Goal: Task Accomplishment & Management: Manage account settings

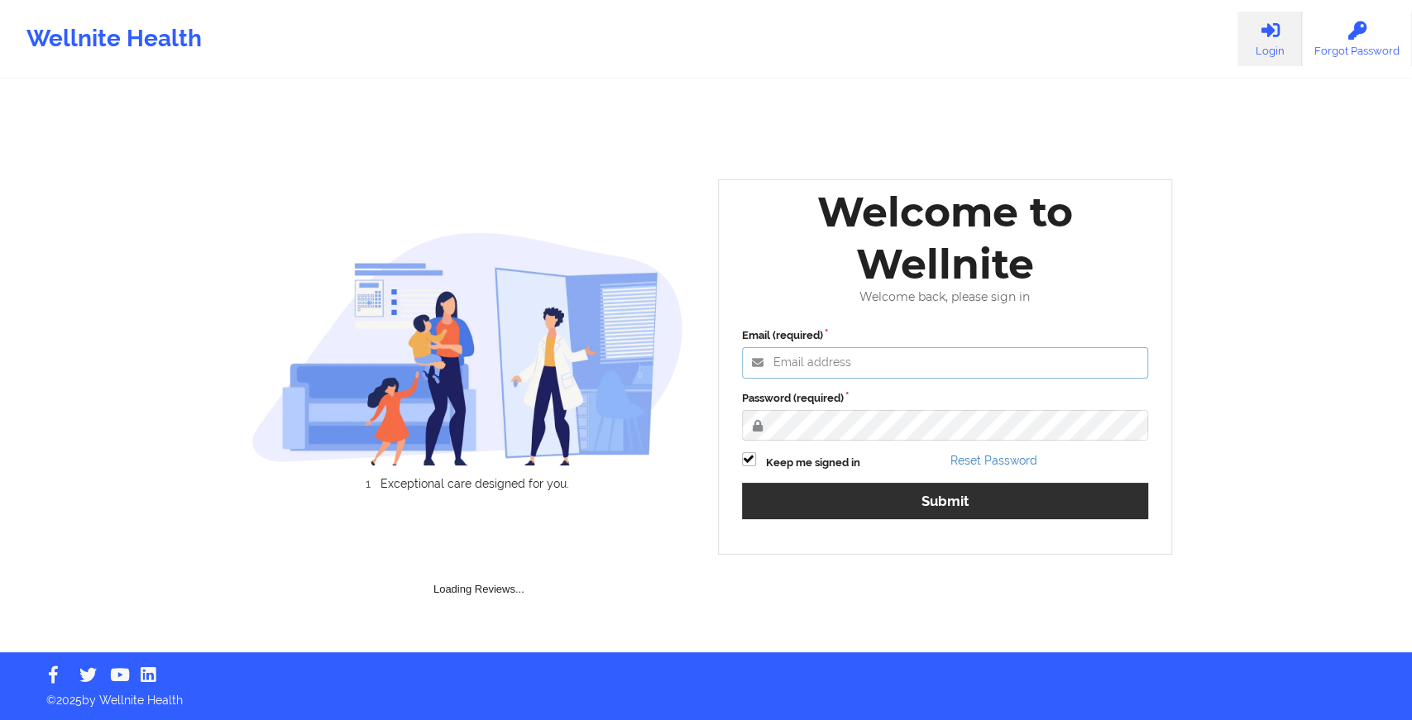
type input "[EMAIL_ADDRESS][DOMAIN_NAME]"
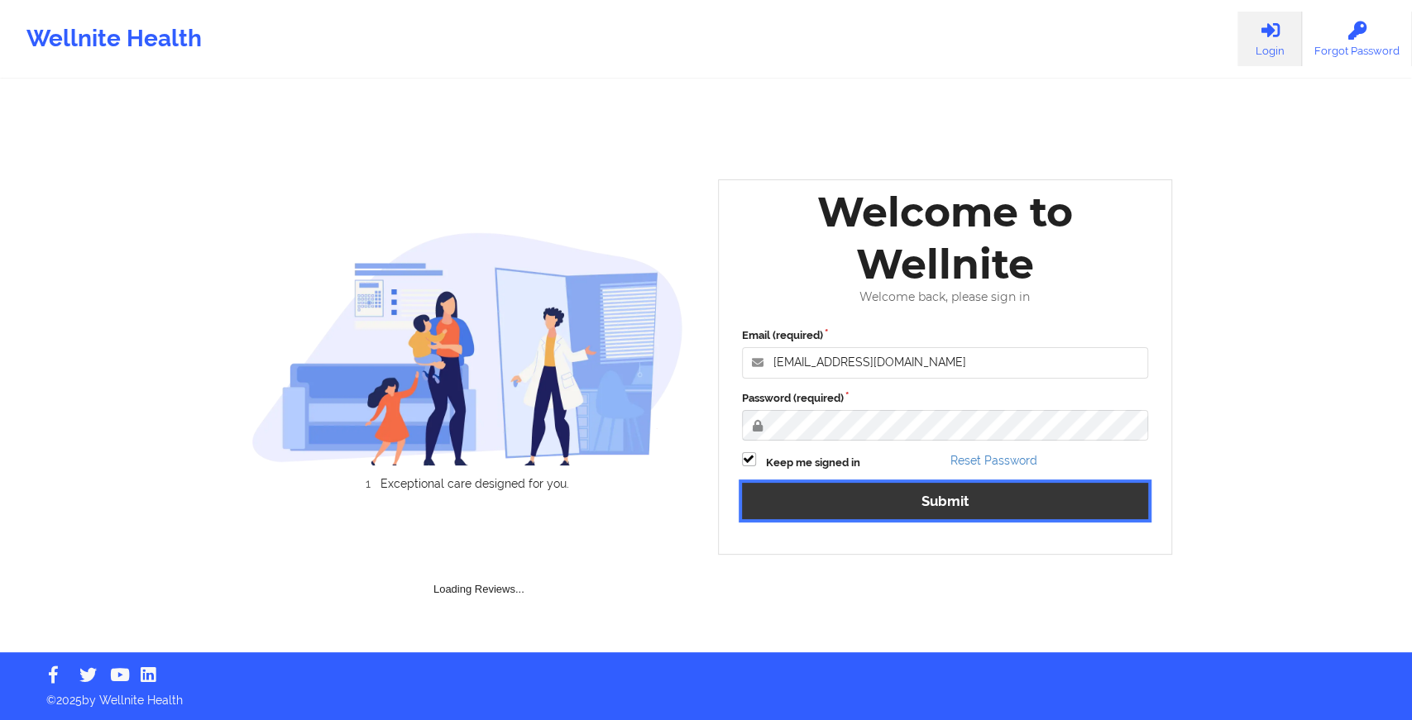
click at [808, 490] on button "Submit" at bounding box center [945, 501] width 407 height 36
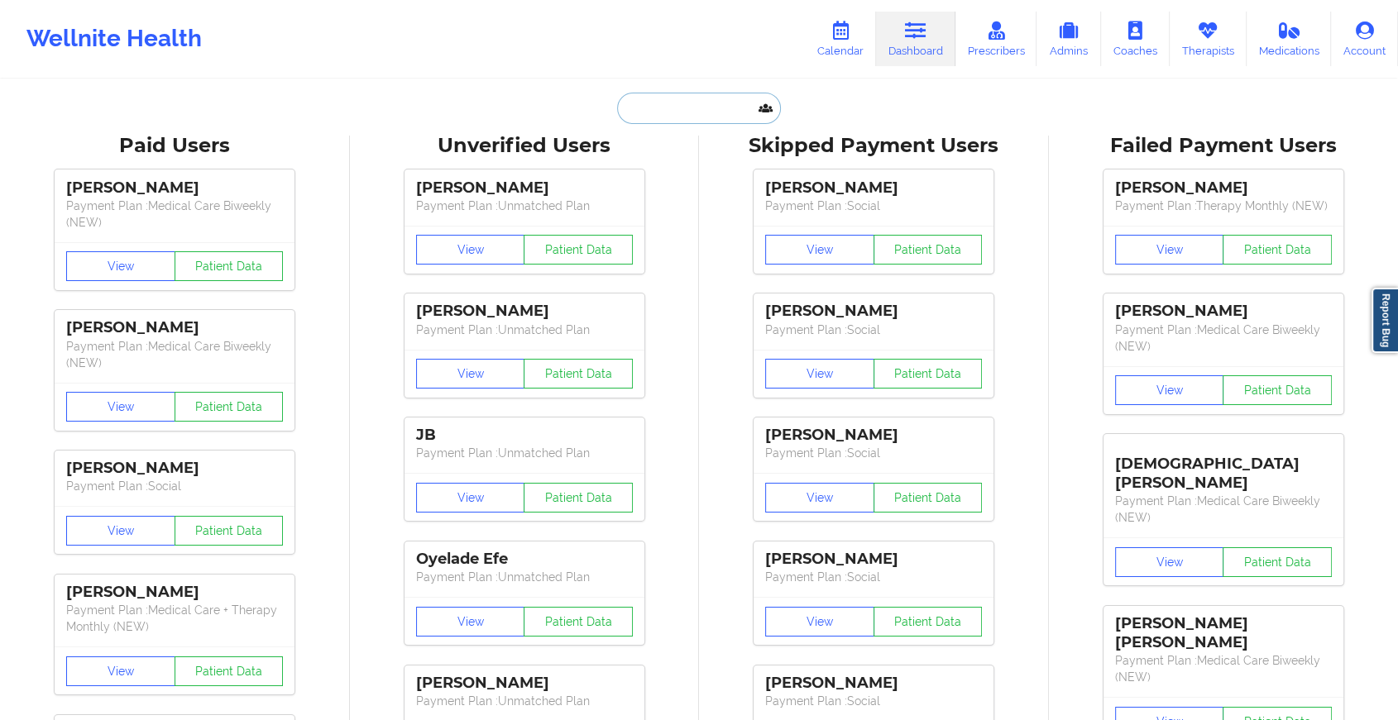
click at [692, 105] on input "text" at bounding box center [699, 108] width 164 height 31
paste input "[EMAIL_ADDRESS][PERSON_NAME][DOMAIN_NAME]"
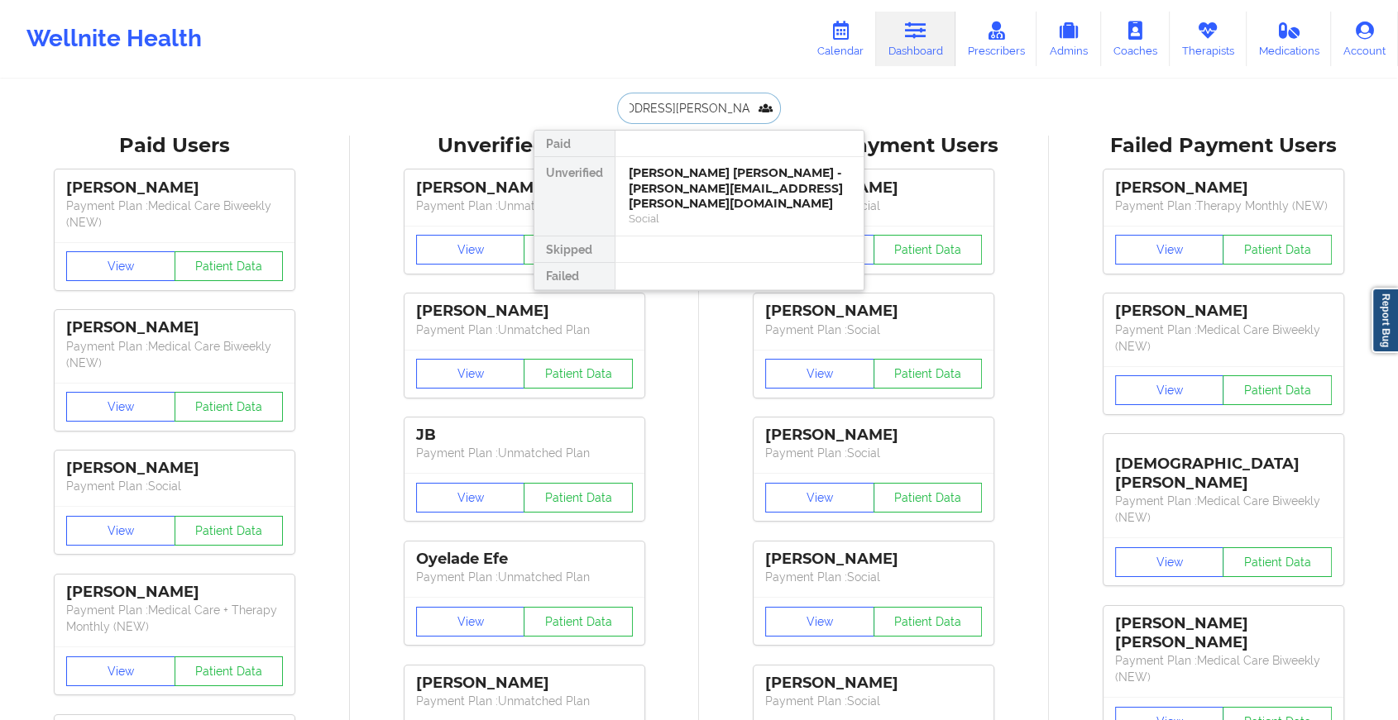
type input "[EMAIL_ADDRESS][PERSON_NAME][DOMAIN_NAME]"
click at [655, 166] on div "[PERSON_NAME] [PERSON_NAME] - [PERSON_NAME][EMAIL_ADDRESS][PERSON_NAME][DOMAIN_…" at bounding box center [740, 188] width 222 height 46
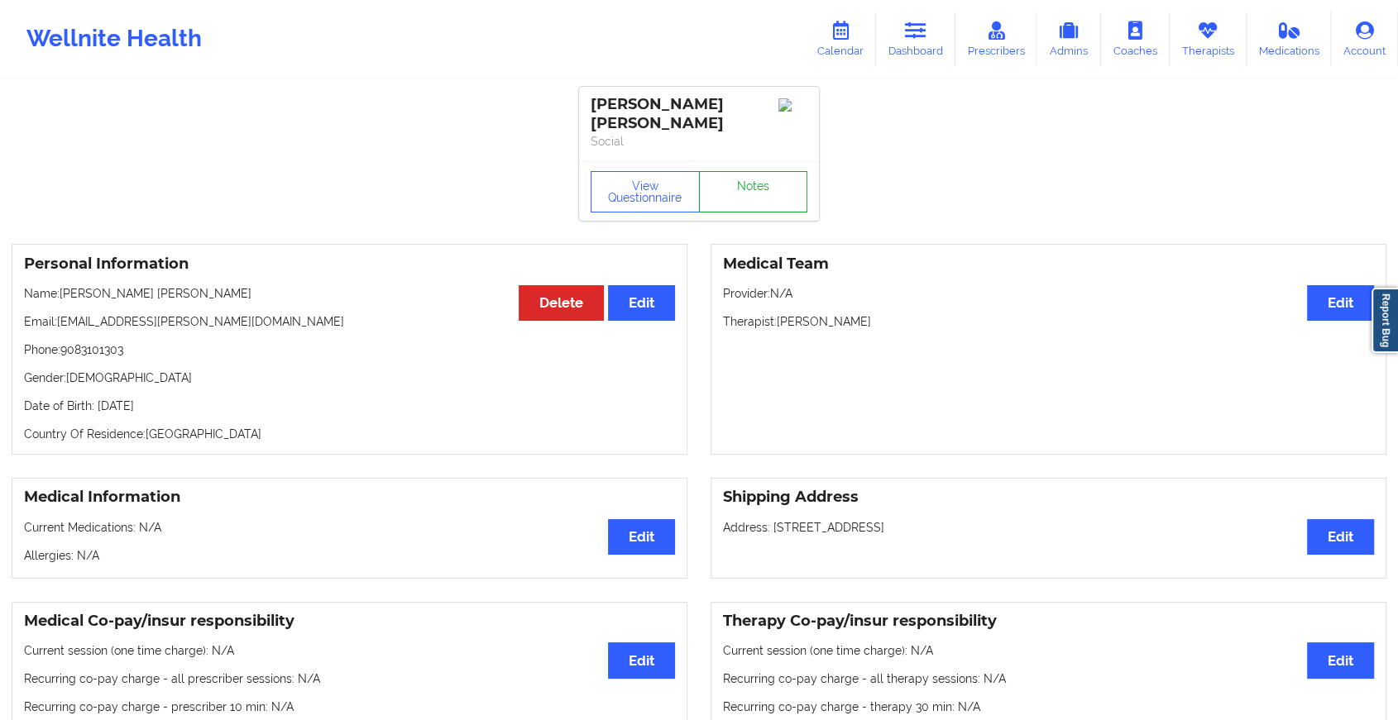
click at [730, 179] on link "Notes" at bounding box center [753, 191] width 109 height 41
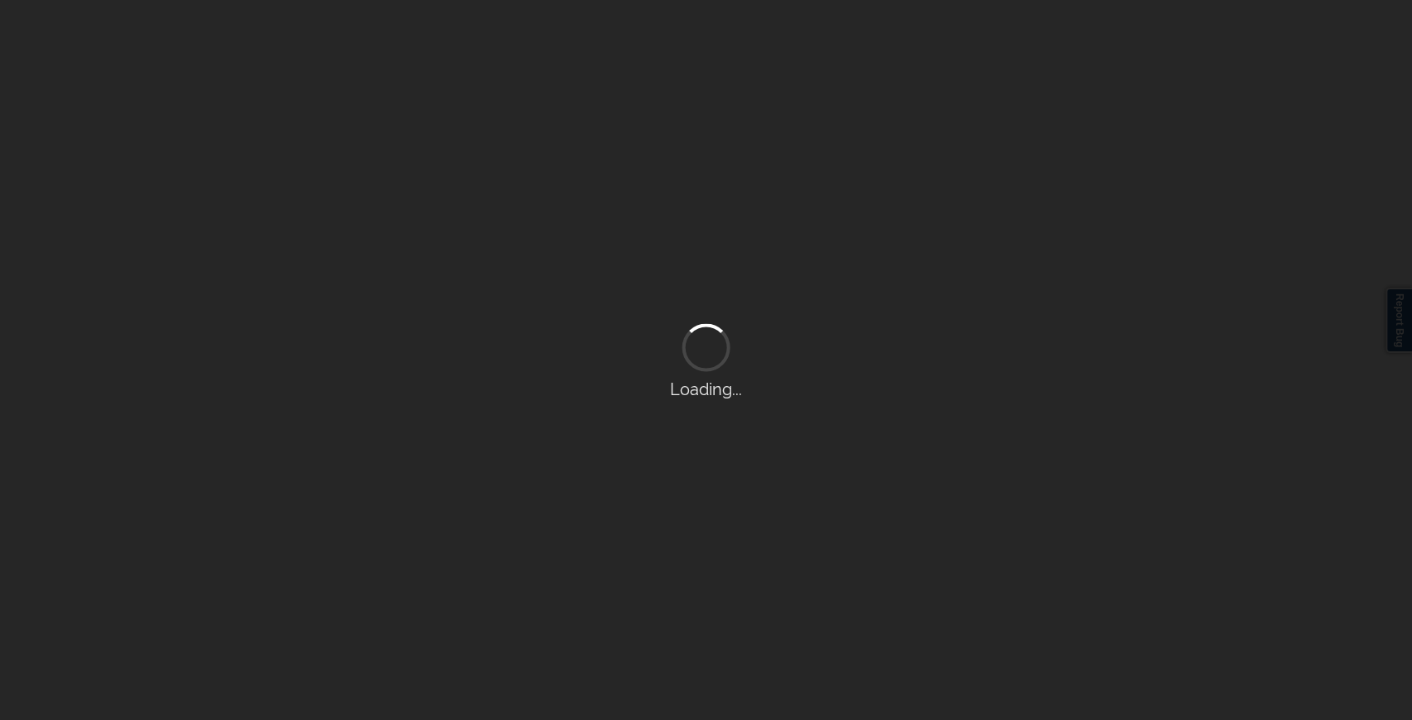
click at [730, 179] on div "Loading..." at bounding box center [706, 360] width 1412 height 720
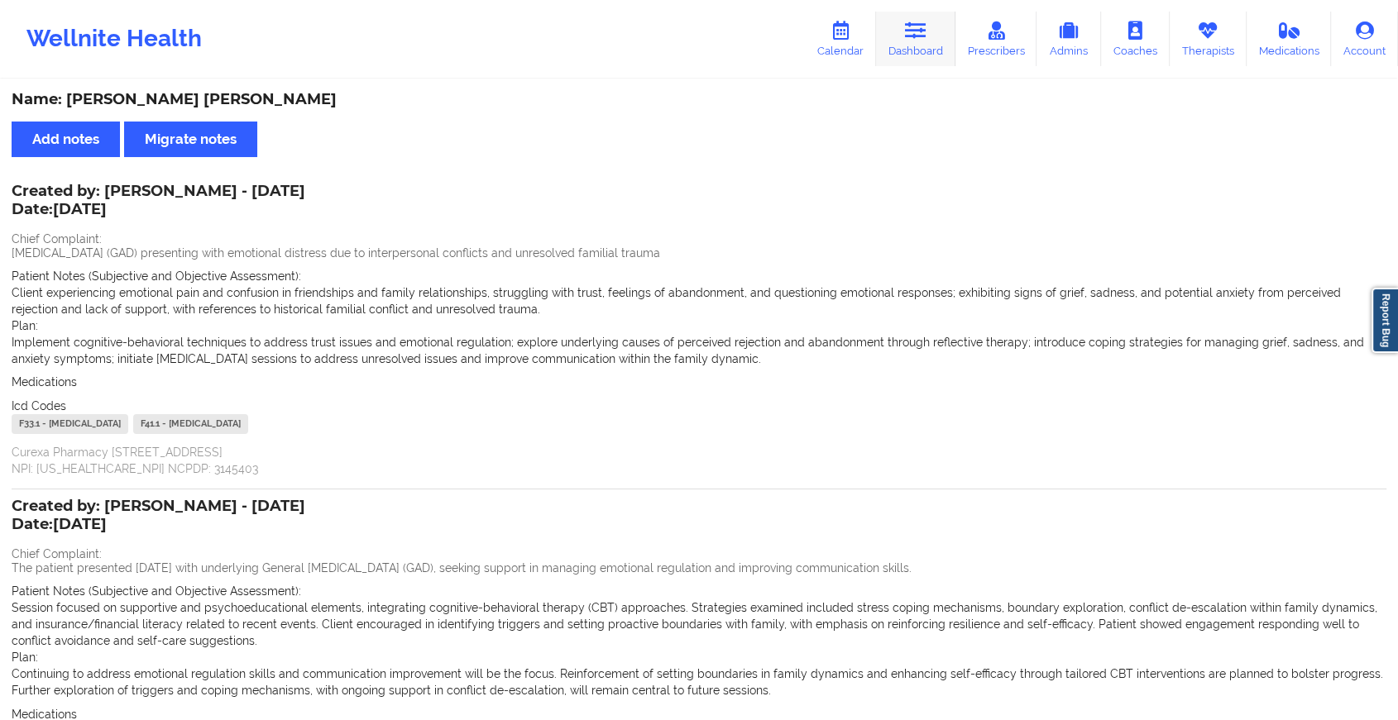
click at [923, 31] on icon at bounding box center [916, 31] width 22 height 18
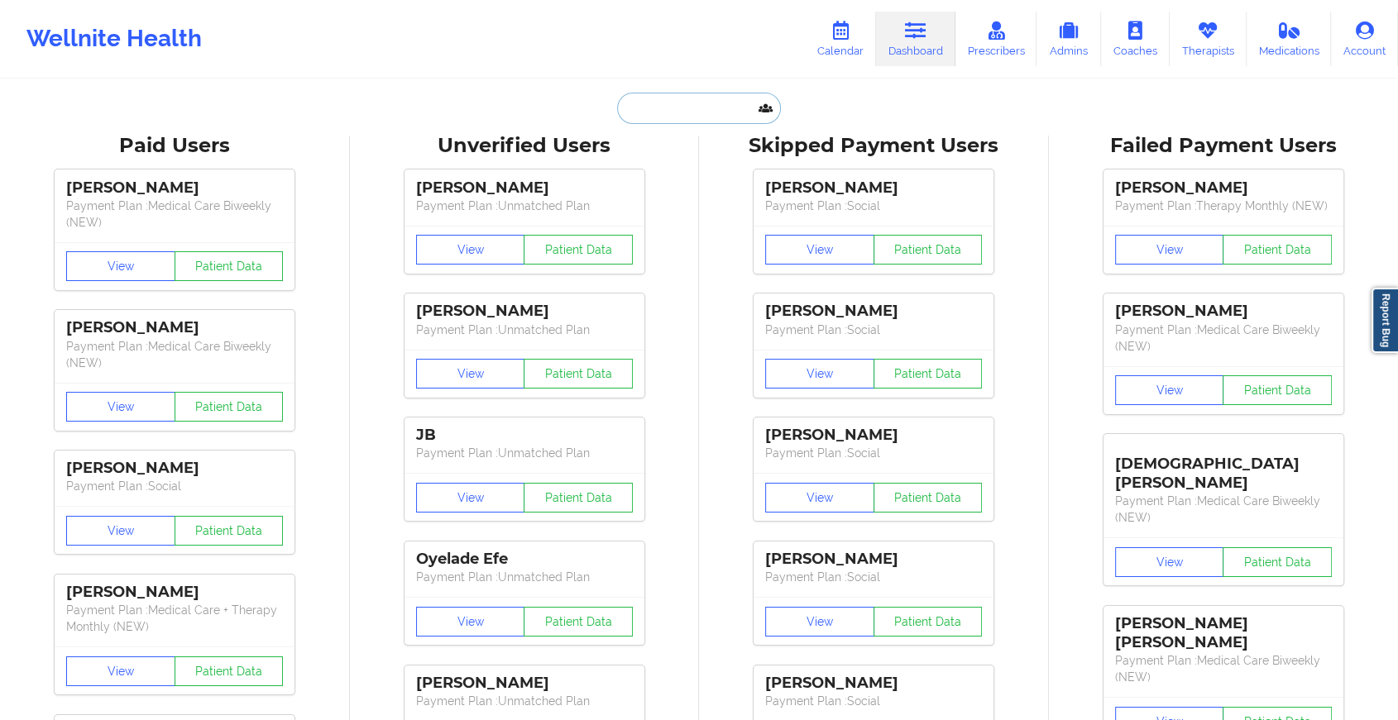
click at [655, 99] on input "text" at bounding box center [699, 108] width 164 height 31
paste input "[EMAIL_ADDRESS][DOMAIN_NAME]"
type input "[EMAIL_ADDRESS][DOMAIN_NAME]"
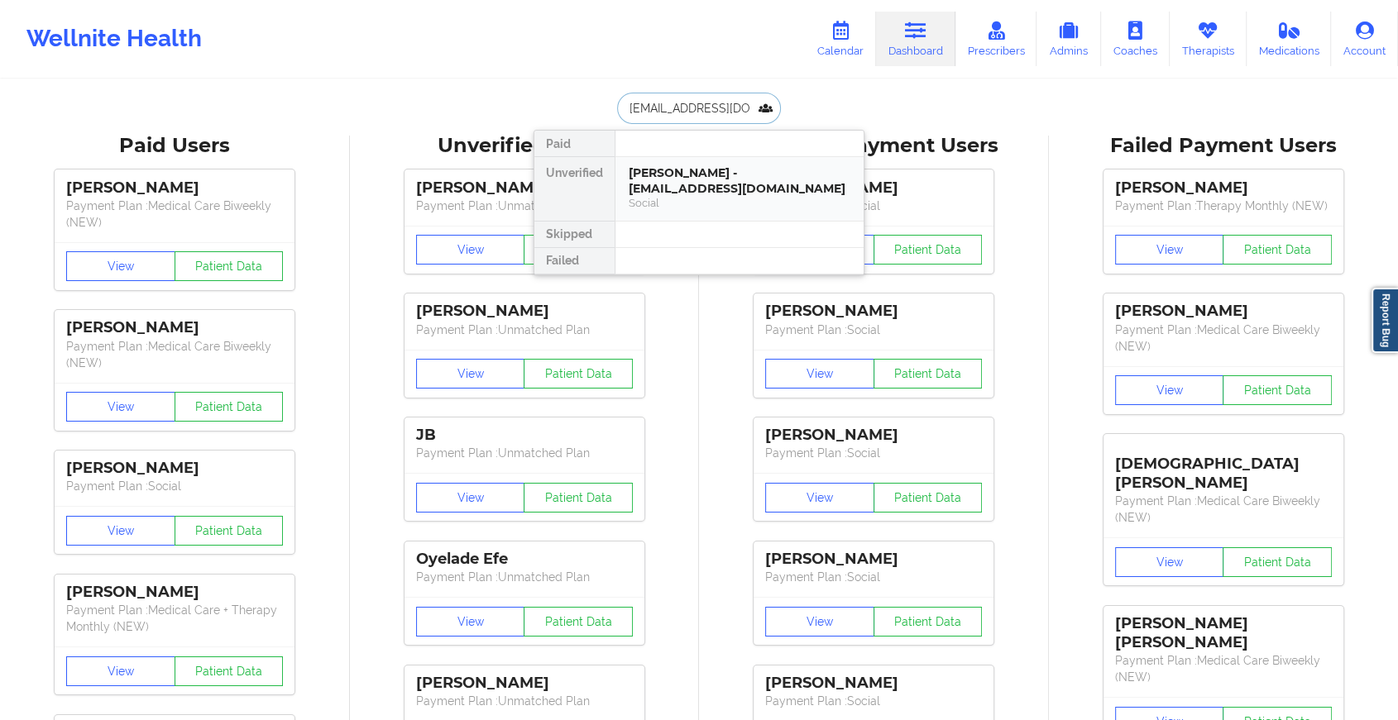
click at [700, 182] on div "[PERSON_NAME] - [EMAIL_ADDRESS][DOMAIN_NAME]" at bounding box center [740, 180] width 222 height 31
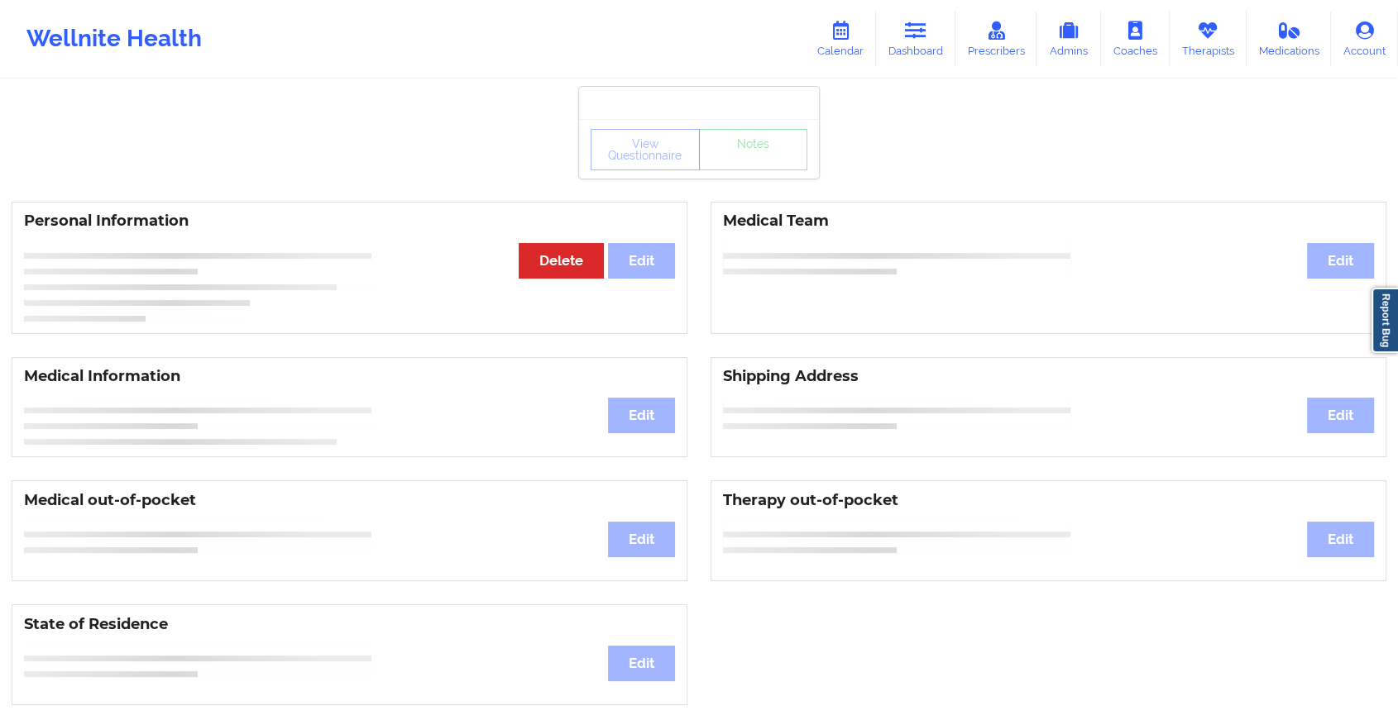
click at [758, 170] on div "View Questionnaire Notes" at bounding box center [699, 149] width 240 height 60
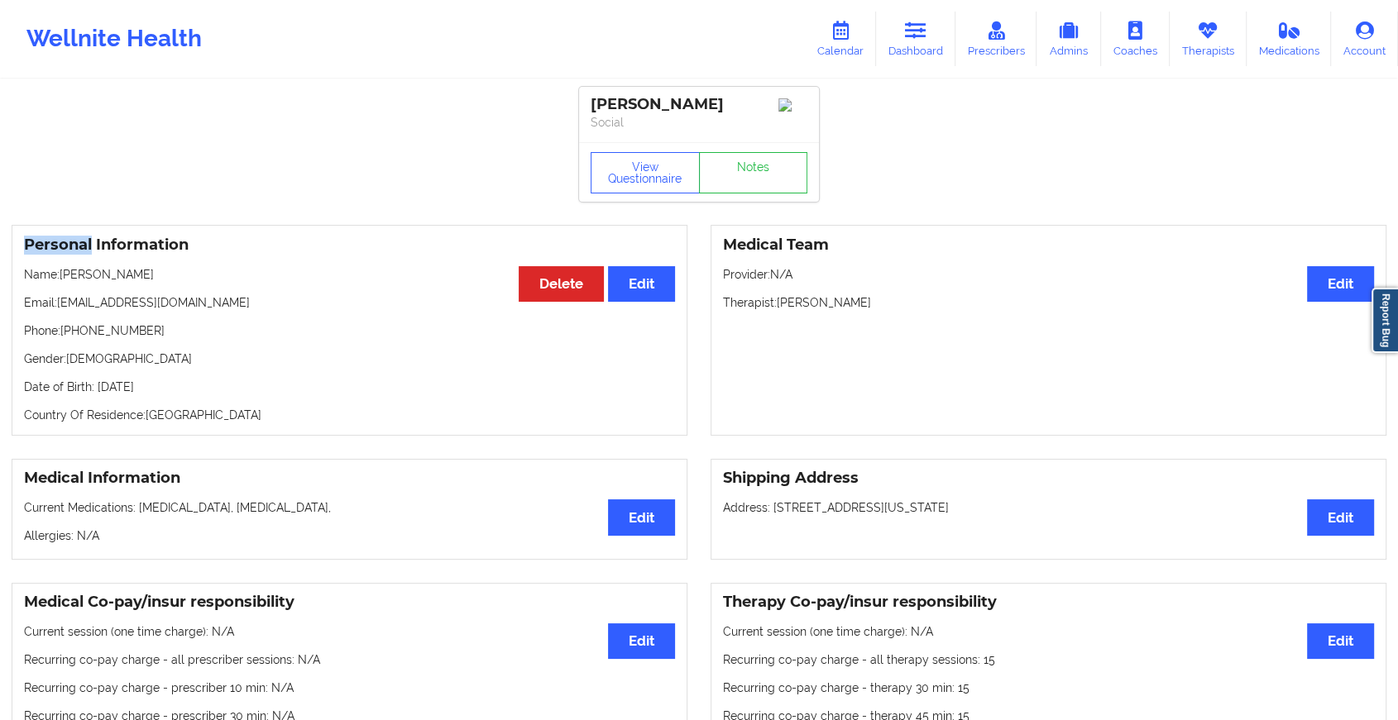
click at [758, 170] on div "View Questionnaire Notes" at bounding box center [699, 172] width 240 height 60
click at [758, 170] on link "Notes" at bounding box center [753, 172] width 109 height 41
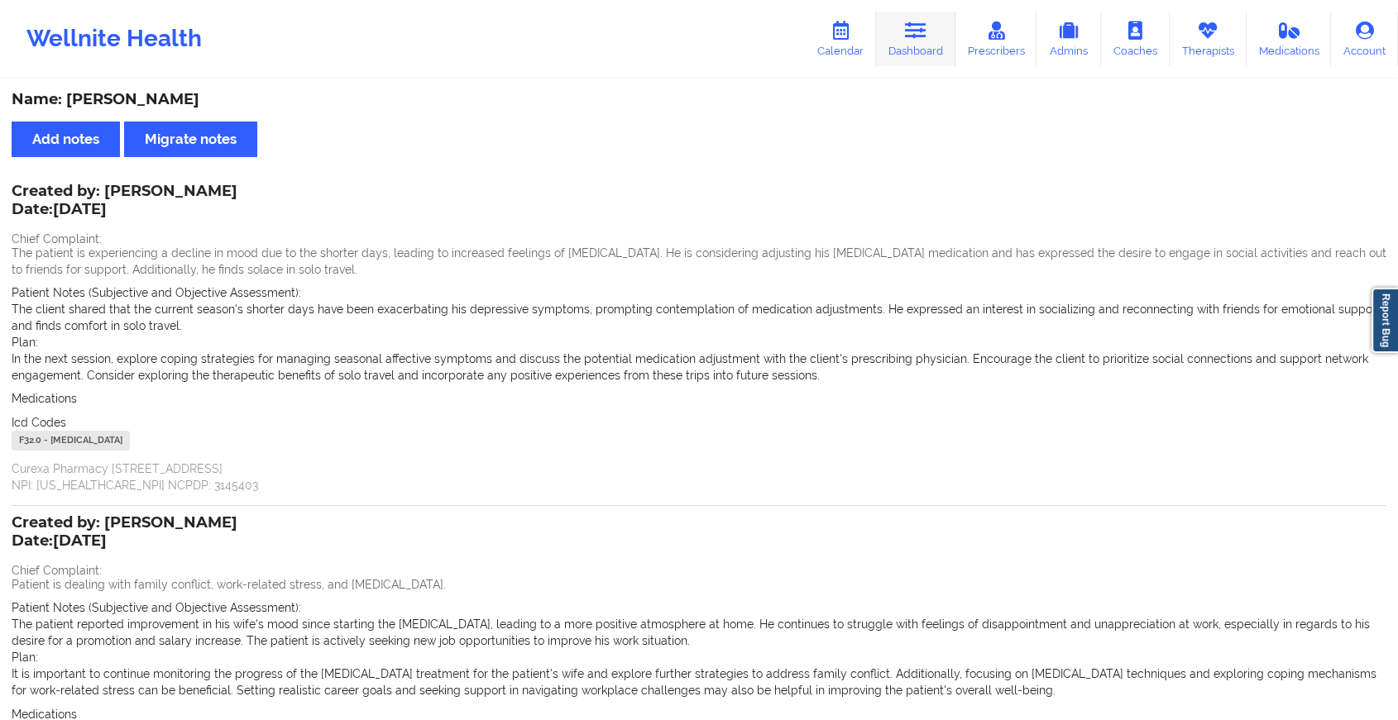
click at [902, 26] on link "Dashboard" at bounding box center [915, 39] width 79 height 55
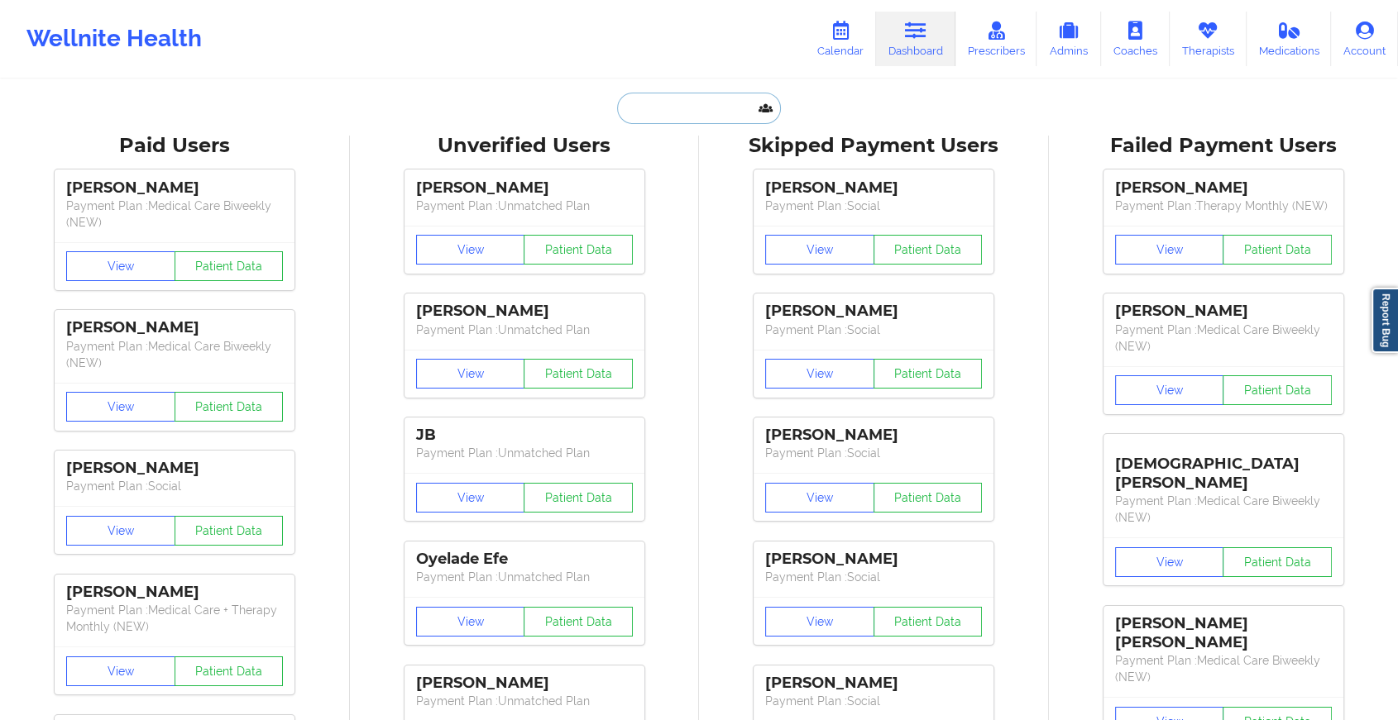
click at [705, 94] on input "text" at bounding box center [699, 108] width 164 height 31
paste input "[EMAIL_ADDRESS][PERSON_NAME][DOMAIN_NAME]"
type input "[EMAIL_ADDRESS][PERSON_NAME][DOMAIN_NAME]"
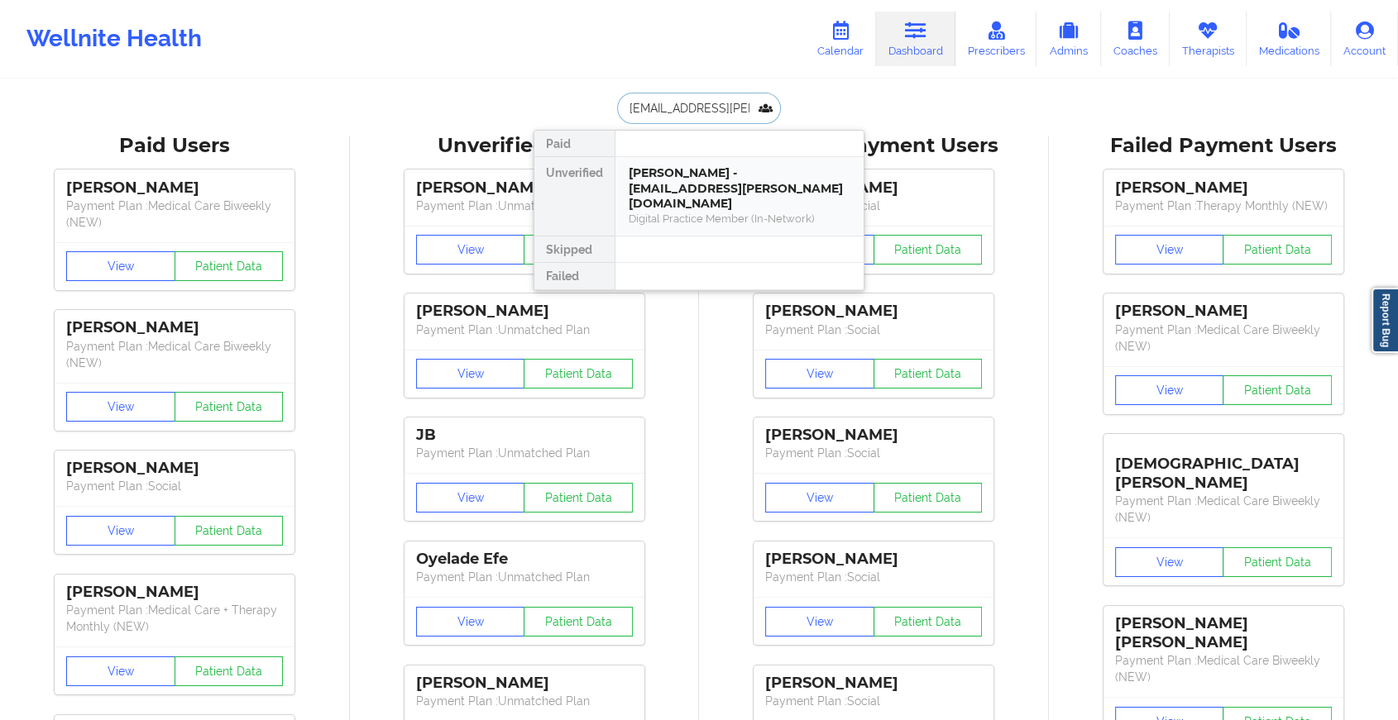
click at [713, 170] on div "[PERSON_NAME] - [EMAIL_ADDRESS][PERSON_NAME][DOMAIN_NAME]" at bounding box center [740, 188] width 222 height 46
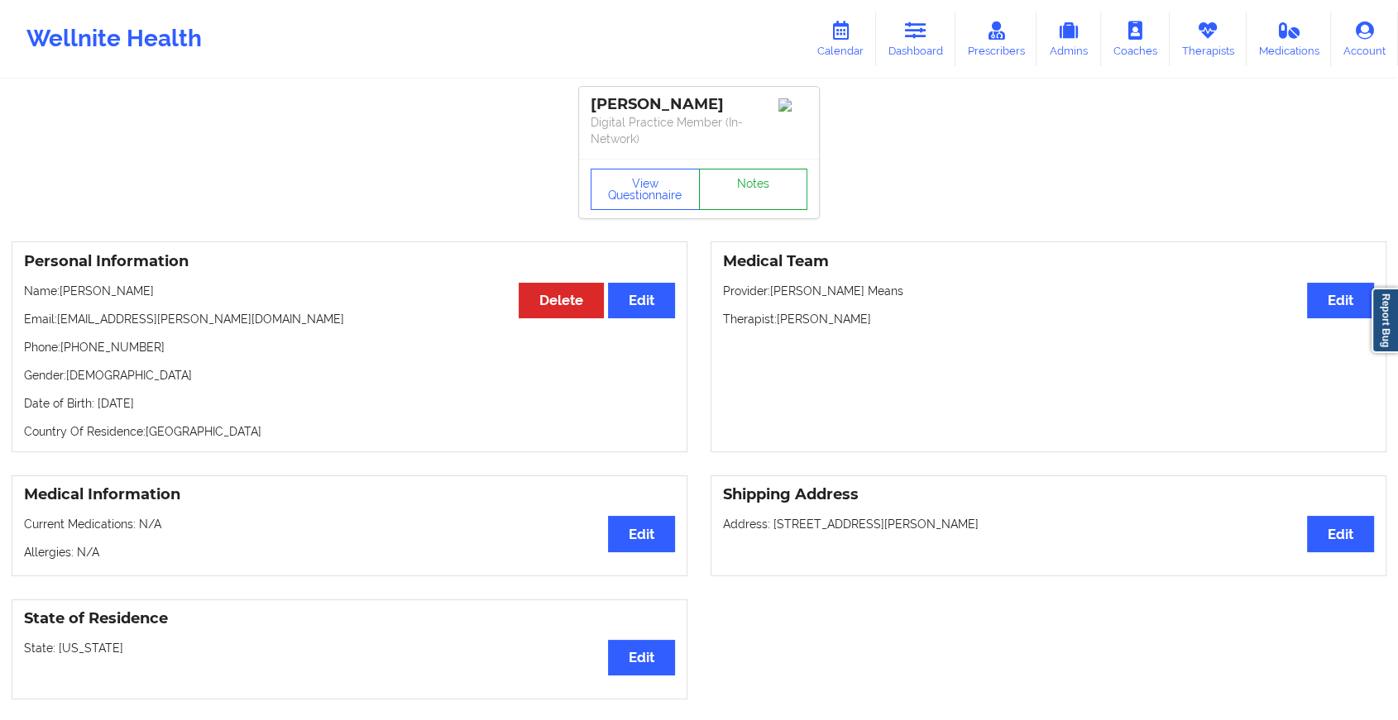
click at [743, 198] on link "Notes" at bounding box center [753, 189] width 109 height 41
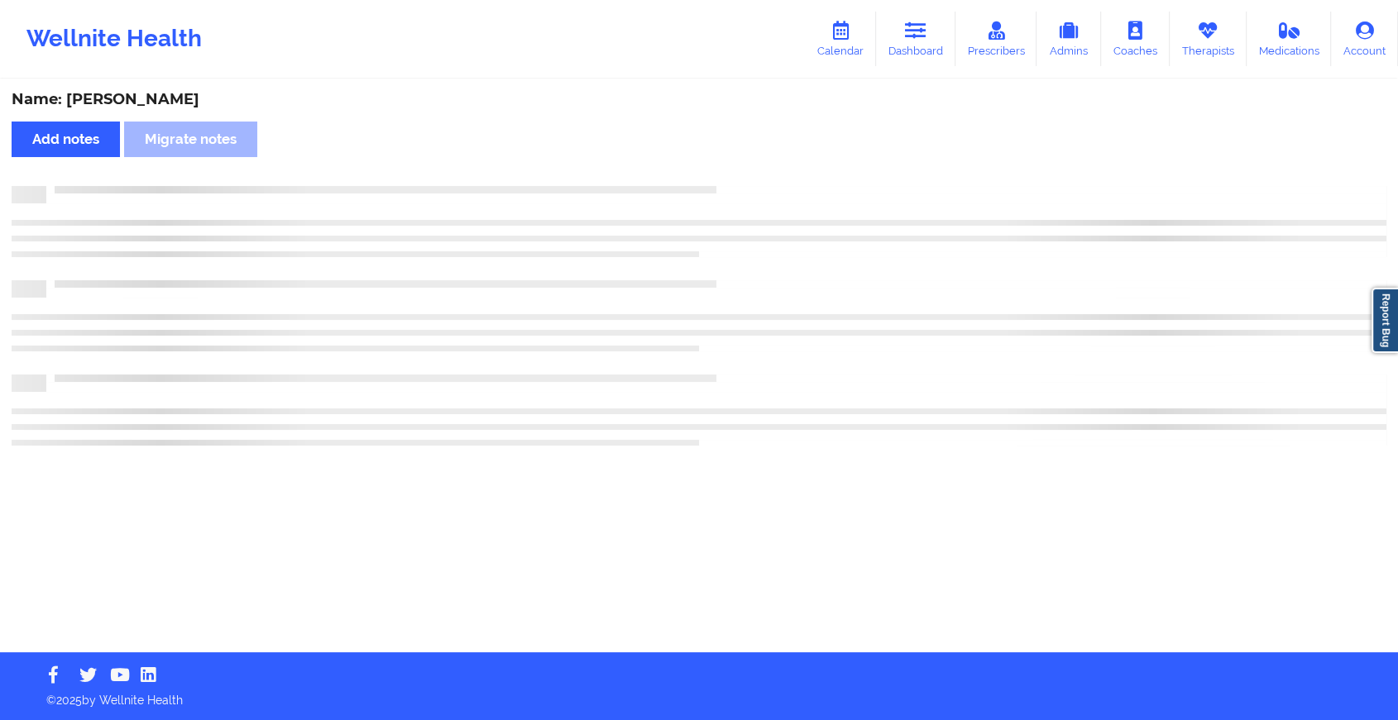
click at [743, 198] on div at bounding box center [699, 194] width 1375 height 17
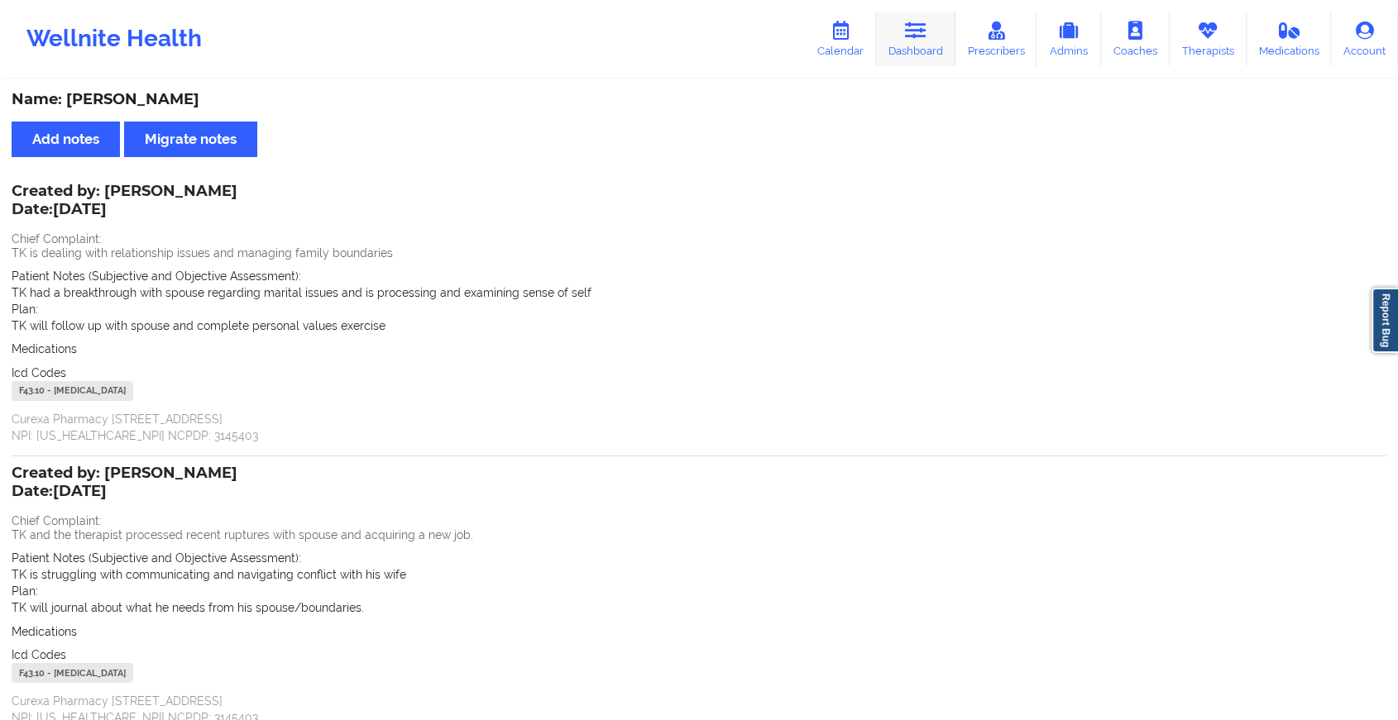
click at [914, 44] on link "Dashboard" at bounding box center [915, 39] width 79 height 55
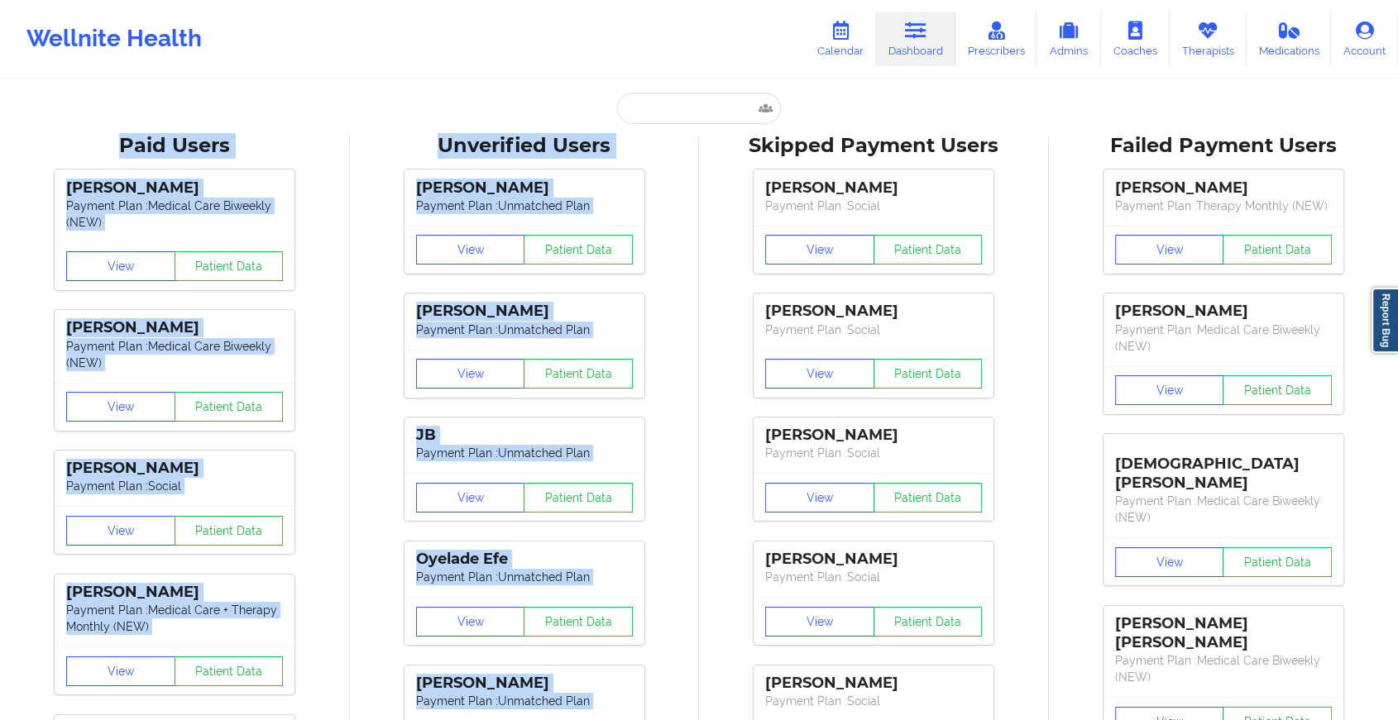
drag, startPoint x: 706, startPoint y: 123, endPoint x: 680, endPoint y: 115, distance: 27.7
click at [680, 115] on input "text" at bounding box center [699, 108] width 164 height 31
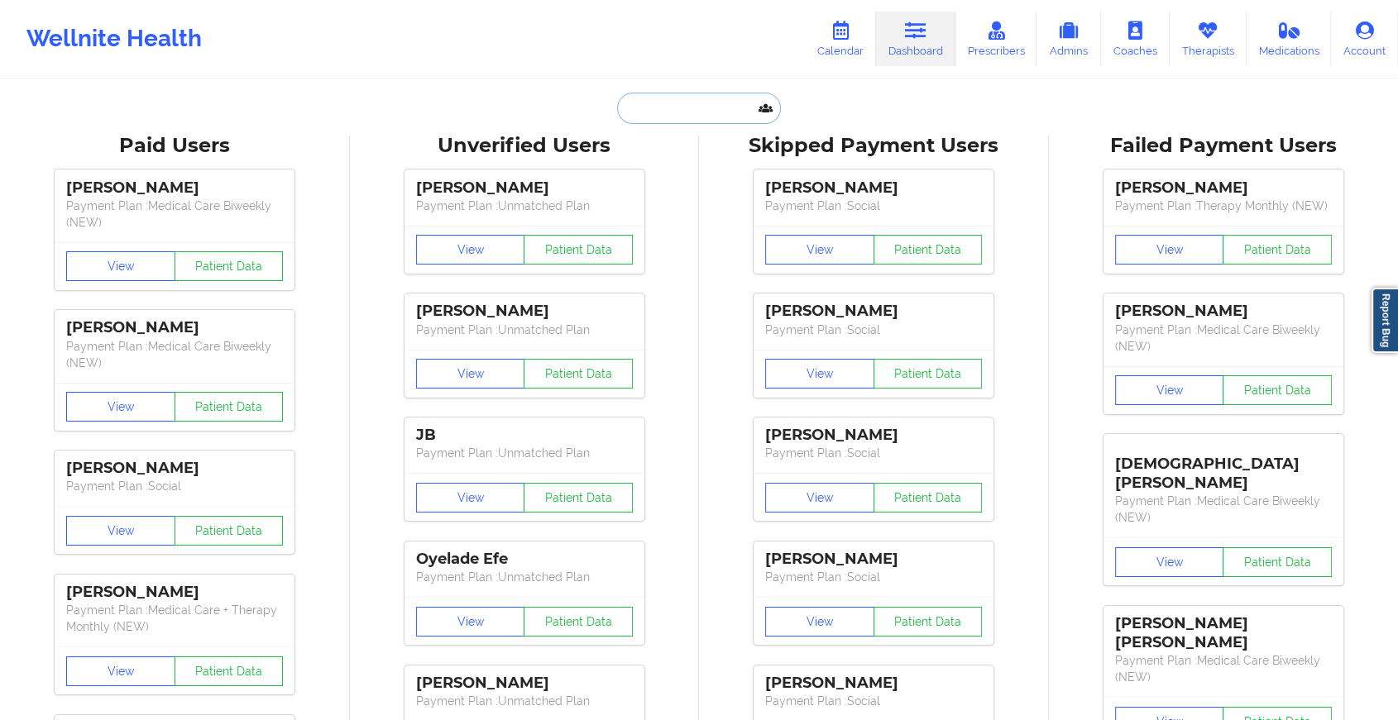
paste input "[EMAIL_ADDRESS][DOMAIN_NAME]"
type input "[EMAIL_ADDRESS][DOMAIN_NAME]"
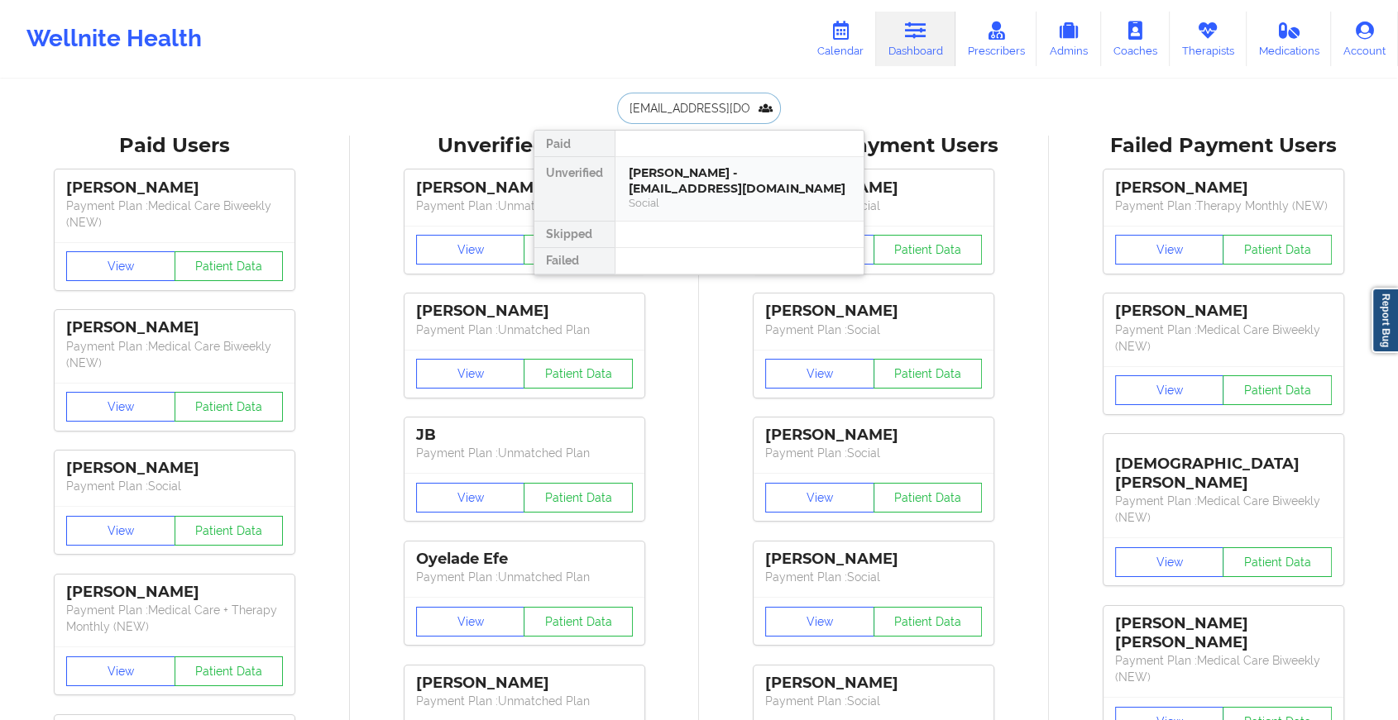
click at [701, 174] on div "[PERSON_NAME] - [EMAIL_ADDRESS][DOMAIN_NAME]" at bounding box center [740, 180] width 222 height 31
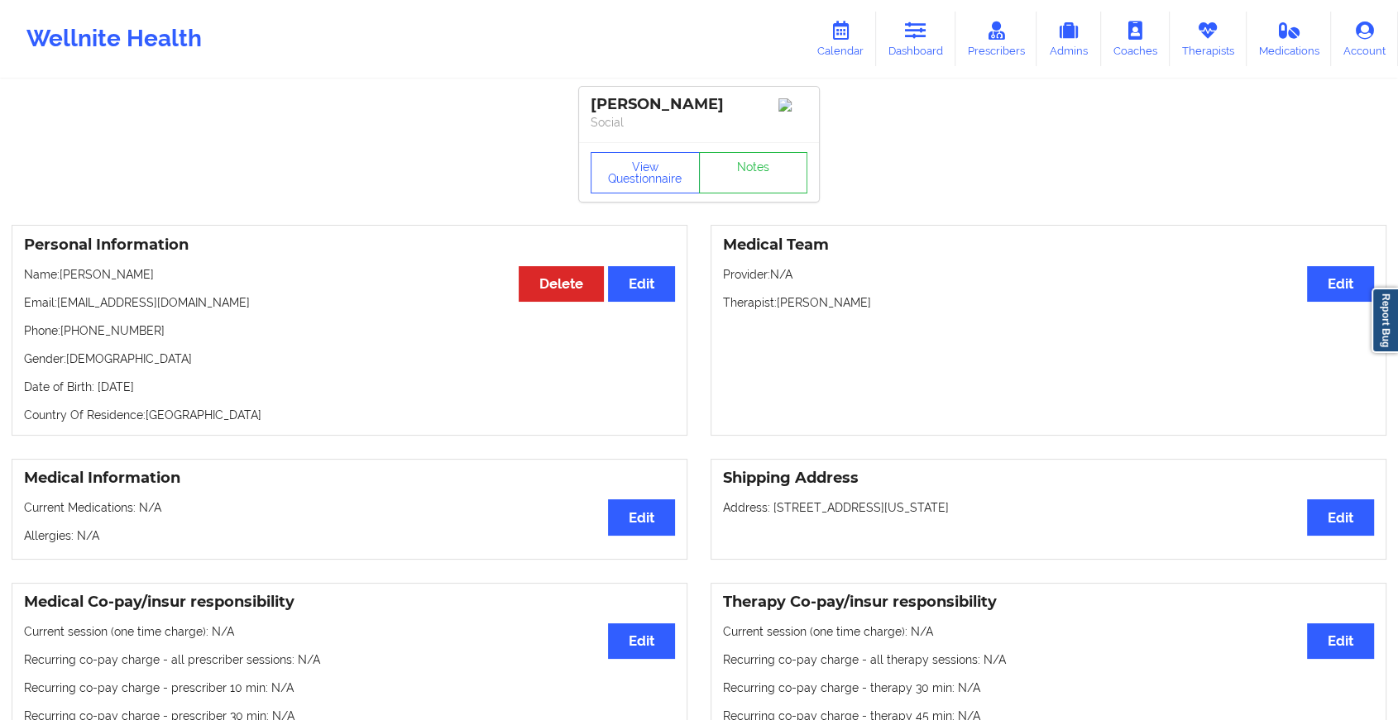
click at [768, 170] on div "View Questionnaire Notes" at bounding box center [699, 172] width 240 height 60
click at [768, 170] on link "Notes" at bounding box center [753, 172] width 109 height 41
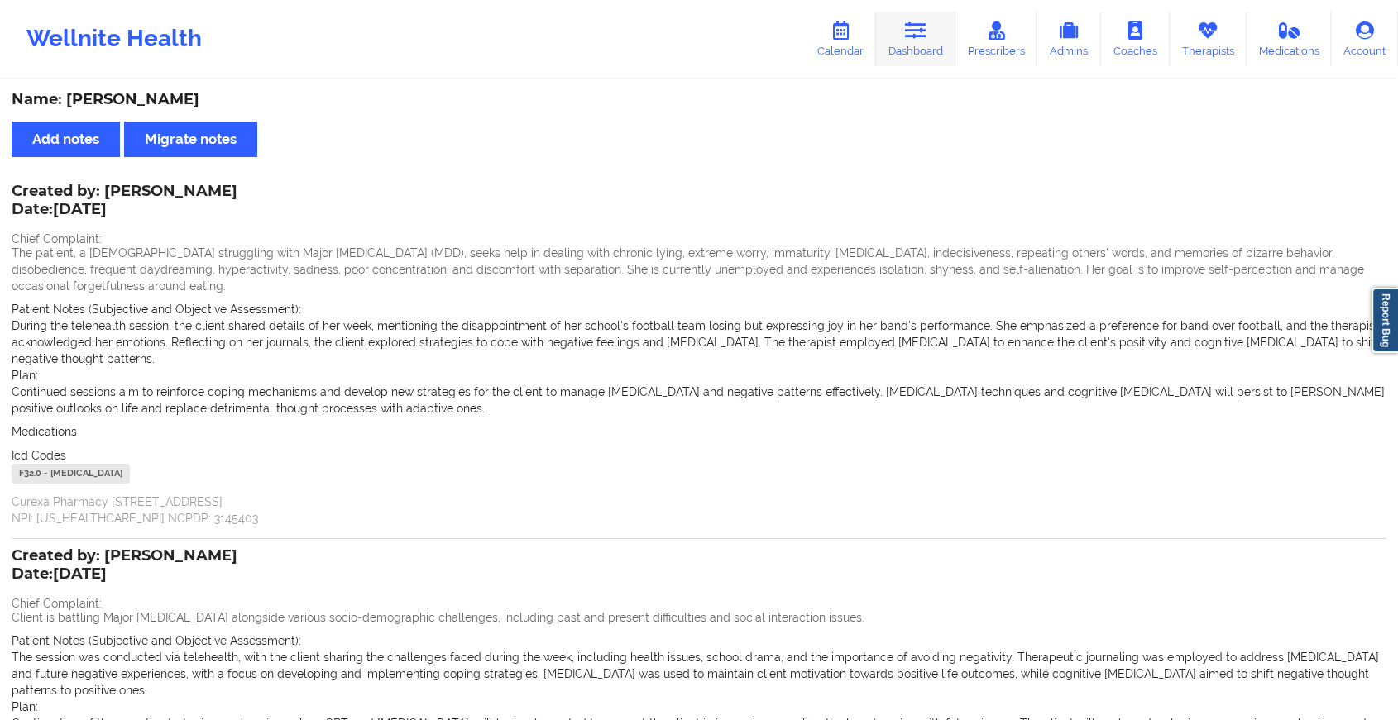
click at [930, 26] on link "Dashboard" at bounding box center [915, 39] width 79 height 55
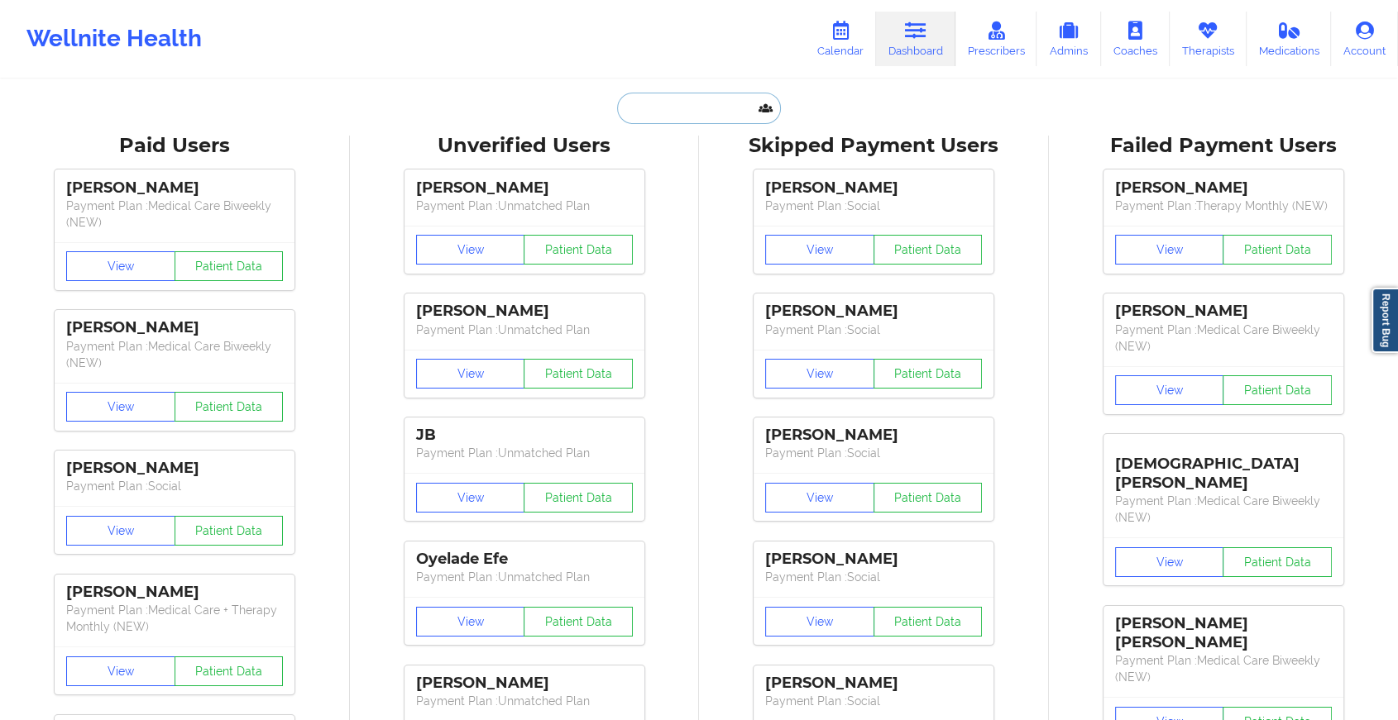
click at [669, 112] on input "text" at bounding box center [699, 108] width 164 height 31
paste input "[EMAIL_ADDRESS][DOMAIN_NAME]"
type input "[EMAIL_ADDRESS][DOMAIN_NAME]"
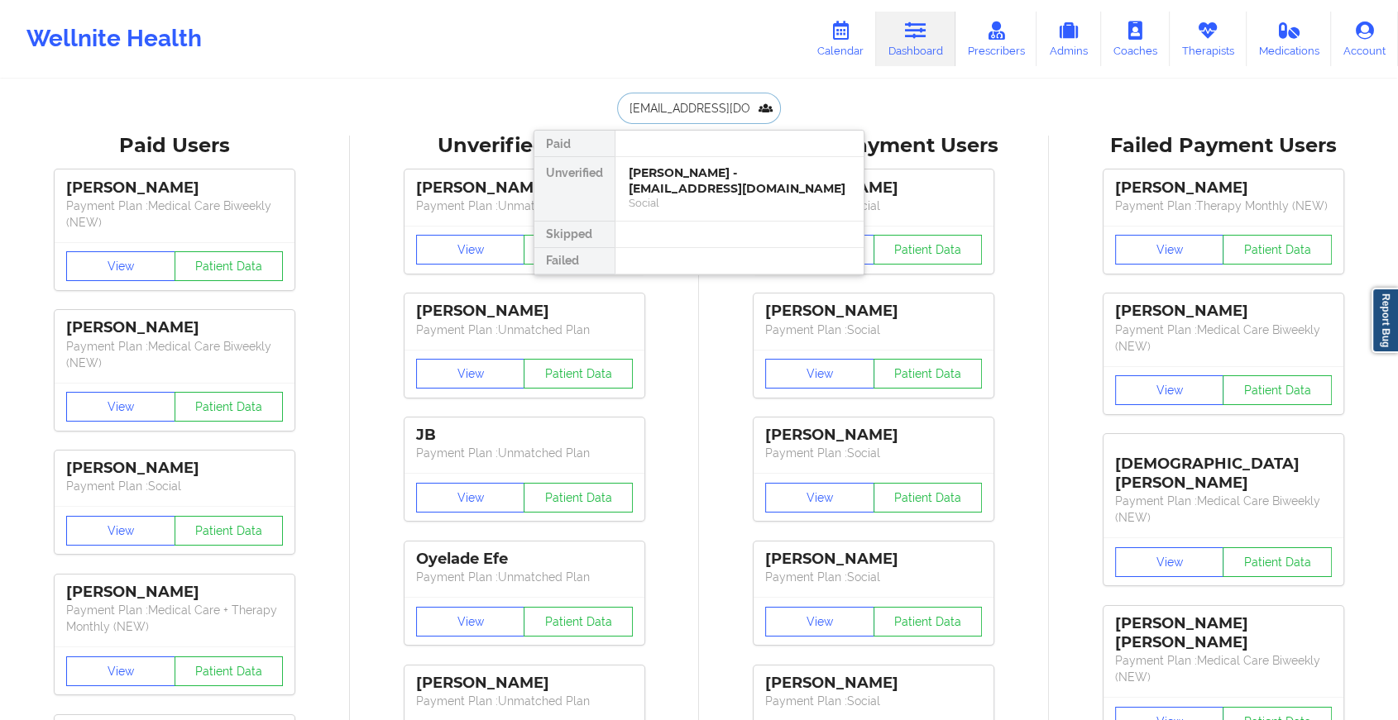
scroll to position [0, 50]
click at [657, 172] on div "[PERSON_NAME] - [EMAIL_ADDRESS][DOMAIN_NAME]" at bounding box center [740, 180] width 222 height 31
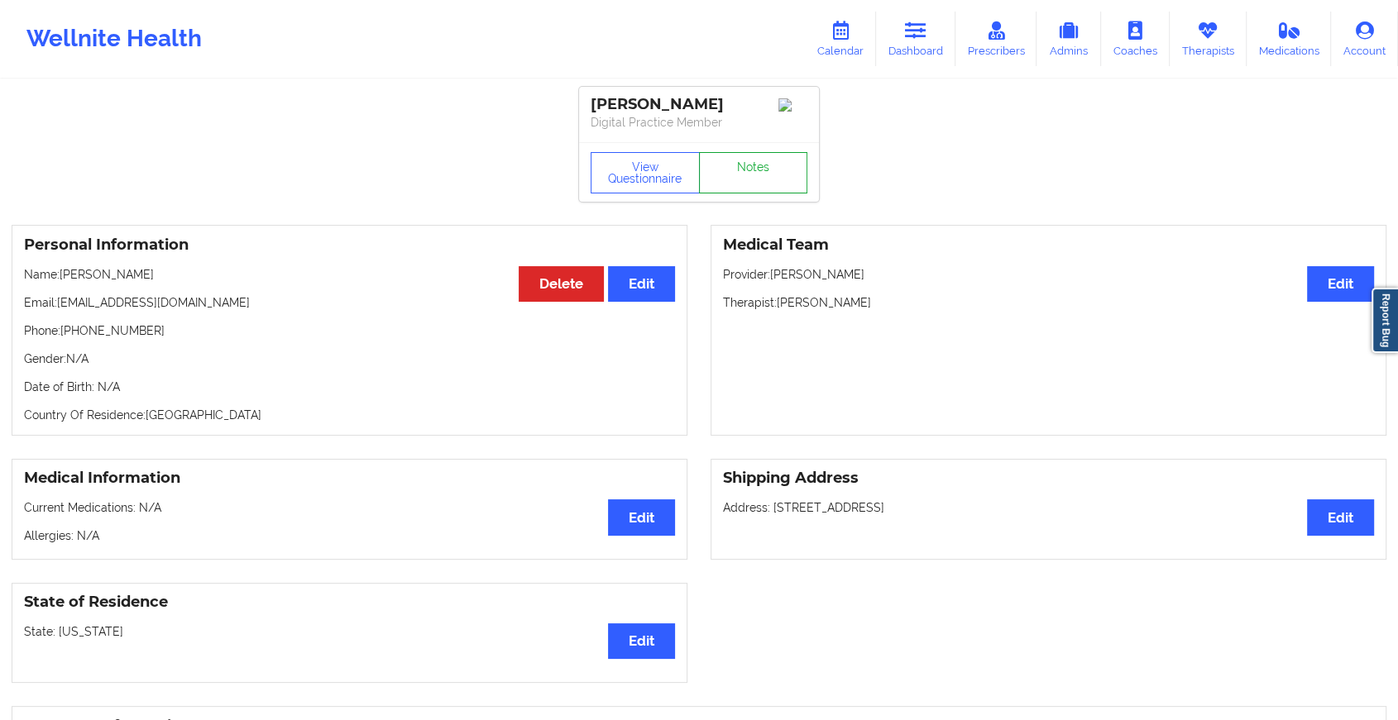
click at [777, 171] on link "Notes" at bounding box center [753, 172] width 109 height 41
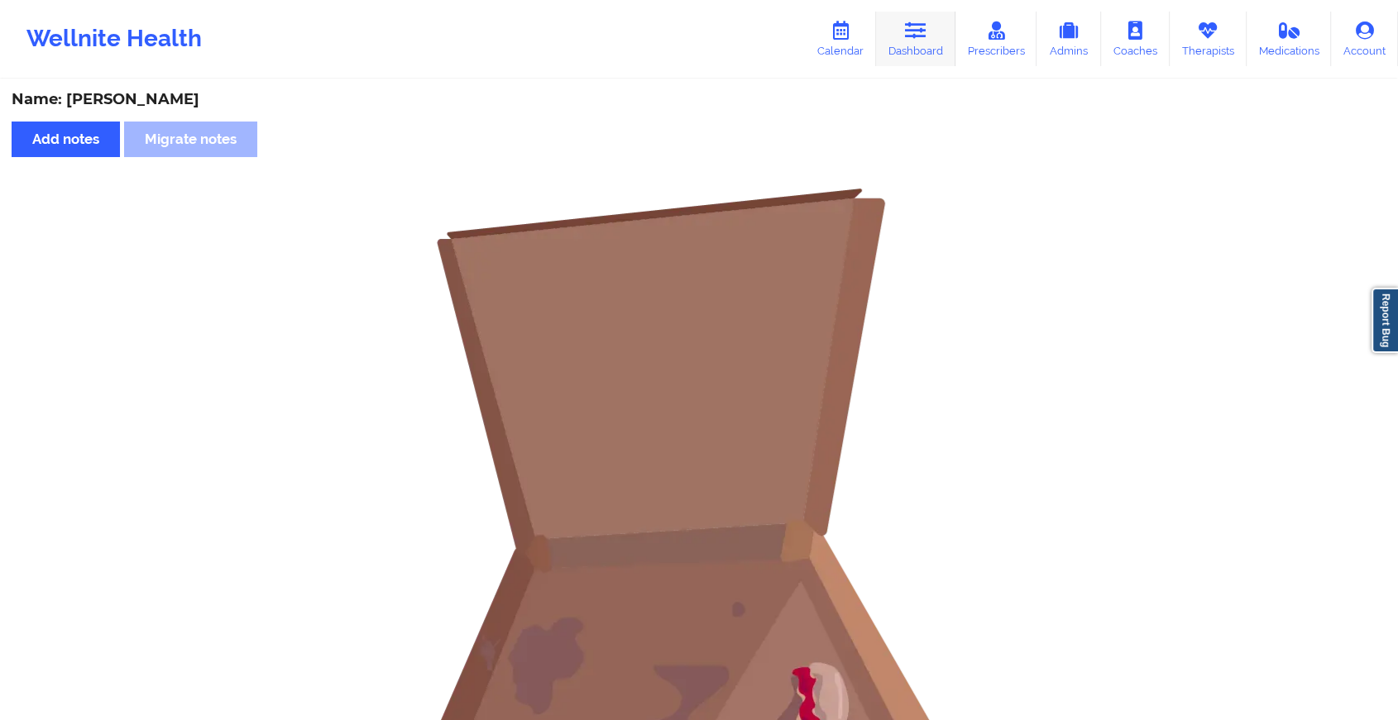
click at [914, 18] on link "Dashboard" at bounding box center [915, 39] width 79 height 55
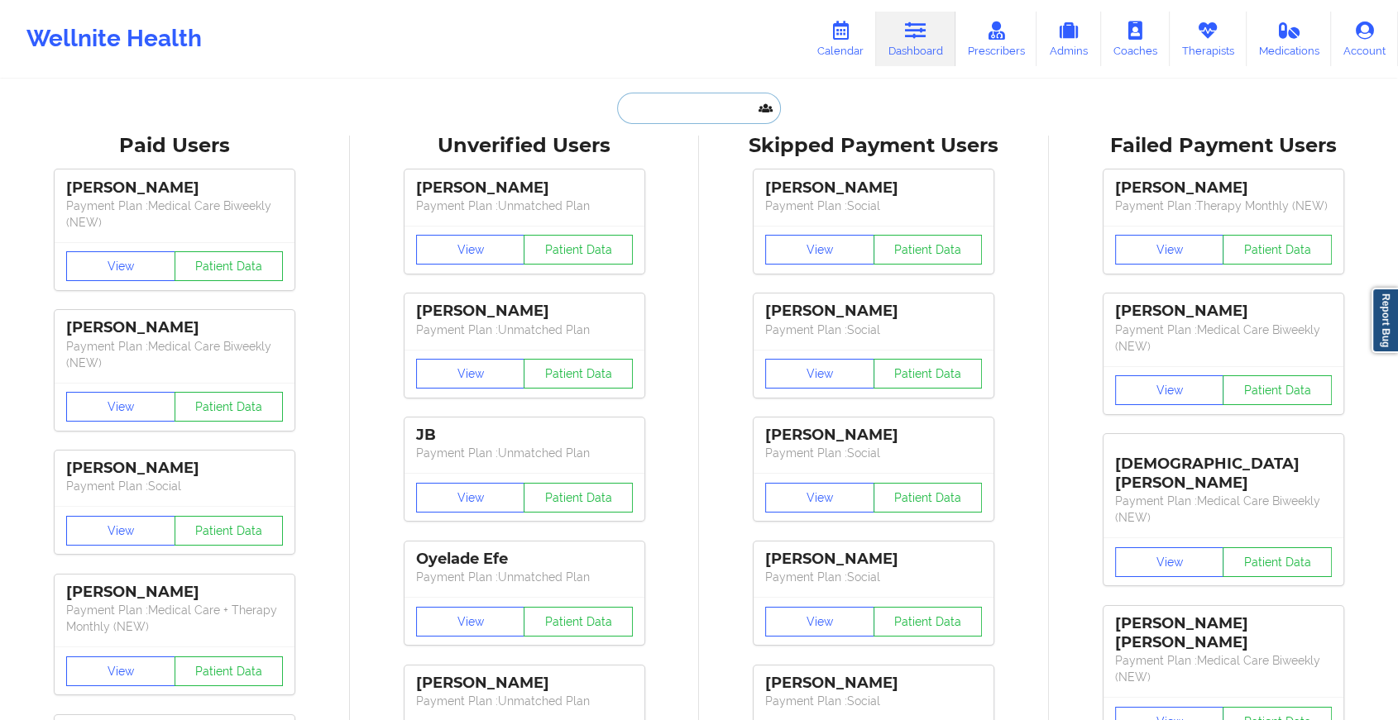
click at [671, 111] on input "text" at bounding box center [699, 108] width 164 height 31
paste input "[PERSON_NAME][EMAIL_ADDRESS][DOMAIN_NAME]"
type input "[PERSON_NAME][EMAIL_ADDRESS][DOMAIN_NAME]"
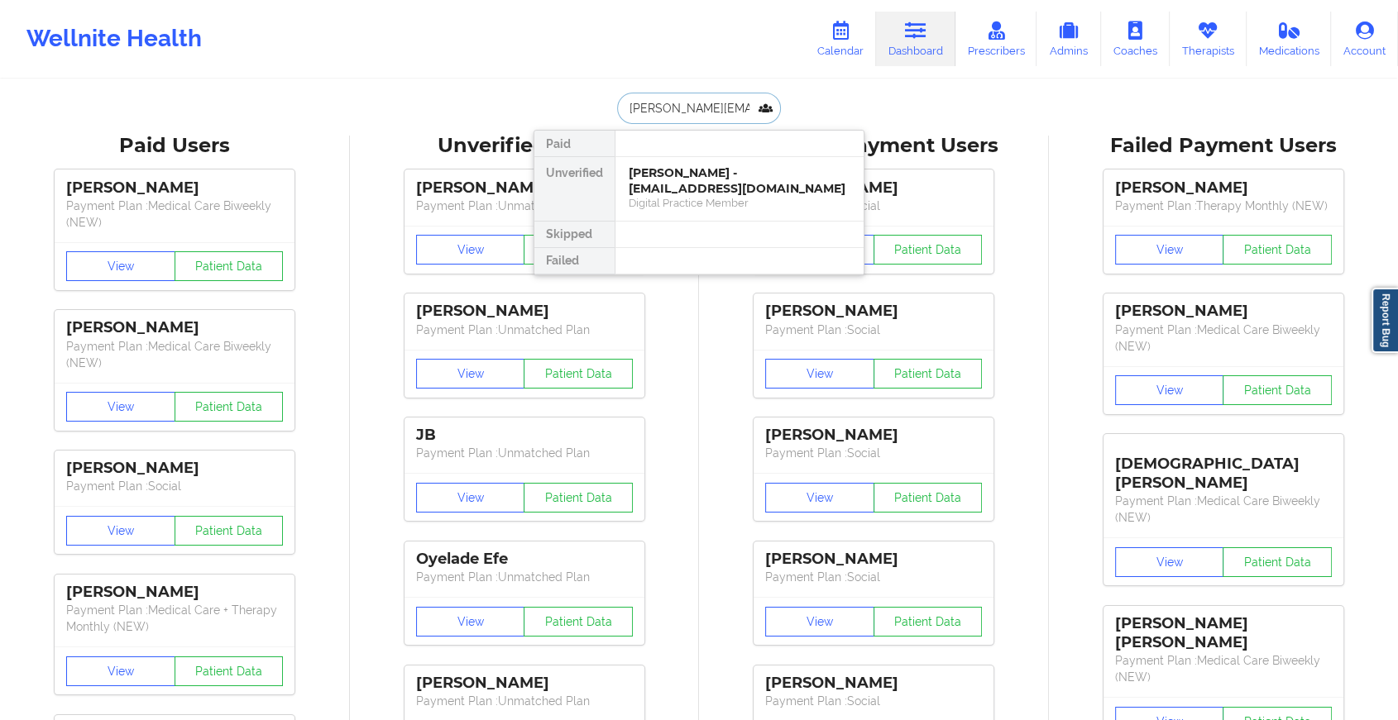
scroll to position [0, 17]
click at [701, 211] on div "[PERSON_NAME] - [PERSON_NAME][EMAIL_ADDRESS][DOMAIN_NAME] Social" at bounding box center [739, 189] width 248 height 64
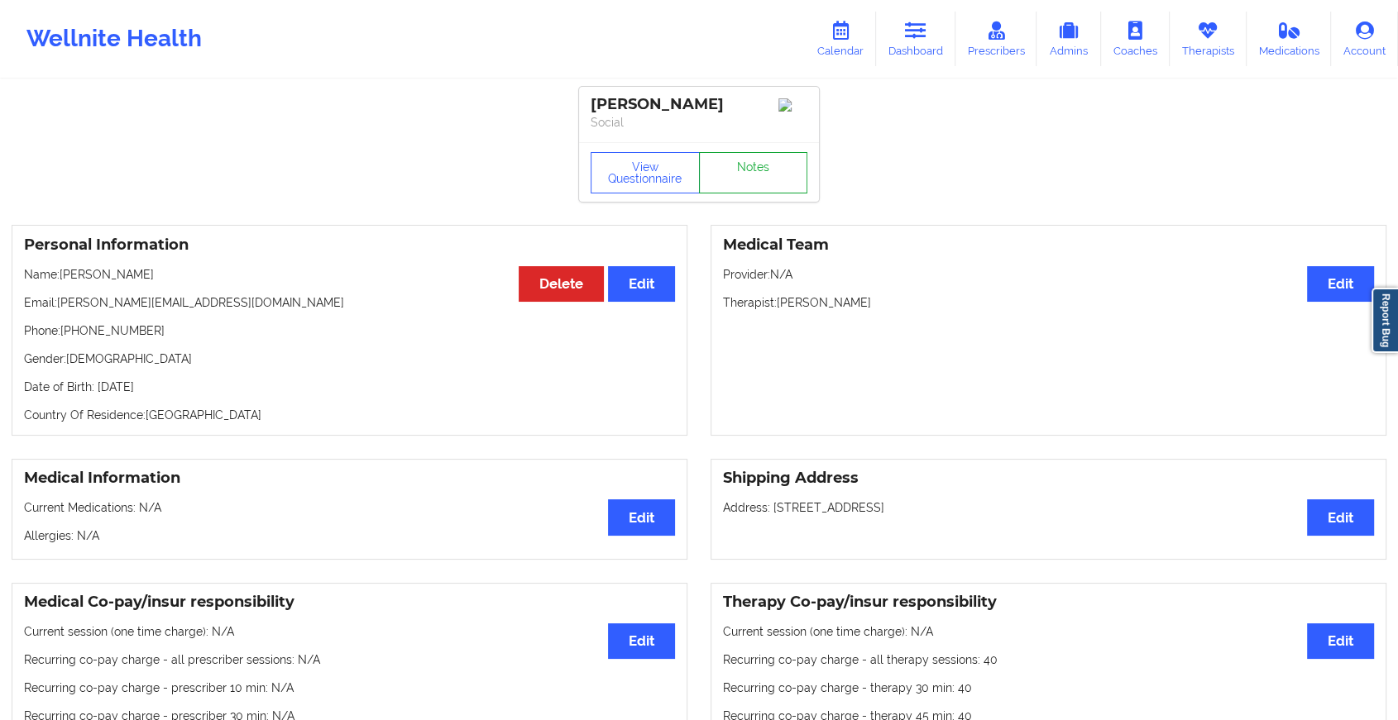
click at [750, 179] on link "Notes" at bounding box center [753, 172] width 109 height 41
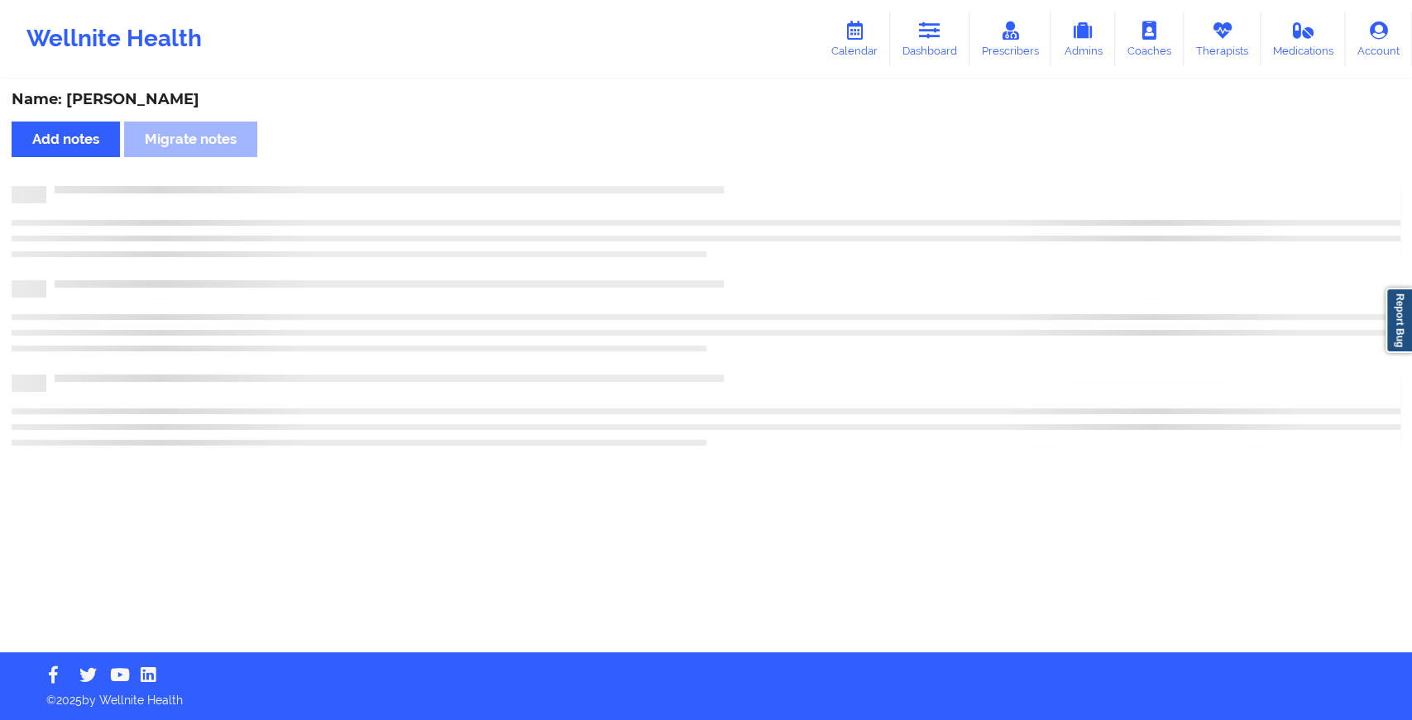
click at [750, 179] on div "Name: [PERSON_NAME] Add notes Migrate notes" at bounding box center [706, 366] width 1412 height 571
drag, startPoint x: 750, startPoint y: 179, endPoint x: 796, endPoint y: 263, distance: 96.2
click at [796, 263] on div "Name: [PERSON_NAME] Add notes Migrate notes" at bounding box center [706, 366] width 1412 height 571
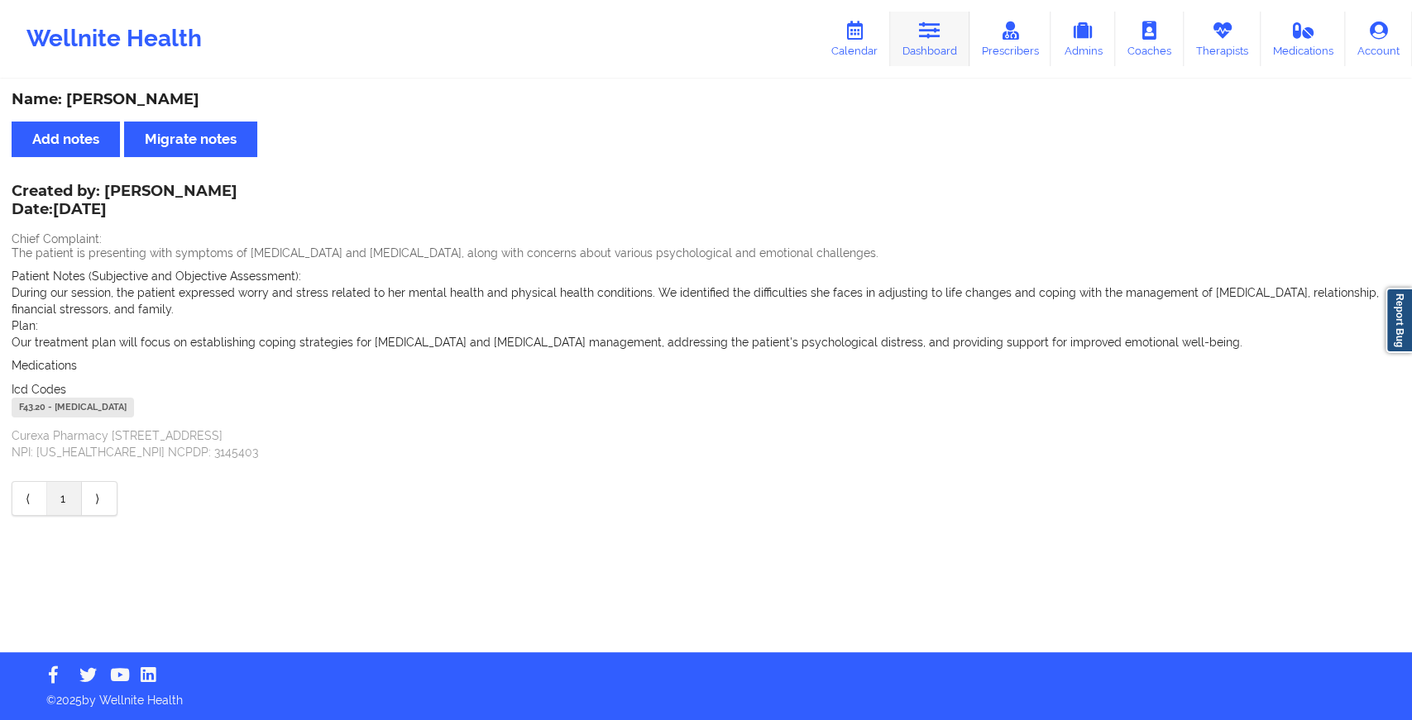
click at [940, 58] on link "Dashboard" at bounding box center [929, 39] width 79 height 55
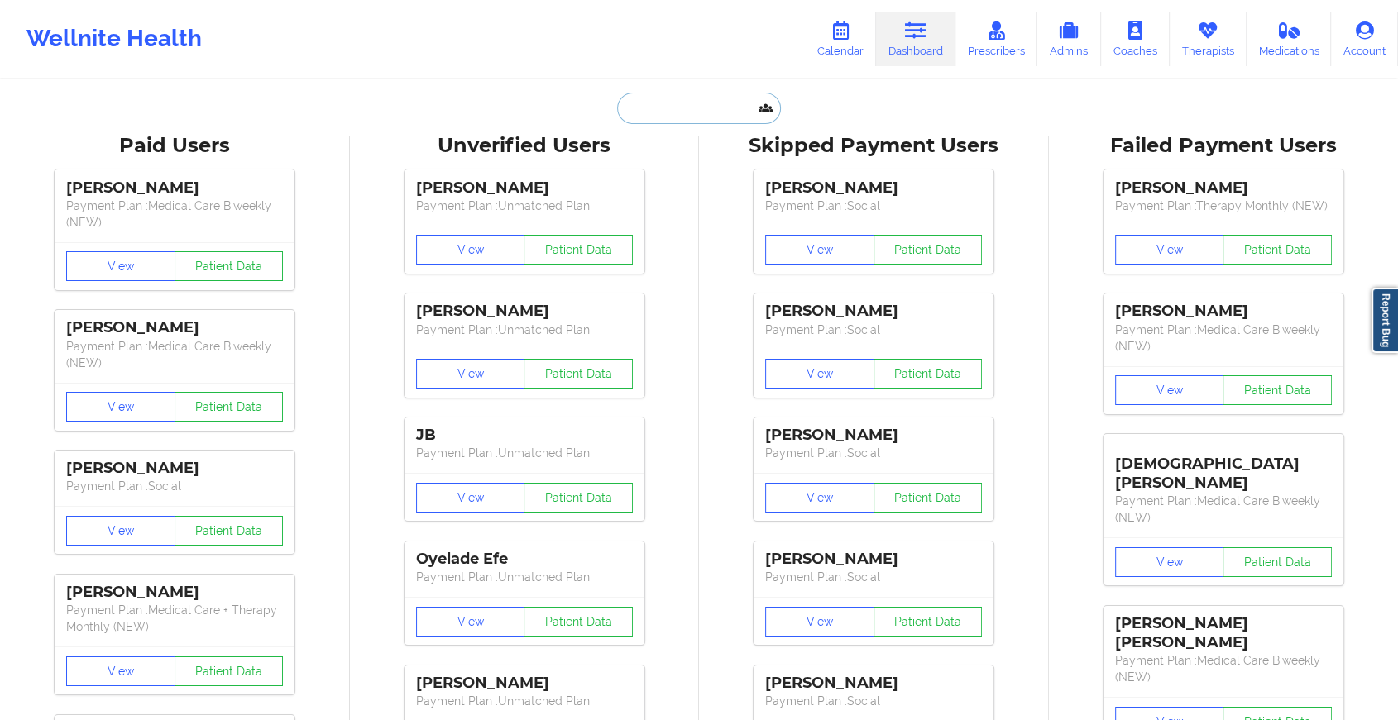
click at [696, 115] on input "text" at bounding box center [699, 108] width 164 height 31
paste input "[EMAIL_ADDRESS][DOMAIN_NAME]"
type input "[EMAIL_ADDRESS][DOMAIN_NAME]"
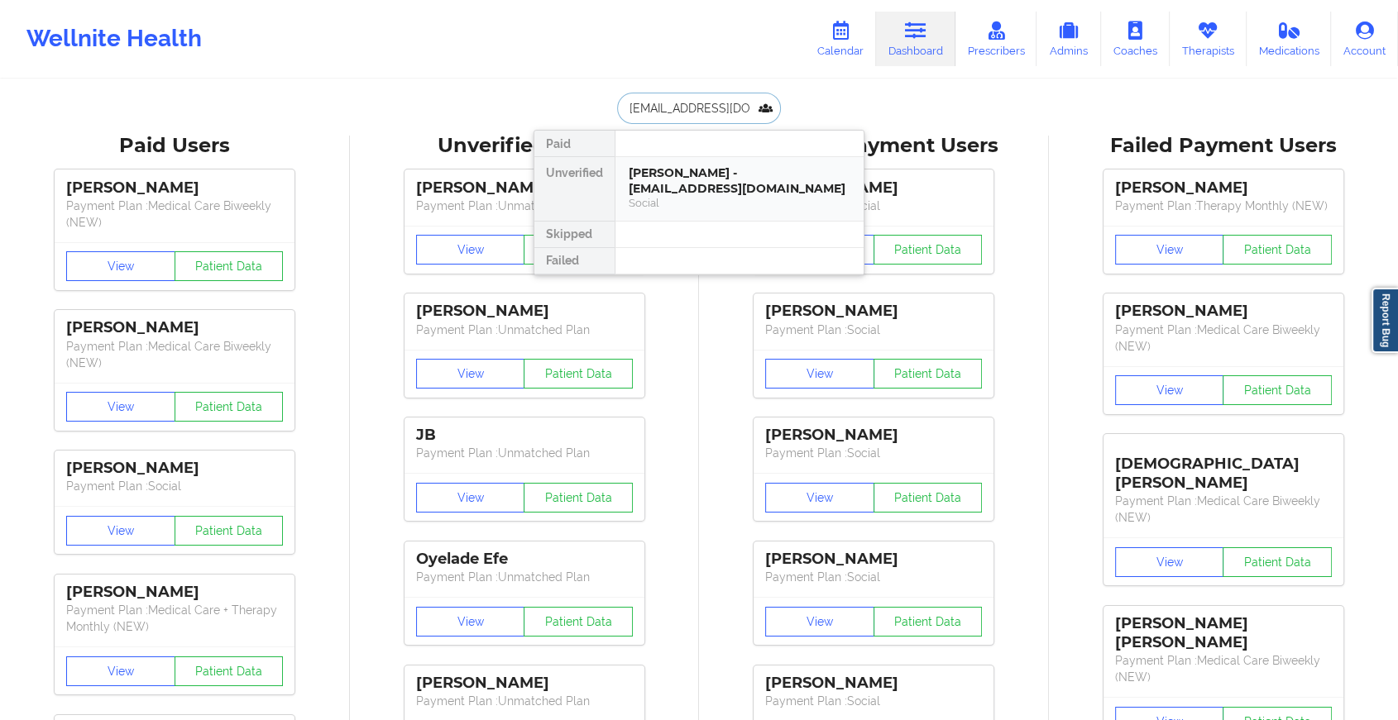
click at [748, 187] on div "[PERSON_NAME] - [EMAIL_ADDRESS][DOMAIN_NAME]" at bounding box center [740, 180] width 222 height 31
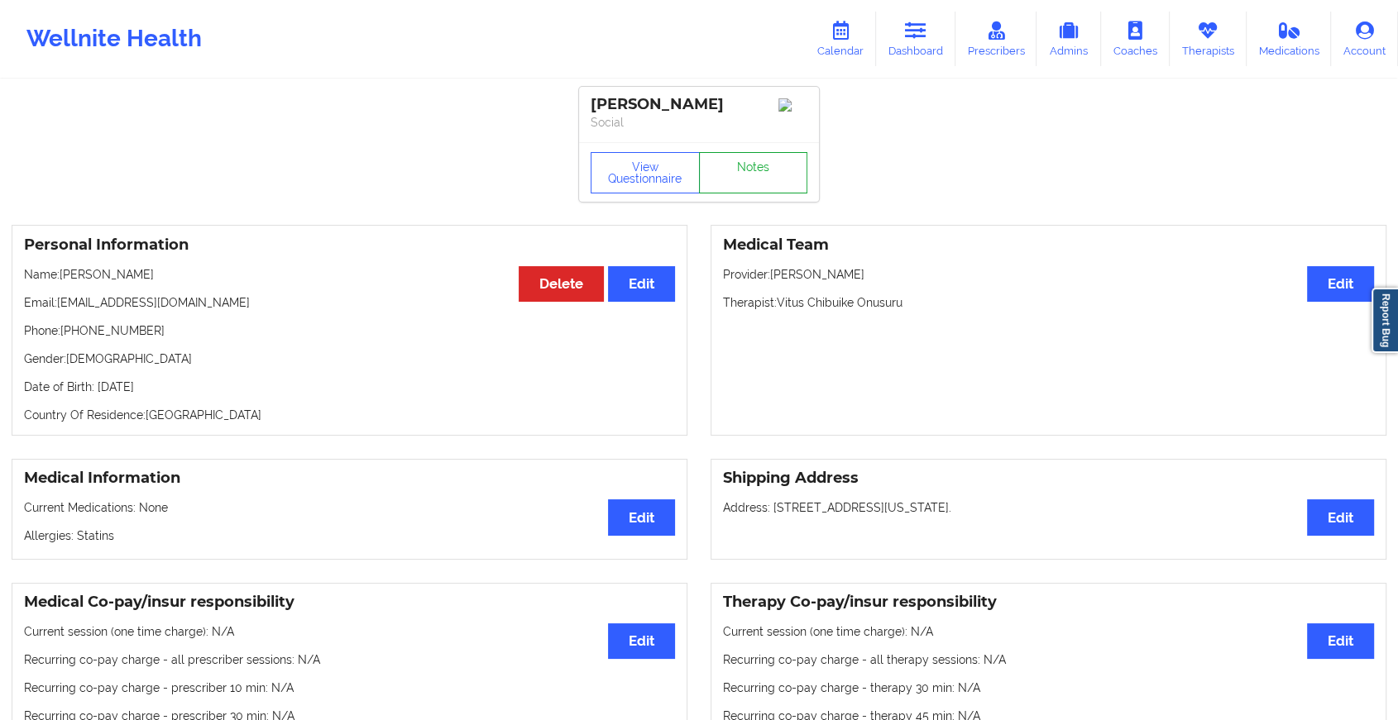
click at [763, 194] on link "Notes" at bounding box center [753, 172] width 109 height 41
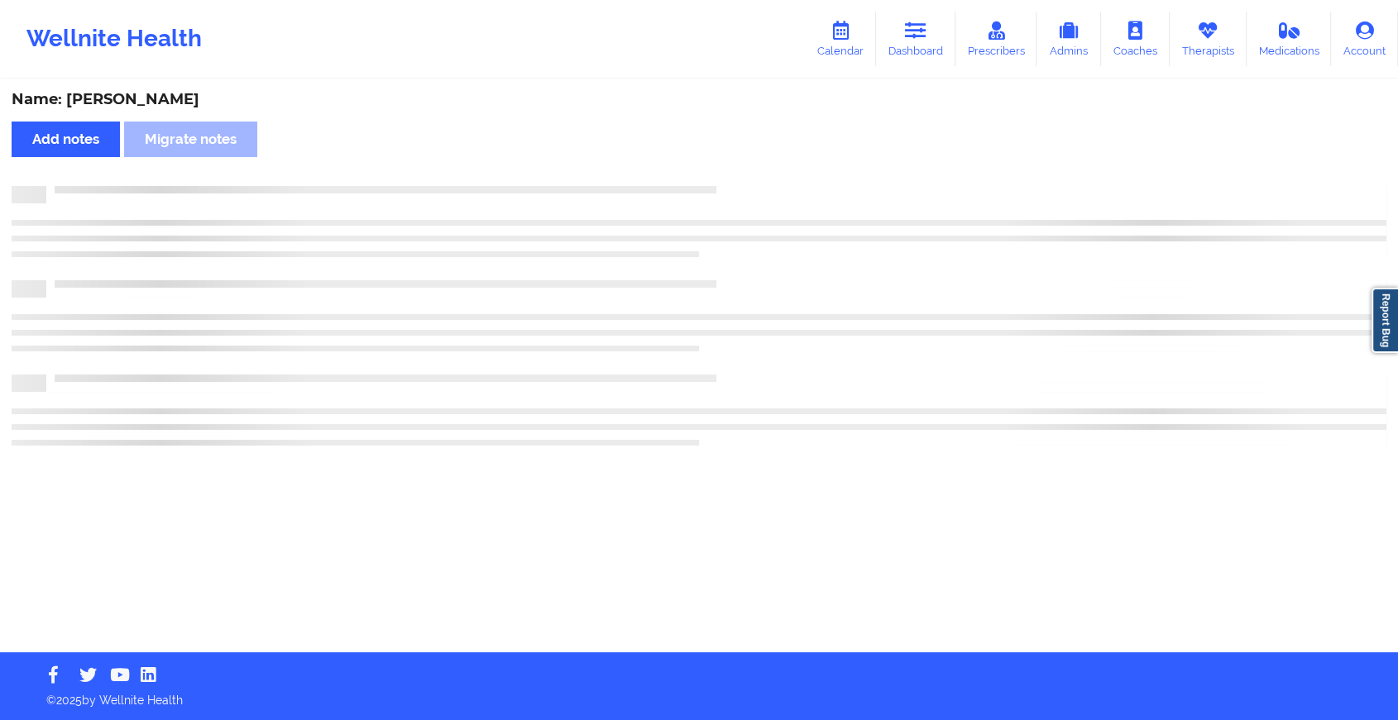
click at [763, 197] on div at bounding box center [699, 194] width 1375 height 17
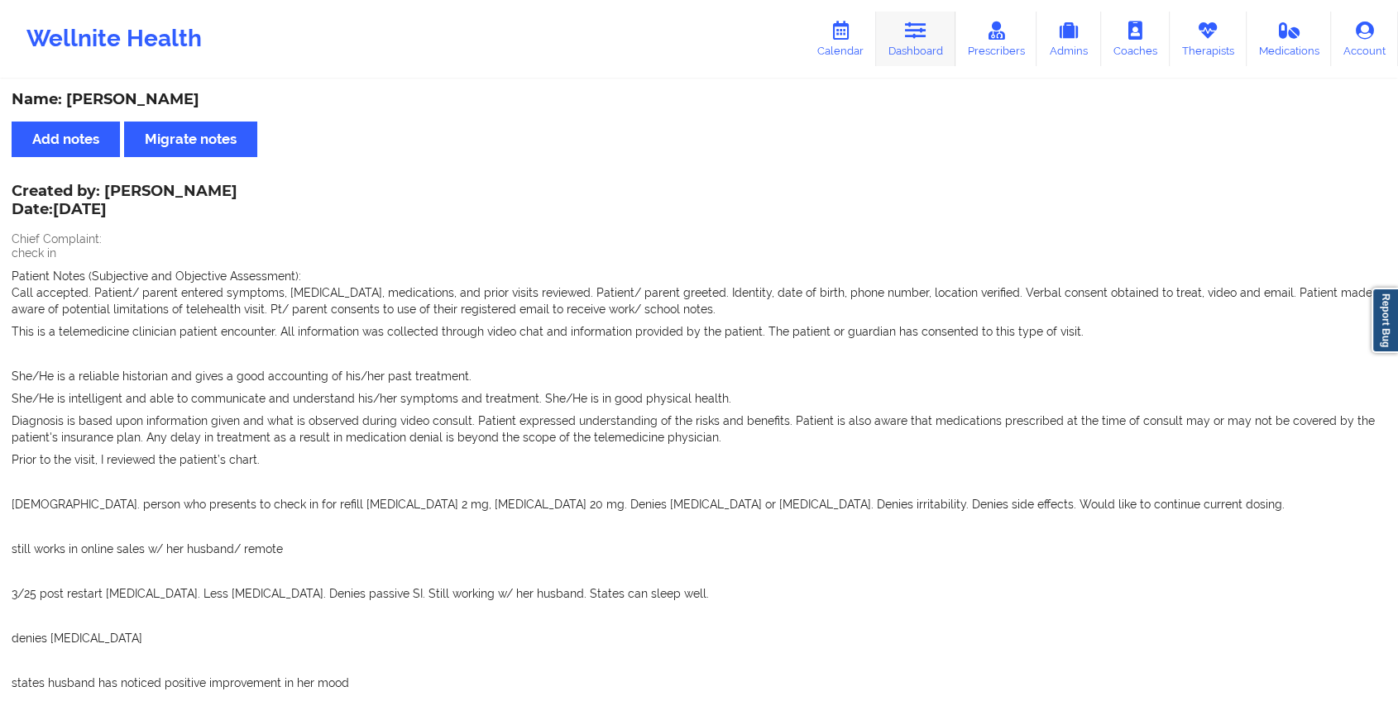
click at [921, 36] on icon at bounding box center [916, 31] width 22 height 18
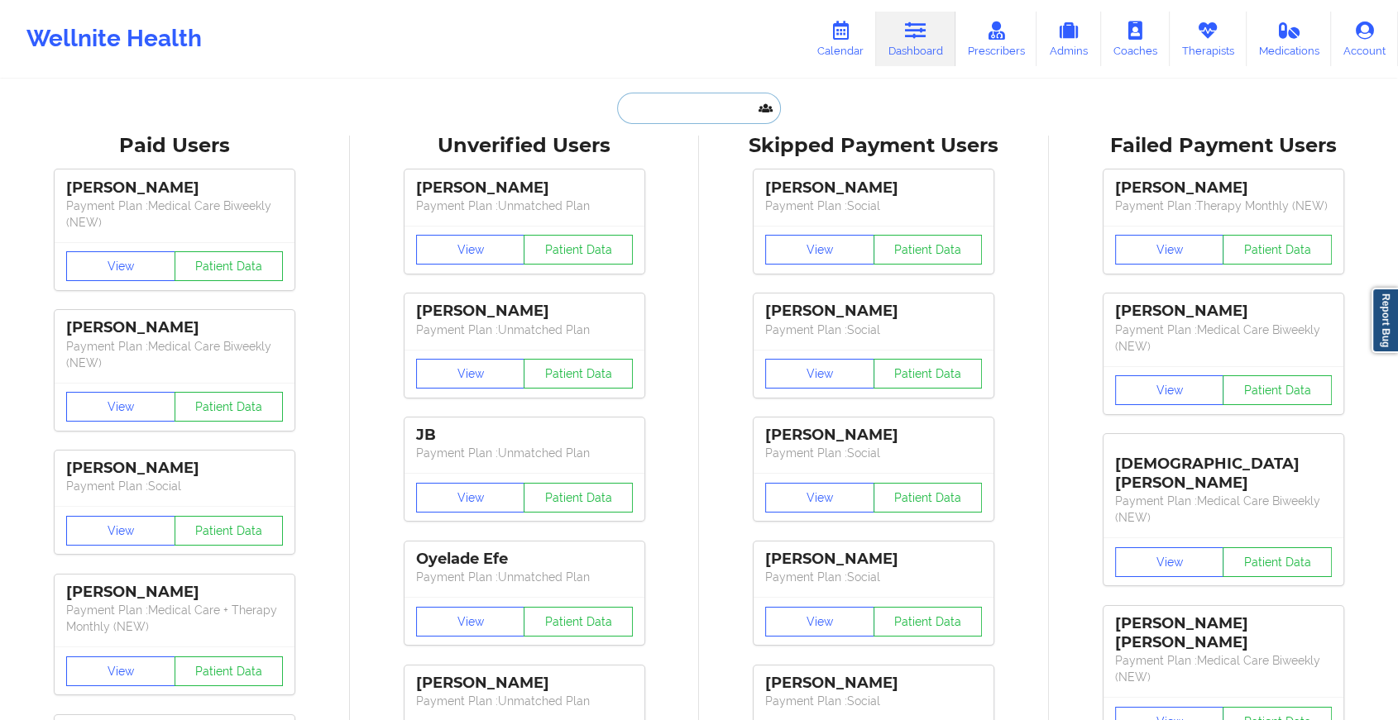
click at [625, 93] on input "text" at bounding box center [699, 108] width 164 height 31
click at [625, 95] on input "text" at bounding box center [699, 108] width 164 height 31
paste input "[EMAIL_ADDRESS][DOMAIN_NAME]"
type input "[EMAIL_ADDRESS][DOMAIN_NAME]"
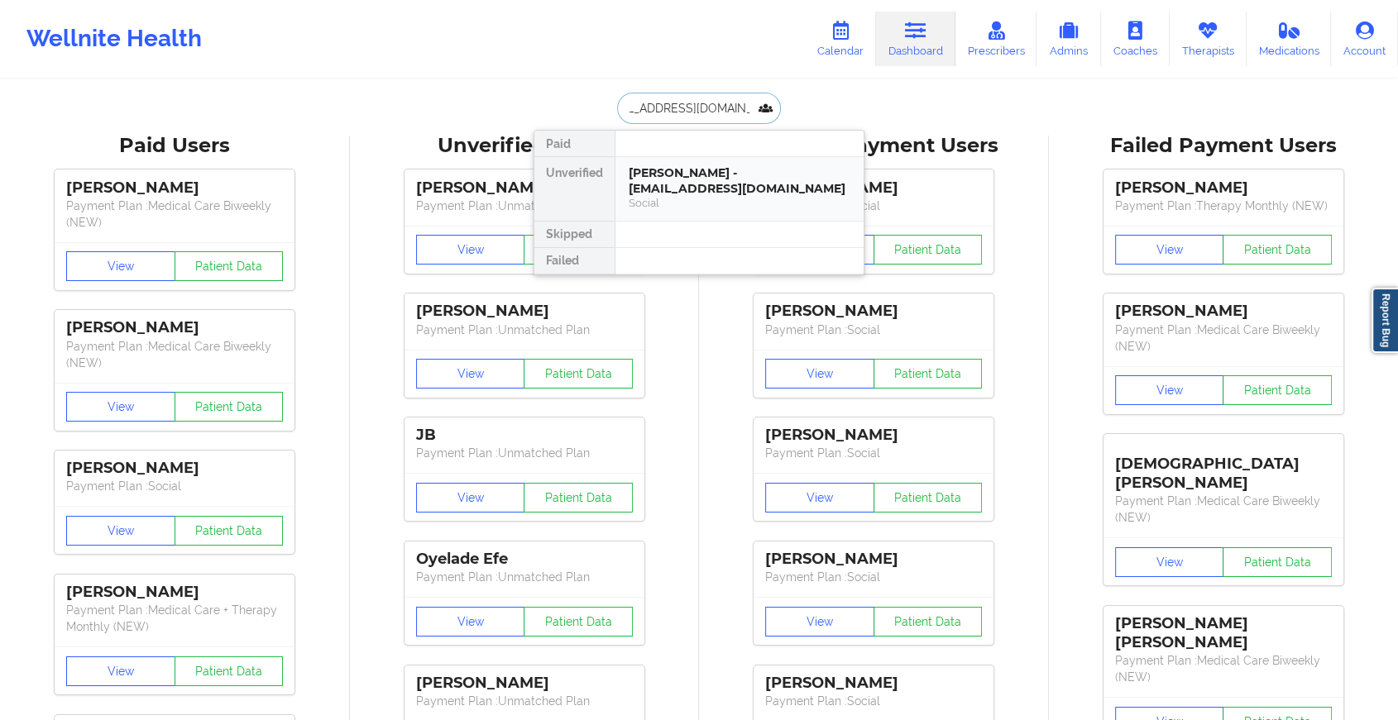
click at [734, 200] on div "Social" at bounding box center [740, 203] width 222 height 14
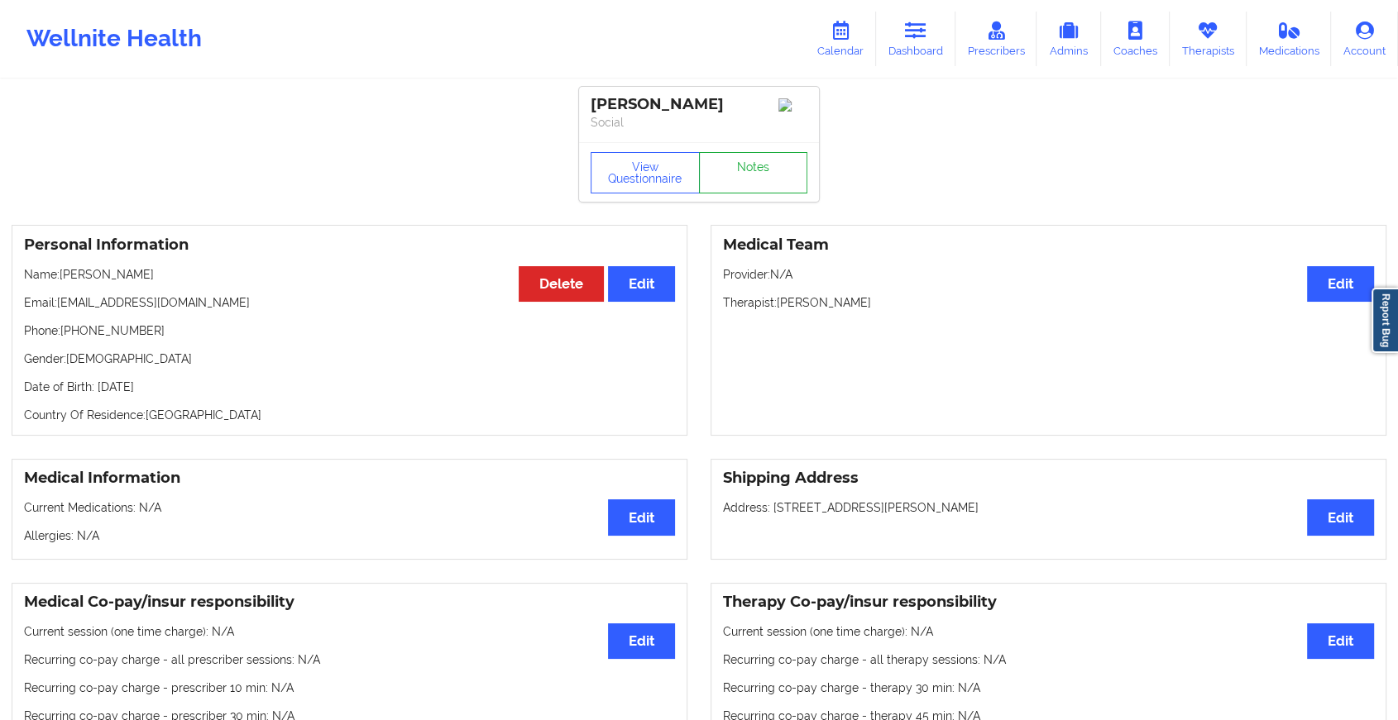
drag, startPoint x: 744, startPoint y: 155, endPoint x: 743, endPoint y: 196, distance: 41.4
click at [743, 196] on div "[PERSON_NAME] Social View Questionnaire Notes" at bounding box center [699, 144] width 240 height 115
click at [743, 194] on link "Notes" at bounding box center [753, 172] width 109 height 41
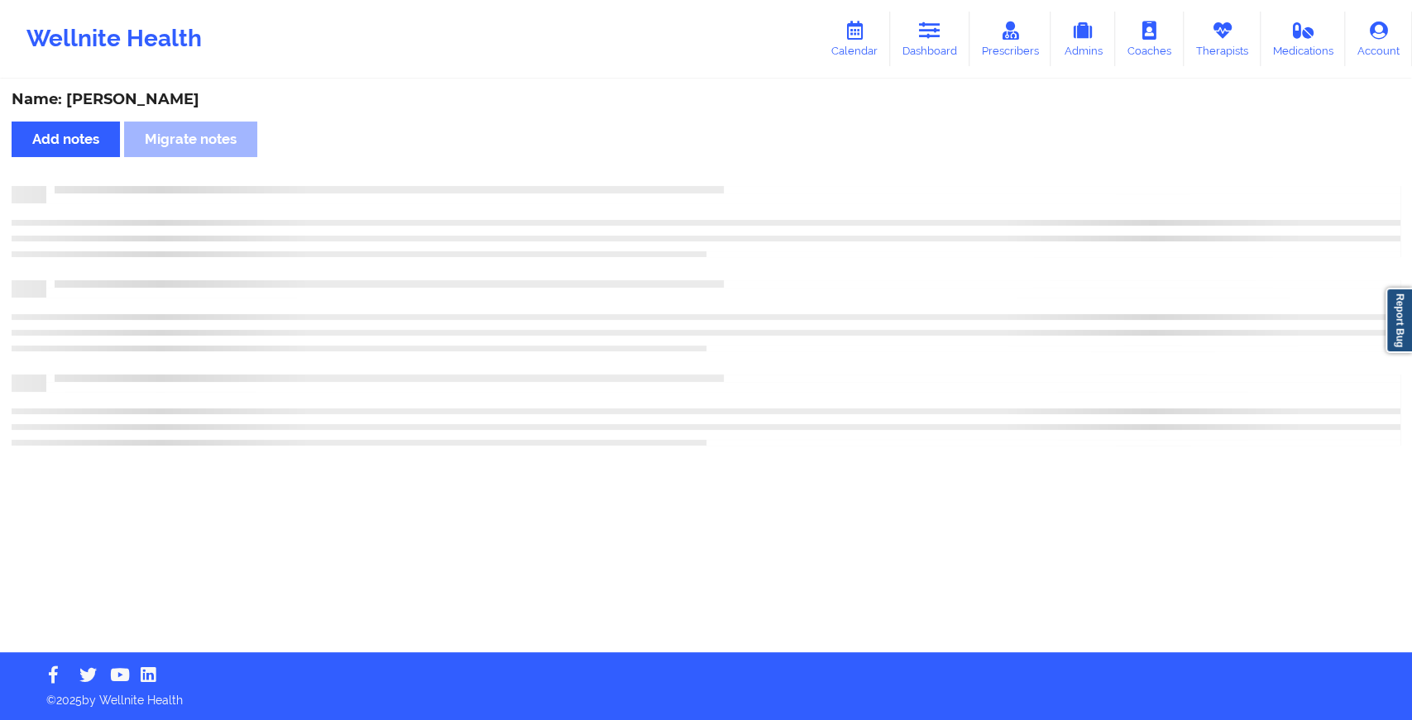
click at [743, 196] on div at bounding box center [706, 194] width 1389 height 17
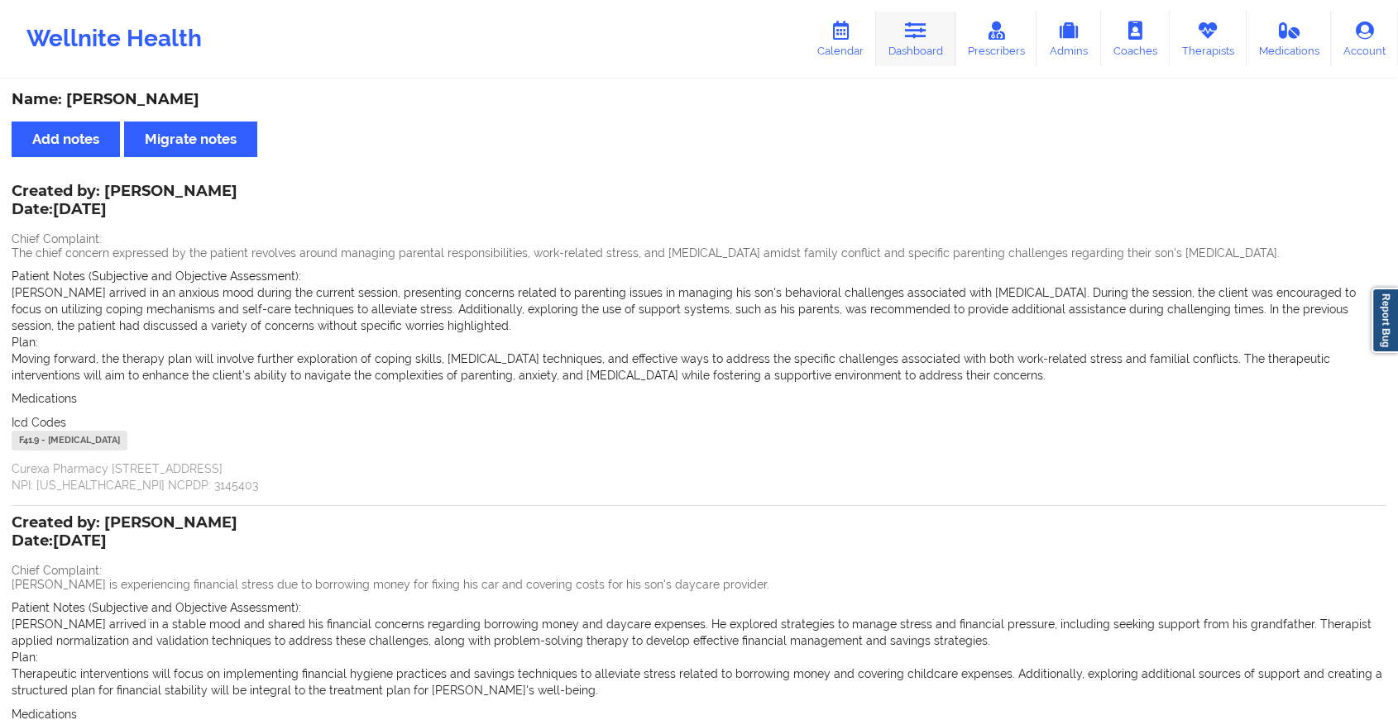
click at [910, 50] on link "Dashboard" at bounding box center [915, 39] width 79 height 55
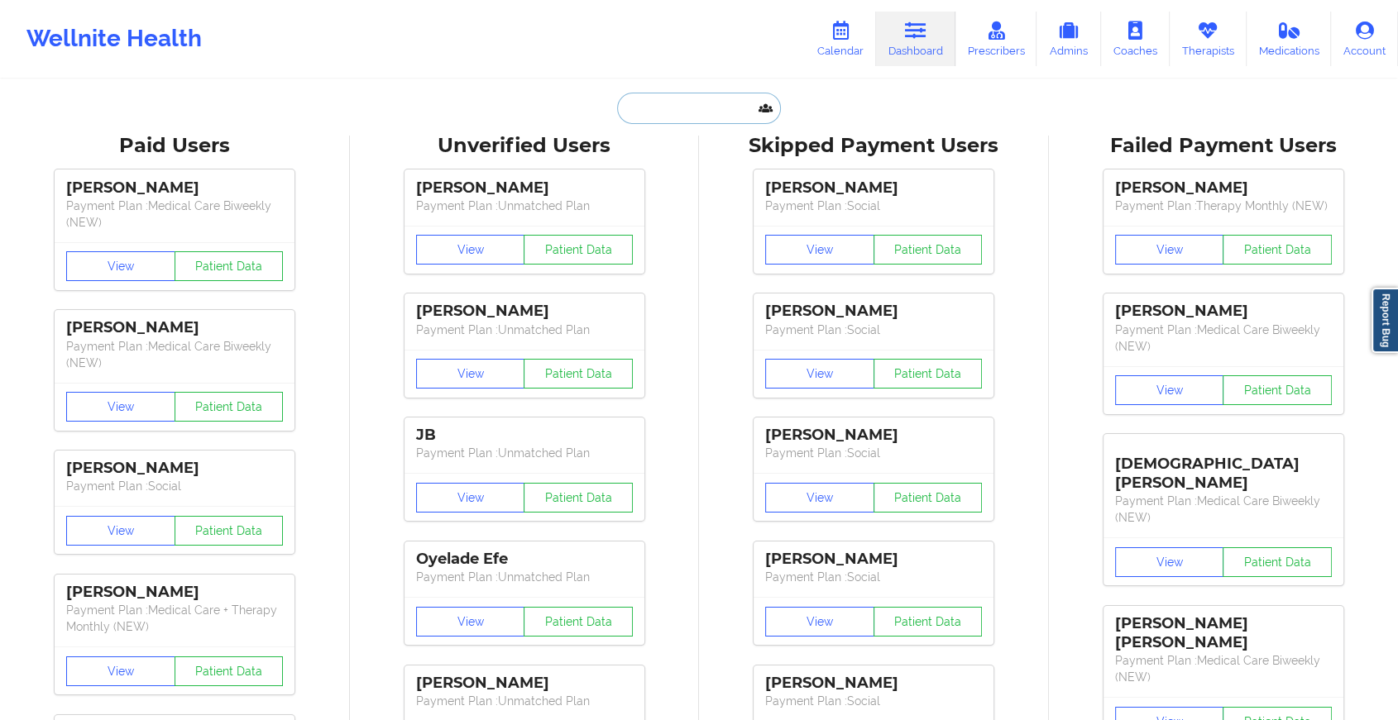
click at [672, 103] on input "text" at bounding box center [699, 108] width 164 height 31
paste input "[EMAIL_ADDRESS][DOMAIN_NAME]"
type input "[EMAIL_ADDRESS][DOMAIN_NAME]"
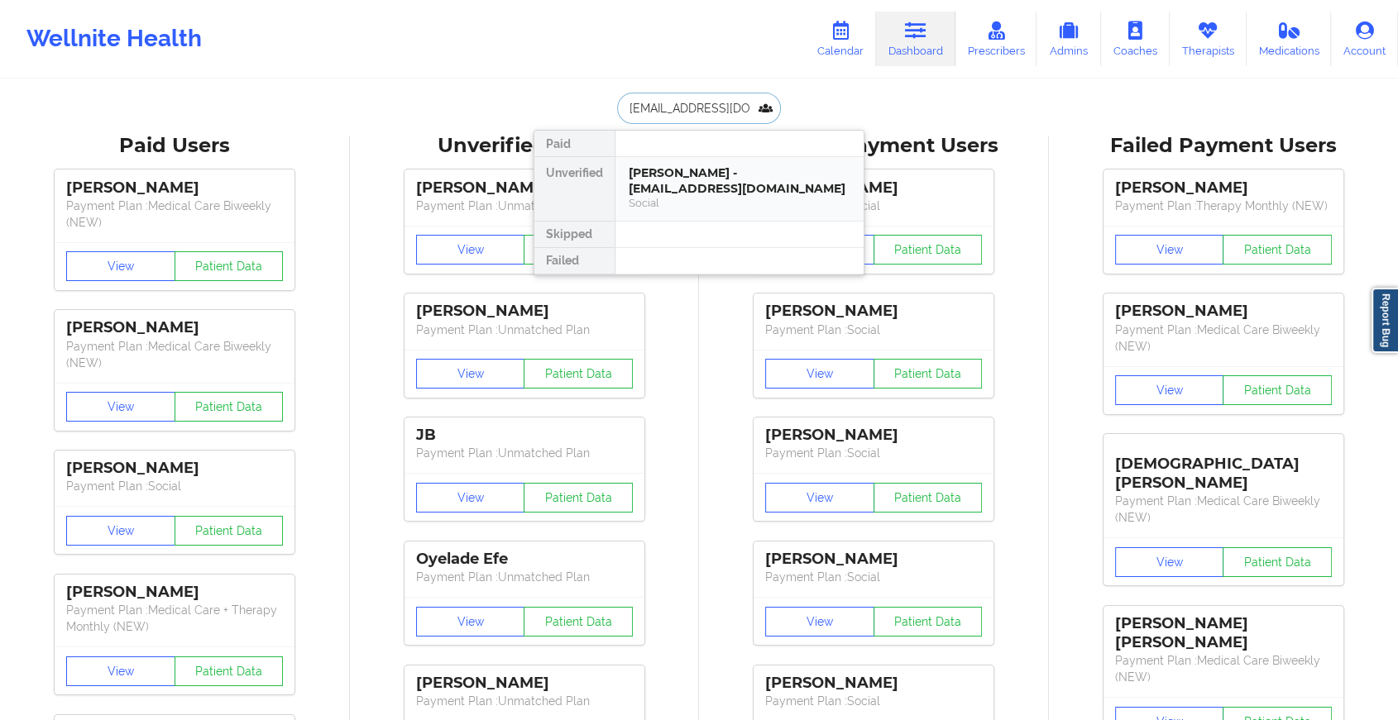
click at [705, 209] on div "Social" at bounding box center [740, 203] width 222 height 14
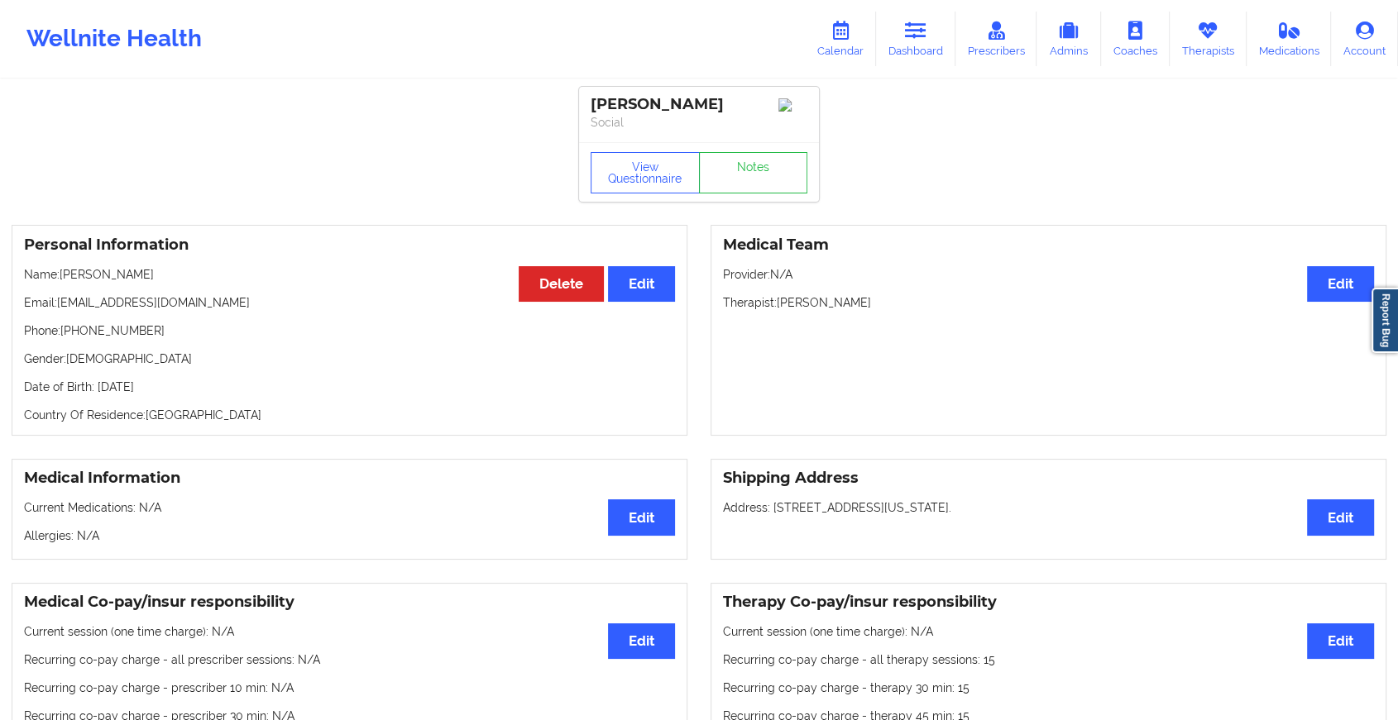
click at [760, 166] on div "View Questionnaire Notes" at bounding box center [699, 172] width 217 height 41
click at [760, 166] on link "Notes" at bounding box center [753, 172] width 109 height 41
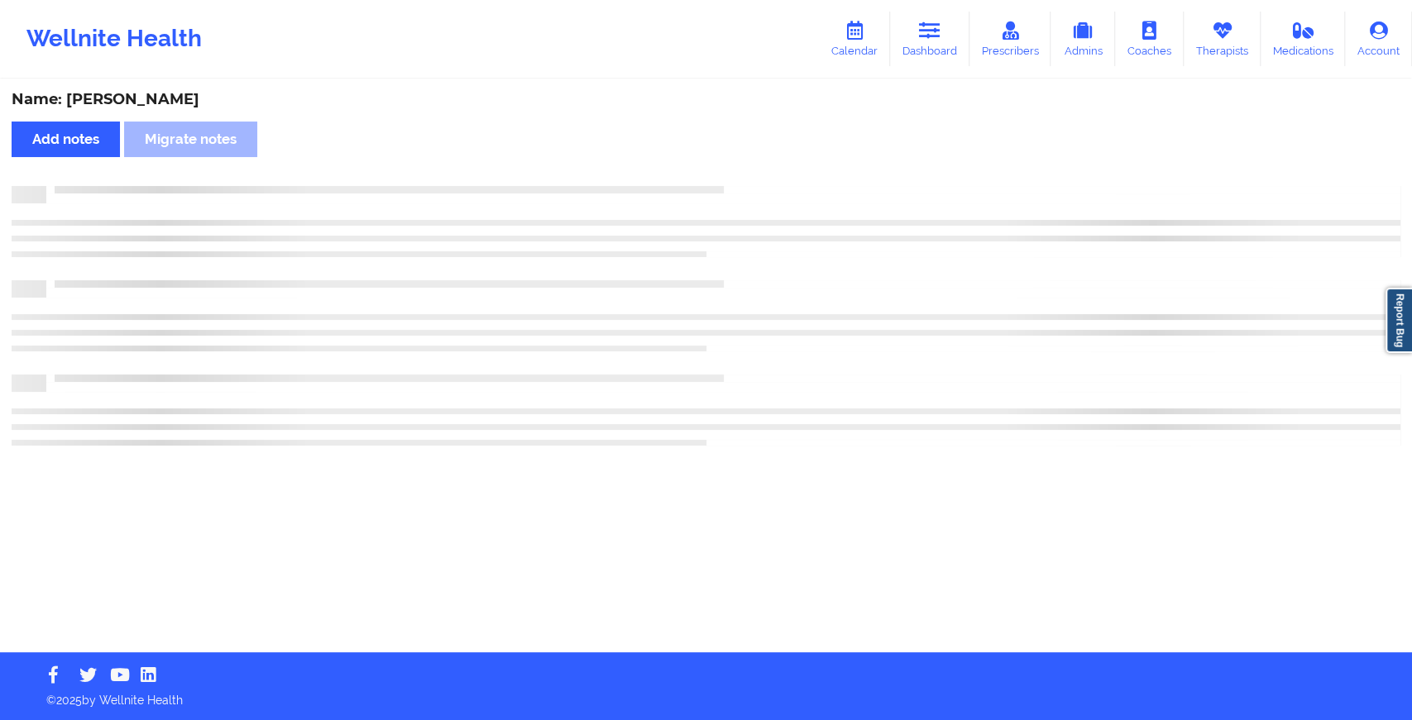
click at [806, 720] on html "Wellnite Health Calendar Dashboard Prescribers Admins Coaches Therapists Medica…" at bounding box center [706, 360] width 1412 height 720
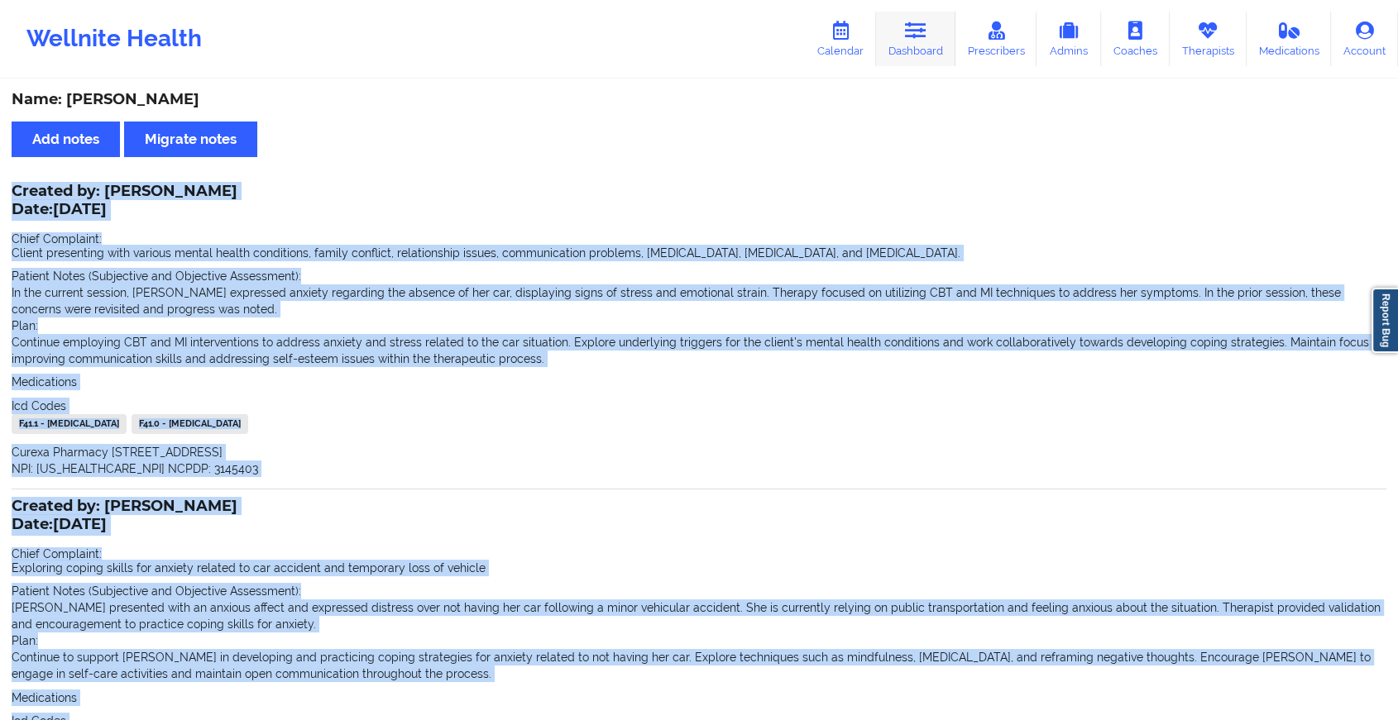
click at [897, 39] on link "Dashboard" at bounding box center [915, 39] width 79 height 55
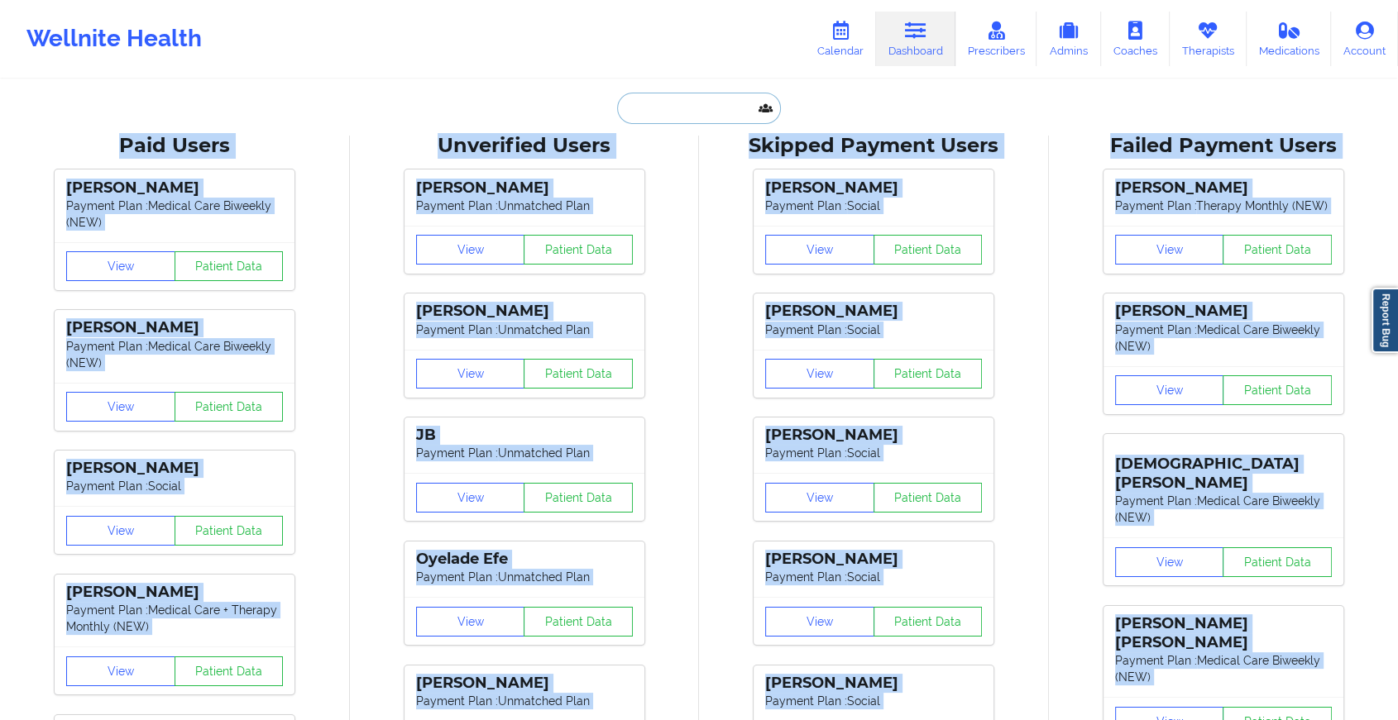
click at [697, 96] on input "text" at bounding box center [699, 108] width 164 height 31
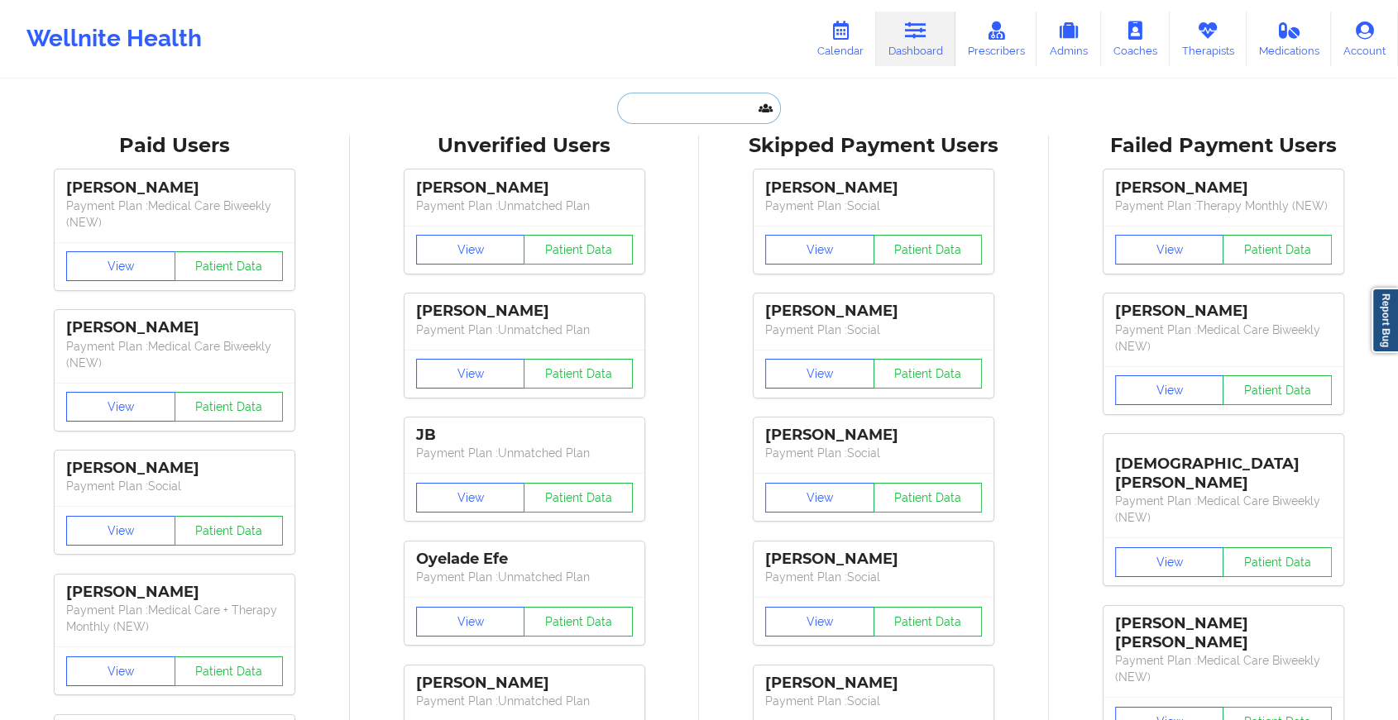
paste input "[PERSON_NAME][EMAIL_ADDRESS][PERSON_NAME][DOMAIN_NAME]"
type input "[PERSON_NAME][EMAIL_ADDRESS][PERSON_NAME][DOMAIN_NAME]"
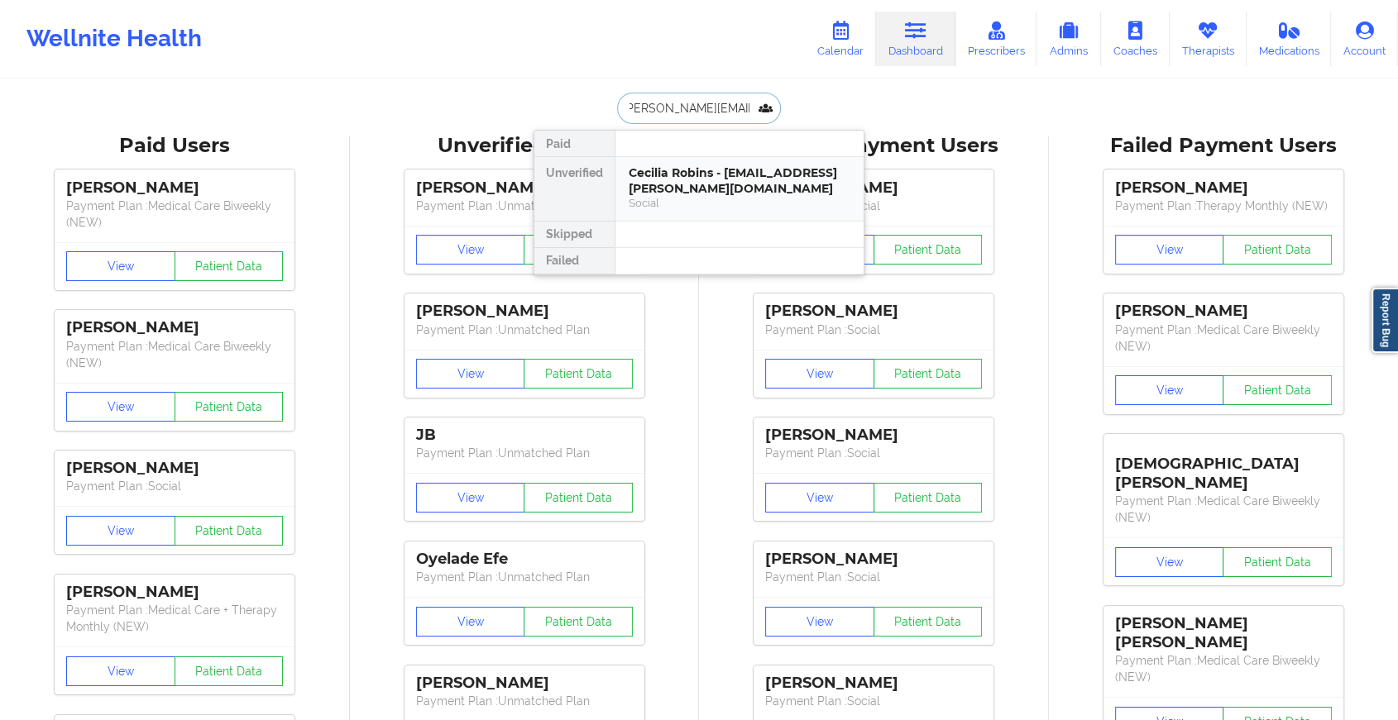
click at [708, 175] on div "Cecilia Robins - [EMAIL_ADDRESS][PERSON_NAME][DOMAIN_NAME]" at bounding box center [740, 180] width 222 height 31
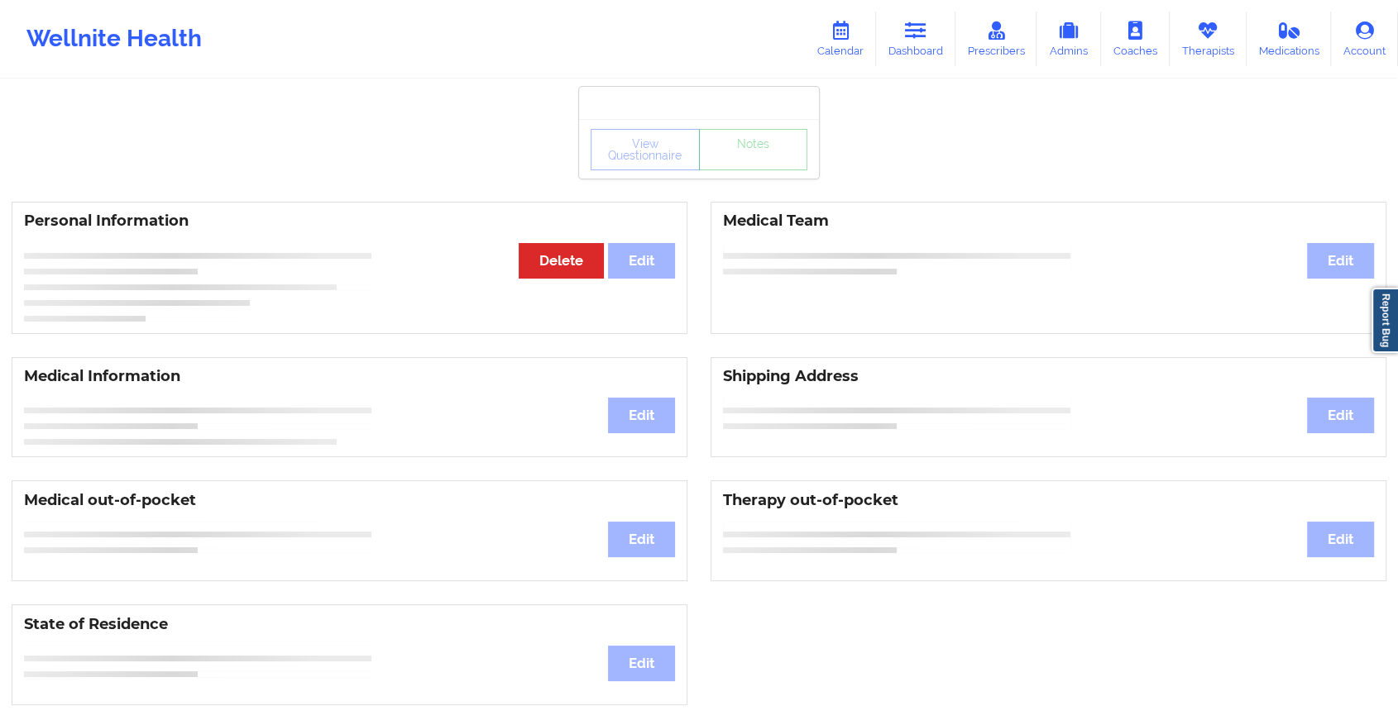
click at [748, 167] on div "View Questionnaire Notes" at bounding box center [699, 149] width 217 height 41
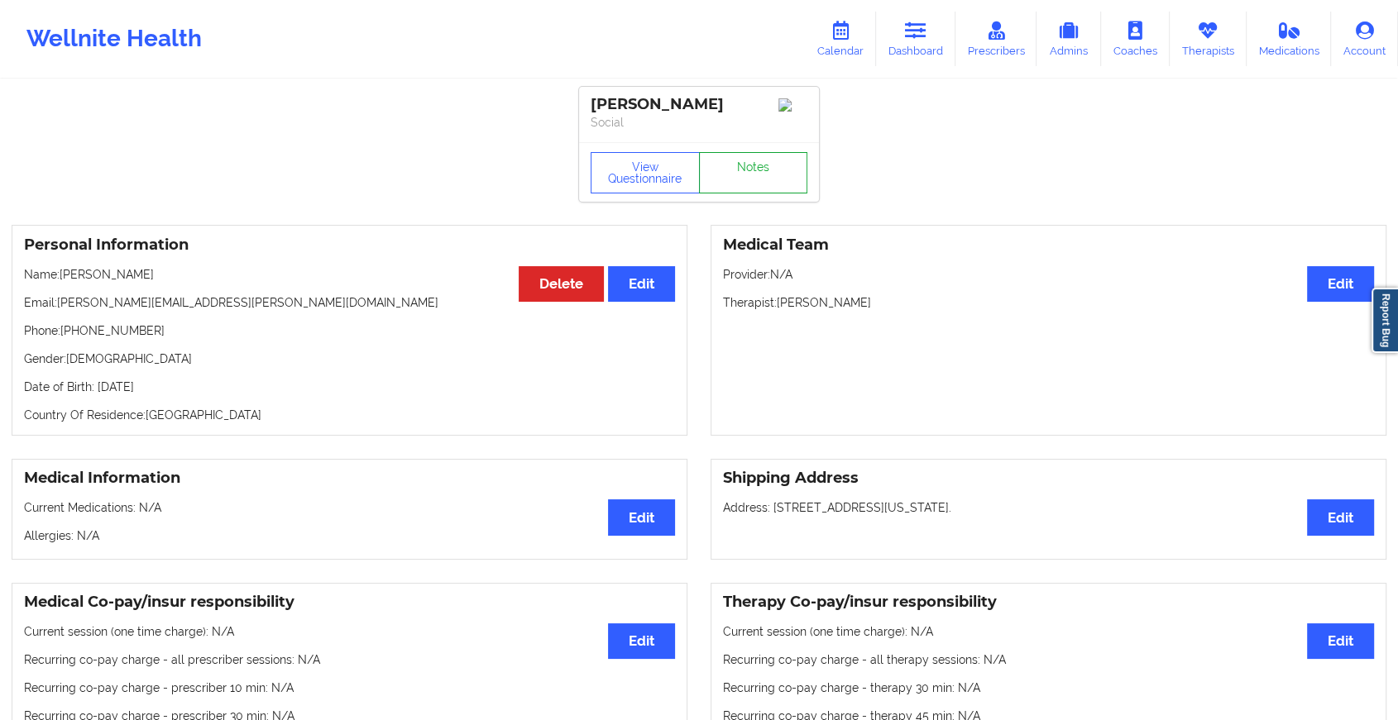
click at [748, 167] on link "Notes" at bounding box center [753, 172] width 109 height 41
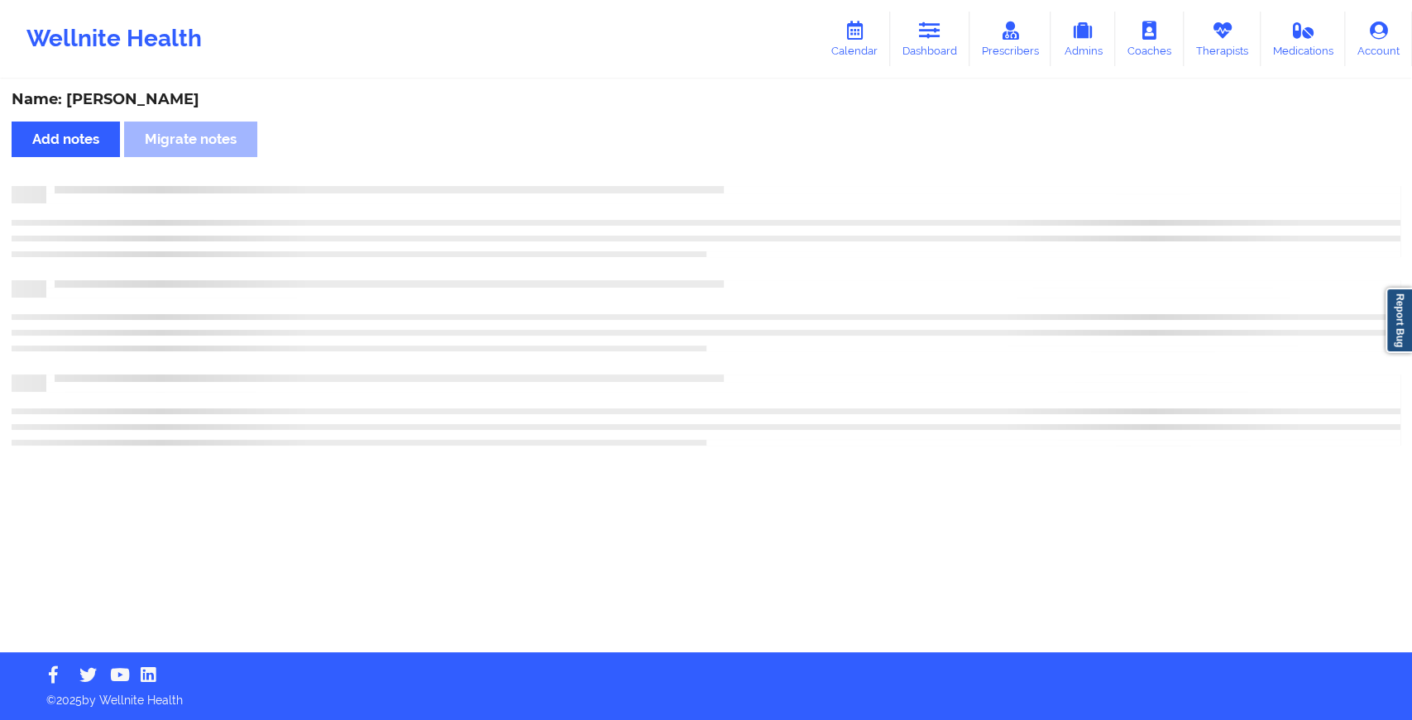
click at [748, 167] on div "Name: [PERSON_NAME] Add notes Migrate notes" at bounding box center [706, 366] width 1412 height 571
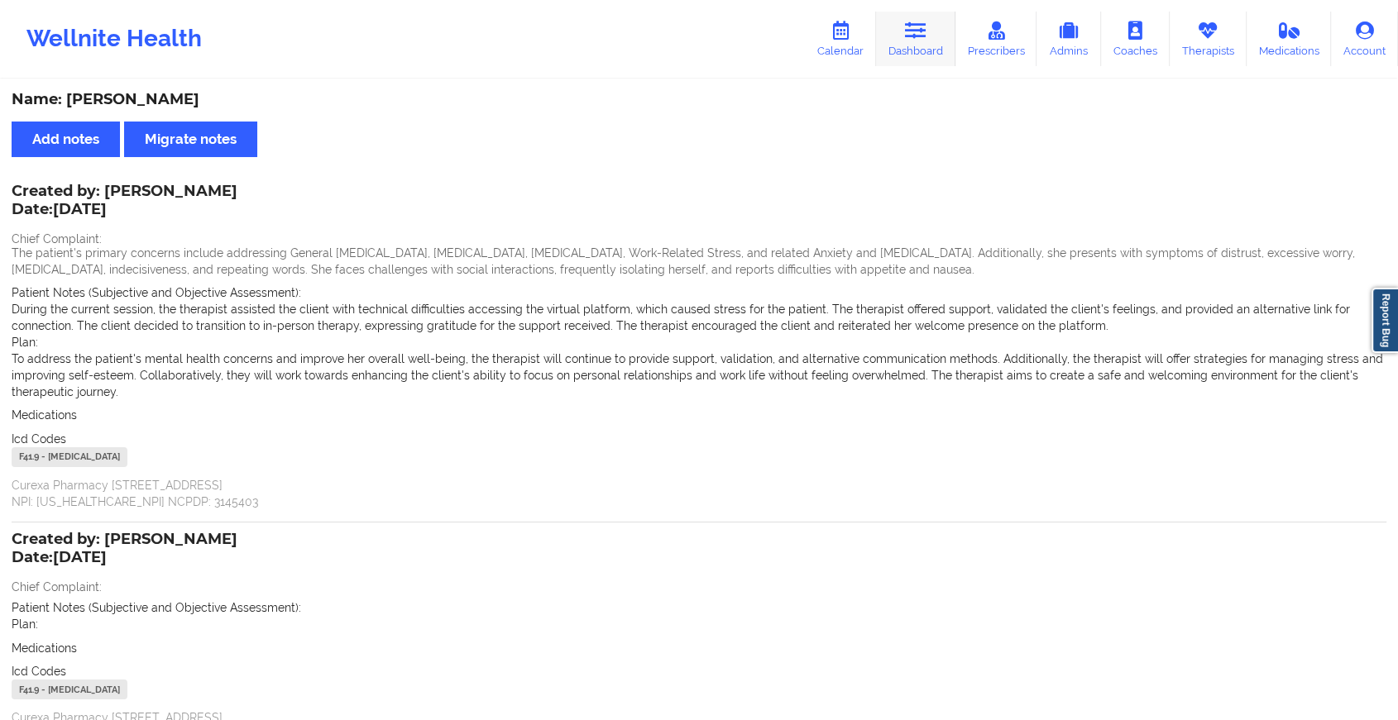
click at [919, 45] on link "Dashboard" at bounding box center [915, 39] width 79 height 55
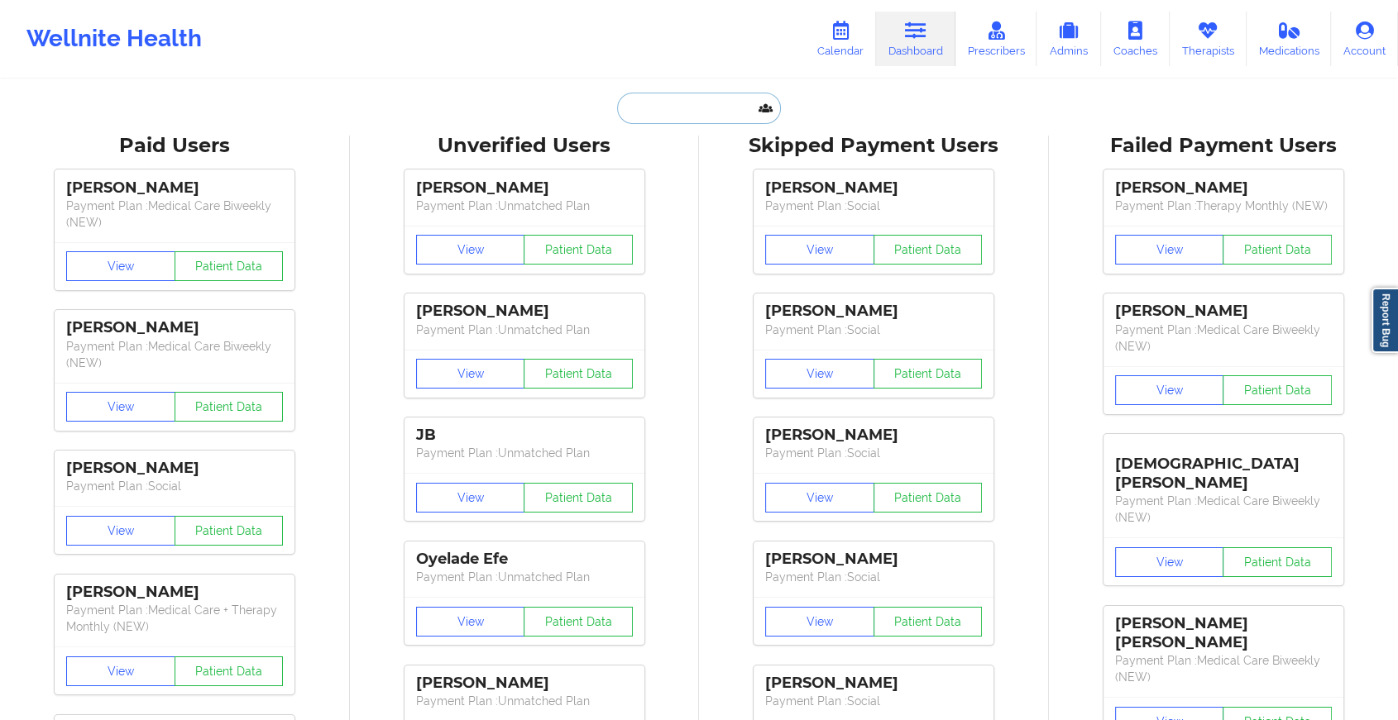
click at [664, 111] on input "text" at bounding box center [699, 108] width 164 height 31
paste input "[EMAIL_ADDRESS][DOMAIN_NAME]"
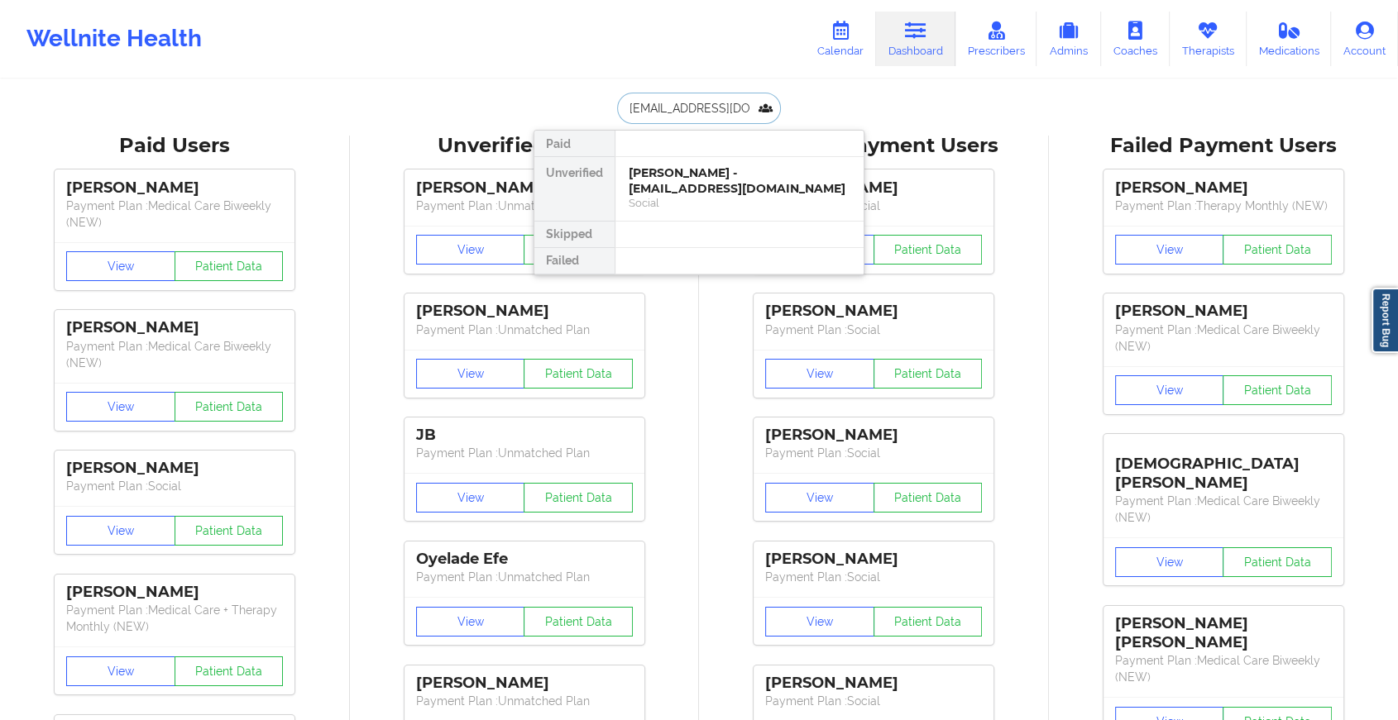
type input "[EMAIL_ADDRESS][DOMAIN_NAME]"
click at [696, 155] on div at bounding box center [739, 144] width 249 height 26
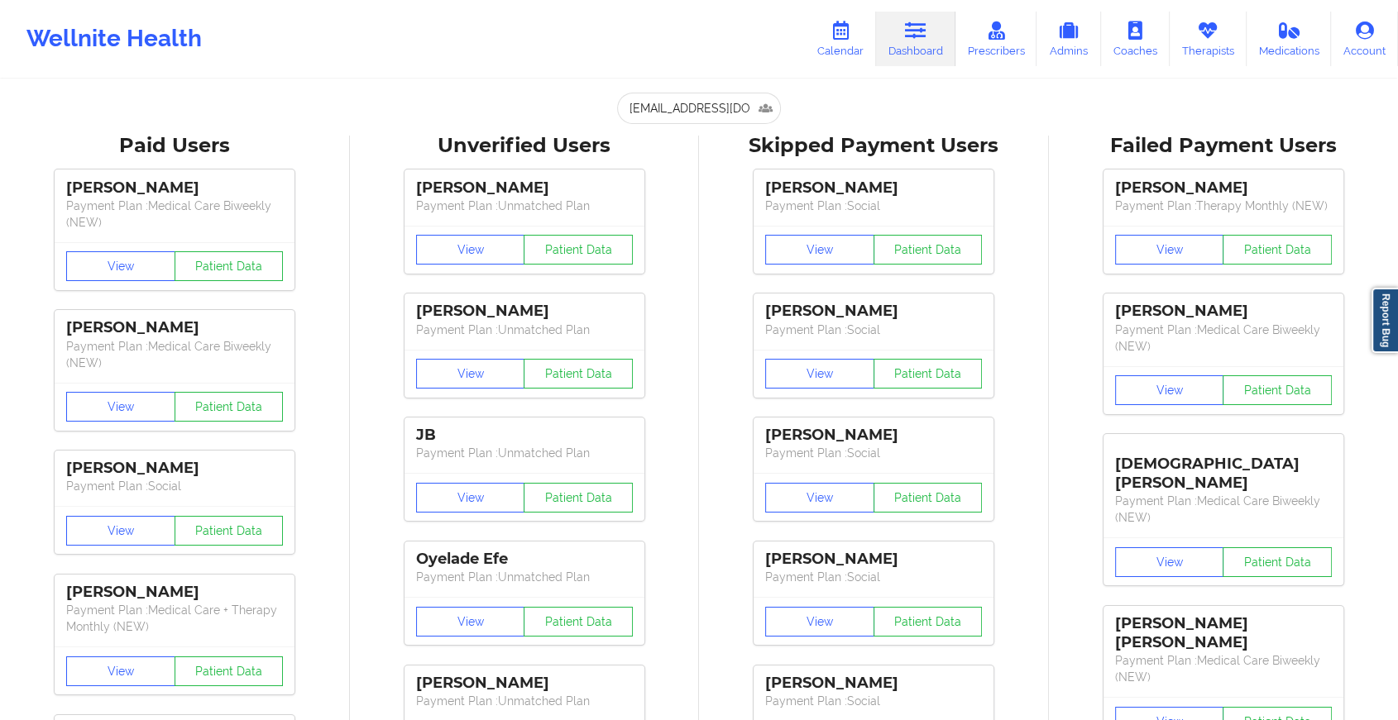
click at [705, 105] on input "[EMAIL_ADDRESS][DOMAIN_NAME]" at bounding box center [699, 108] width 164 height 31
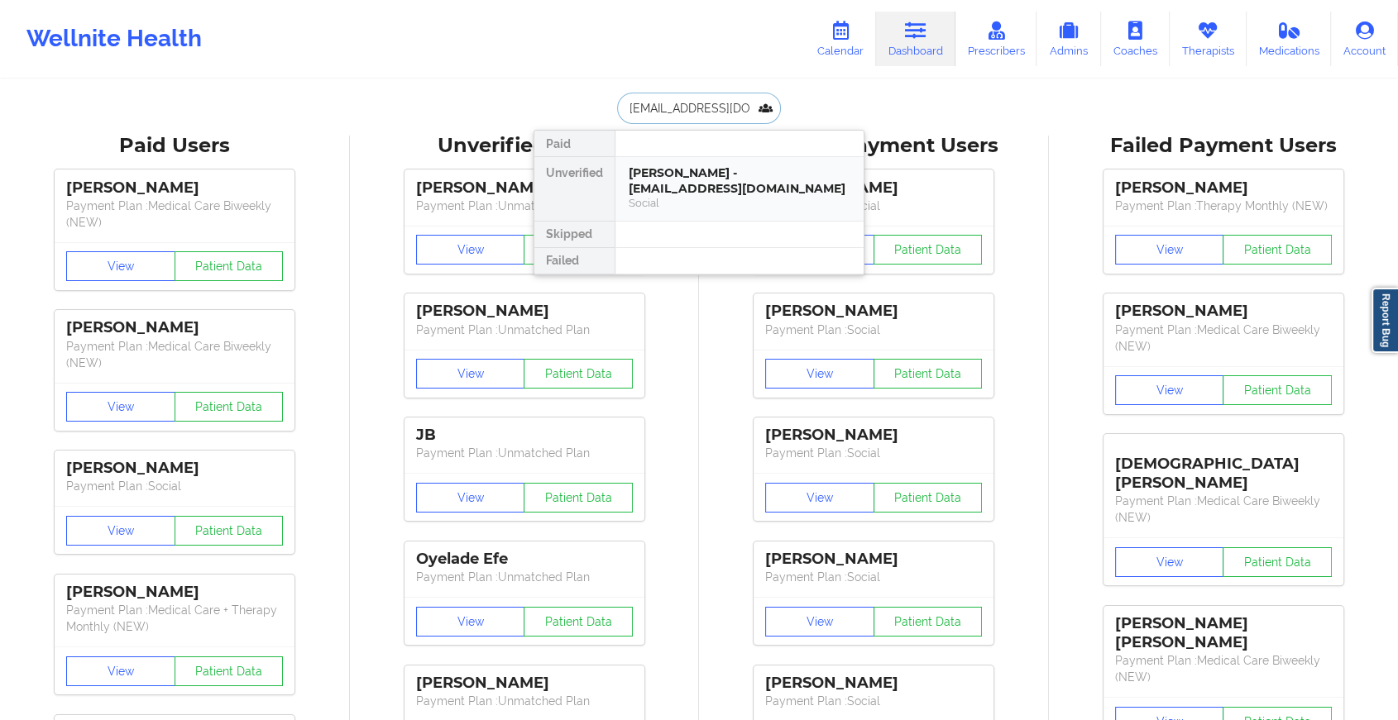
click at [694, 182] on div "[PERSON_NAME] - [EMAIL_ADDRESS][DOMAIN_NAME]" at bounding box center [740, 180] width 222 height 31
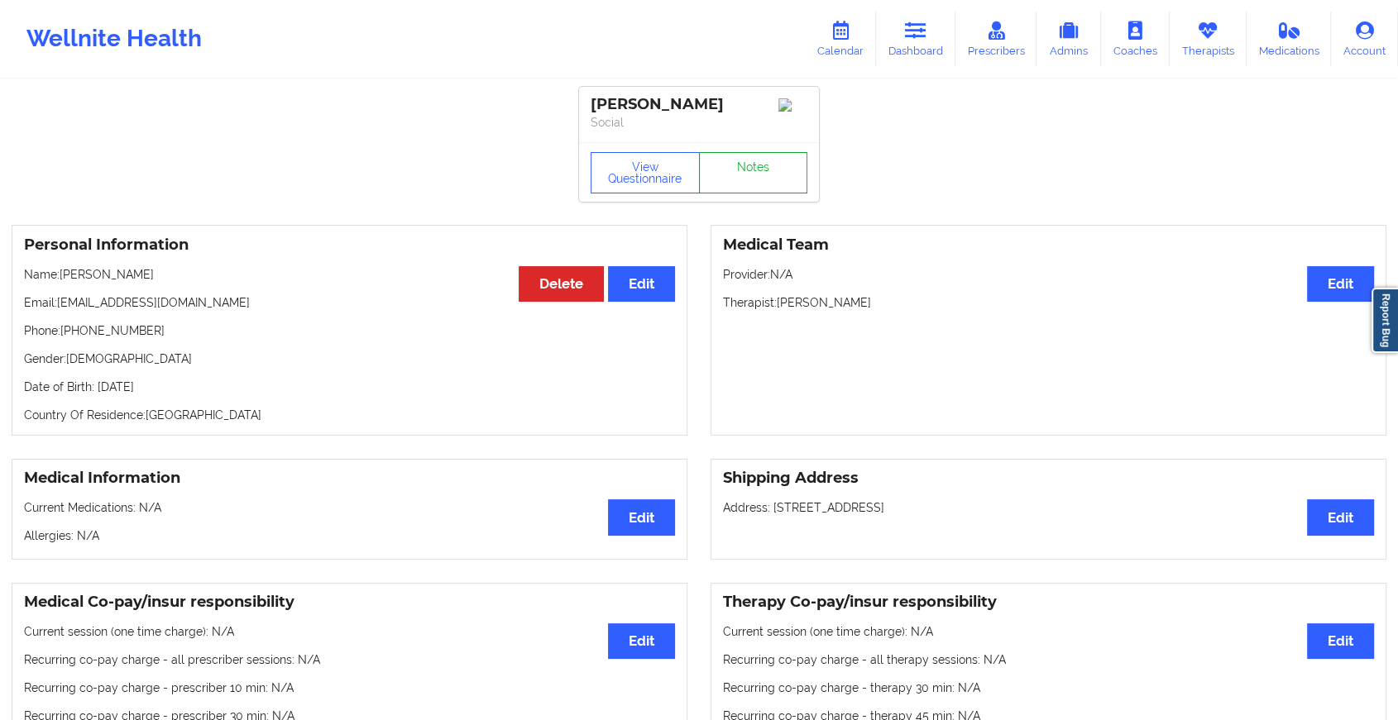
click at [761, 160] on link "Notes" at bounding box center [753, 172] width 109 height 41
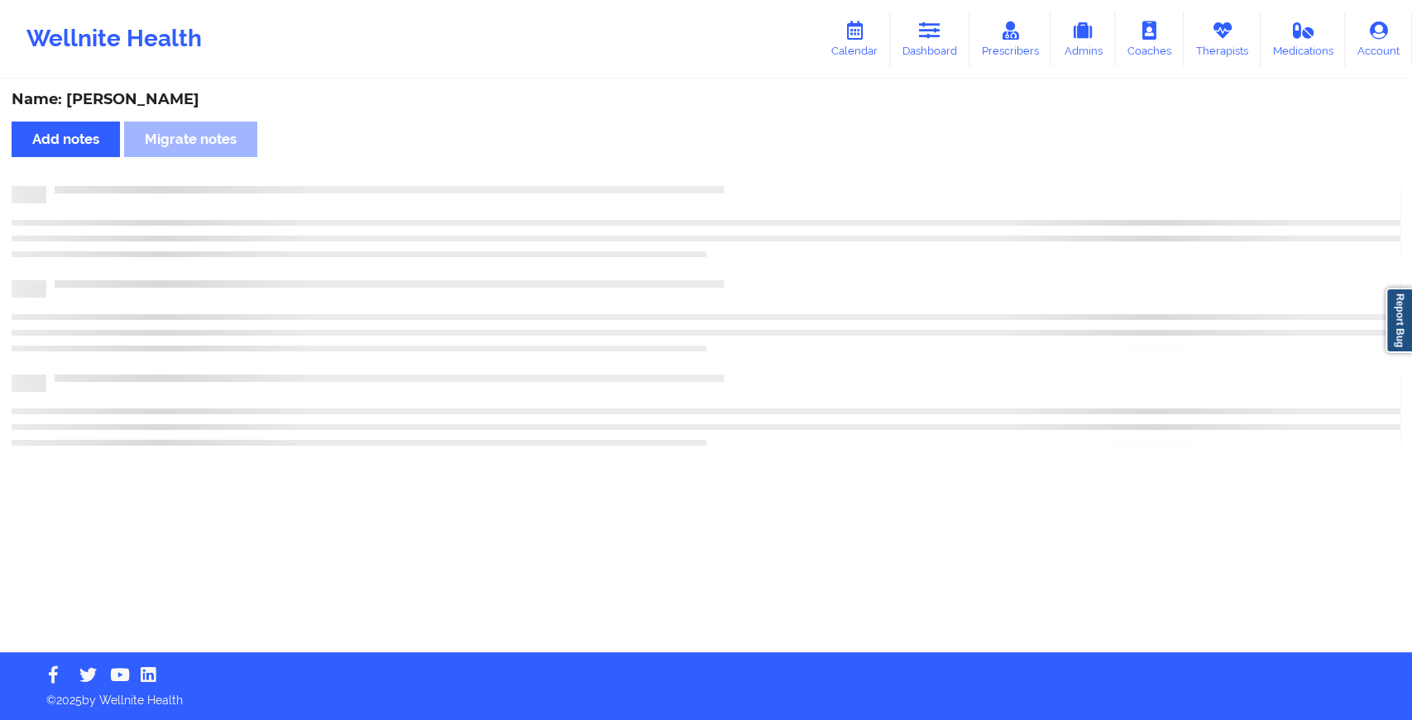
click at [761, 160] on div "Name: [PERSON_NAME] Add notes Migrate notes" at bounding box center [706, 366] width 1412 height 571
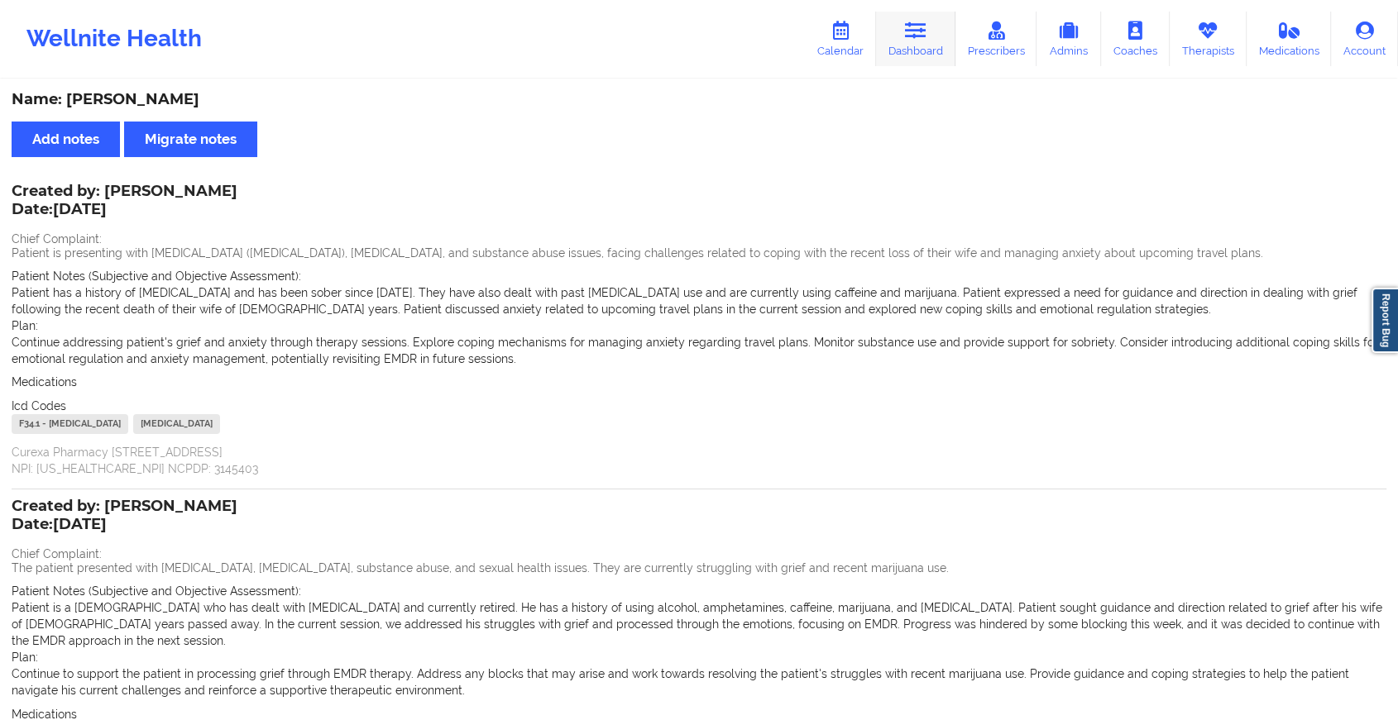
click at [926, 50] on link "Dashboard" at bounding box center [915, 39] width 79 height 55
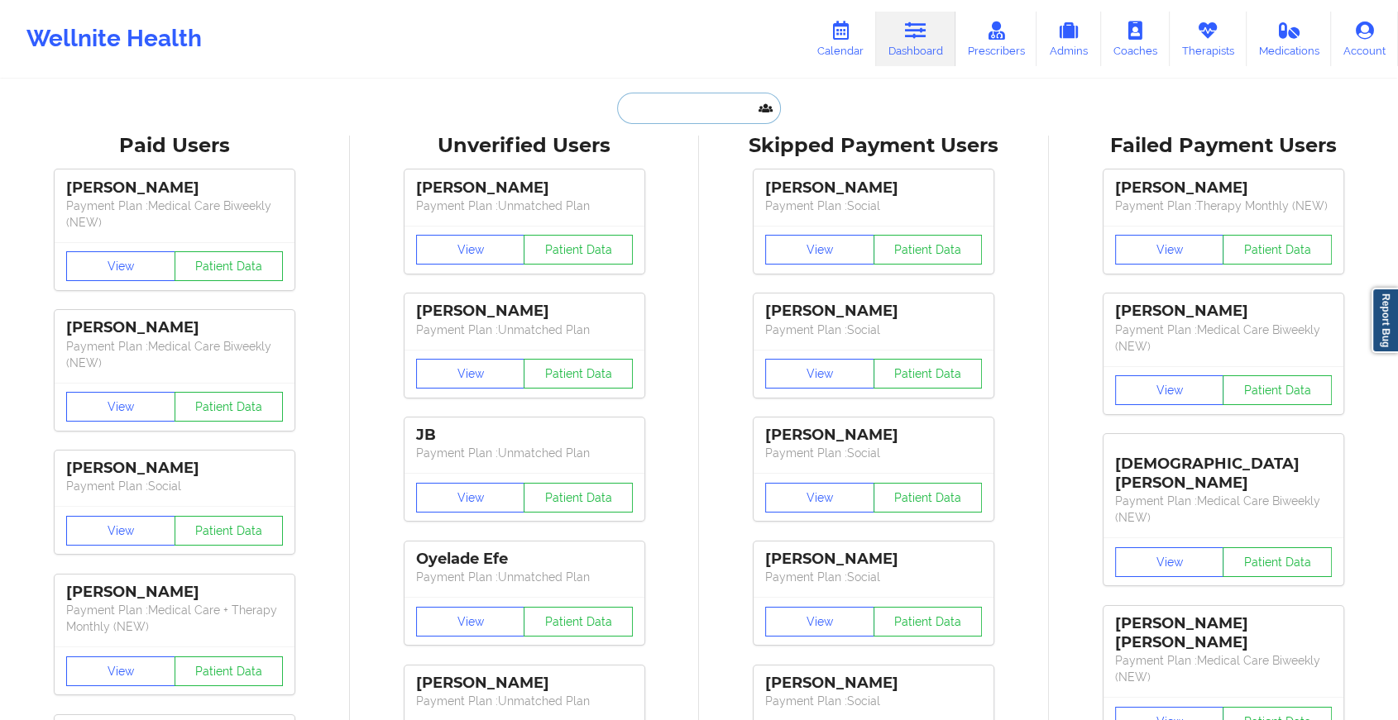
click at [648, 119] on input "text" at bounding box center [699, 108] width 164 height 31
paste input "[EMAIL_ADDRESS][DOMAIN_NAME]"
type input "[EMAIL_ADDRESS][DOMAIN_NAME]"
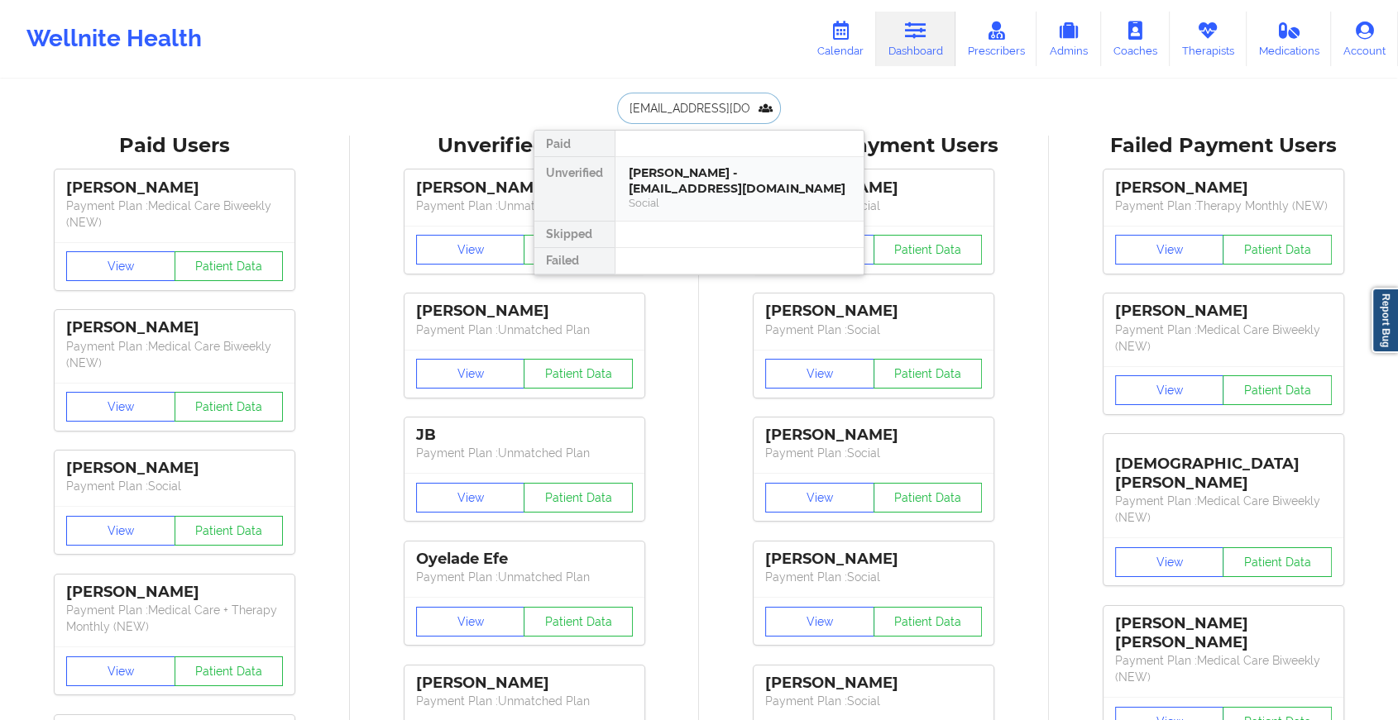
click at [646, 181] on div "[PERSON_NAME] - [EMAIL_ADDRESS][DOMAIN_NAME]" at bounding box center [740, 180] width 222 height 31
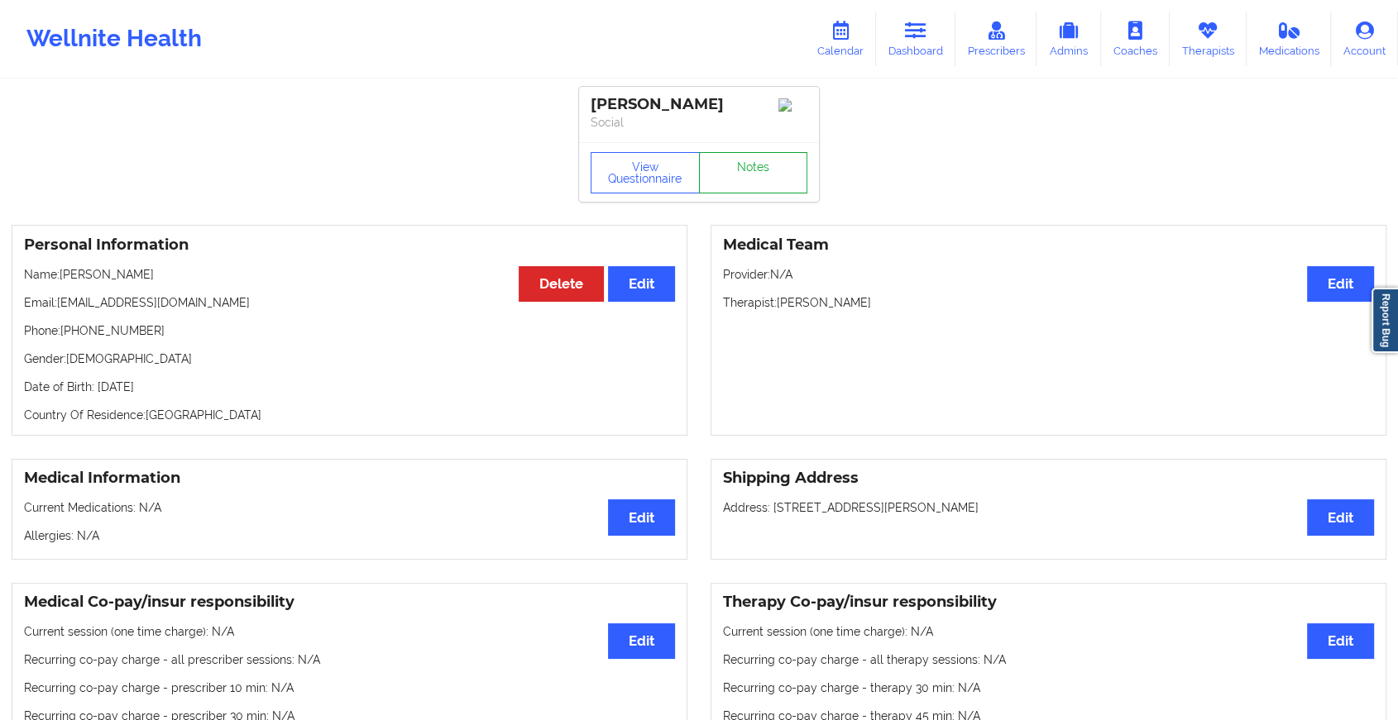
click at [725, 189] on link "Notes" at bounding box center [753, 172] width 109 height 41
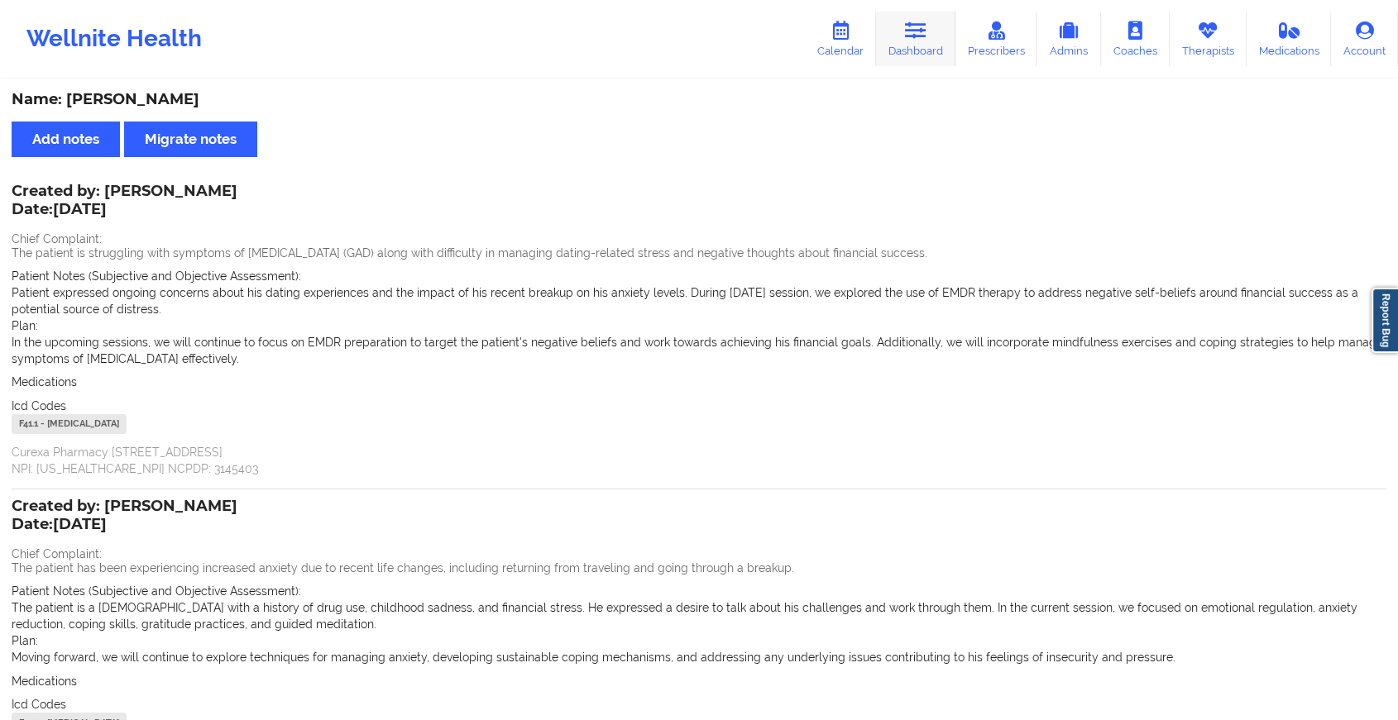
click at [937, 20] on link "Dashboard" at bounding box center [915, 39] width 79 height 55
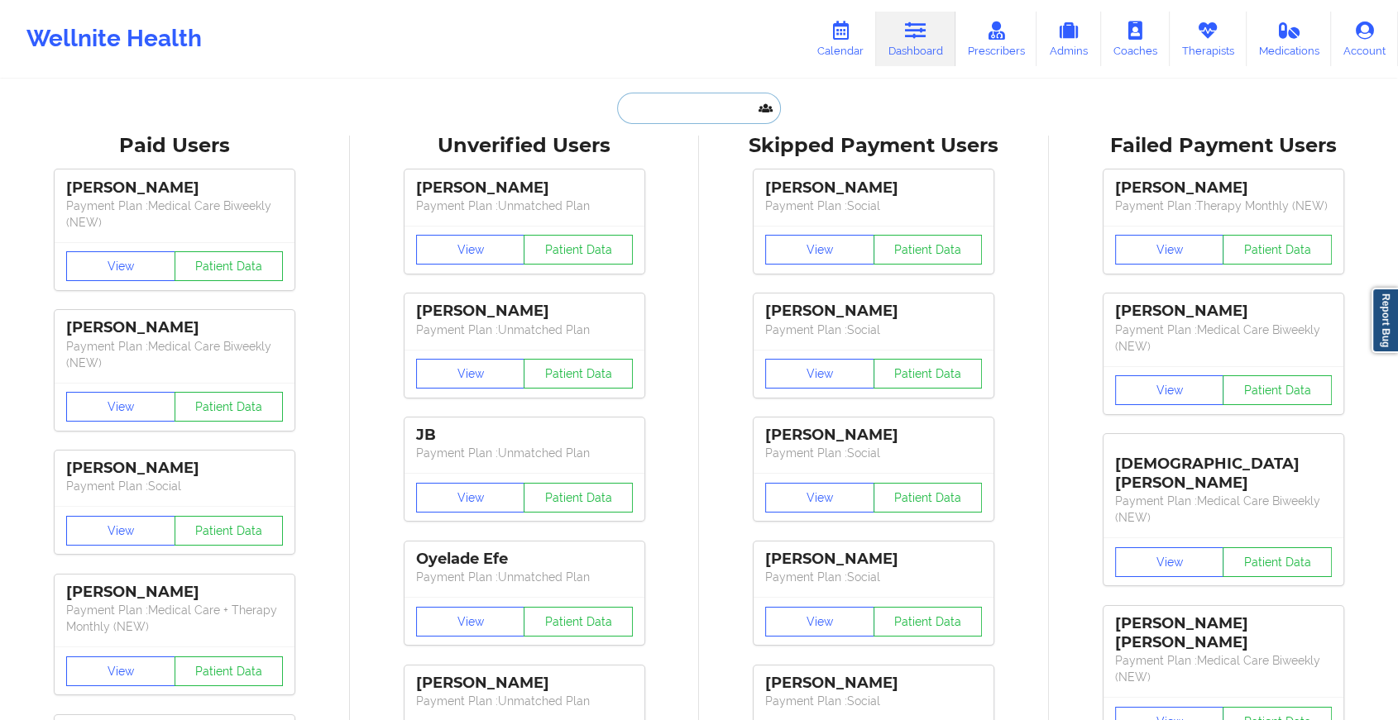
click at [712, 108] on input "text" at bounding box center [699, 108] width 164 height 31
paste input "[PERSON_NAME][EMAIL_ADDRESS][PERSON_NAME][DOMAIN_NAME]"
type input "[PERSON_NAME][EMAIL_ADDRESS][PERSON_NAME][DOMAIN_NAME]"
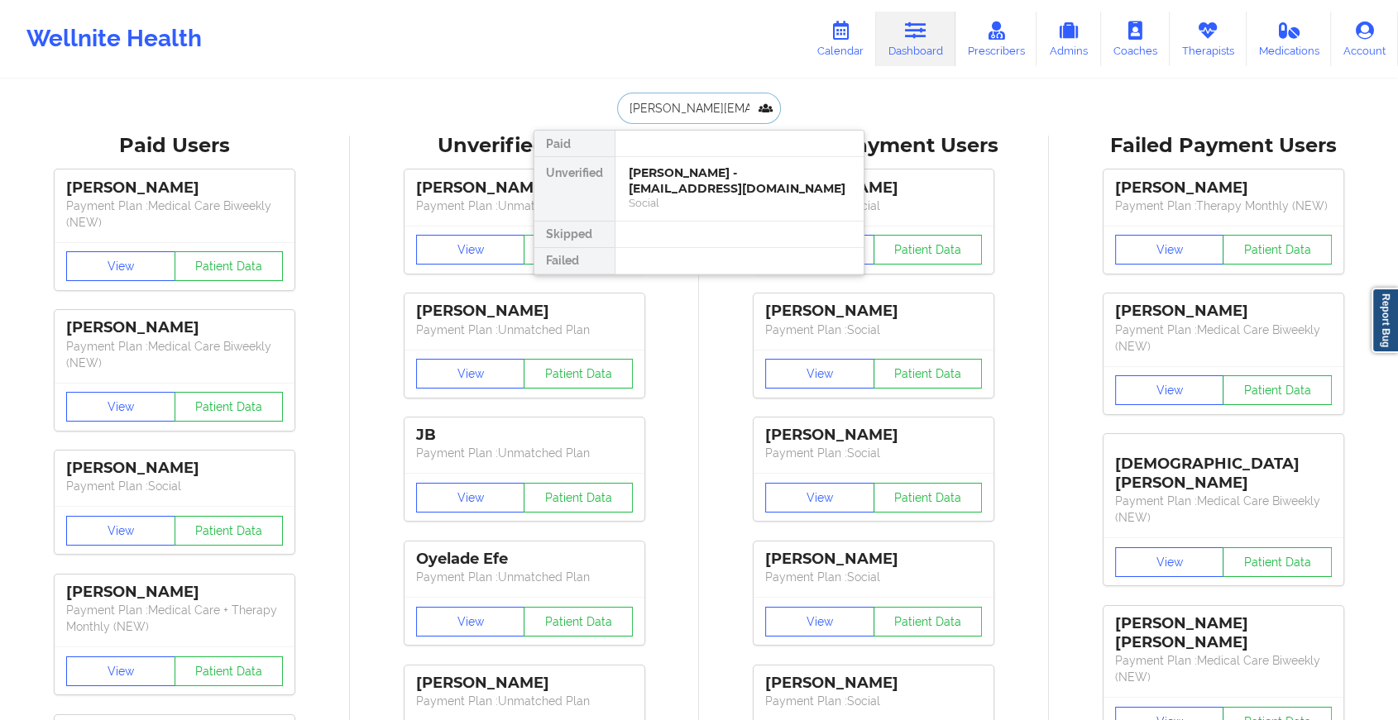
scroll to position [0, 22]
click at [656, 193] on div "[PERSON_NAME] - [PERSON_NAME][EMAIL_ADDRESS][PERSON_NAME][DOMAIN_NAME]" at bounding box center [740, 188] width 222 height 46
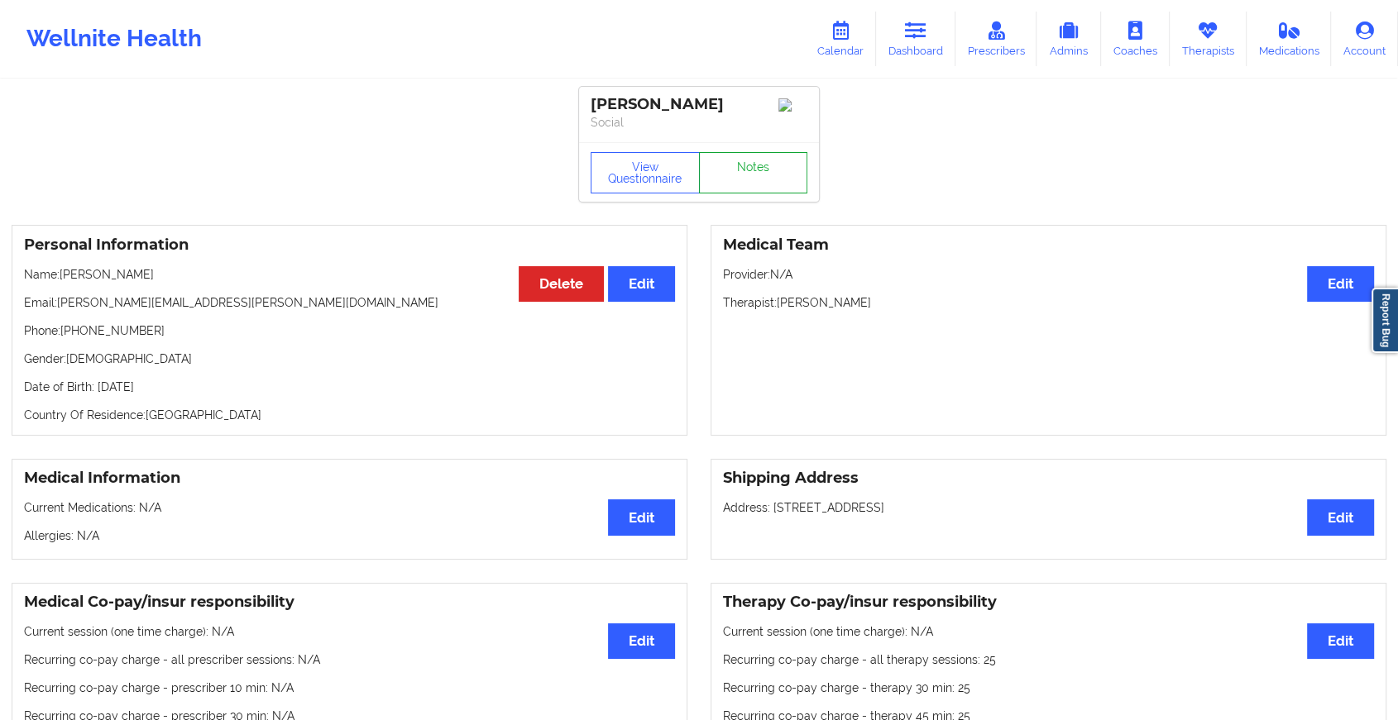
click at [764, 162] on link "Notes" at bounding box center [753, 172] width 109 height 41
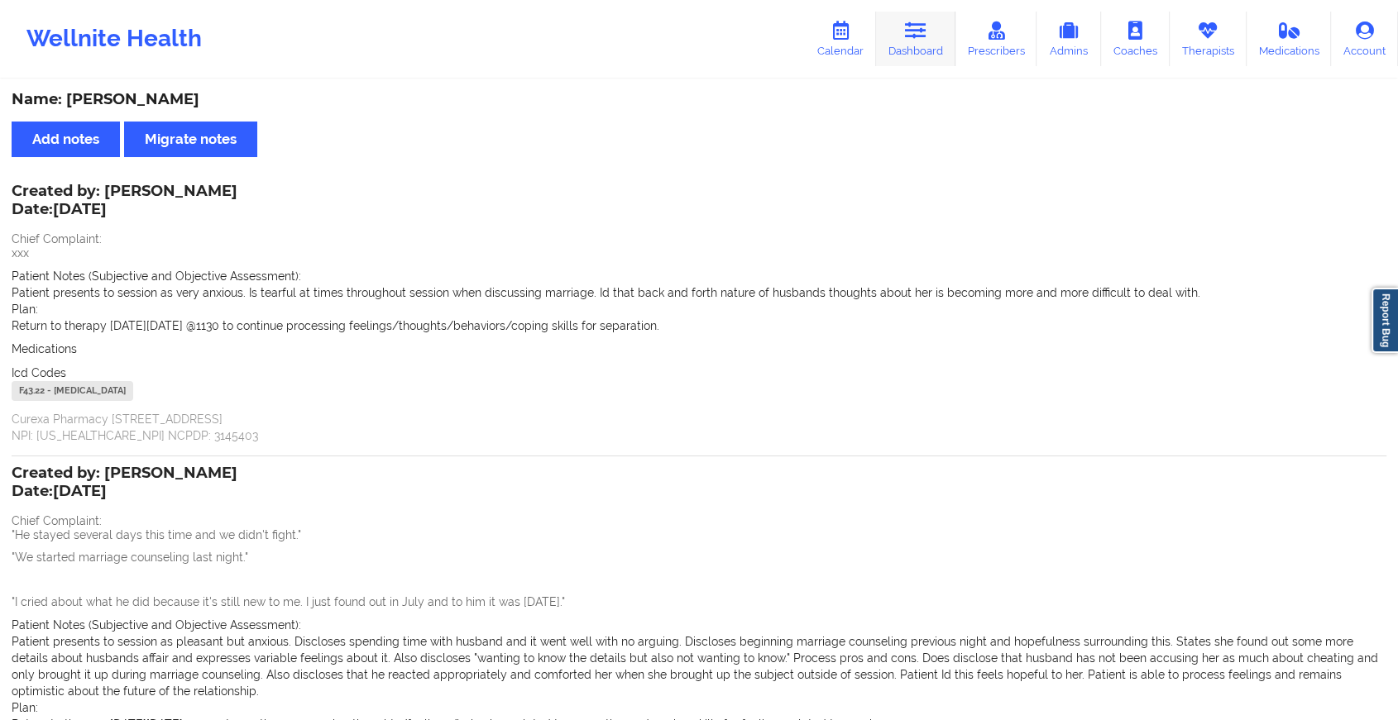
click at [919, 47] on link "Dashboard" at bounding box center [915, 39] width 79 height 55
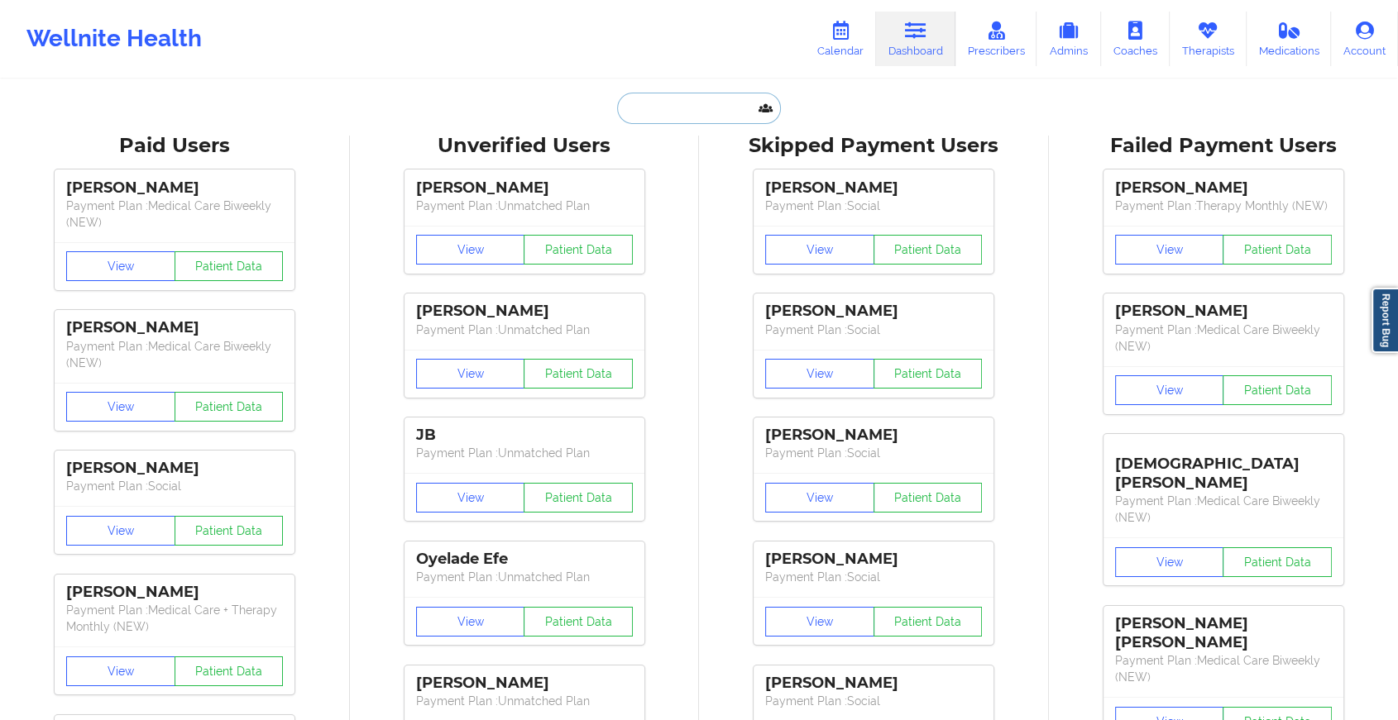
click at [643, 112] on input "text" at bounding box center [699, 108] width 164 height 31
paste input "[EMAIL_ADDRESS][DOMAIN_NAME]"
type input "[EMAIL_ADDRESS][DOMAIN_NAME]"
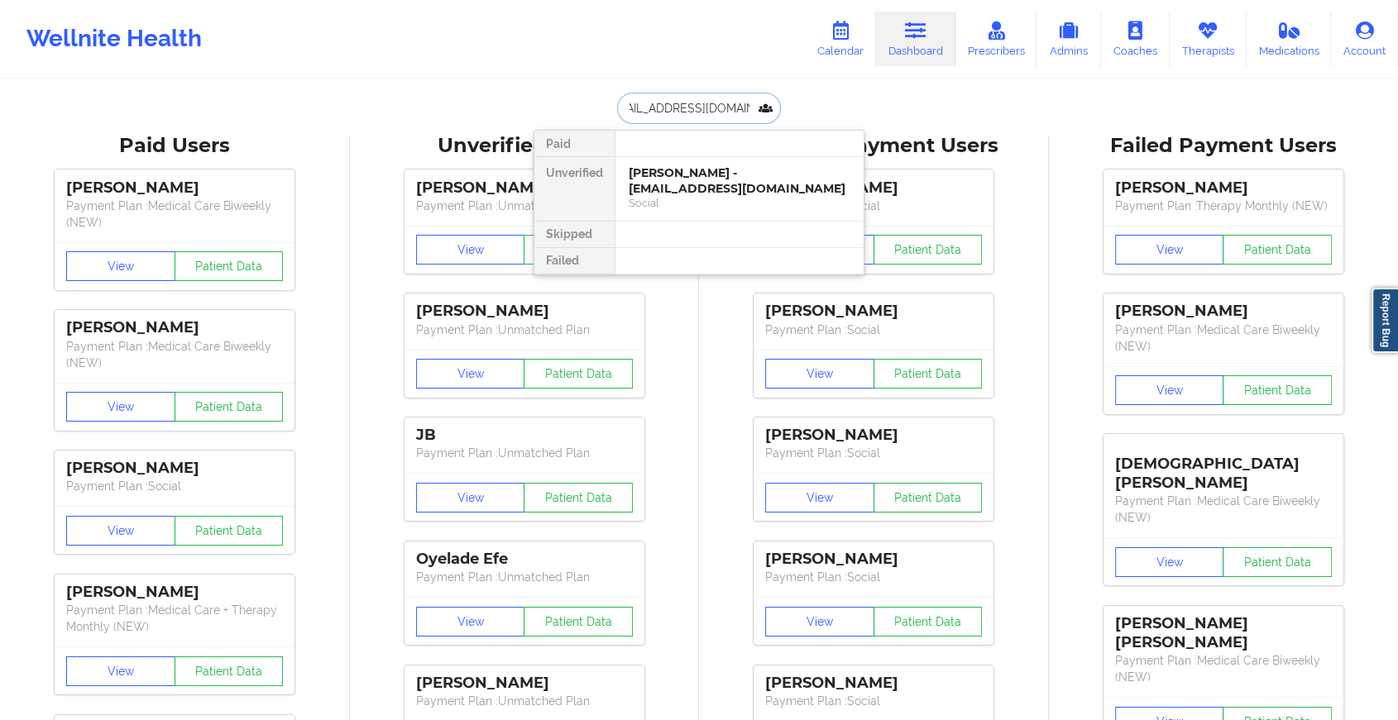
click at [734, 181] on div "[PERSON_NAME] - [EMAIL_ADDRESS][DOMAIN_NAME]" at bounding box center [740, 180] width 222 height 31
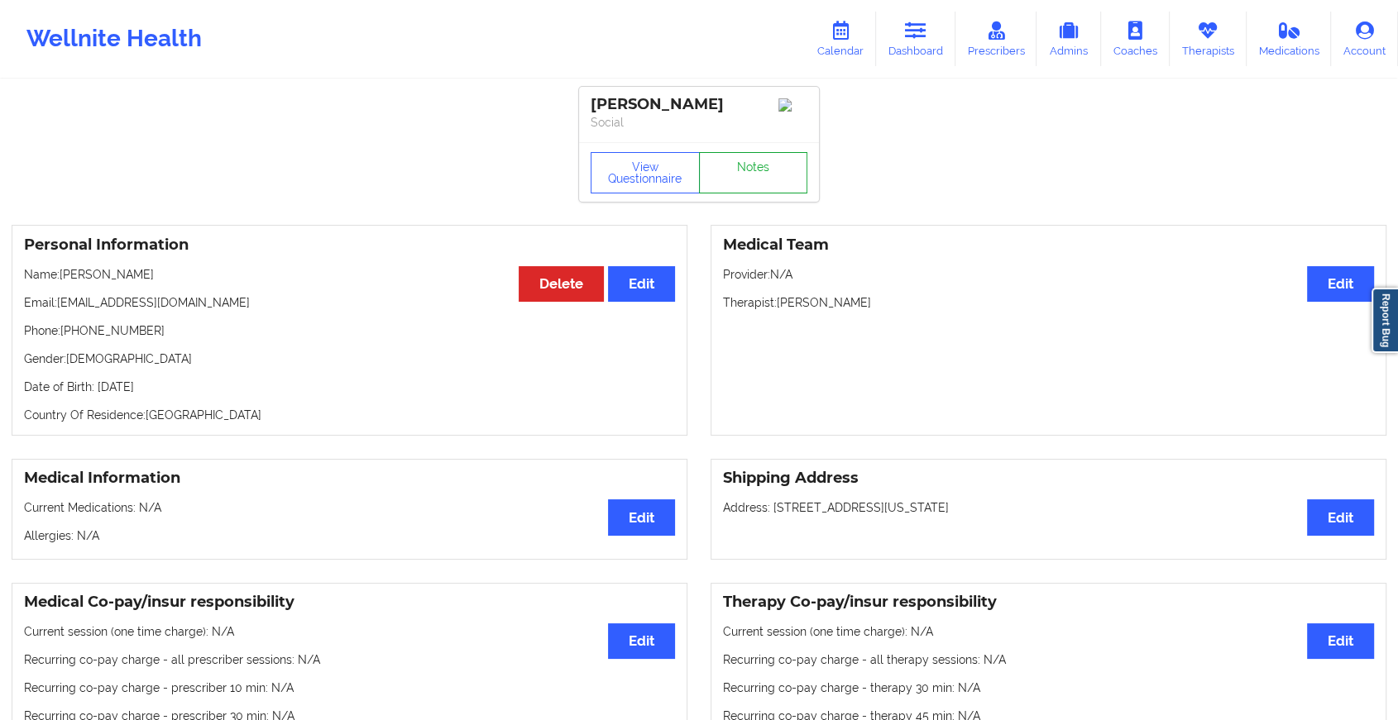
click at [779, 176] on link "Notes" at bounding box center [753, 172] width 109 height 41
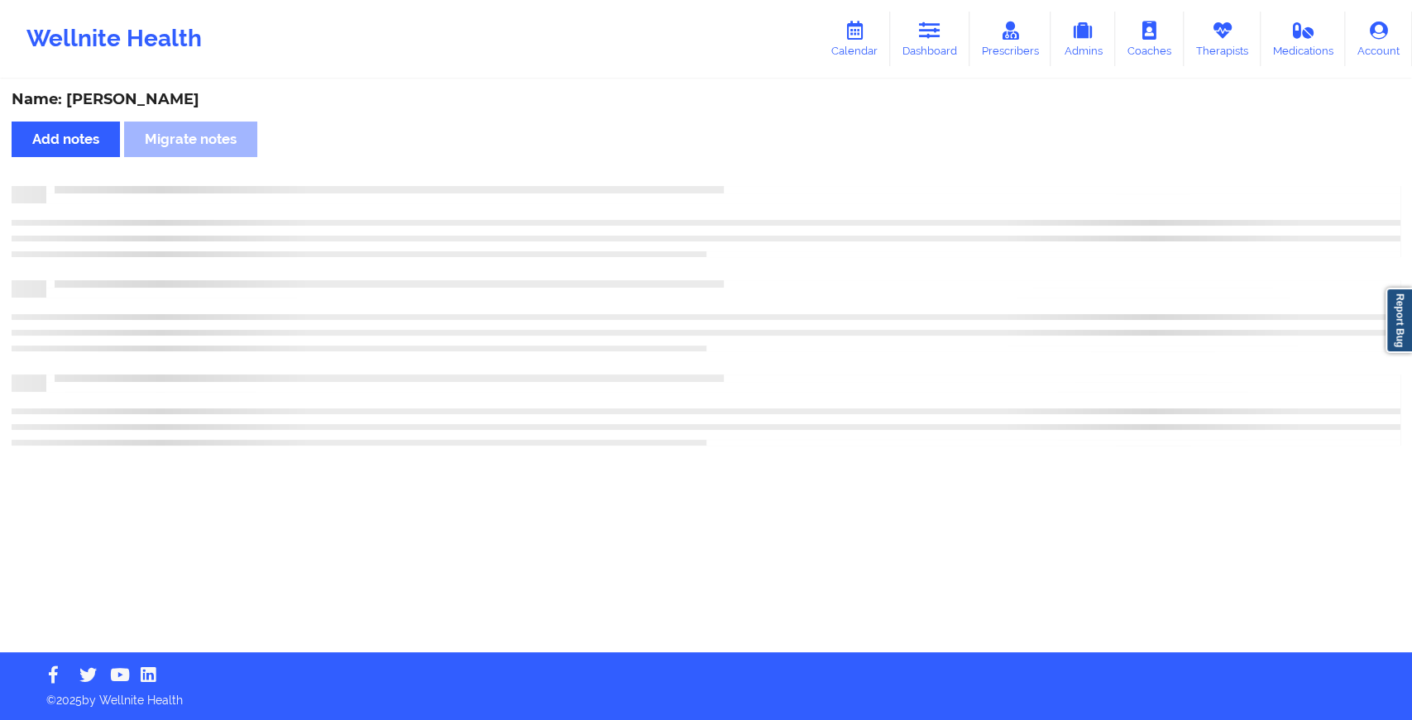
click at [779, 176] on div "Name: [PERSON_NAME] Add notes Migrate notes" at bounding box center [706, 366] width 1412 height 571
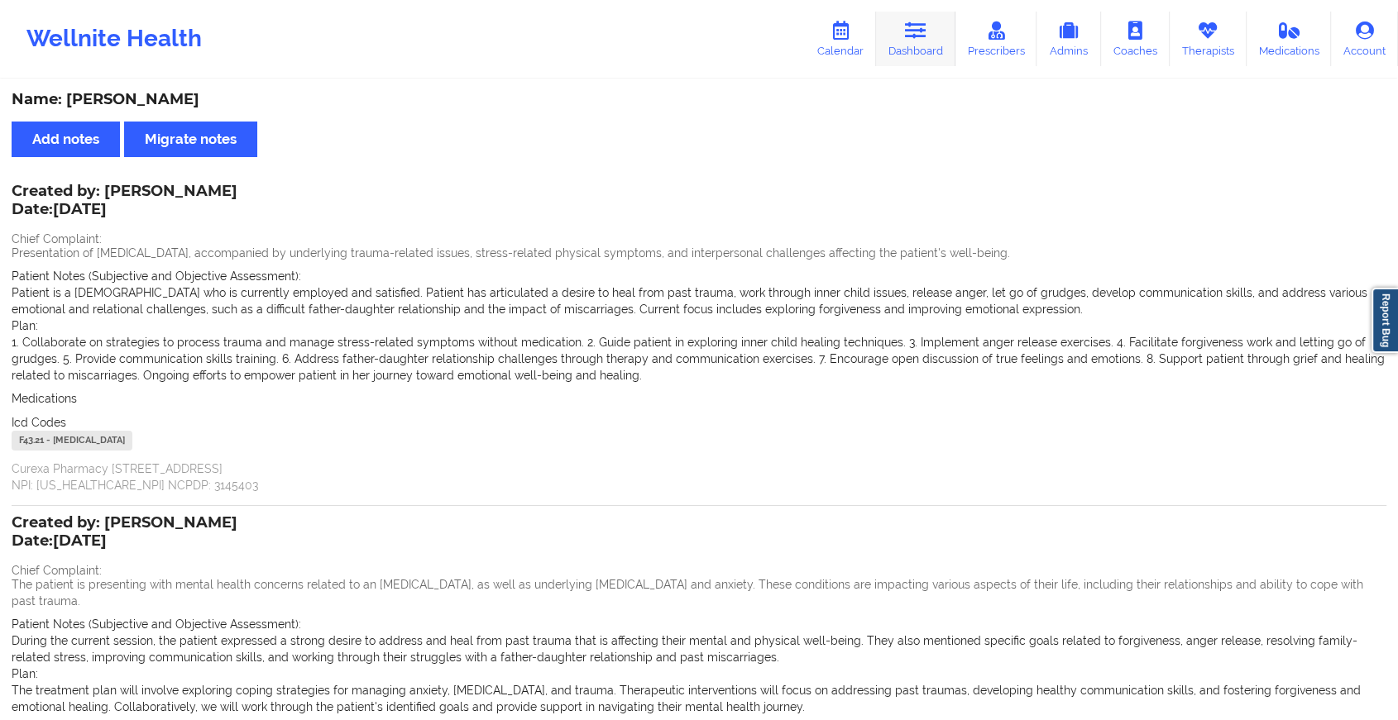
click at [932, 40] on link "Dashboard" at bounding box center [915, 39] width 79 height 55
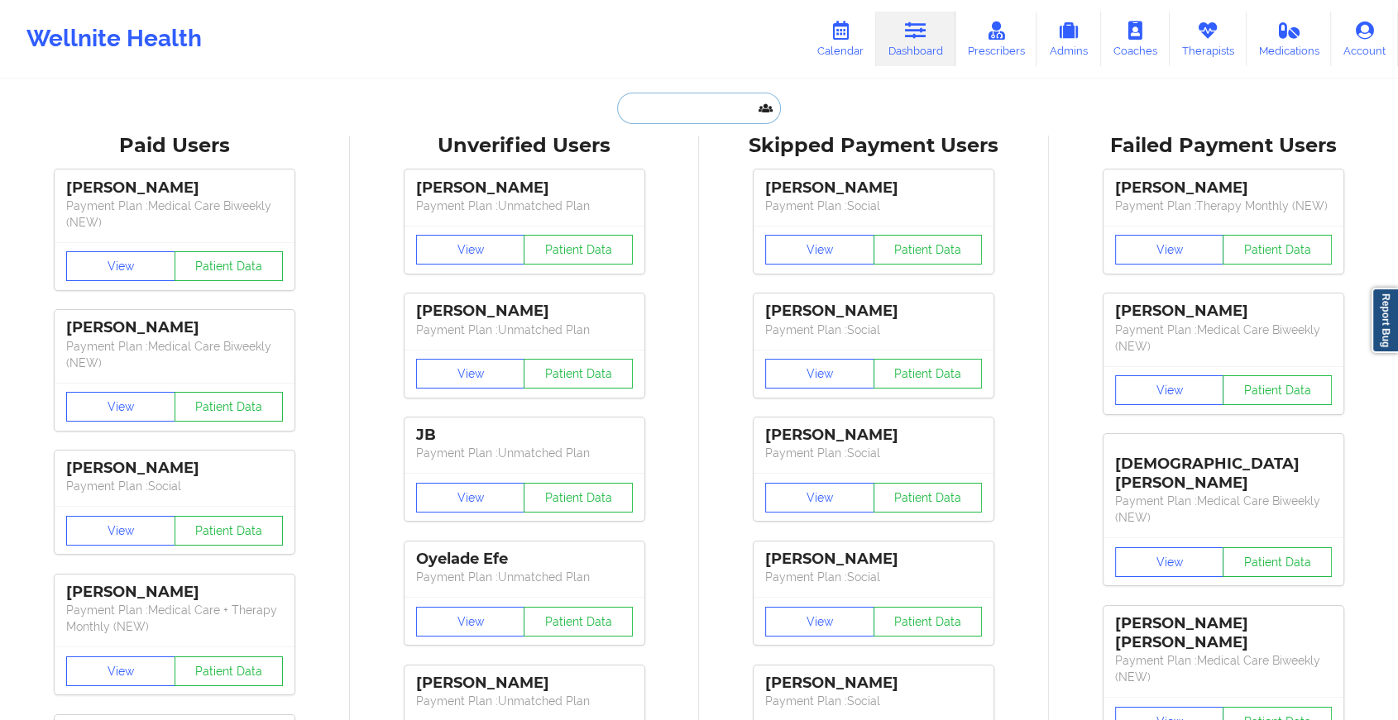
click at [664, 108] on input "text" at bounding box center [699, 108] width 164 height 31
paste input "[EMAIL_ADDRESS][DOMAIN_NAME]"
type input "[EMAIL_ADDRESS][DOMAIN_NAME]"
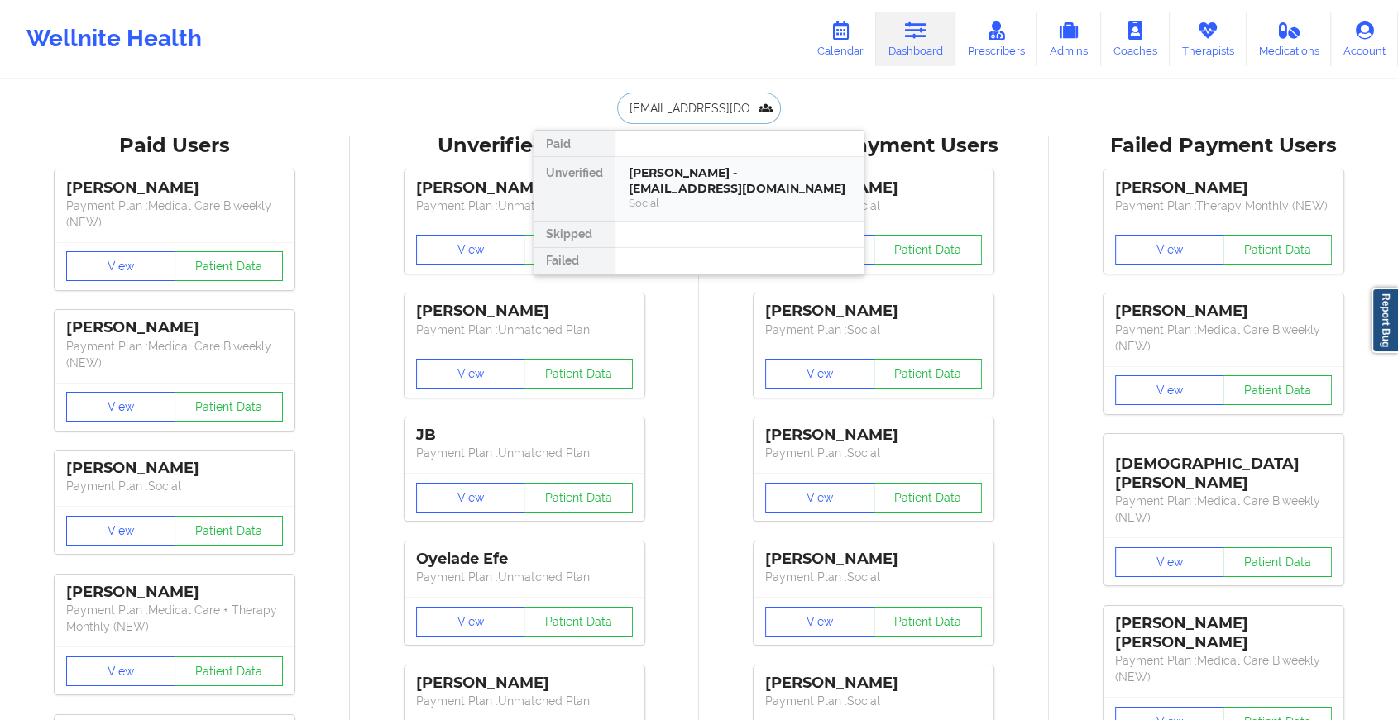
click at [737, 174] on div "[PERSON_NAME] - [EMAIL_ADDRESS][DOMAIN_NAME]" at bounding box center [740, 180] width 222 height 31
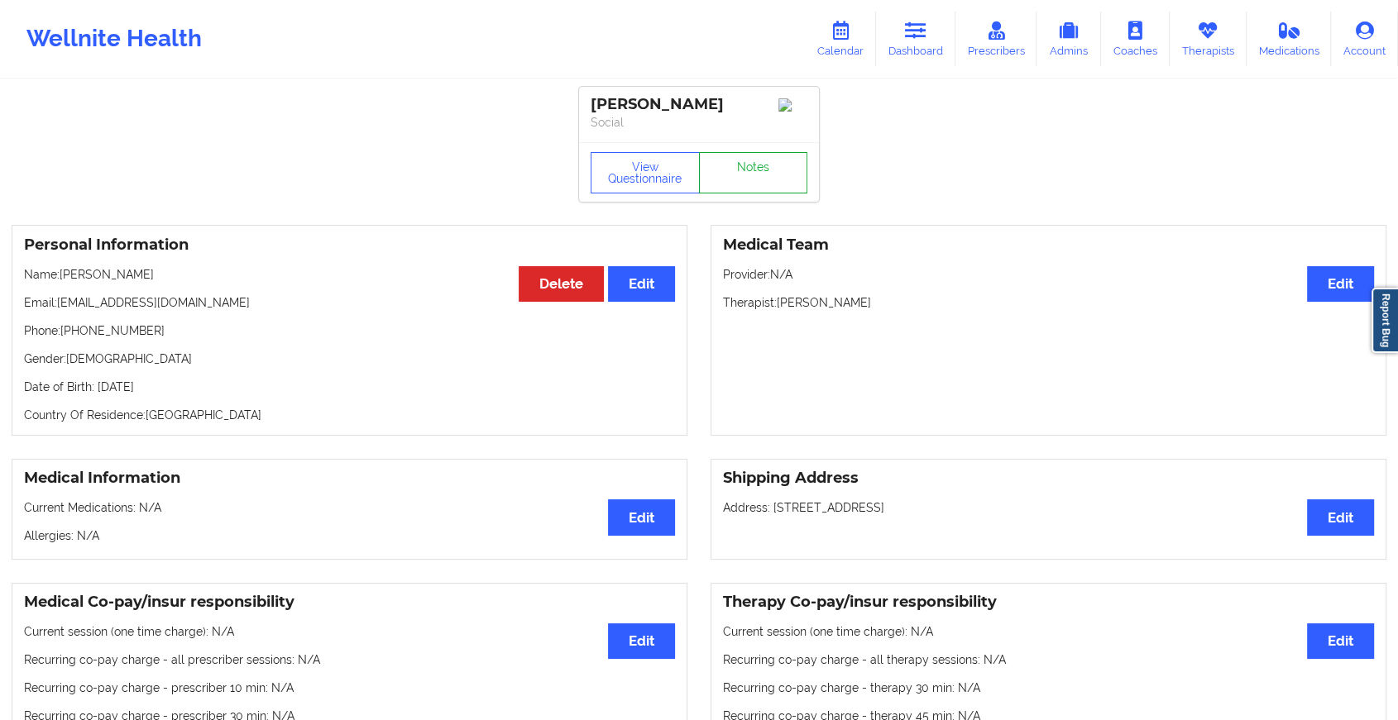
click at [745, 181] on link "Notes" at bounding box center [753, 172] width 109 height 41
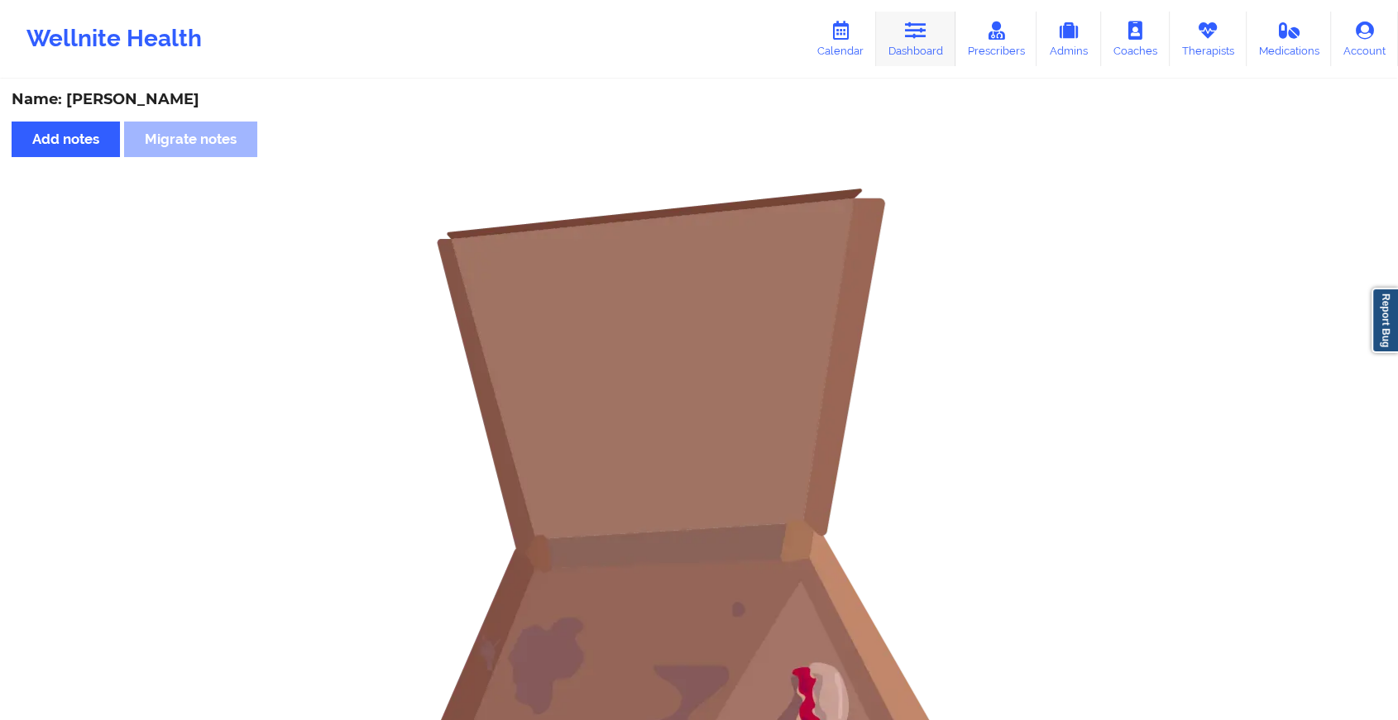
click at [904, 46] on link "Dashboard" at bounding box center [915, 39] width 79 height 55
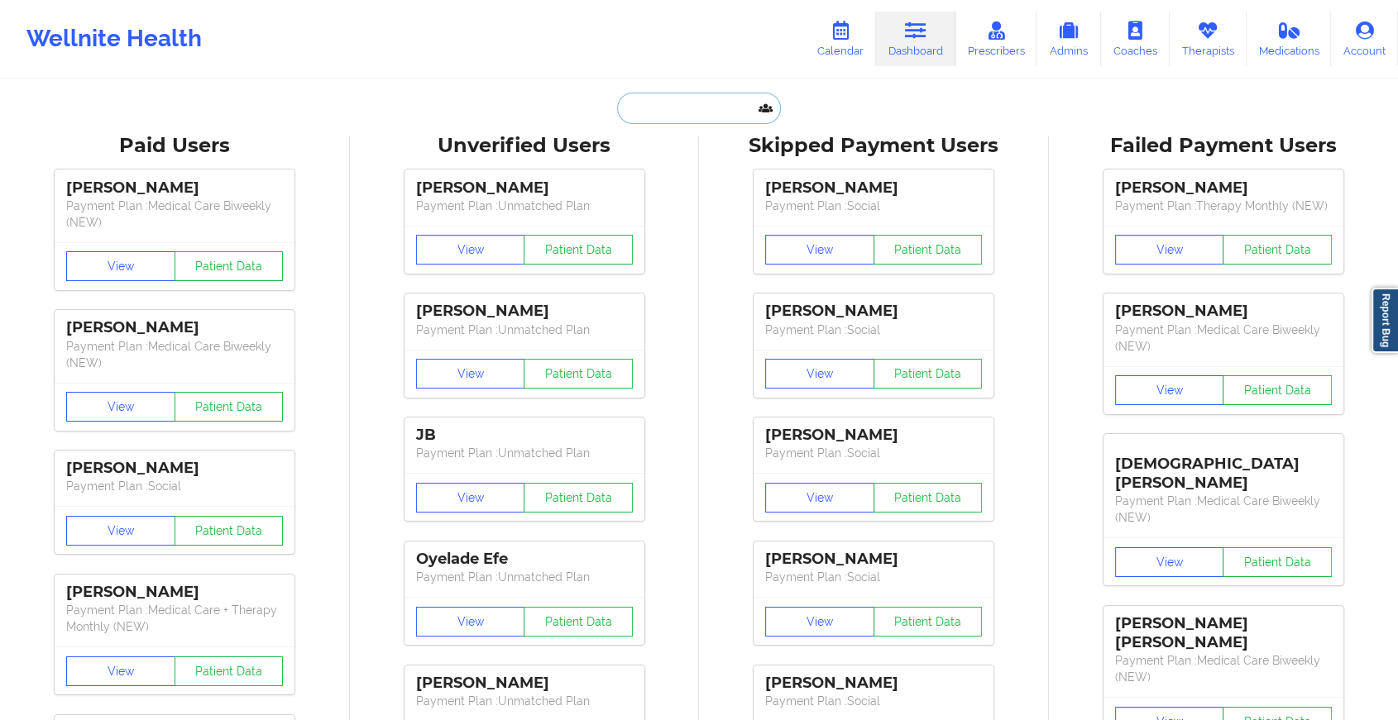
click at [629, 99] on input "text" at bounding box center [699, 108] width 164 height 31
paste input "[EMAIL_ADDRESS][DOMAIN_NAME]"
type input "[EMAIL_ADDRESS][DOMAIN_NAME]"
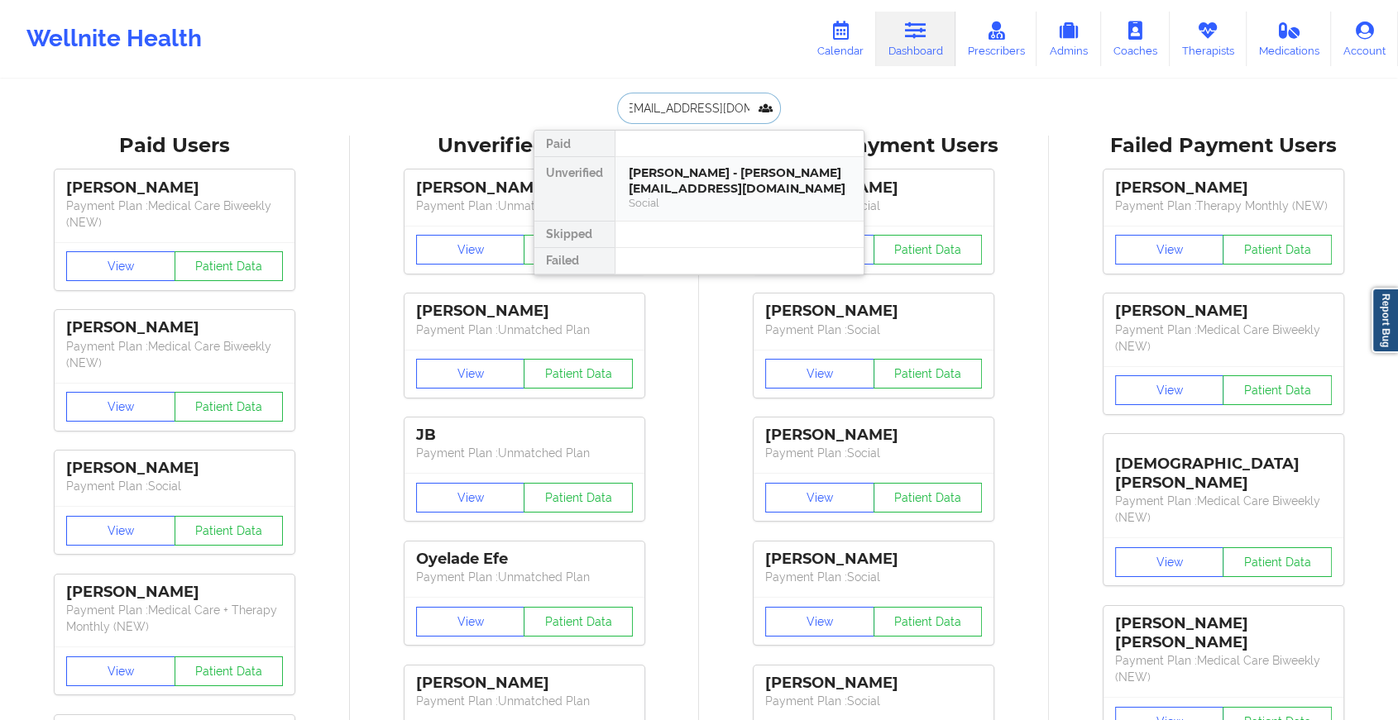
click at [646, 184] on div "[PERSON_NAME] - [PERSON_NAME][EMAIL_ADDRESS][DOMAIN_NAME]" at bounding box center [740, 180] width 222 height 31
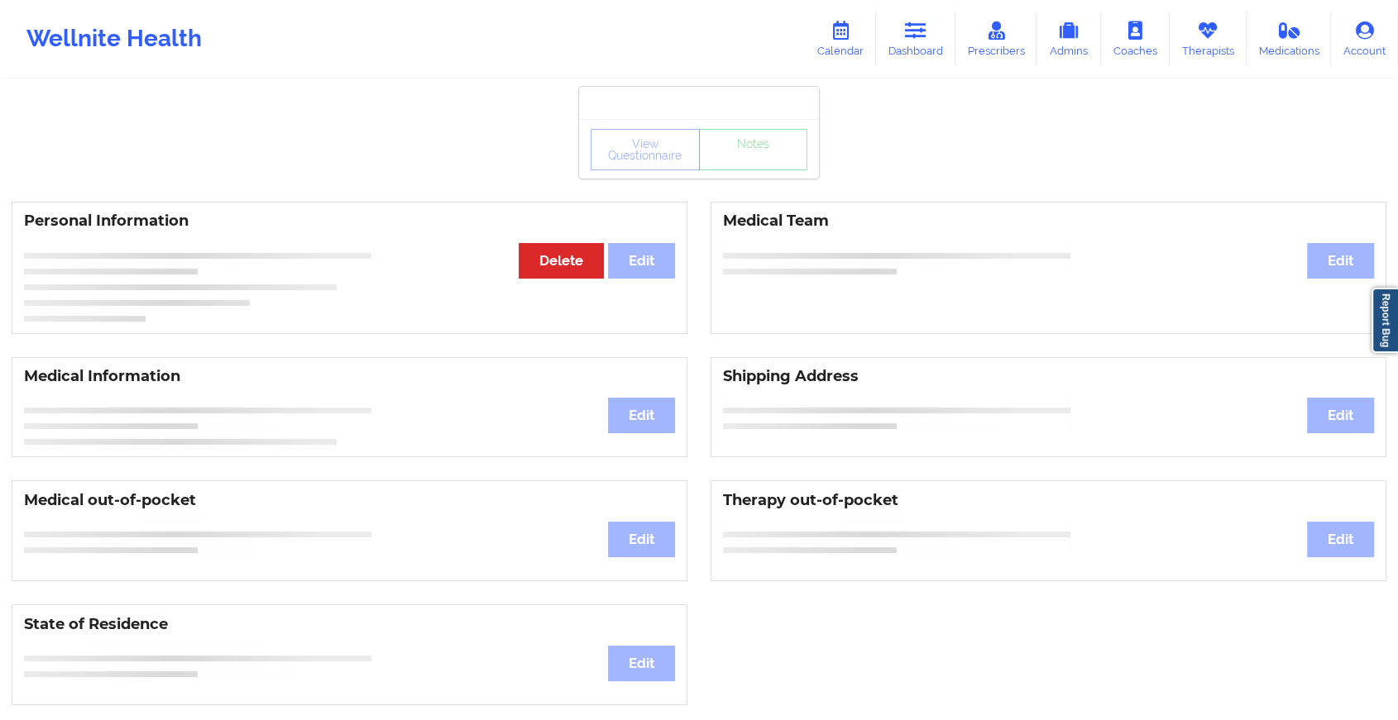
click at [754, 179] on div "View Questionnaire Notes Personal Information Edit Delete Medical Team Edit Med…" at bounding box center [699, 698] width 1398 height 1396
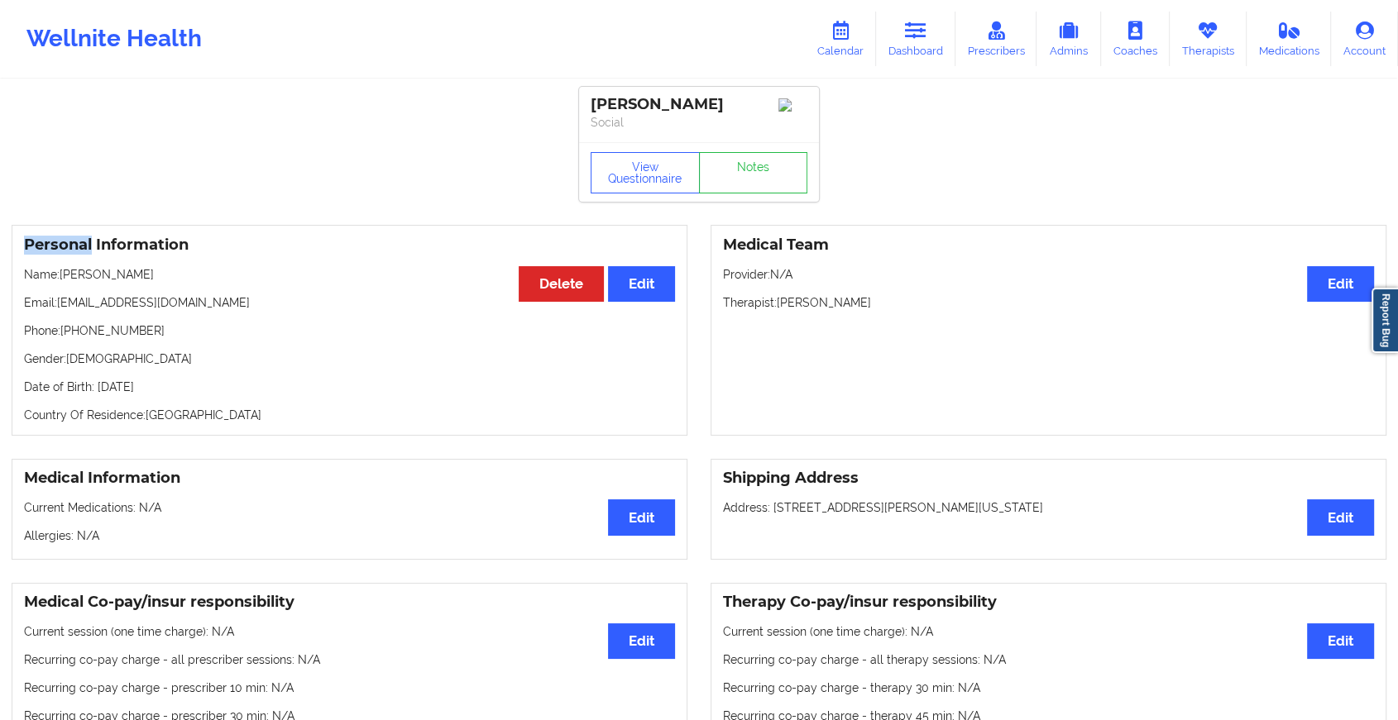
click at [754, 179] on link "Notes" at bounding box center [753, 172] width 109 height 41
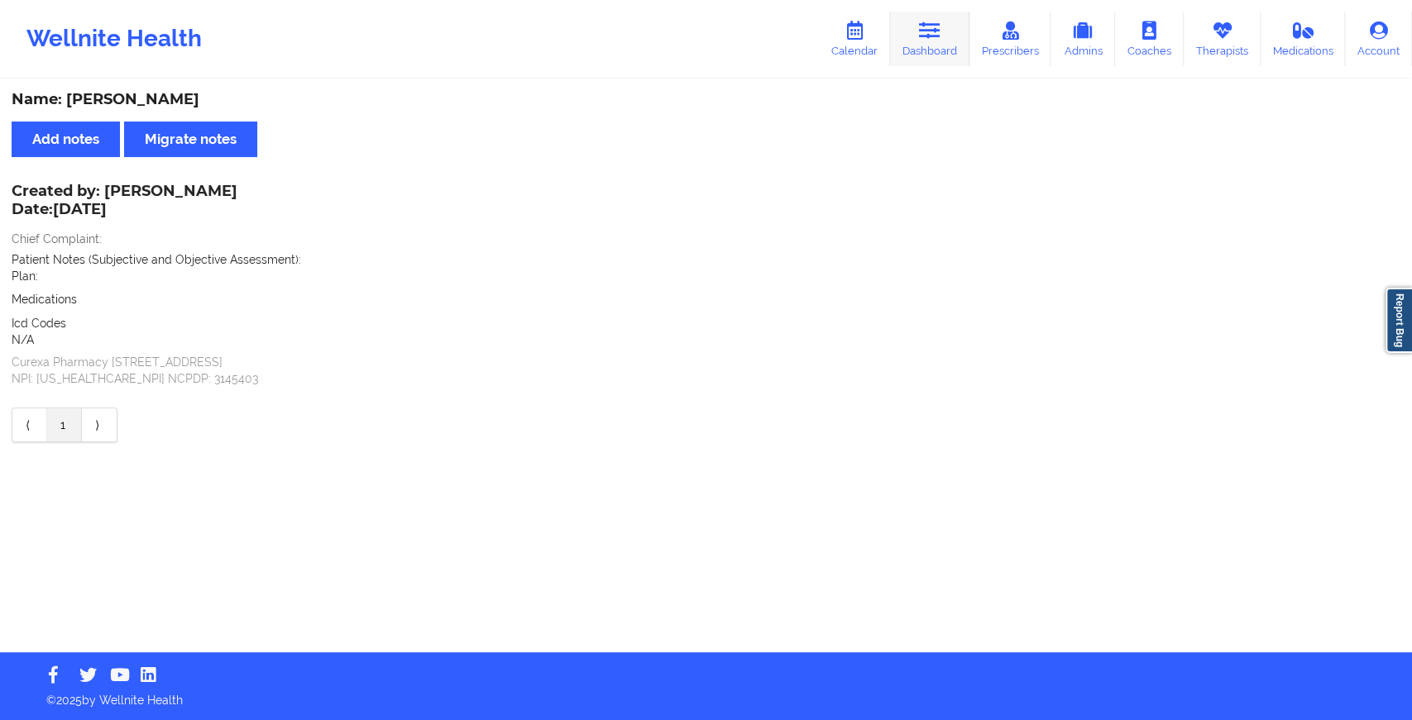
click at [933, 34] on icon at bounding box center [930, 31] width 22 height 18
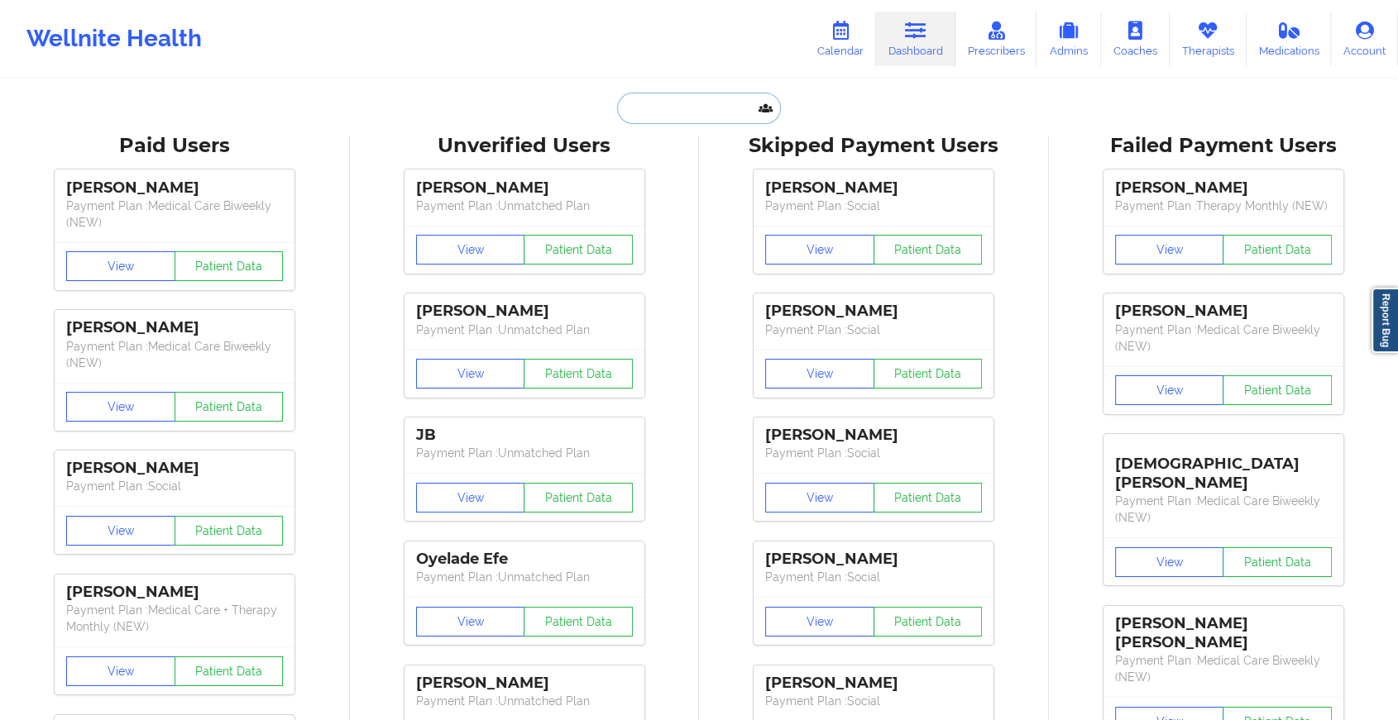
click at [667, 106] on input "text" at bounding box center [699, 108] width 164 height 31
paste input "[EMAIL_ADDRESS][DOMAIN_NAME]"
type input "[EMAIL_ADDRESS][DOMAIN_NAME]"
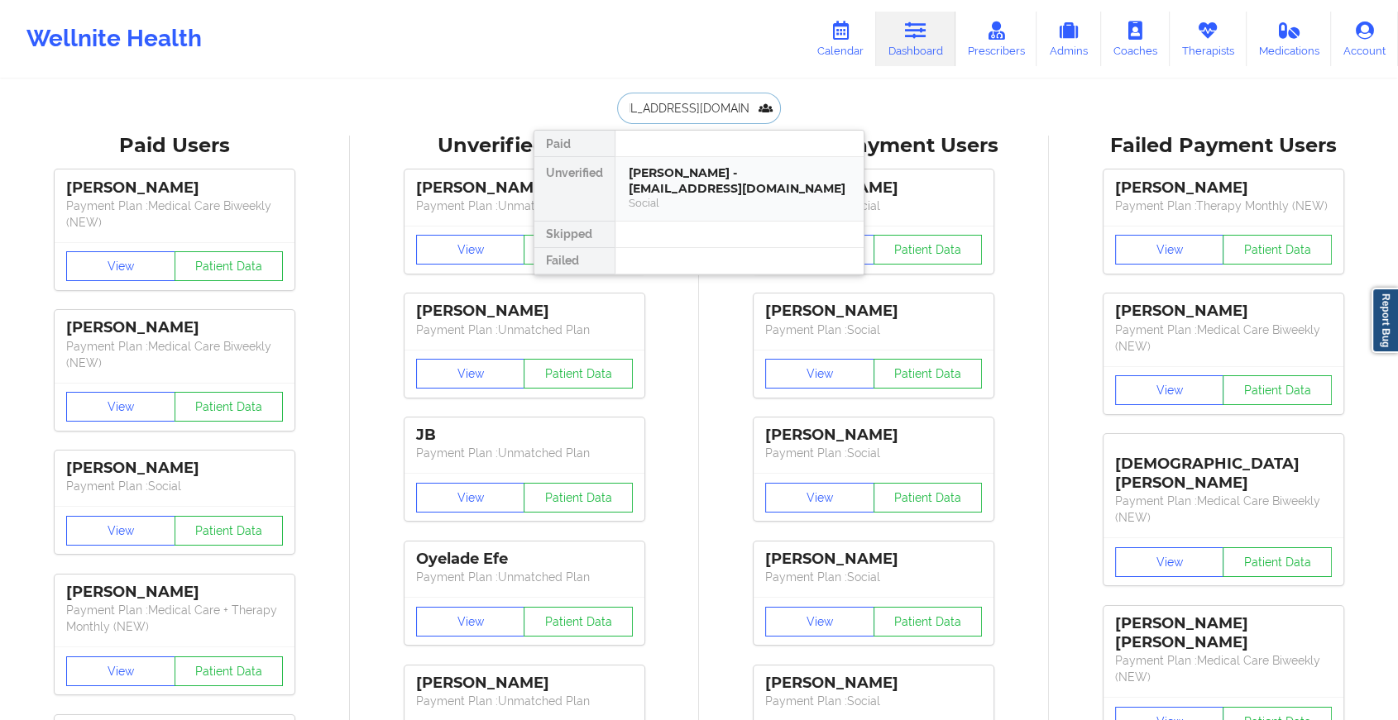
click at [684, 175] on div "[PERSON_NAME] - [EMAIL_ADDRESS][DOMAIN_NAME]" at bounding box center [740, 180] width 222 height 31
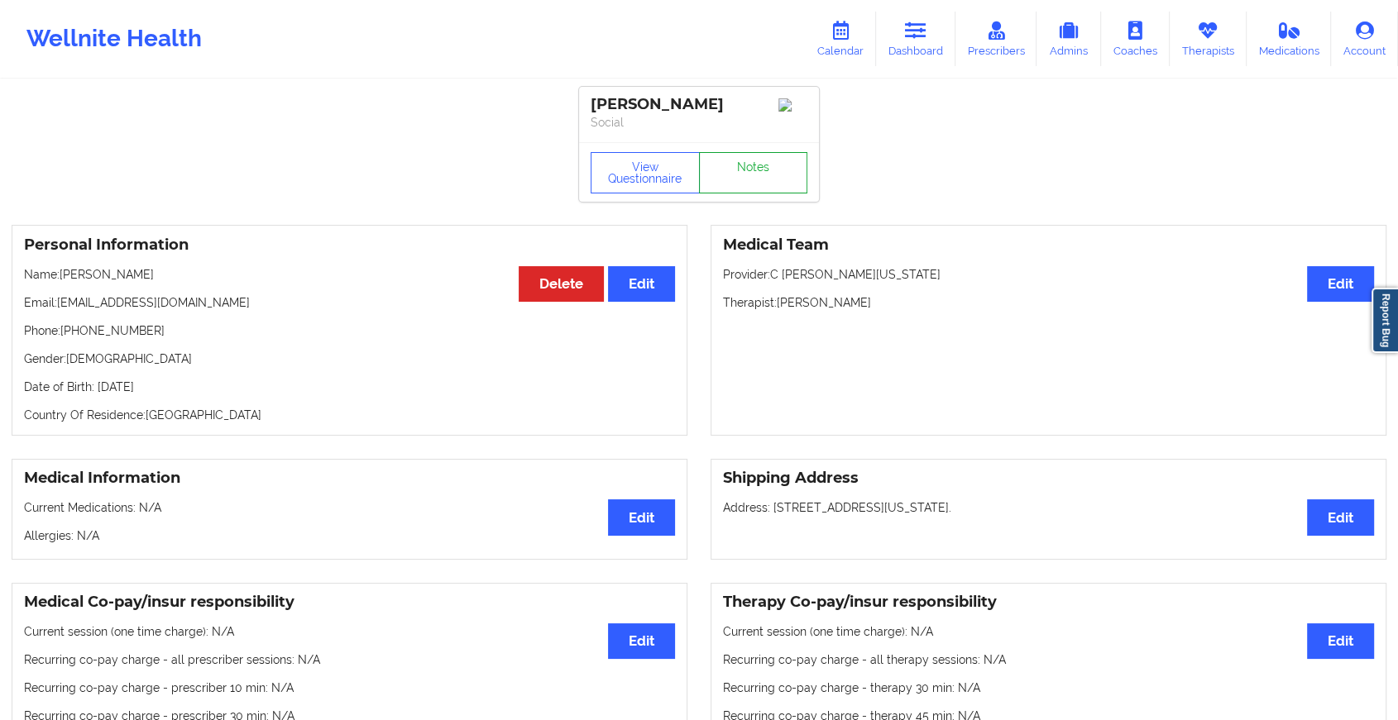
click at [761, 176] on link "Notes" at bounding box center [753, 172] width 109 height 41
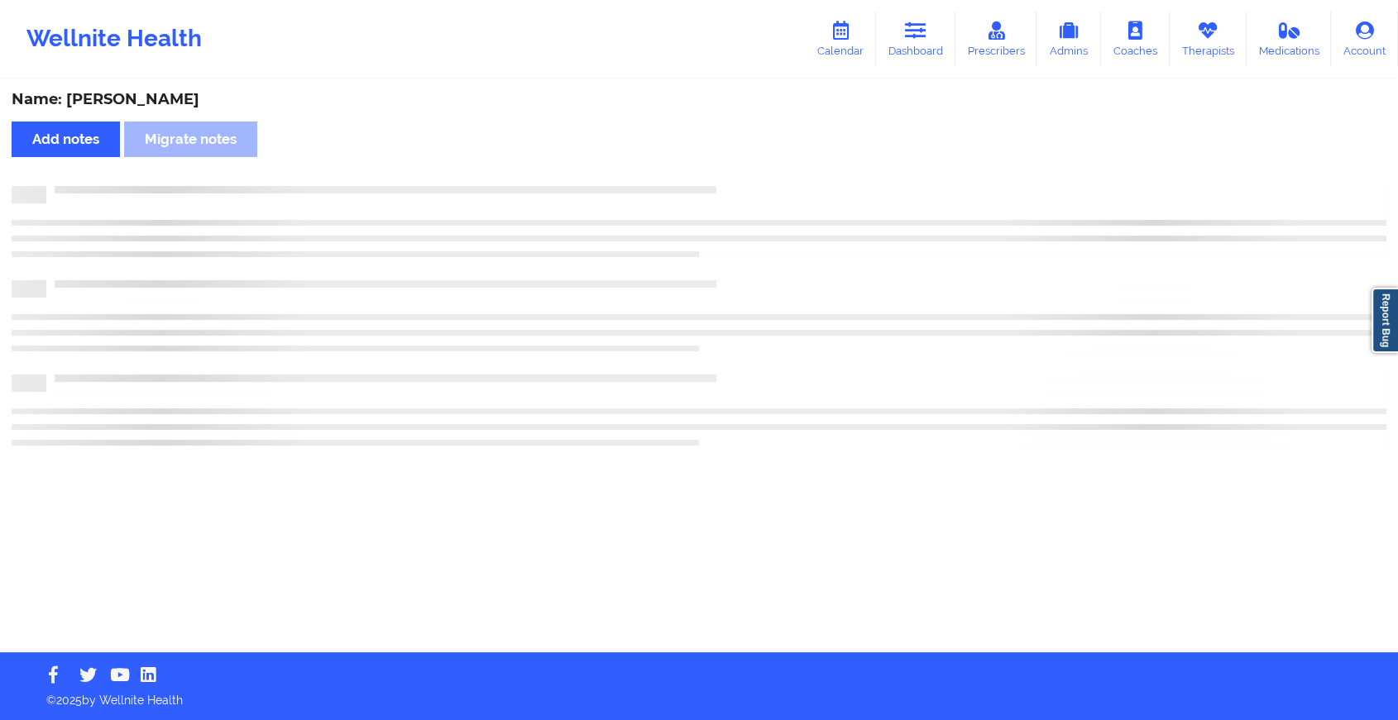
click at [761, 176] on div "Name: [PERSON_NAME] Add notes Migrate notes" at bounding box center [699, 366] width 1398 height 571
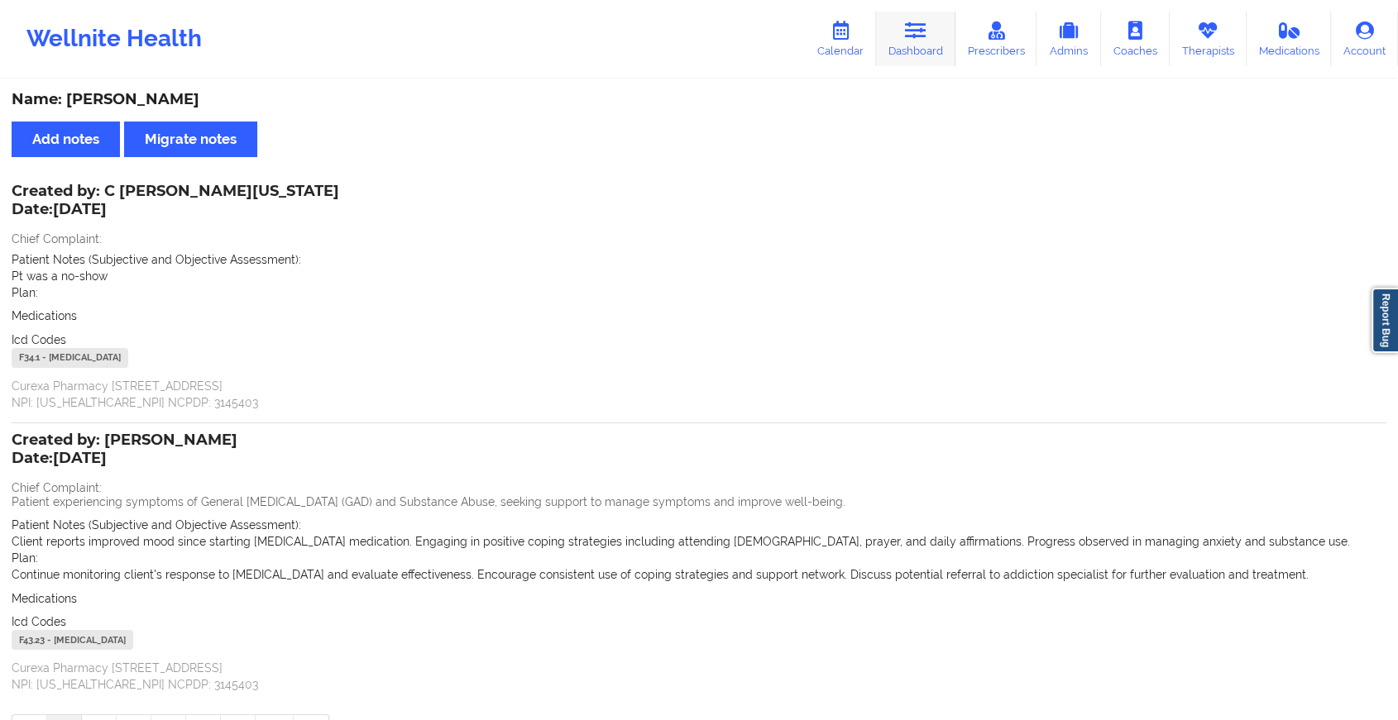
click at [914, 63] on link "Dashboard" at bounding box center [915, 39] width 79 height 55
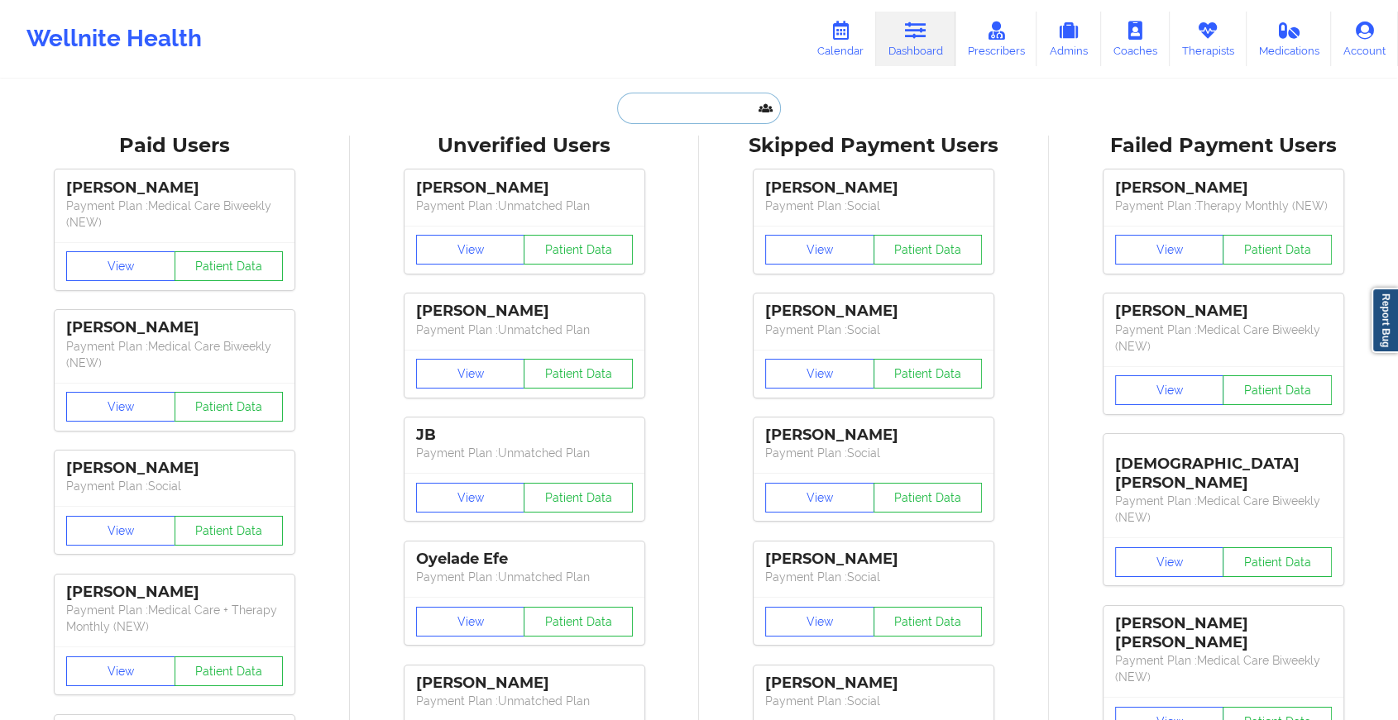
click at [700, 112] on input "text" at bounding box center [699, 108] width 164 height 31
paste input "[EMAIL_ADDRESS][DOMAIN_NAME]"
type input "[EMAIL_ADDRESS][DOMAIN_NAME]"
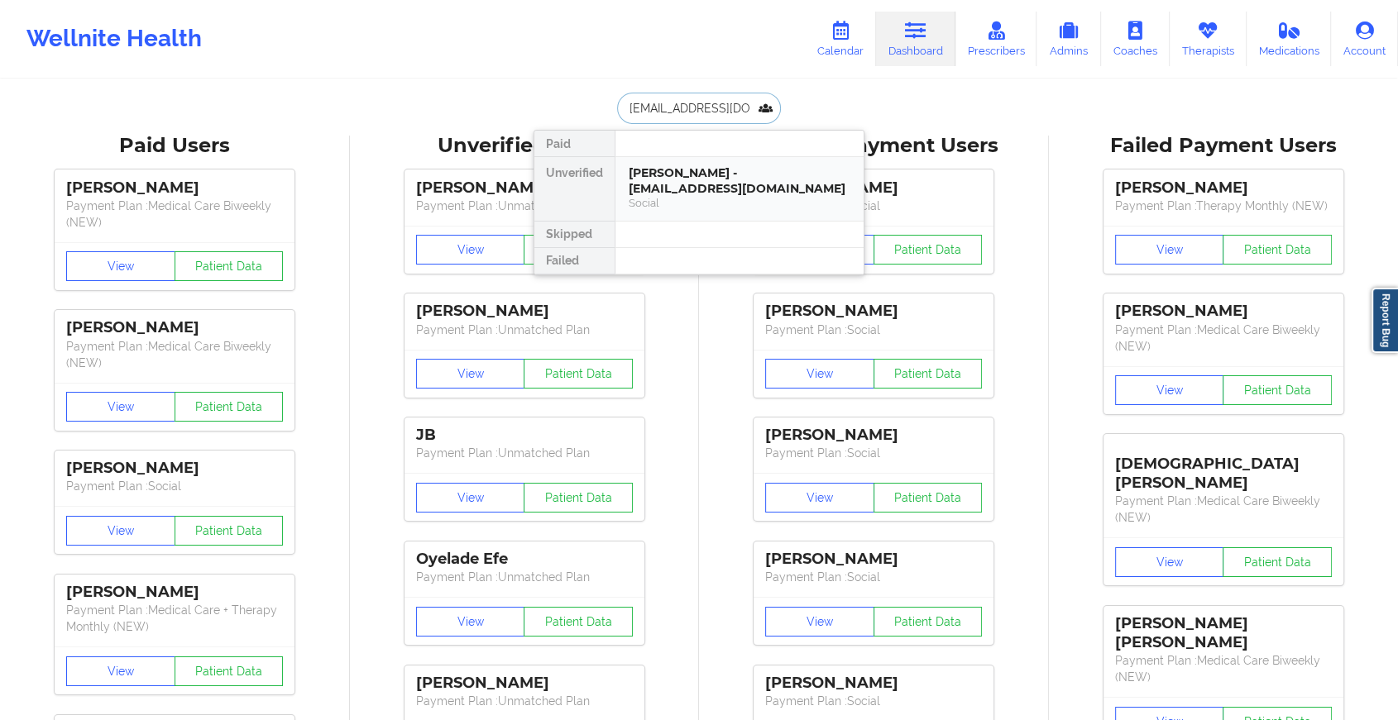
click at [682, 176] on div "[PERSON_NAME] - [EMAIL_ADDRESS][DOMAIN_NAME]" at bounding box center [740, 180] width 222 height 31
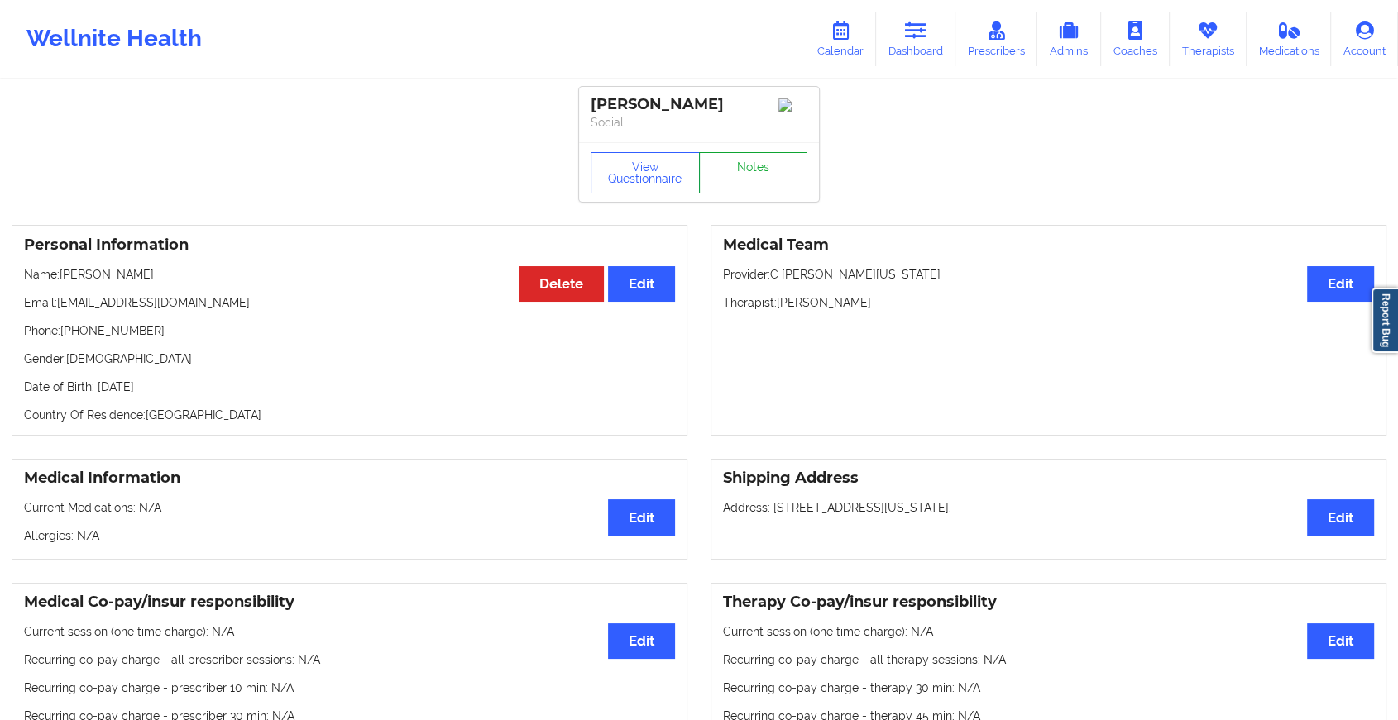
click at [741, 183] on link "Notes" at bounding box center [753, 172] width 109 height 41
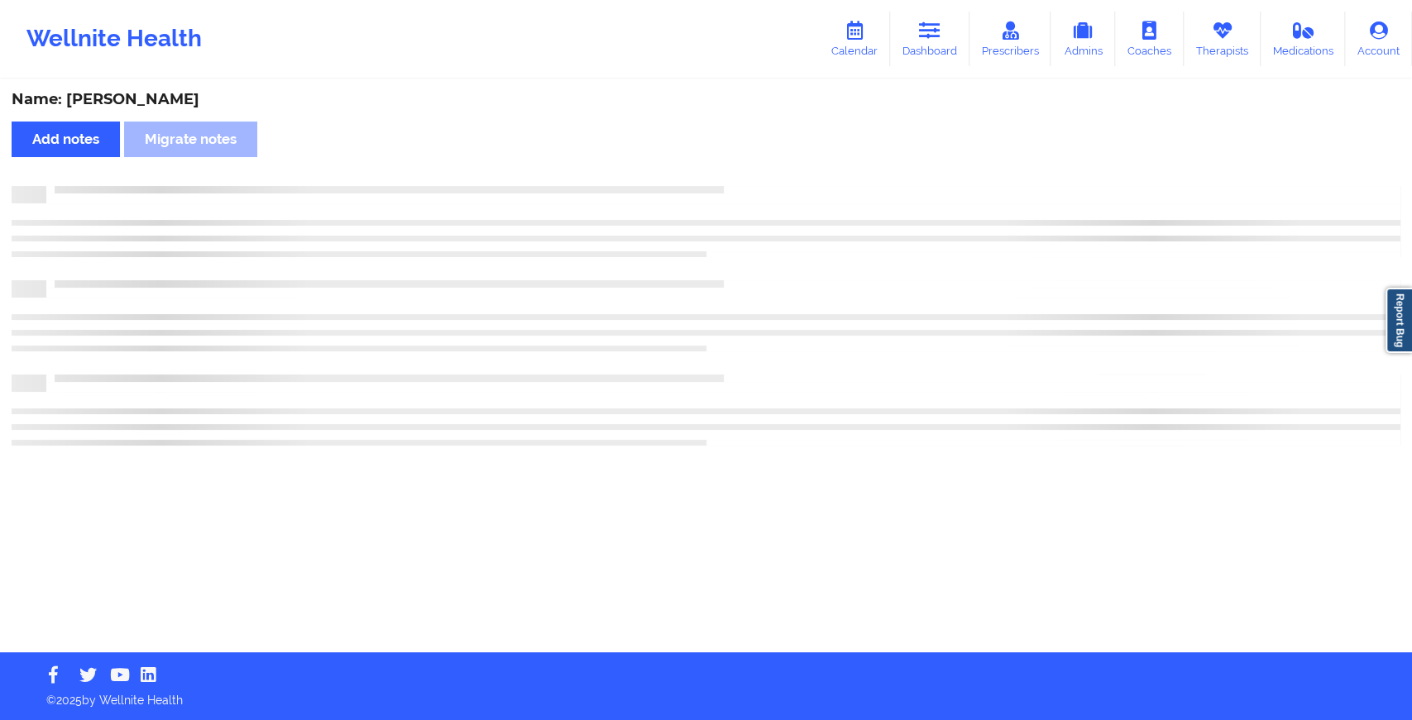
click at [741, 183] on div "Name: [PERSON_NAME] Add notes Migrate notes" at bounding box center [706, 366] width 1412 height 571
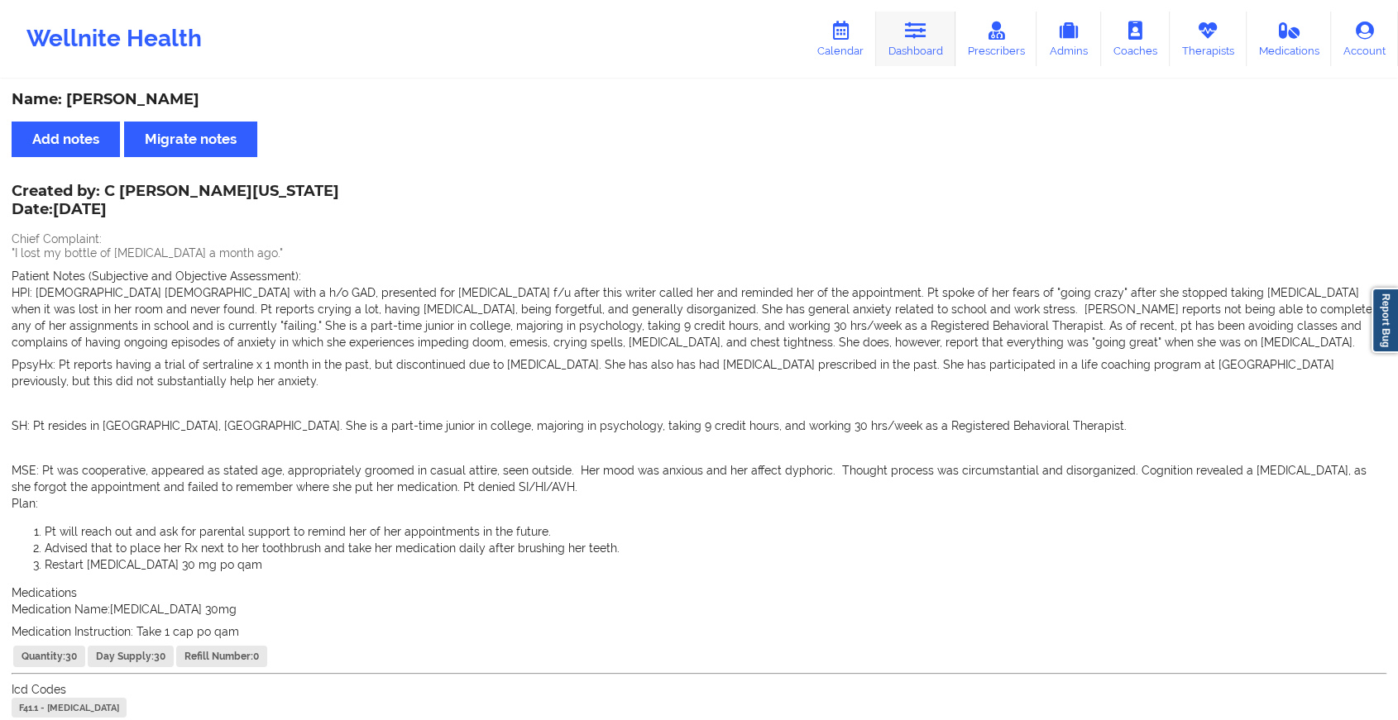
click at [935, 45] on link "Dashboard" at bounding box center [915, 39] width 79 height 55
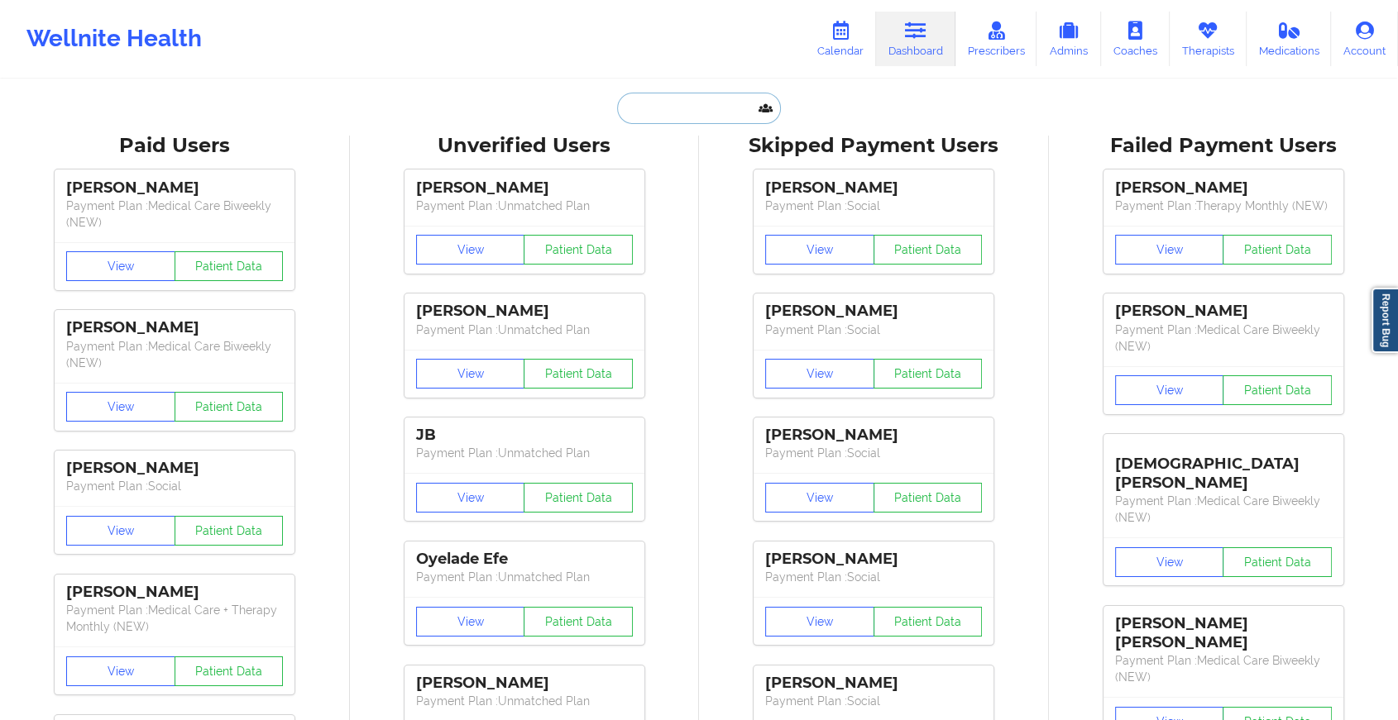
click at [710, 116] on input "text" at bounding box center [699, 108] width 164 height 31
paste input "[EMAIL_ADDRESS][DOMAIN_NAME]"
type input "[EMAIL_ADDRESS][DOMAIN_NAME]"
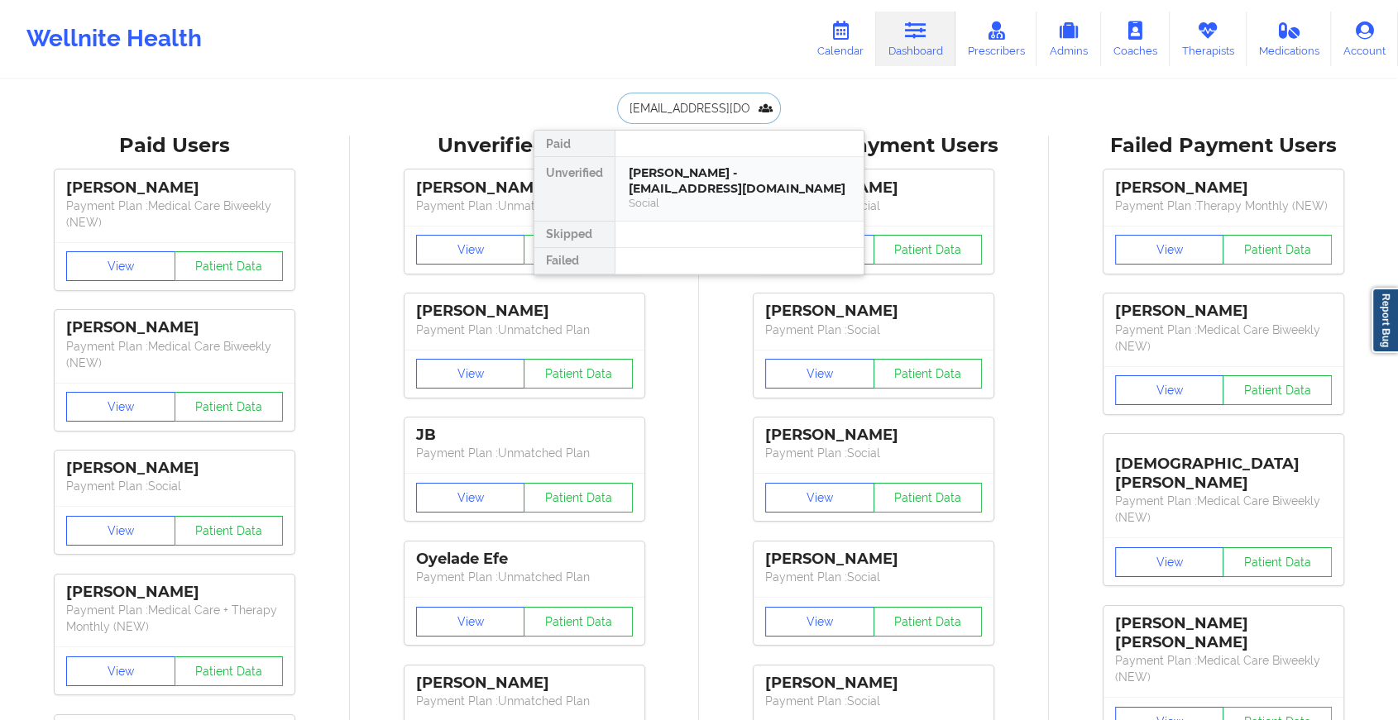
click at [715, 179] on div "[PERSON_NAME] - [EMAIL_ADDRESS][DOMAIN_NAME]" at bounding box center [740, 180] width 222 height 31
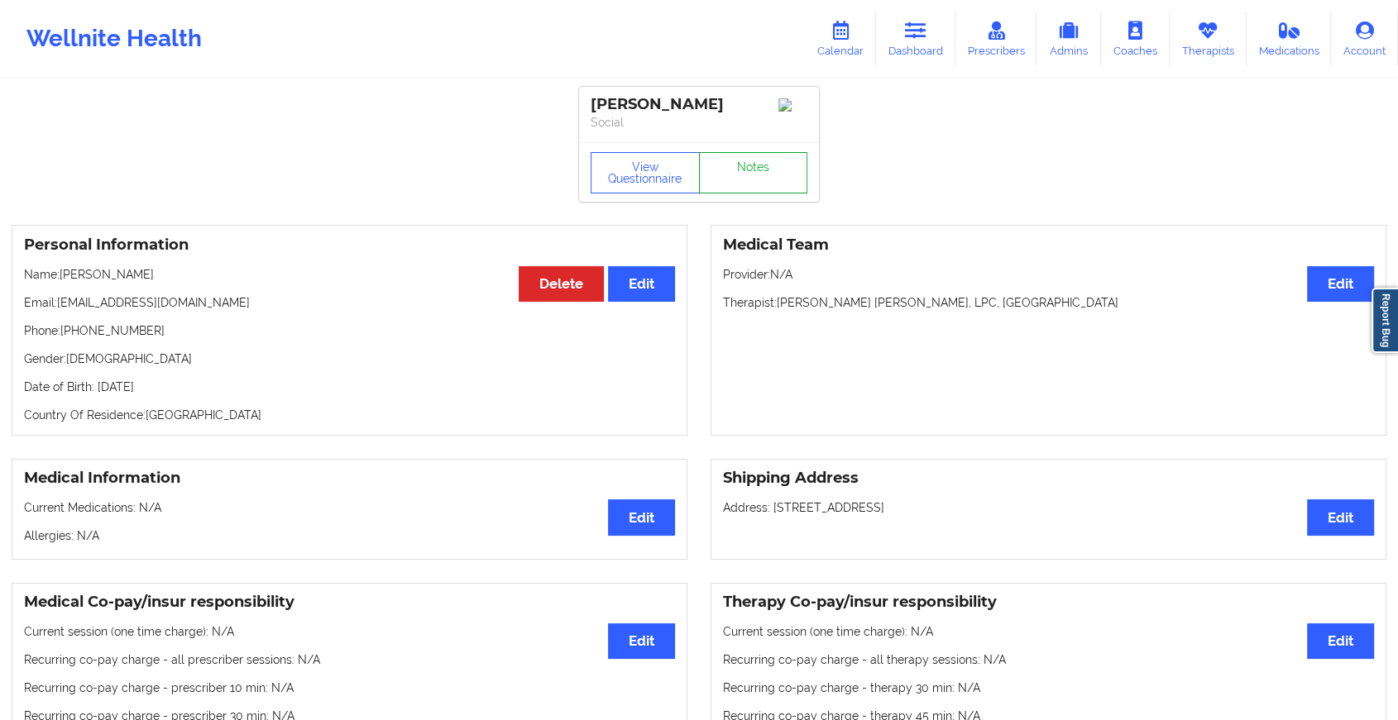
click at [768, 170] on link "Notes" at bounding box center [753, 172] width 109 height 41
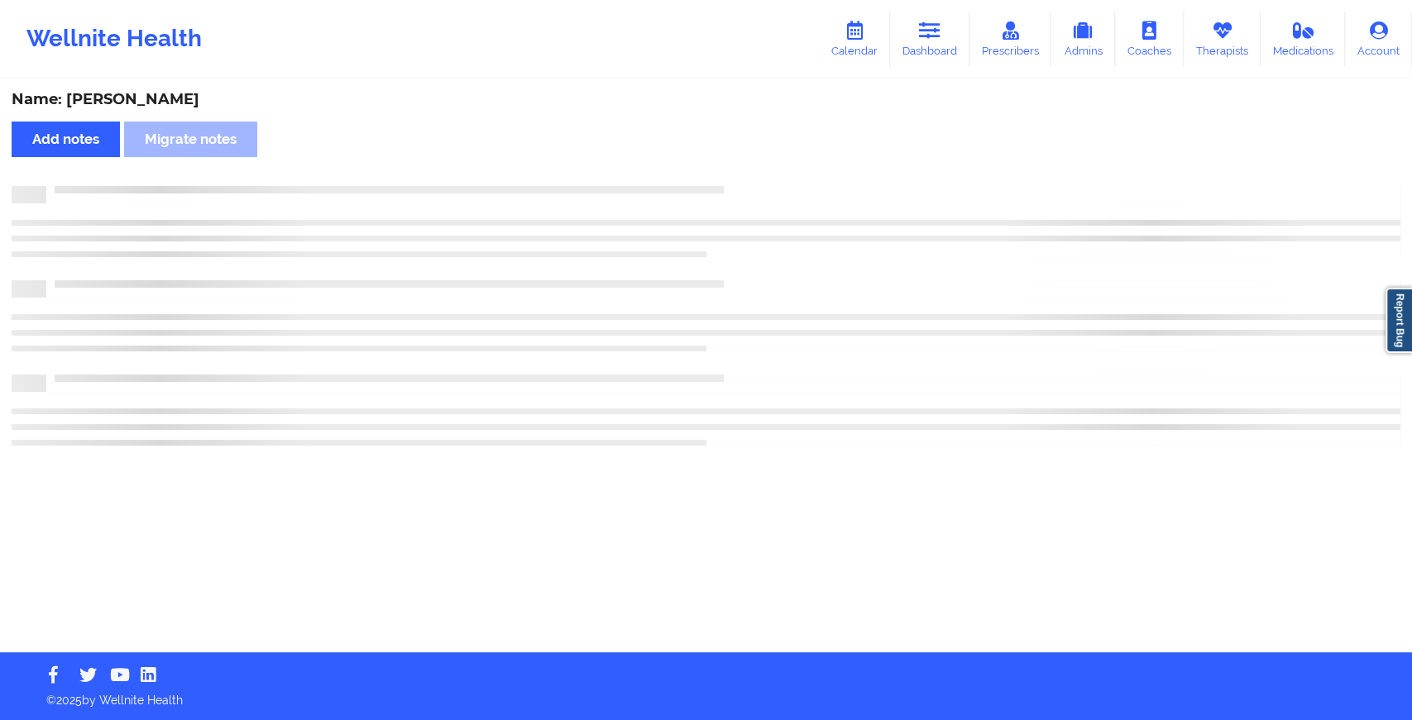
click at [768, 170] on div "Name: [PERSON_NAME] Add notes Migrate notes" at bounding box center [706, 366] width 1412 height 571
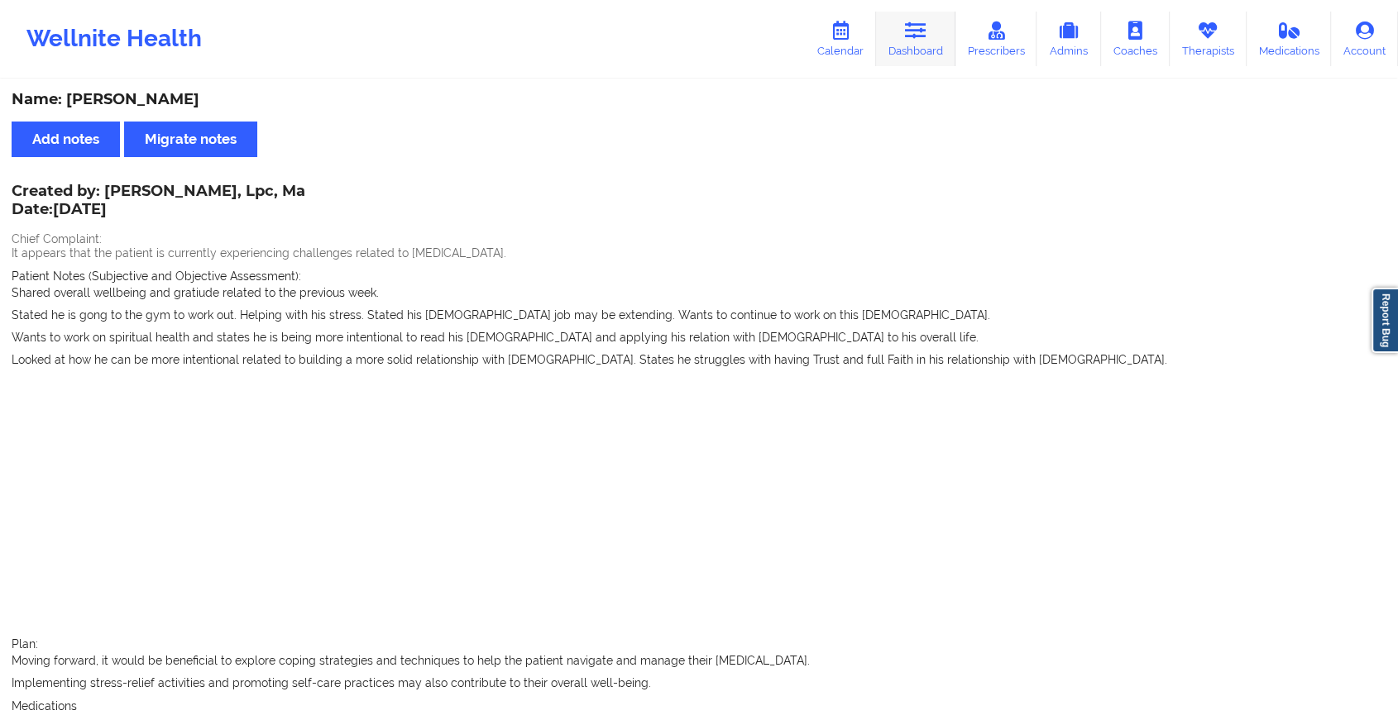
click at [926, 39] on icon at bounding box center [916, 31] width 22 height 18
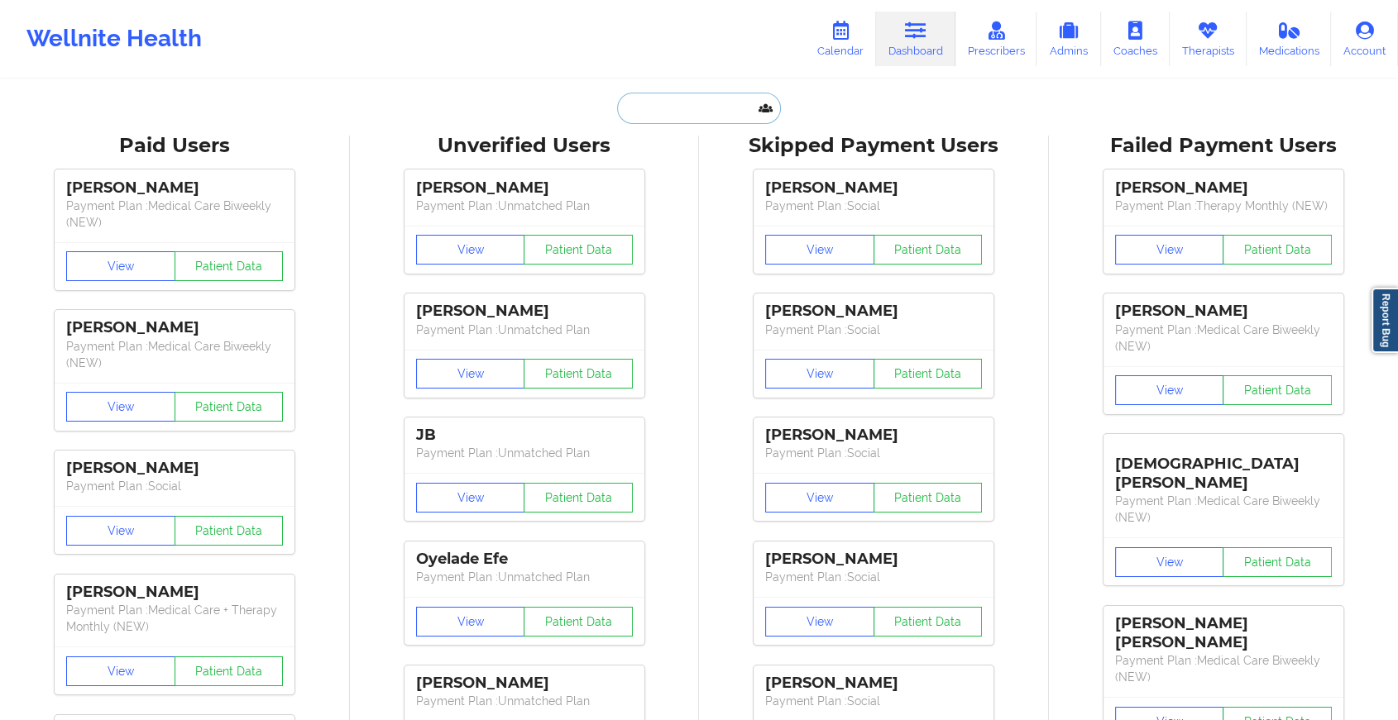
click at [677, 102] on input "text" at bounding box center [699, 108] width 164 height 31
paste input "[EMAIL_ADDRESS][DOMAIN_NAME]"
type input "[EMAIL_ADDRESS][DOMAIN_NAME]"
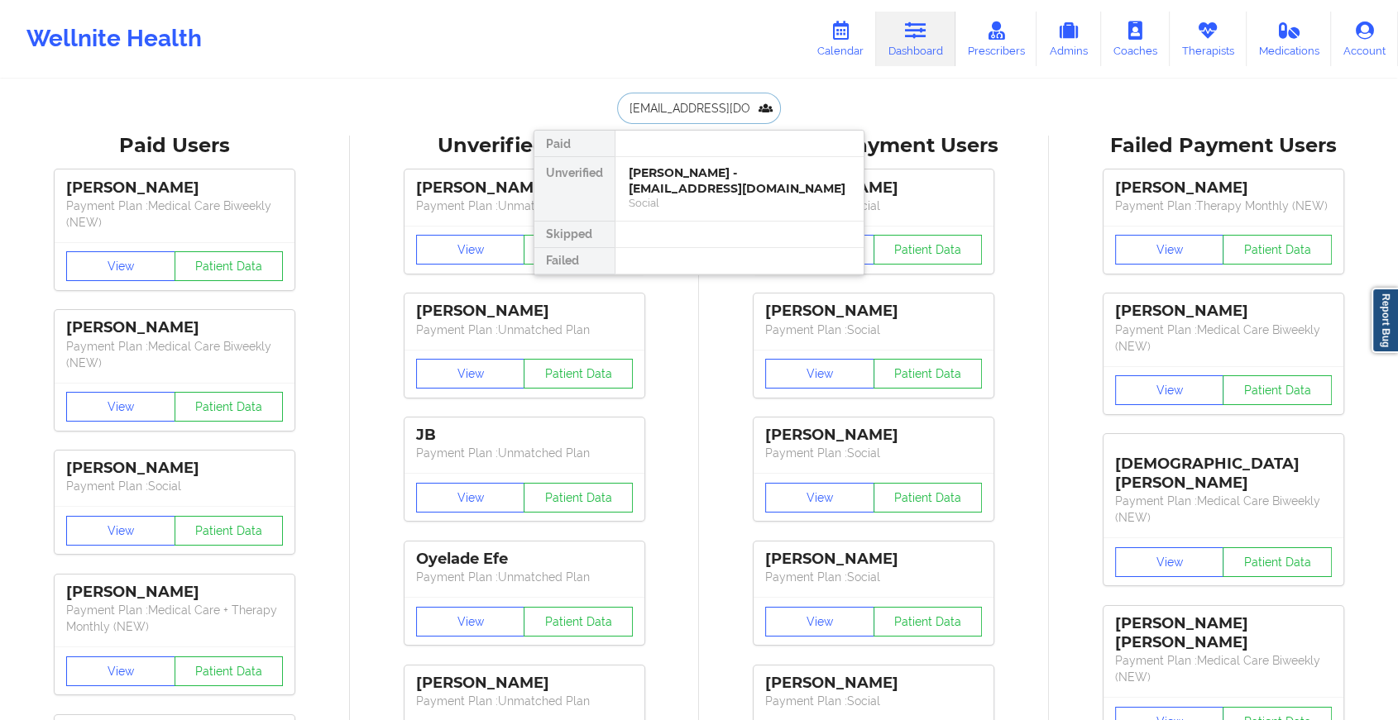
click at [726, 180] on div "[PERSON_NAME] - [EMAIL_ADDRESS][DOMAIN_NAME]" at bounding box center [740, 180] width 222 height 31
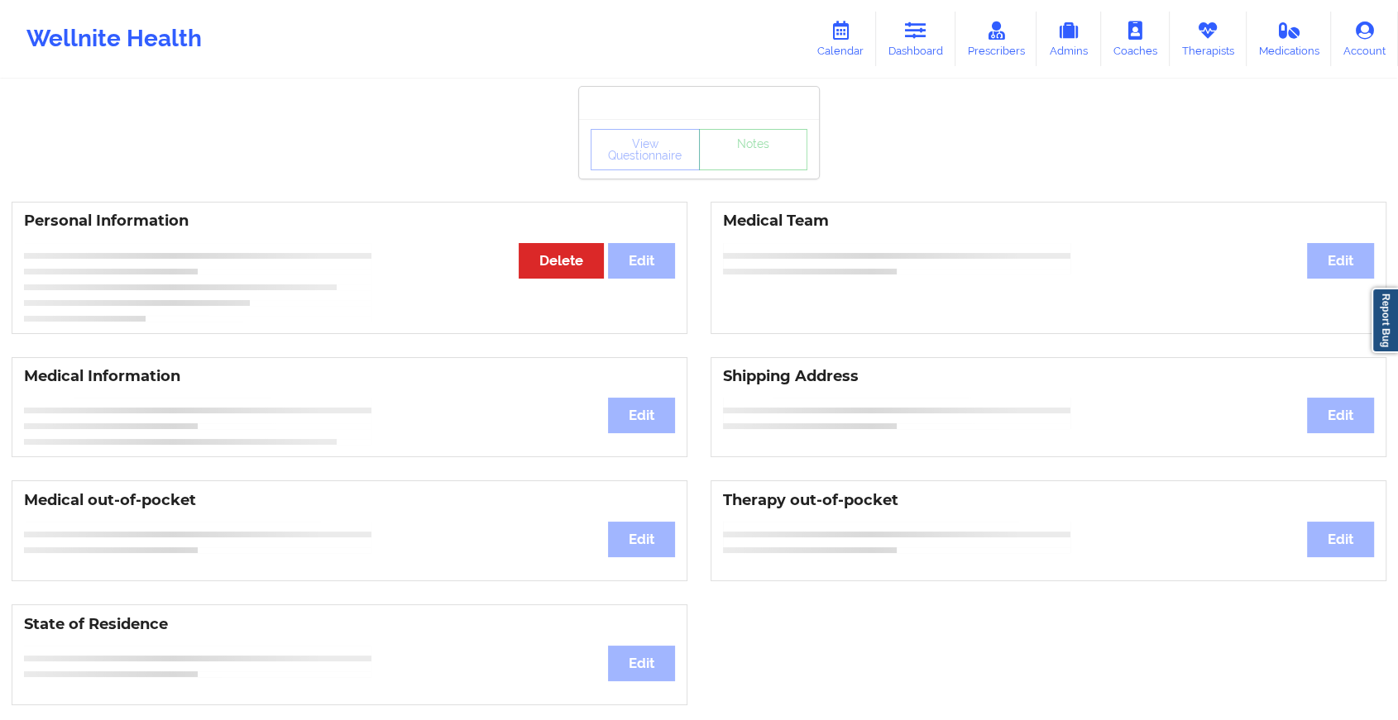
click at [752, 168] on div "View Questionnaire Notes" at bounding box center [699, 149] width 217 height 41
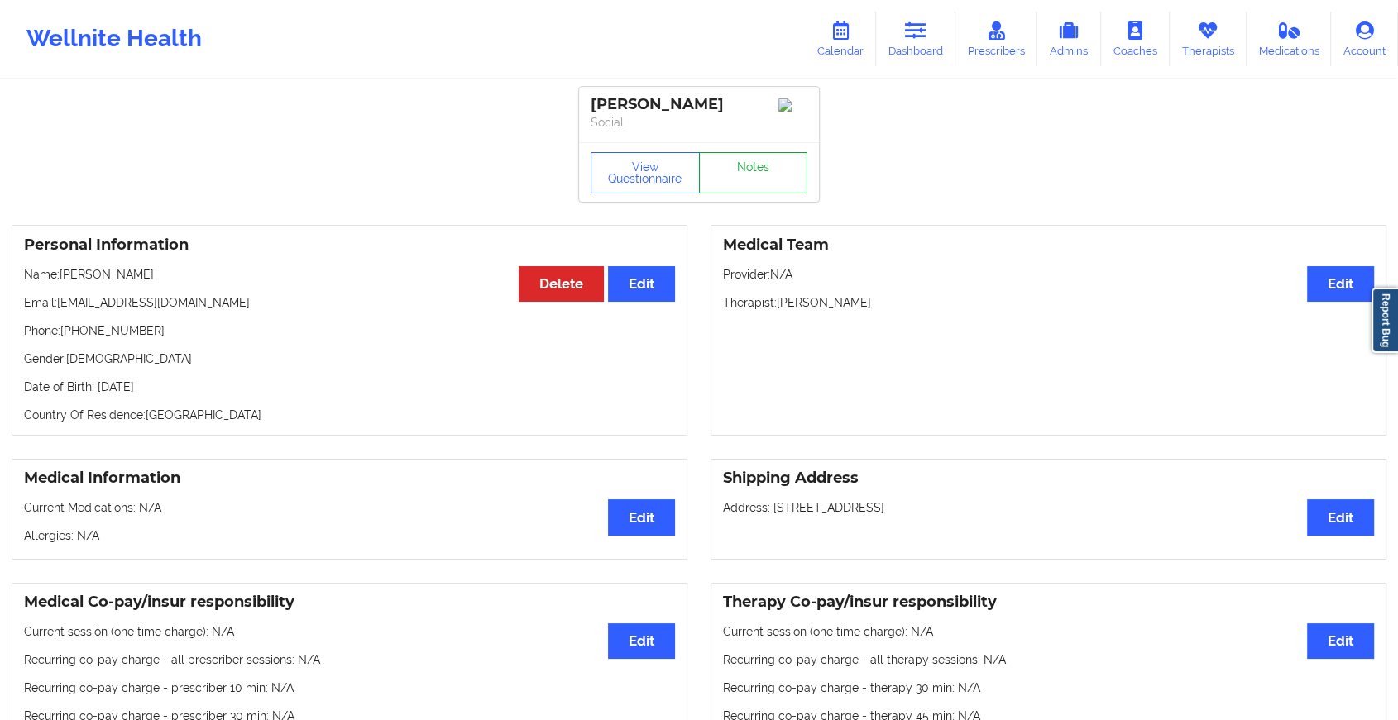
click at [752, 168] on link "Notes" at bounding box center [753, 172] width 109 height 41
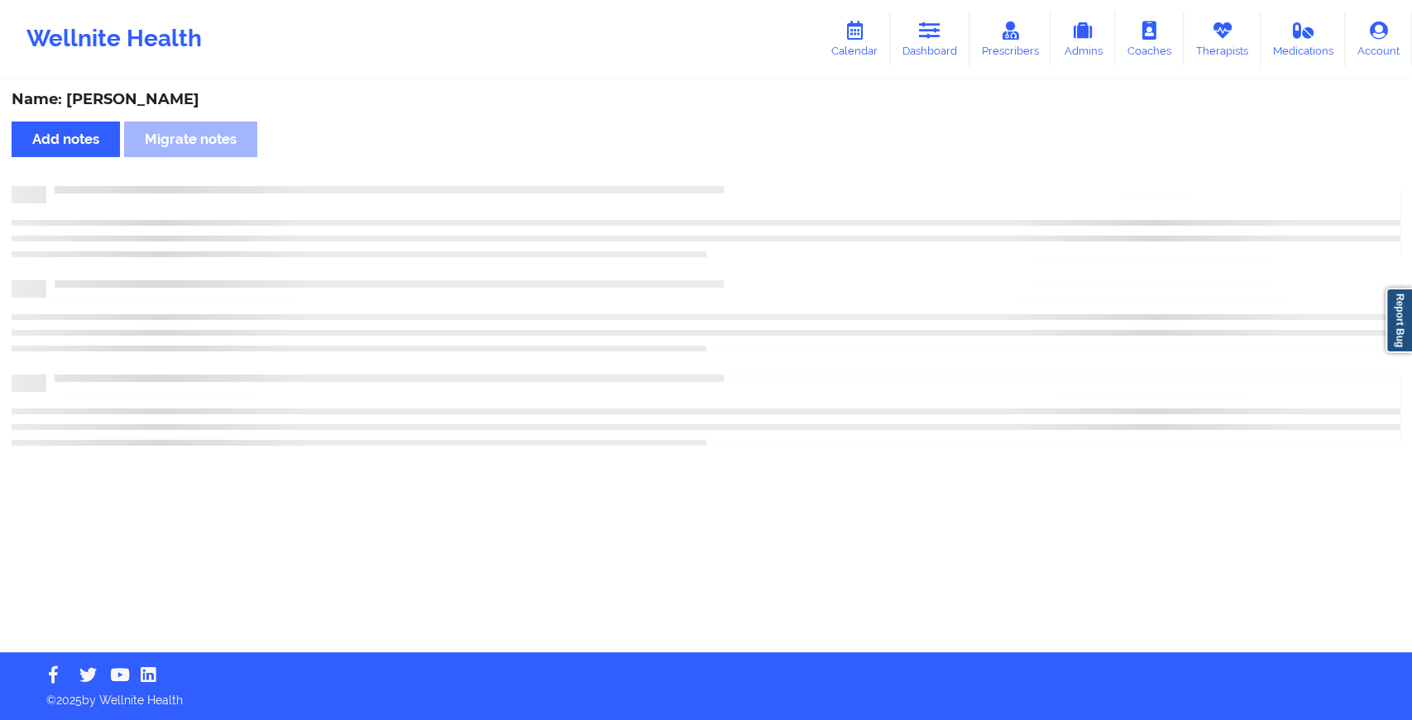
click at [752, 168] on div "Name: [PERSON_NAME] Add notes Migrate notes" at bounding box center [706, 366] width 1412 height 571
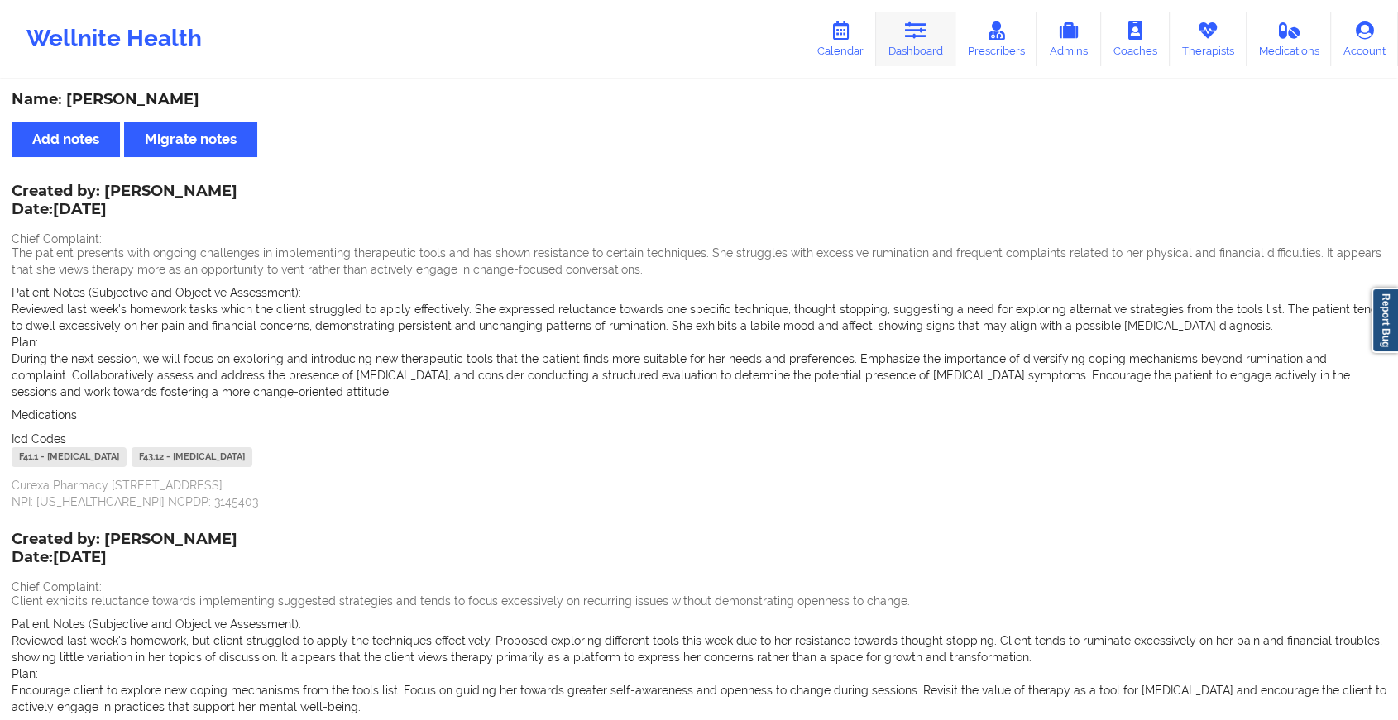
click at [921, 36] on icon at bounding box center [916, 31] width 22 height 18
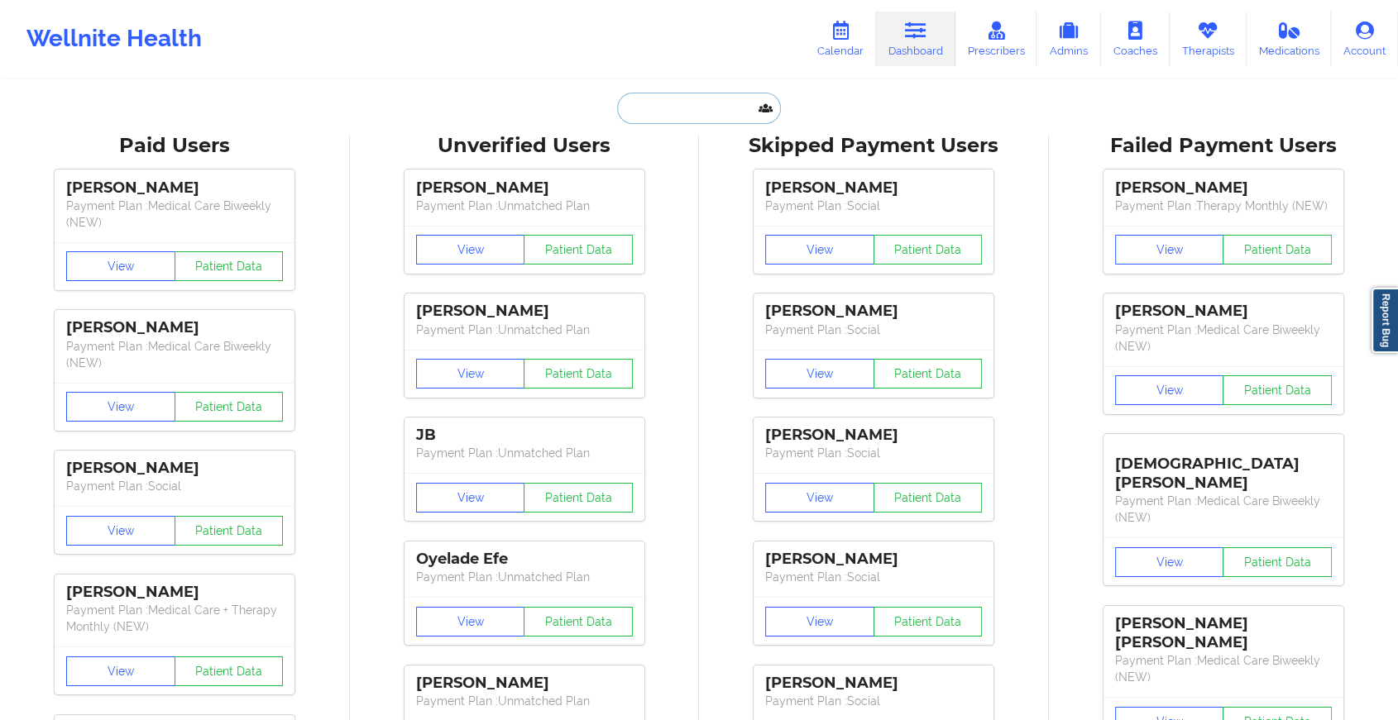
click at [693, 110] on input "text" at bounding box center [699, 108] width 164 height 31
paste input "[EMAIL_ADDRESS][DOMAIN_NAME]"
type input "[EMAIL_ADDRESS][DOMAIN_NAME]"
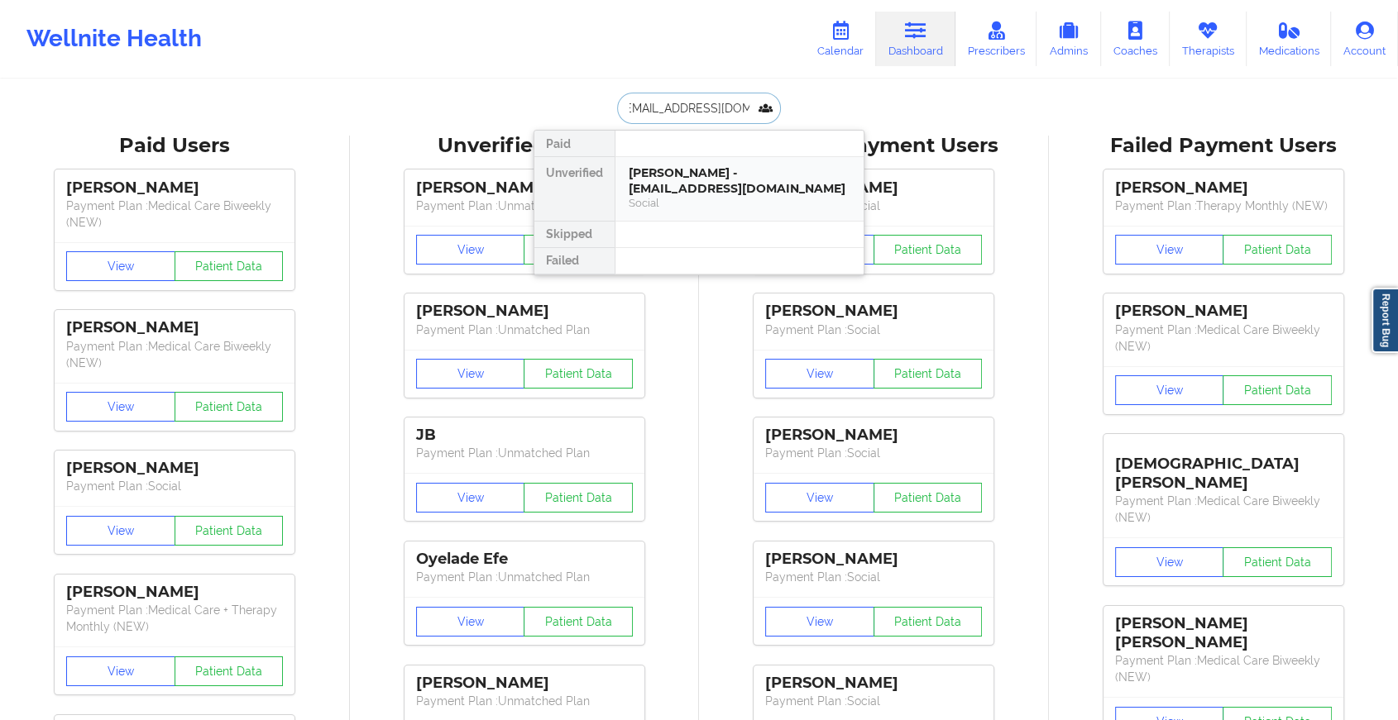
click at [719, 175] on div "[PERSON_NAME] - [EMAIL_ADDRESS][DOMAIN_NAME]" at bounding box center [740, 180] width 222 height 31
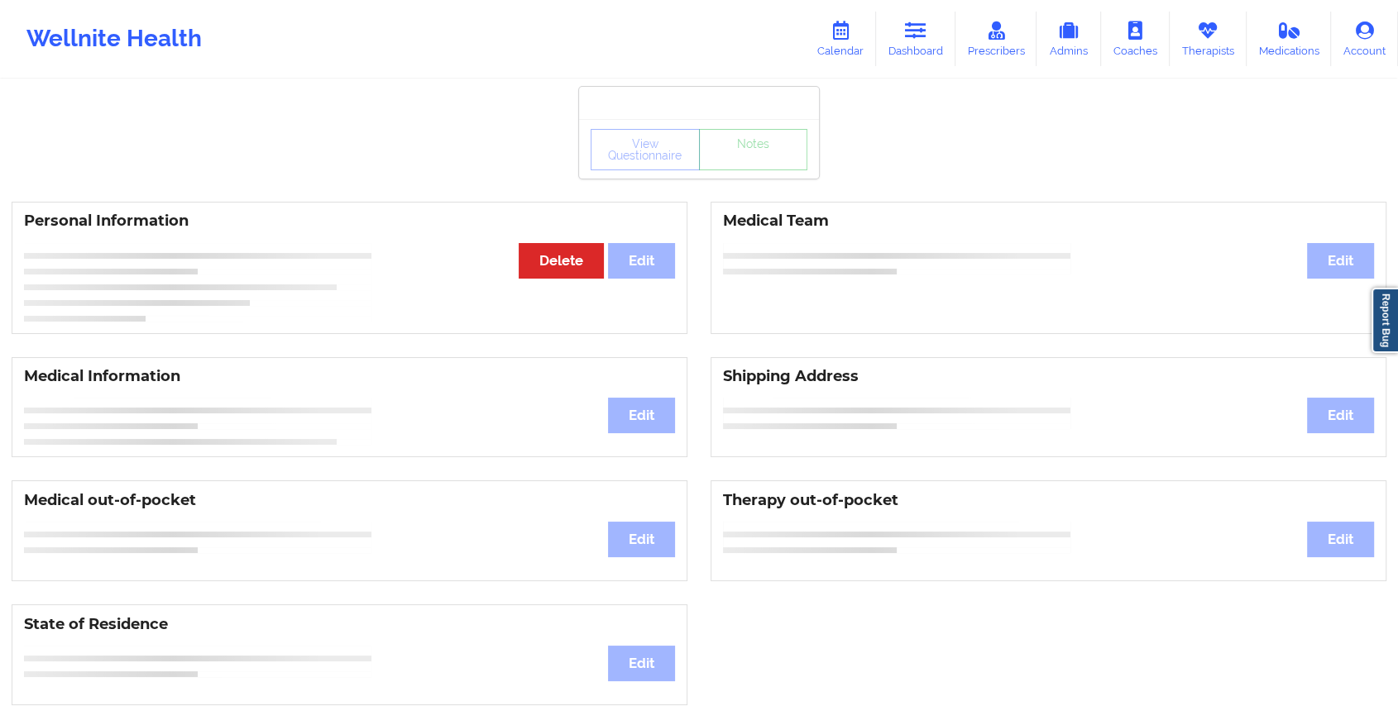
click at [768, 174] on div "View Questionnaire Notes" at bounding box center [699, 149] width 240 height 60
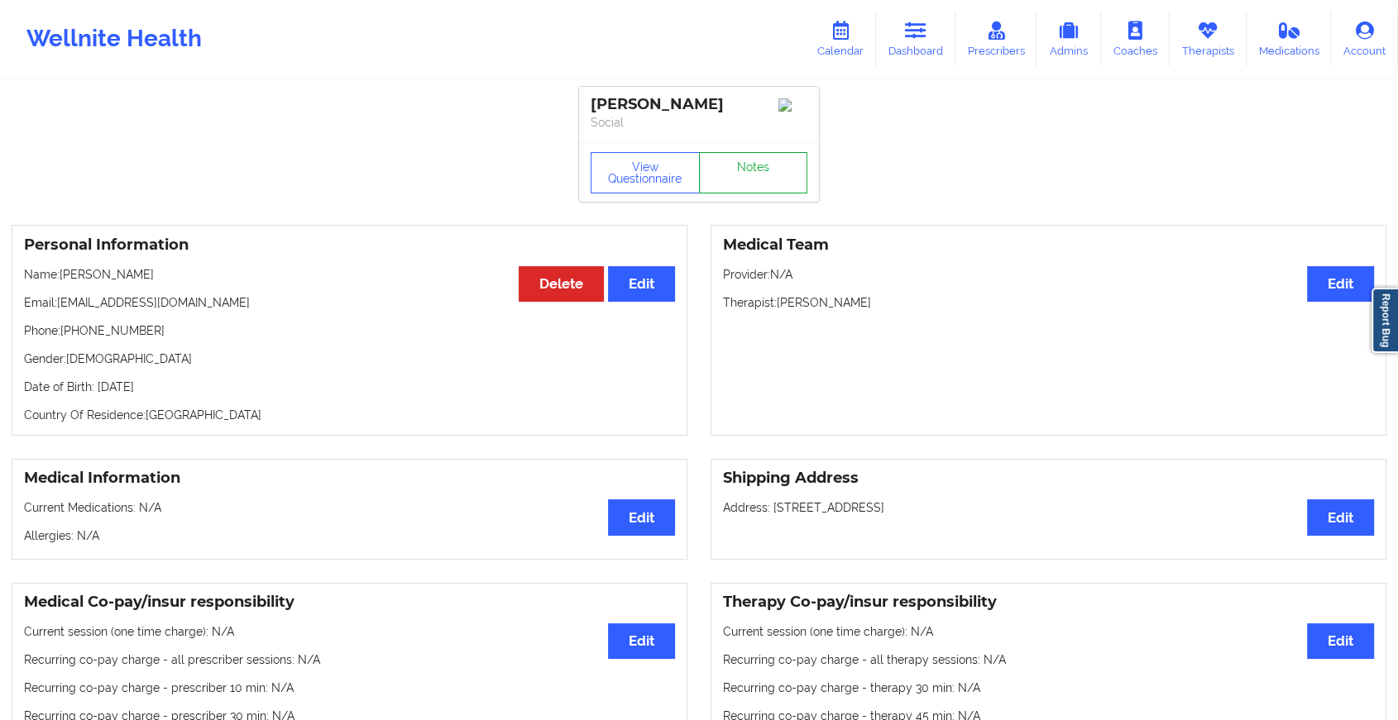
click at [768, 174] on link "Notes" at bounding box center [753, 172] width 109 height 41
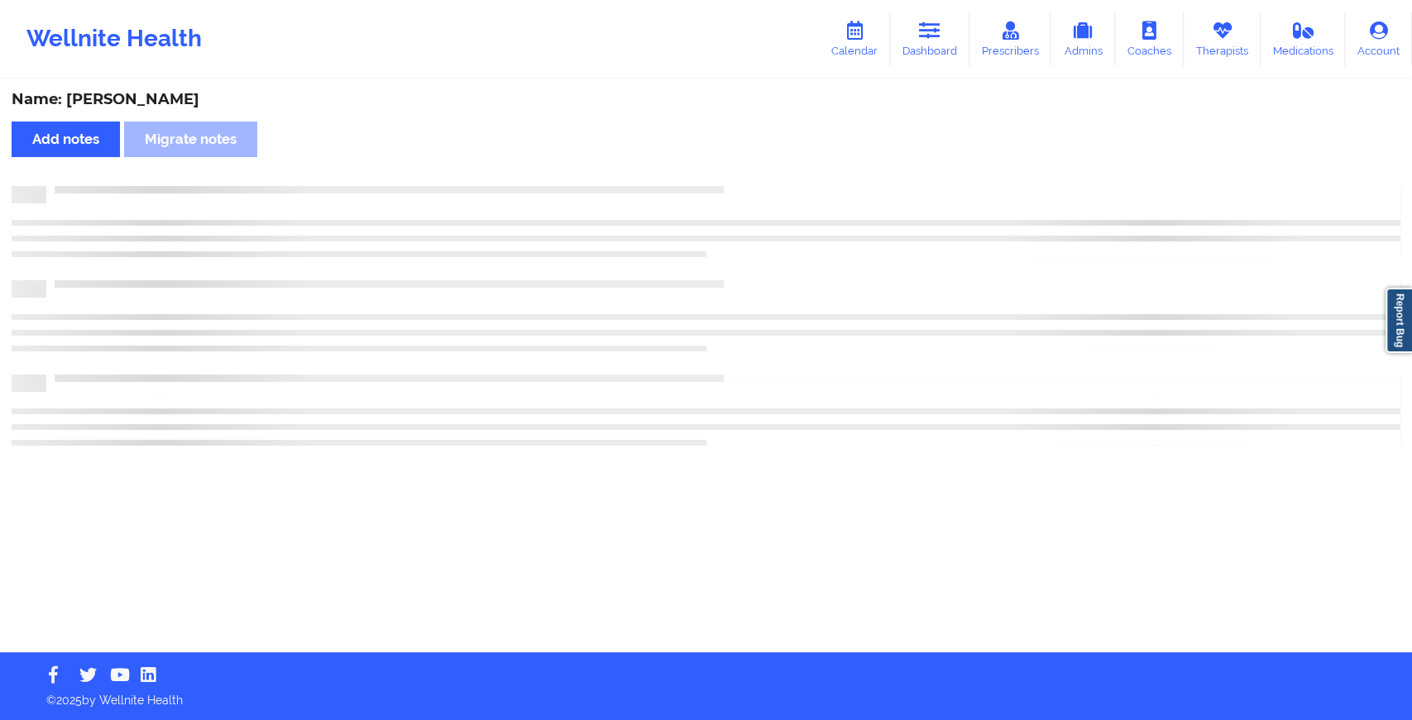
click at [768, 174] on div "Name: [PERSON_NAME] Add notes Migrate notes" at bounding box center [706, 366] width 1412 height 571
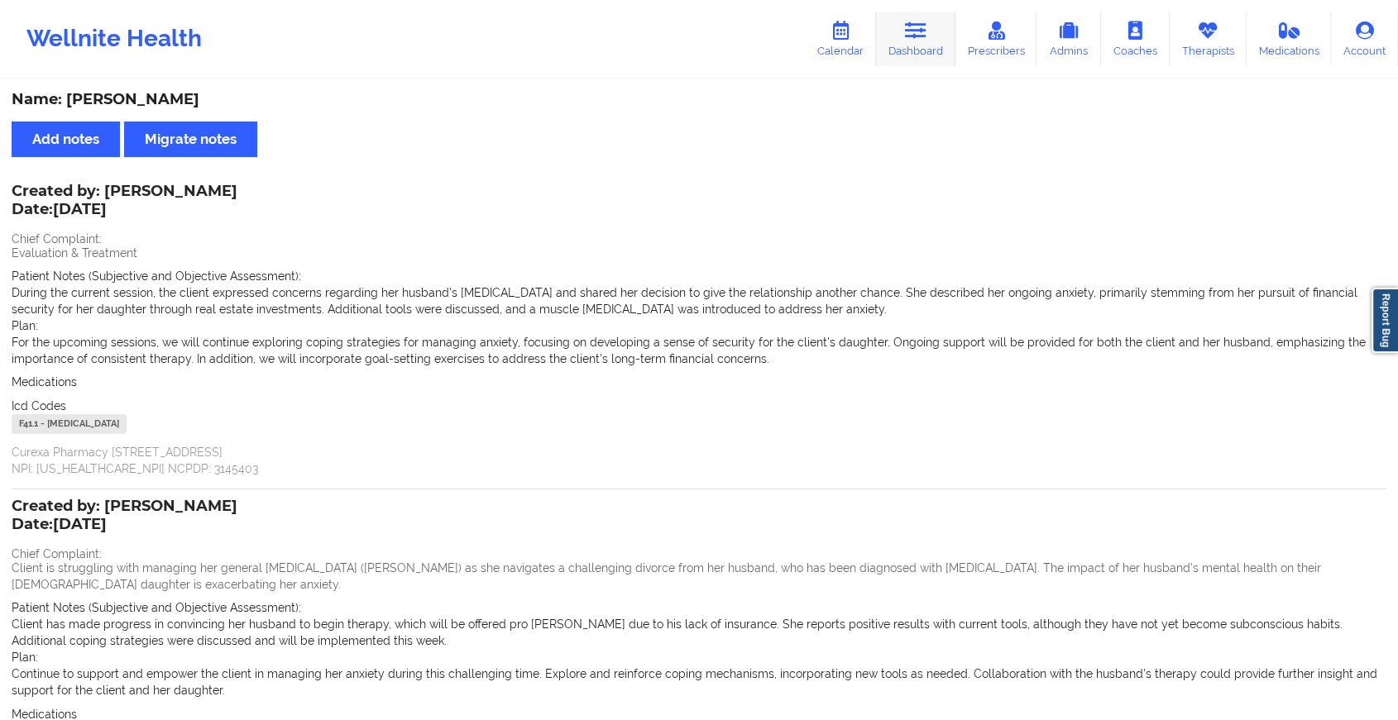
click at [913, 26] on icon at bounding box center [916, 31] width 22 height 18
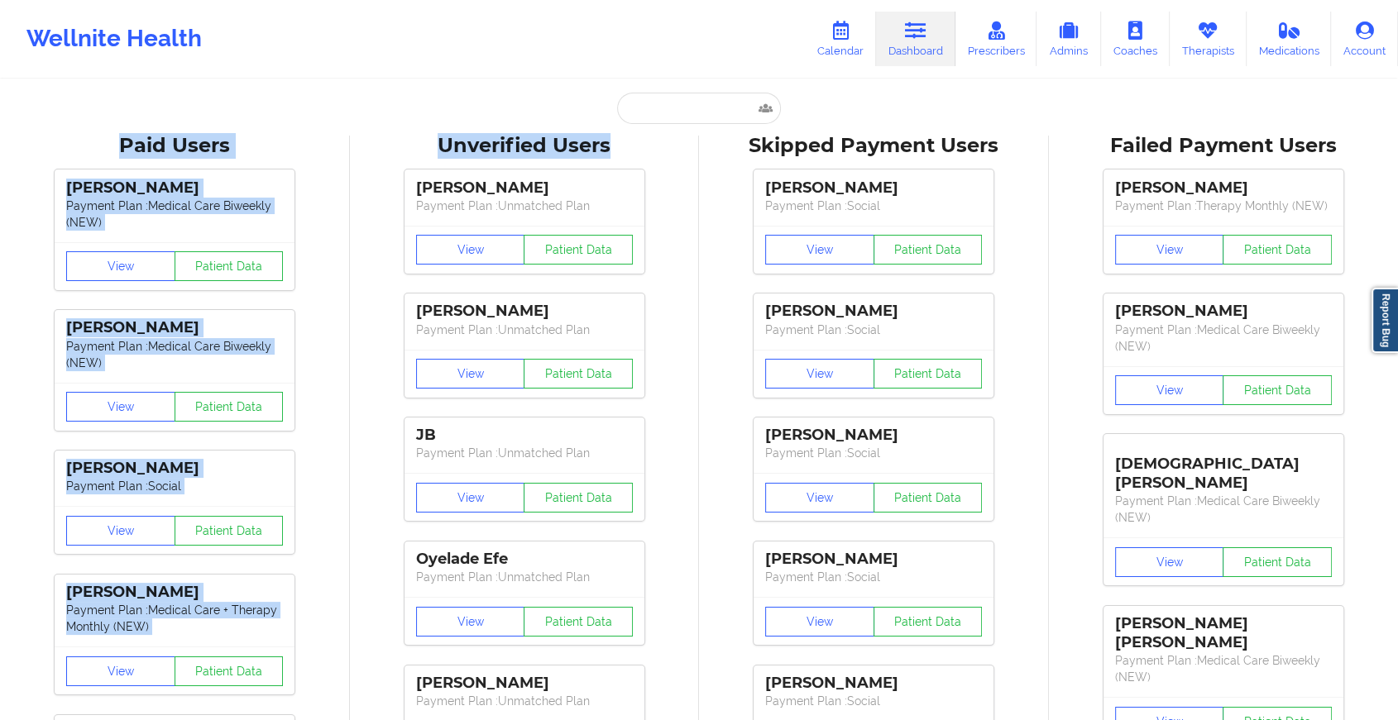
drag, startPoint x: 643, startPoint y: 127, endPoint x: 666, endPoint y: 114, distance: 26.3
click at [666, 114] on input "text" at bounding box center [699, 108] width 164 height 31
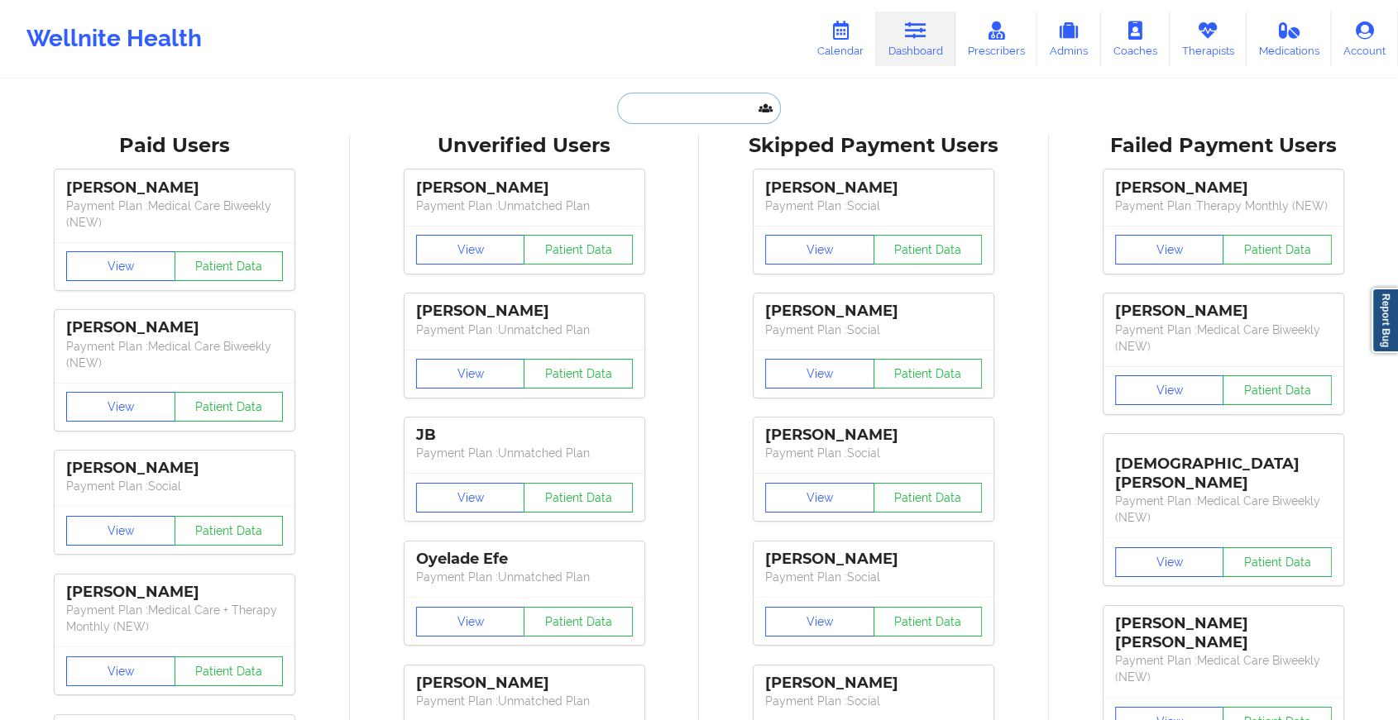
paste input "[EMAIL_ADDRESS][DOMAIN_NAME]"
type input "[EMAIL_ADDRESS][DOMAIN_NAME]"
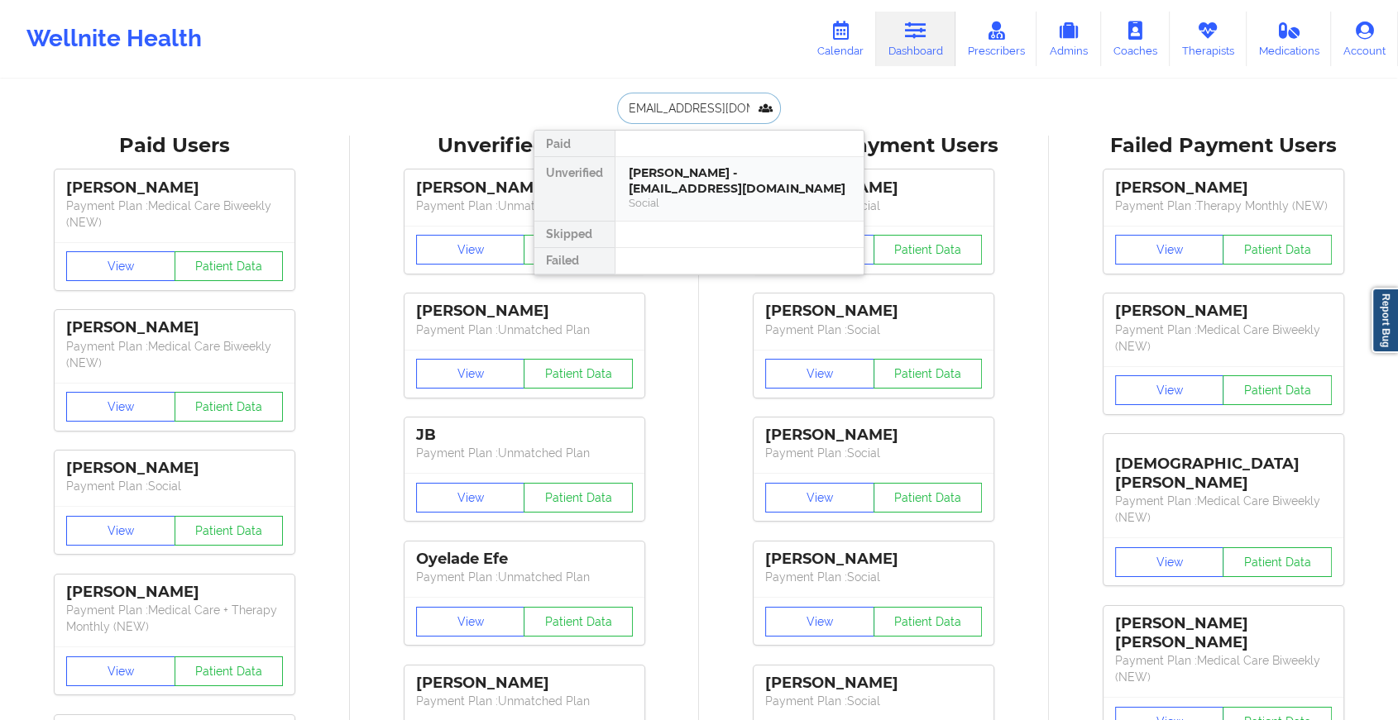
click at [697, 183] on div "[PERSON_NAME] - [EMAIL_ADDRESS][DOMAIN_NAME]" at bounding box center [740, 180] width 222 height 31
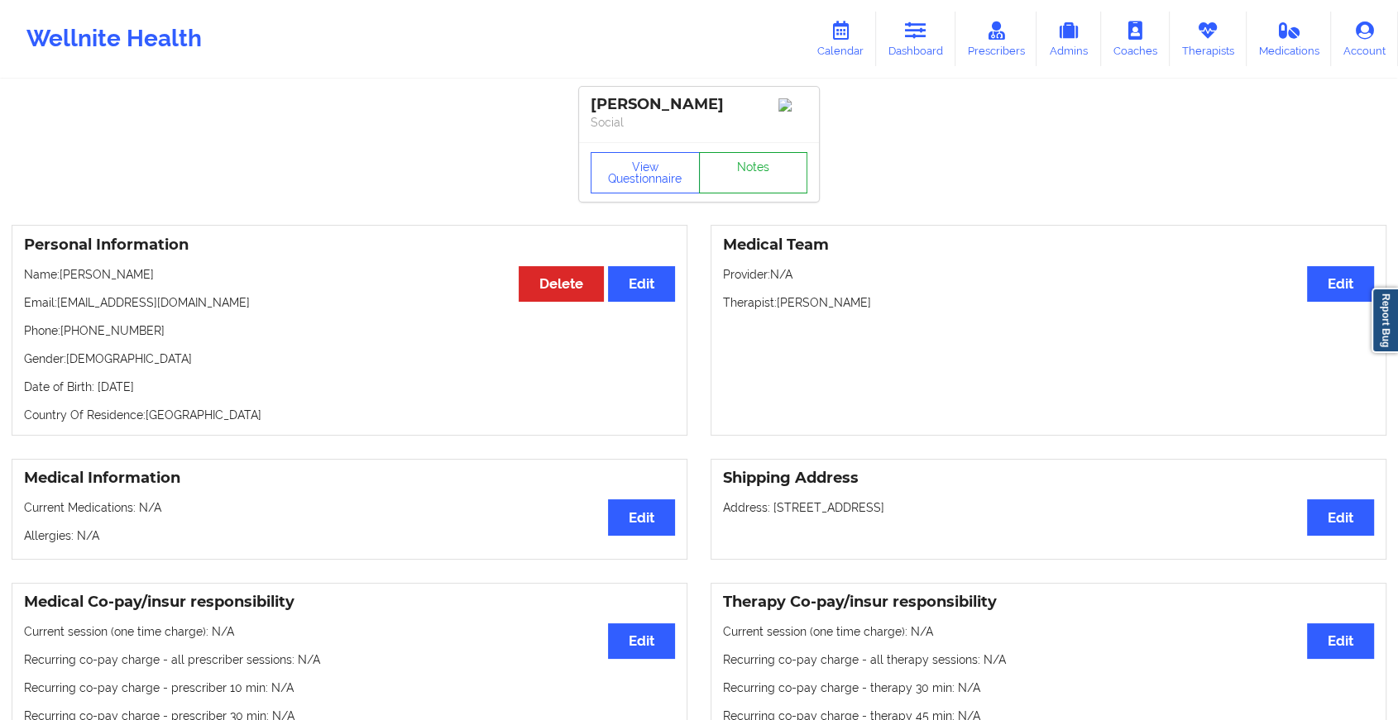
click at [723, 170] on link "Notes" at bounding box center [753, 172] width 109 height 41
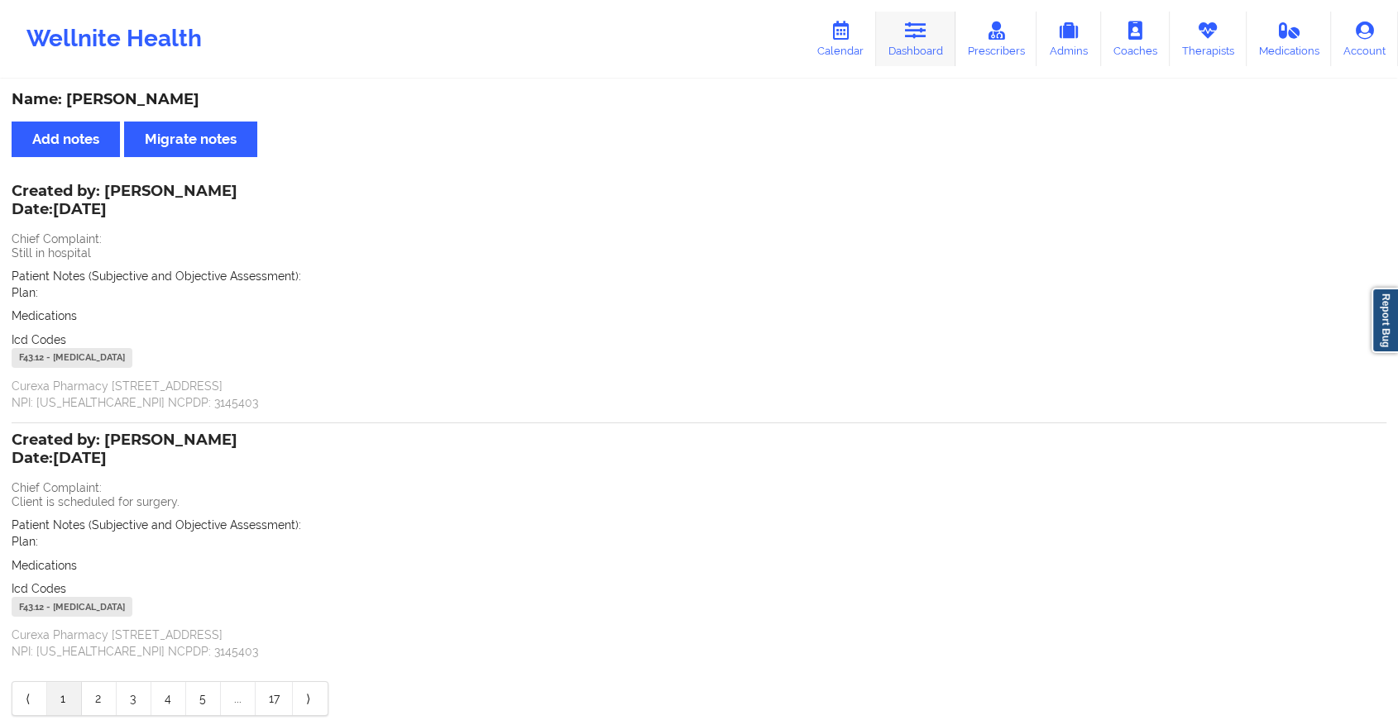
click at [918, 37] on icon at bounding box center [916, 31] width 22 height 18
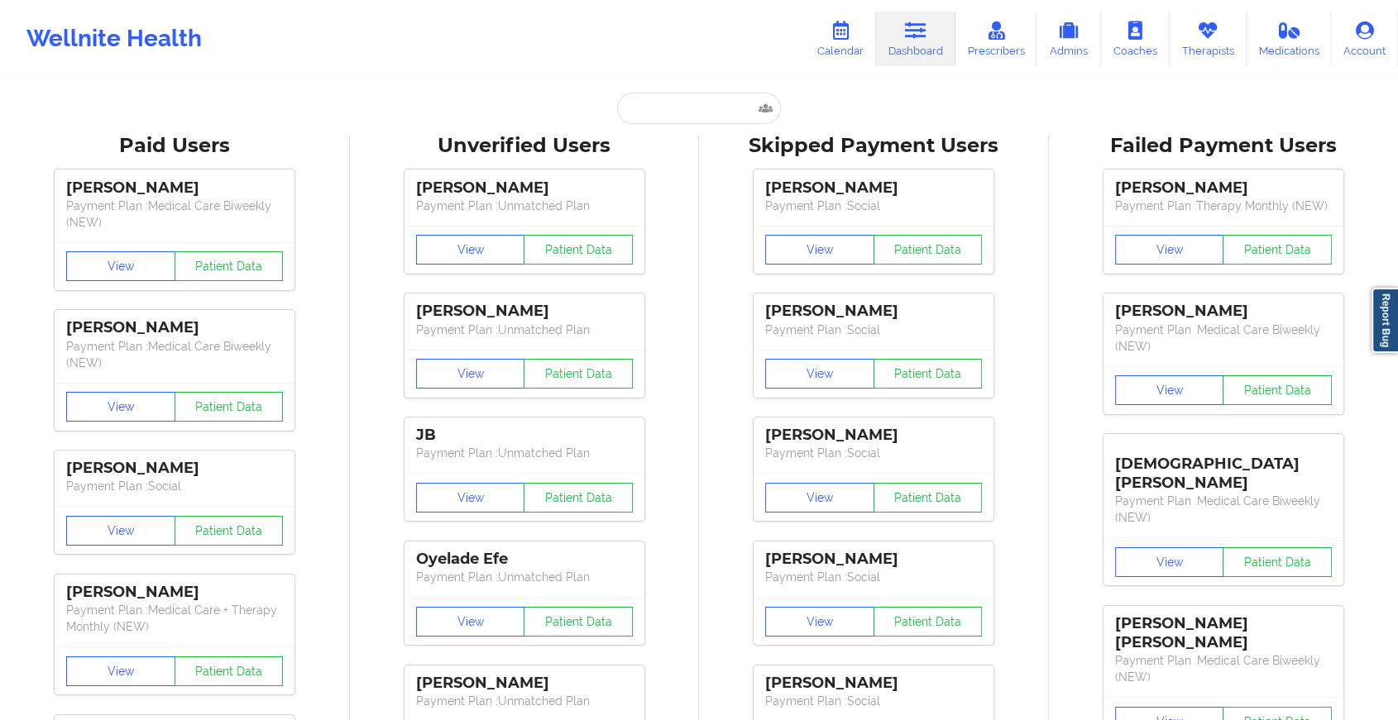
click at [674, 101] on input "text" at bounding box center [699, 108] width 164 height 31
paste input "[EMAIL_ADDRESS][DOMAIN_NAME]"
type input "[EMAIL_ADDRESS][DOMAIN_NAME]"
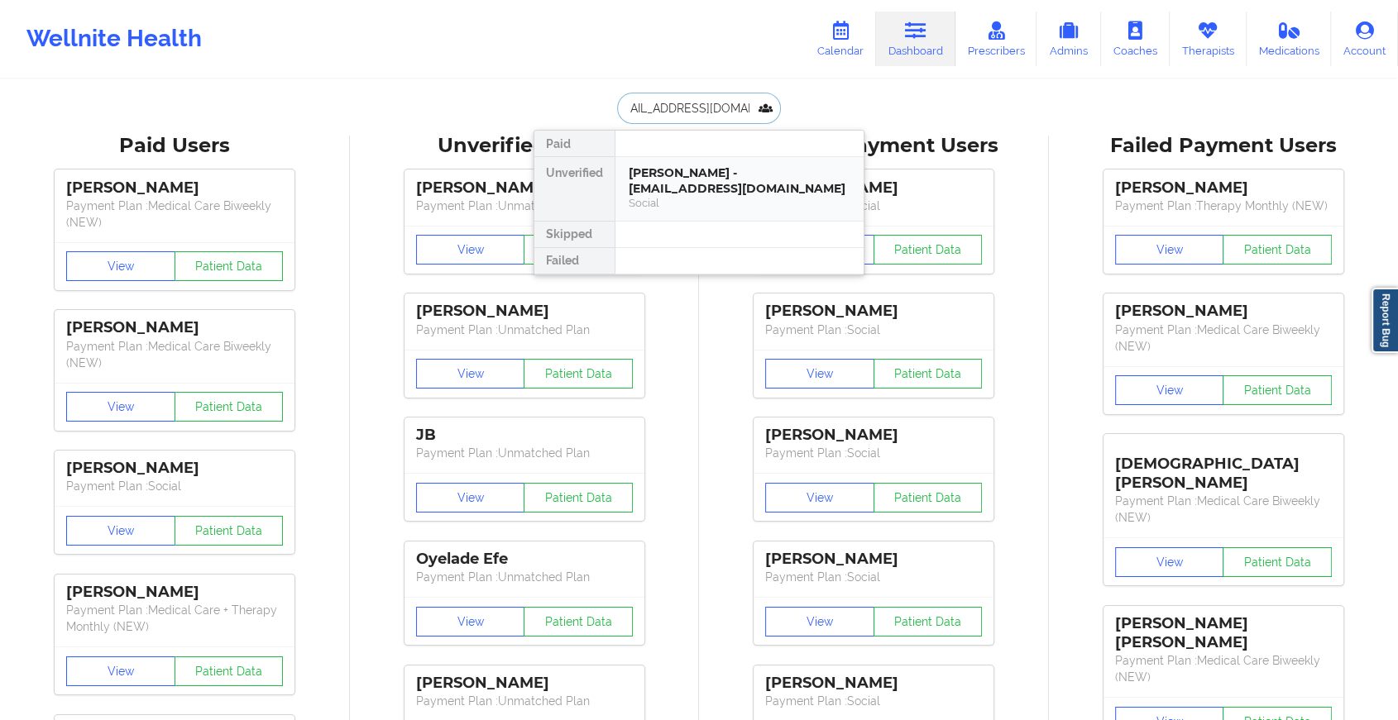
click at [694, 173] on div "[PERSON_NAME] - [EMAIL_ADDRESS][DOMAIN_NAME]" at bounding box center [740, 180] width 222 height 31
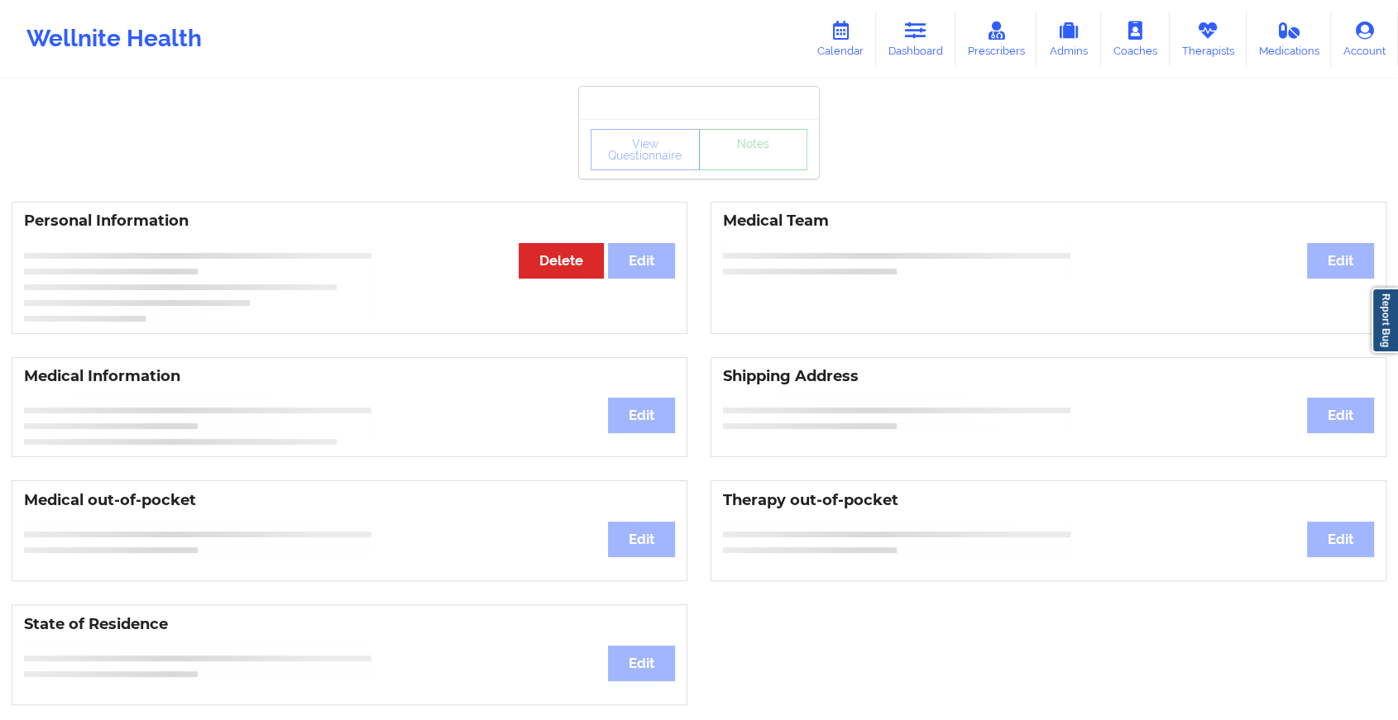
click at [747, 179] on div "View Questionnaire Notes Personal Information Edit Delete Medical Team Edit Med…" at bounding box center [699, 698] width 1398 height 1396
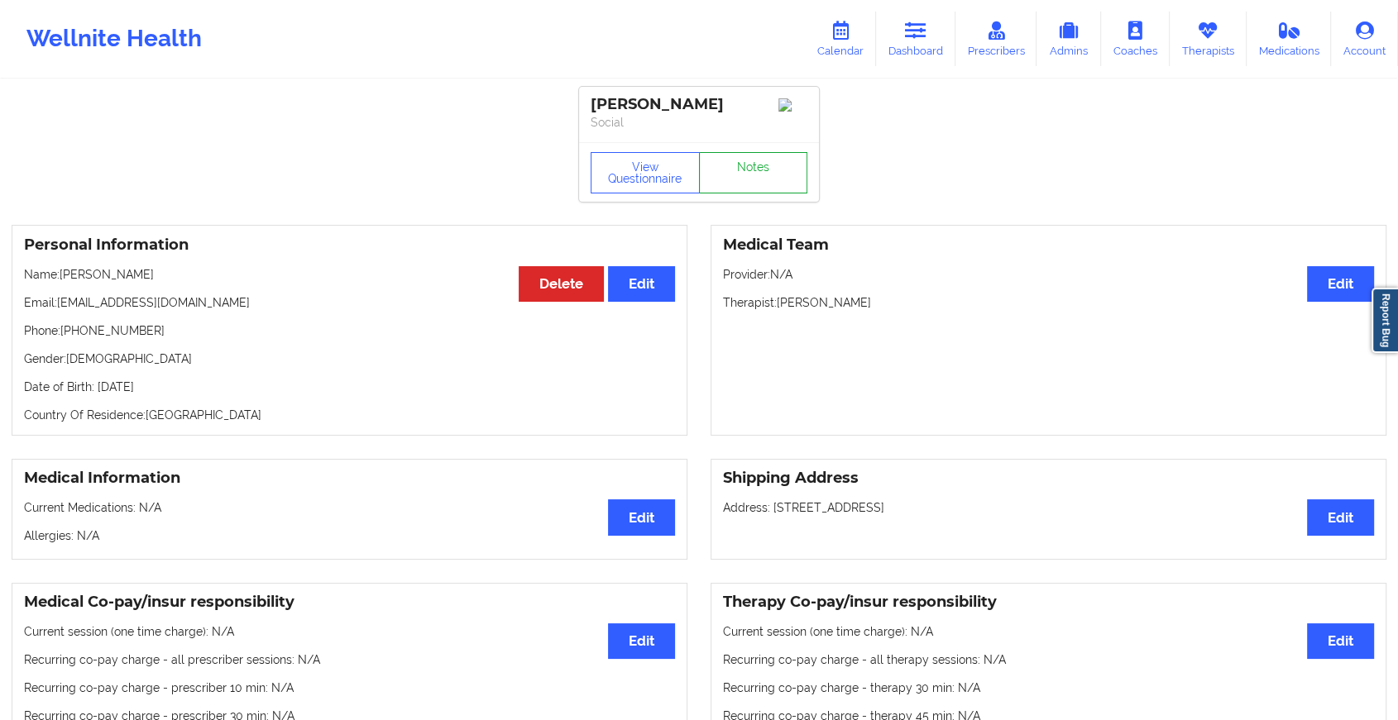
click at [747, 179] on link "Notes" at bounding box center [753, 172] width 109 height 41
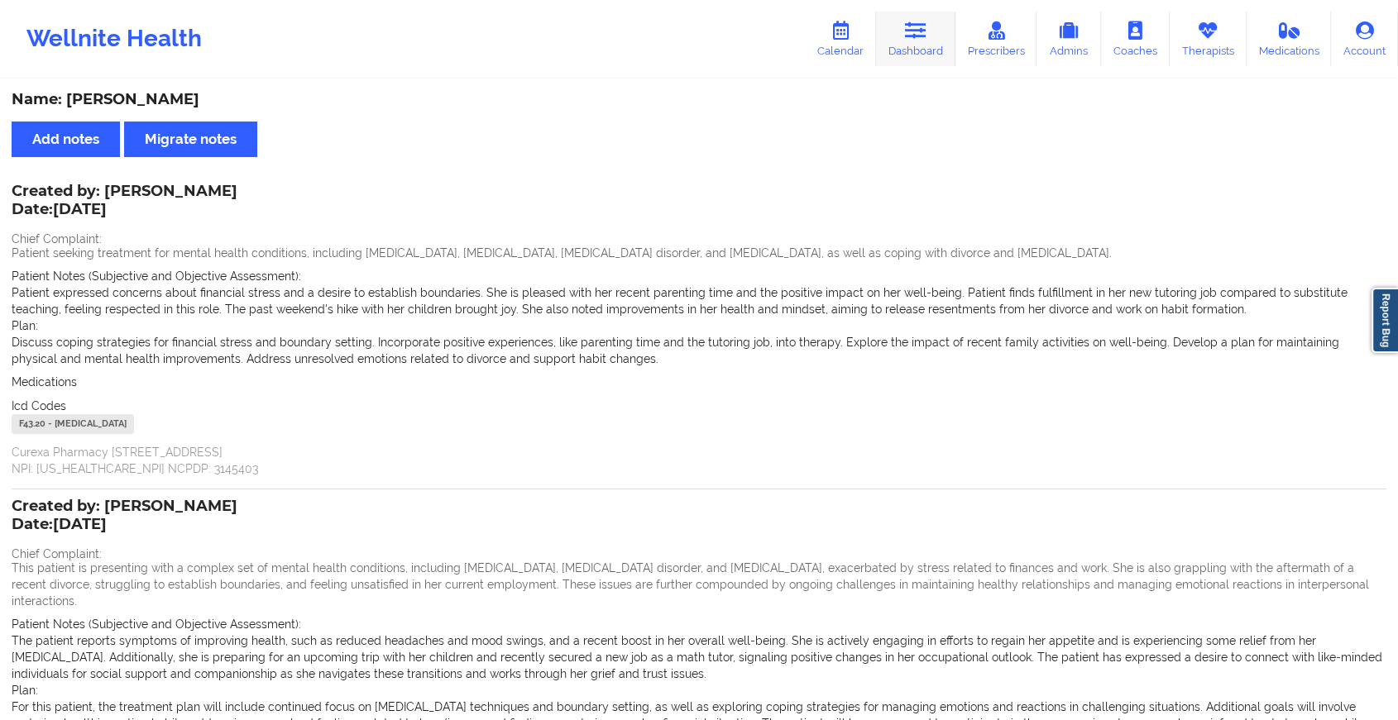
click at [951, 31] on link "Dashboard" at bounding box center [915, 39] width 79 height 55
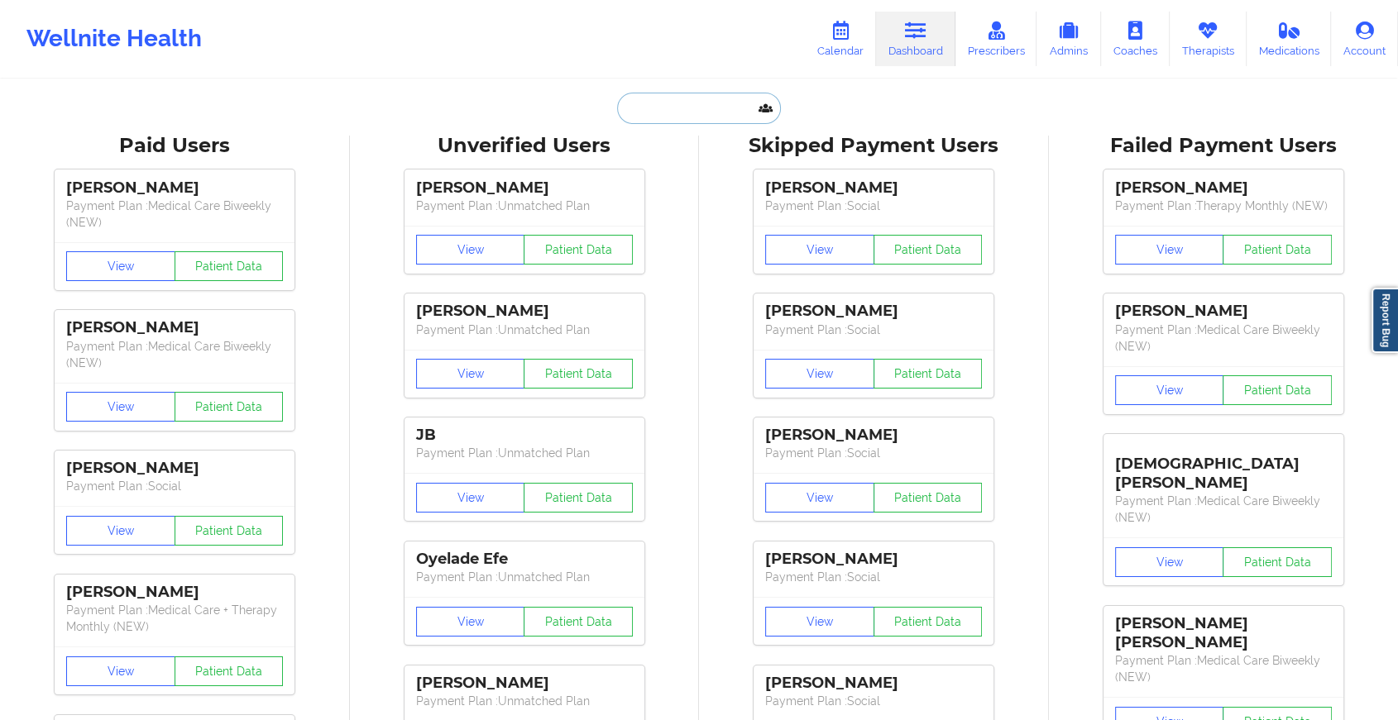
click at [674, 107] on input "text" at bounding box center [699, 108] width 164 height 31
paste input "[EMAIL_ADDRESS][DOMAIN_NAME]"
type input "[EMAIL_ADDRESS][DOMAIN_NAME]"
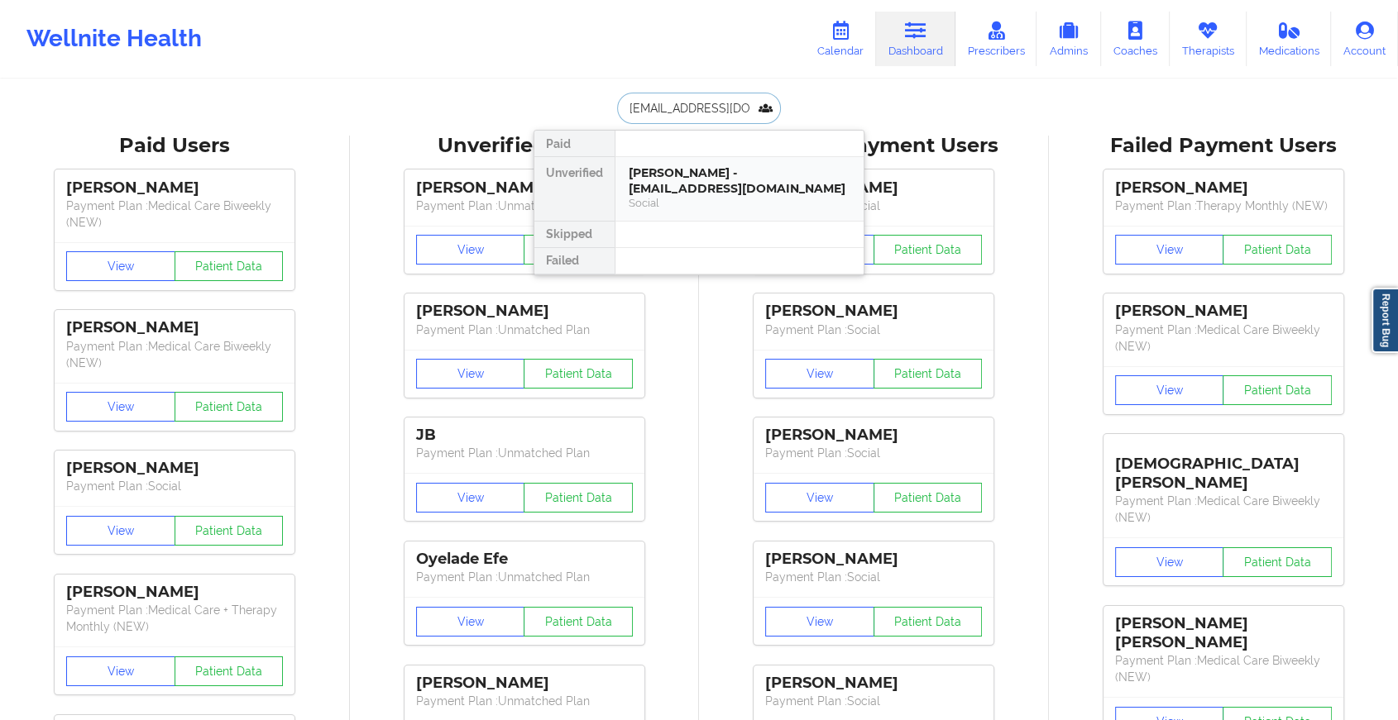
click at [687, 175] on div "[PERSON_NAME] - [EMAIL_ADDRESS][DOMAIN_NAME]" at bounding box center [740, 180] width 222 height 31
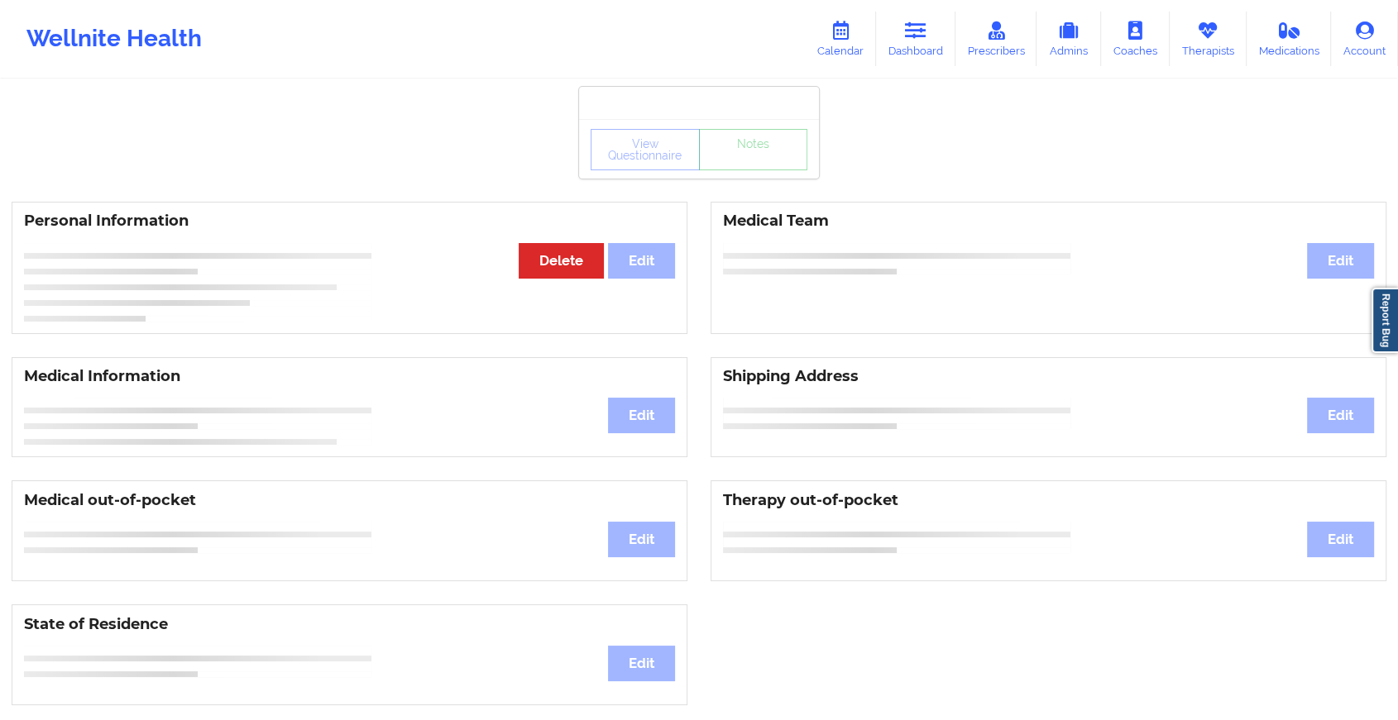
click at [763, 167] on div "View Questionnaire Notes" at bounding box center [699, 149] width 217 height 41
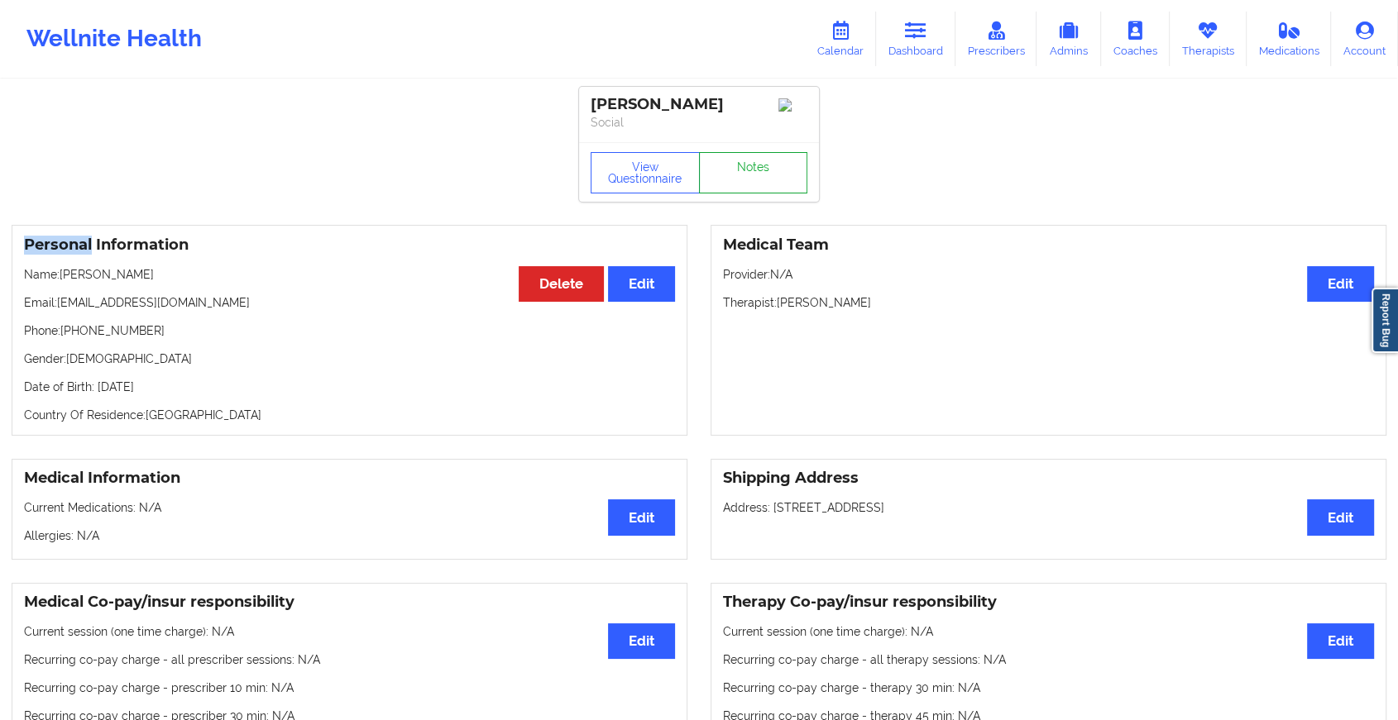
click at [751, 179] on link "Notes" at bounding box center [753, 172] width 109 height 41
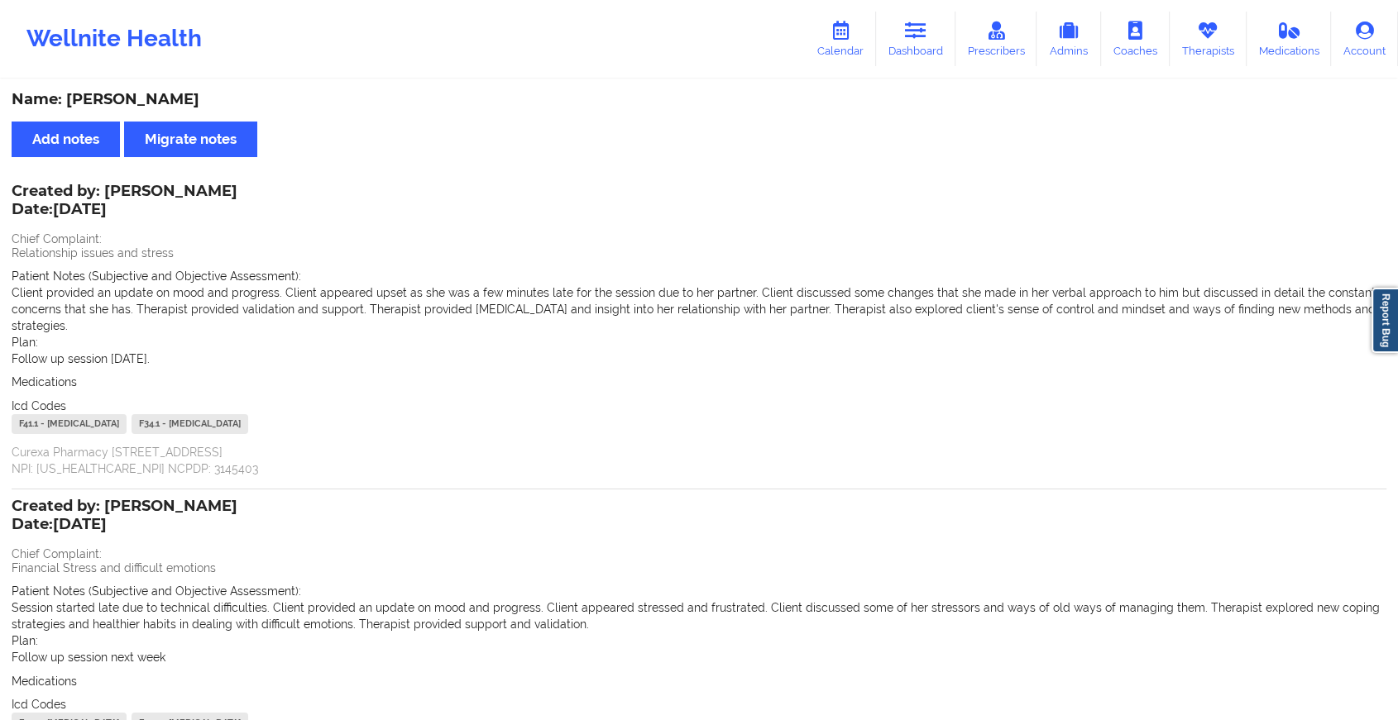
click at [951, 10] on div "Wellnite Health Calendar Dashboard Prescribers Admins Coaches Therapists Medica…" at bounding box center [699, 39] width 1398 height 66
click at [940, 24] on link "Dashboard" at bounding box center [915, 39] width 79 height 55
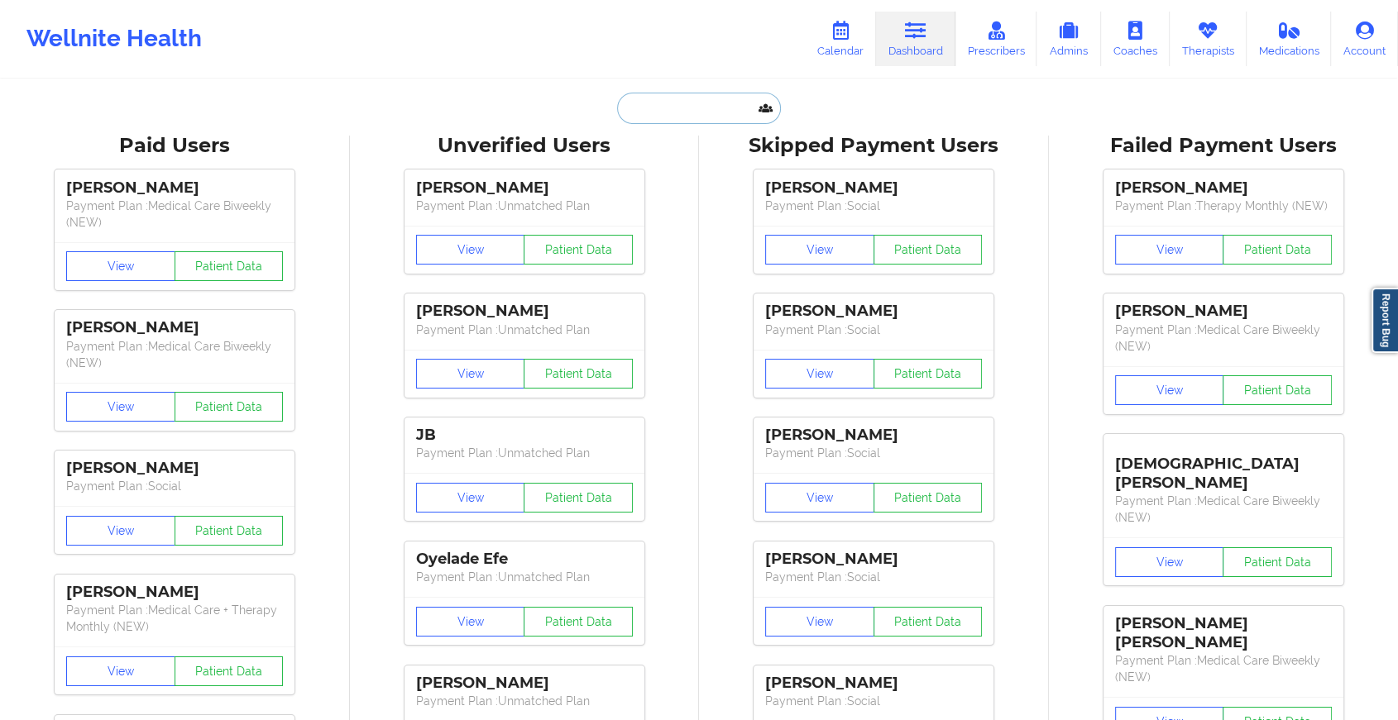
click at [662, 122] on input "text" at bounding box center [699, 108] width 164 height 31
paste input "[EMAIL_ADDRESS][DOMAIN_NAME]"
type input "[EMAIL_ADDRESS][DOMAIN_NAME]"
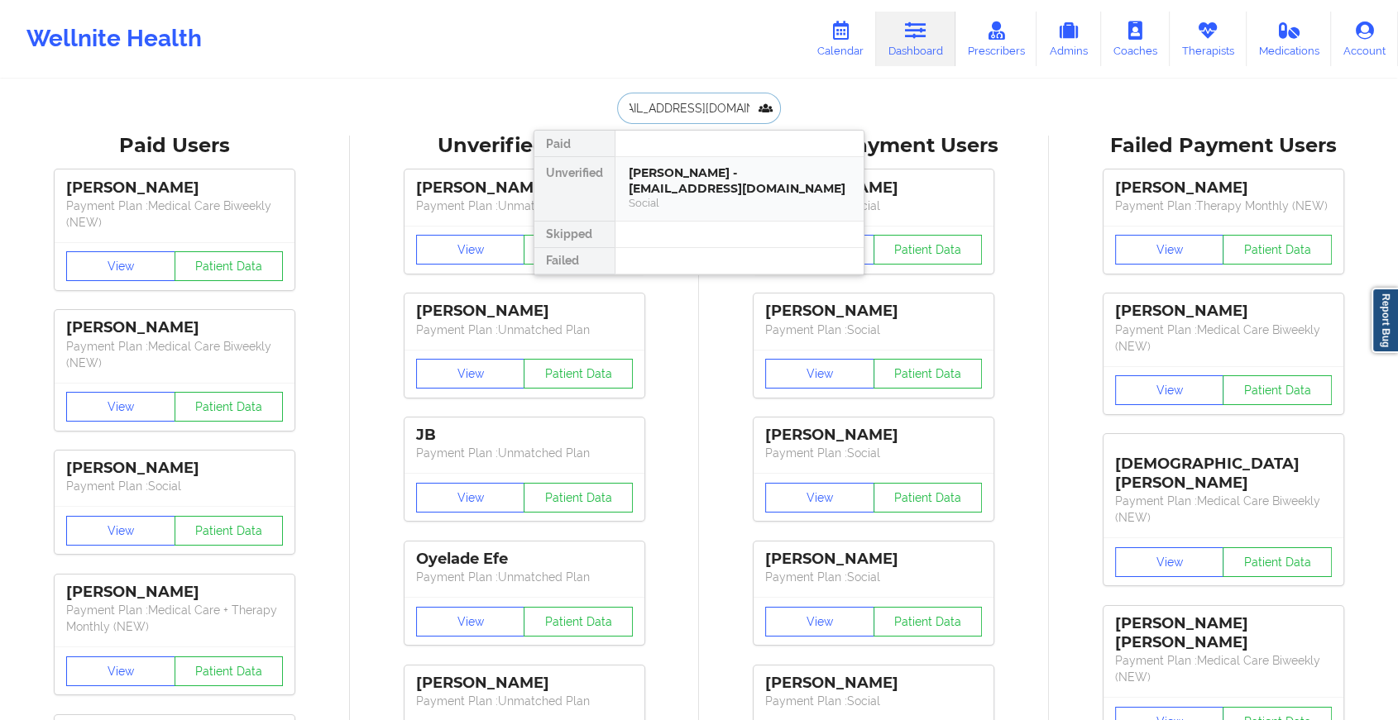
click at [762, 200] on div "Social" at bounding box center [740, 203] width 222 height 14
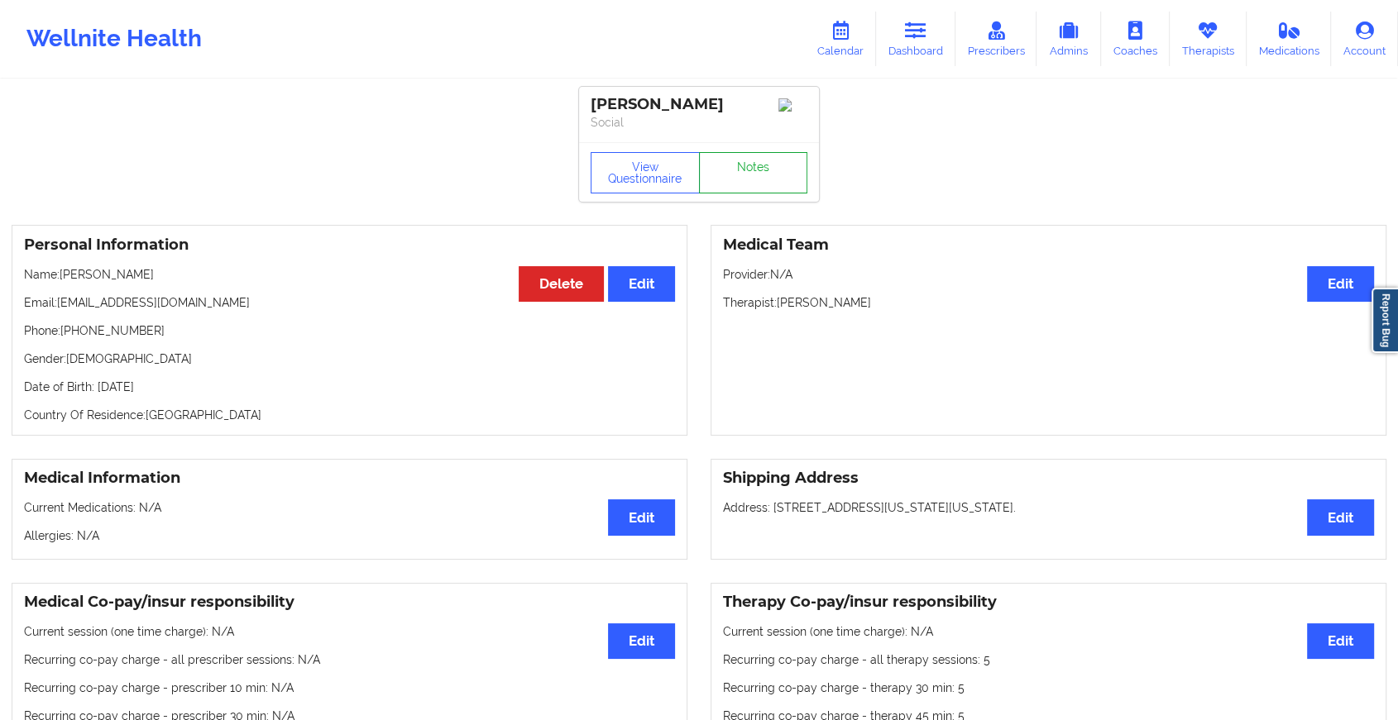
click at [763, 181] on link "Notes" at bounding box center [753, 172] width 109 height 41
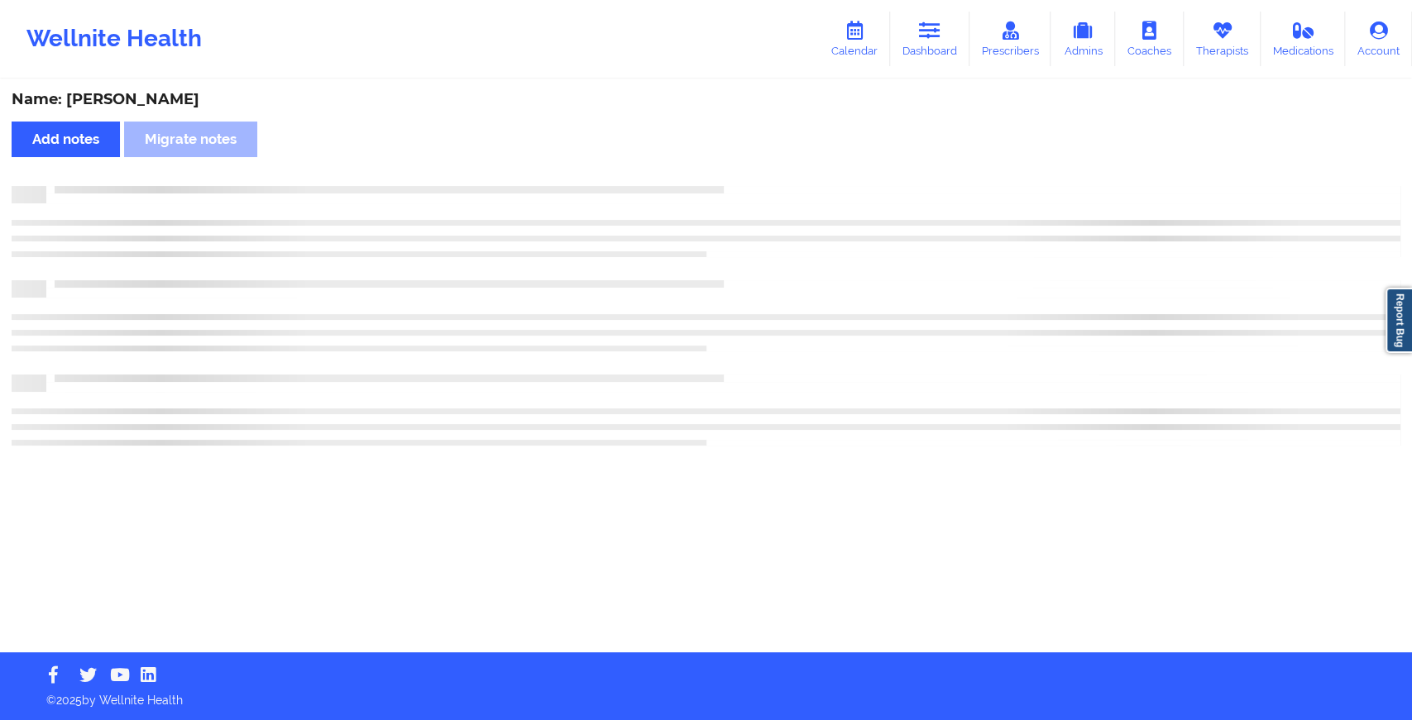
click at [763, 181] on div "Name: [PERSON_NAME] Add notes Migrate notes" at bounding box center [706, 366] width 1412 height 571
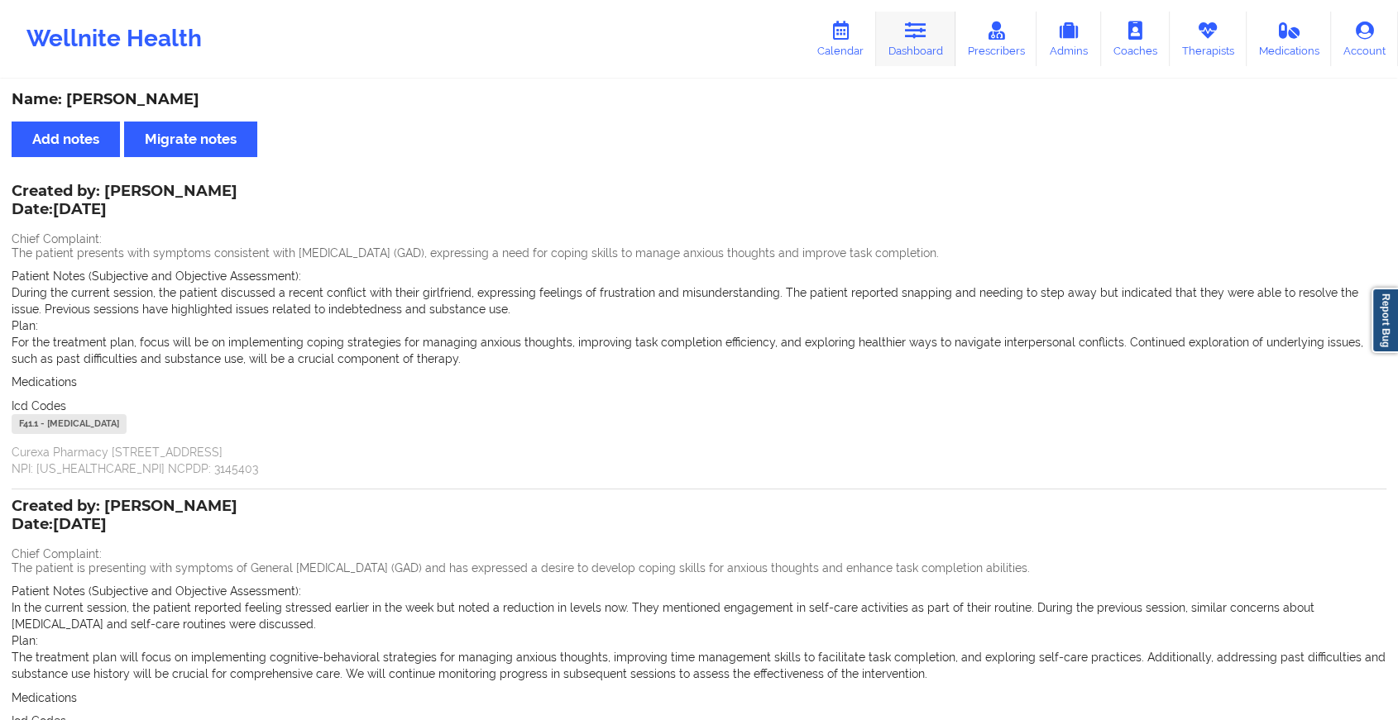
click at [895, 29] on link "Dashboard" at bounding box center [915, 39] width 79 height 55
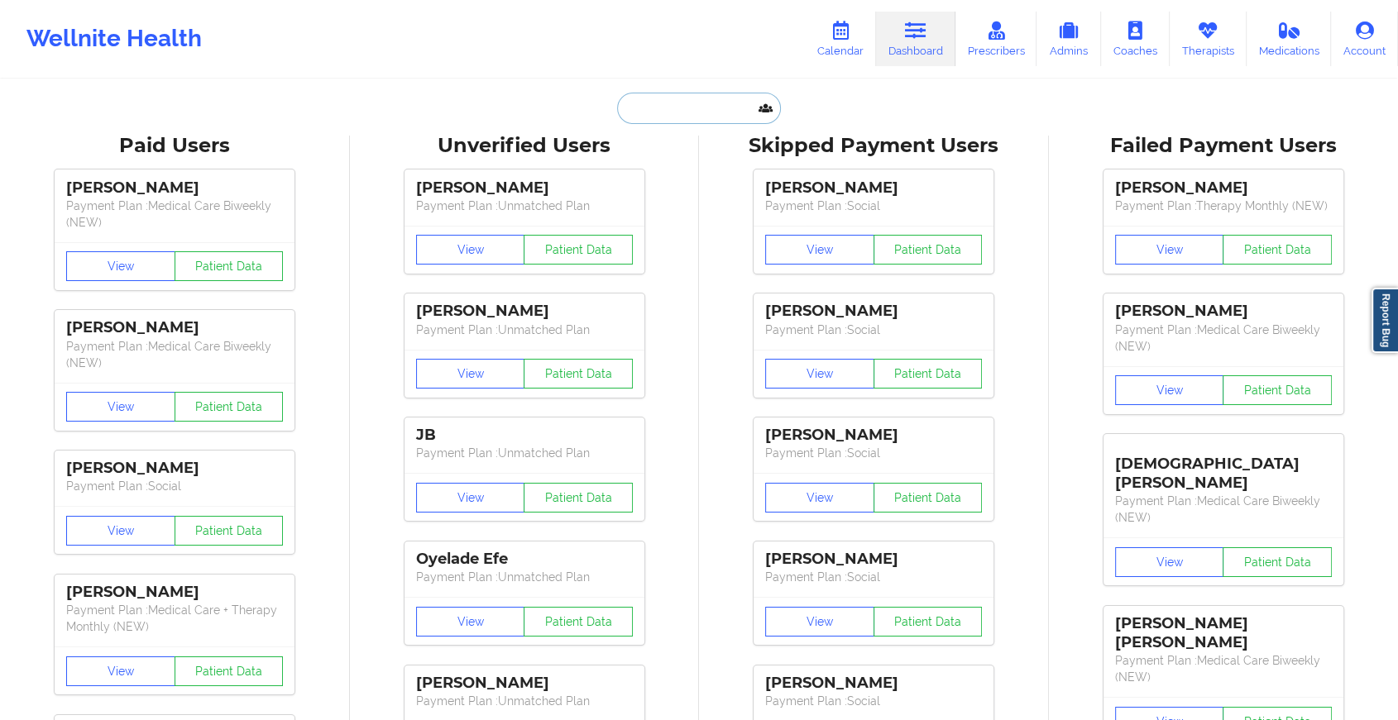
click at [687, 113] on input "text" at bounding box center [699, 108] width 164 height 31
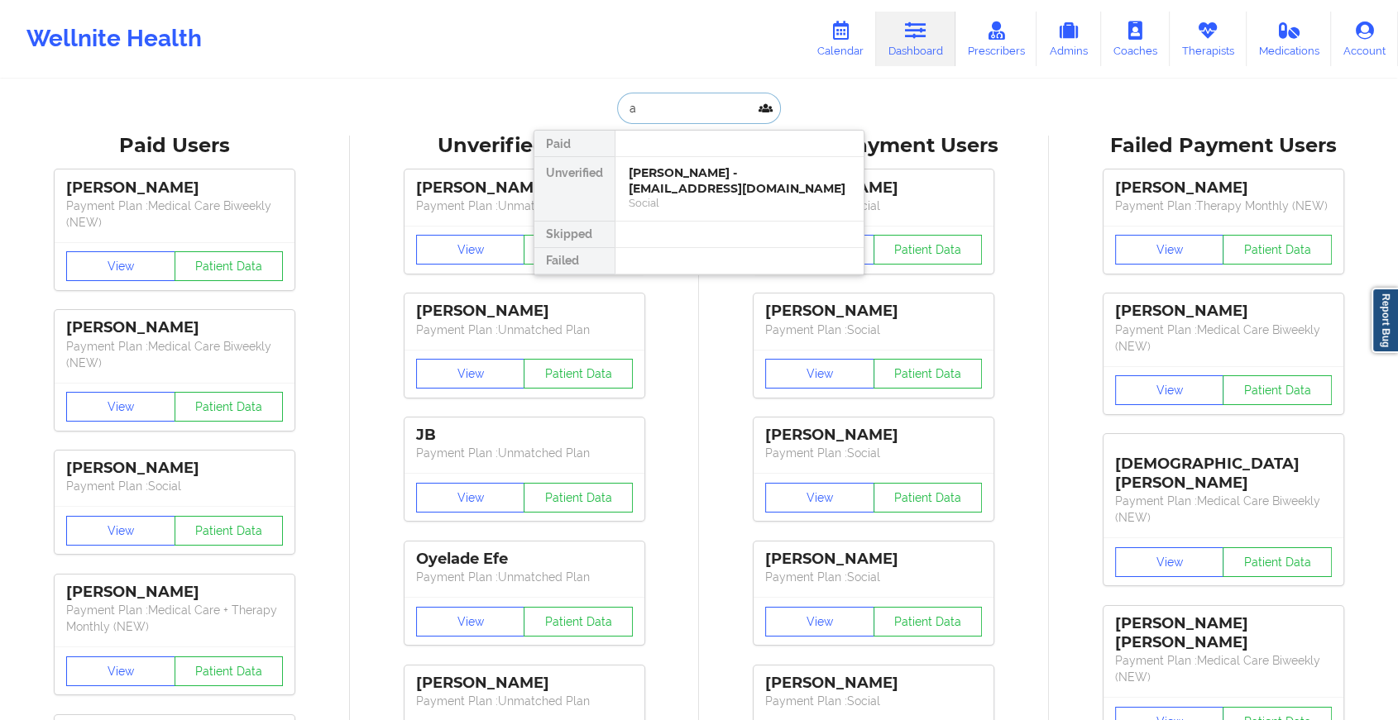
type input "a"
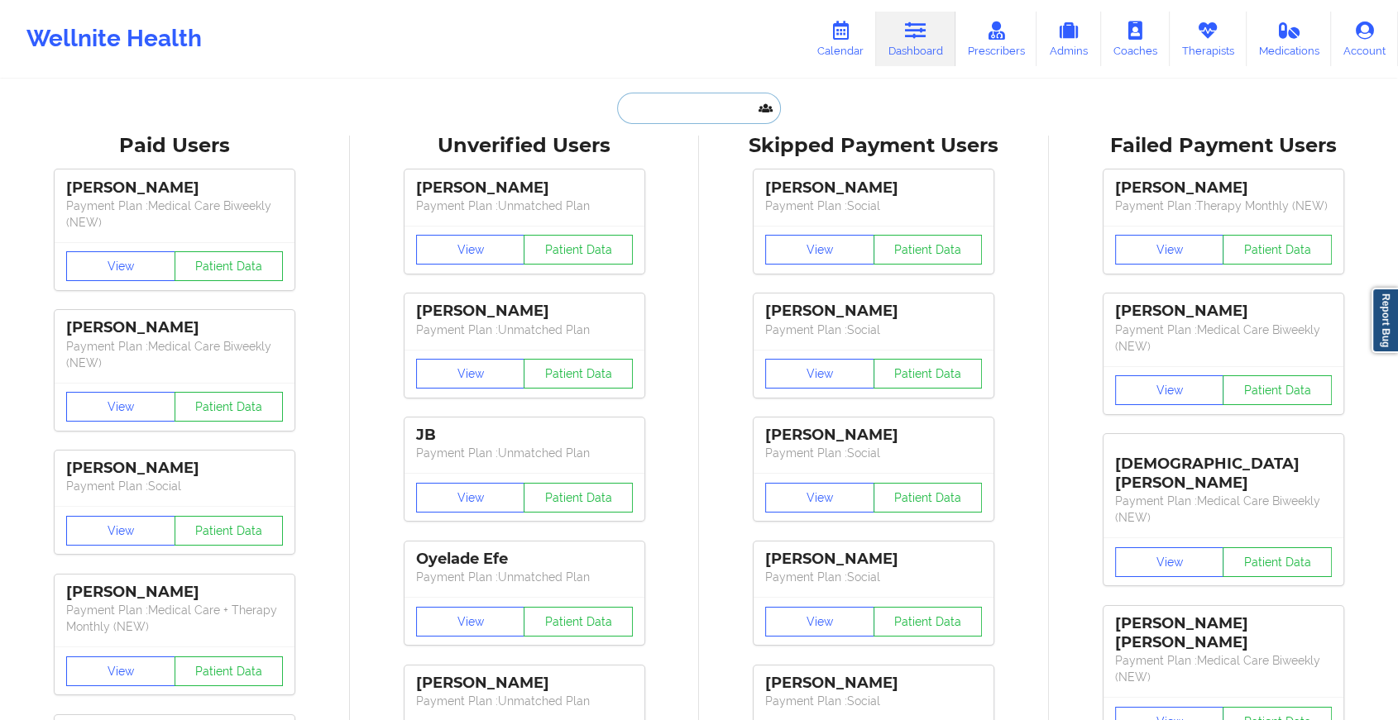
paste input "[EMAIL_ADDRESS][PERSON_NAME][DOMAIN_NAME]"
type input "[EMAIL_ADDRESS][PERSON_NAME][DOMAIN_NAME]"
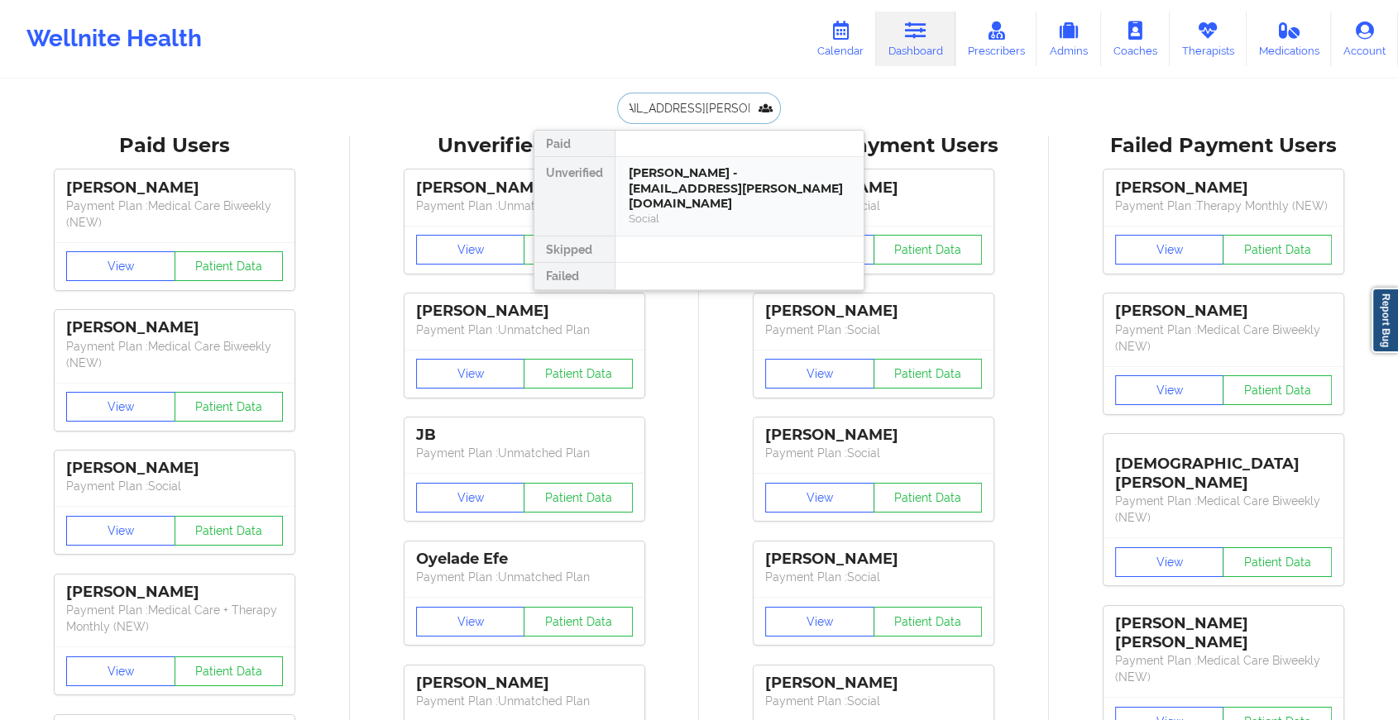
click at [668, 212] on div "Social" at bounding box center [740, 219] width 222 height 14
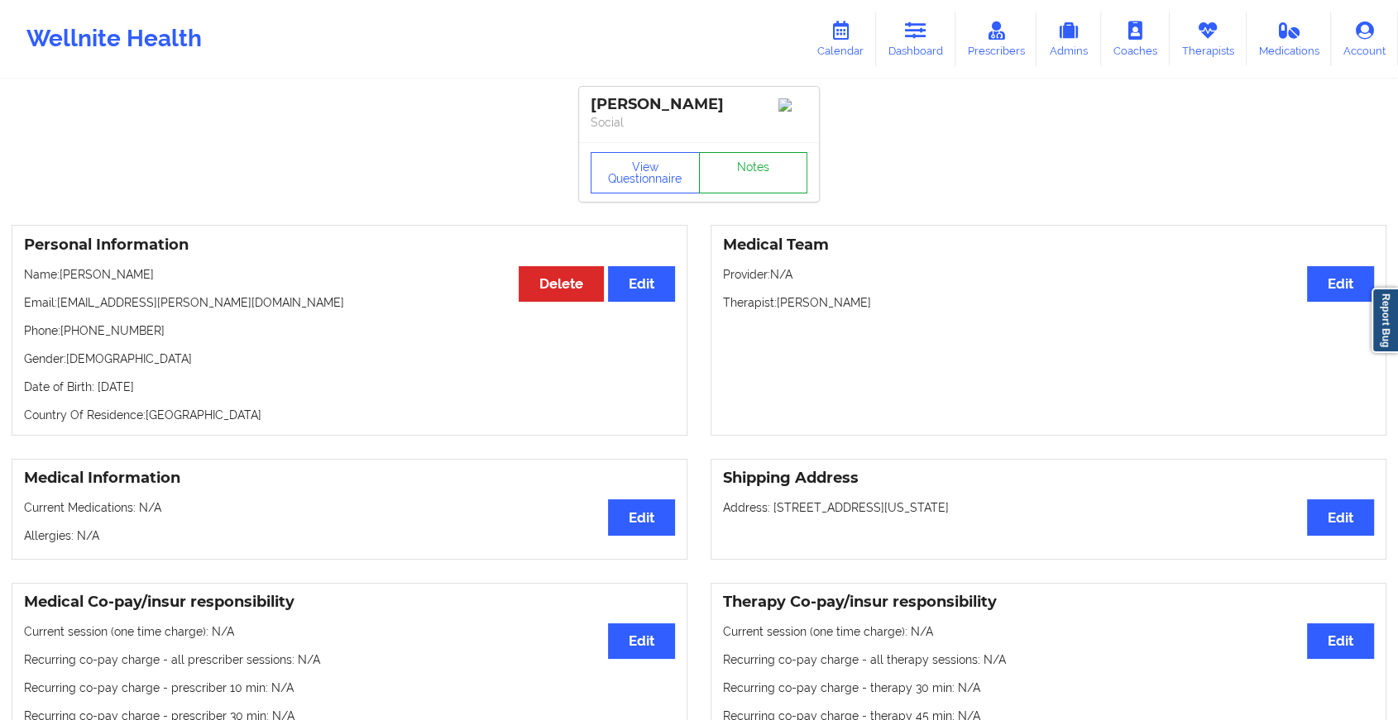
click at [772, 189] on link "Notes" at bounding box center [753, 172] width 109 height 41
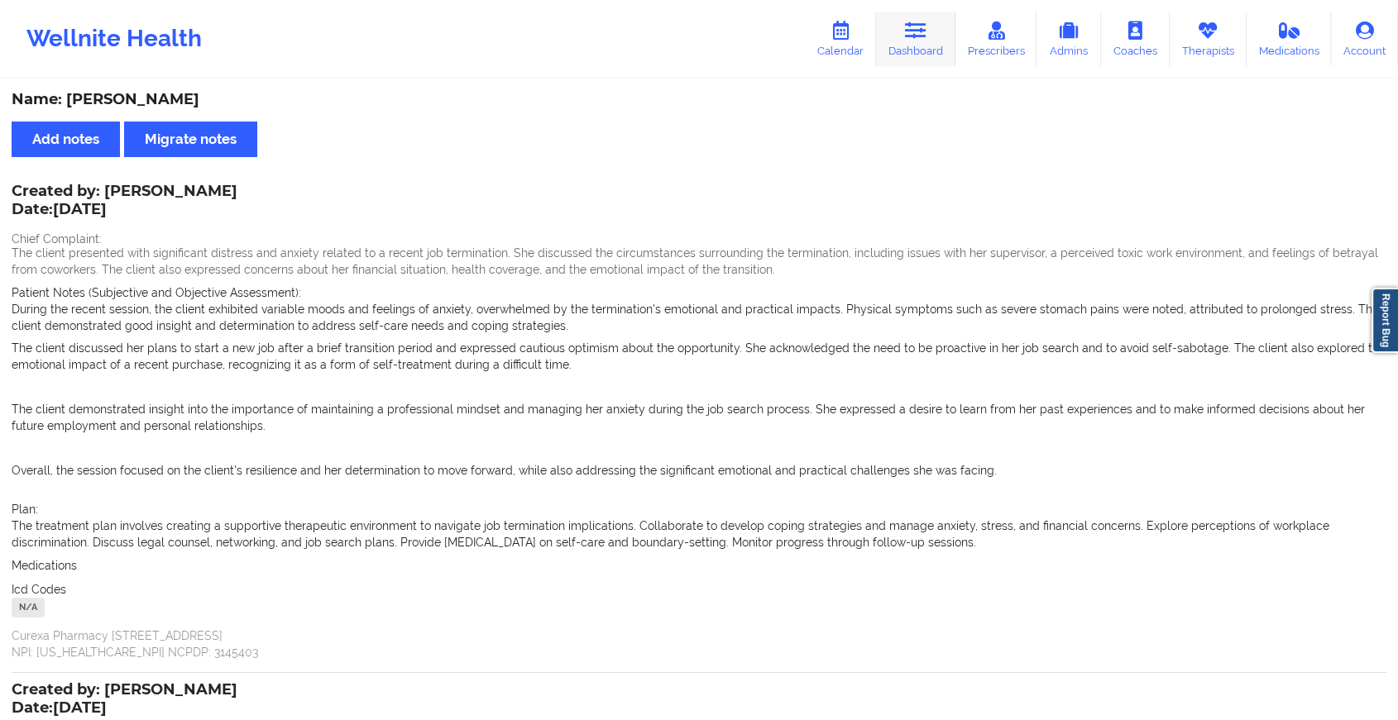
click at [923, 65] on link "Dashboard" at bounding box center [915, 39] width 79 height 55
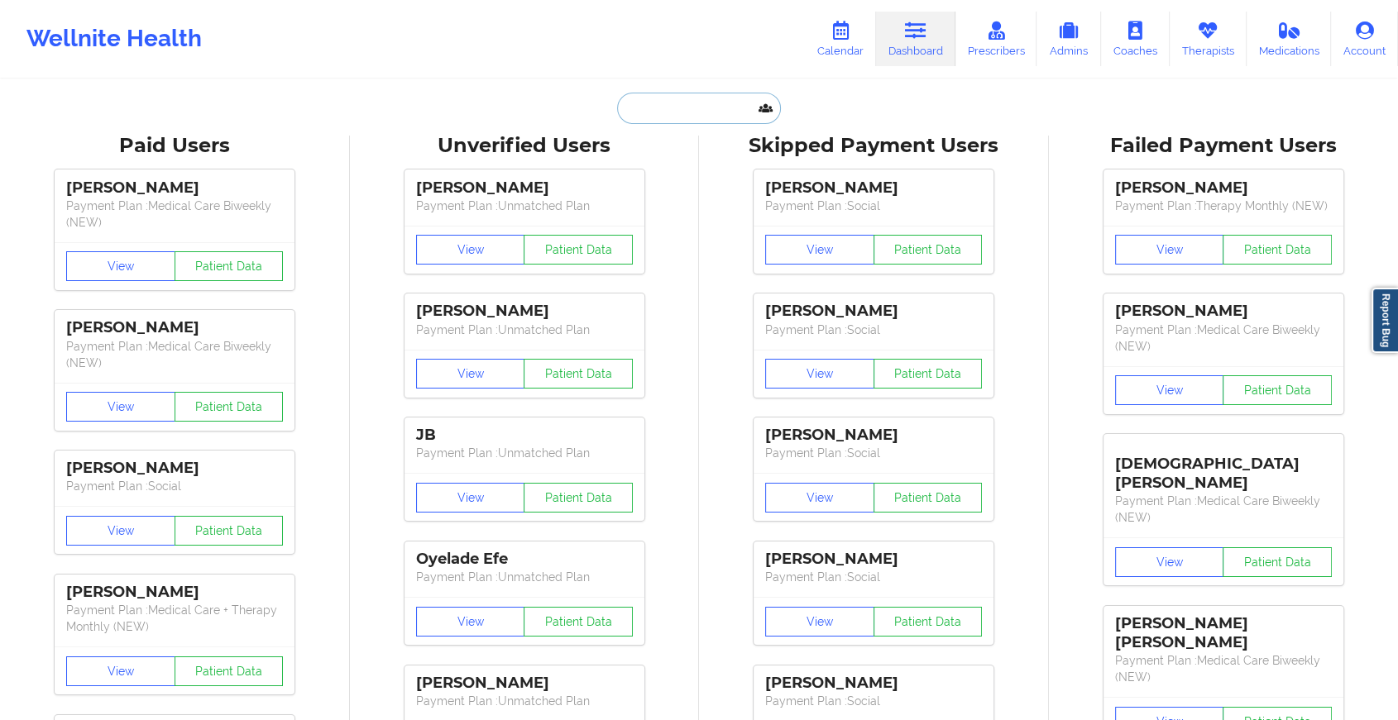
click at [657, 117] on input "text" at bounding box center [699, 108] width 164 height 31
paste input "[EMAIL_ADDRESS][DOMAIN_NAME]"
type input "[EMAIL_ADDRESS][DOMAIN_NAME]"
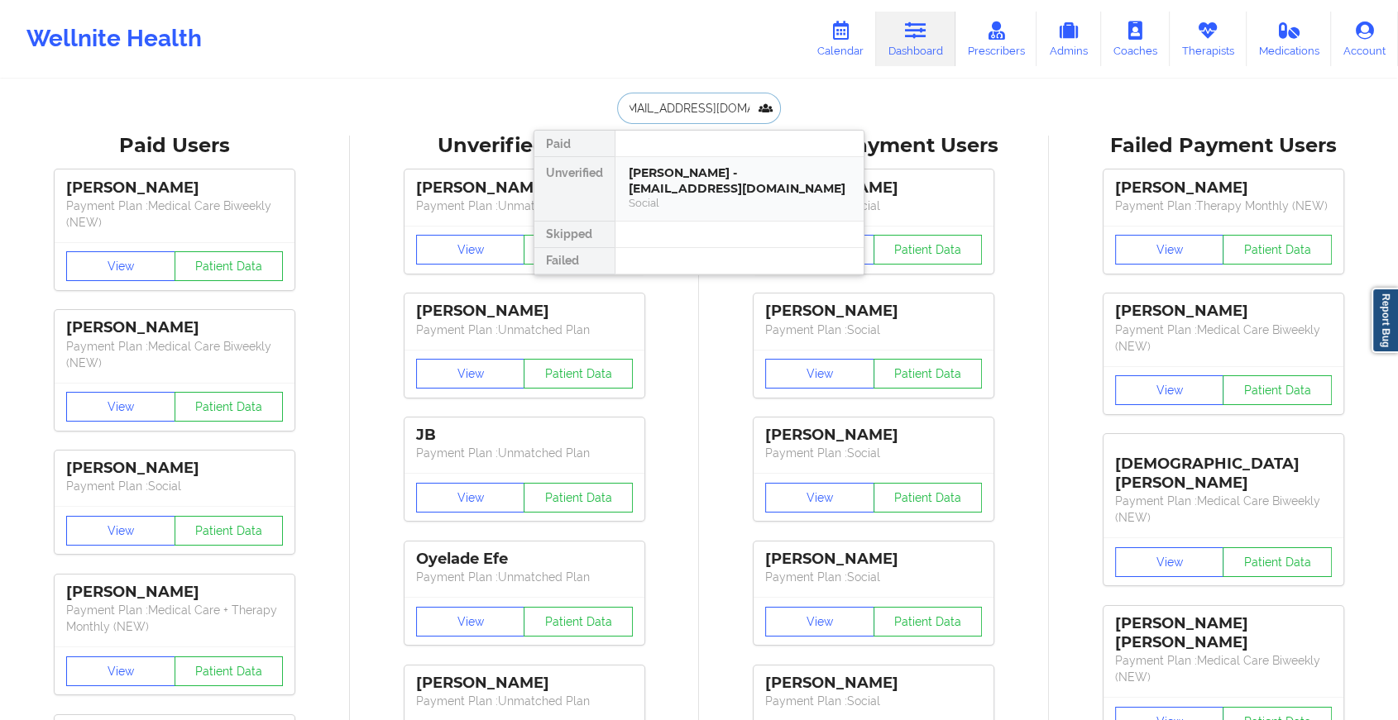
click at [712, 179] on div "[PERSON_NAME] - [EMAIL_ADDRESS][DOMAIN_NAME]" at bounding box center [740, 180] width 222 height 31
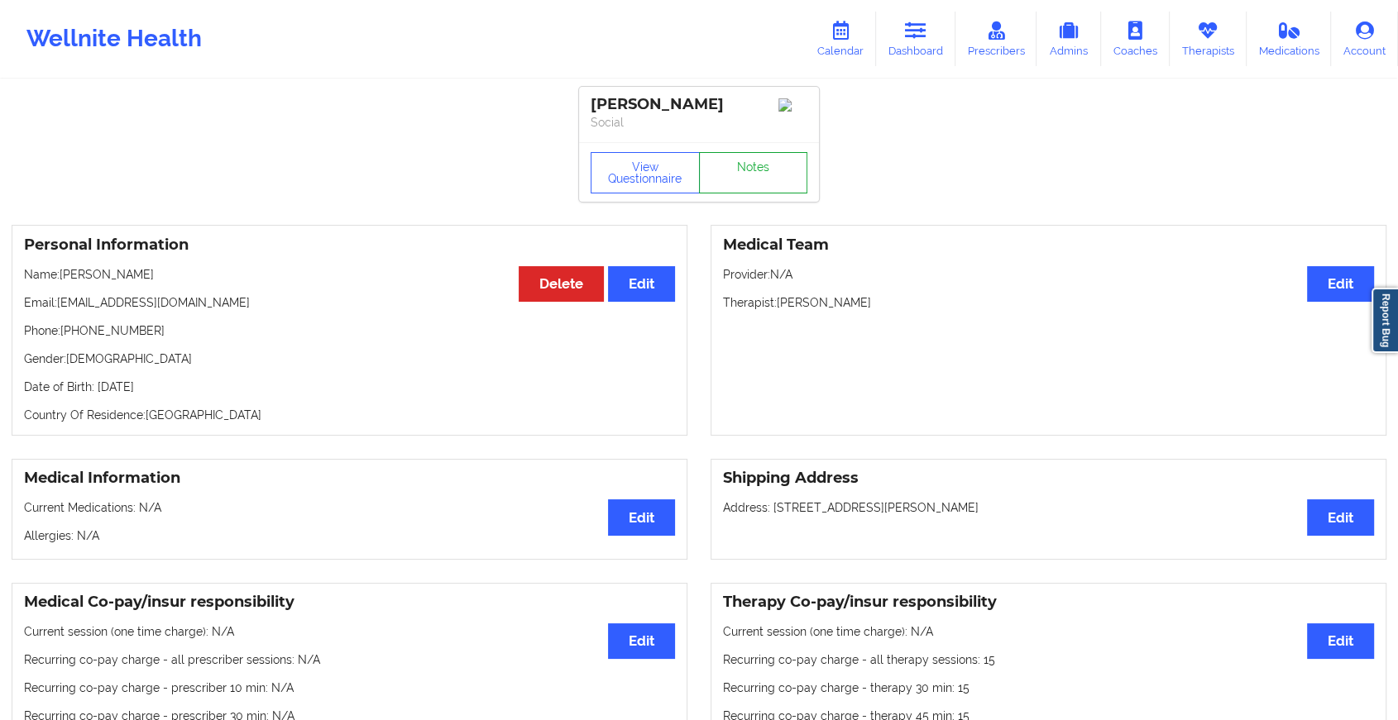
click at [759, 179] on link "Notes" at bounding box center [753, 172] width 109 height 41
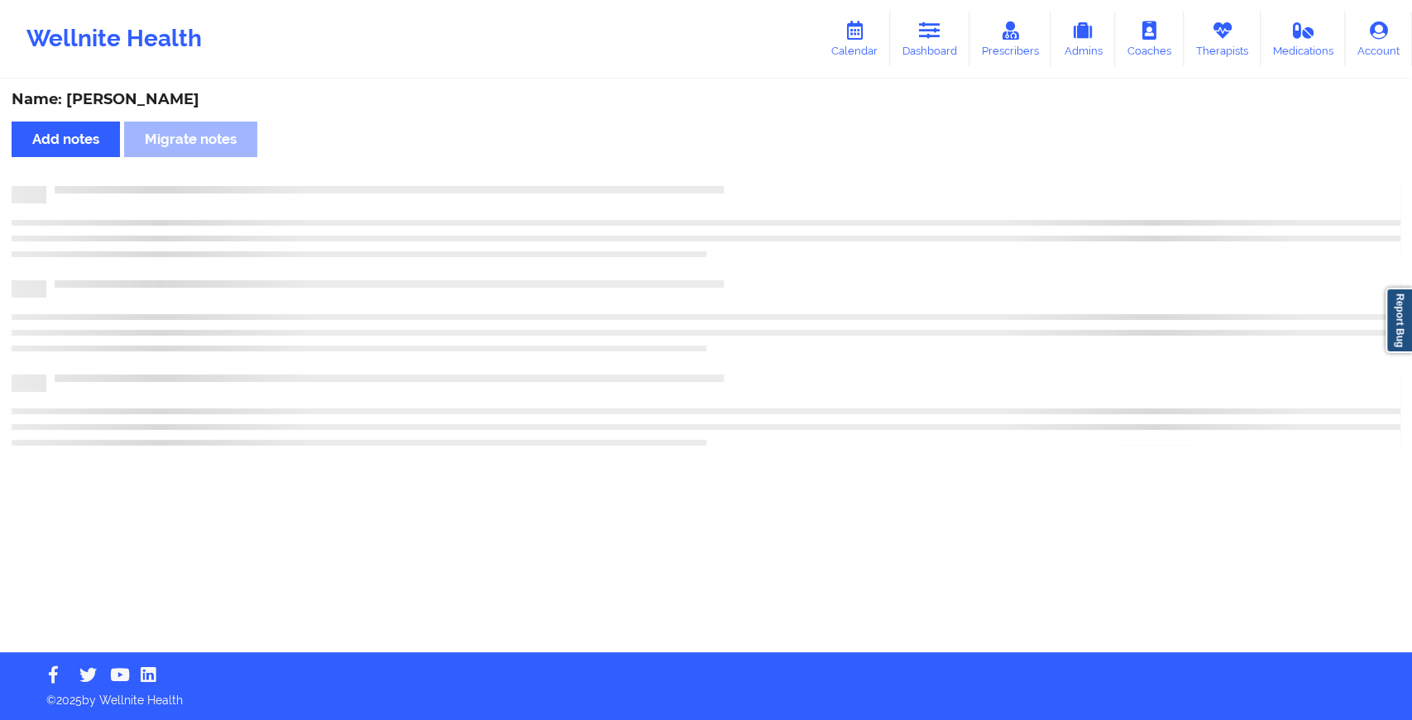
click at [759, 179] on div "Name: [PERSON_NAME] Add notes Migrate notes" at bounding box center [706, 366] width 1412 height 571
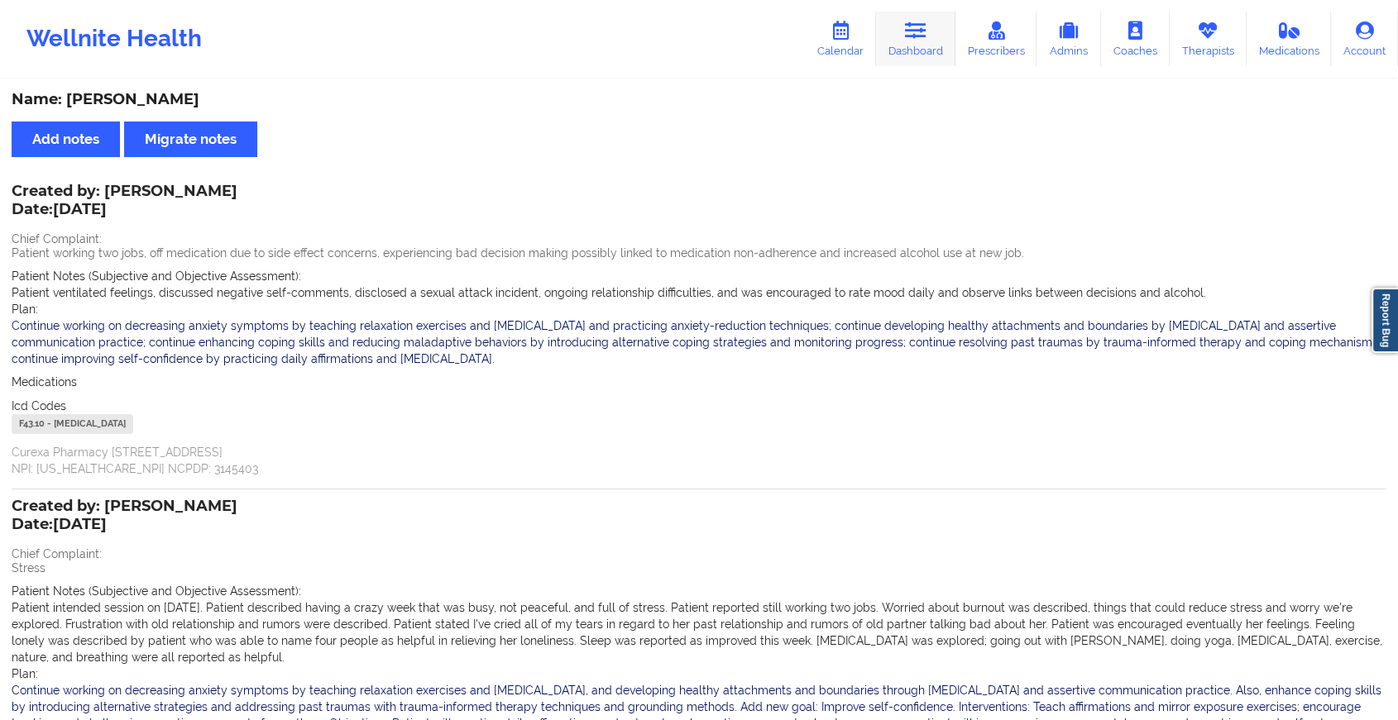
click at [921, 33] on icon at bounding box center [916, 31] width 22 height 18
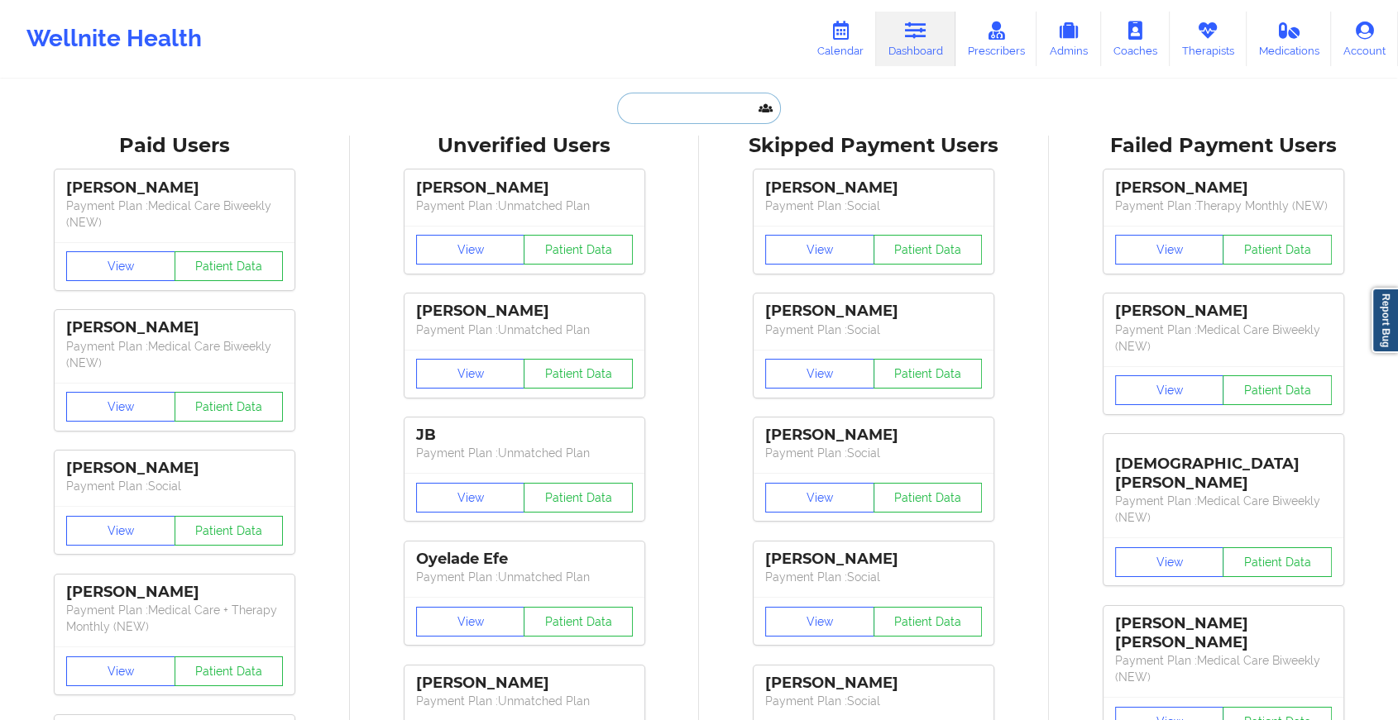
click at [672, 108] on input "text" at bounding box center [699, 108] width 164 height 31
paste input "[EMAIL_ADDRESS][DOMAIN_NAME]"
type input "[EMAIL_ADDRESS][DOMAIN_NAME]"
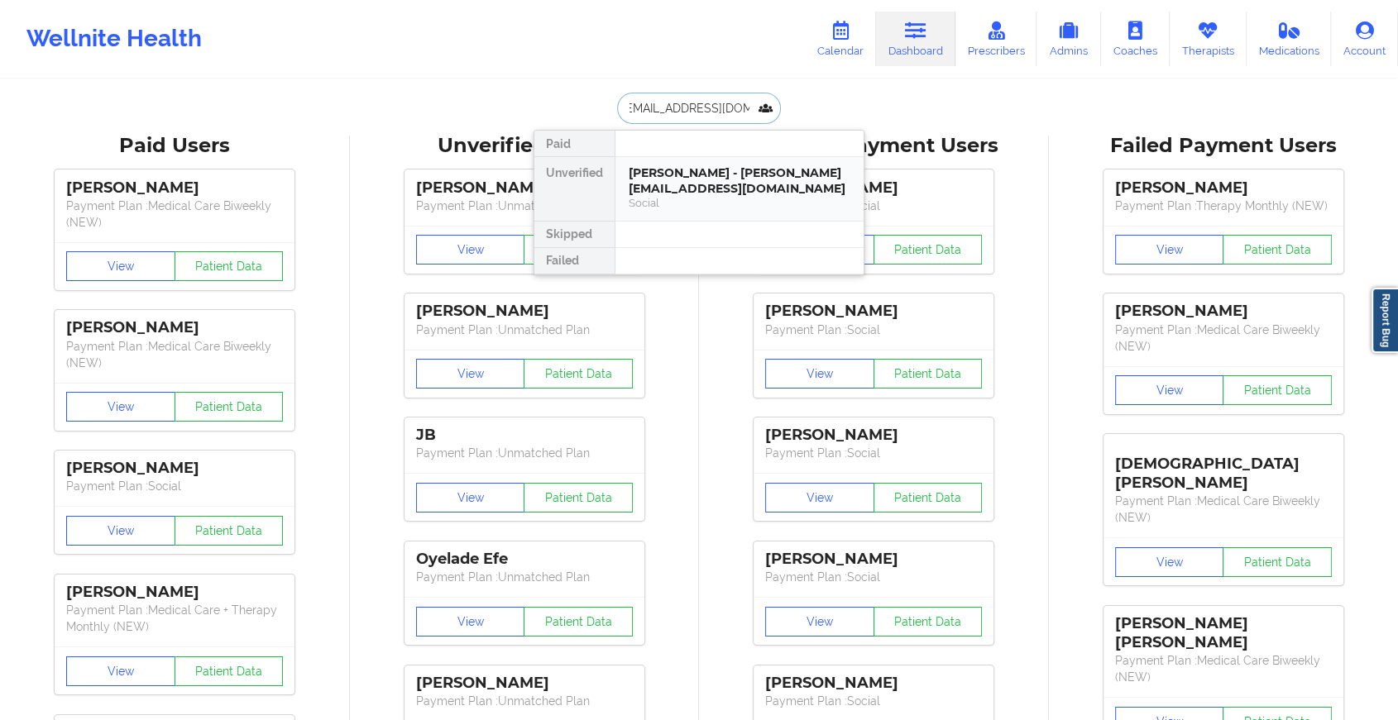
click at [674, 196] on div "Social" at bounding box center [740, 203] width 222 height 14
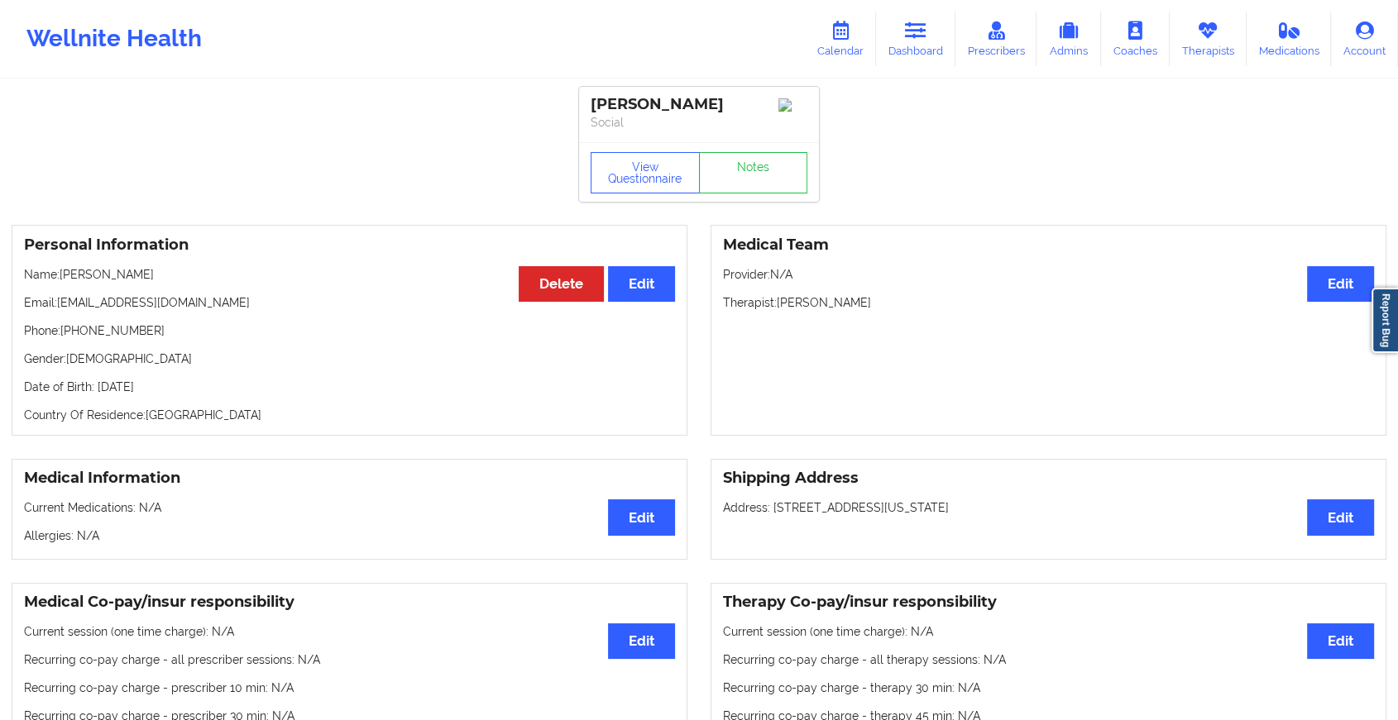
click at [738, 191] on link "Notes" at bounding box center [753, 172] width 109 height 41
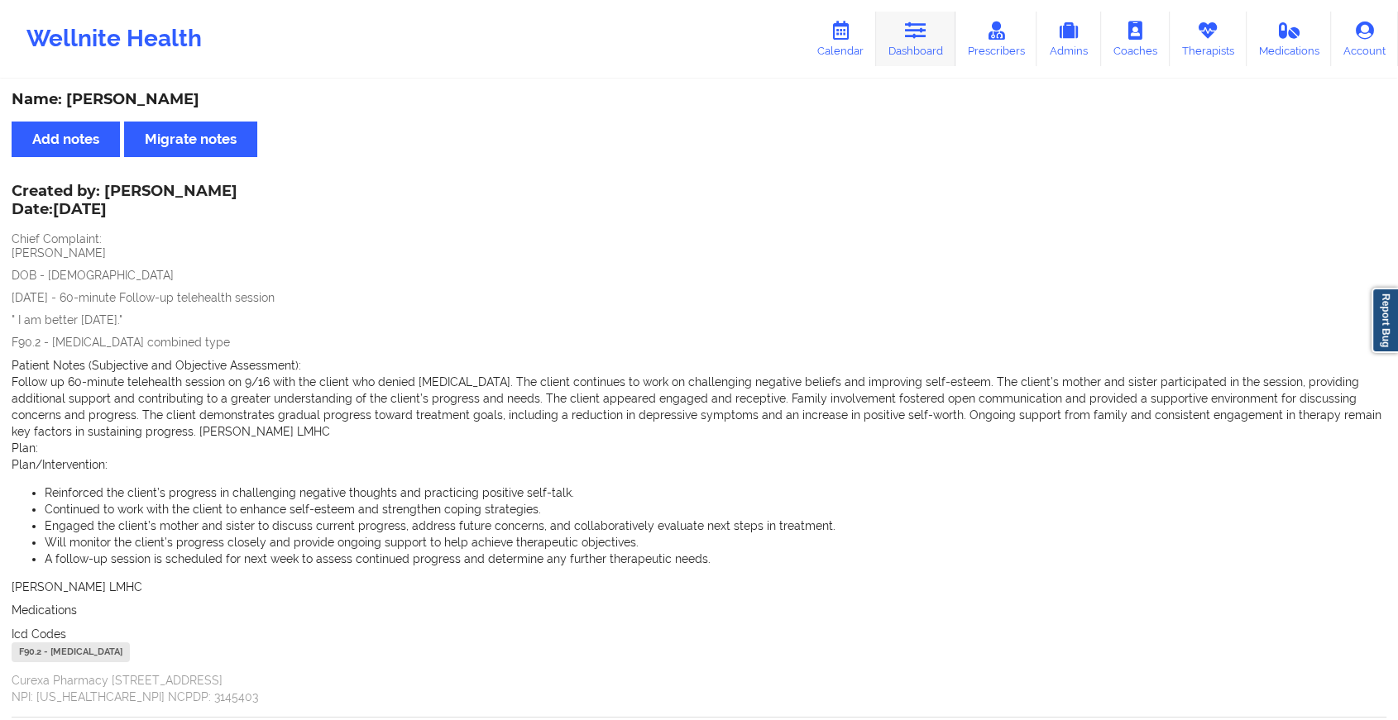
click at [899, 37] on link "Dashboard" at bounding box center [915, 39] width 79 height 55
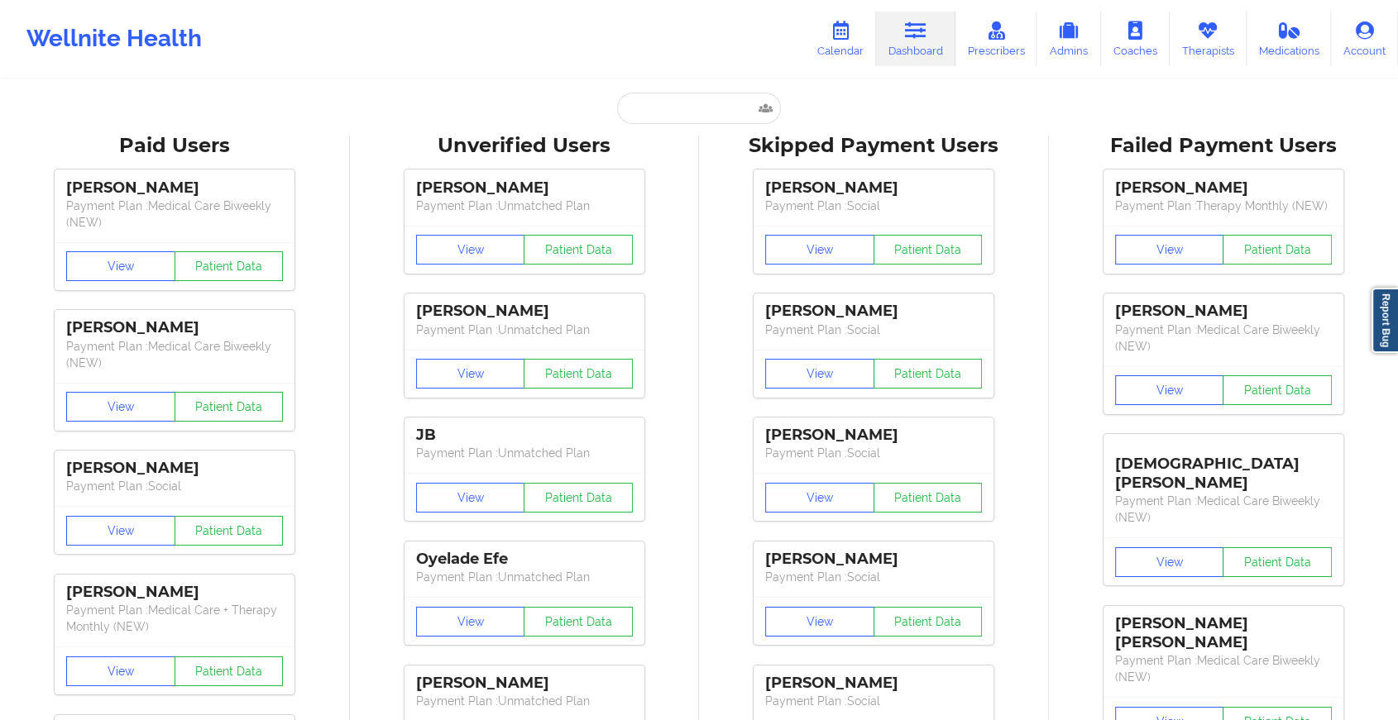
click at [661, 114] on input "text" at bounding box center [699, 108] width 164 height 31
paste input "[EMAIL_ADDRESS][DOMAIN_NAME]"
type input "[EMAIL_ADDRESS][DOMAIN_NAME]"
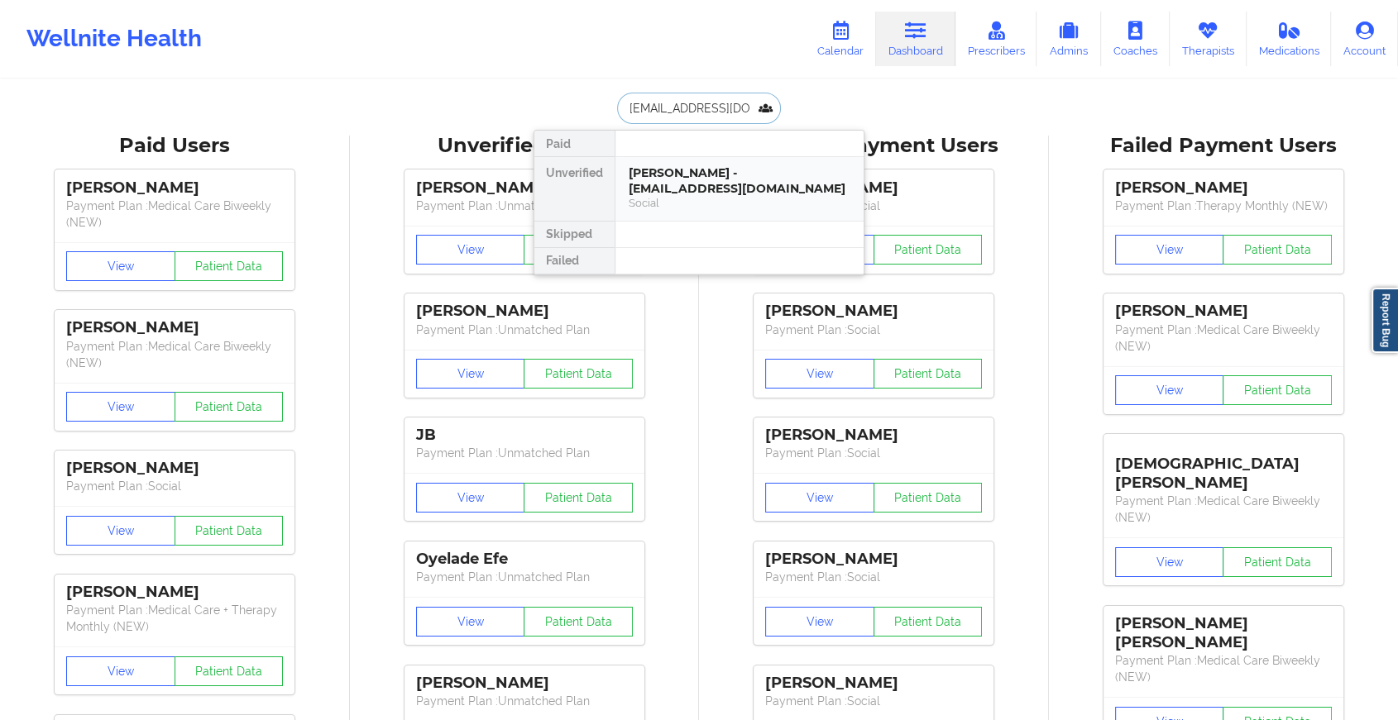
click at [697, 176] on div "[PERSON_NAME] - [EMAIL_ADDRESS][DOMAIN_NAME]" at bounding box center [740, 180] width 222 height 31
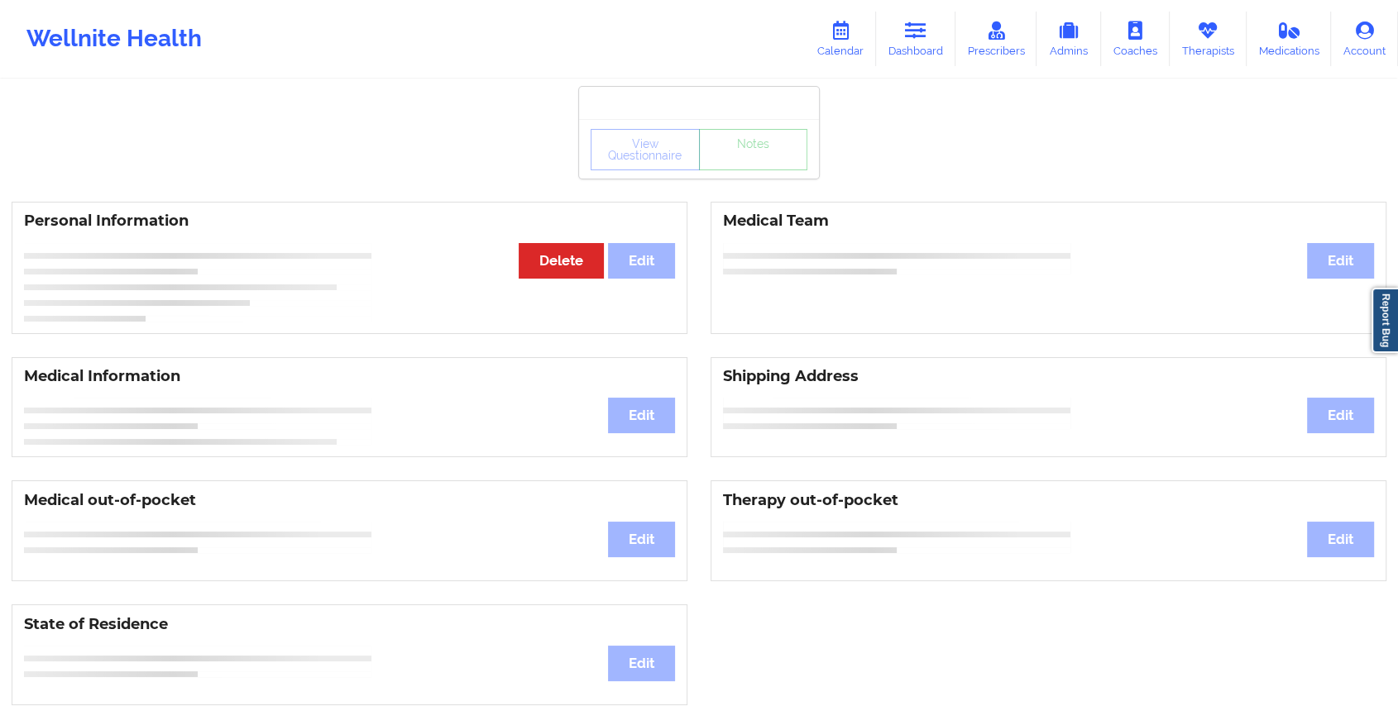
click at [738, 175] on div "View Questionnaire Notes" at bounding box center [699, 149] width 240 height 60
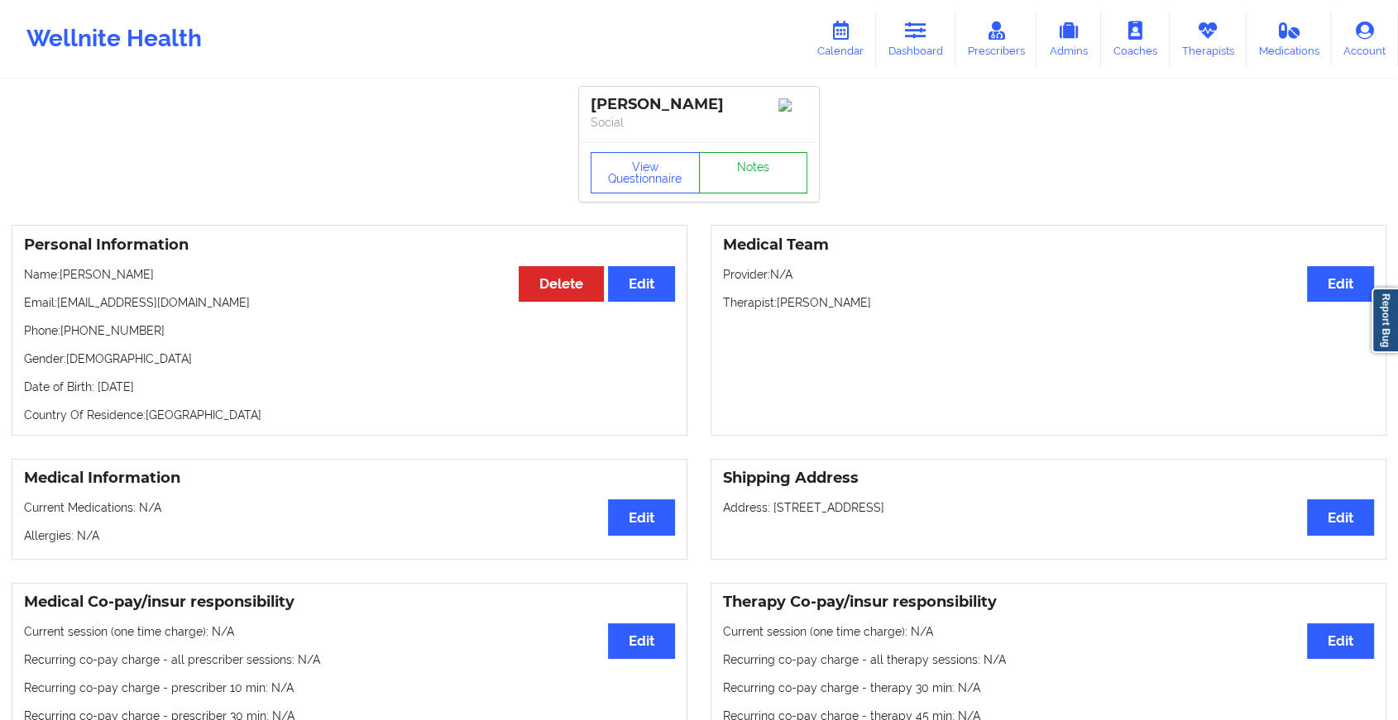
click at [738, 175] on link "Notes" at bounding box center [753, 172] width 109 height 41
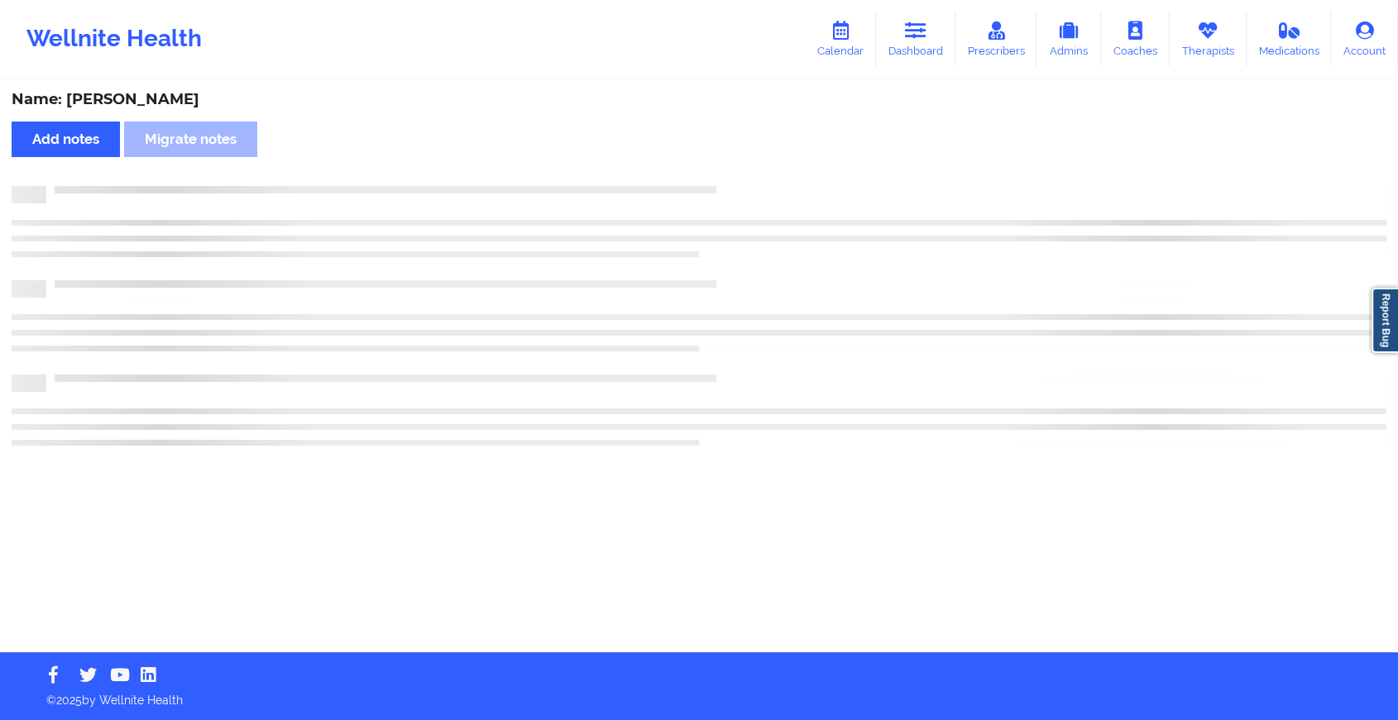
click at [738, 175] on div "Name: [PERSON_NAME] Add notes Migrate notes" at bounding box center [699, 366] width 1398 height 571
click at [738, 175] on div "Name: [PERSON_NAME] Add notes Migrate notes" at bounding box center [706, 366] width 1412 height 571
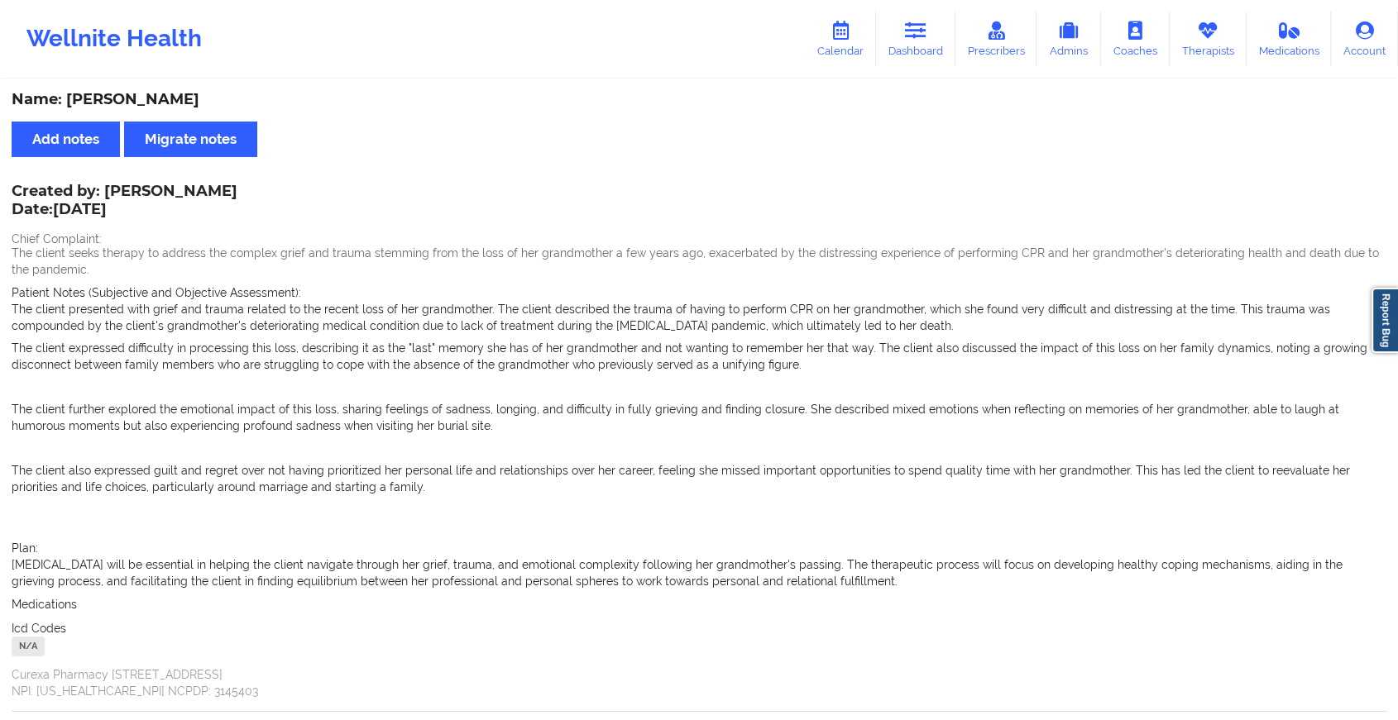
click at [902, 71] on div "Wellnite Health Calendar Dashboard Prescribers Admins Coaches Therapists Medica…" at bounding box center [699, 39] width 1398 height 66
click at [925, 31] on icon at bounding box center [916, 31] width 22 height 18
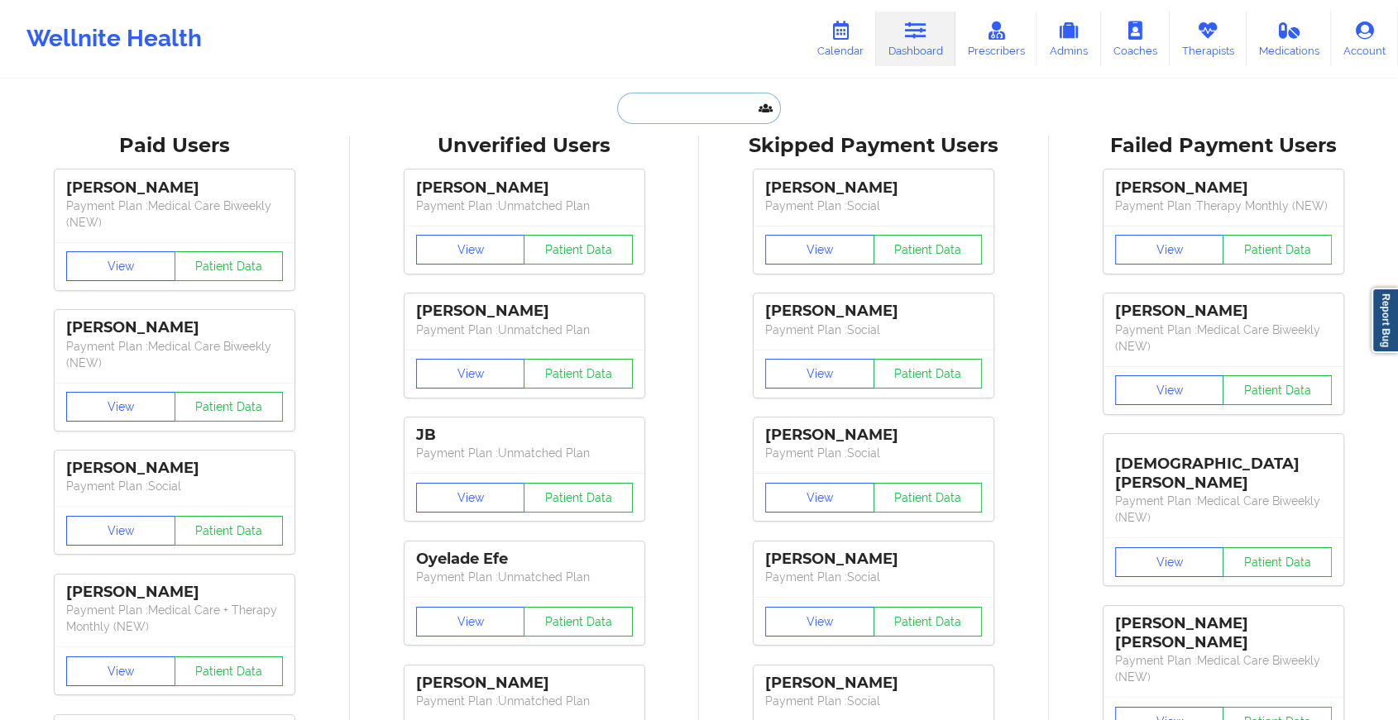
click at [692, 102] on input "text" at bounding box center [699, 108] width 164 height 31
paste input "[EMAIL_ADDRESS][DOMAIN_NAME]"
type input "[EMAIL_ADDRESS][DOMAIN_NAME]"
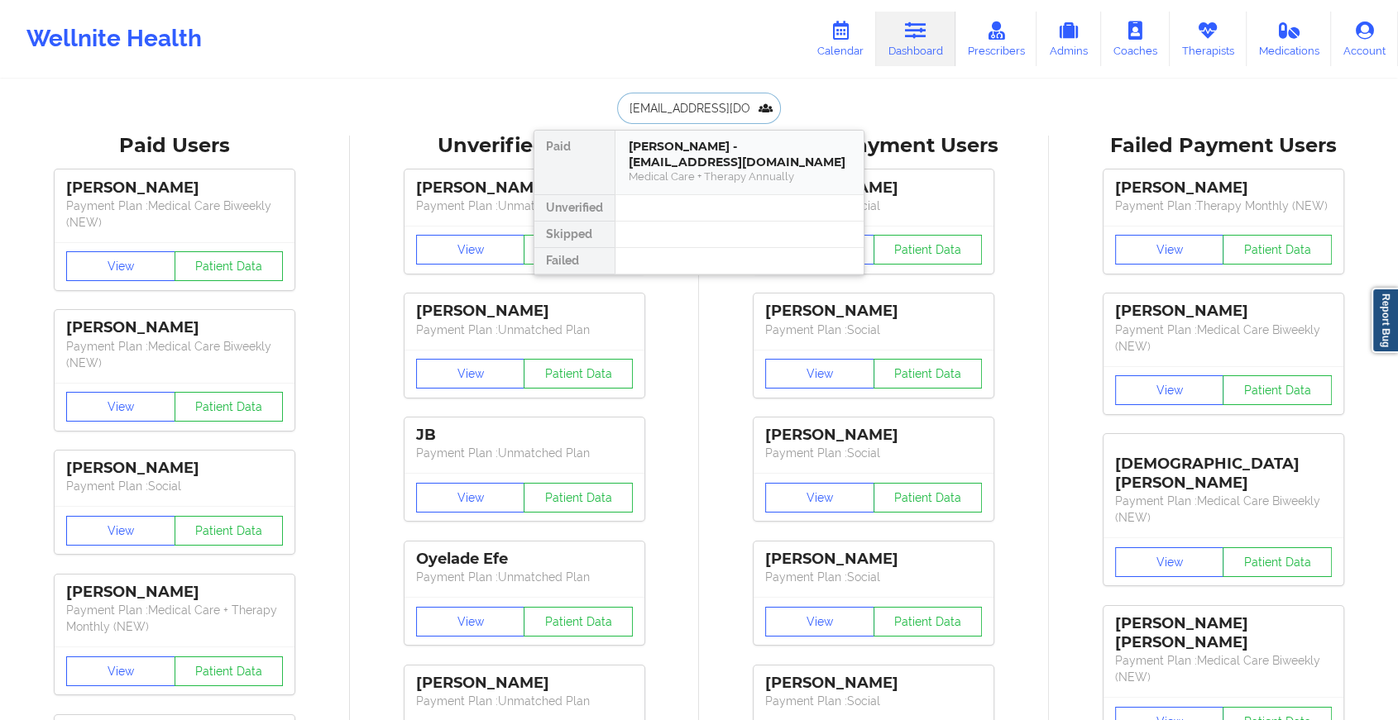
click at [713, 159] on div "[PERSON_NAME] - [EMAIL_ADDRESS][DOMAIN_NAME]" at bounding box center [740, 154] width 222 height 31
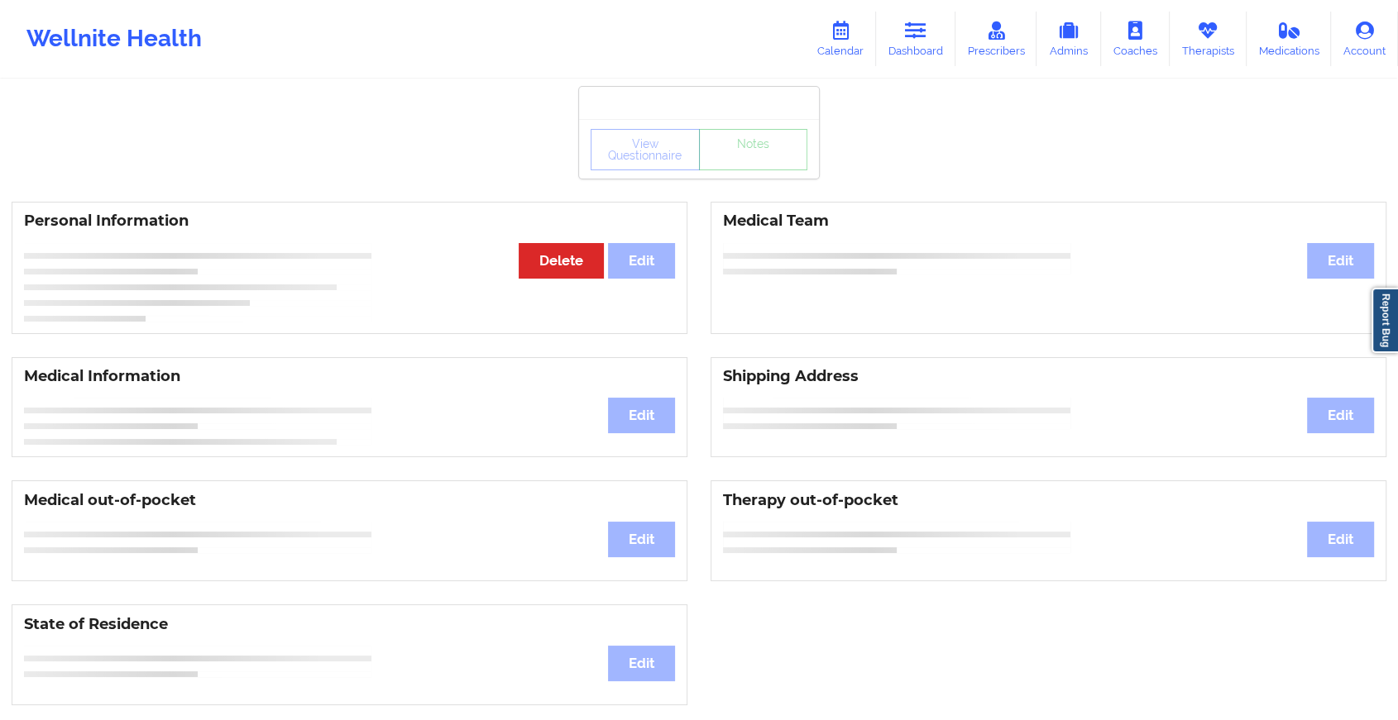
click at [742, 182] on div "View Questionnaire Notes Personal Information Edit Delete Medical Team Edit Med…" at bounding box center [699, 698] width 1398 height 1396
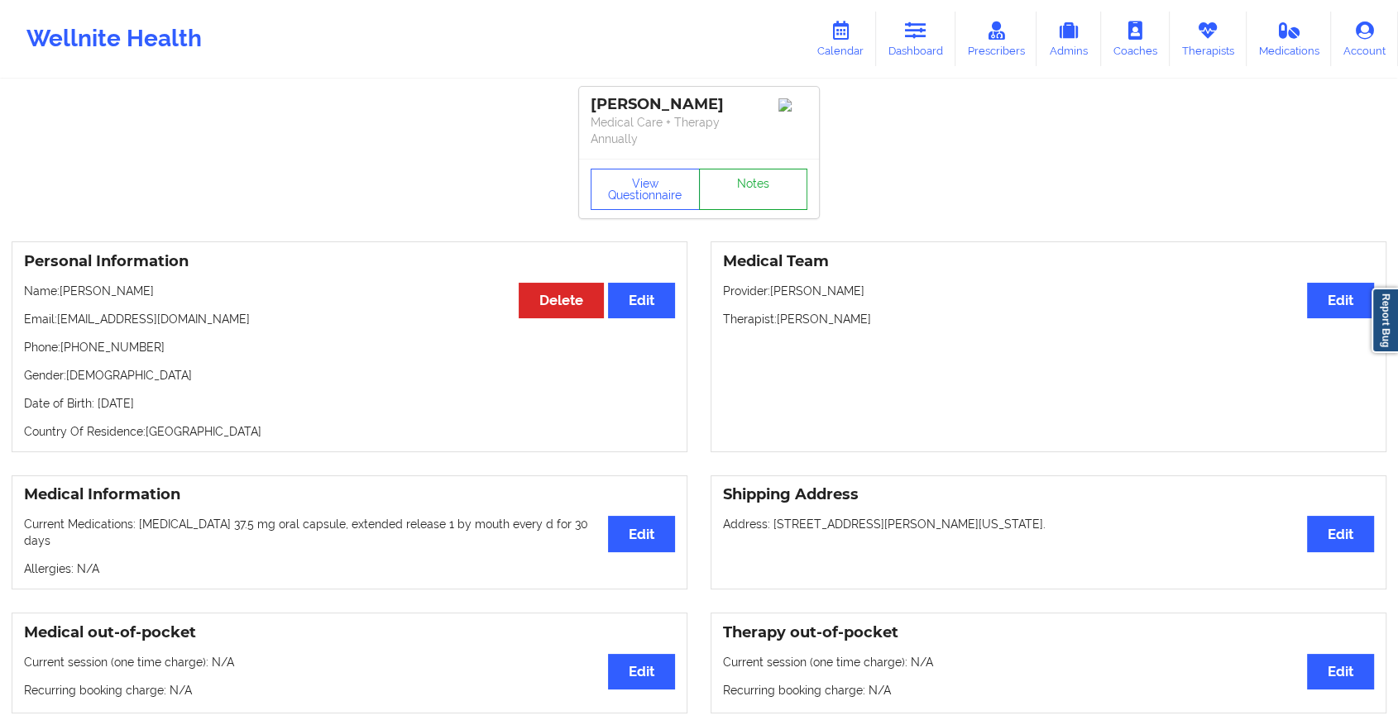
click at [742, 182] on link "Notes" at bounding box center [753, 189] width 109 height 41
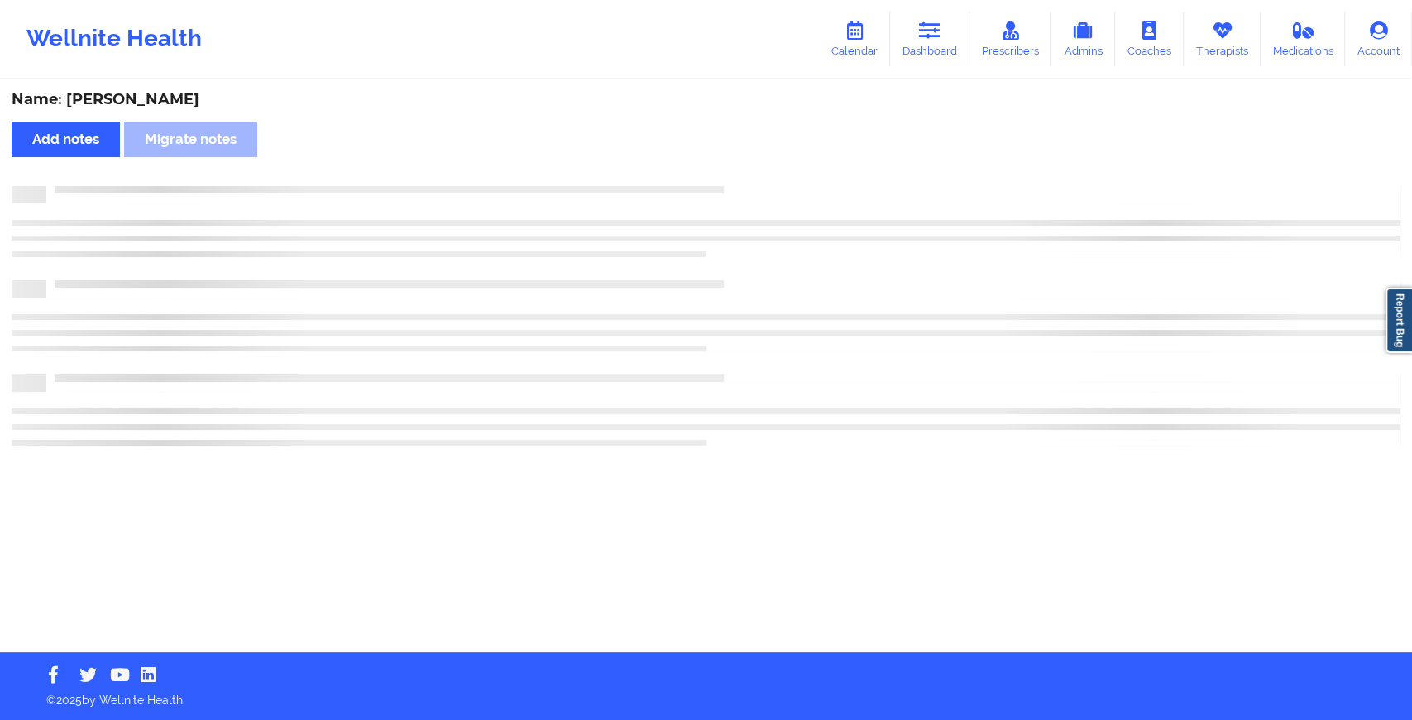
click at [742, 182] on div "Name: [PERSON_NAME] Add notes Migrate notes" at bounding box center [706, 366] width 1412 height 571
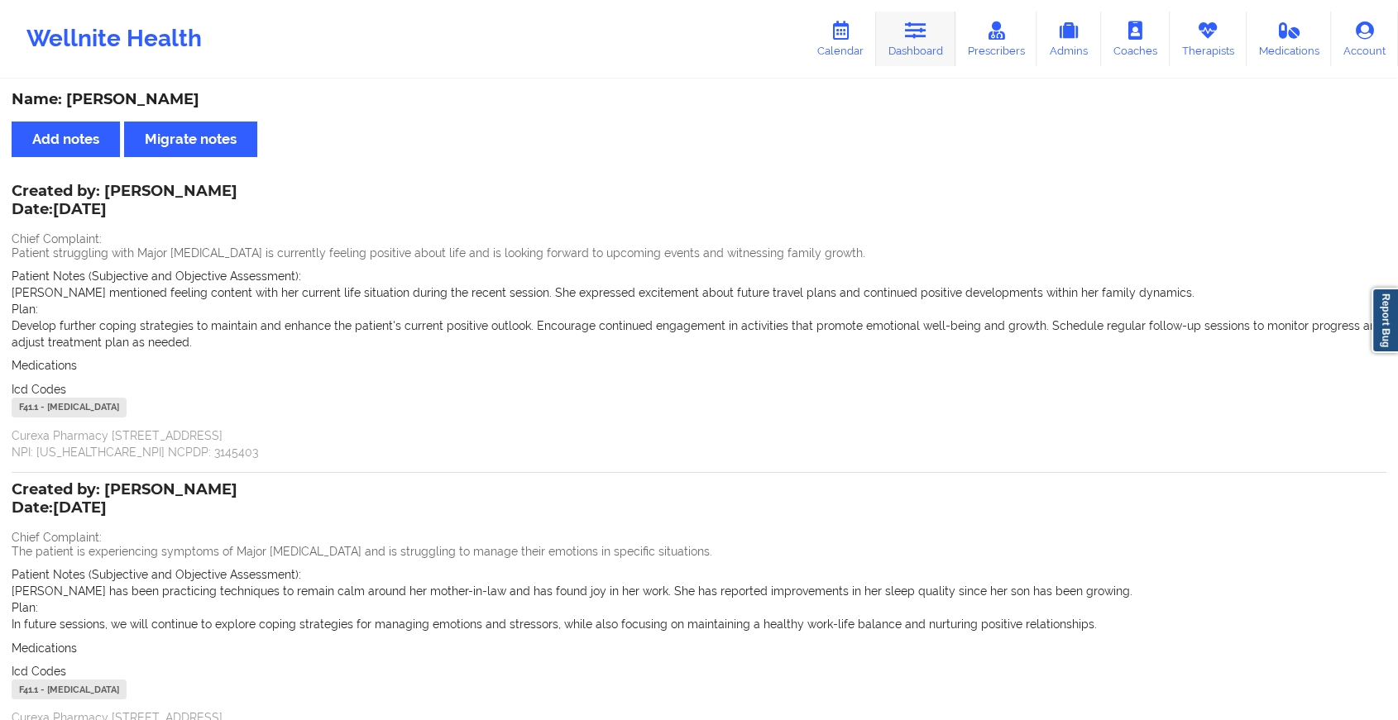
click at [912, 31] on icon at bounding box center [916, 31] width 22 height 18
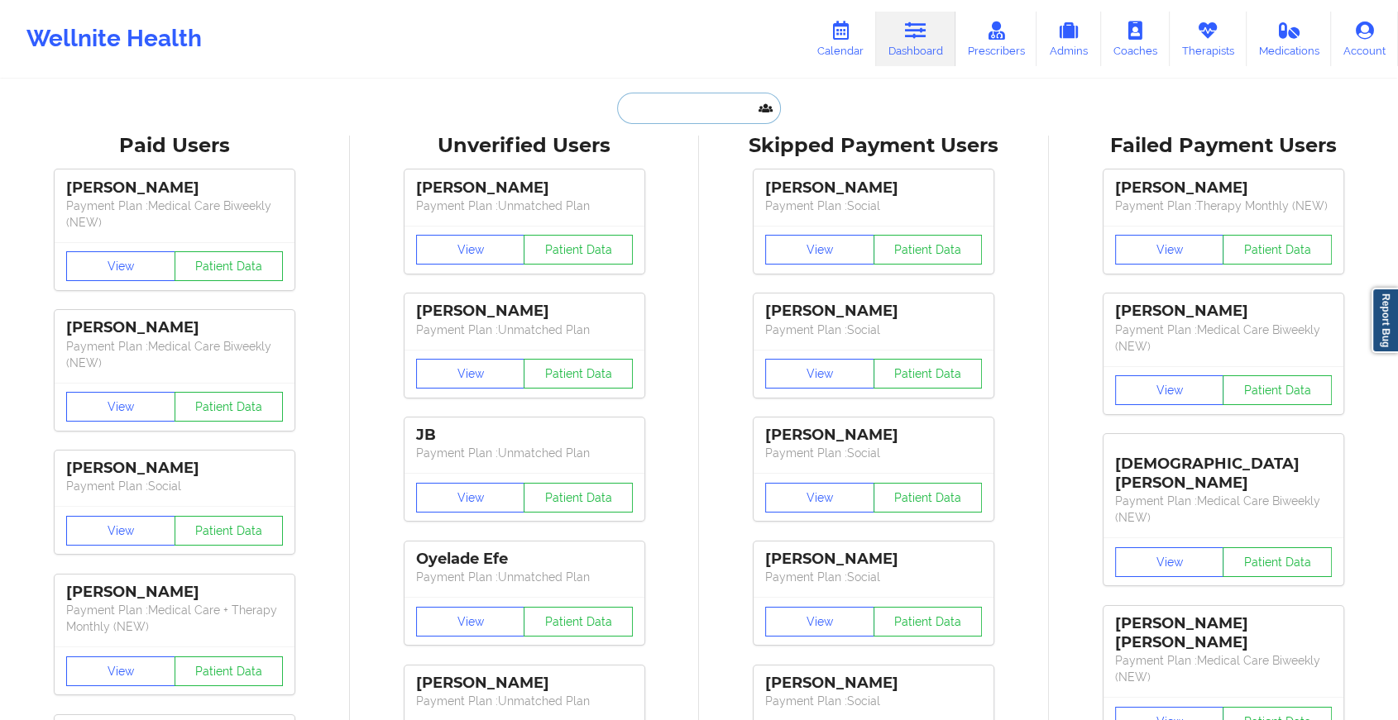
click at [621, 98] on input "text" at bounding box center [699, 108] width 164 height 31
paste input "Hi [PERSON_NAME]. Trust you are doing great. Kindly confirm if you met with [PE…"
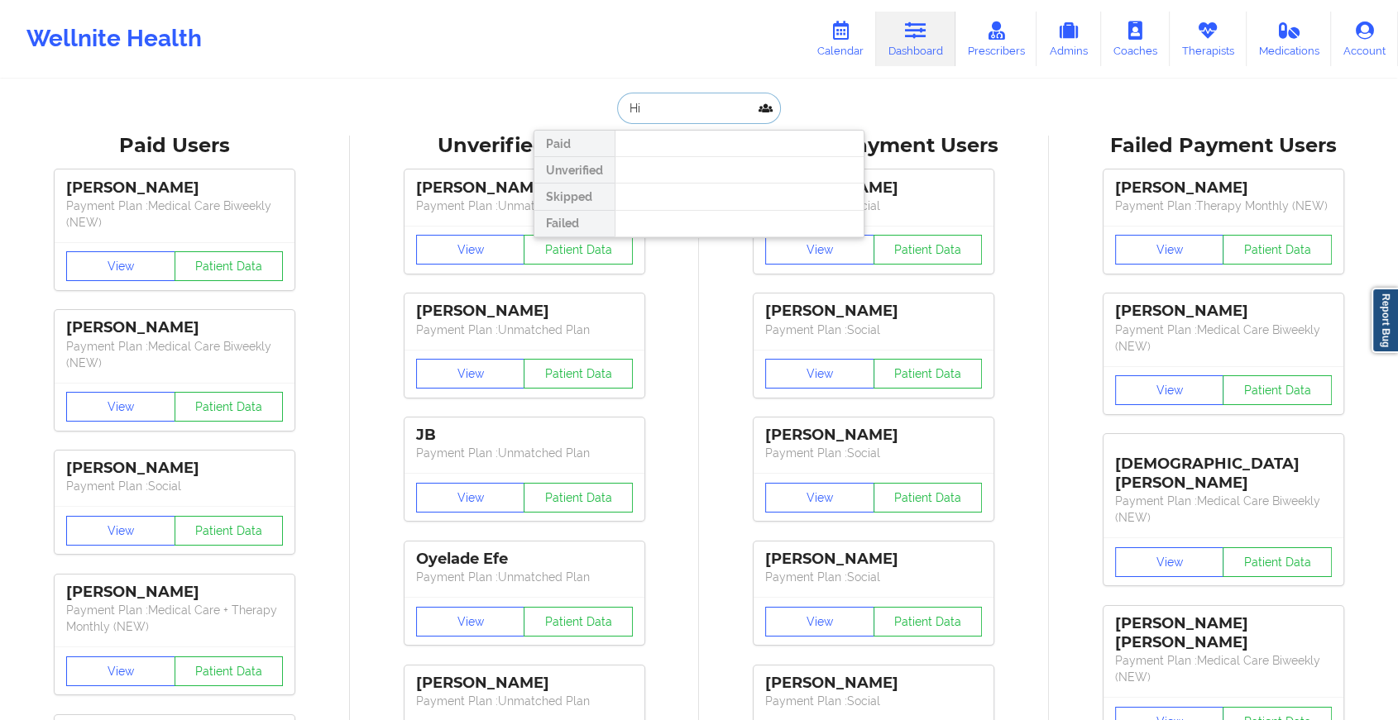
type input "H"
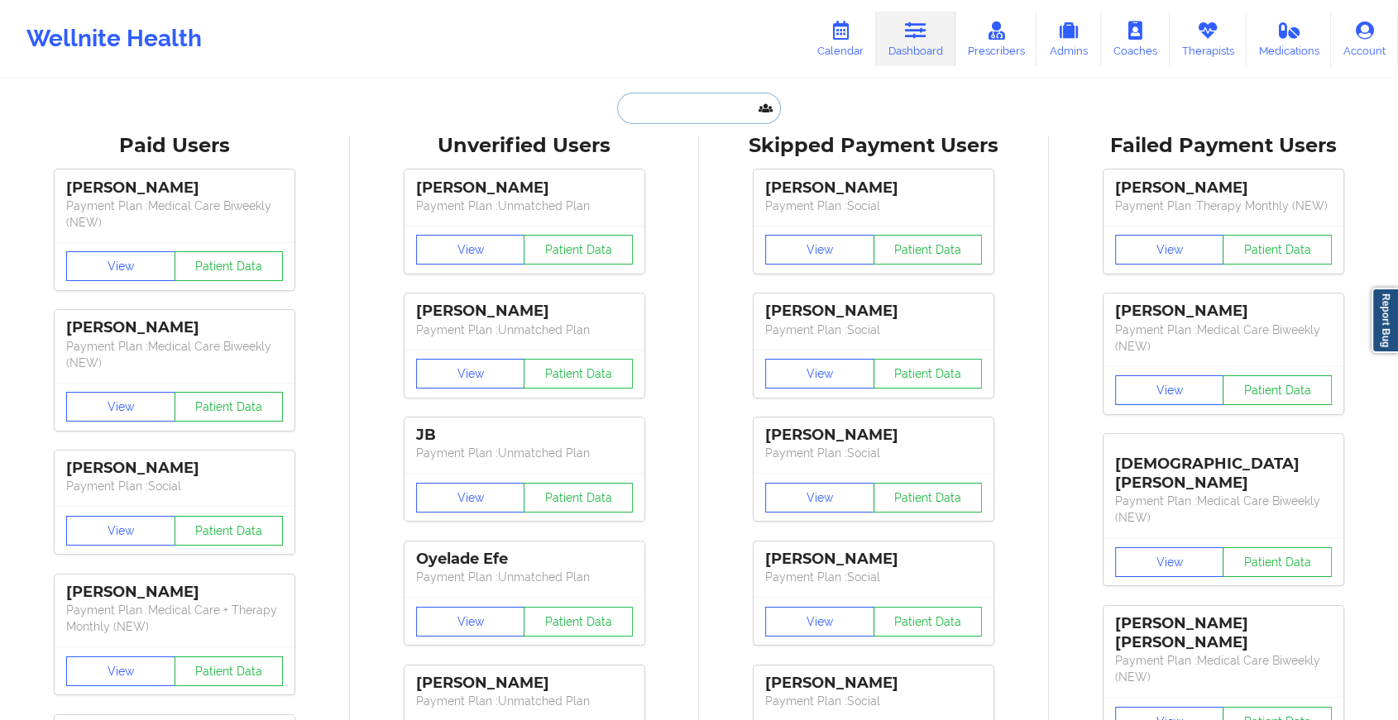
paste input "[EMAIL_ADDRESS][DOMAIN_NAME]"
type input "[EMAIL_ADDRESS][DOMAIN_NAME]"
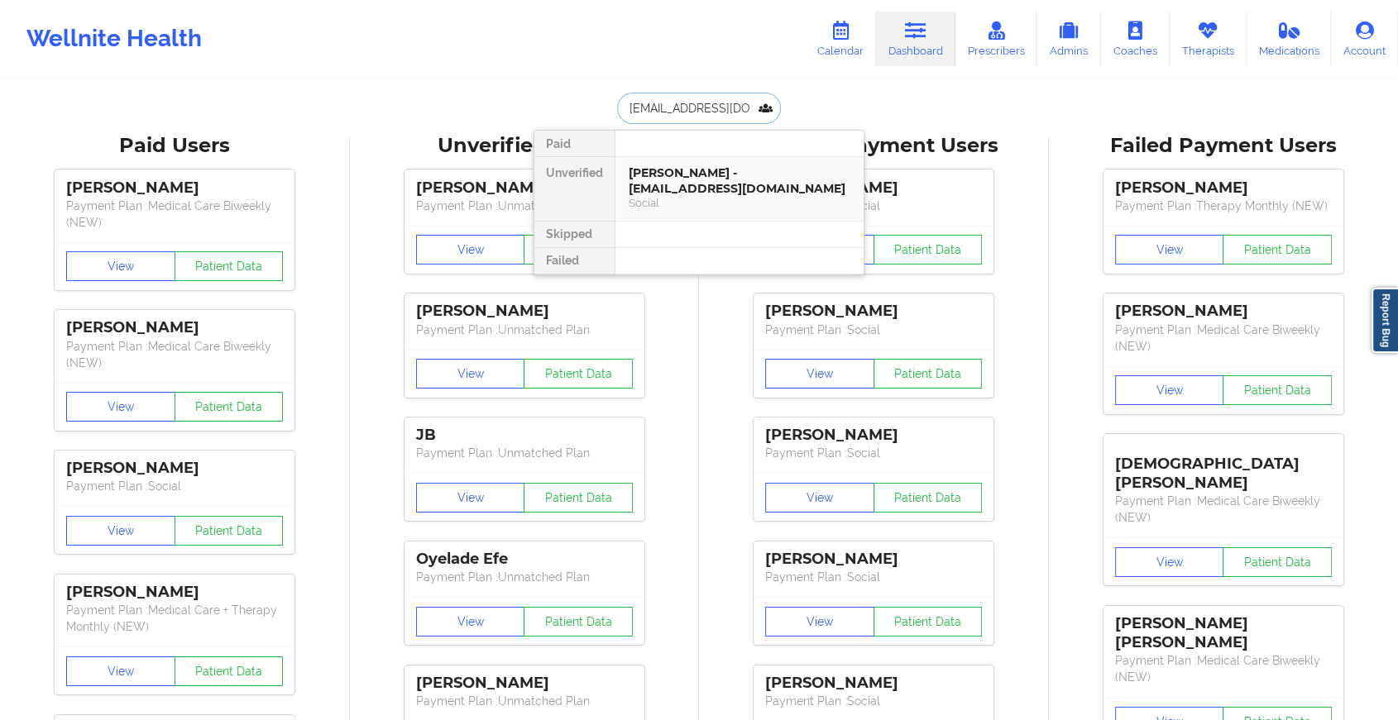
click at [734, 171] on div "[PERSON_NAME] - [EMAIL_ADDRESS][DOMAIN_NAME]" at bounding box center [740, 180] width 222 height 31
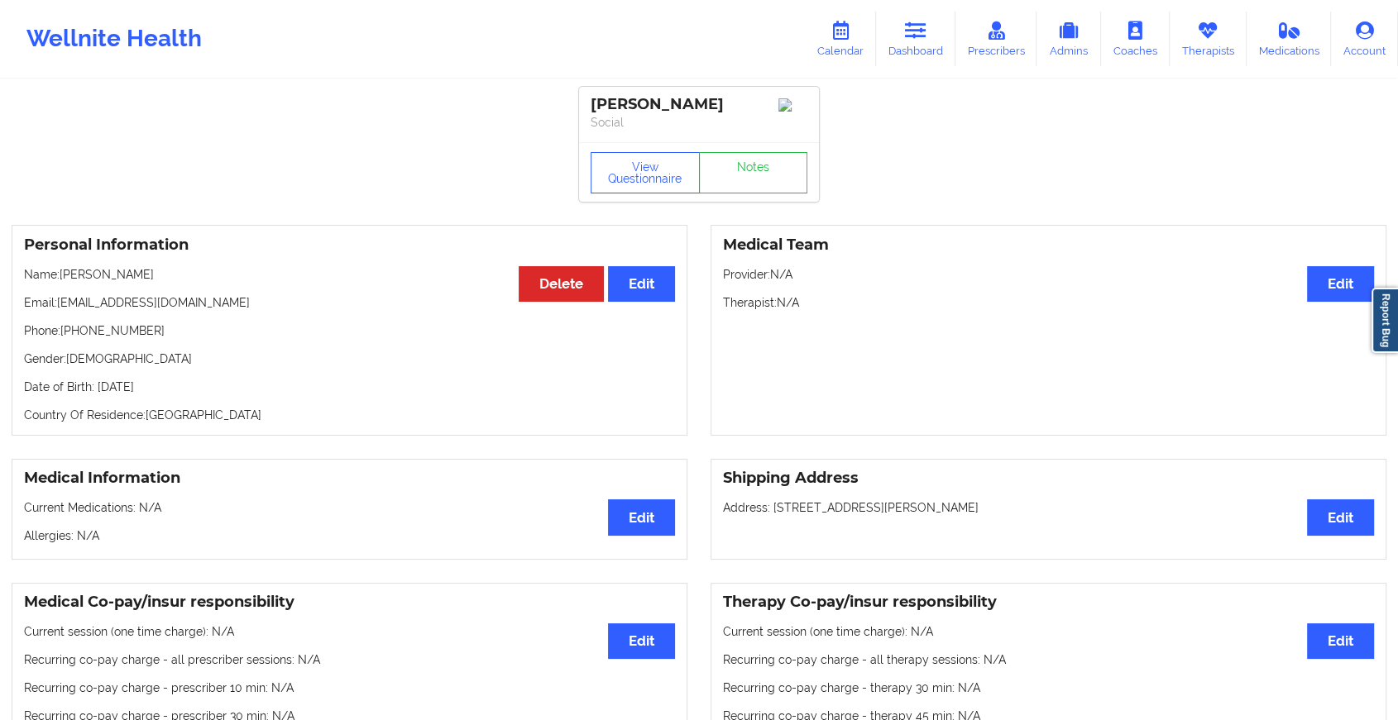
click at [744, 152] on div "View Questionnaire Notes" at bounding box center [699, 172] width 240 height 60
drag, startPoint x: 744, startPoint y: 152, endPoint x: 750, endPoint y: 172, distance: 20.7
click at [750, 172] on link "Notes" at bounding box center [753, 172] width 109 height 41
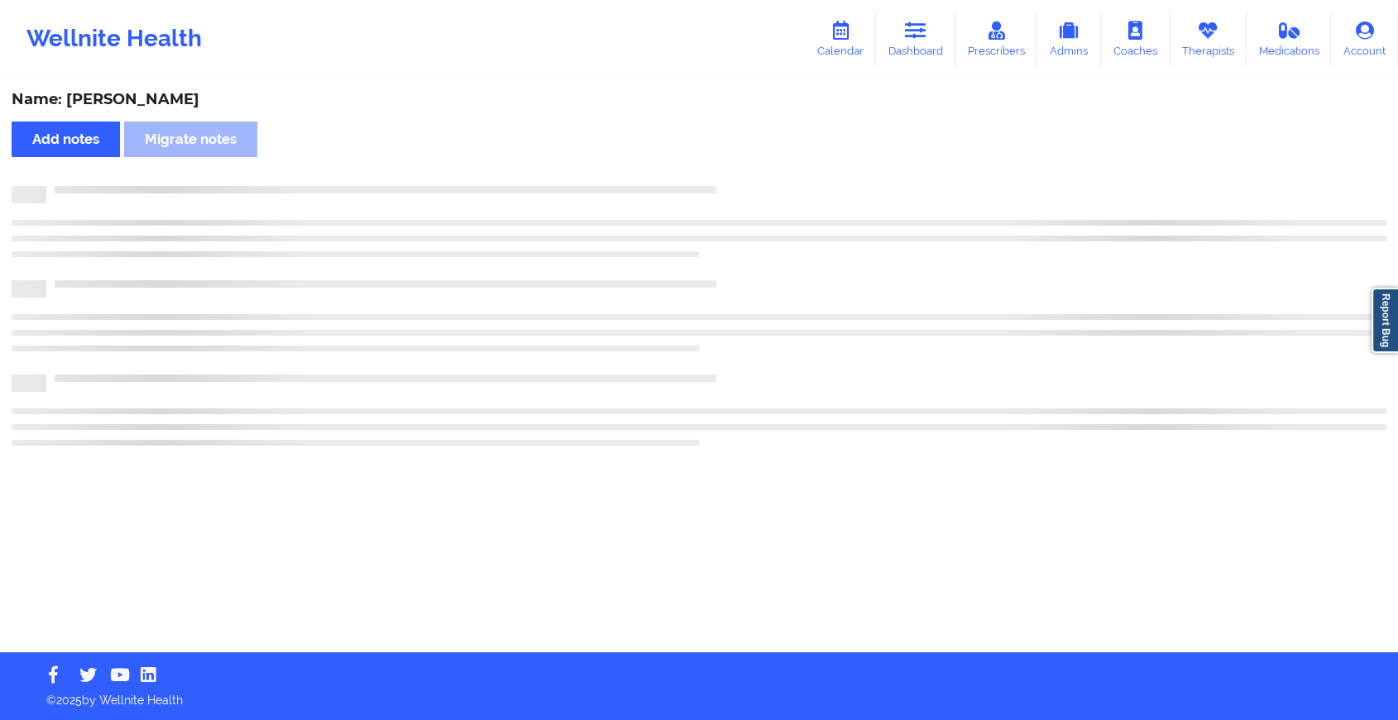
click at [750, 172] on div "Name: [PERSON_NAME] Add notes Migrate notes" at bounding box center [699, 366] width 1398 height 571
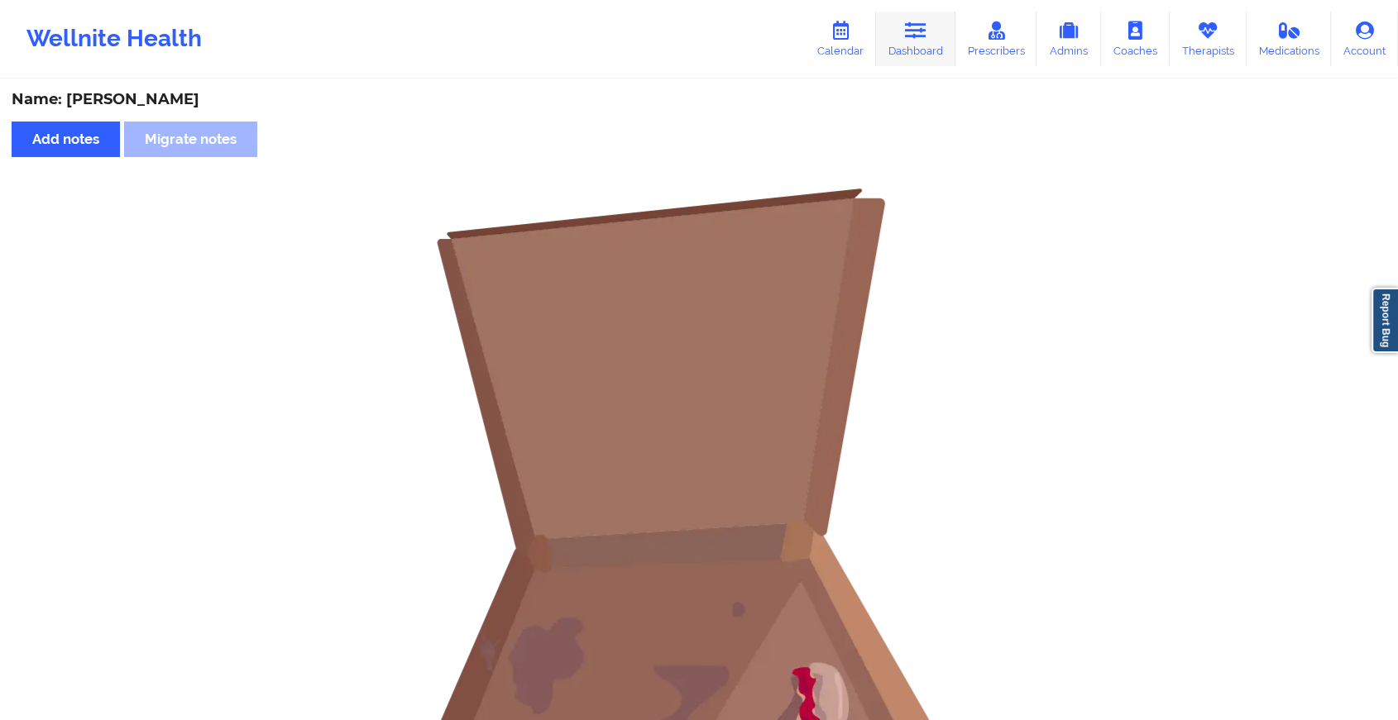
click at [932, 50] on link "Dashboard" at bounding box center [915, 39] width 79 height 55
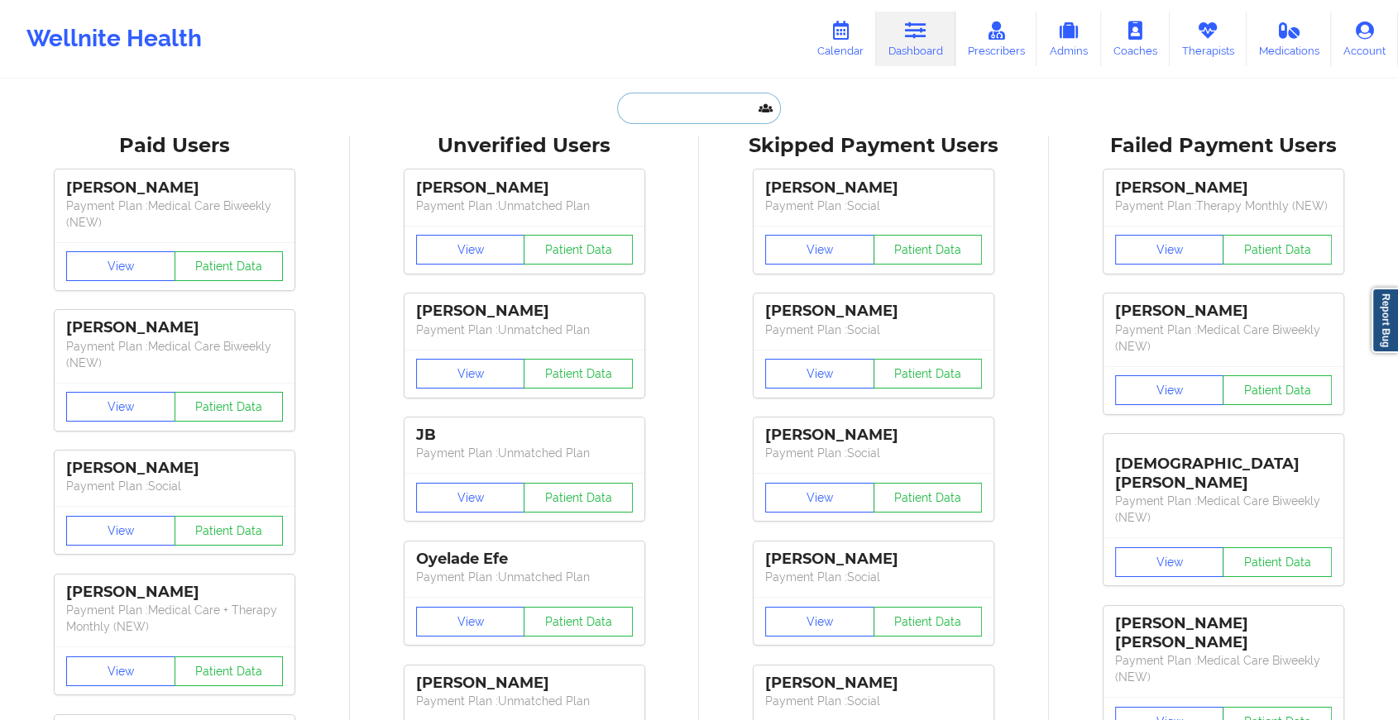
click at [642, 103] on input "text" at bounding box center [699, 108] width 164 height 31
paste input "[EMAIL_ADDRESS][DOMAIN_NAME]"
type input "[EMAIL_ADDRESS][DOMAIN_NAME]"
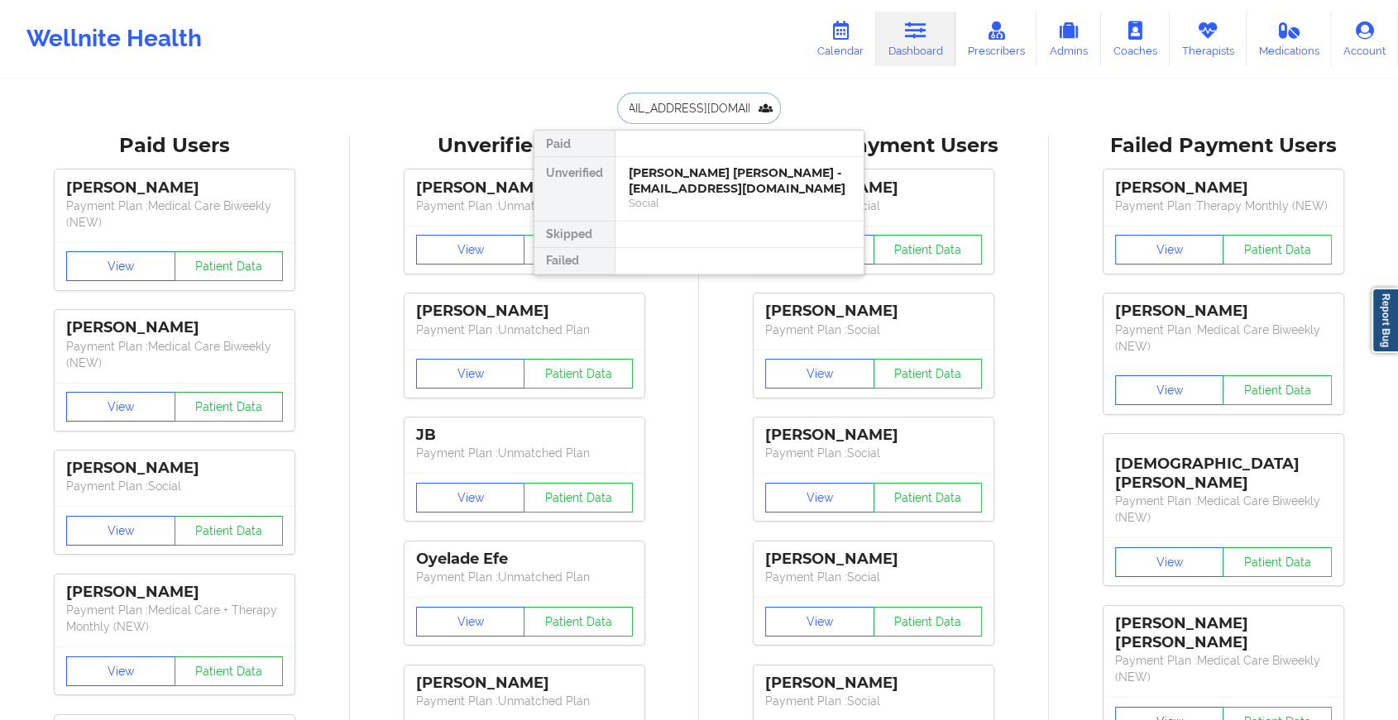
click at [729, 170] on div "[PERSON_NAME] [PERSON_NAME] - [EMAIL_ADDRESS][DOMAIN_NAME]" at bounding box center [740, 180] width 222 height 31
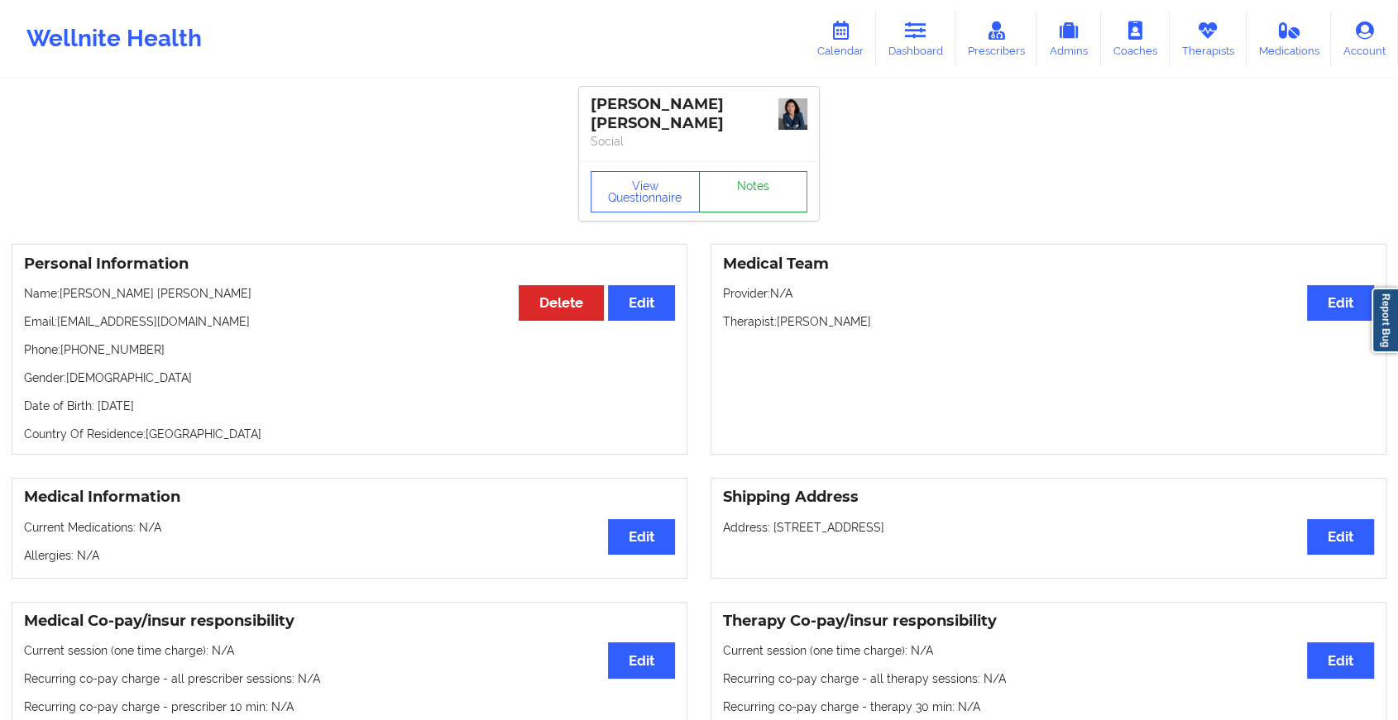
click at [753, 172] on link "Notes" at bounding box center [753, 191] width 109 height 41
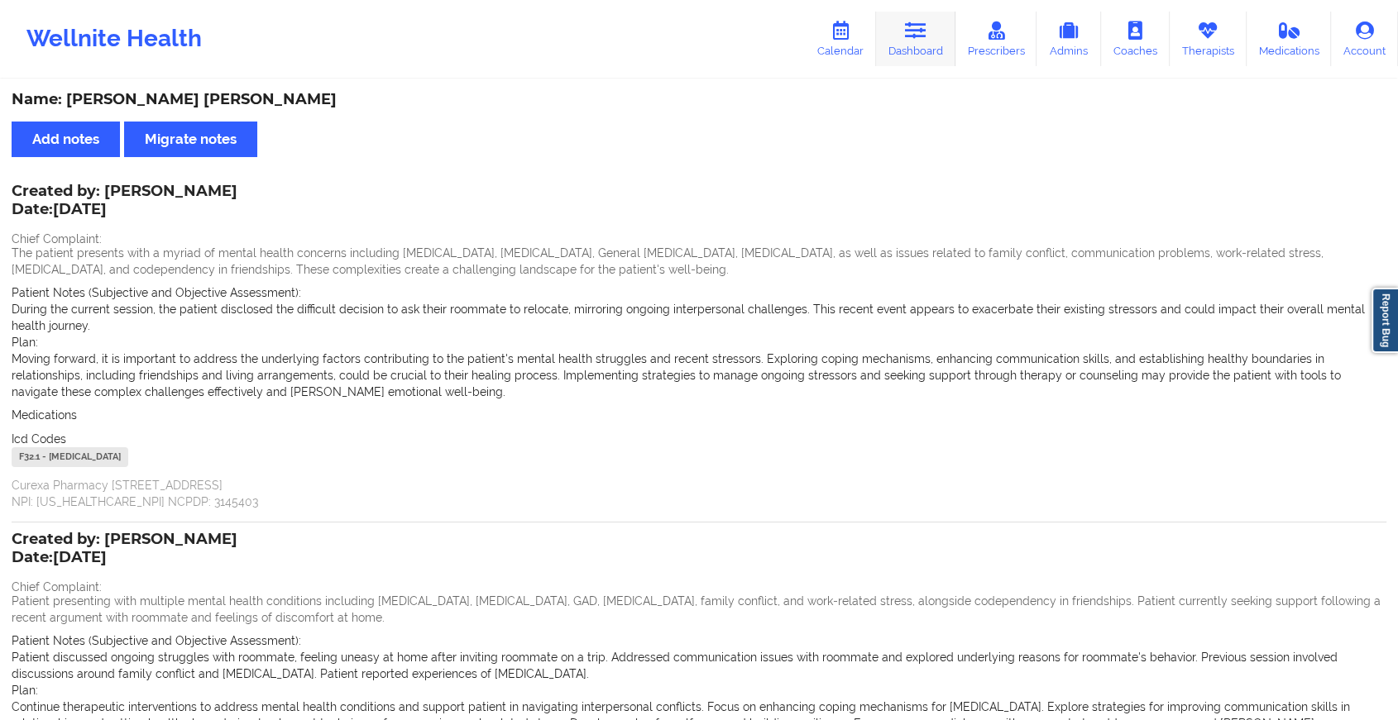
click at [917, 35] on icon at bounding box center [916, 31] width 22 height 18
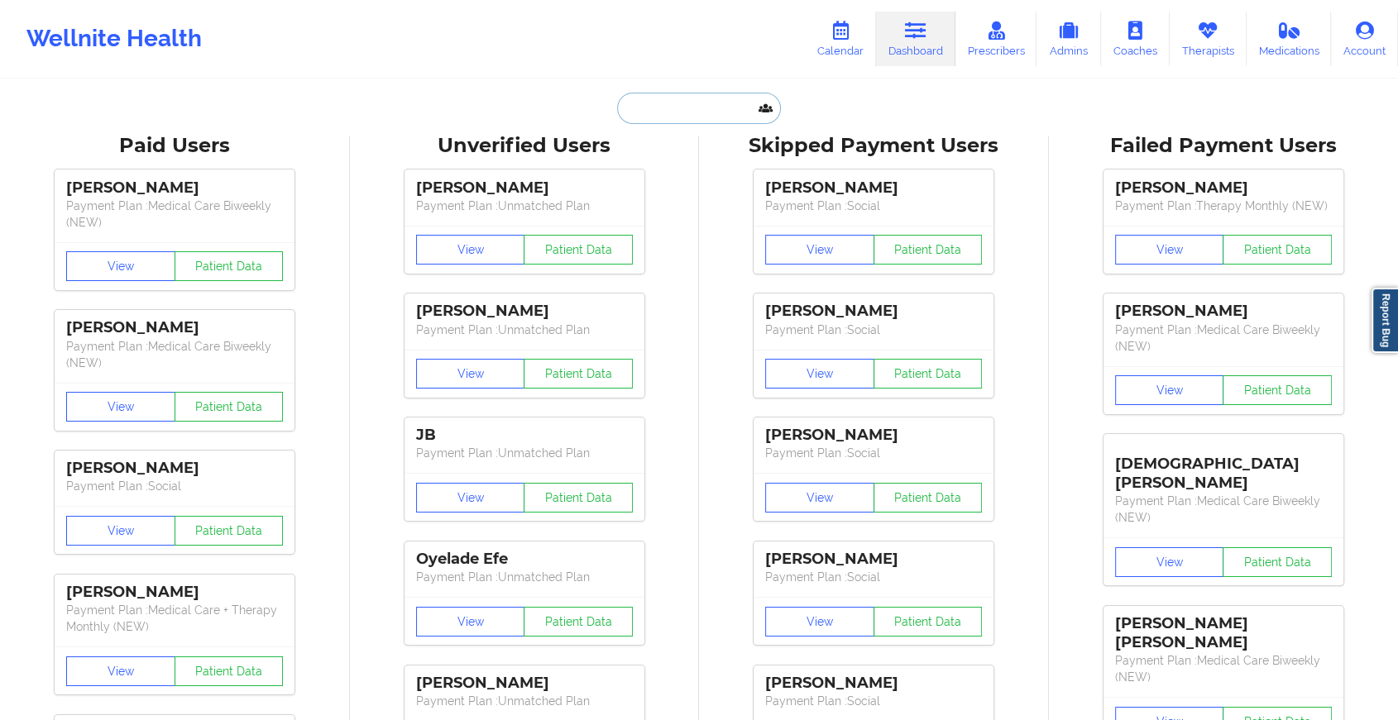
click at [729, 95] on input "text" at bounding box center [699, 108] width 164 height 31
paste input "[EMAIL_ADDRESS][DOMAIN_NAME]"
type input "[EMAIL_ADDRESS][DOMAIN_NAME]"
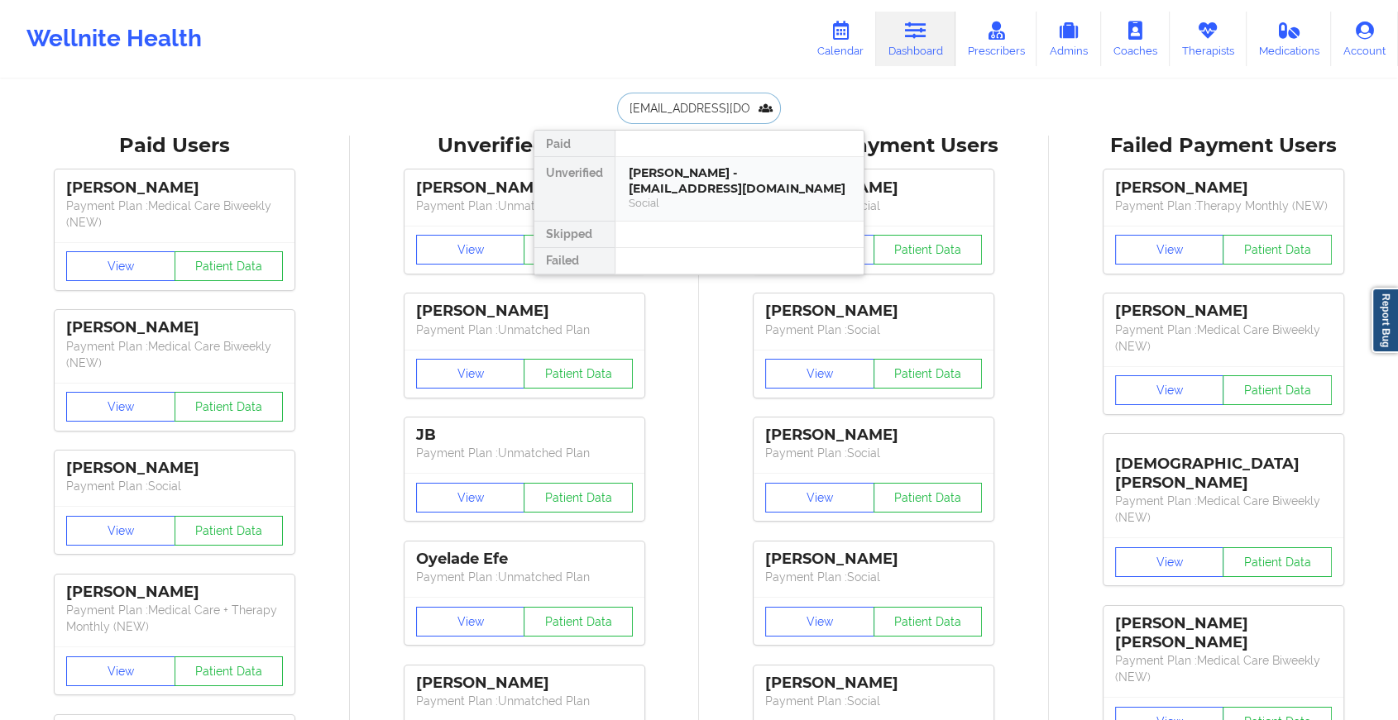
click at [774, 179] on div "[PERSON_NAME] - [EMAIL_ADDRESS][DOMAIN_NAME]" at bounding box center [740, 180] width 222 height 31
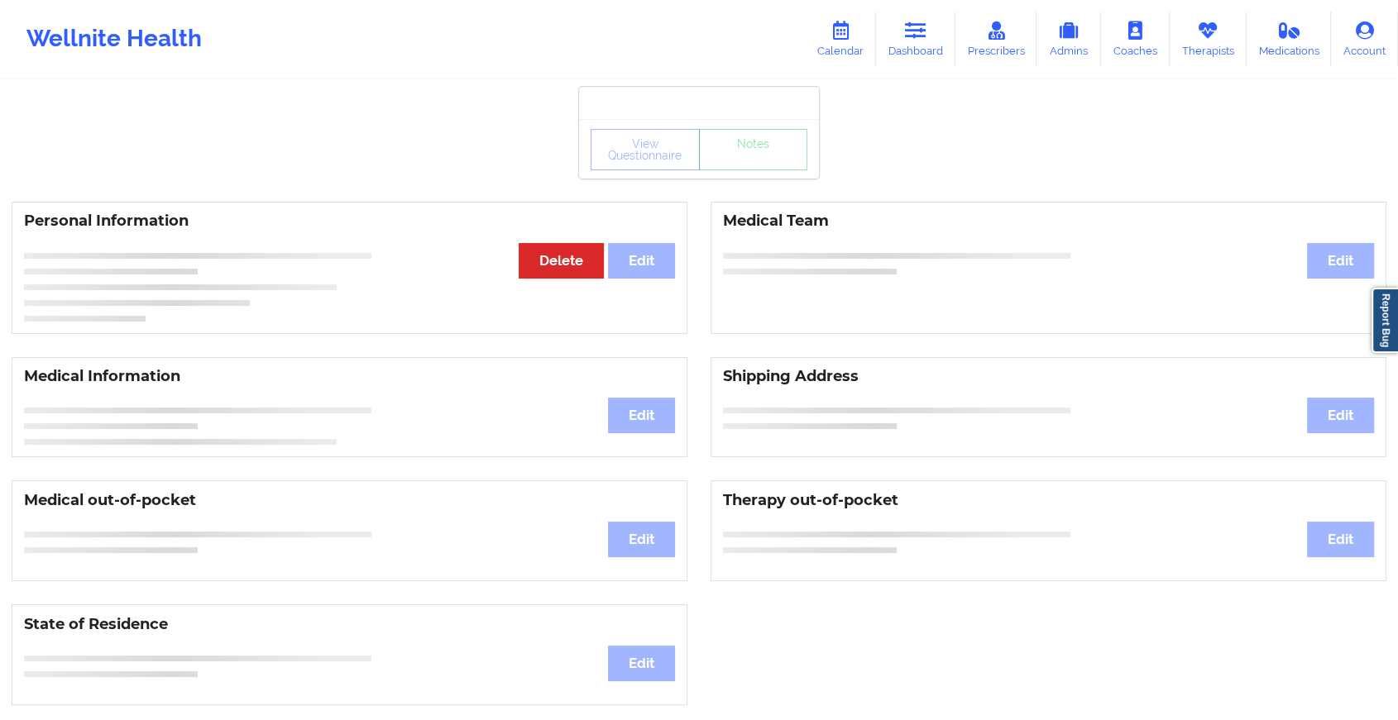
click at [768, 174] on div "View Questionnaire Notes" at bounding box center [699, 149] width 240 height 60
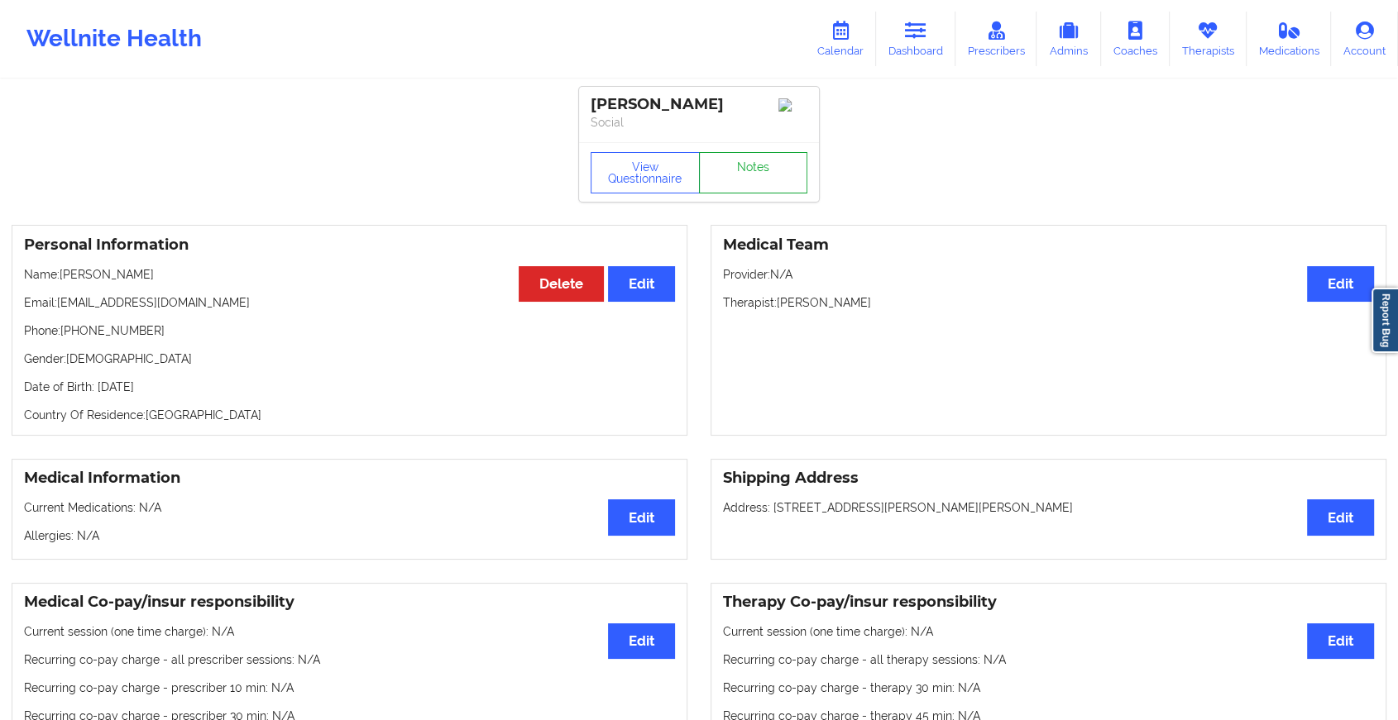
click at [768, 174] on link "Notes" at bounding box center [753, 172] width 109 height 41
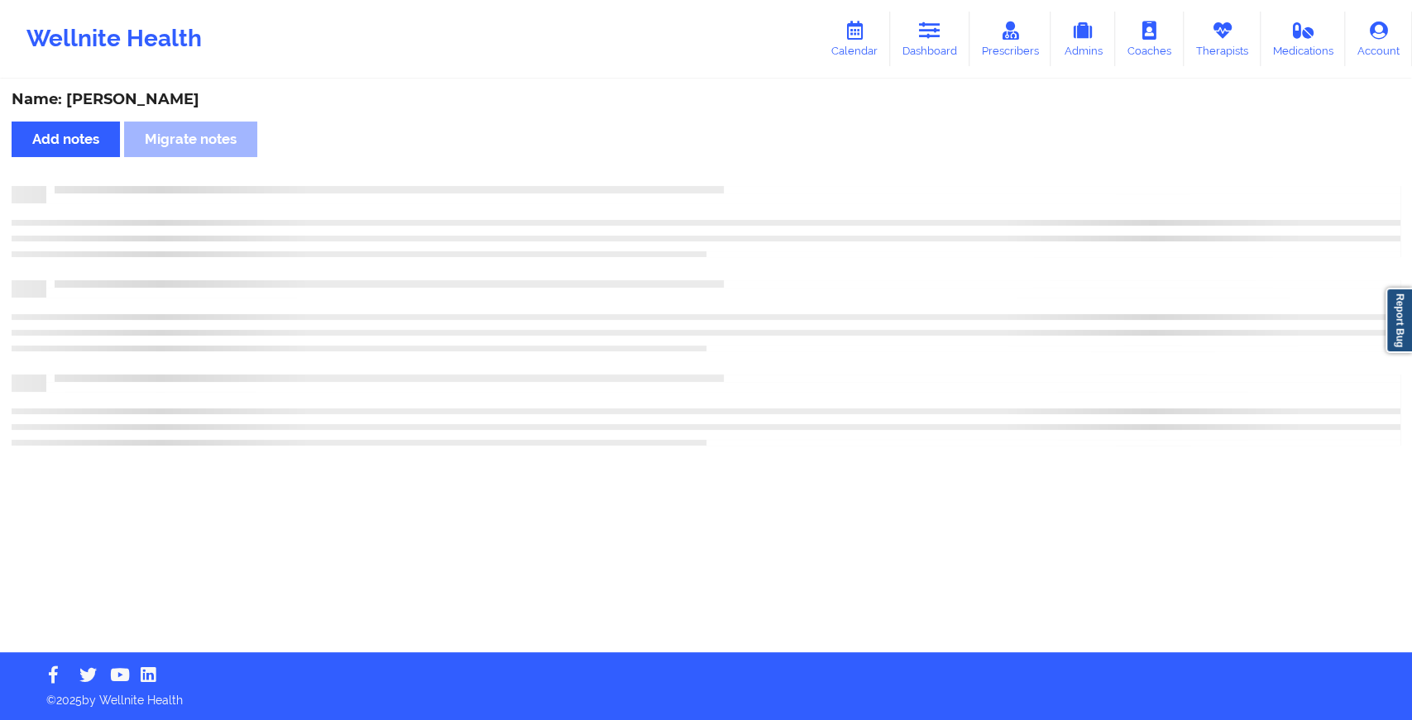
click at [768, 174] on div "Name: [PERSON_NAME] Add notes Migrate notes" at bounding box center [706, 366] width 1412 height 571
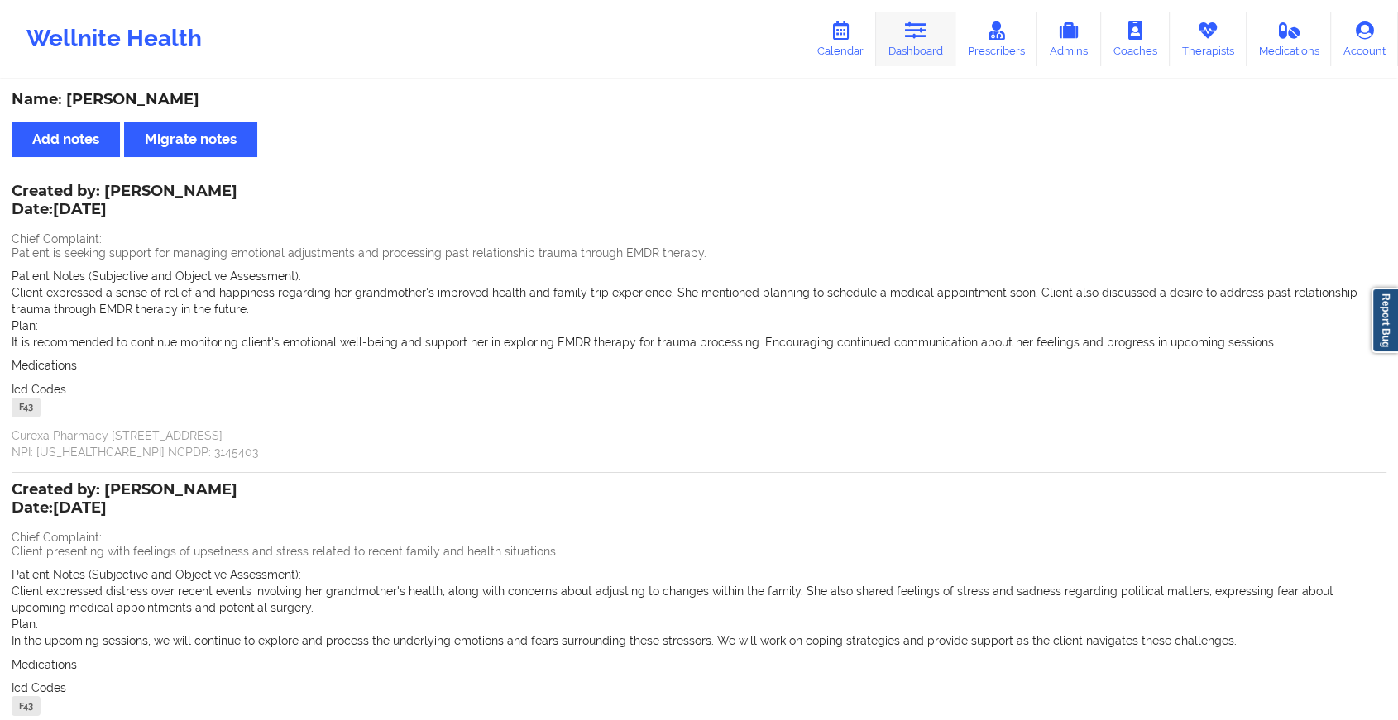
click at [939, 40] on link "Dashboard" at bounding box center [915, 39] width 79 height 55
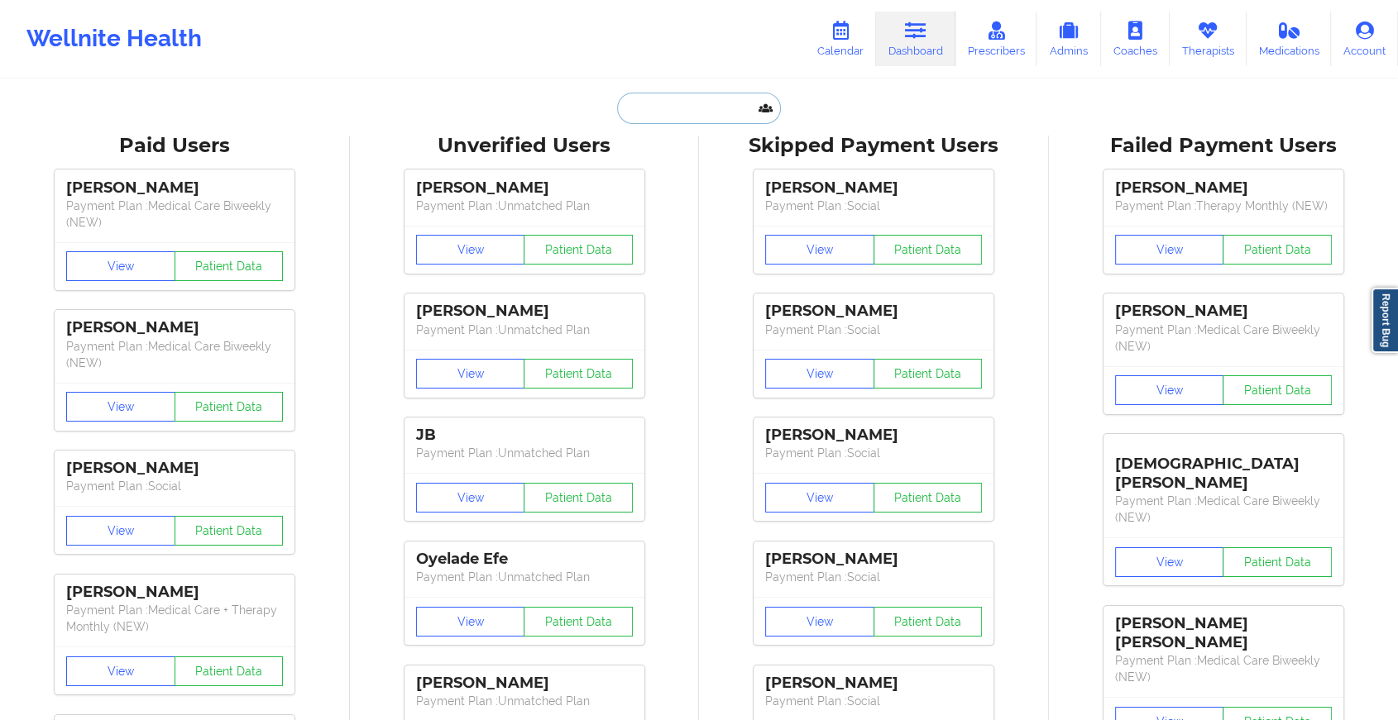
click at [687, 100] on input "text" at bounding box center [699, 108] width 164 height 31
paste input "[EMAIL_ADDRESS][DOMAIN_NAME]"
type input "[EMAIL_ADDRESS][DOMAIN_NAME]"
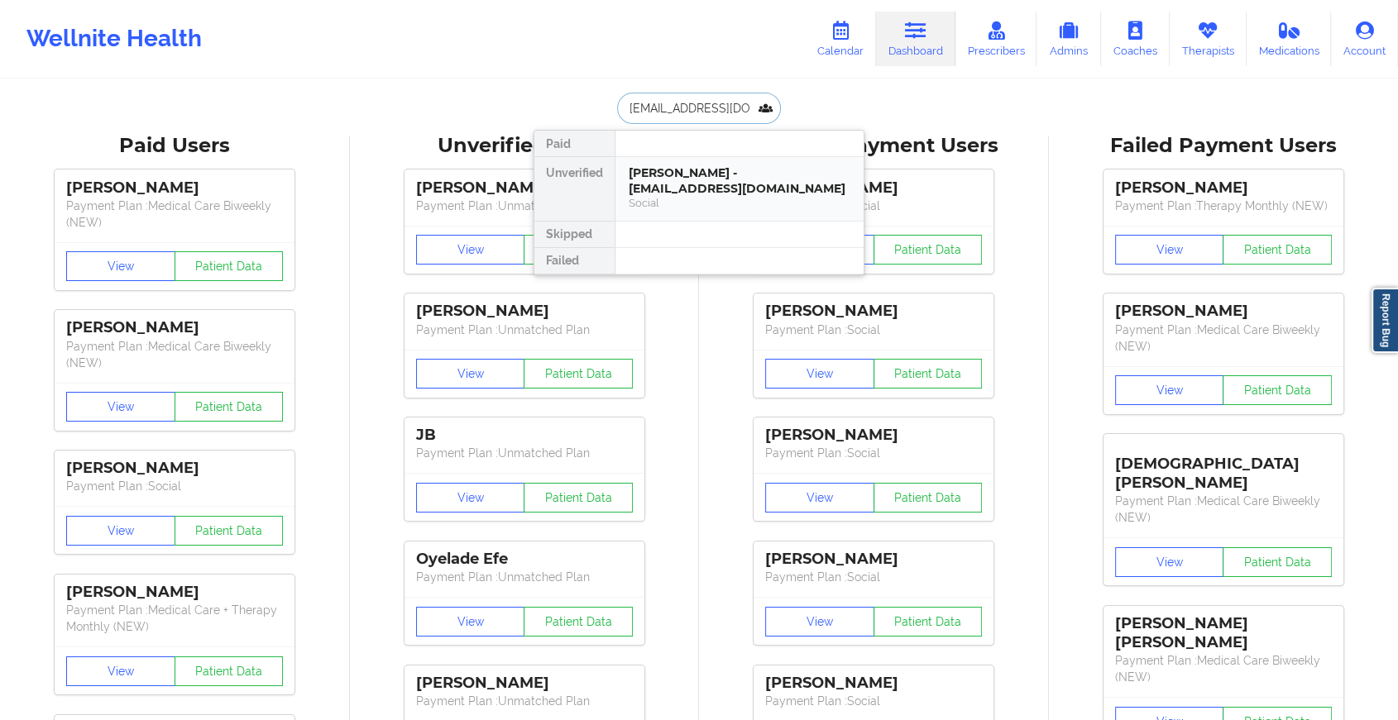
click at [746, 180] on div "[PERSON_NAME] - [EMAIL_ADDRESS][DOMAIN_NAME]" at bounding box center [740, 180] width 222 height 31
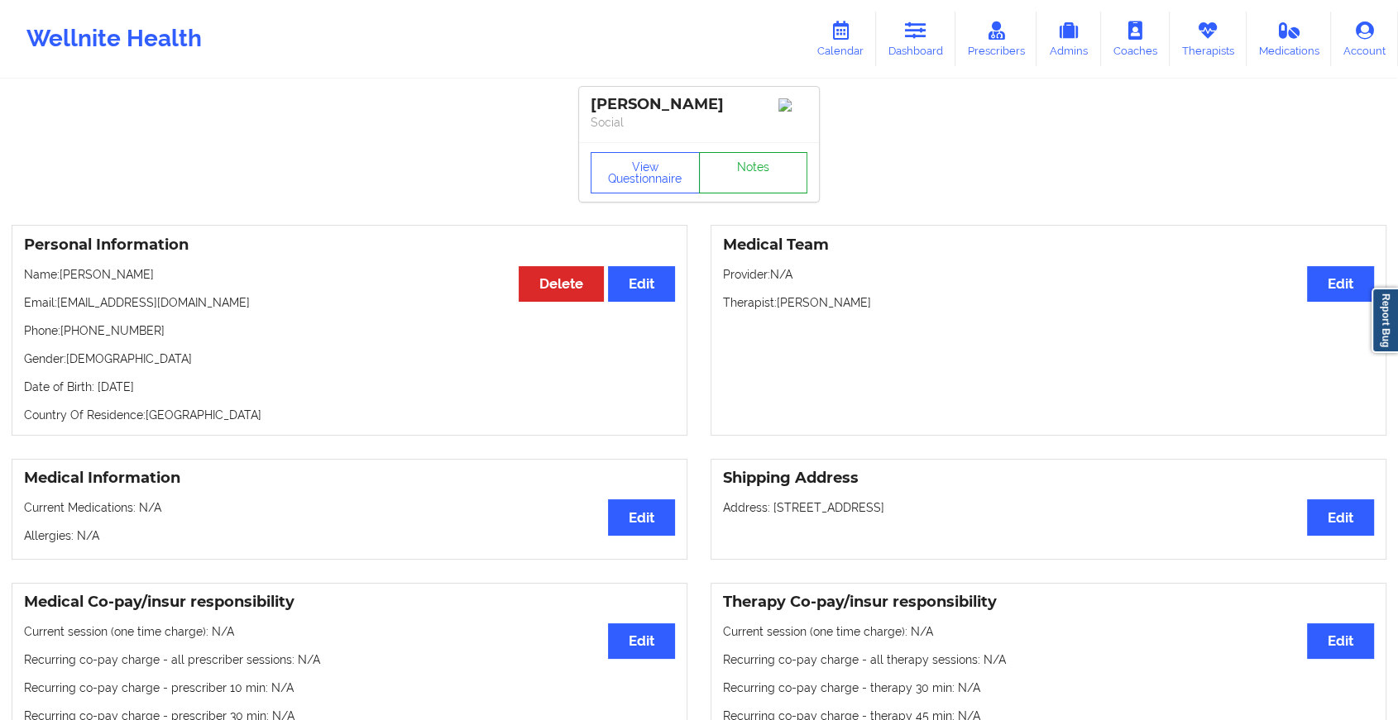
click at [762, 166] on link "Notes" at bounding box center [753, 172] width 109 height 41
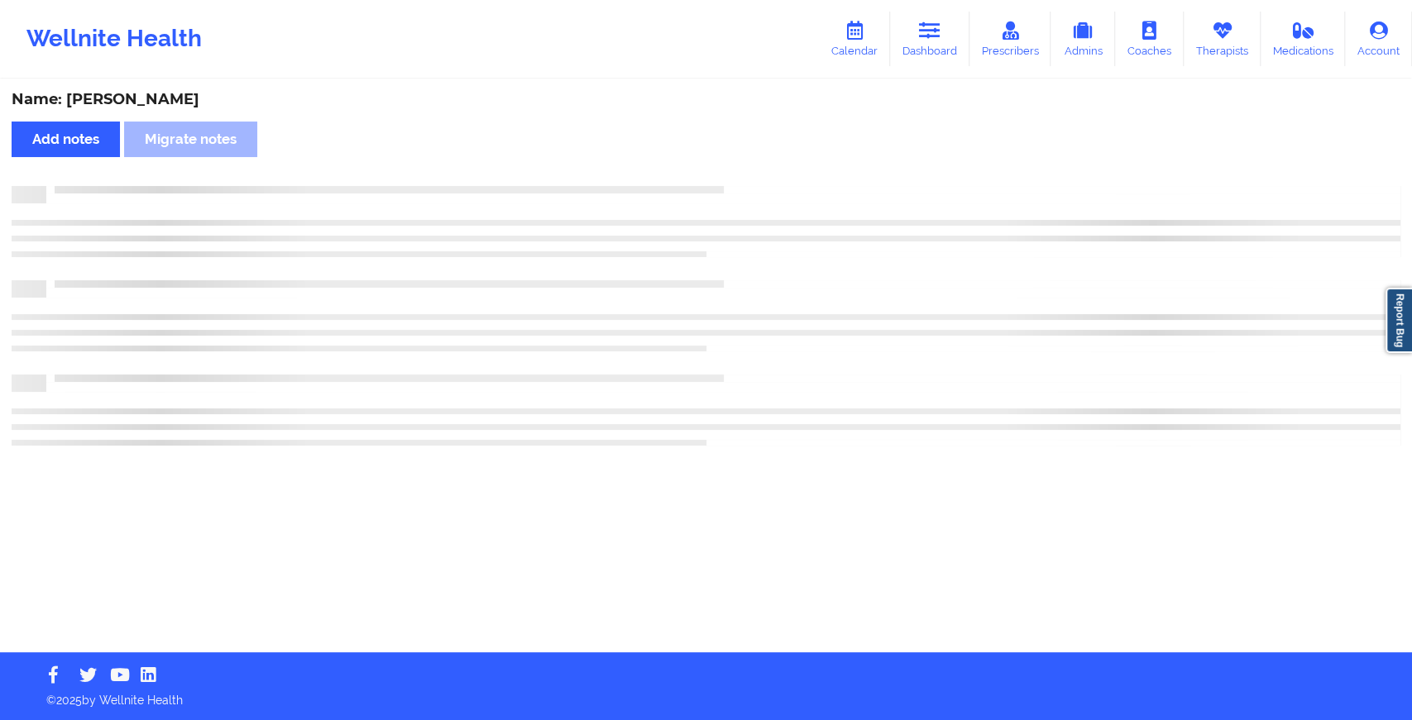
click at [762, 166] on div "Name: [PERSON_NAME] Add notes Migrate notes" at bounding box center [706, 366] width 1412 height 571
drag, startPoint x: 762, startPoint y: 166, endPoint x: 828, endPoint y: 224, distance: 87.9
click at [828, 224] on div "Name: [PERSON_NAME] Add notes Migrate notes" at bounding box center [706, 366] width 1412 height 571
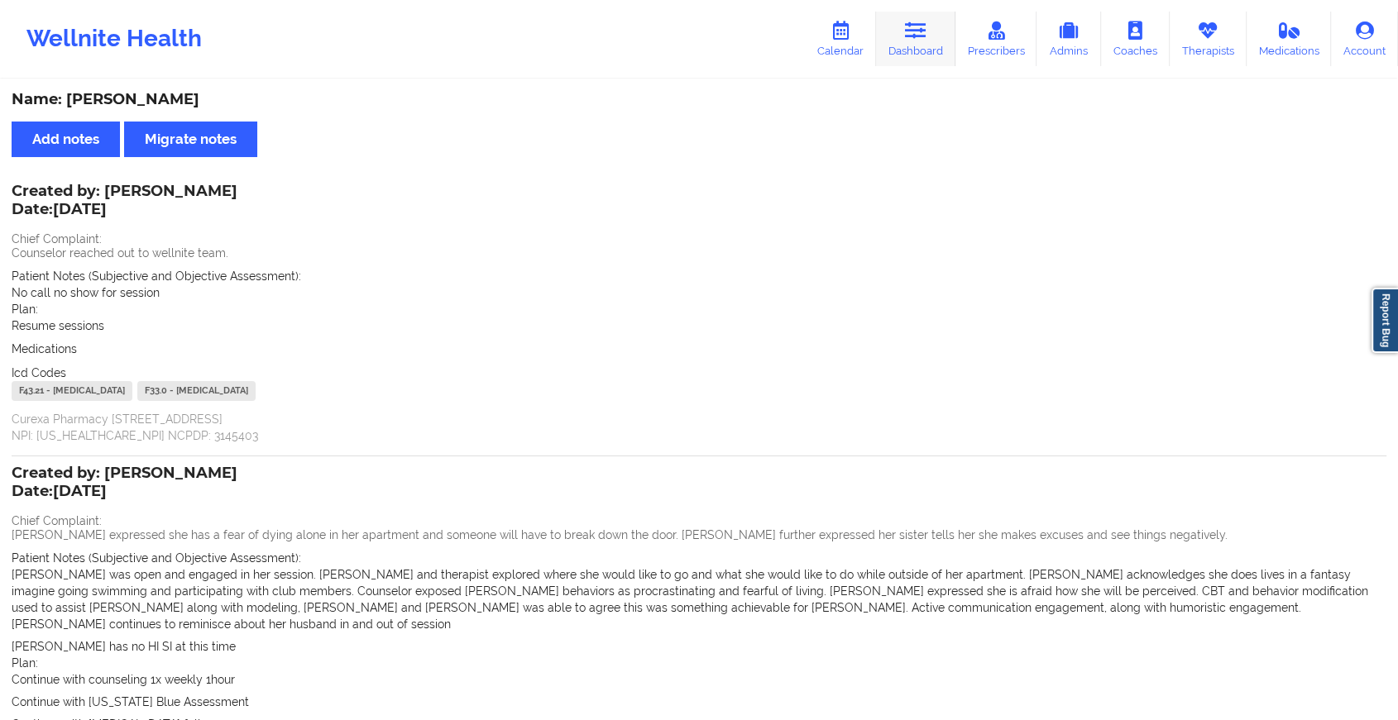
click at [901, 33] on link "Dashboard" at bounding box center [915, 39] width 79 height 55
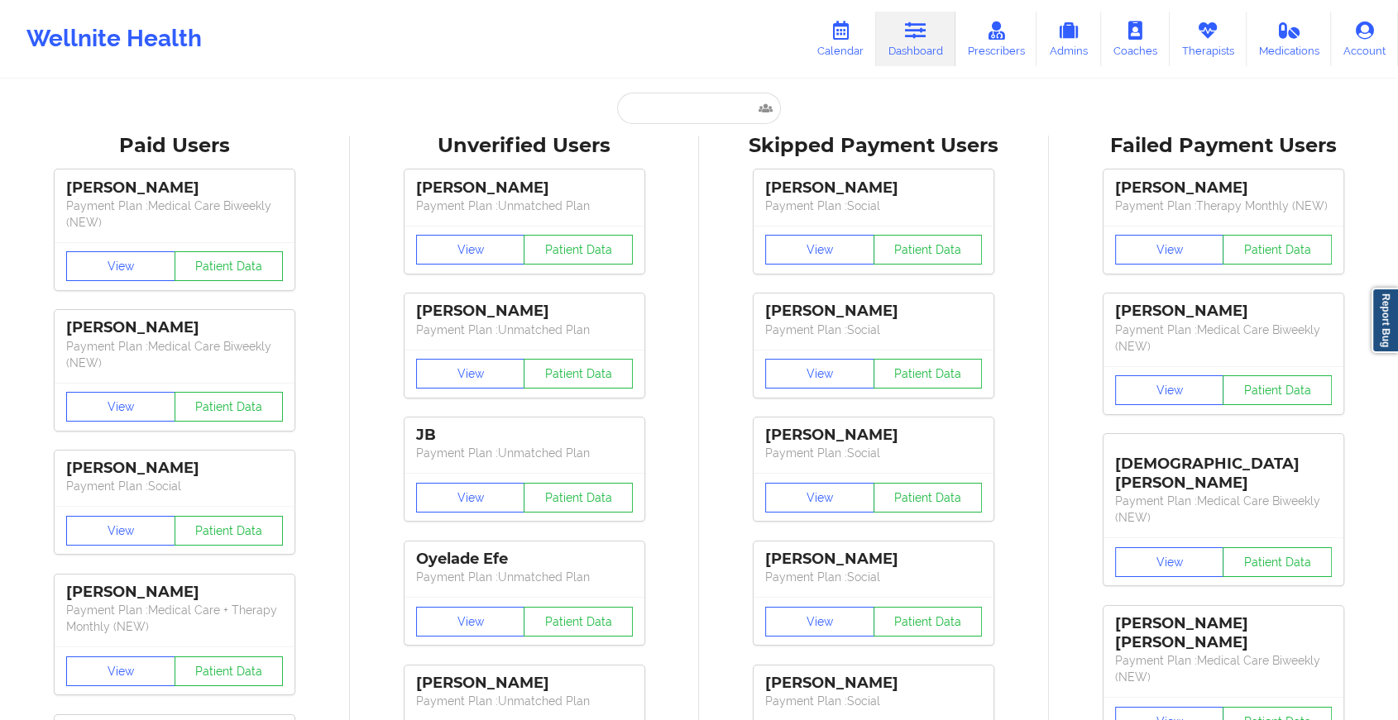
click at [901, 33] on link "Dashboard" at bounding box center [915, 39] width 79 height 55
click at [666, 121] on input "text" at bounding box center [699, 108] width 164 height 31
paste input "[PERSON_NAME][EMAIL_ADDRESS][DOMAIN_NAME]"
type input "[PERSON_NAME][EMAIL_ADDRESS][DOMAIN_NAME]"
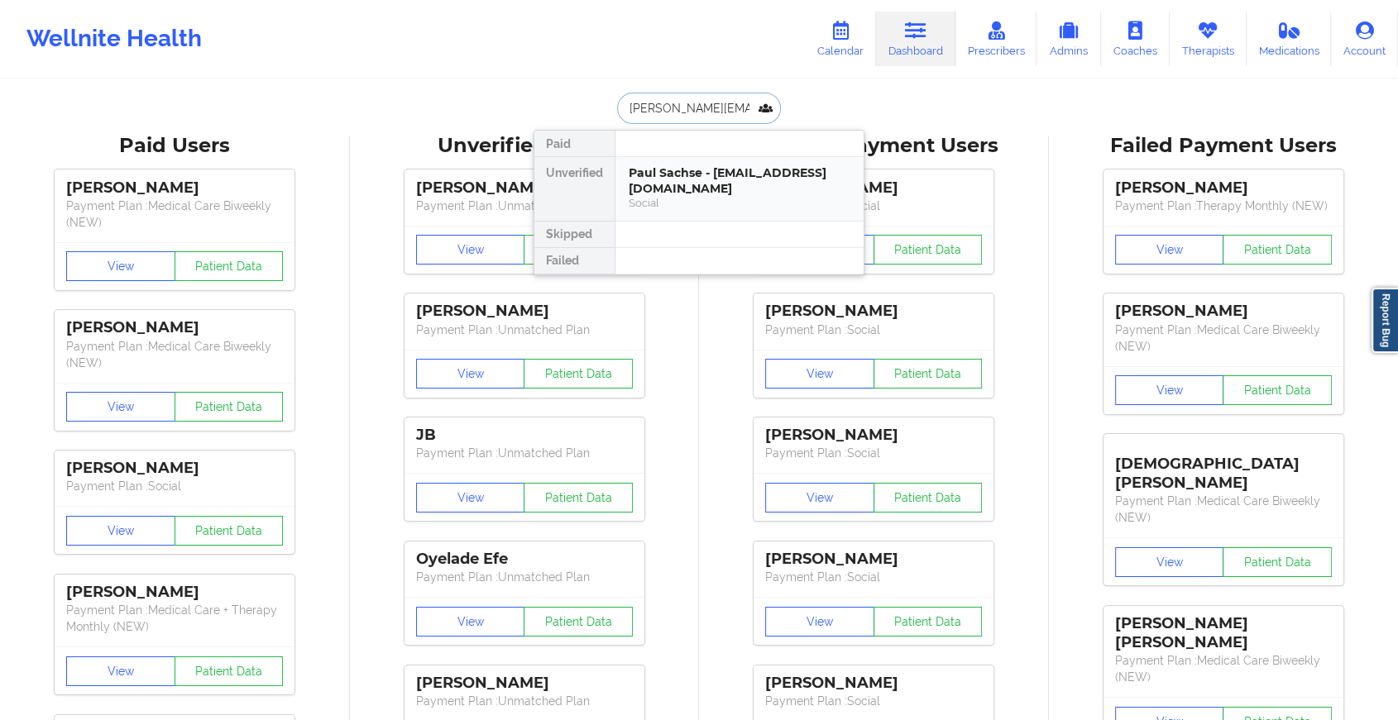
click at [722, 172] on div "Paul Sachse - [EMAIL_ADDRESS][DOMAIN_NAME]" at bounding box center [740, 180] width 222 height 31
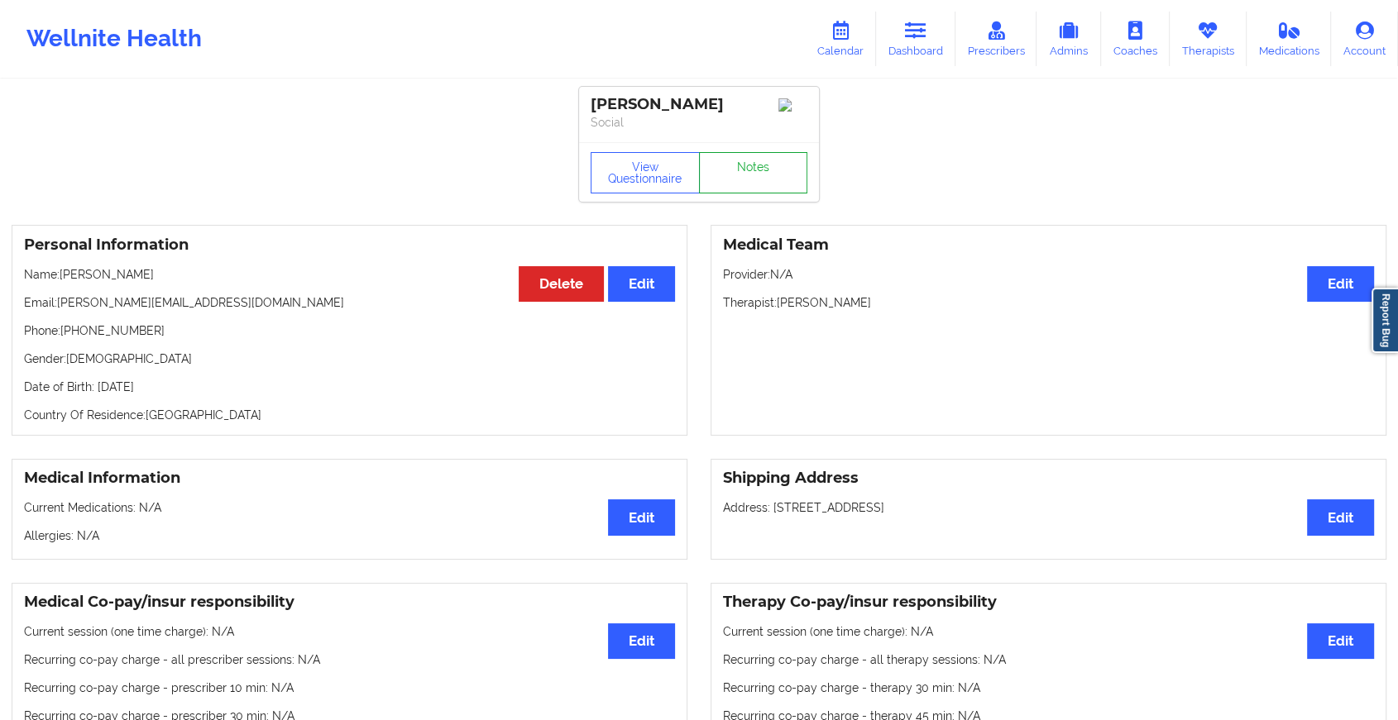
click at [741, 165] on link "Notes" at bounding box center [753, 172] width 109 height 41
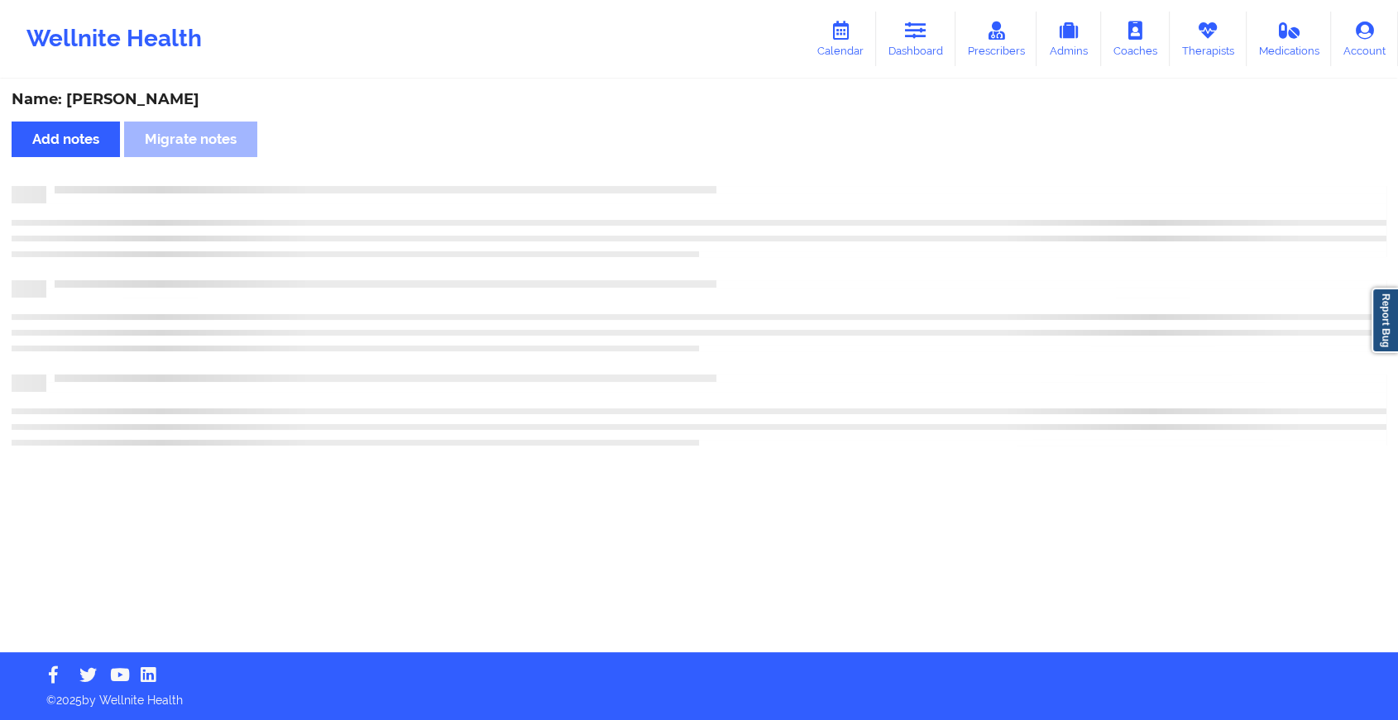
click at [741, 165] on div "Name: [PERSON_NAME] Add notes Migrate notes" at bounding box center [699, 366] width 1398 height 571
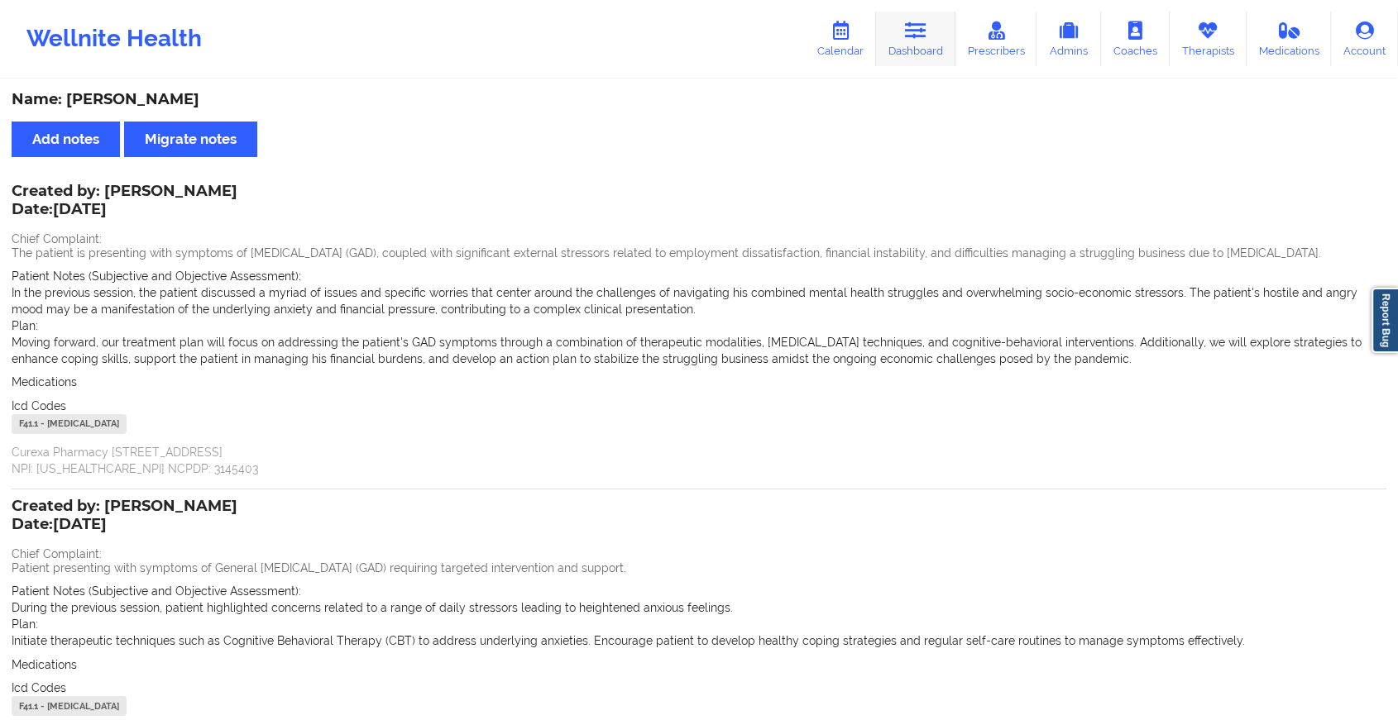
click at [925, 28] on icon at bounding box center [916, 31] width 22 height 18
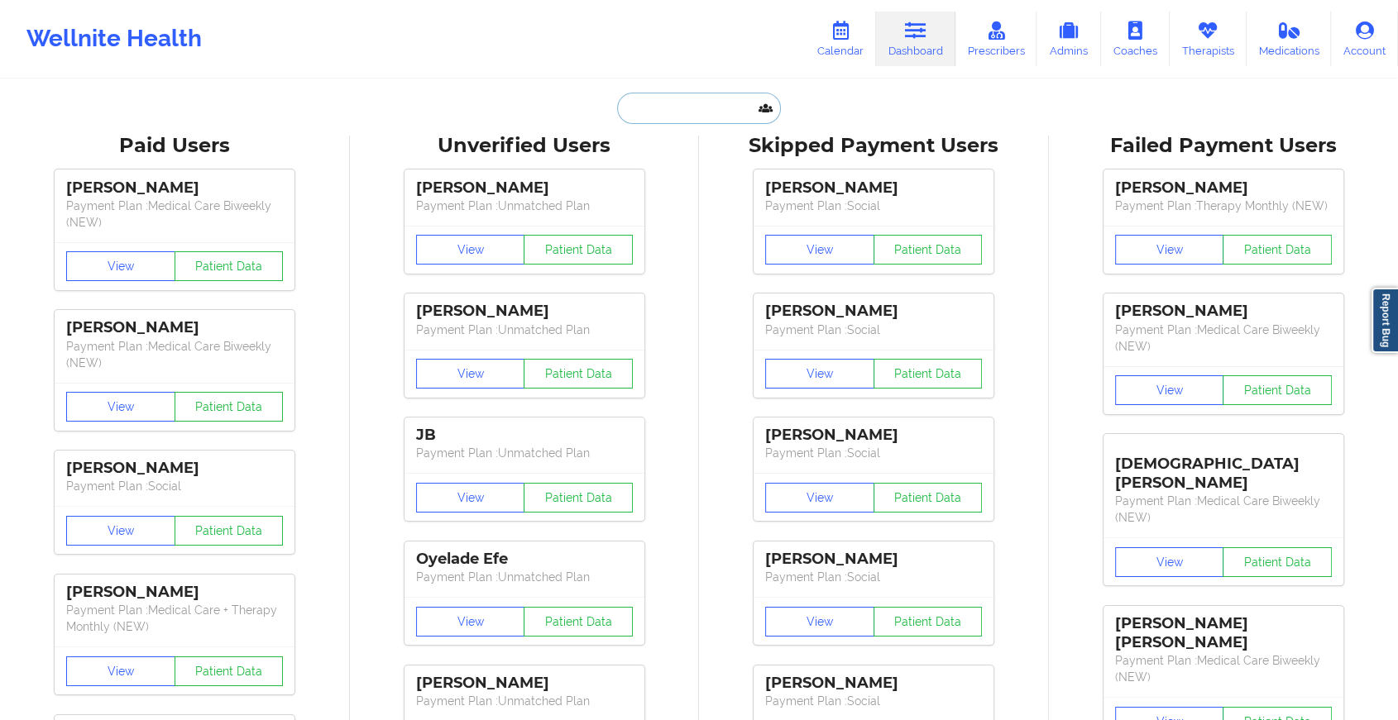
click at [703, 103] on input "text" at bounding box center [699, 108] width 164 height 31
type input "v"
paste input "[EMAIL_ADDRESS][DOMAIN_NAME]"
type input "[EMAIL_ADDRESS][DOMAIN_NAME]"
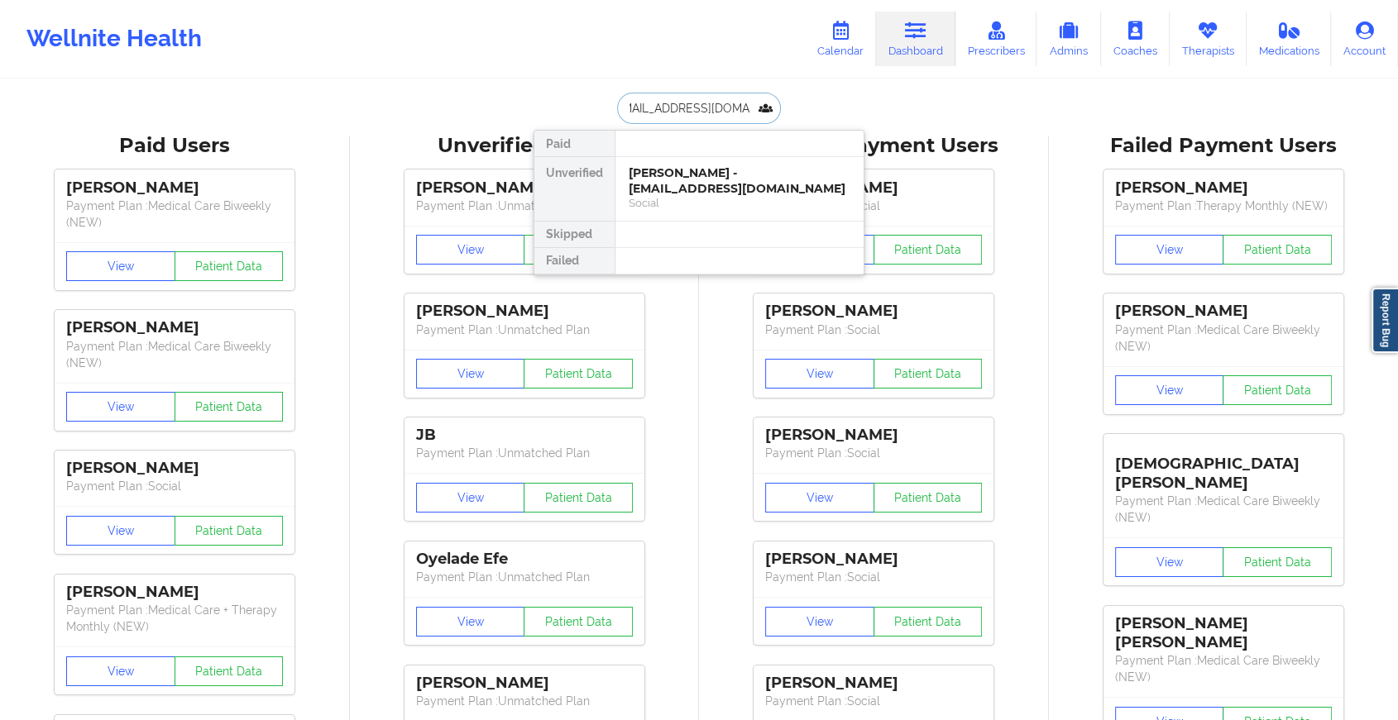
click at [736, 179] on div "[PERSON_NAME] - [EMAIL_ADDRESS][DOMAIN_NAME]" at bounding box center [740, 180] width 222 height 31
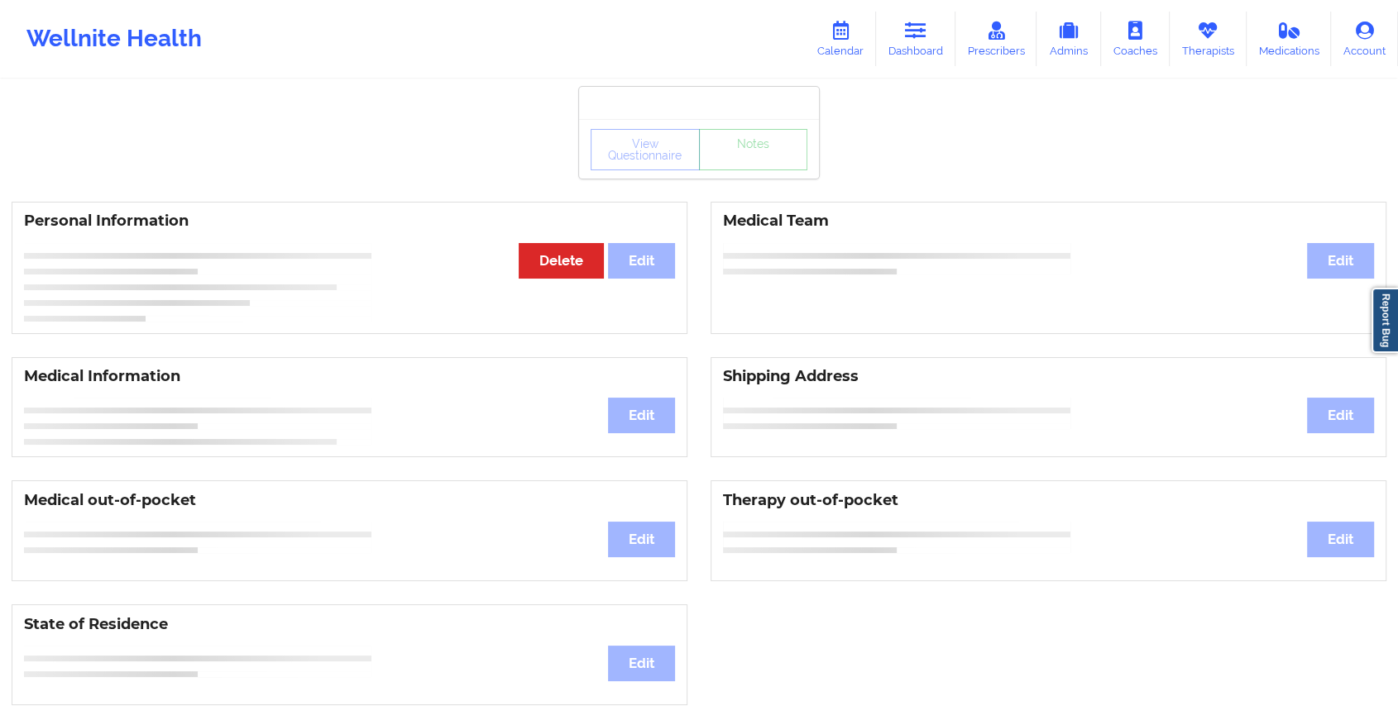
click at [748, 168] on div "View Questionnaire Notes" at bounding box center [699, 149] width 217 height 41
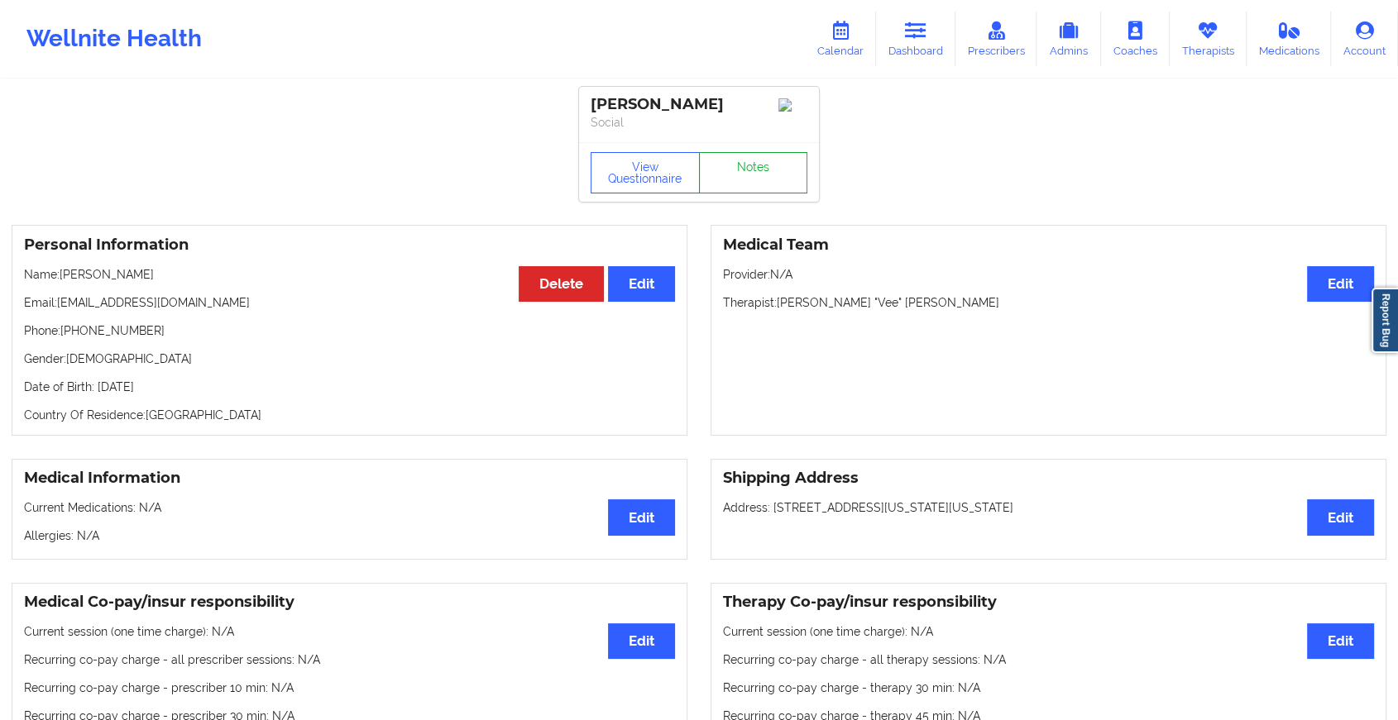
click at [748, 168] on link "Notes" at bounding box center [753, 172] width 109 height 41
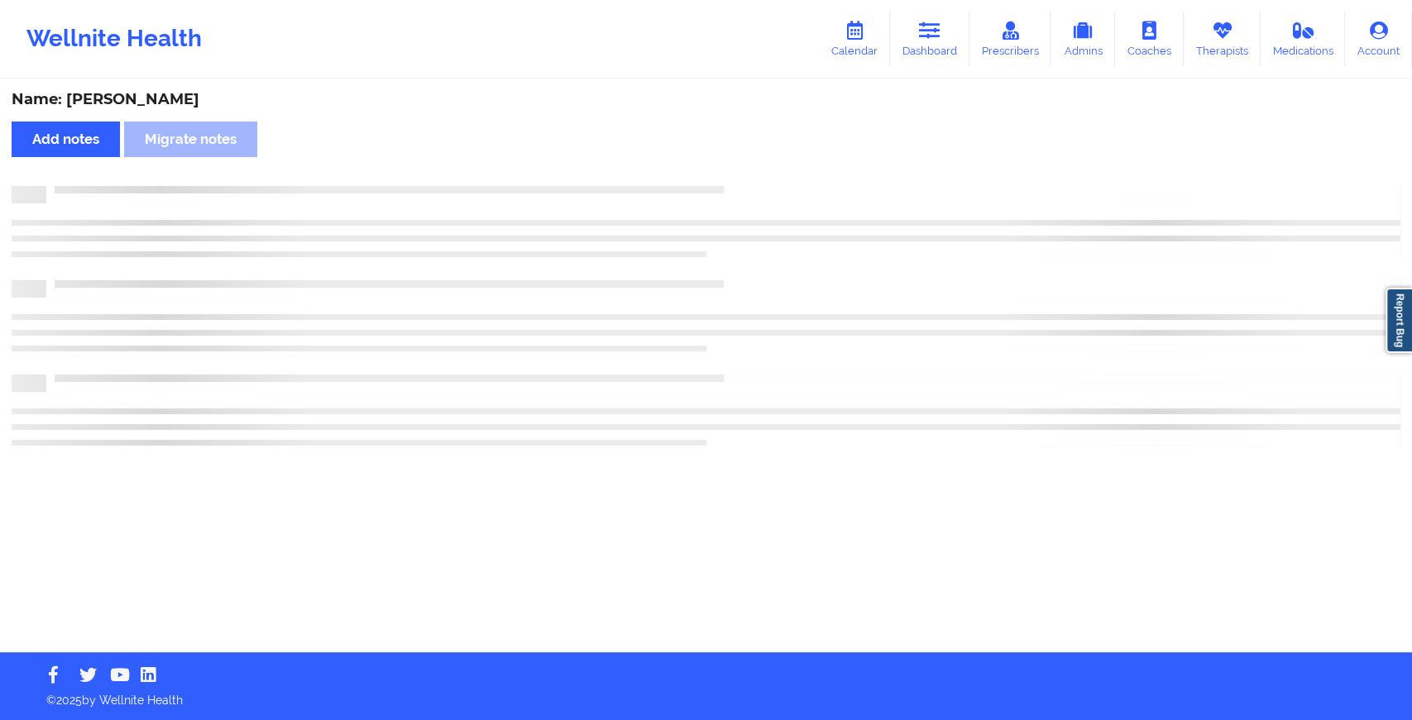
click at [748, 168] on div "Name: [PERSON_NAME] Add notes Migrate notes" at bounding box center [706, 366] width 1412 height 571
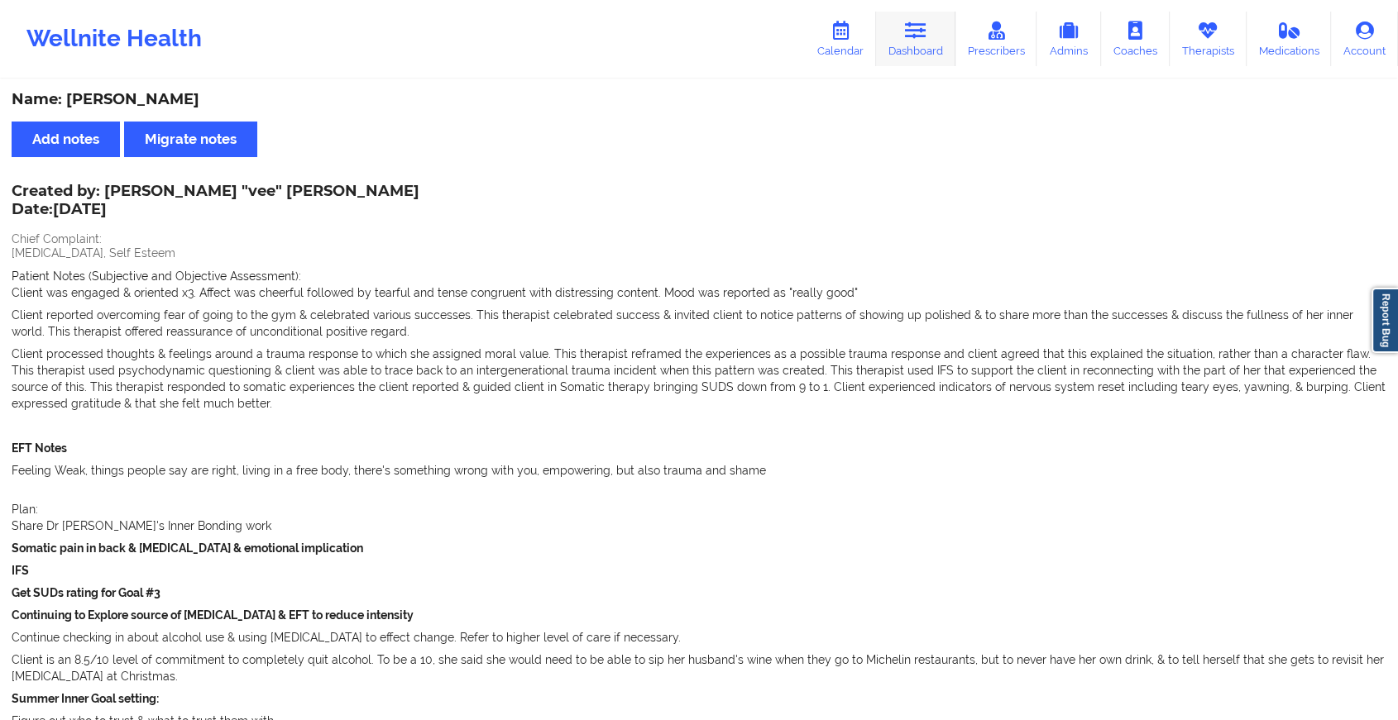
click at [926, 31] on icon at bounding box center [916, 31] width 22 height 18
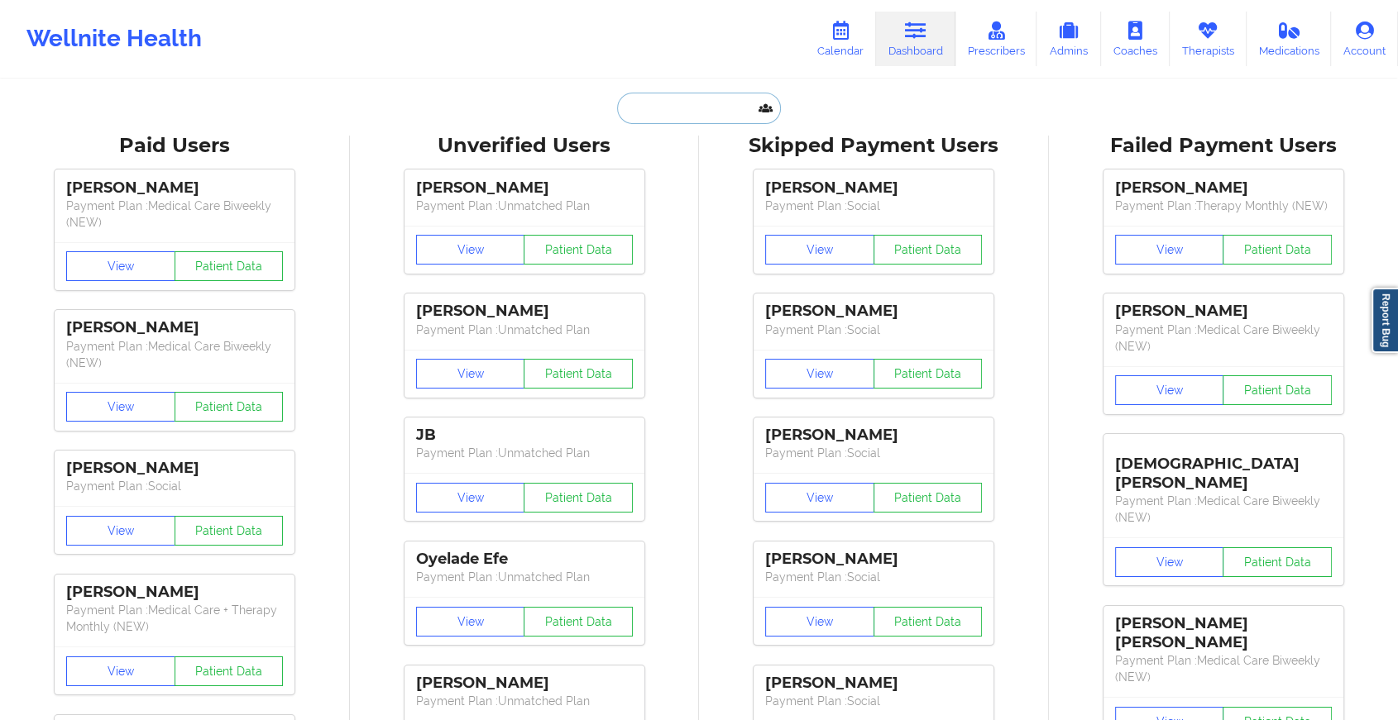
click at [653, 97] on input "text" at bounding box center [699, 108] width 164 height 31
paste input "[EMAIL_ADDRESS][DOMAIN_NAME]"
type input "[EMAIL_ADDRESS][DOMAIN_NAME]"
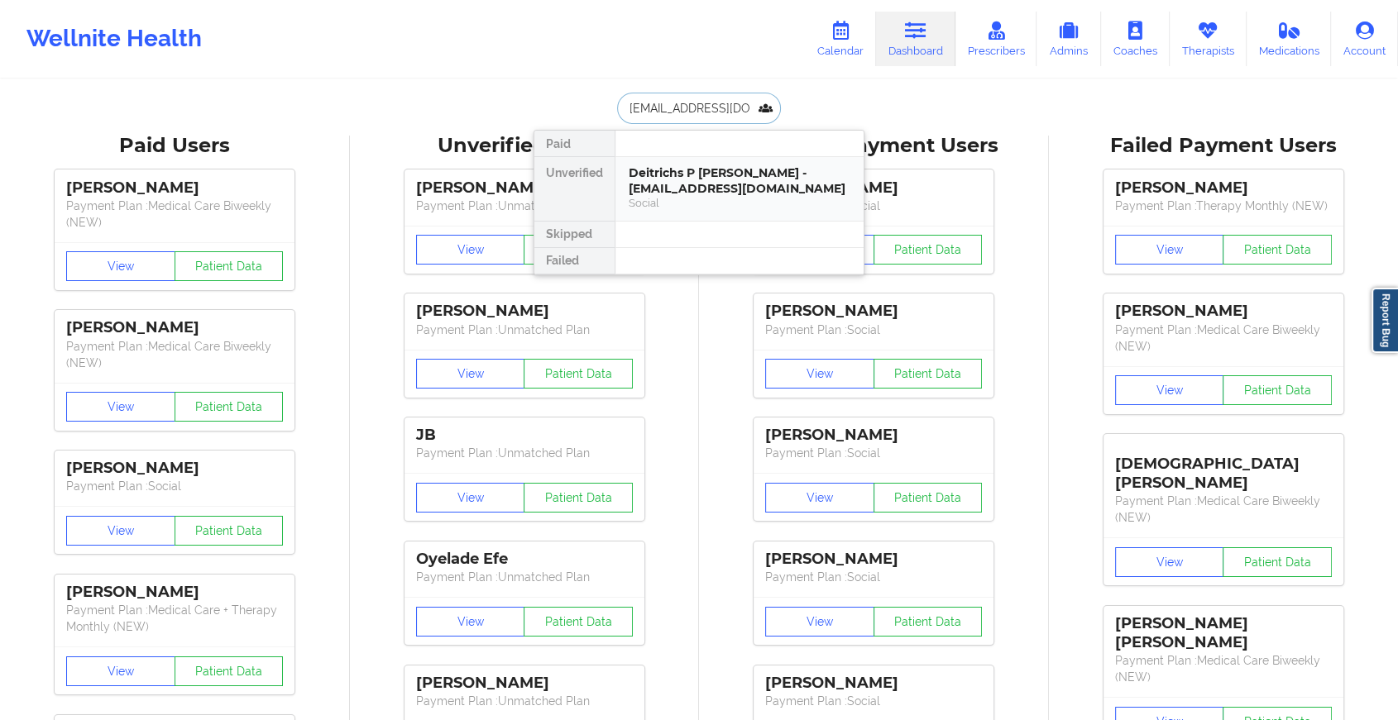
click at [759, 187] on div "Deitrichs P [PERSON_NAME] - [EMAIL_ADDRESS][DOMAIN_NAME]" at bounding box center [740, 180] width 222 height 31
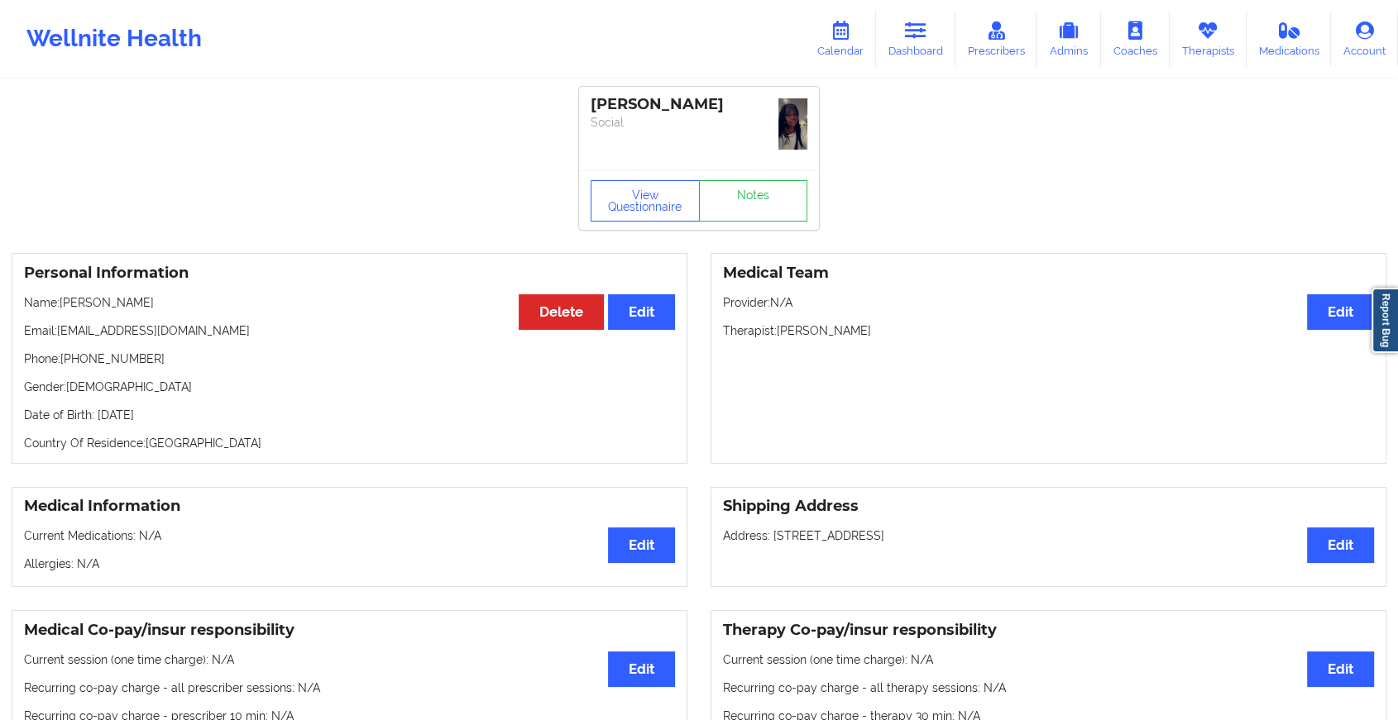
click at [754, 175] on div "View Questionnaire Notes" at bounding box center [699, 200] width 240 height 60
drag, startPoint x: 754, startPoint y: 175, endPoint x: 758, endPoint y: 194, distance: 18.7
click at [758, 194] on link "Notes" at bounding box center [753, 200] width 109 height 41
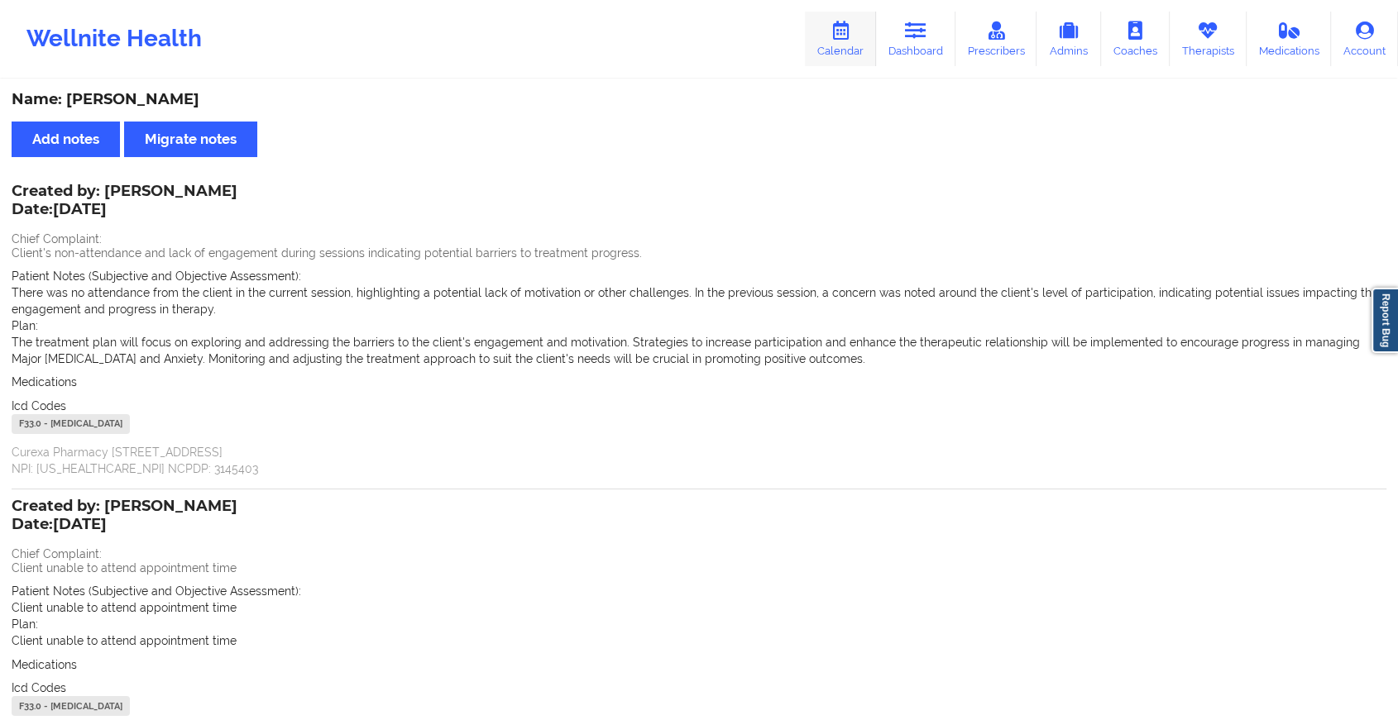
drag, startPoint x: 900, startPoint y: 45, endPoint x: 876, endPoint y: 51, distance: 24.7
click at [900, 45] on link "Dashboard" at bounding box center [915, 39] width 79 height 55
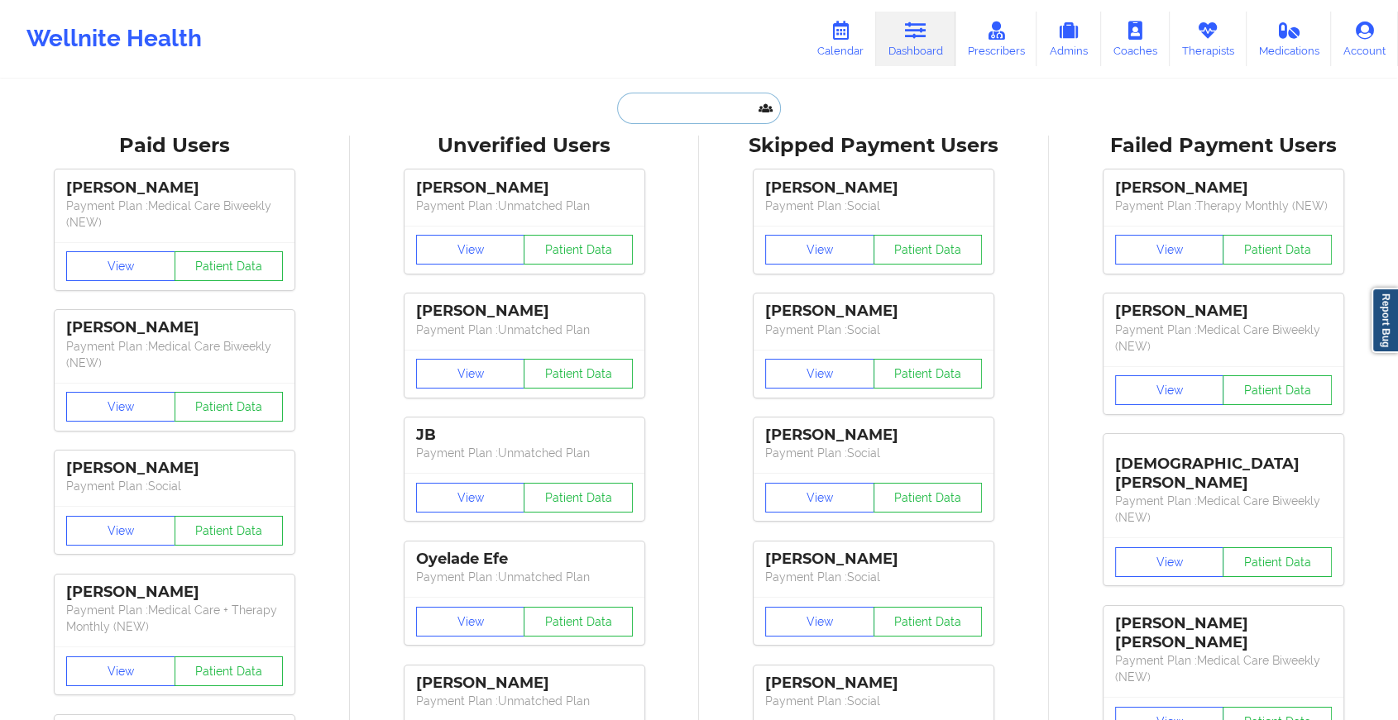
click at [652, 113] on input "text" at bounding box center [699, 108] width 164 height 31
paste input "[EMAIL_ADDRESS][DOMAIN_NAME]"
type input "[EMAIL_ADDRESS][DOMAIN_NAME]"
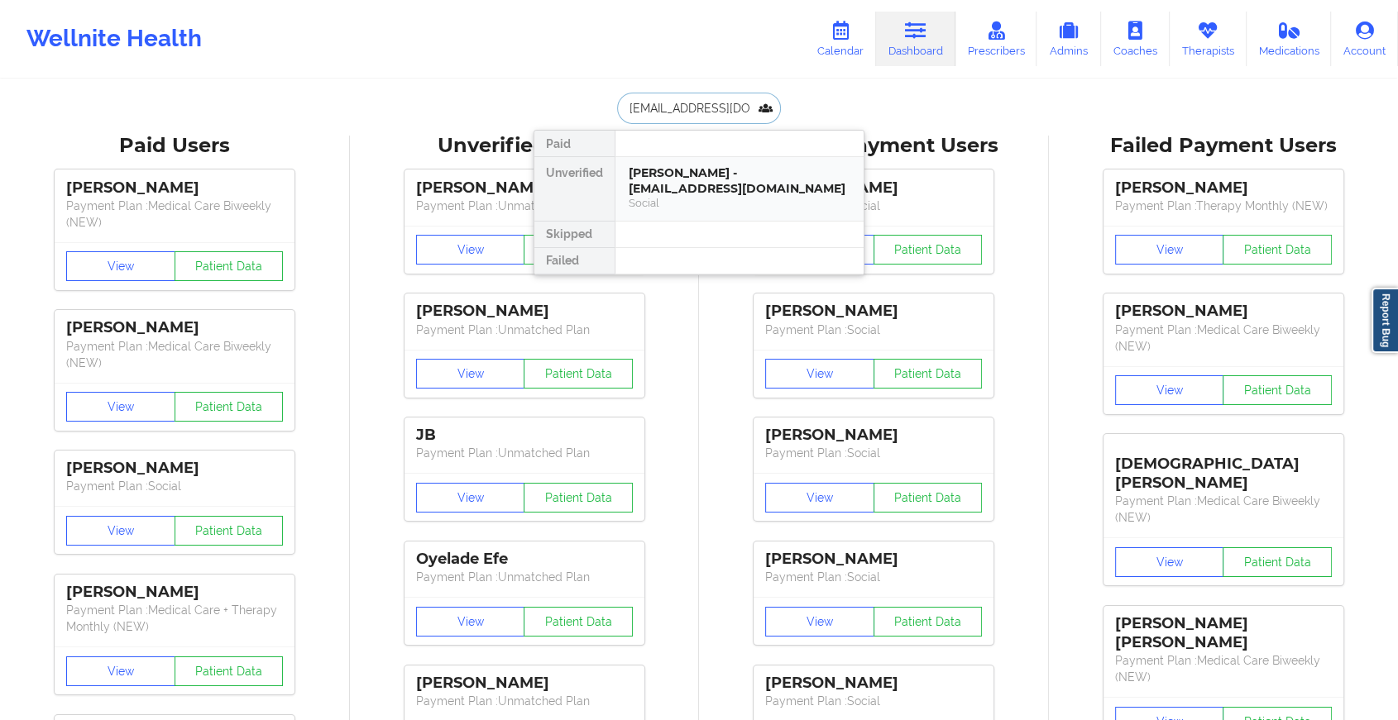
click at [759, 183] on div "[PERSON_NAME] - [EMAIL_ADDRESS][DOMAIN_NAME]" at bounding box center [740, 180] width 222 height 31
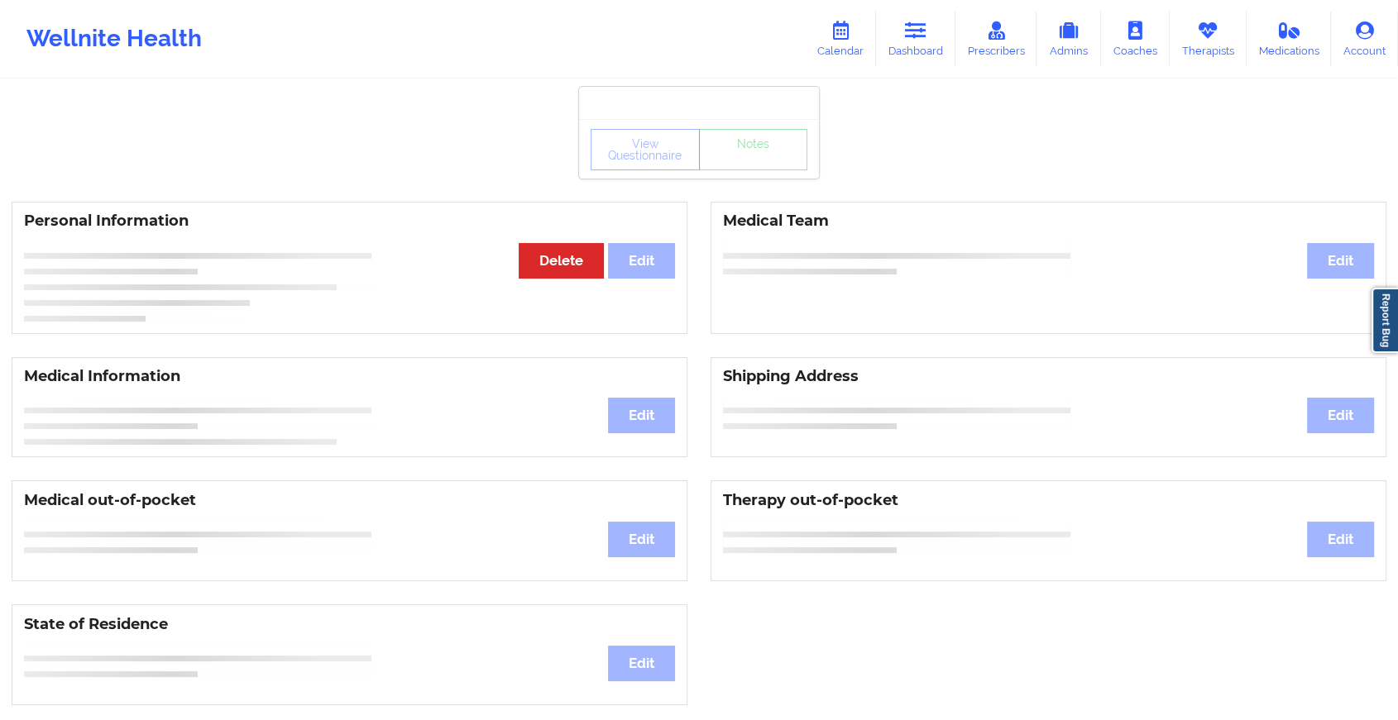
click at [781, 165] on div "View Questionnaire Notes" at bounding box center [699, 149] width 217 height 41
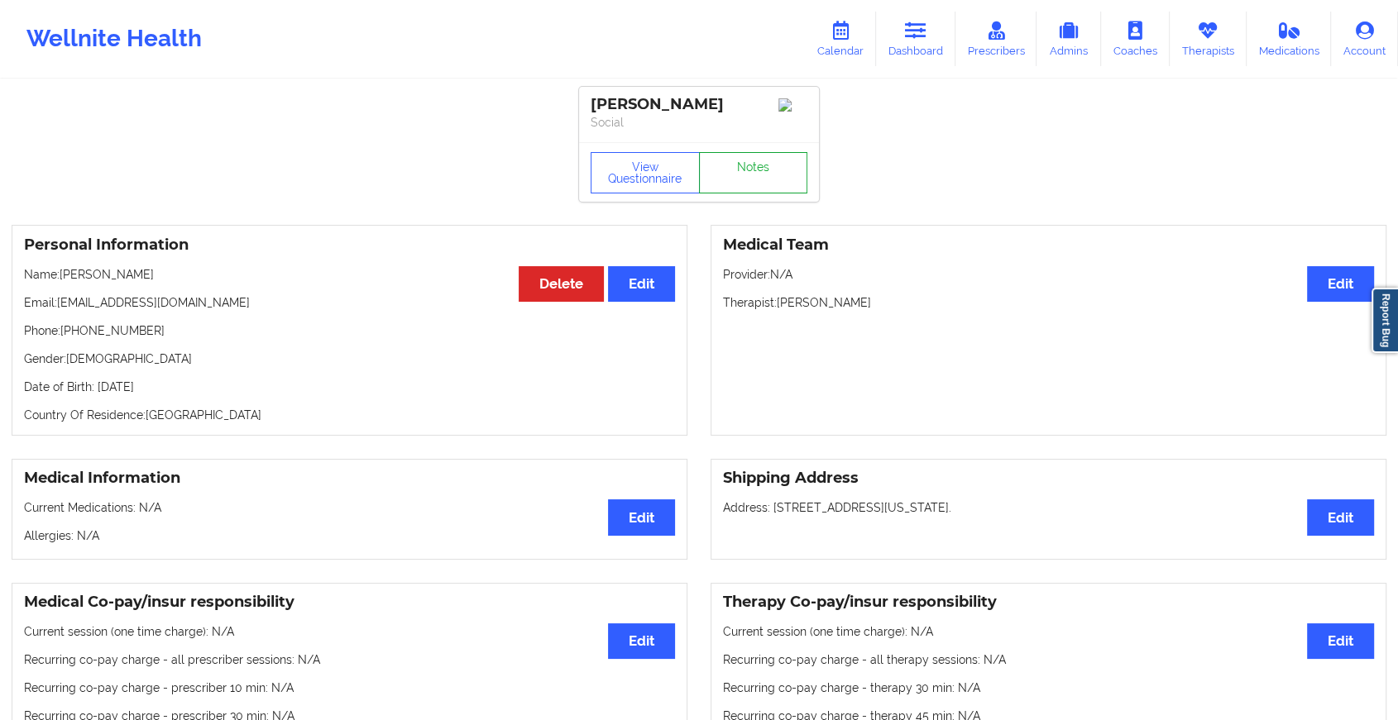
click at [781, 165] on link "Notes" at bounding box center [753, 172] width 109 height 41
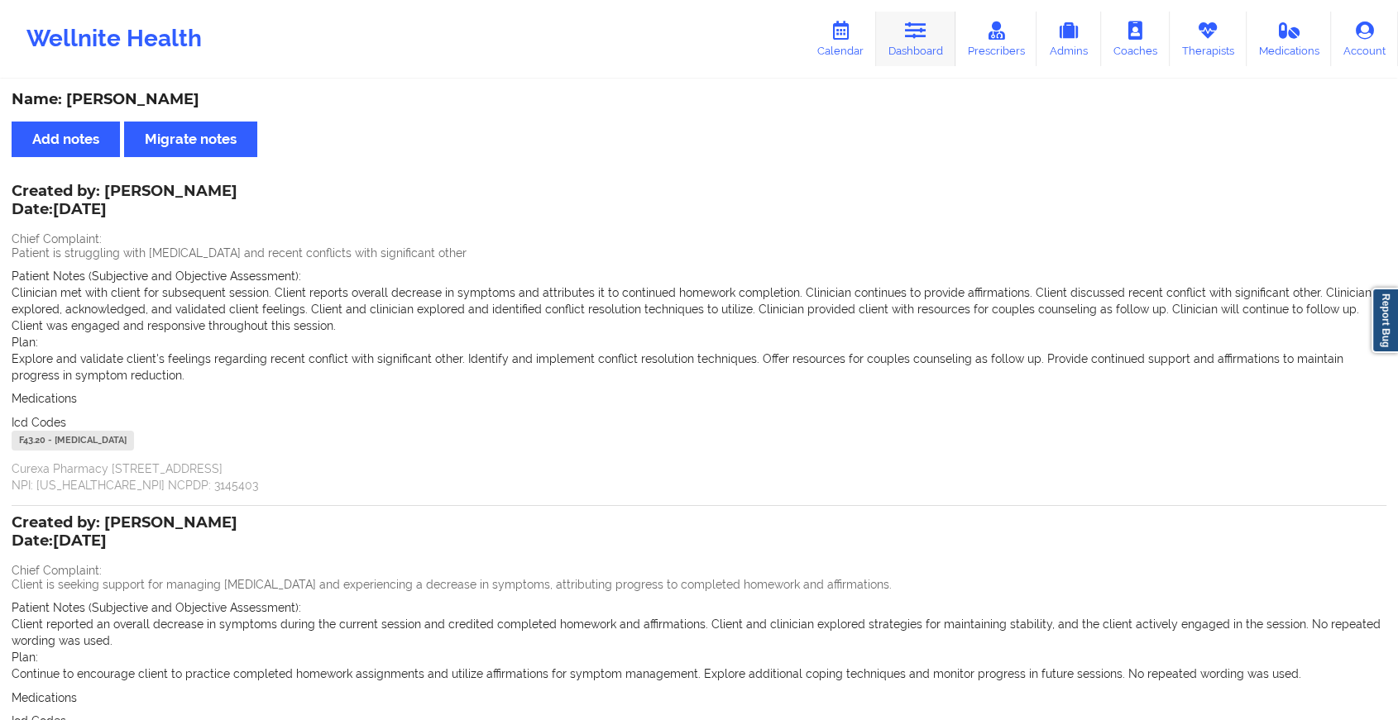
click at [938, 37] on link "Dashboard" at bounding box center [915, 39] width 79 height 55
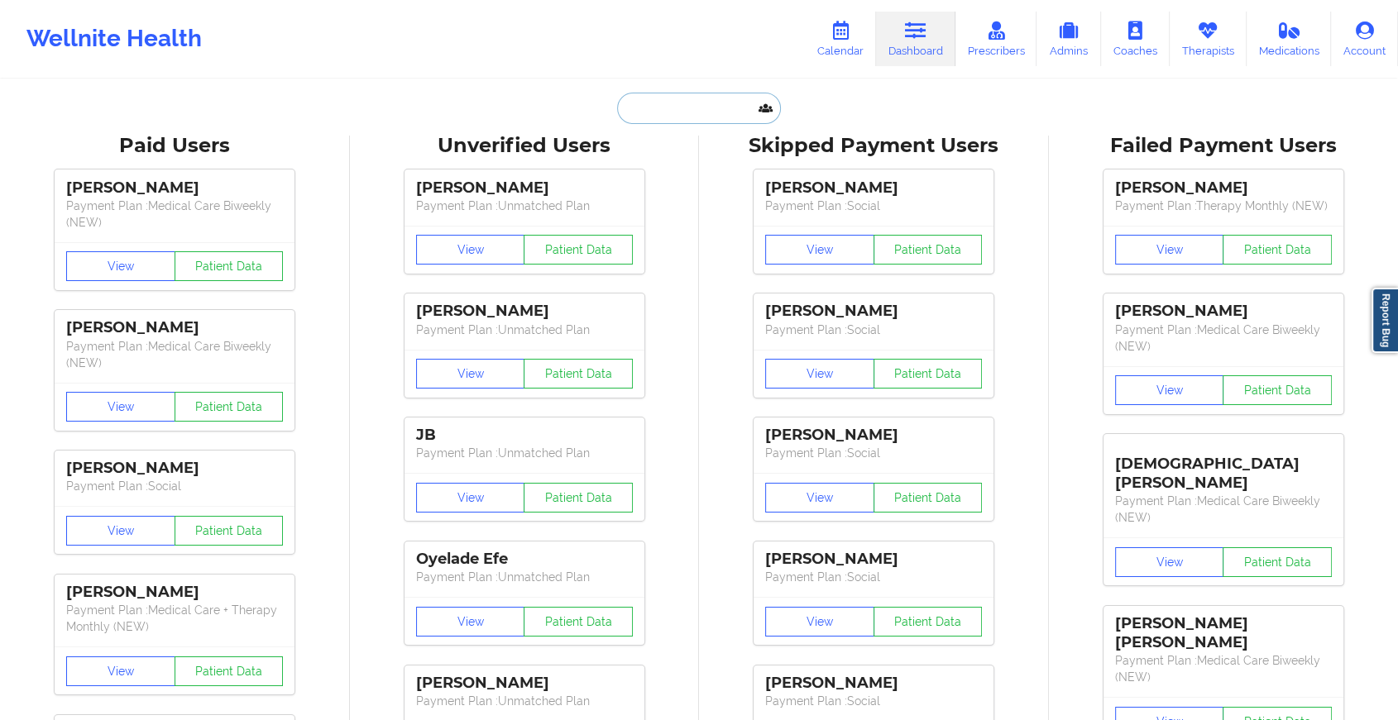
click at [695, 117] on input "text" at bounding box center [699, 108] width 164 height 31
paste input "[EMAIL_ADDRESS][DOMAIN_NAME]"
type input "[EMAIL_ADDRESS][DOMAIN_NAME]"
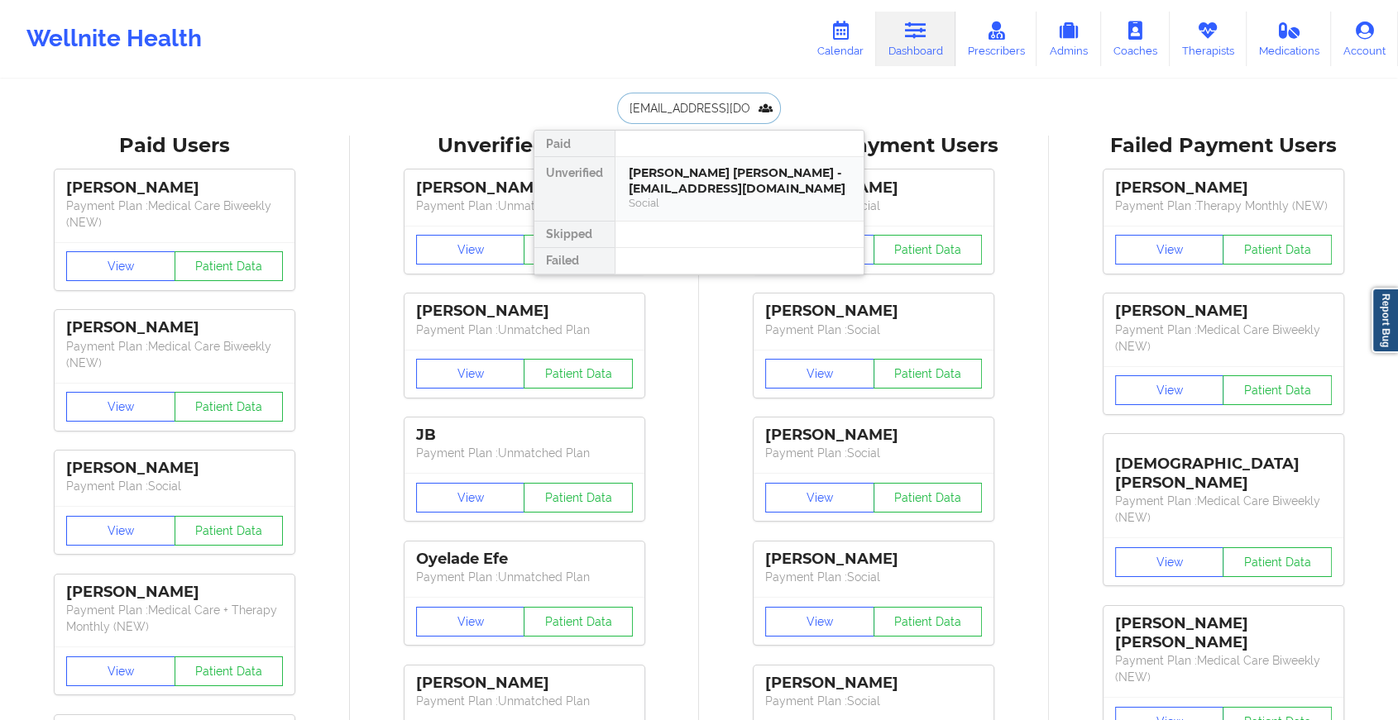
click at [721, 181] on div "[PERSON_NAME] [PERSON_NAME] - [EMAIL_ADDRESS][DOMAIN_NAME]" at bounding box center [740, 180] width 222 height 31
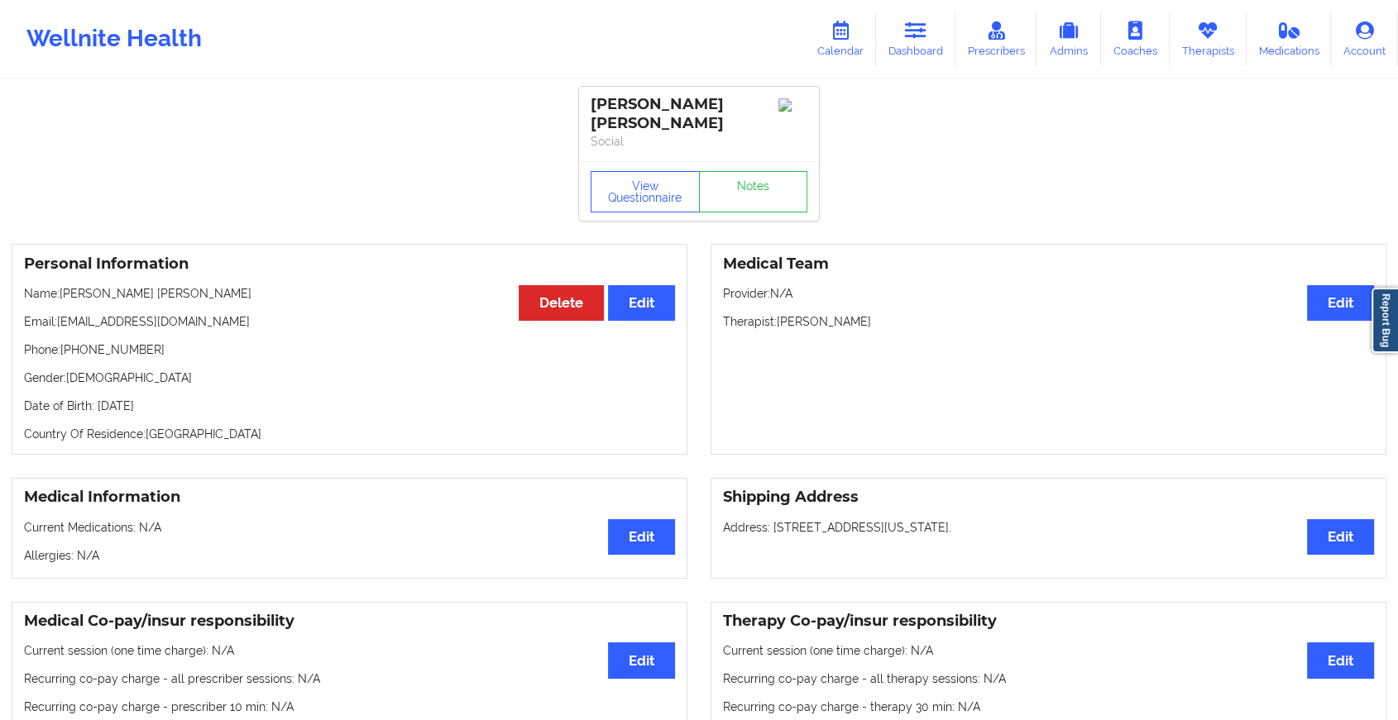
click at [759, 176] on div "View Questionnaire Notes" at bounding box center [699, 191] width 240 height 60
click at [759, 176] on link "Notes" at bounding box center [753, 191] width 109 height 41
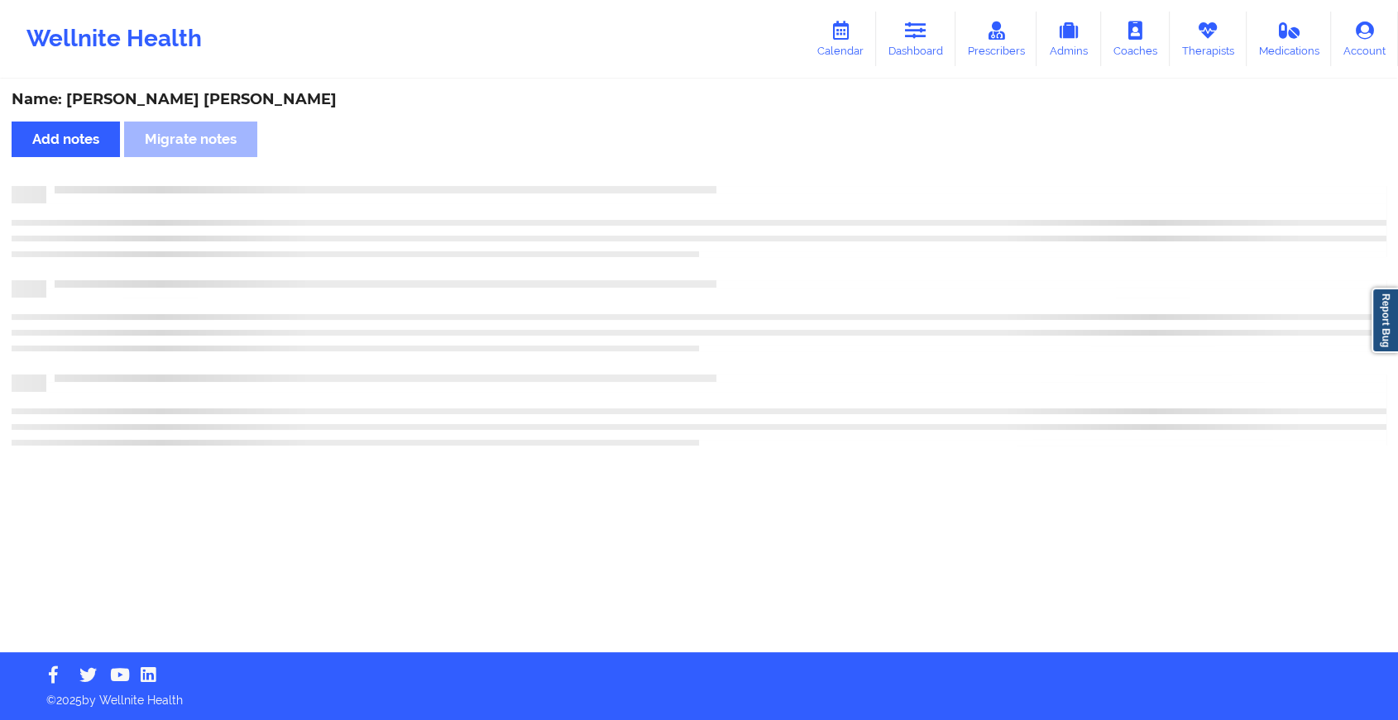
click at [759, 176] on div "Name: [PERSON_NAME] [PERSON_NAME] Add notes Migrate notes" at bounding box center [699, 366] width 1398 height 571
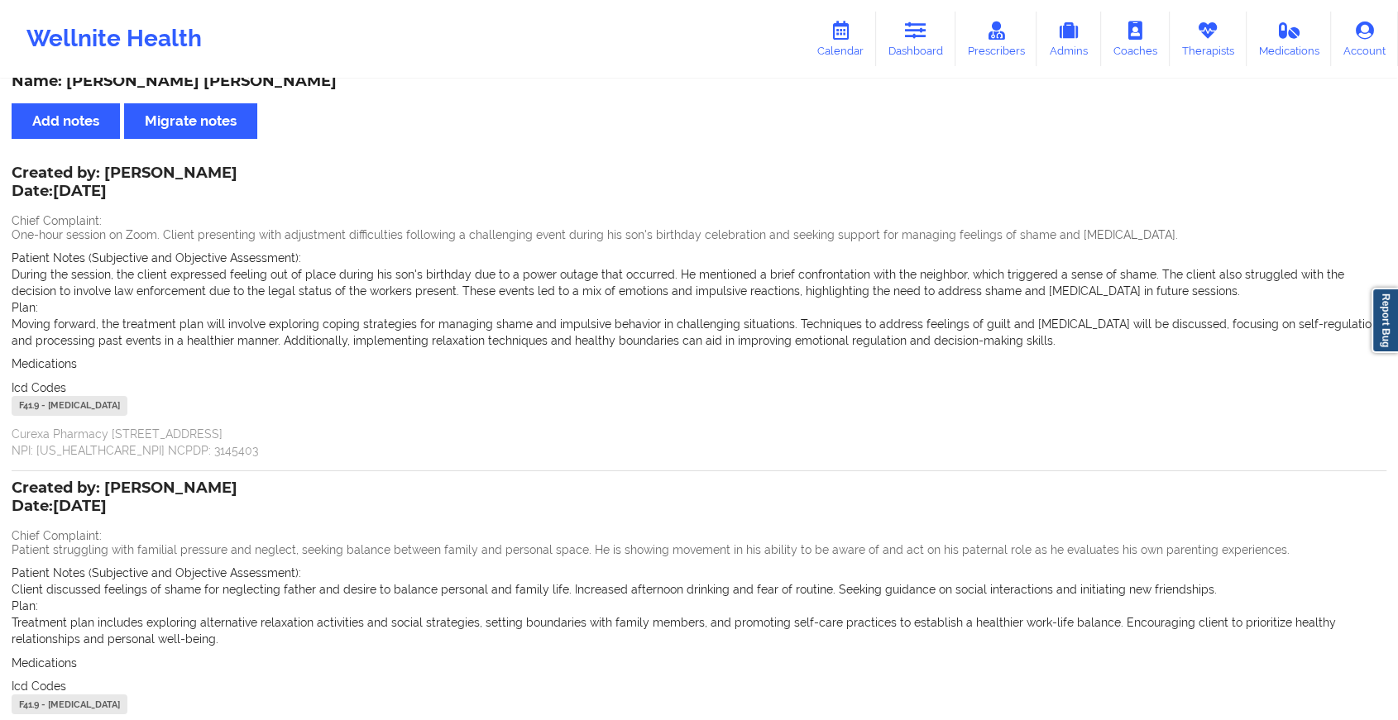
scroll to position [60, 0]
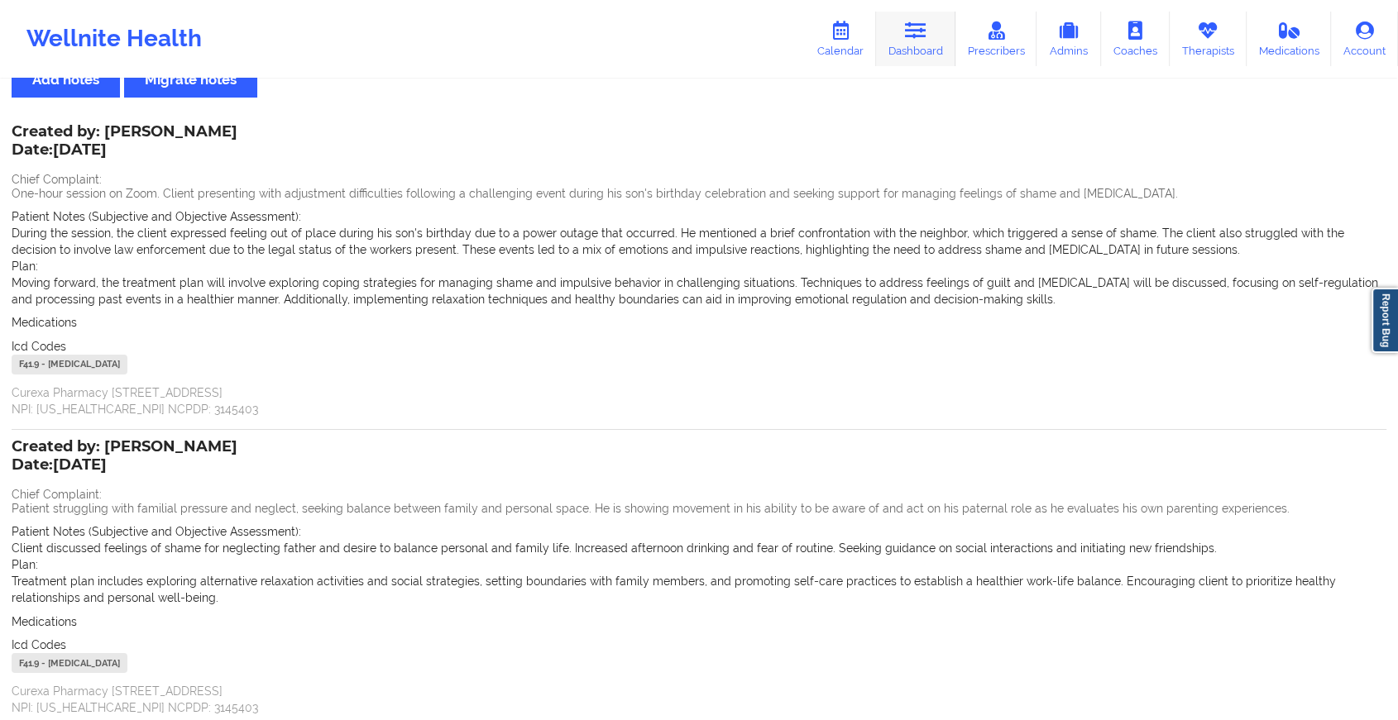
click at [900, 18] on link "Dashboard" at bounding box center [915, 39] width 79 height 55
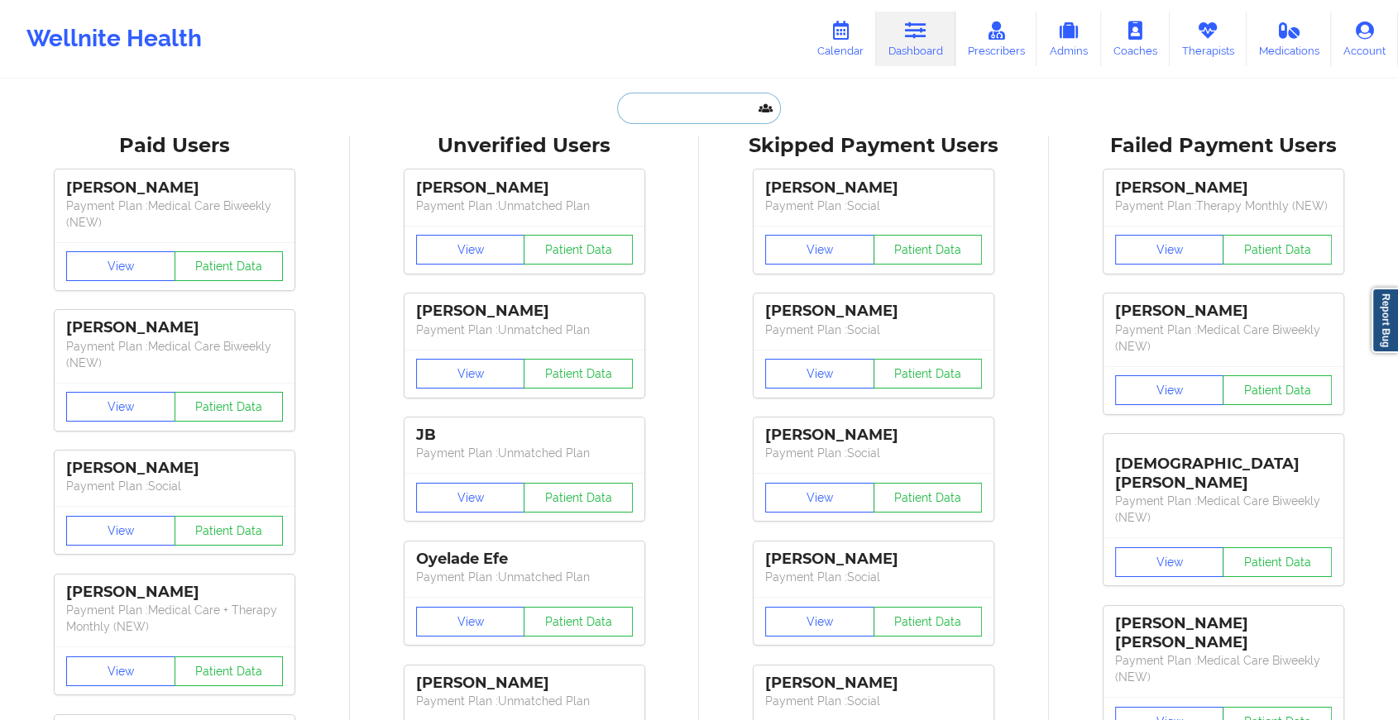
click at [728, 98] on input "text" at bounding box center [699, 108] width 164 height 31
paste input "[DEMOGRAPHIC_DATA][DOMAIN_NAME]"
type input "[DEMOGRAPHIC_DATA][DOMAIN_NAME]"
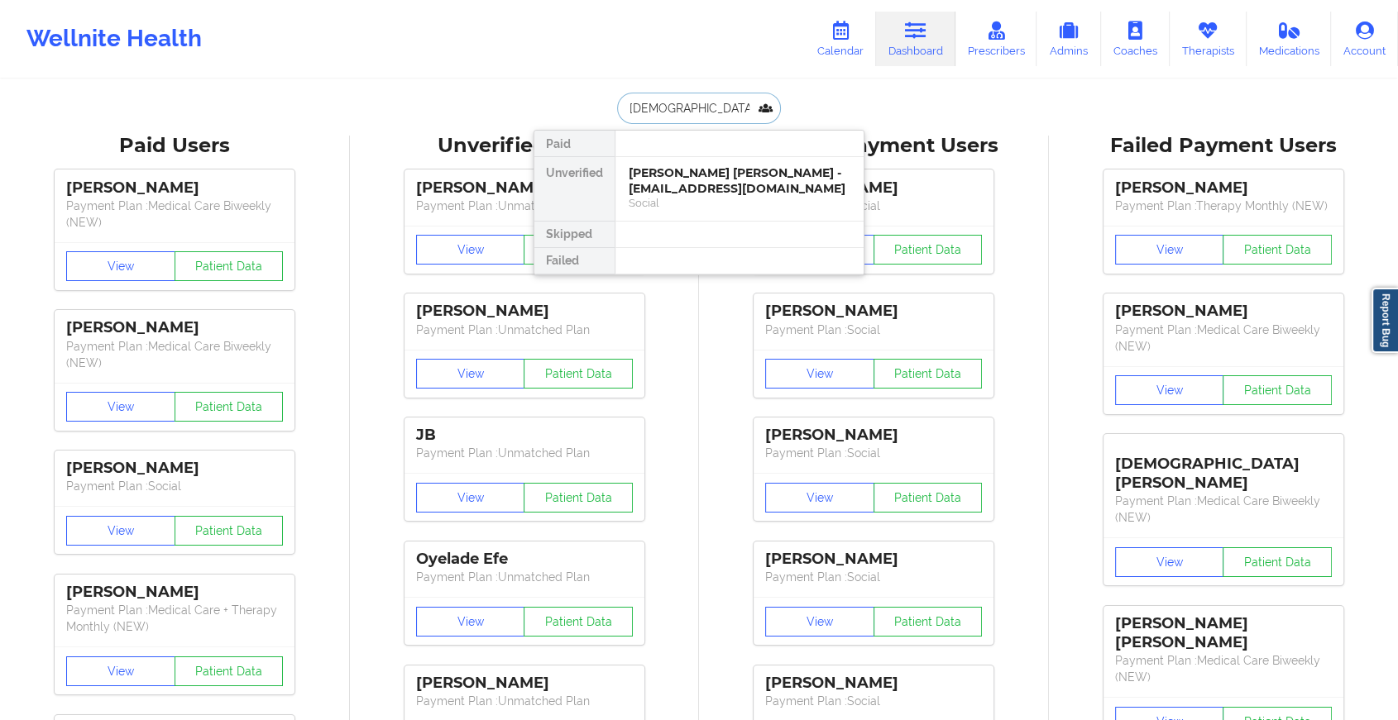
scroll to position [0, 16]
click at [743, 179] on div "[PERSON_NAME] - [EMAIL_ADDRESS][DOMAIN_NAME]" at bounding box center [740, 180] width 222 height 31
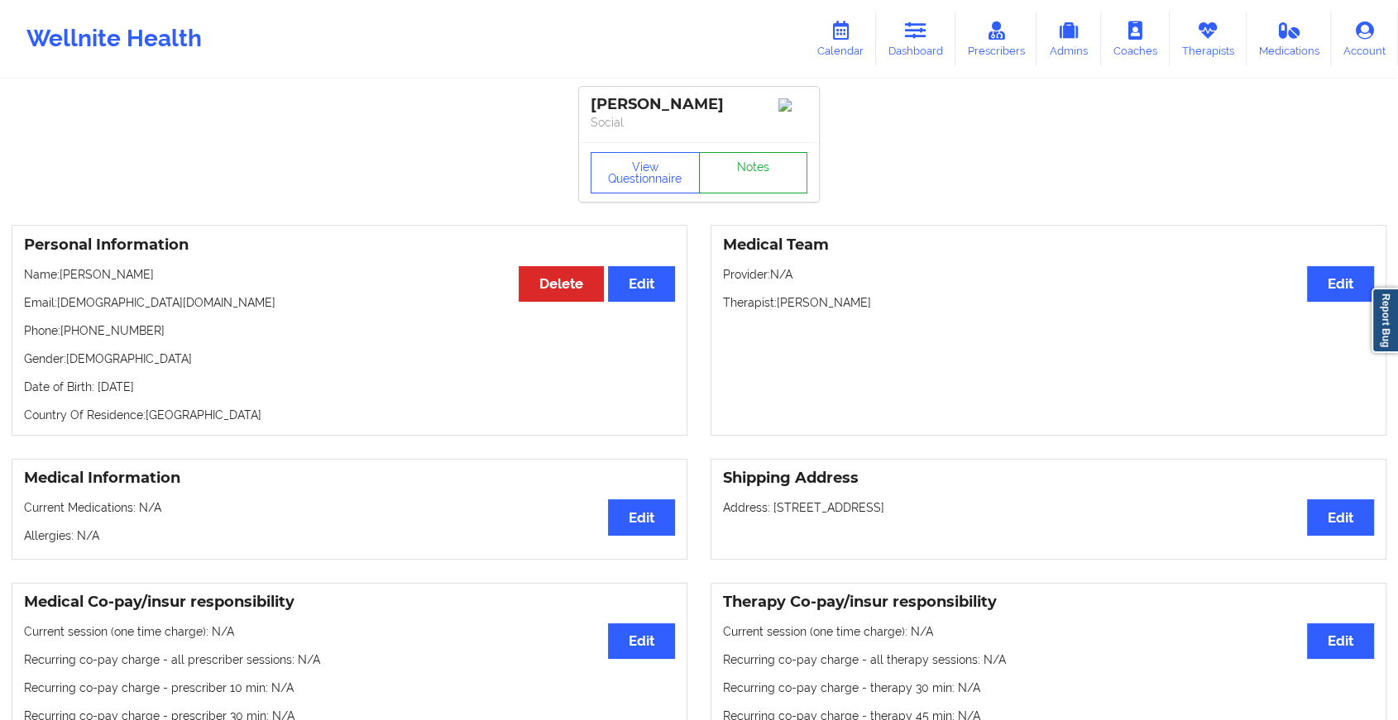
click at [751, 169] on link "Notes" at bounding box center [753, 172] width 109 height 41
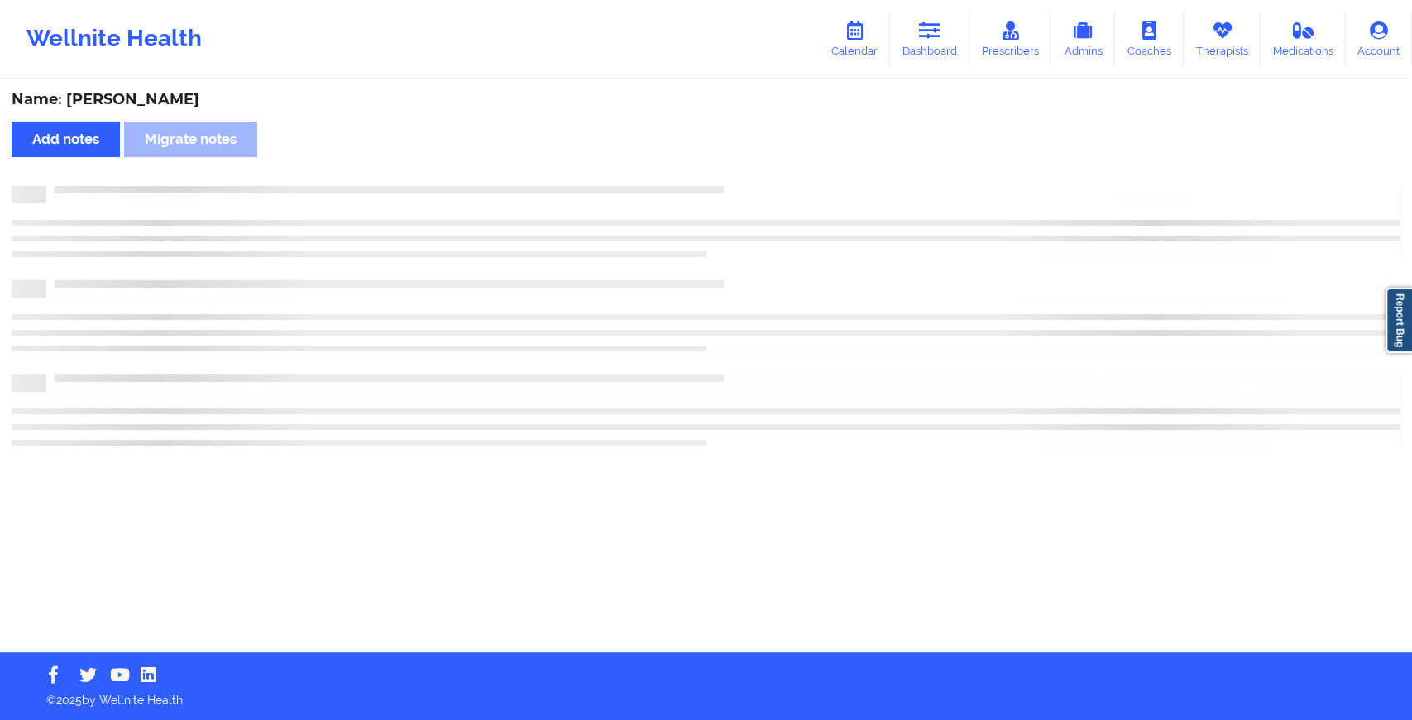
click at [751, 169] on div "Name: [PERSON_NAME] Add notes Migrate notes" at bounding box center [706, 366] width 1412 height 571
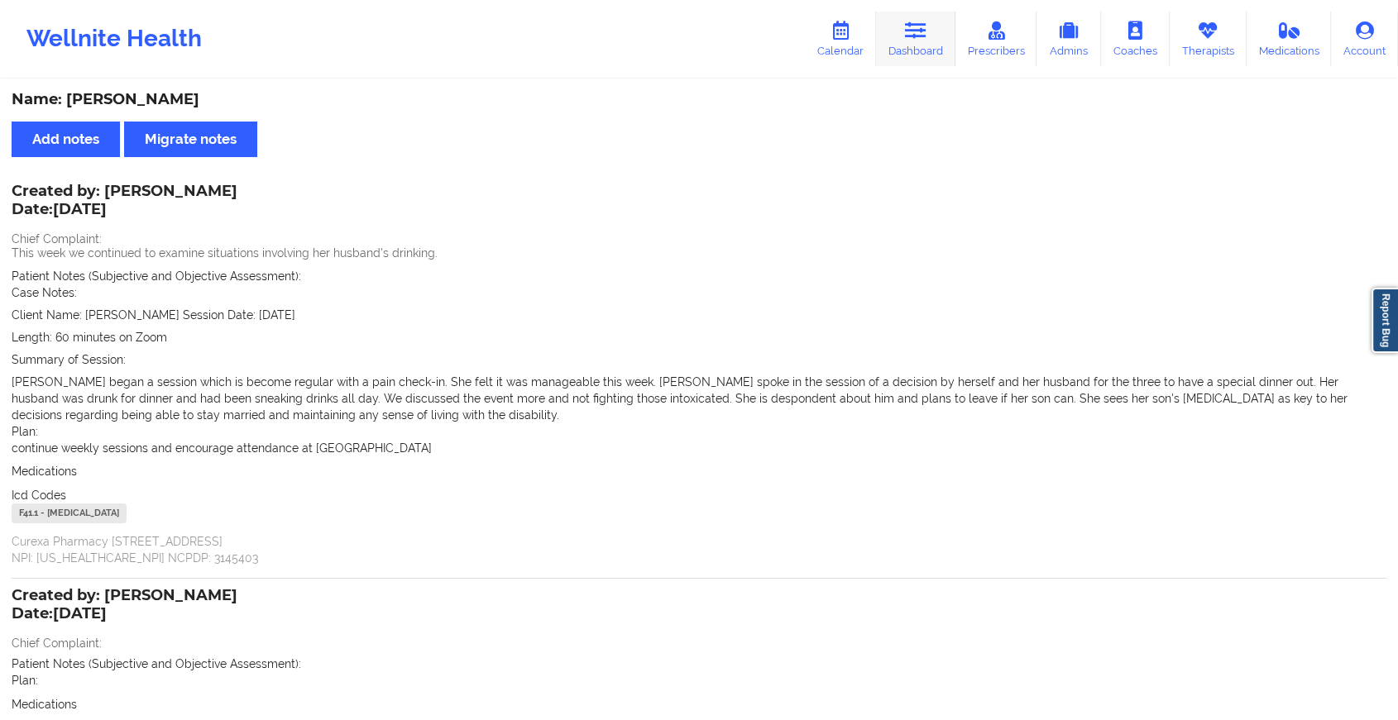
click at [917, 54] on link "Dashboard" at bounding box center [915, 39] width 79 height 55
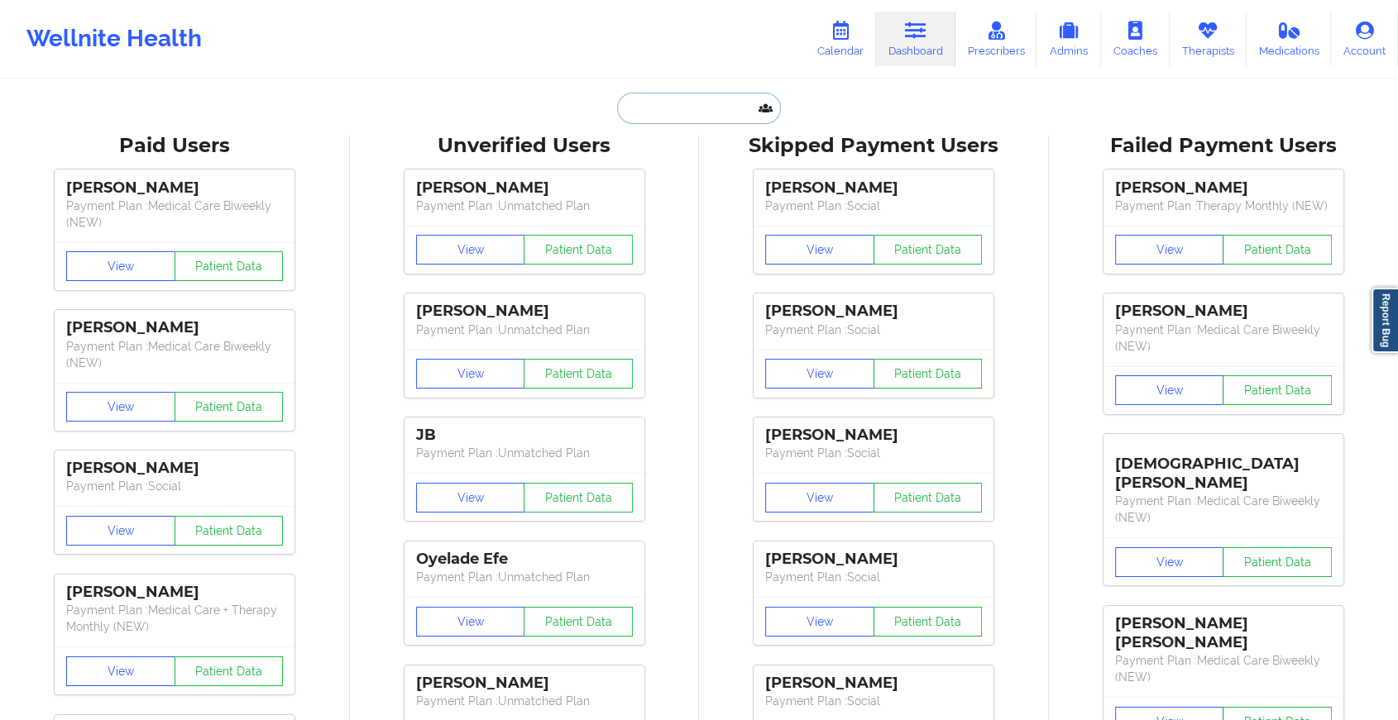
click at [650, 106] on input "text" at bounding box center [699, 108] width 164 height 31
paste input "[EMAIL_ADDRESS][DOMAIN_NAME]"
type input "[EMAIL_ADDRESS][DOMAIN_NAME]"
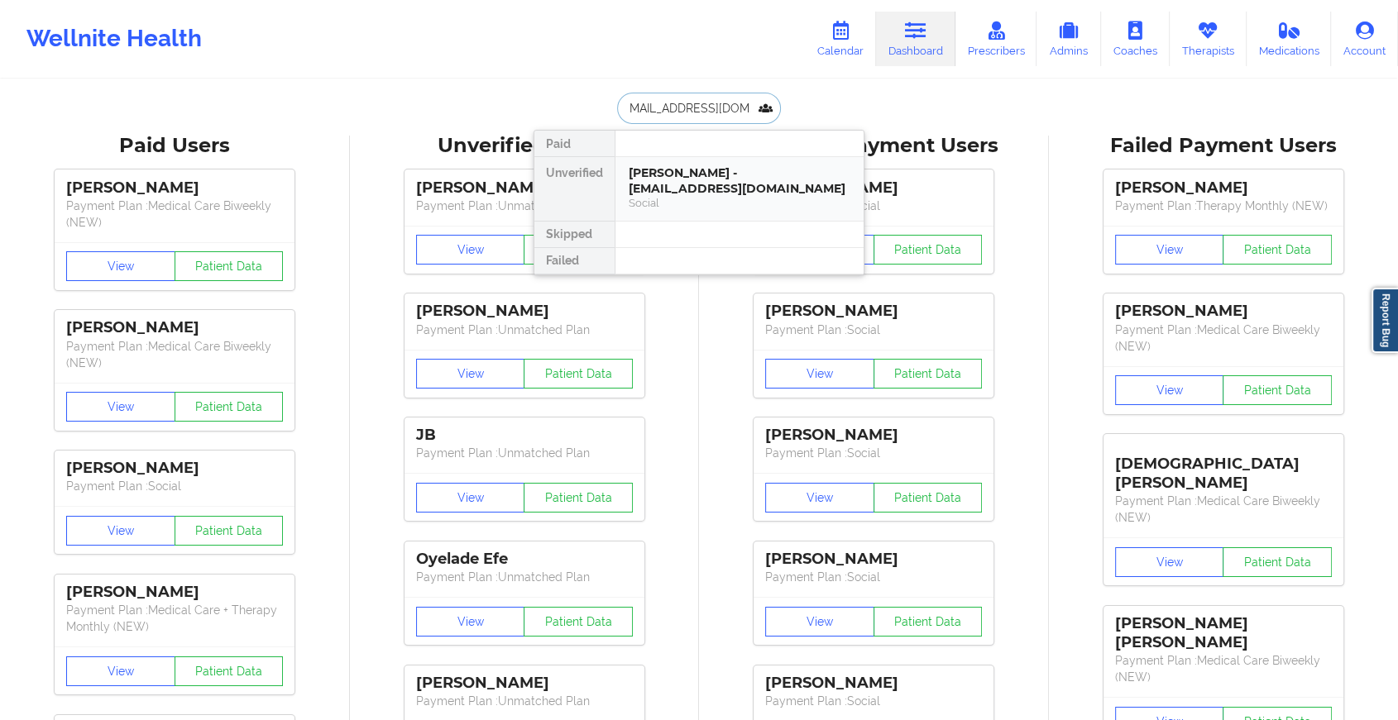
click at [675, 173] on div "[PERSON_NAME] - [EMAIL_ADDRESS][DOMAIN_NAME]" at bounding box center [740, 180] width 222 height 31
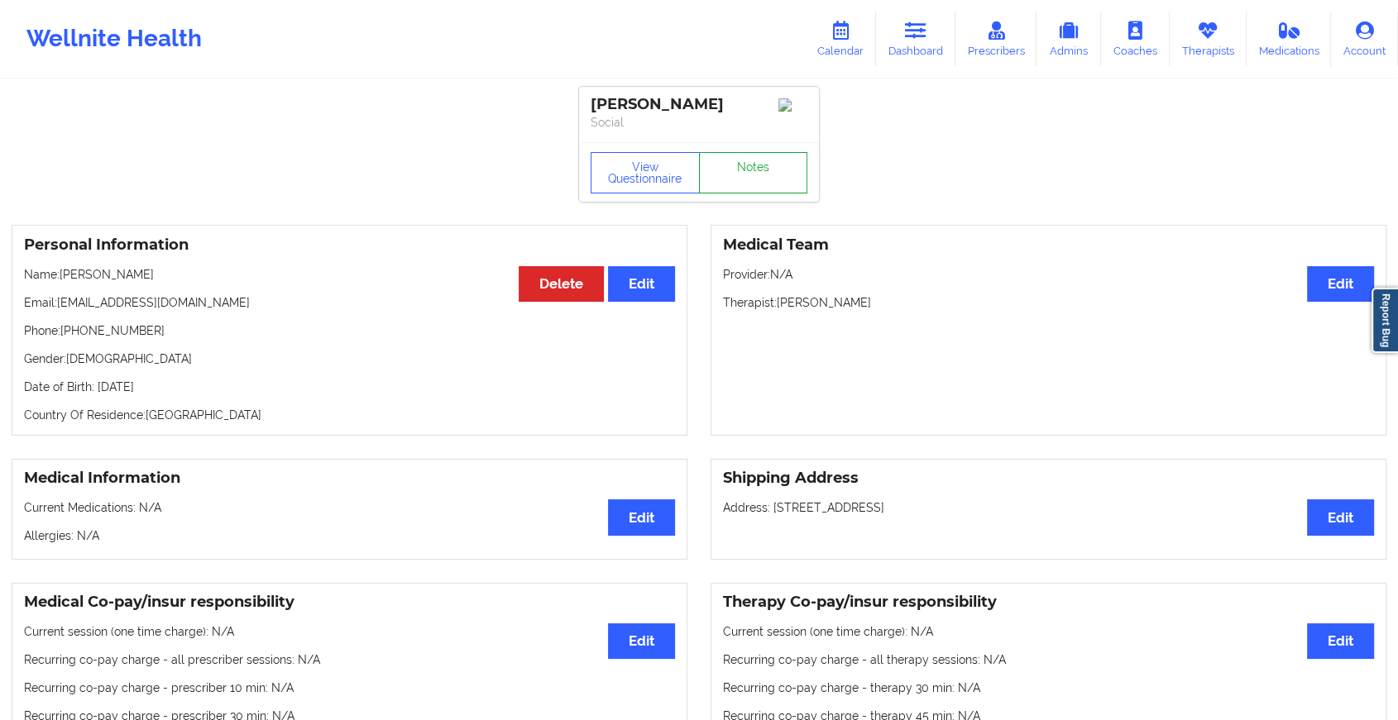
click at [755, 181] on link "Notes" at bounding box center [753, 172] width 109 height 41
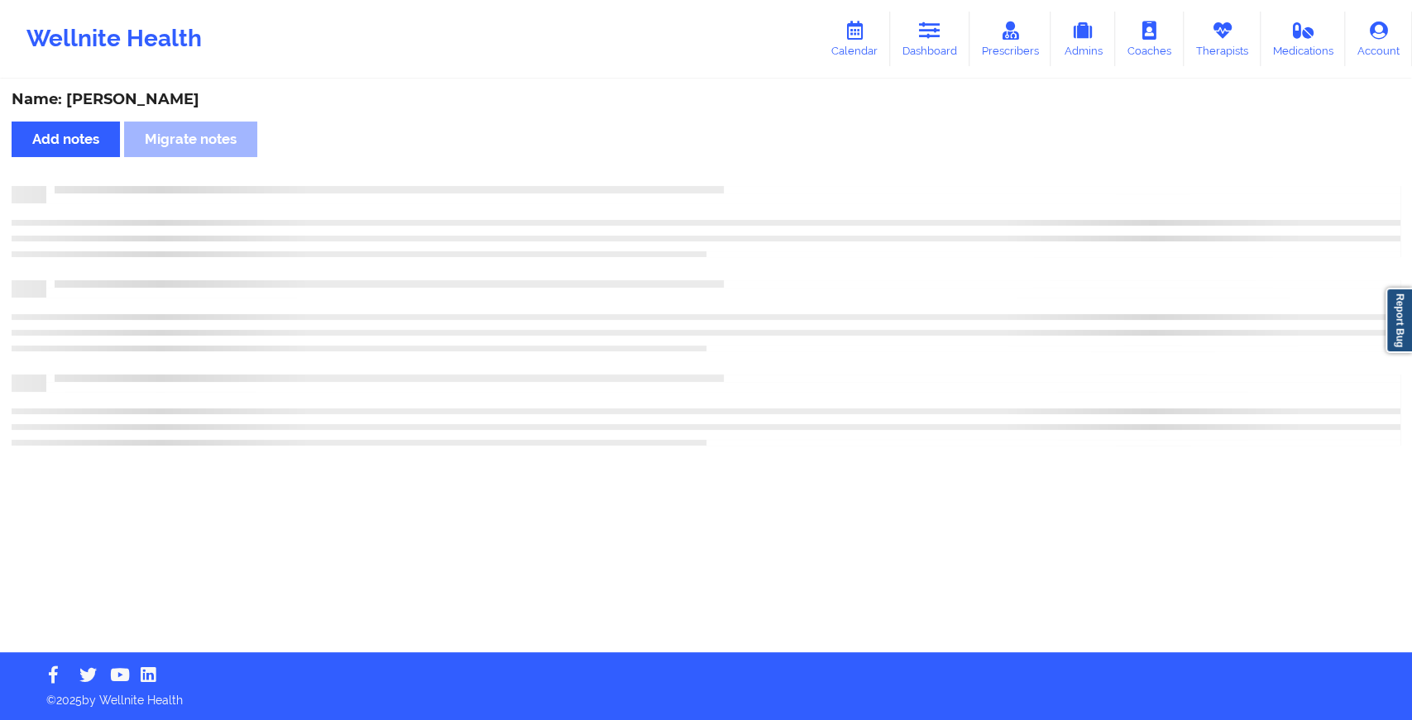
click at [755, 181] on div "Name: [PERSON_NAME] Add notes Migrate notes" at bounding box center [706, 366] width 1412 height 571
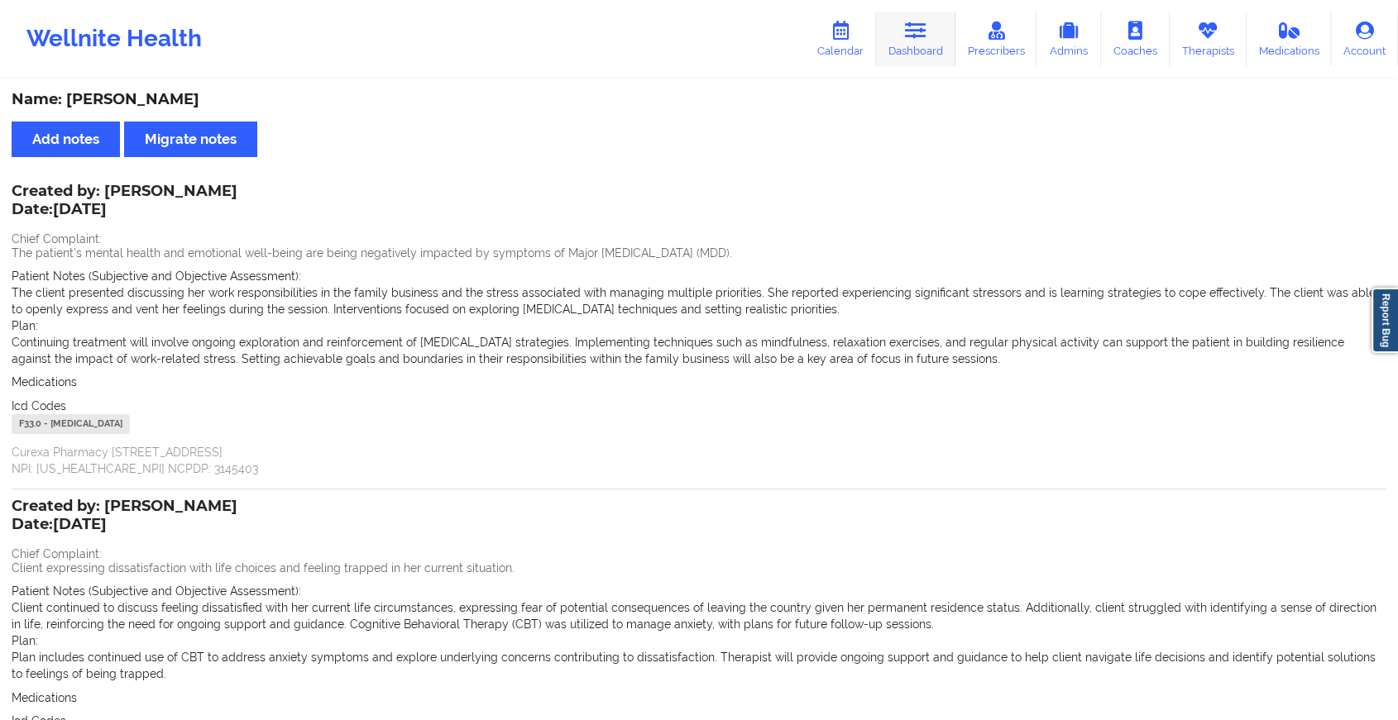
click at [892, 22] on link "Dashboard" at bounding box center [915, 39] width 79 height 55
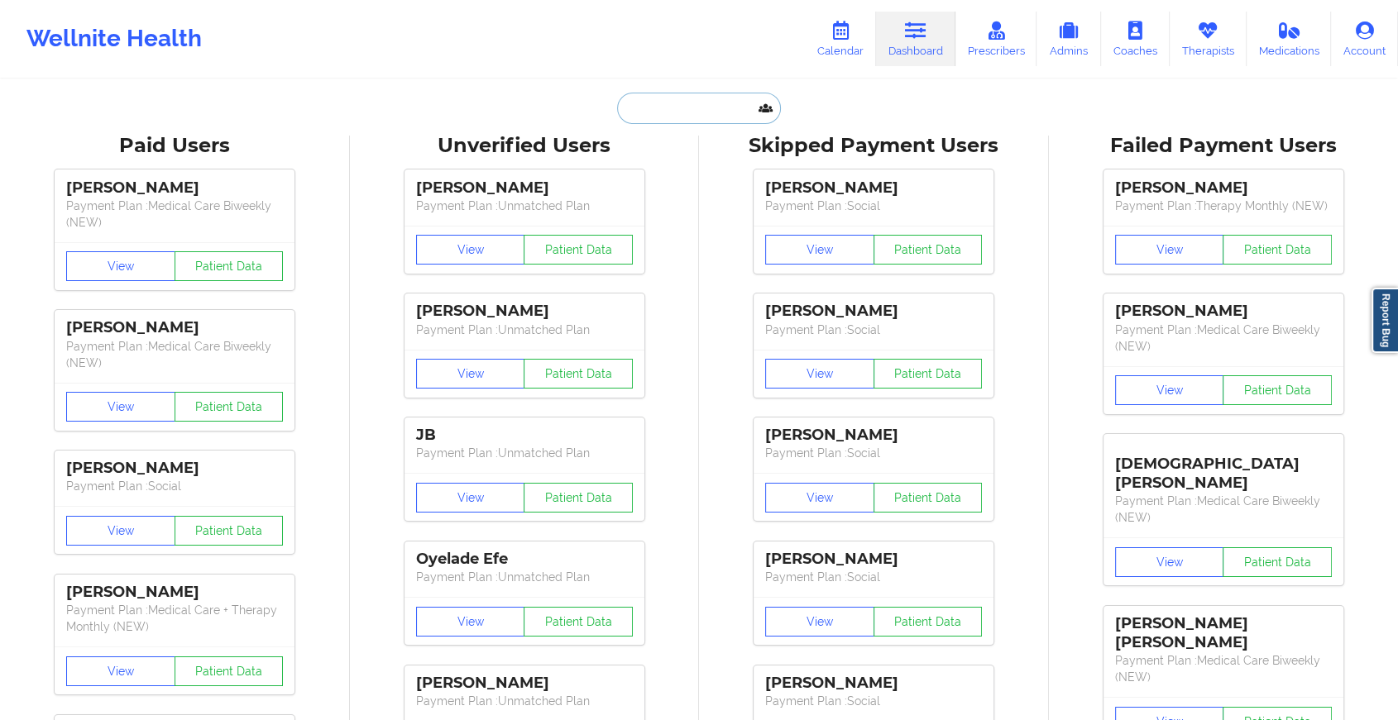
click at [636, 103] on input "text" at bounding box center [699, 108] width 164 height 31
paste input "[EMAIL_ADDRESS][DOMAIN_NAME]"
type input "[EMAIL_ADDRESS][DOMAIN_NAME]"
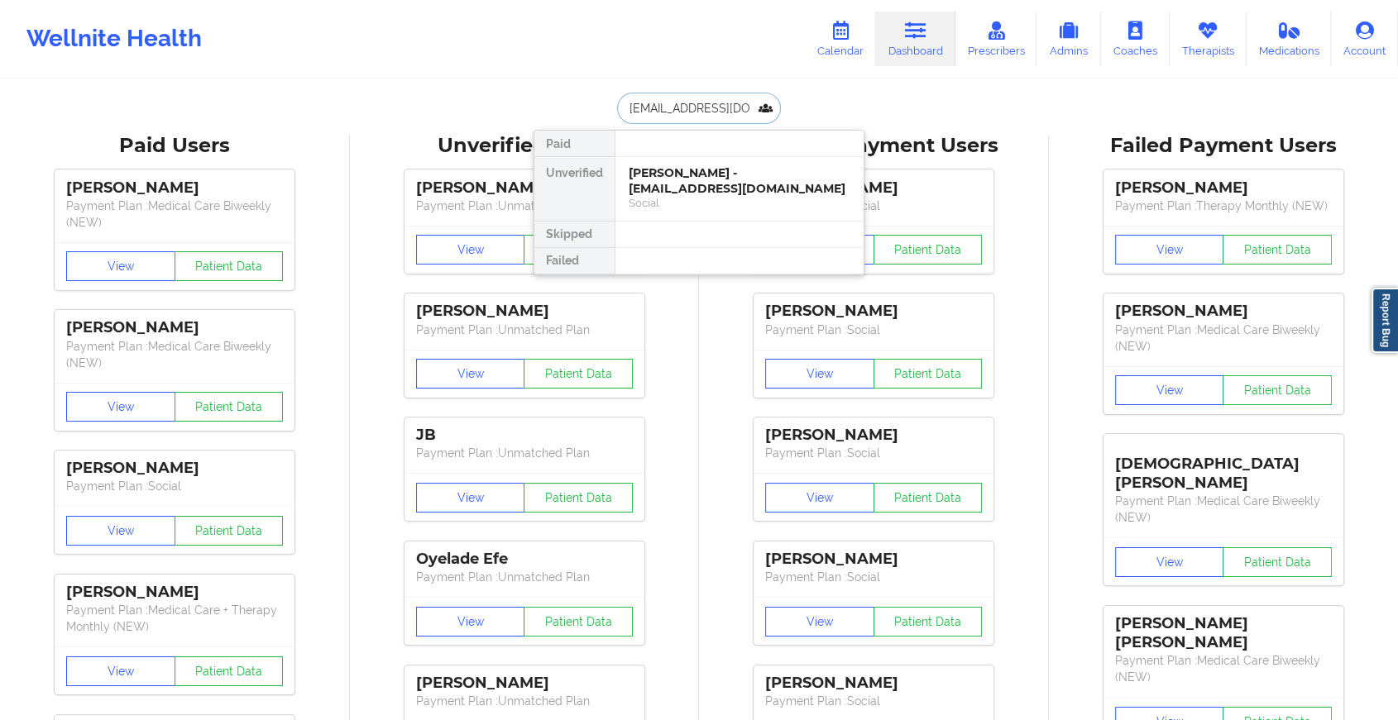
scroll to position [0, 22]
click at [721, 192] on div "[PERSON_NAME] - [EMAIL_ADDRESS][DOMAIN_NAME]" at bounding box center [740, 180] width 222 height 31
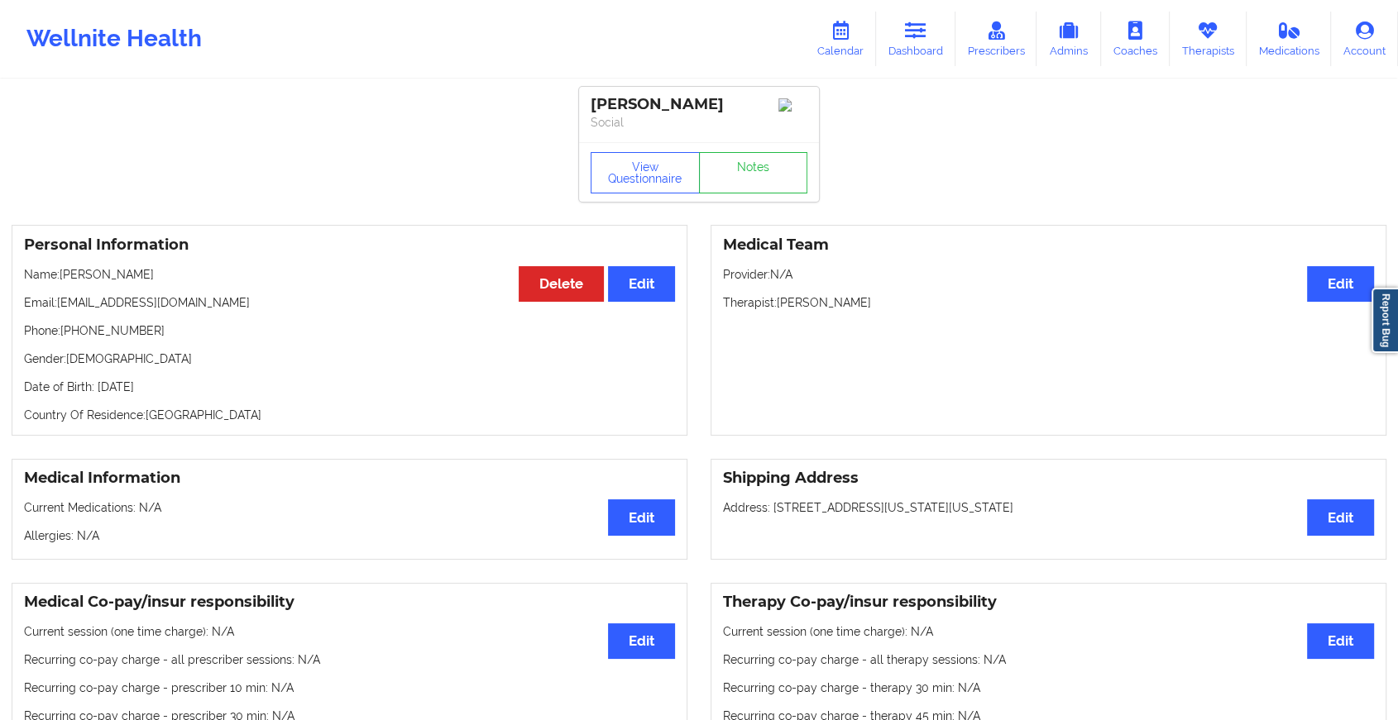
click at [771, 183] on link "Notes" at bounding box center [753, 172] width 109 height 41
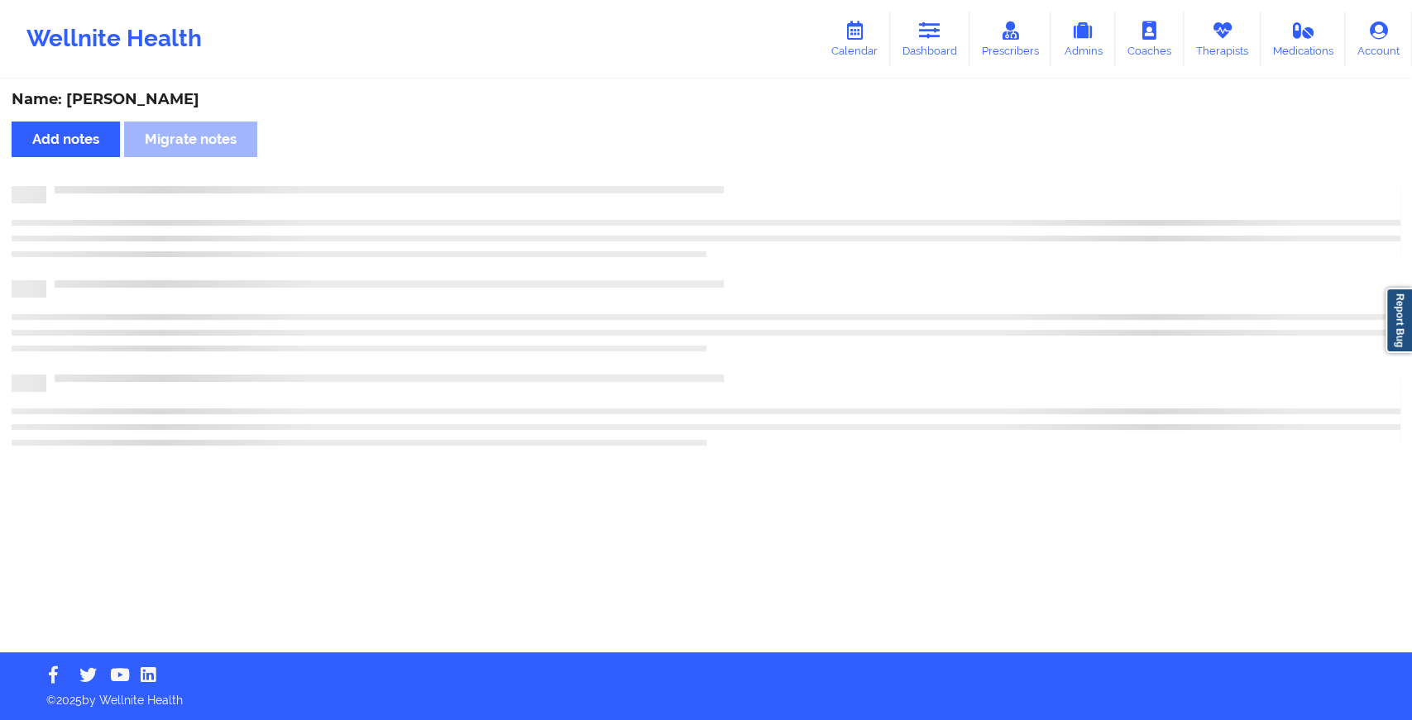
click at [771, 183] on div "Name: [PERSON_NAME] Add notes Migrate notes" at bounding box center [706, 366] width 1412 height 571
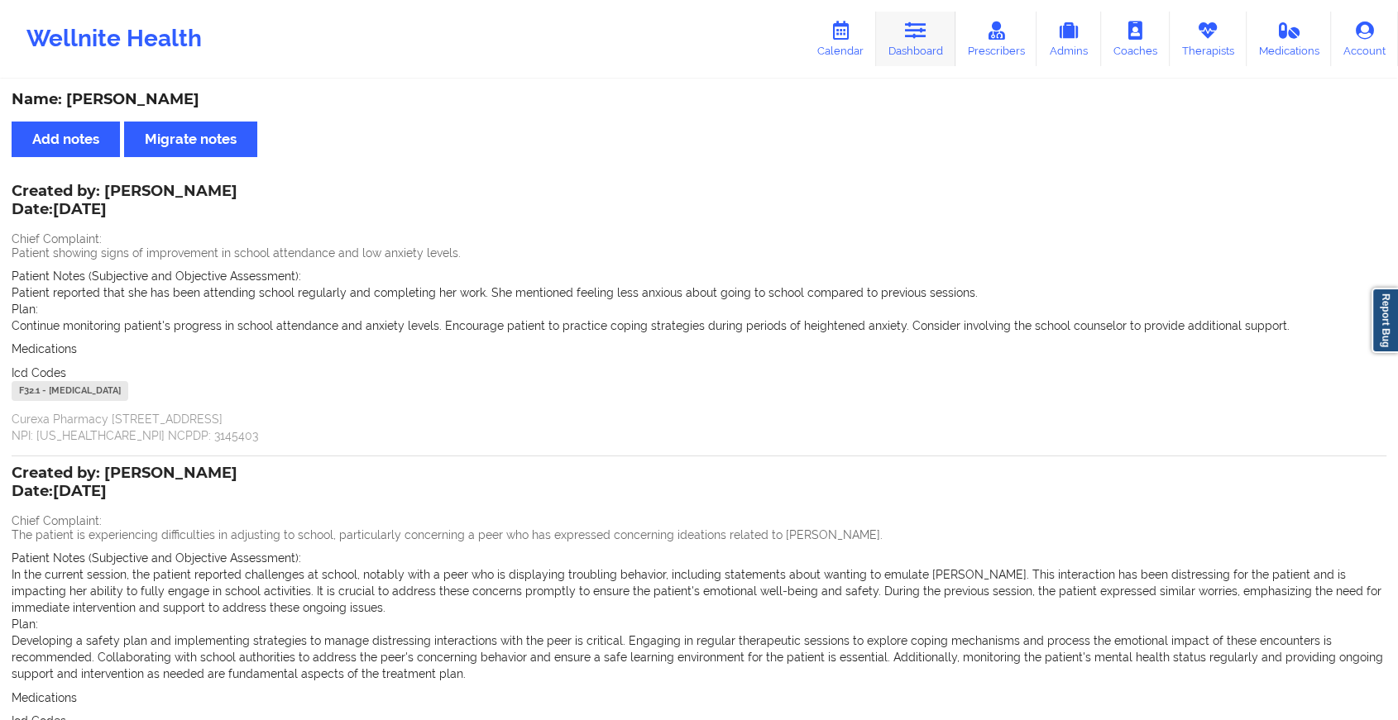
click at [901, 49] on link "Dashboard" at bounding box center [915, 39] width 79 height 55
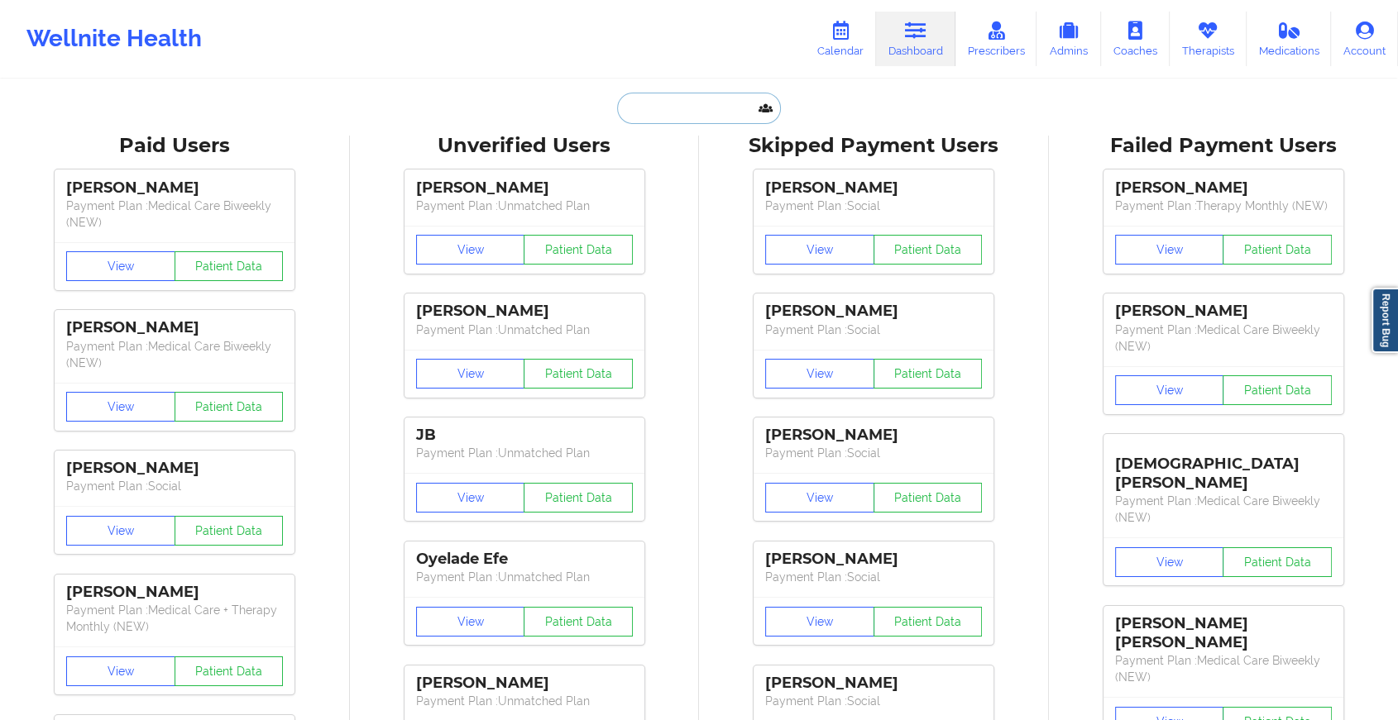
click at [710, 111] on input "text" at bounding box center [699, 108] width 164 height 31
paste input "[EMAIL_ADDRESS][DOMAIN_NAME]"
type input "[EMAIL_ADDRESS][DOMAIN_NAME]"
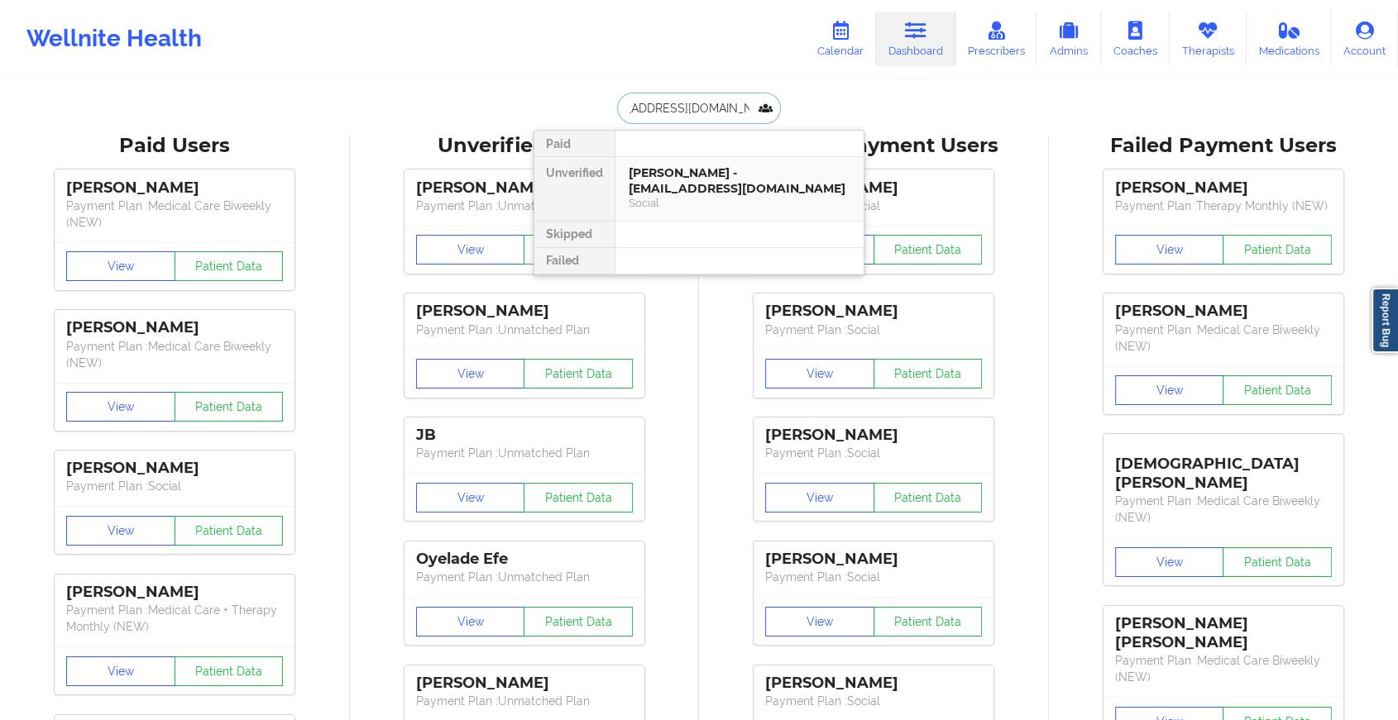
click at [695, 165] on div "[PERSON_NAME] - [EMAIL_ADDRESS][DOMAIN_NAME]" at bounding box center [740, 180] width 222 height 31
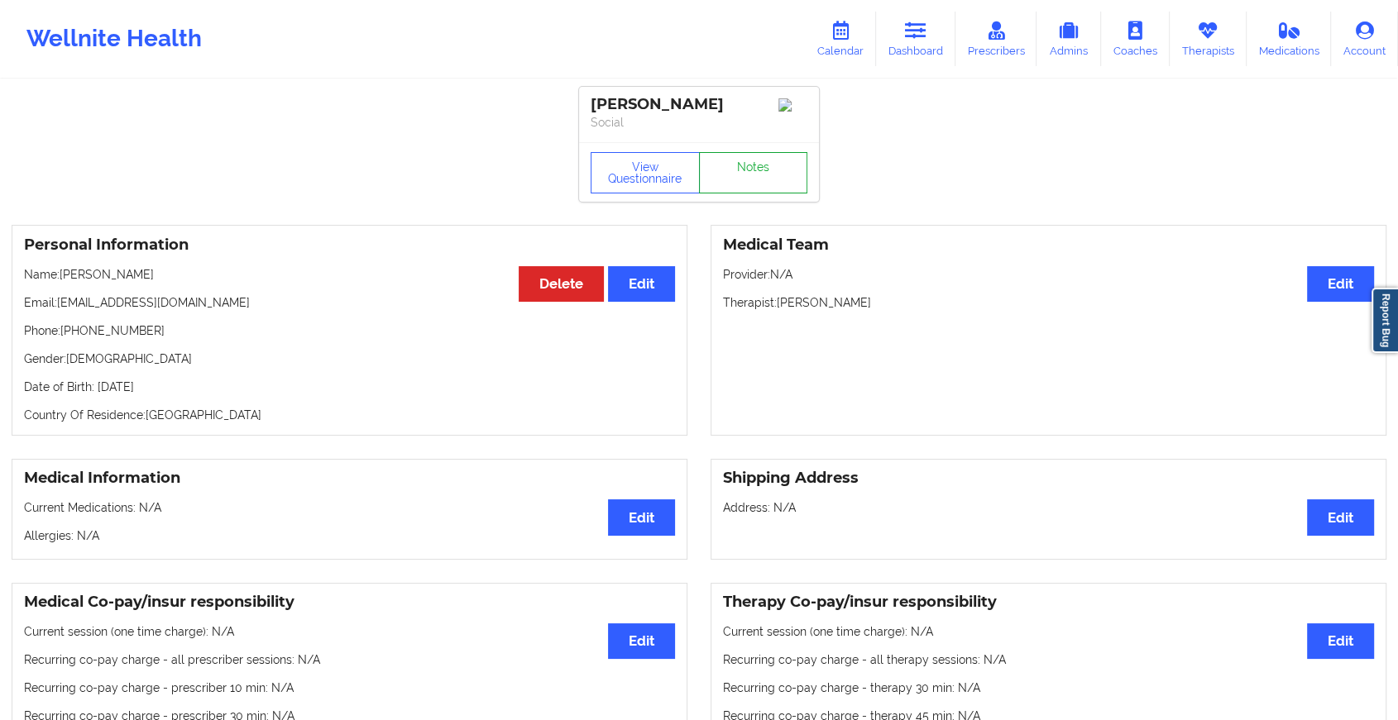
click at [726, 182] on link "Notes" at bounding box center [753, 172] width 109 height 41
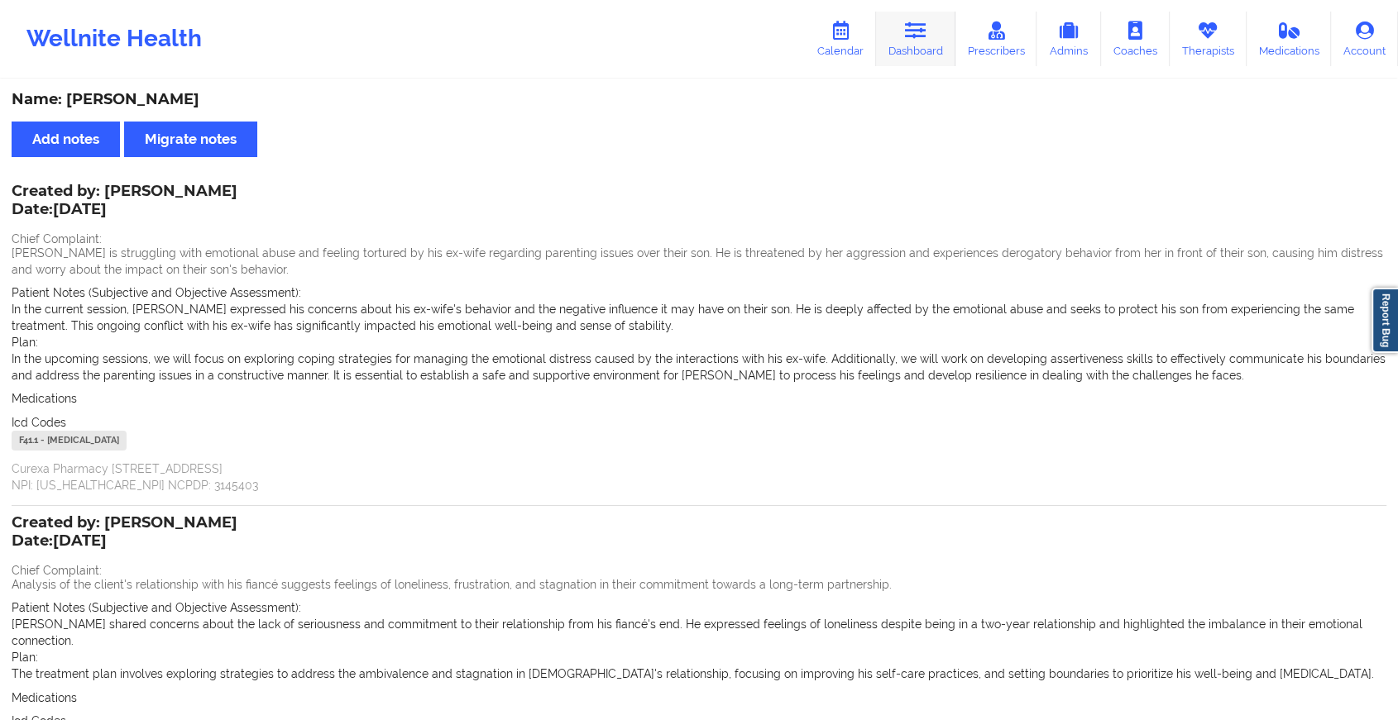
click at [901, 20] on link "Dashboard" at bounding box center [915, 39] width 79 height 55
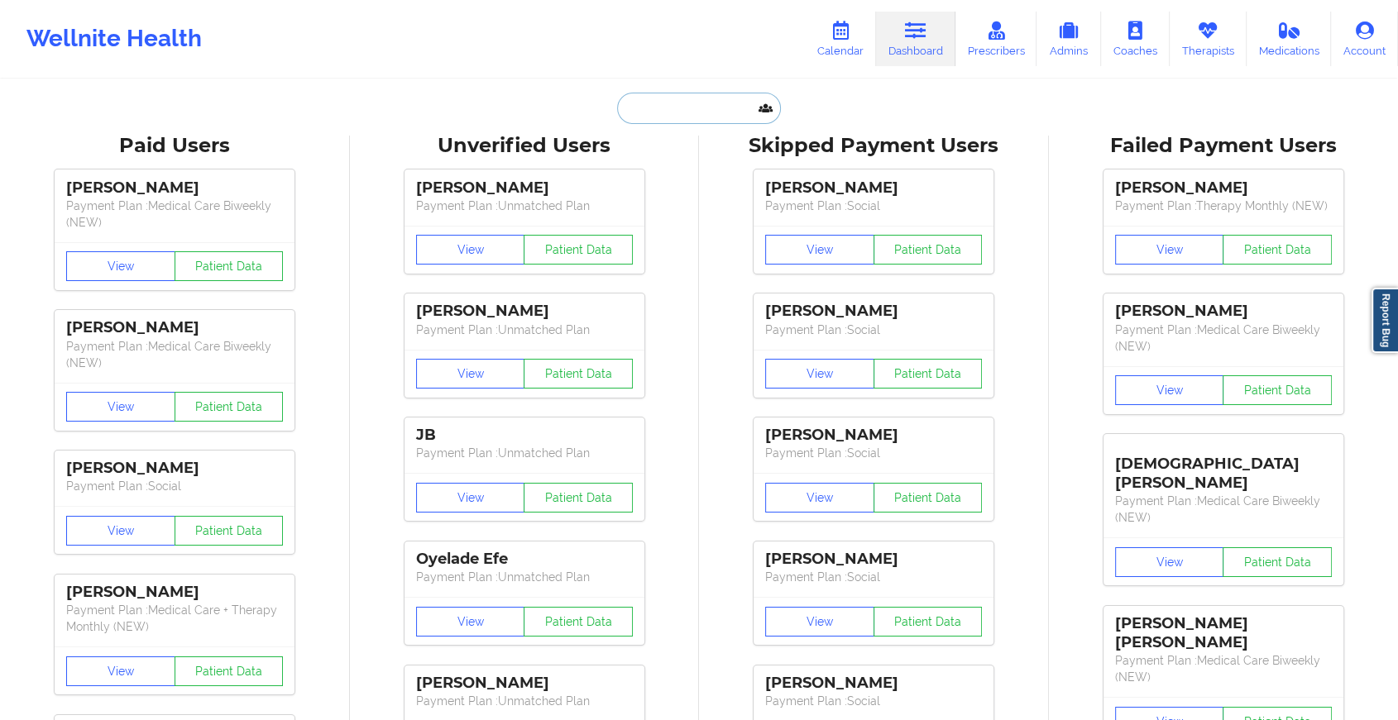
click at [652, 112] on input "text" at bounding box center [699, 108] width 164 height 31
paste input "[EMAIL_ADDRESS][DOMAIN_NAME]"
type input "[EMAIL_ADDRESS][DOMAIN_NAME]"
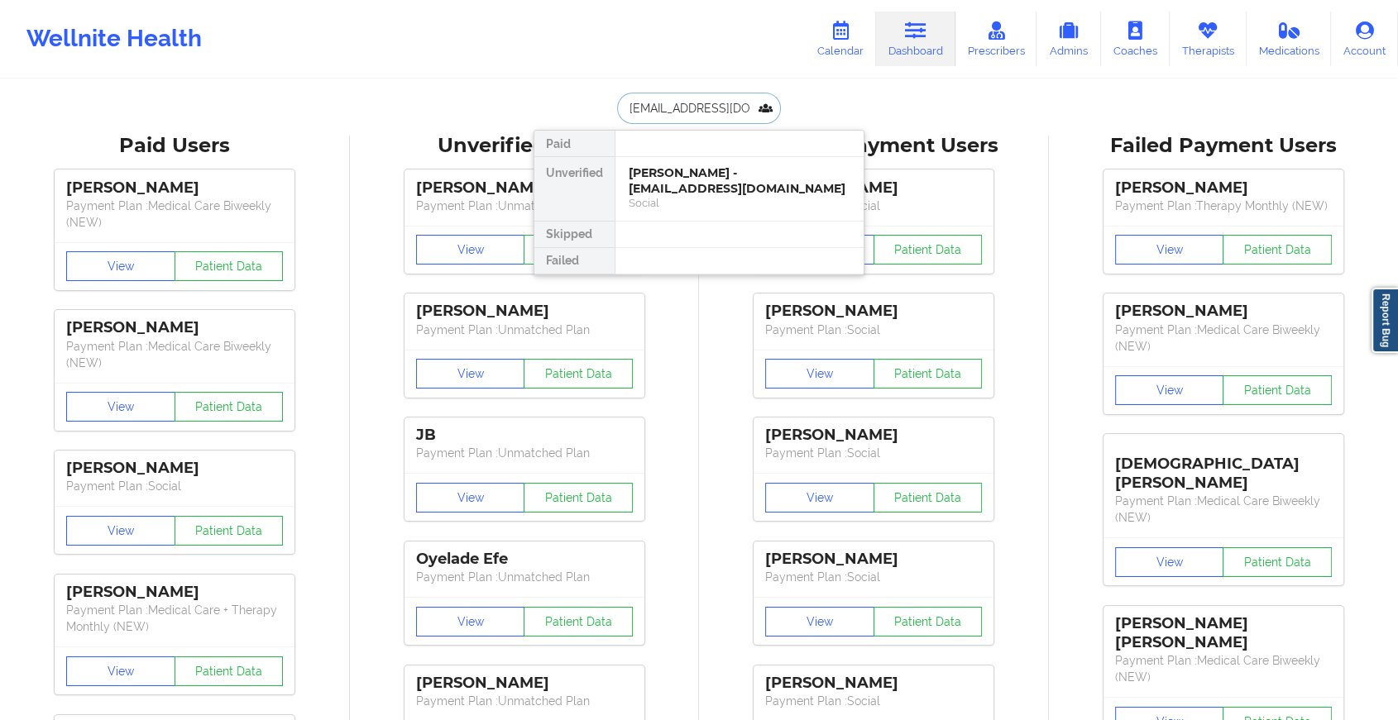
scroll to position [0, 4]
click at [708, 165] on div "Dante Plush - [EMAIL_ADDRESS][DOMAIN_NAME]" at bounding box center [740, 180] width 222 height 31
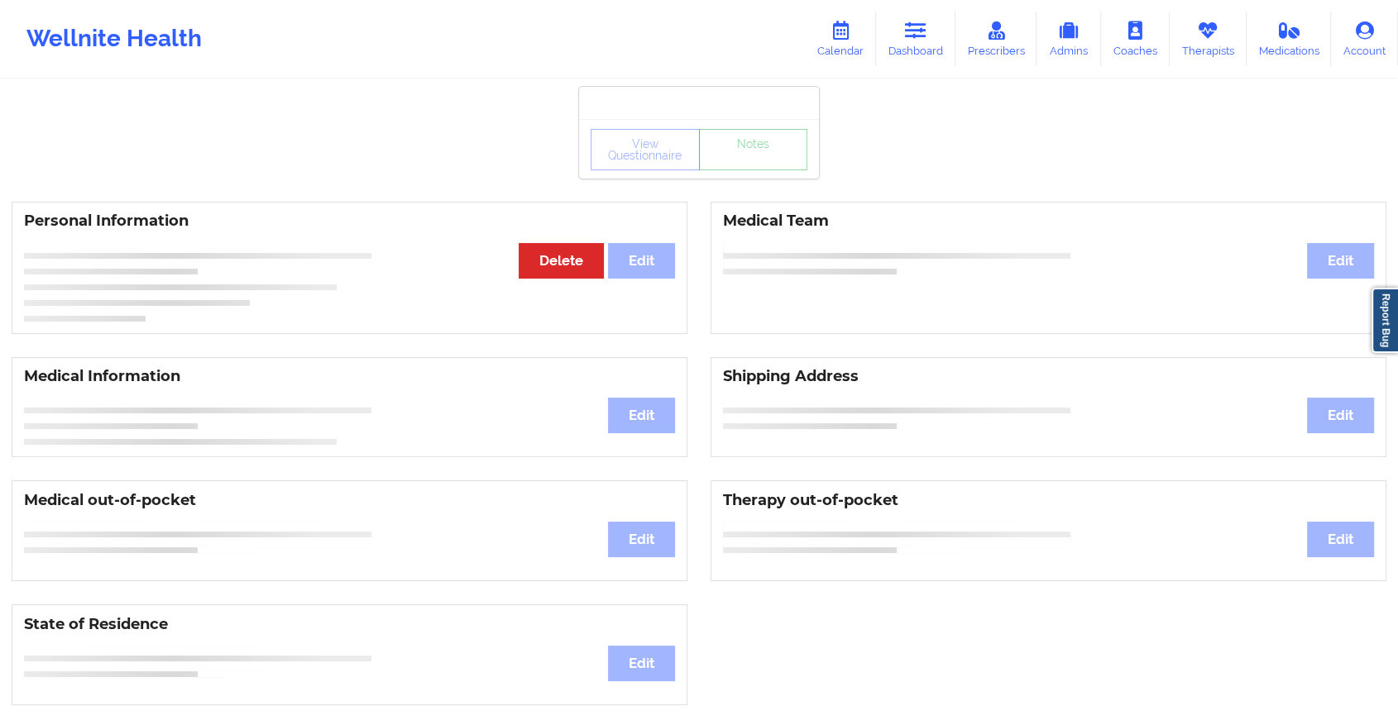
click at [781, 163] on link "Notes" at bounding box center [753, 149] width 109 height 41
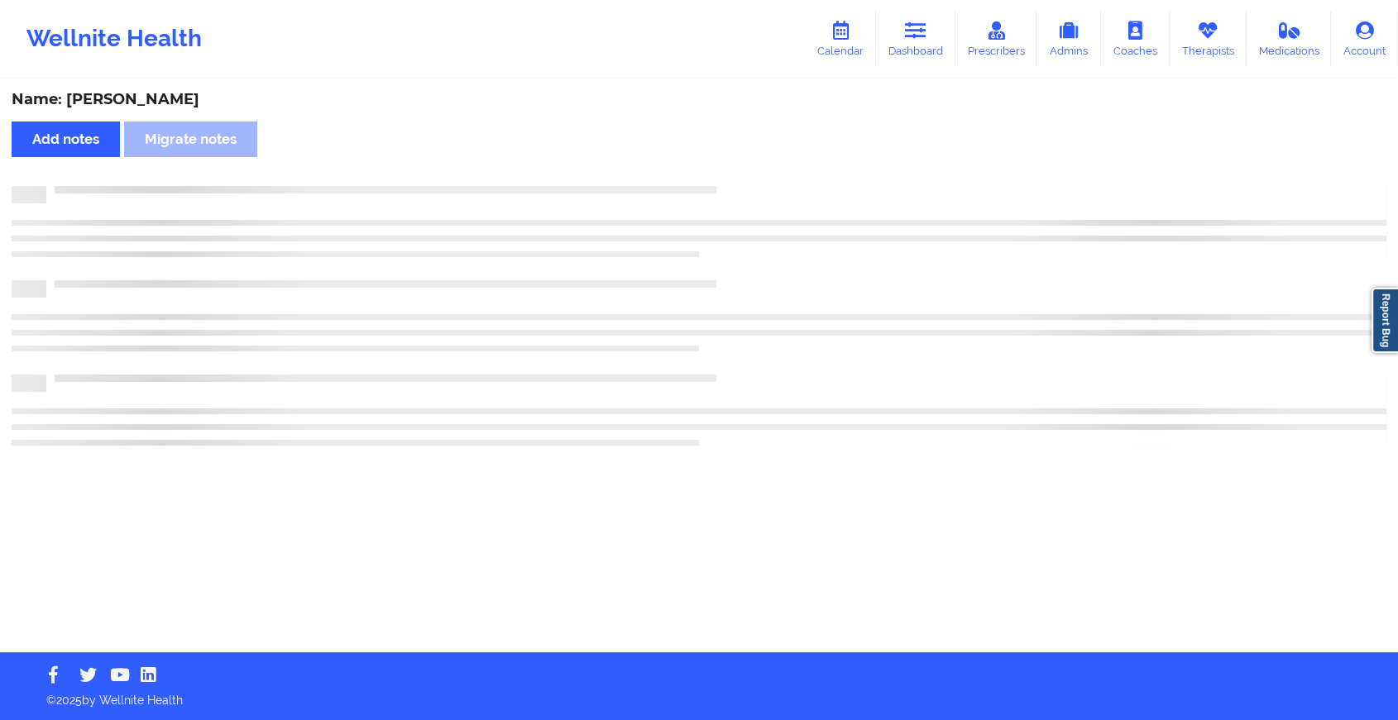
click at [781, 163] on div "Name: [PERSON_NAME] Add notes Migrate notes" at bounding box center [699, 366] width 1398 height 571
click at [781, 163] on div "Name: [PERSON_NAME] Add notes Migrate notes" at bounding box center [706, 366] width 1412 height 571
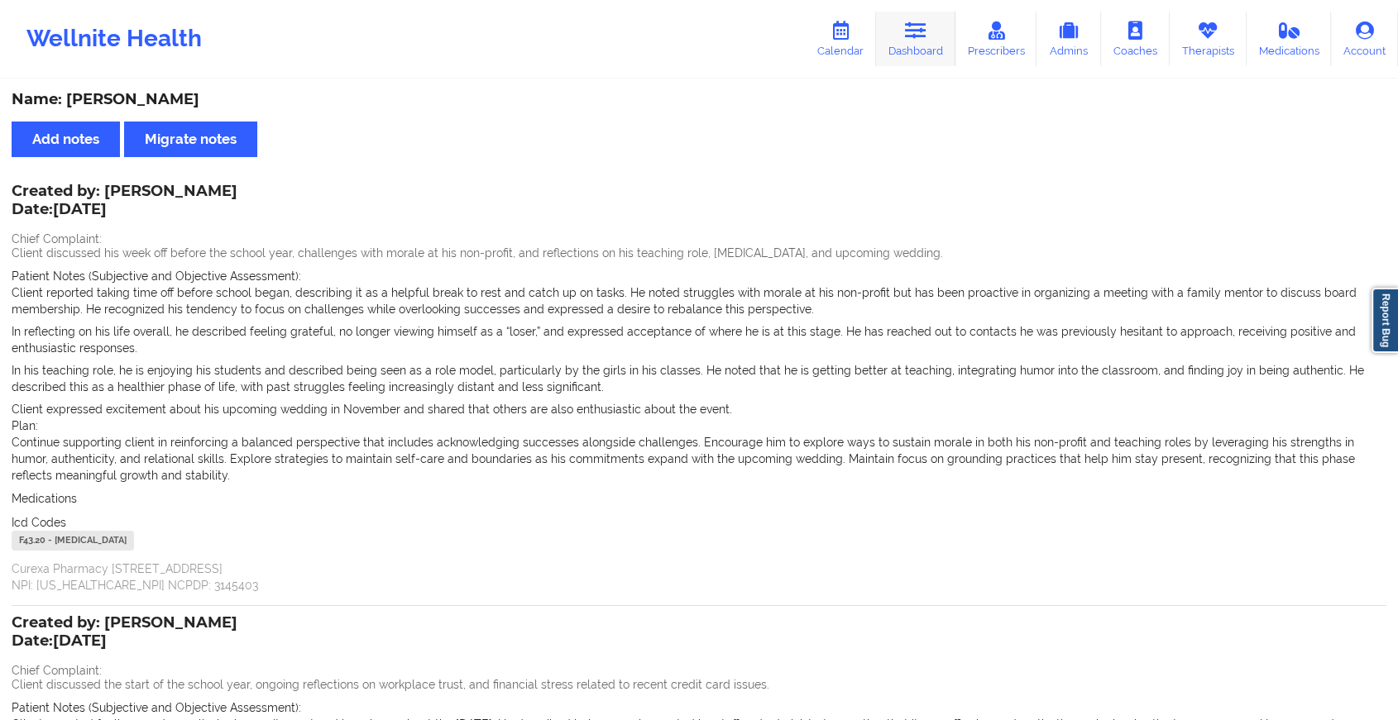
click at [917, 12] on link "Dashboard" at bounding box center [915, 39] width 79 height 55
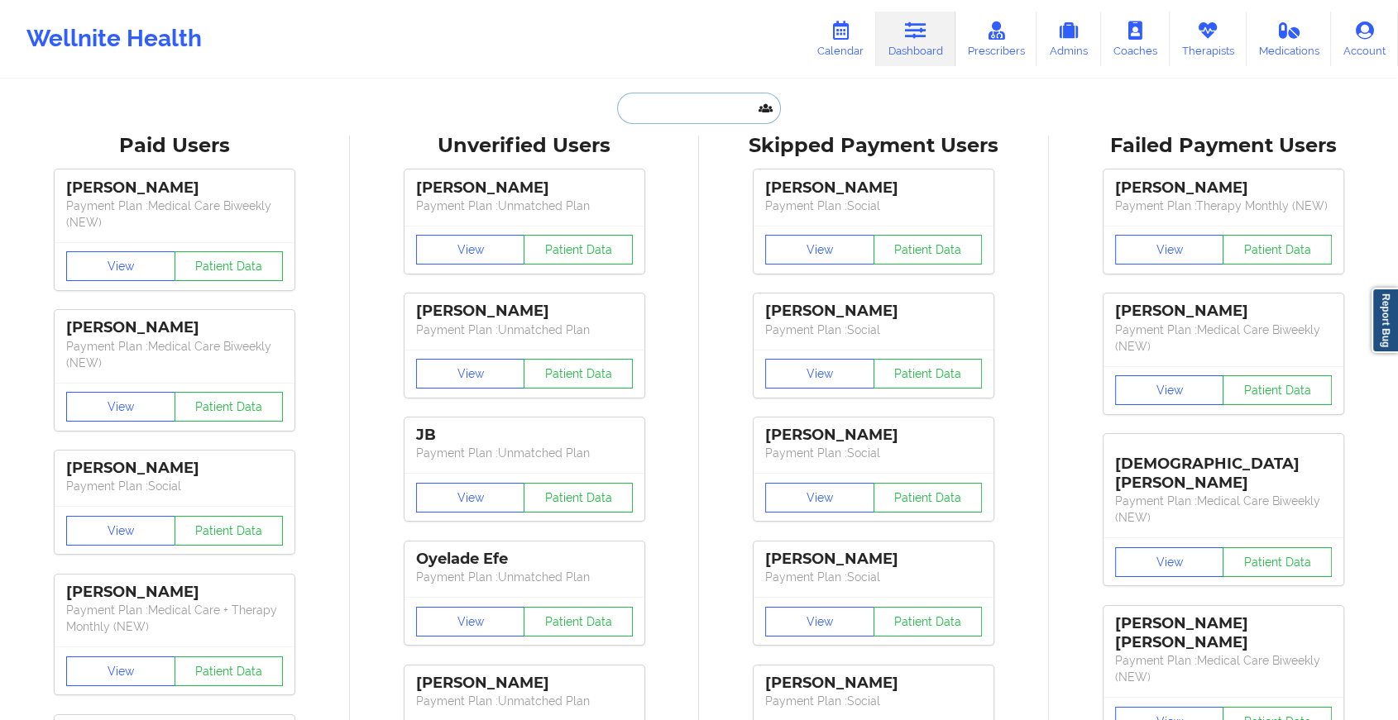
click at [669, 104] on input "text" at bounding box center [699, 108] width 164 height 31
paste input "[EMAIL_ADDRESS][DOMAIN_NAME]"
type input "[EMAIL_ADDRESS][DOMAIN_NAME]"
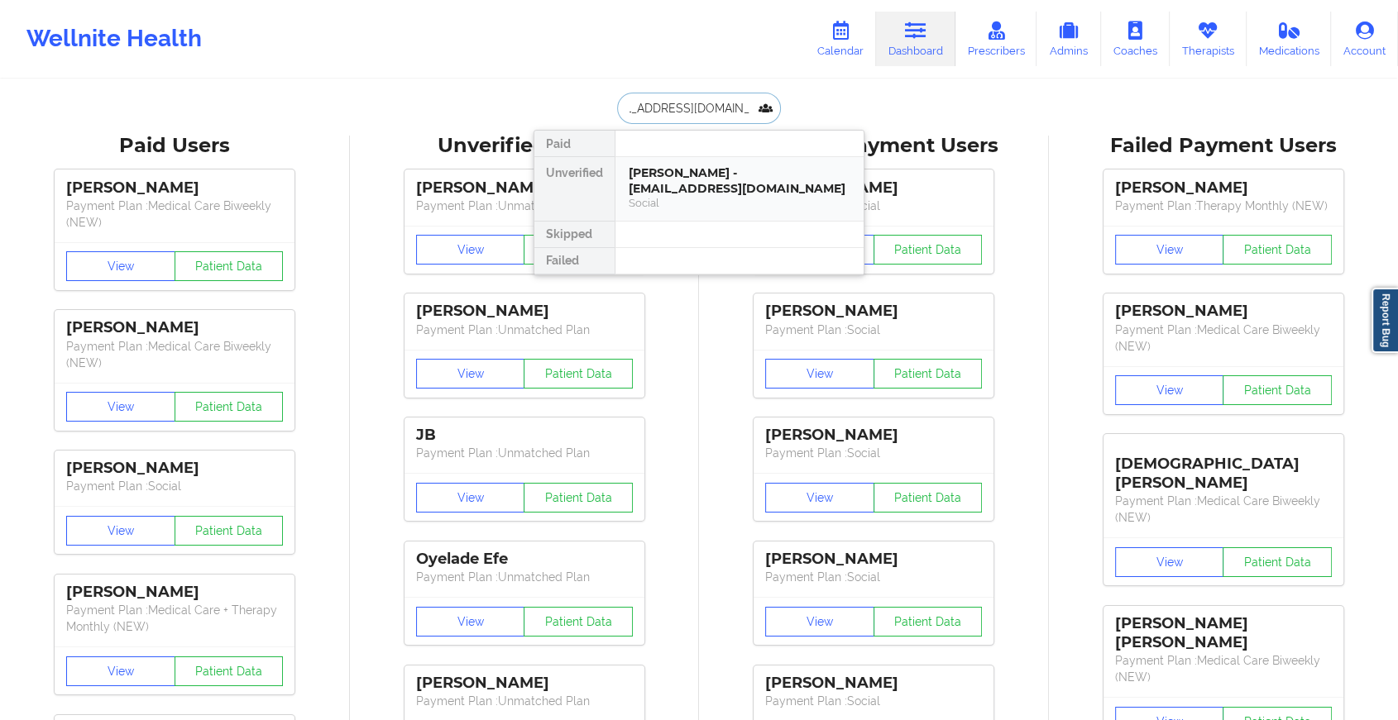
click at [694, 190] on div "[PERSON_NAME] - [EMAIL_ADDRESS][DOMAIN_NAME]" at bounding box center [740, 180] width 222 height 31
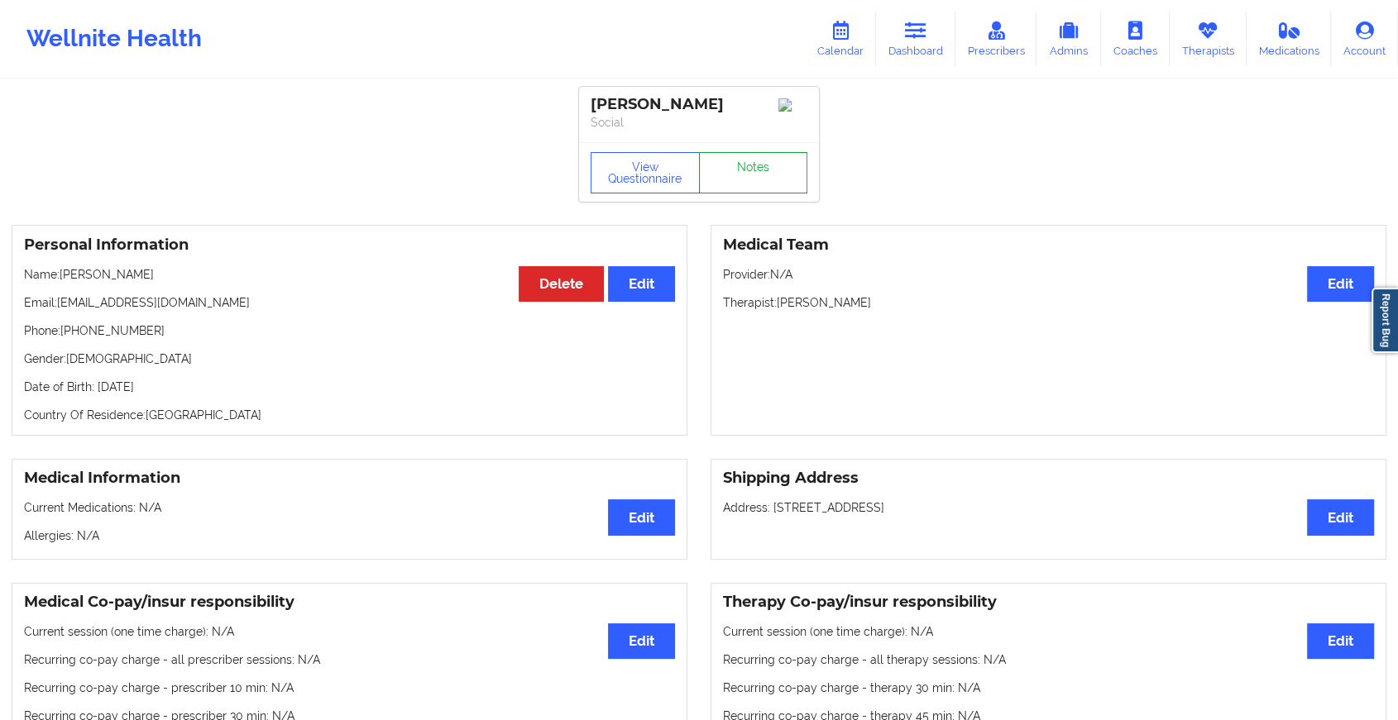
click at [738, 180] on link "Notes" at bounding box center [753, 172] width 109 height 41
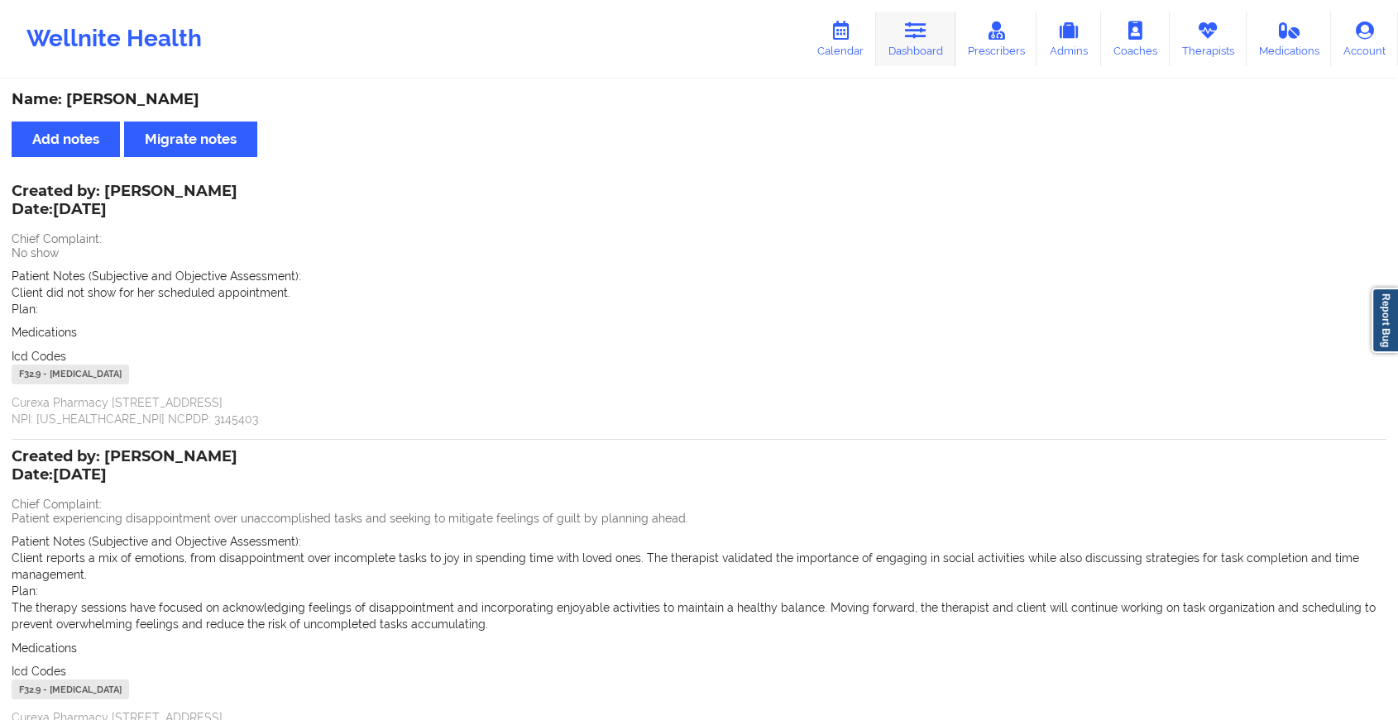
click at [901, 41] on link "Dashboard" at bounding box center [915, 39] width 79 height 55
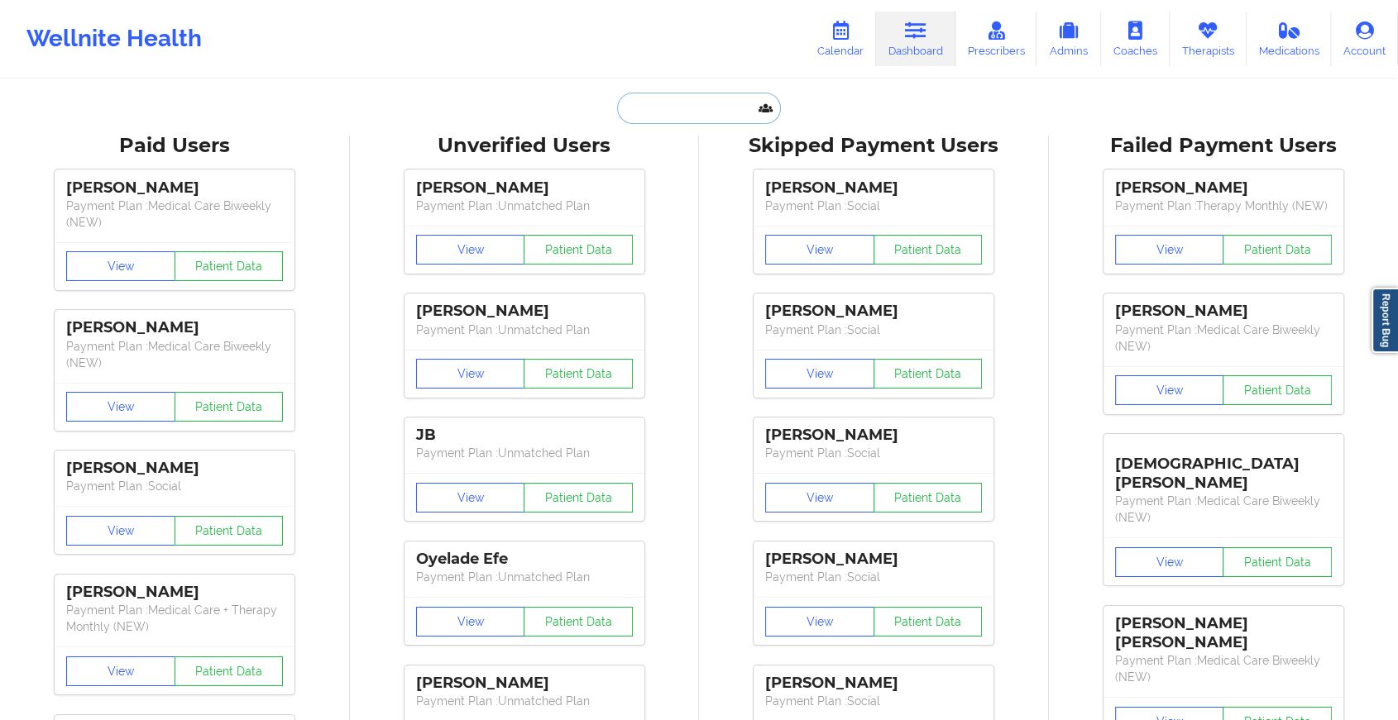
click at [670, 114] on input "text" at bounding box center [699, 108] width 164 height 31
paste input "[EMAIL_ADDRESS][DOMAIN_NAME]"
type input "[EMAIL_ADDRESS][DOMAIN_NAME]"
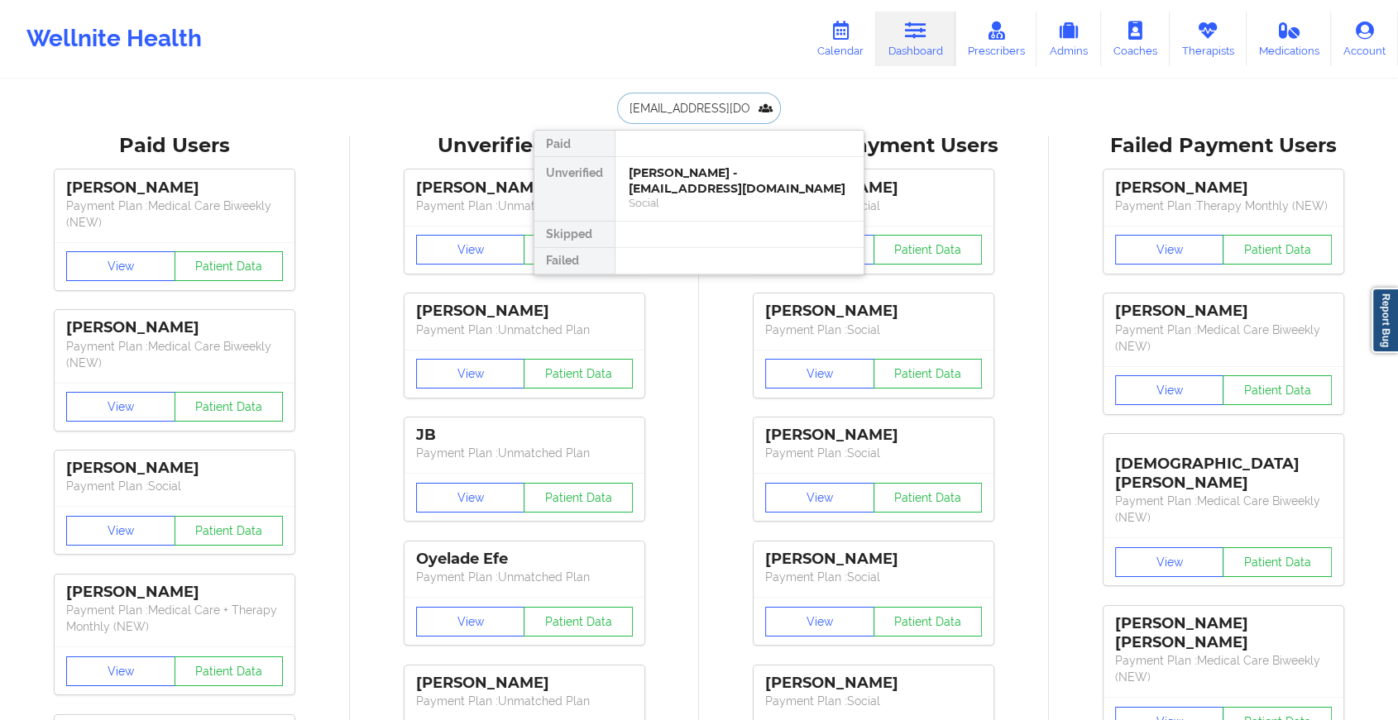
scroll to position [0, 14]
click at [692, 159] on div "[PERSON_NAME] - [EMAIL_ADDRESS][DOMAIN_NAME] Social" at bounding box center [739, 189] width 248 height 64
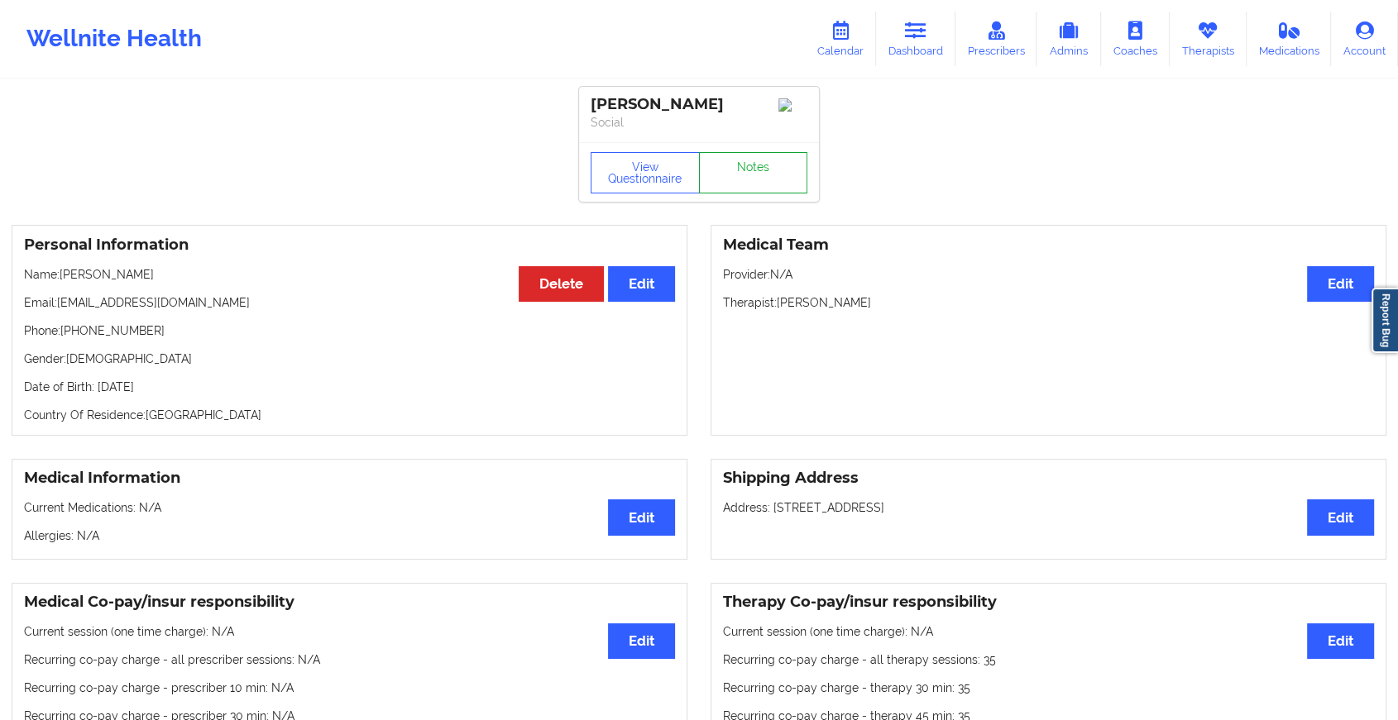
click at [709, 160] on link "Notes" at bounding box center [753, 172] width 109 height 41
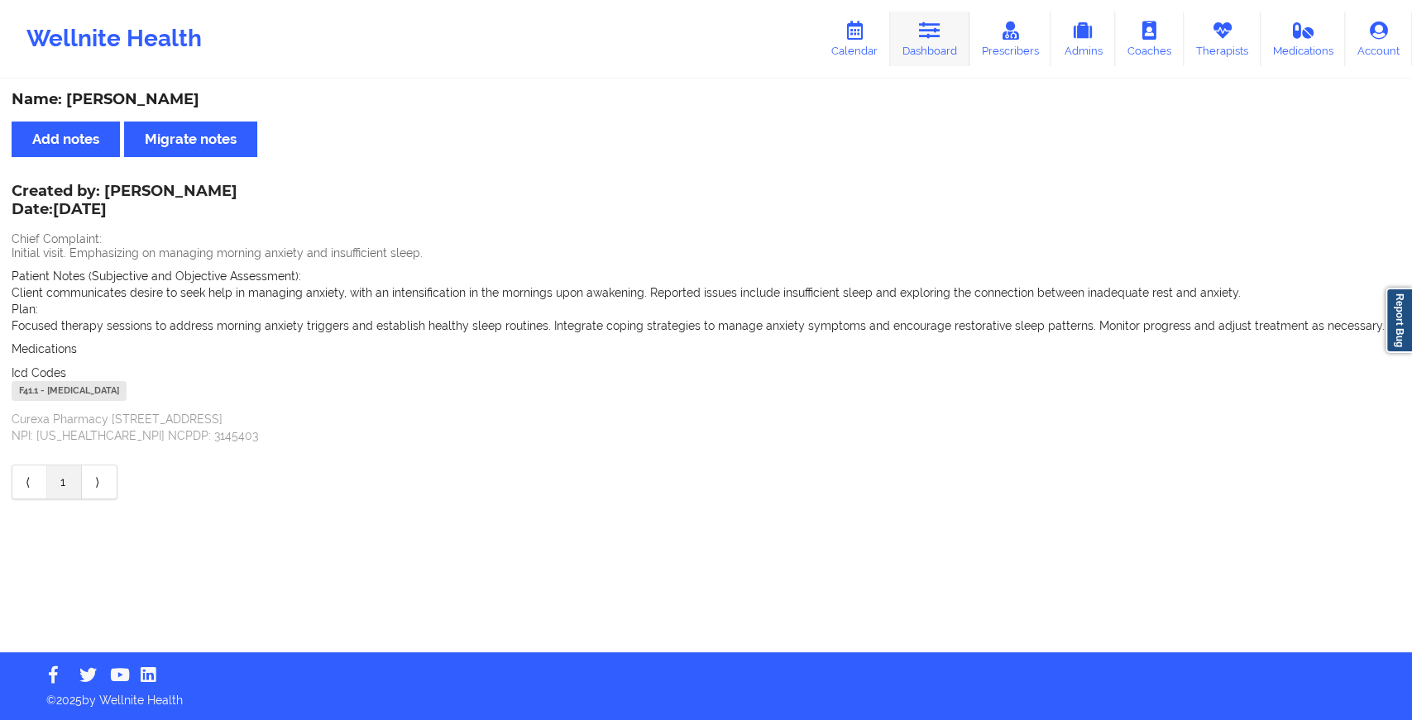
click at [940, 24] on icon at bounding box center [930, 31] width 22 height 18
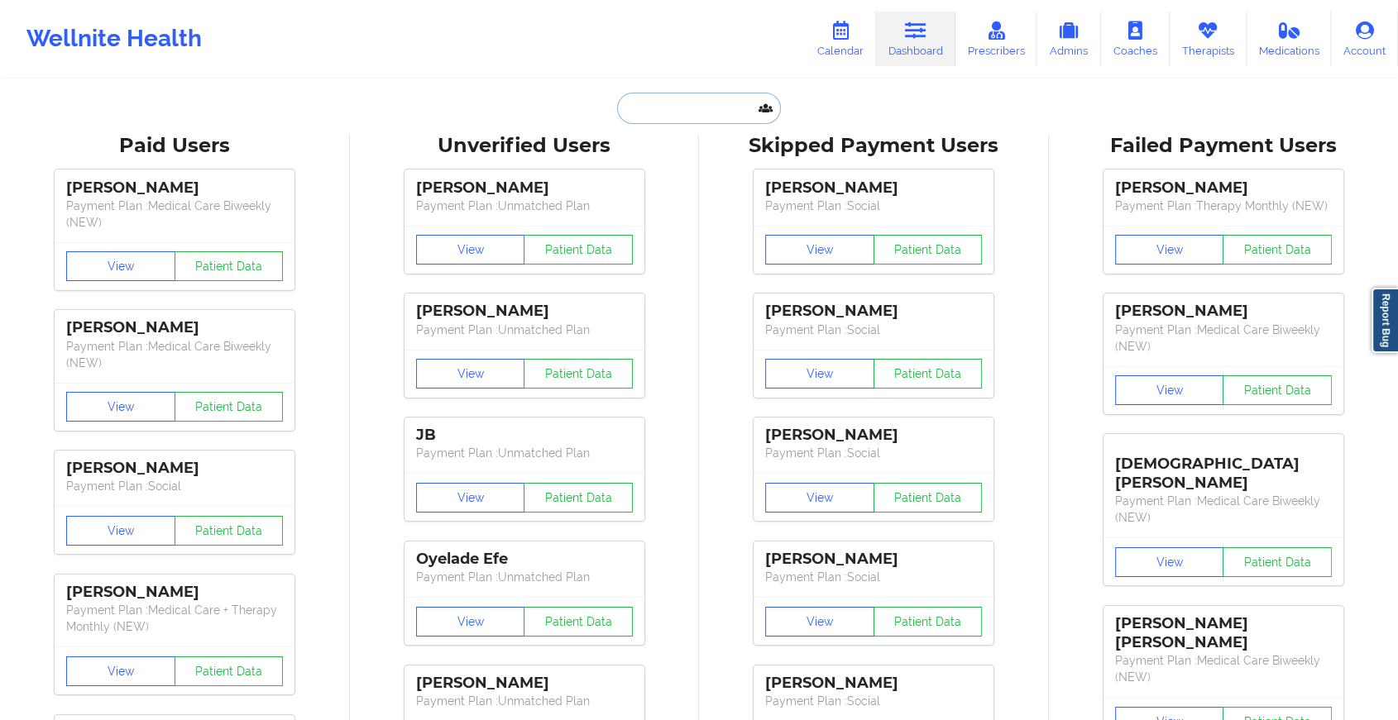
click at [692, 109] on input "text" at bounding box center [699, 108] width 164 height 31
paste input "[EMAIL_ADDRESS][DOMAIN_NAME]"
type input "[EMAIL_ADDRESS][DOMAIN_NAME]"
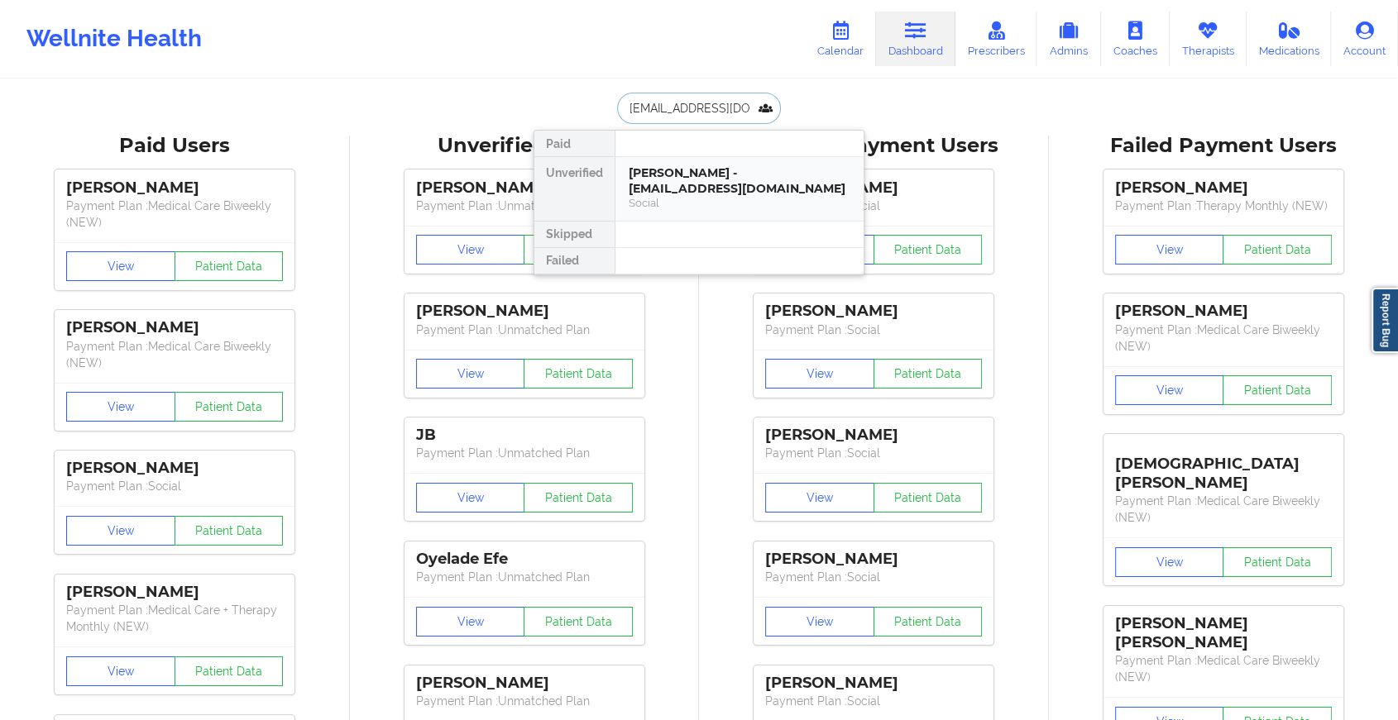
click at [711, 195] on div "[PERSON_NAME] - [EMAIL_ADDRESS][DOMAIN_NAME] Social" at bounding box center [739, 189] width 248 height 64
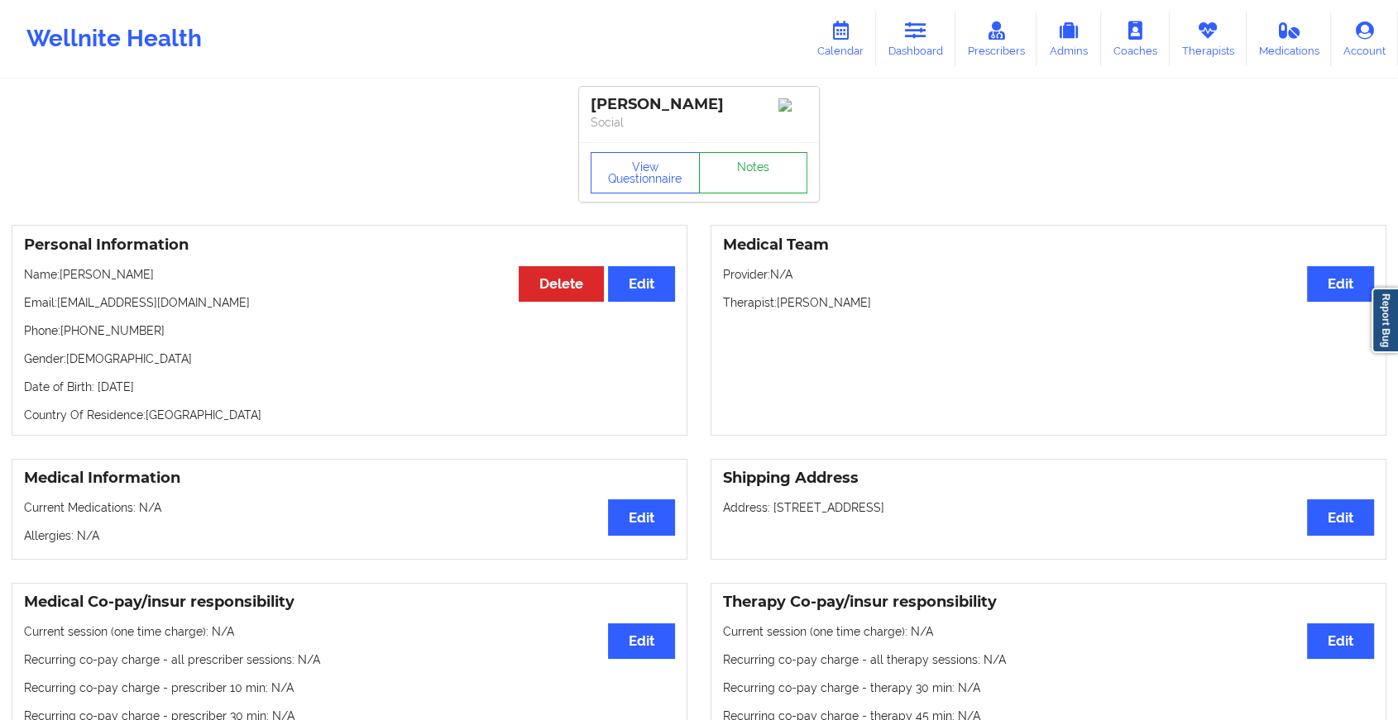
drag, startPoint x: 766, startPoint y: 203, endPoint x: 765, endPoint y: 193, distance: 10.8
click at [765, 193] on link "Notes" at bounding box center [753, 172] width 109 height 41
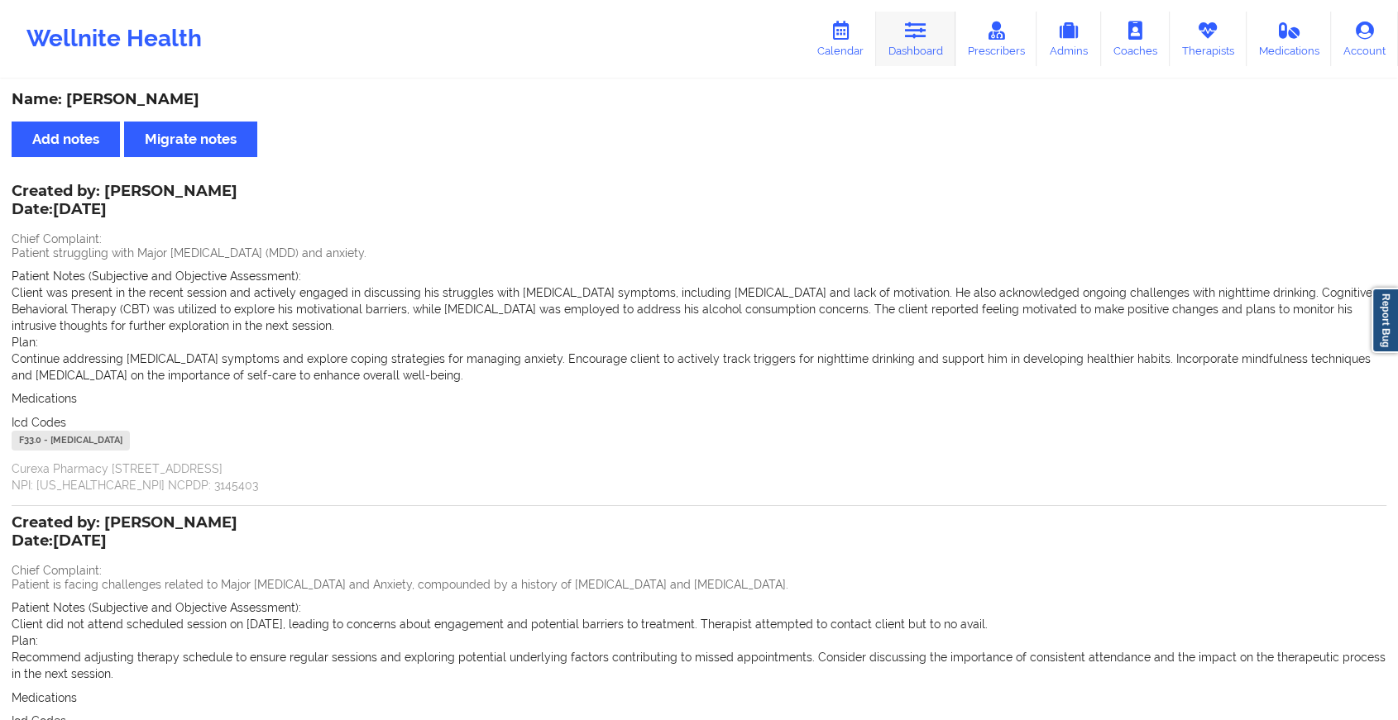
click at [906, 37] on link "Dashboard" at bounding box center [915, 39] width 79 height 55
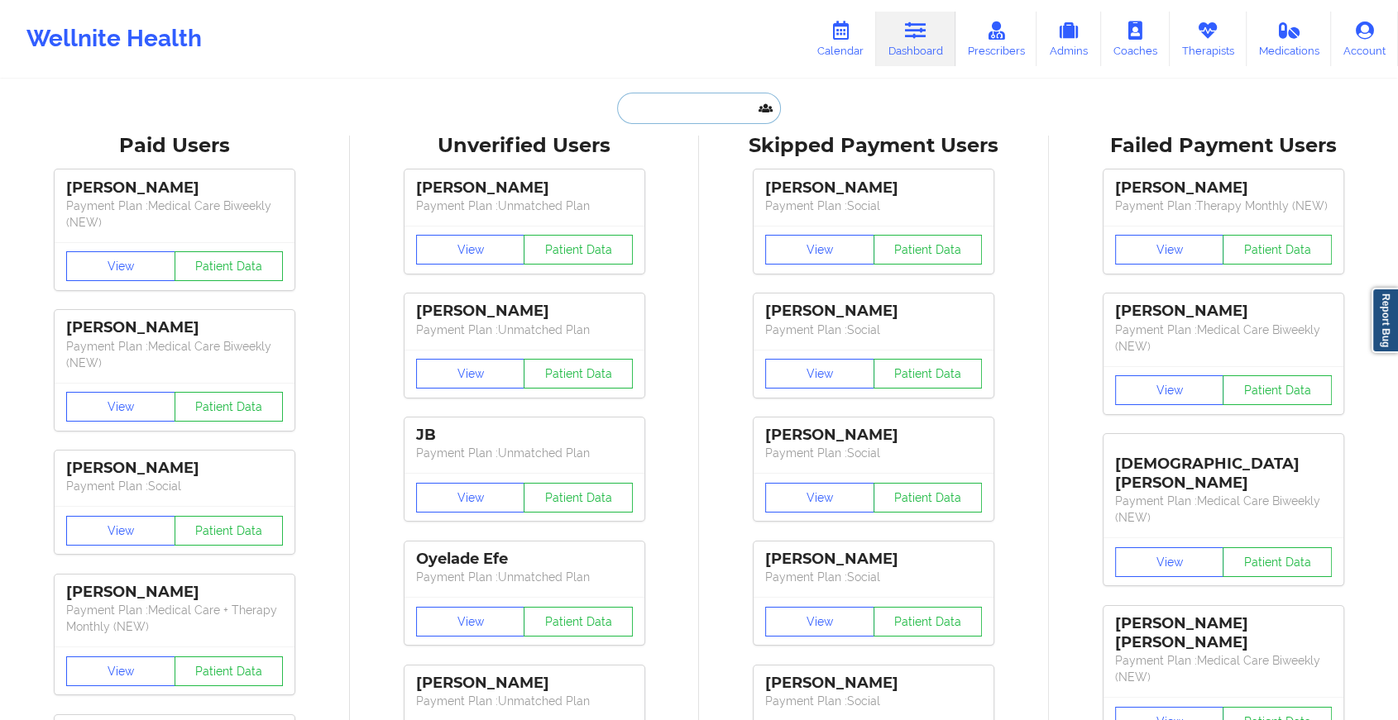
click at [617, 106] on input "text" at bounding box center [699, 108] width 164 height 31
paste input "[EMAIL_ADDRESS][DOMAIN_NAME]"
type input "[EMAIL_ADDRESS][DOMAIN_NAME]"
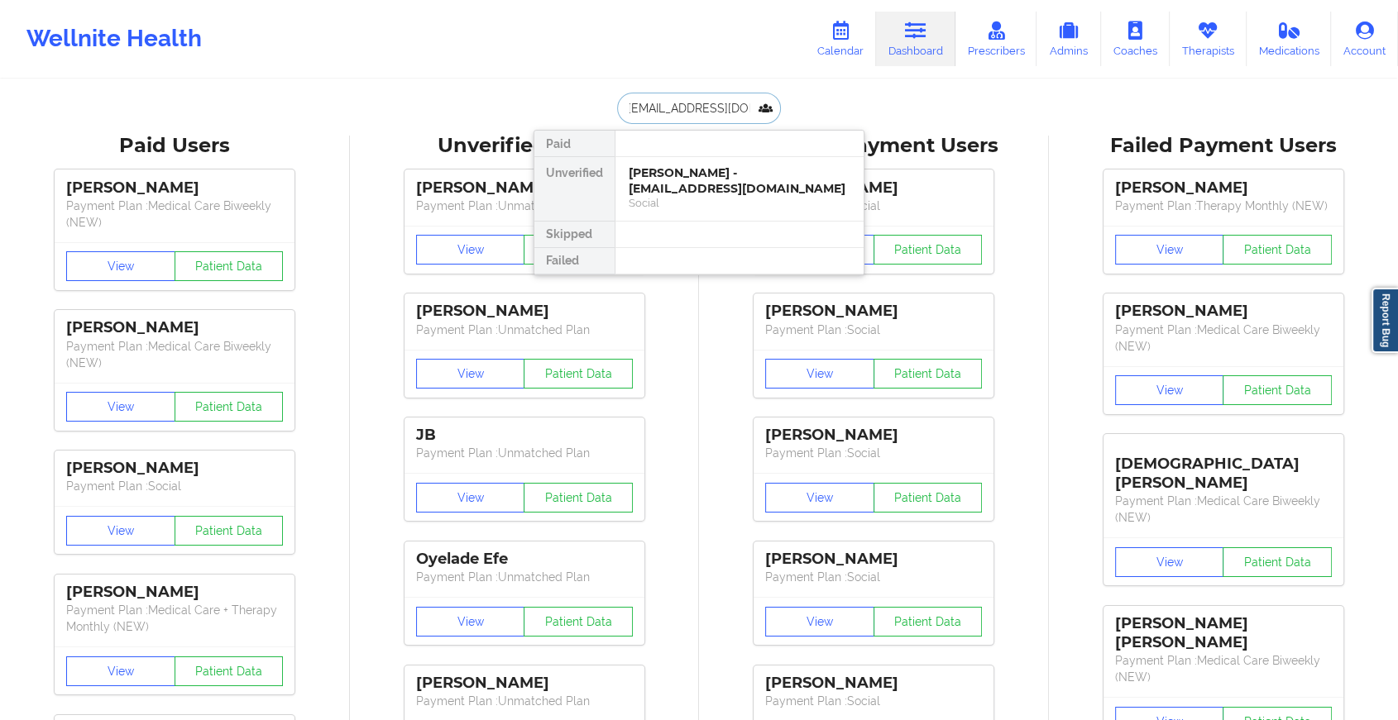
click at [714, 167] on div "[PERSON_NAME] - [EMAIL_ADDRESS][DOMAIN_NAME]" at bounding box center [740, 180] width 222 height 31
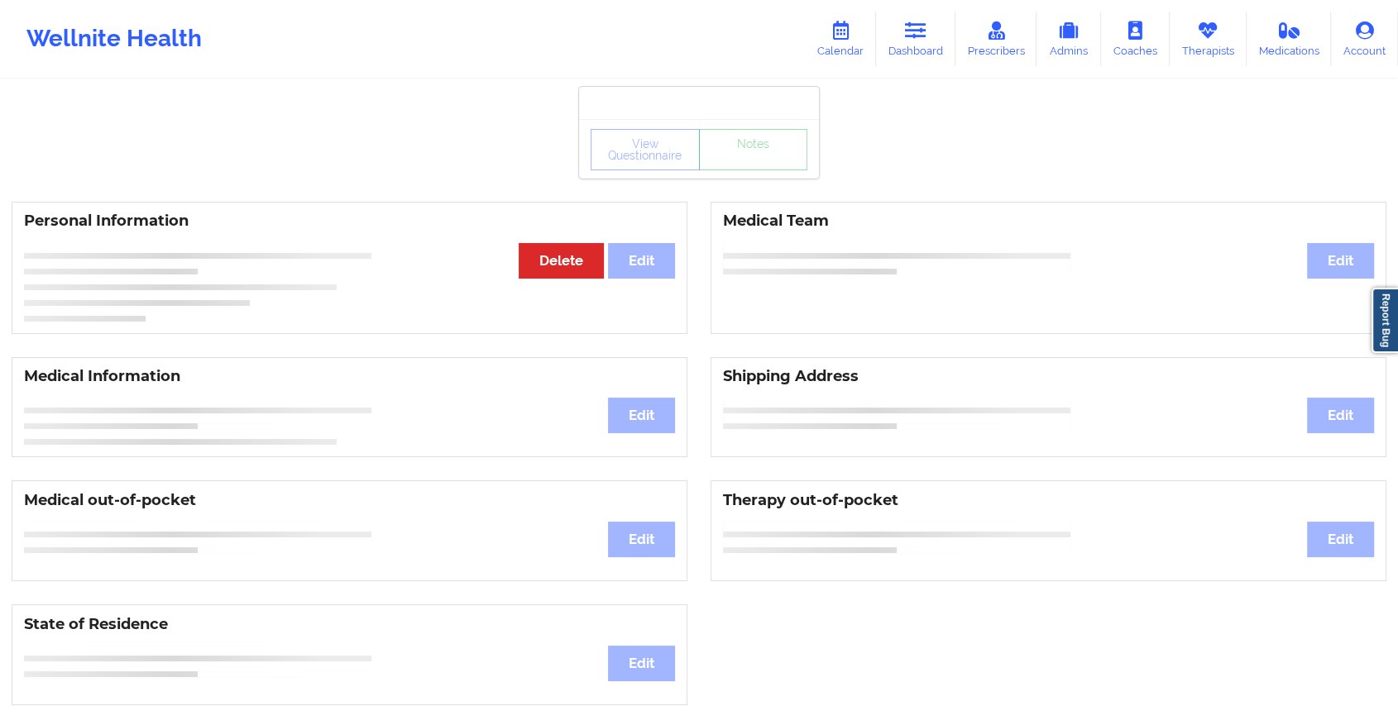
click at [714, 167] on div "View Questionnaire Notes" at bounding box center [699, 149] width 217 height 41
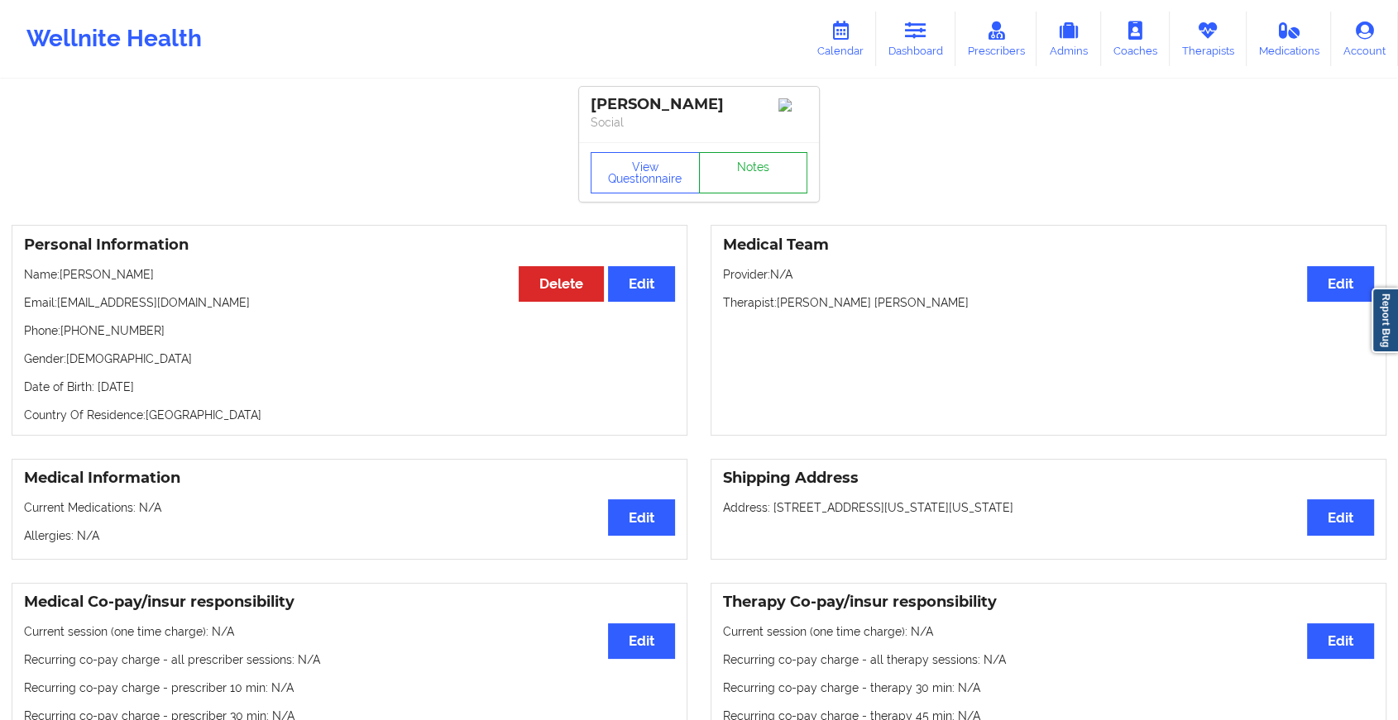
click at [715, 168] on link "Notes" at bounding box center [753, 172] width 109 height 41
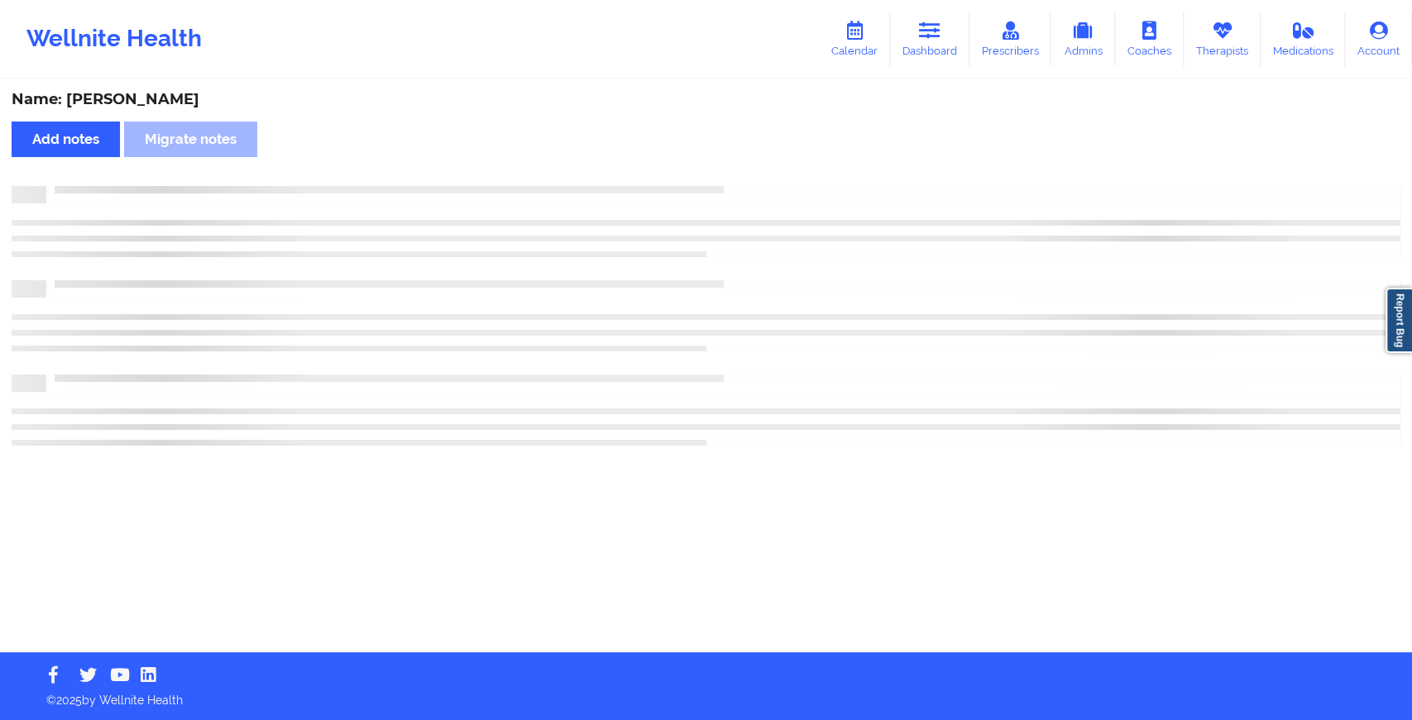
click at [715, 168] on div "Name: [PERSON_NAME] Add notes Migrate notes" at bounding box center [706, 366] width 1412 height 571
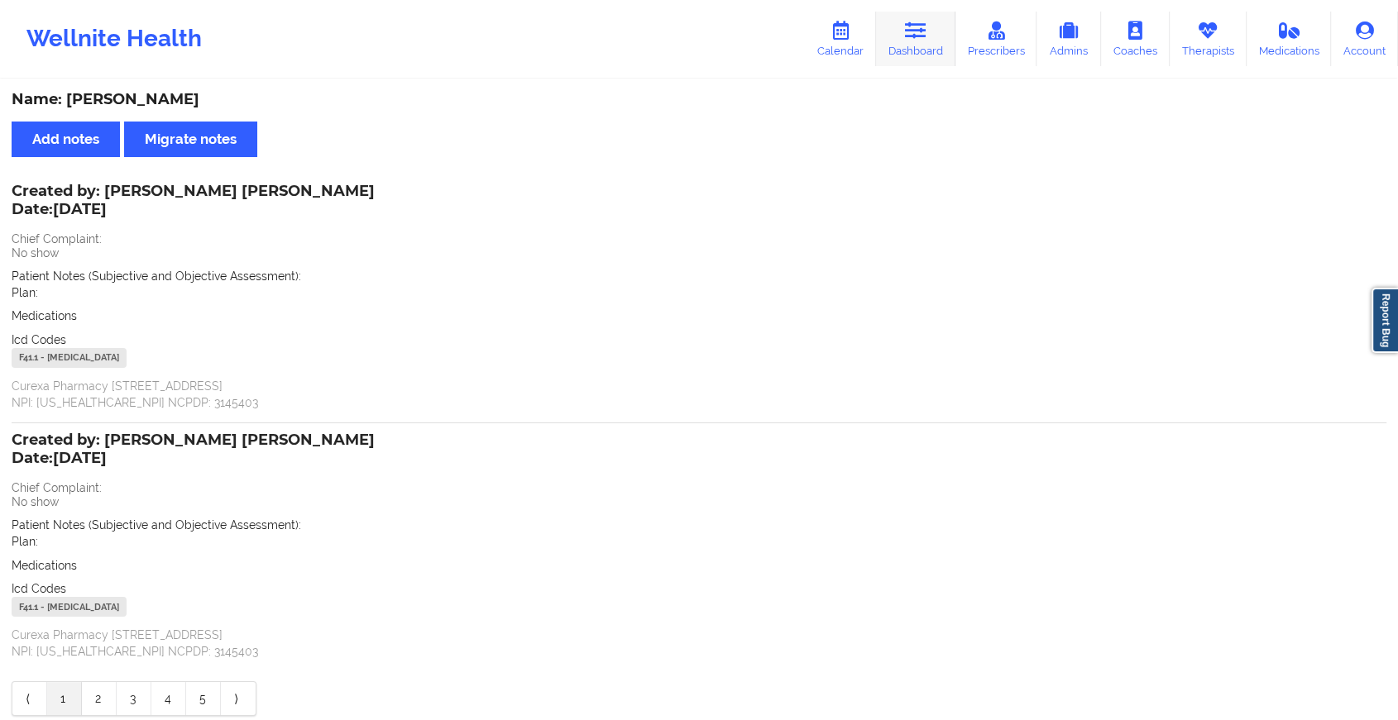
click at [905, 38] on link "Dashboard" at bounding box center [915, 39] width 79 height 55
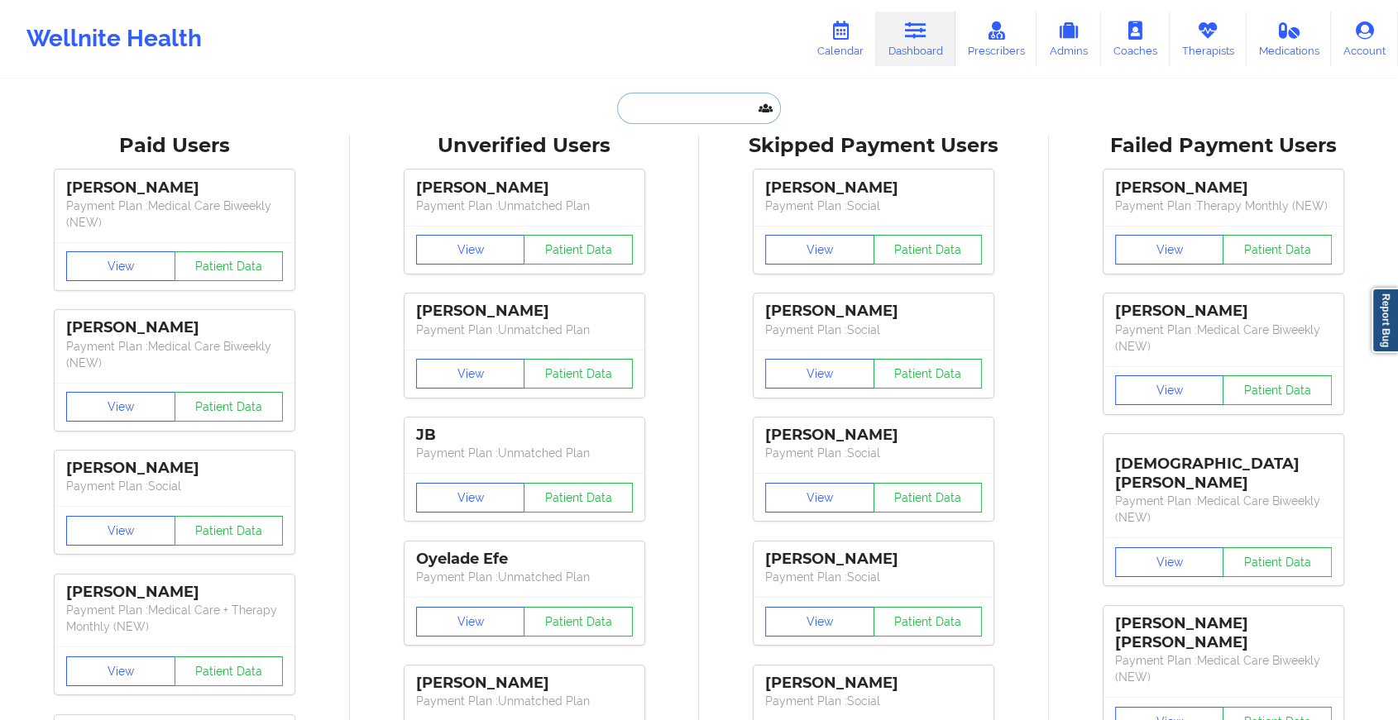
click at [700, 106] on input "text" at bounding box center [699, 108] width 164 height 31
paste input "[EMAIL_ADDRESS][DOMAIN_NAME]"
type input "[EMAIL_ADDRESS][DOMAIN_NAME]"
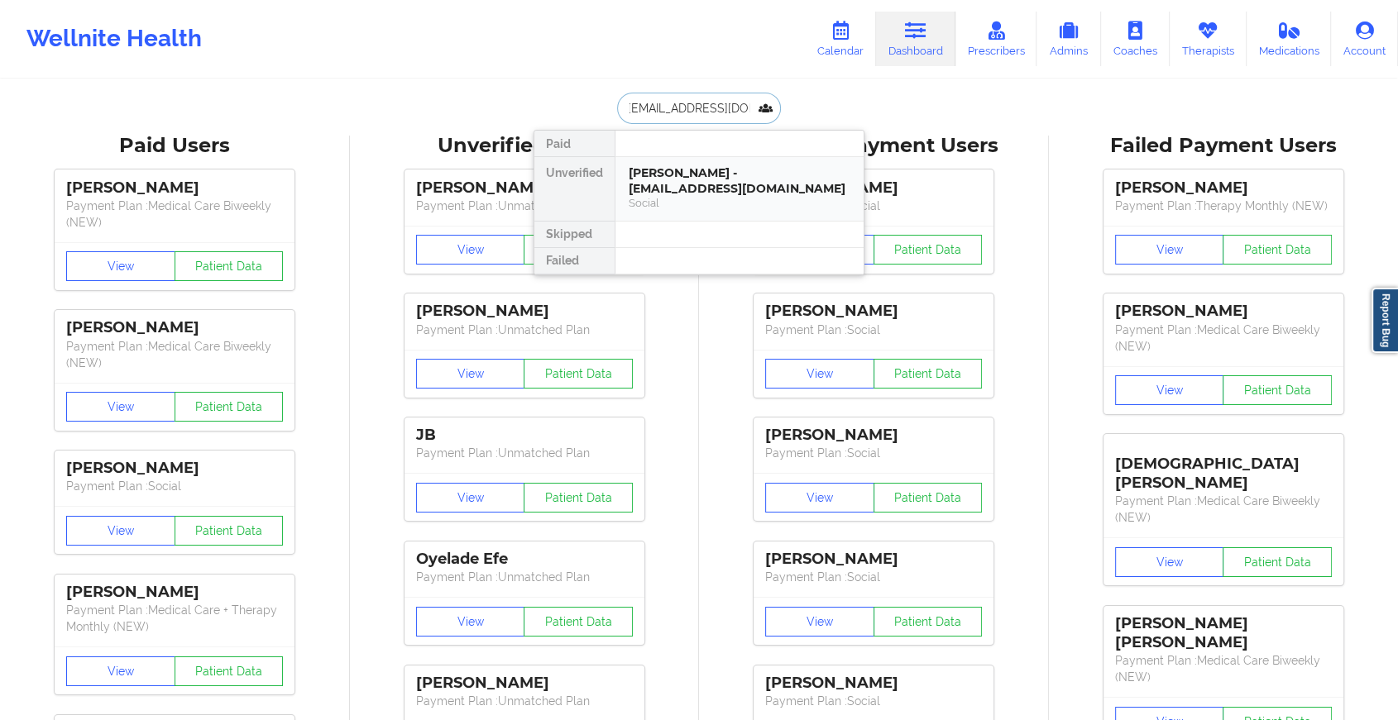
click at [722, 168] on div "[PERSON_NAME] - [EMAIL_ADDRESS][DOMAIN_NAME]" at bounding box center [740, 180] width 222 height 31
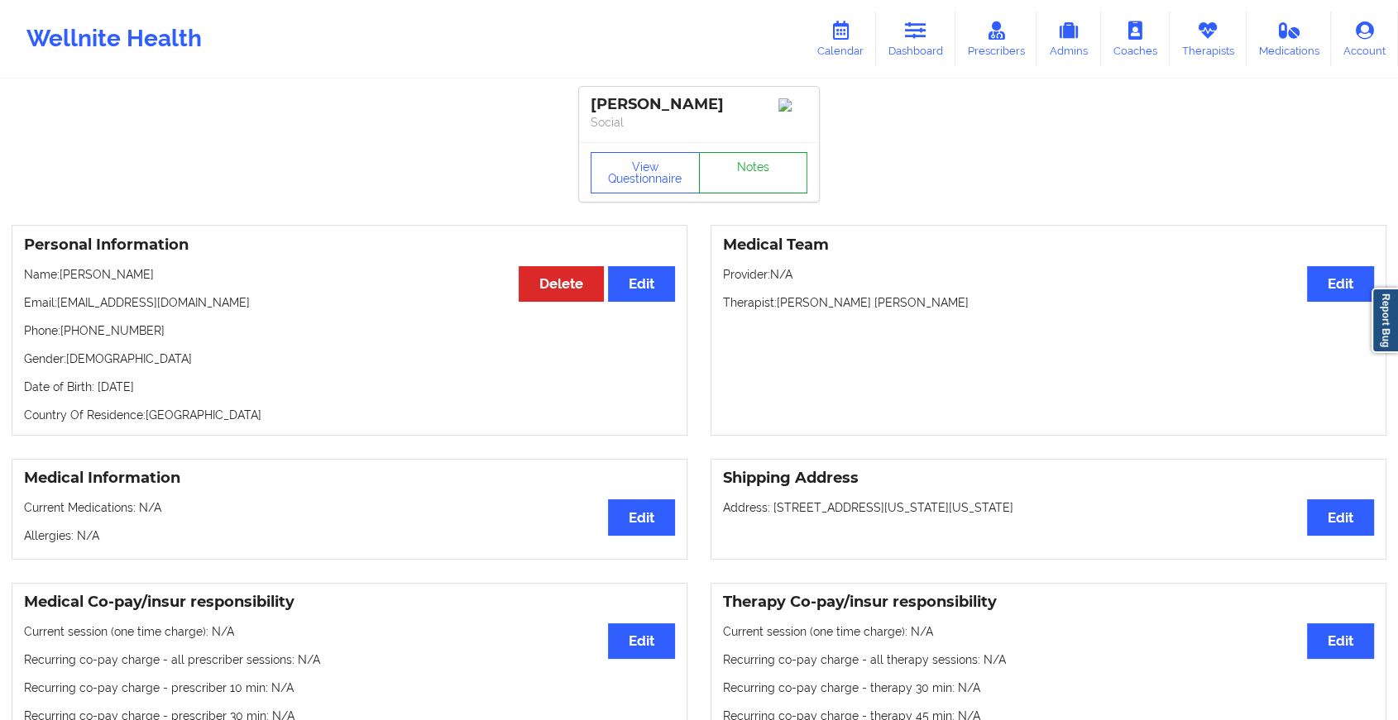
click at [754, 169] on link "Notes" at bounding box center [753, 172] width 109 height 41
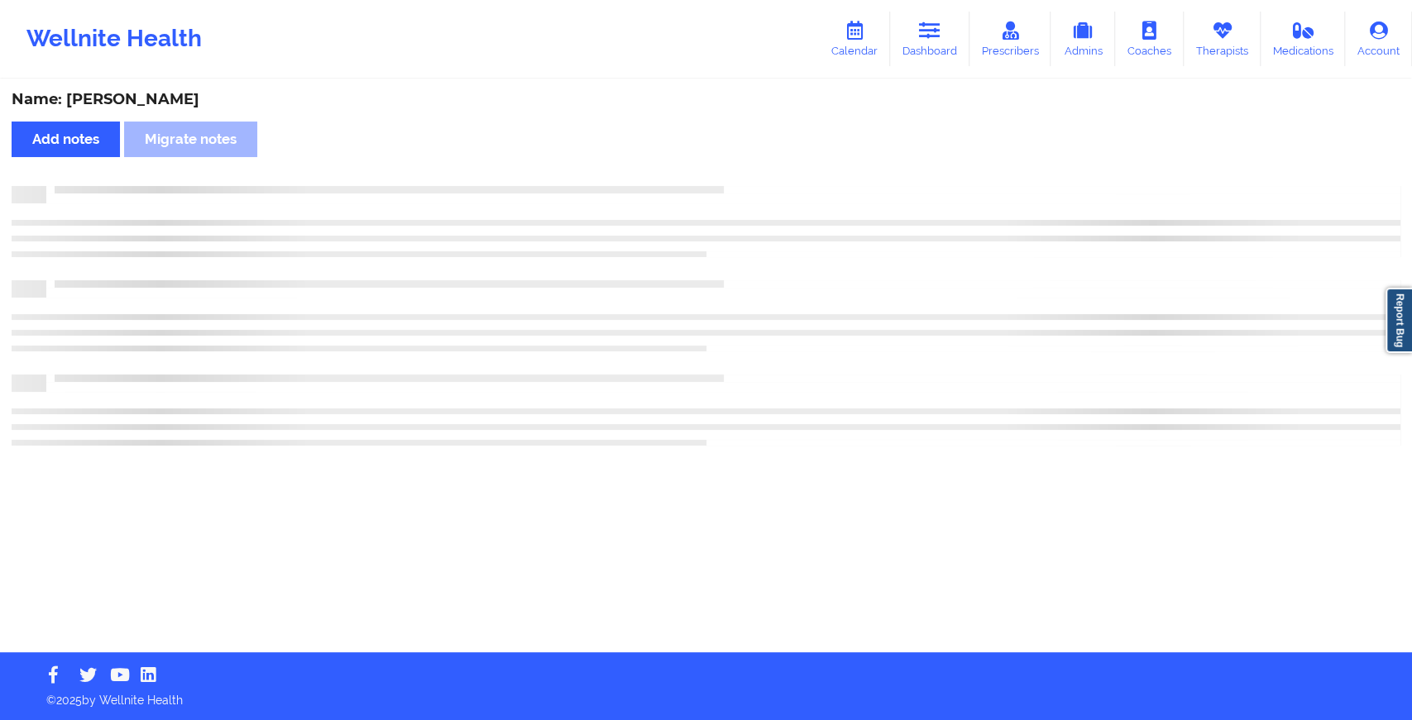
click at [1116, 246] on div "Name: [PERSON_NAME] Add notes Migrate notes" at bounding box center [706, 366] width 1412 height 571
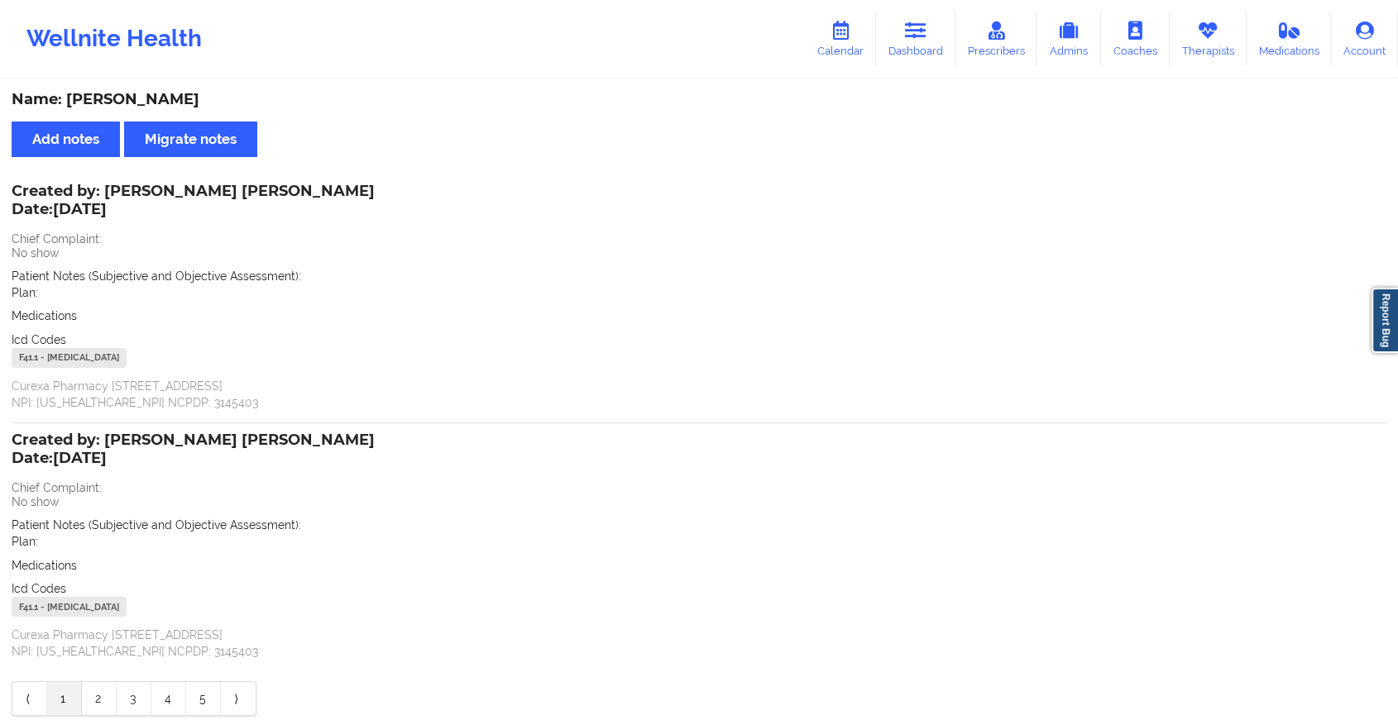
click at [1391, 344] on body "Wellnite Health Calendar Dashboard Prescribers Admins Coaches Therapists Medica…" at bounding box center [699, 360] width 1398 height 720
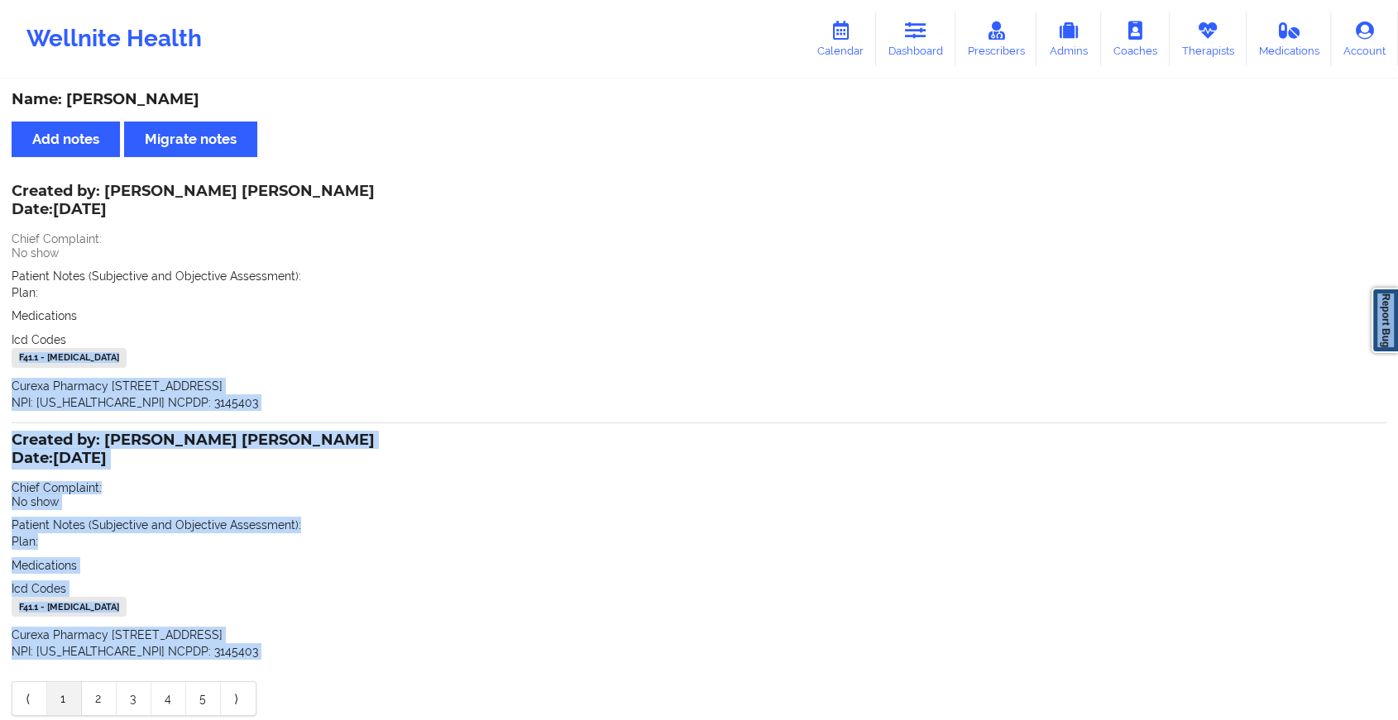
click at [1391, 344] on link "Report Bug" at bounding box center [1384, 320] width 26 height 65
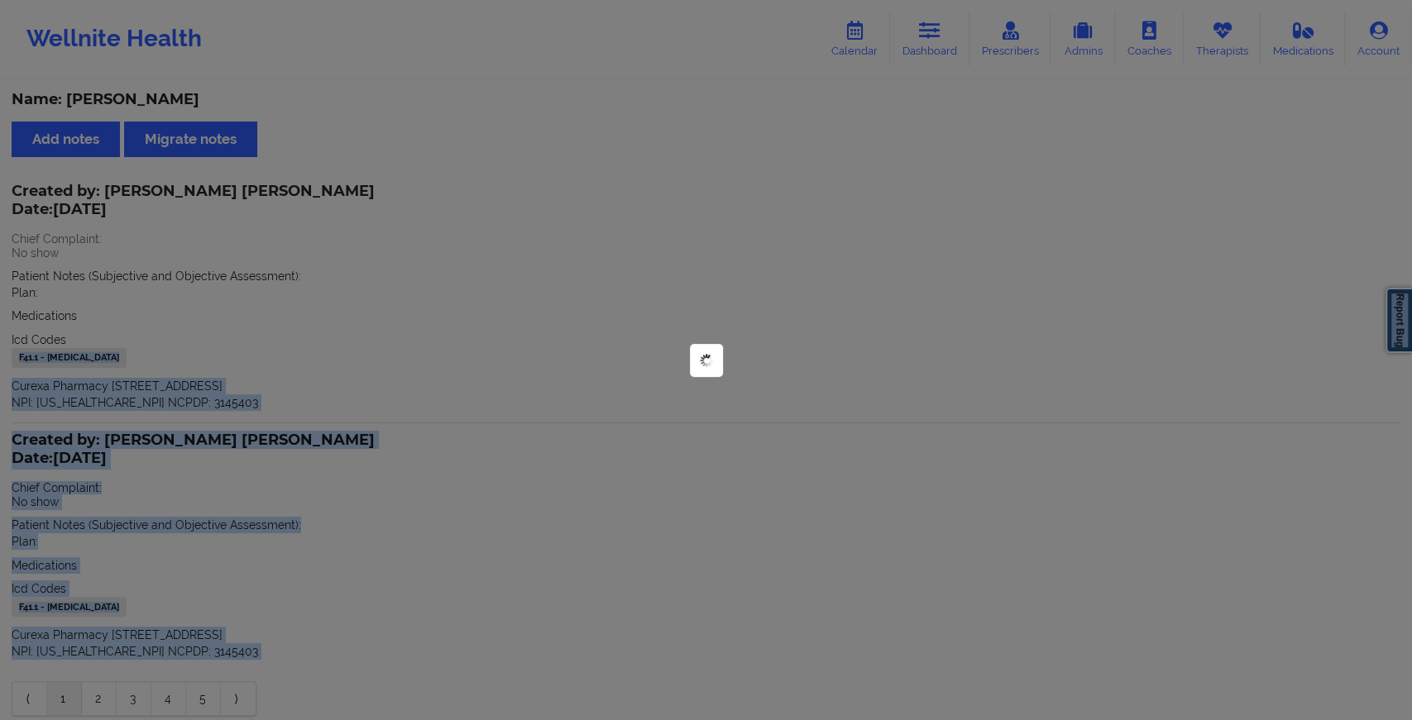
drag, startPoint x: 1391, startPoint y: 344, endPoint x: 1395, endPoint y: 397, distance: 53.1
click at [1395, 397] on div at bounding box center [706, 360] width 1412 height 720
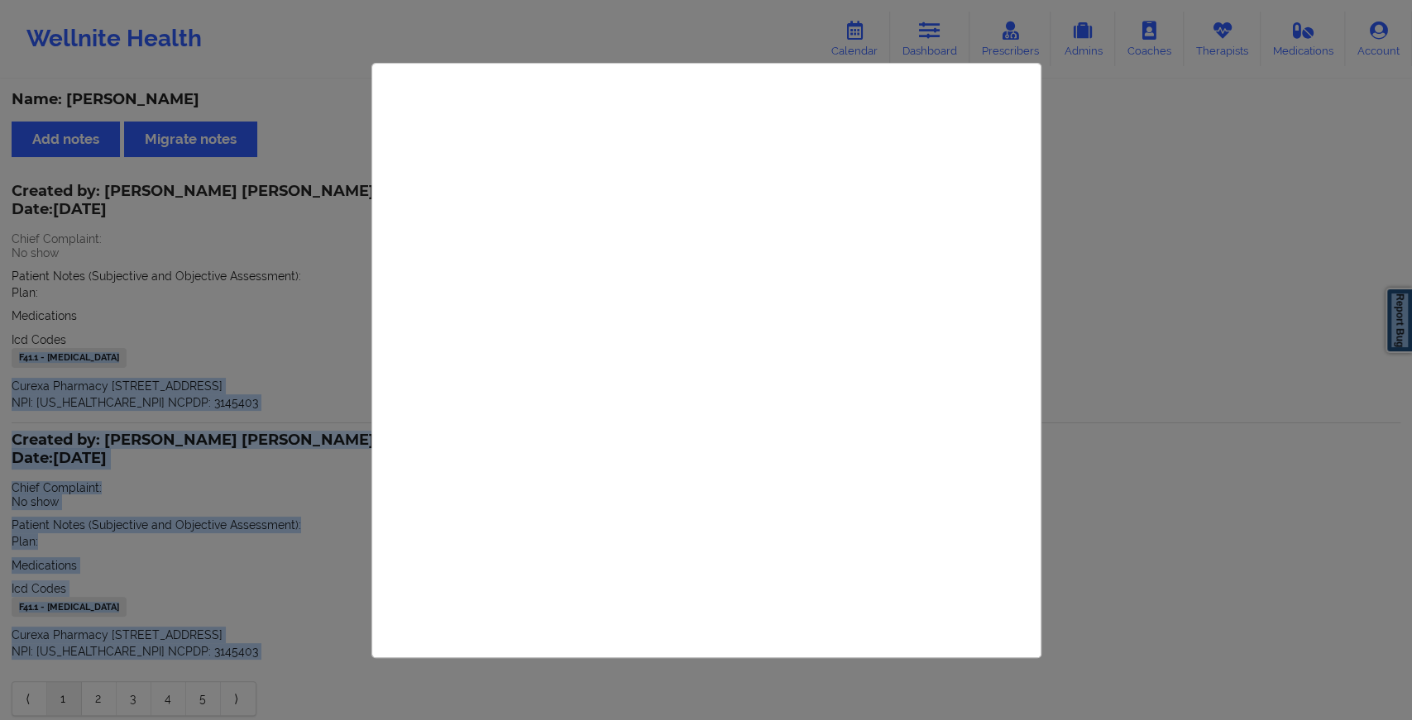
click at [1145, 402] on div at bounding box center [706, 360] width 1412 height 720
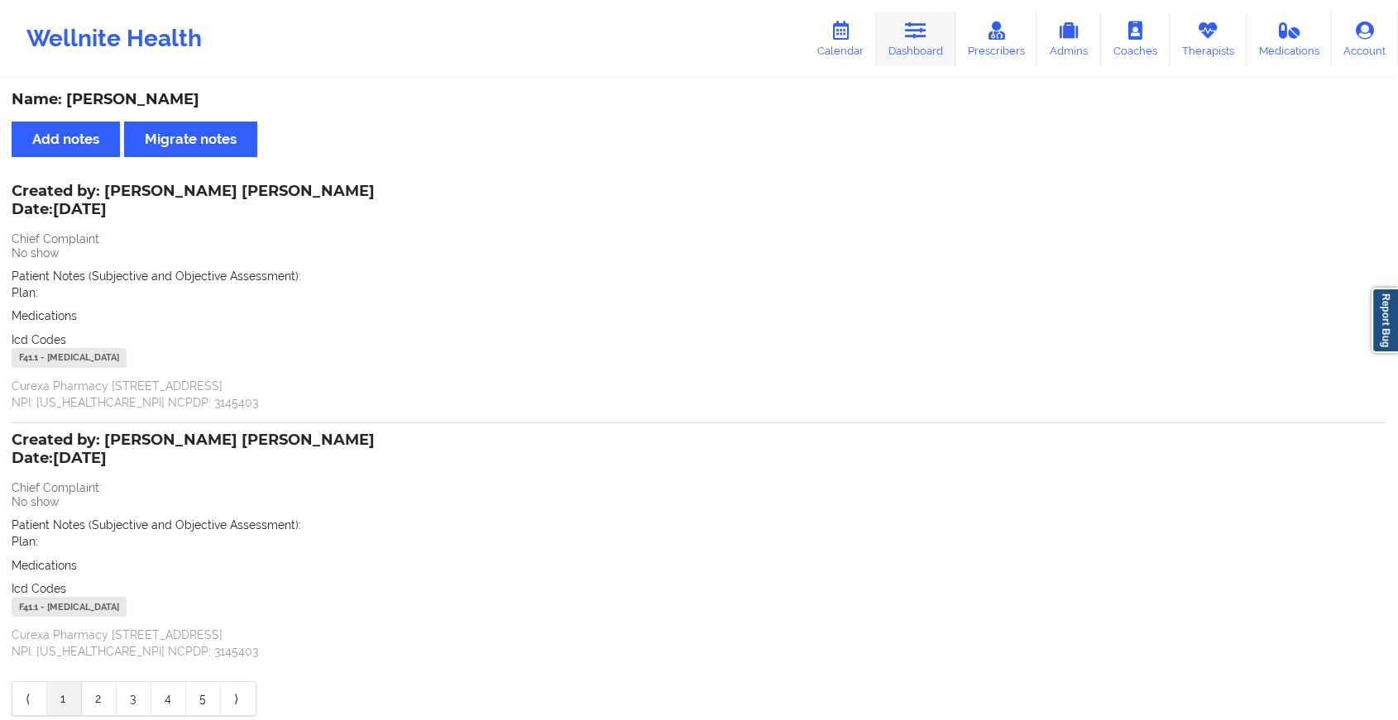
click at [935, 13] on link "Dashboard" at bounding box center [915, 39] width 79 height 55
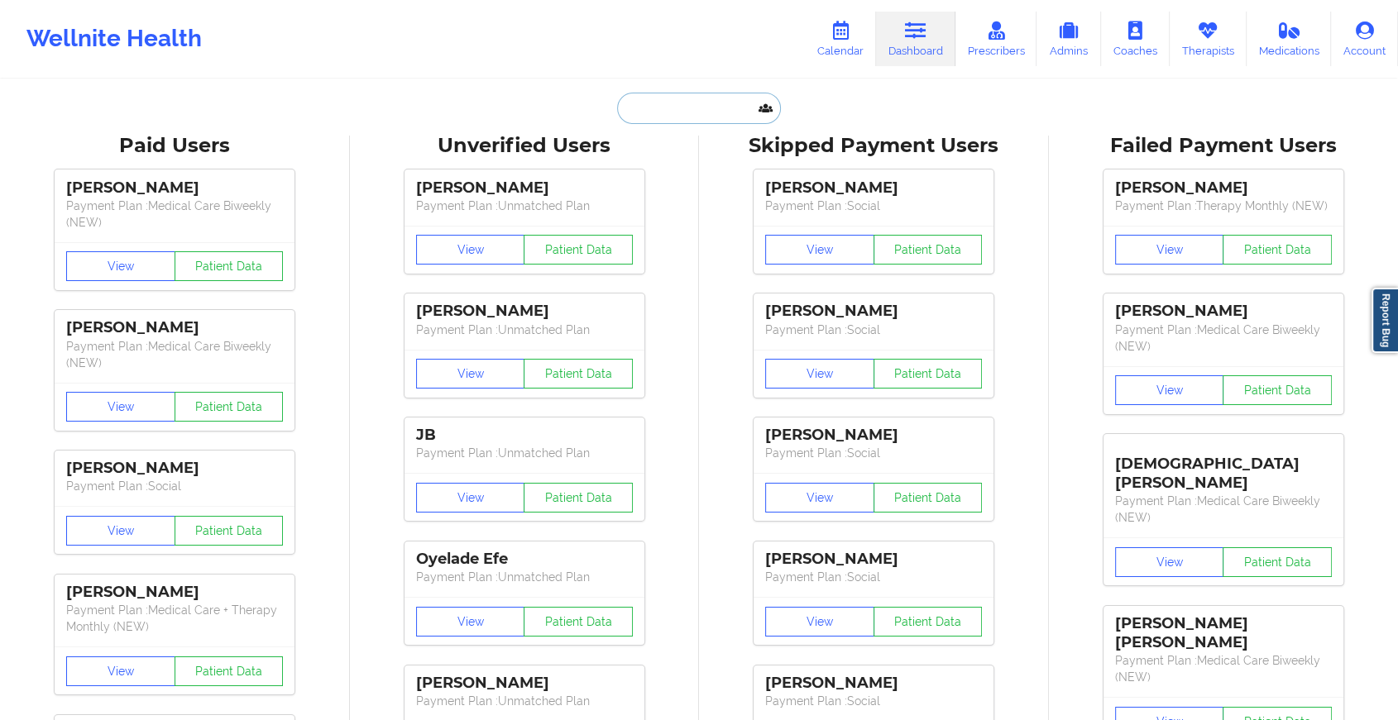
click at [634, 104] on input "text" at bounding box center [699, 108] width 164 height 31
paste input "[EMAIL_ADDRESS][MEDICAL_DATA][DOMAIN_NAME]"
type input "[EMAIL_ADDRESS][MEDICAL_DATA][DOMAIN_NAME]"
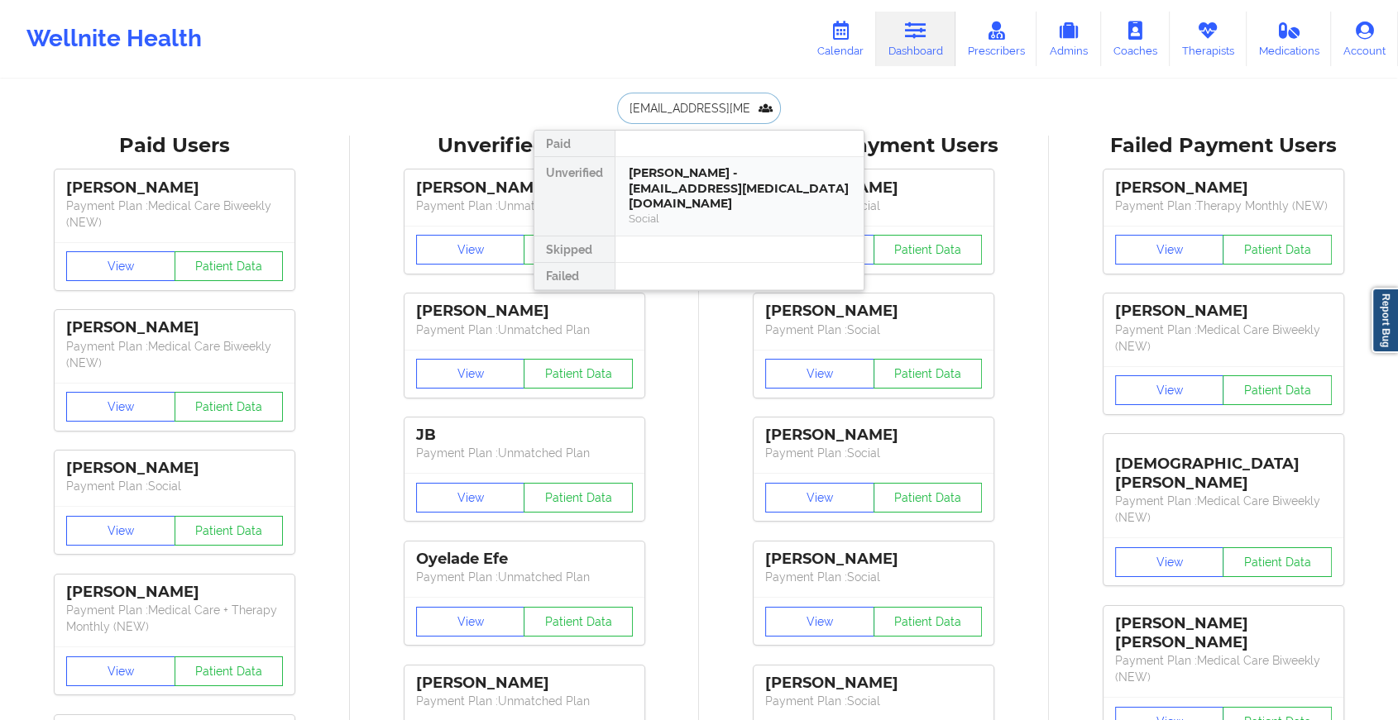
click at [729, 171] on div "[PERSON_NAME] - [EMAIL_ADDRESS][MEDICAL_DATA][DOMAIN_NAME]" at bounding box center [740, 188] width 222 height 46
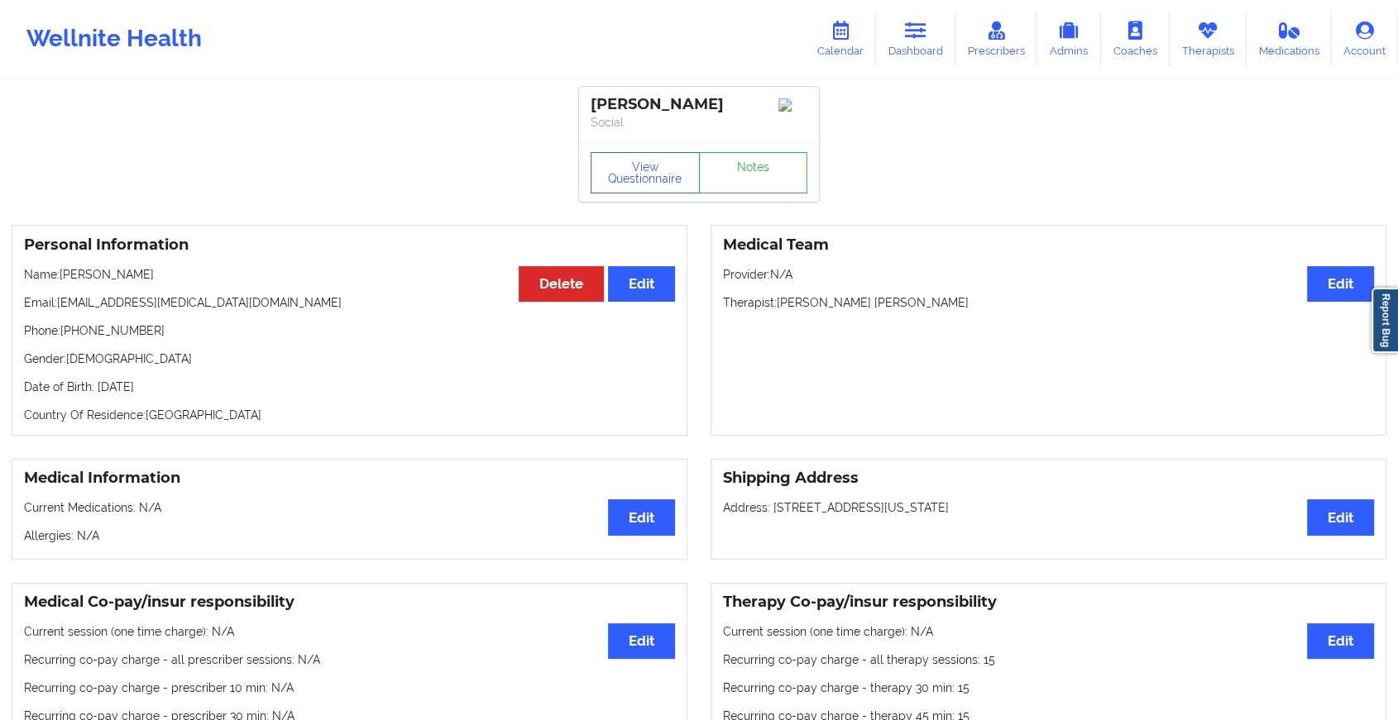
click at [749, 169] on div "View Questionnaire Notes" at bounding box center [699, 172] width 217 height 41
click at [749, 169] on link "Notes" at bounding box center [753, 172] width 109 height 41
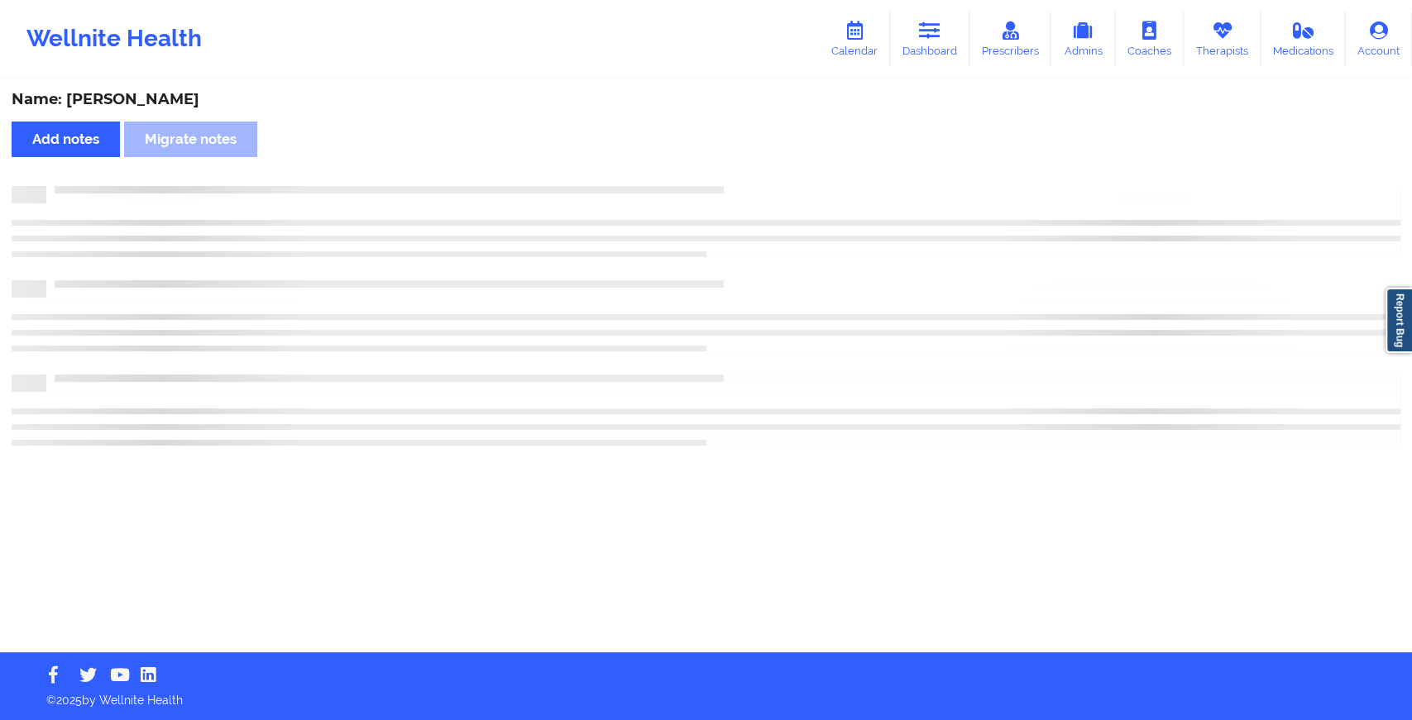
click at [749, 169] on div "Name: [PERSON_NAME] Add notes [PERSON_NAME] notes" at bounding box center [706, 366] width 1412 height 571
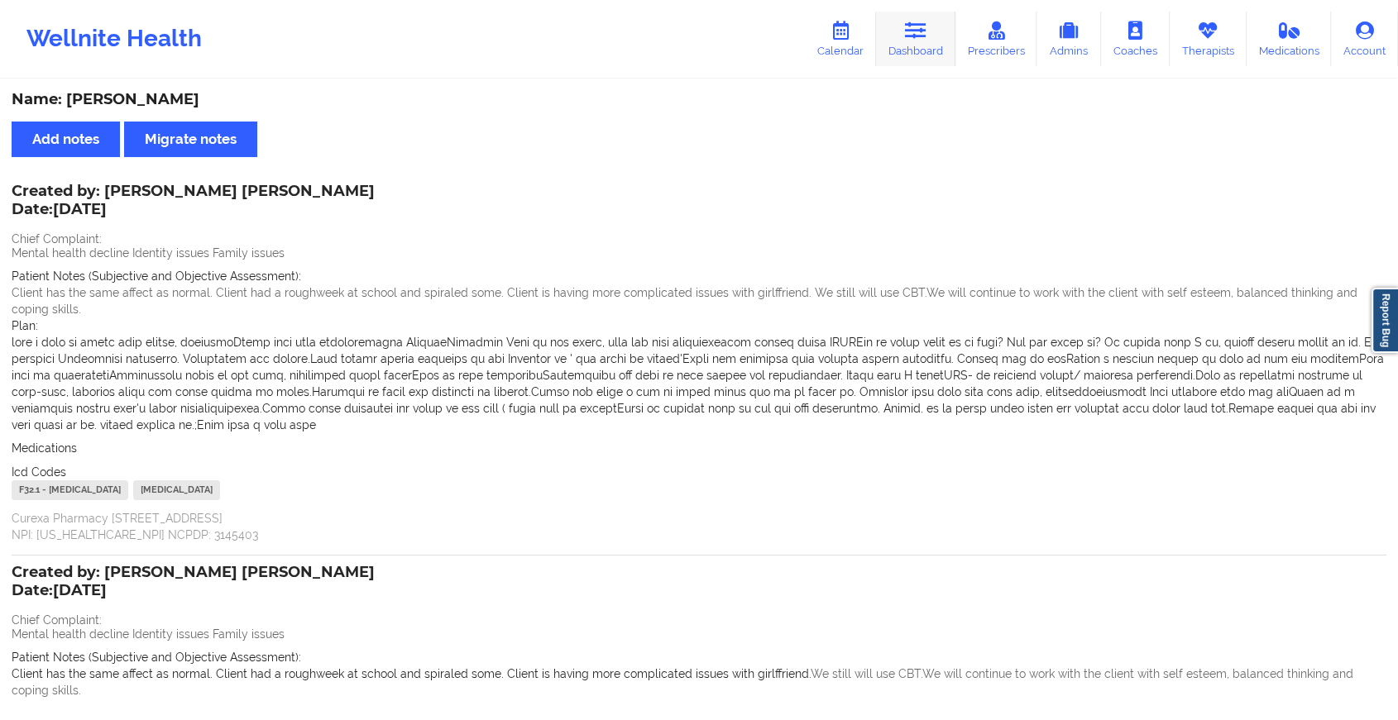
click at [924, 17] on link "Dashboard" at bounding box center [915, 39] width 79 height 55
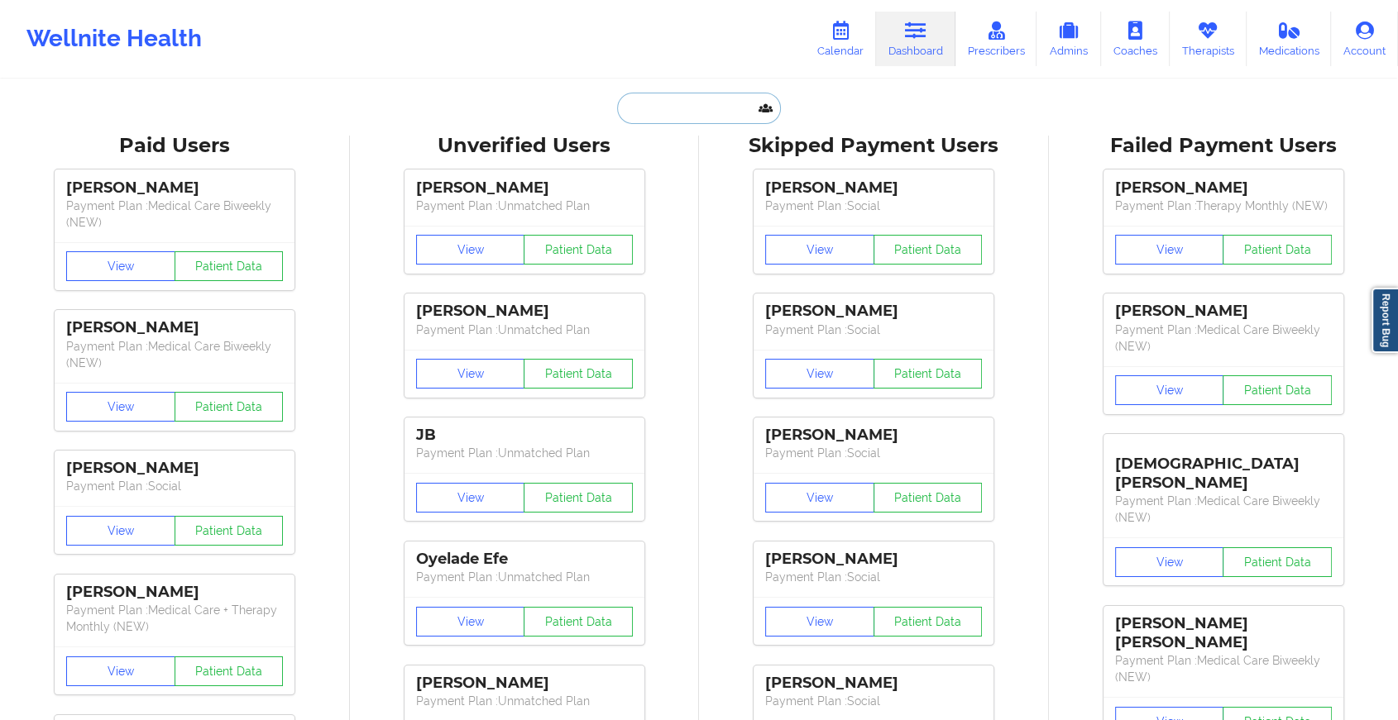
click at [675, 106] on input "text" at bounding box center [699, 108] width 164 height 31
paste input "[EMAIL_ADDRESS][DOMAIN_NAME]"
type input "[EMAIL_ADDRESS][DOMAIN_NAME]"
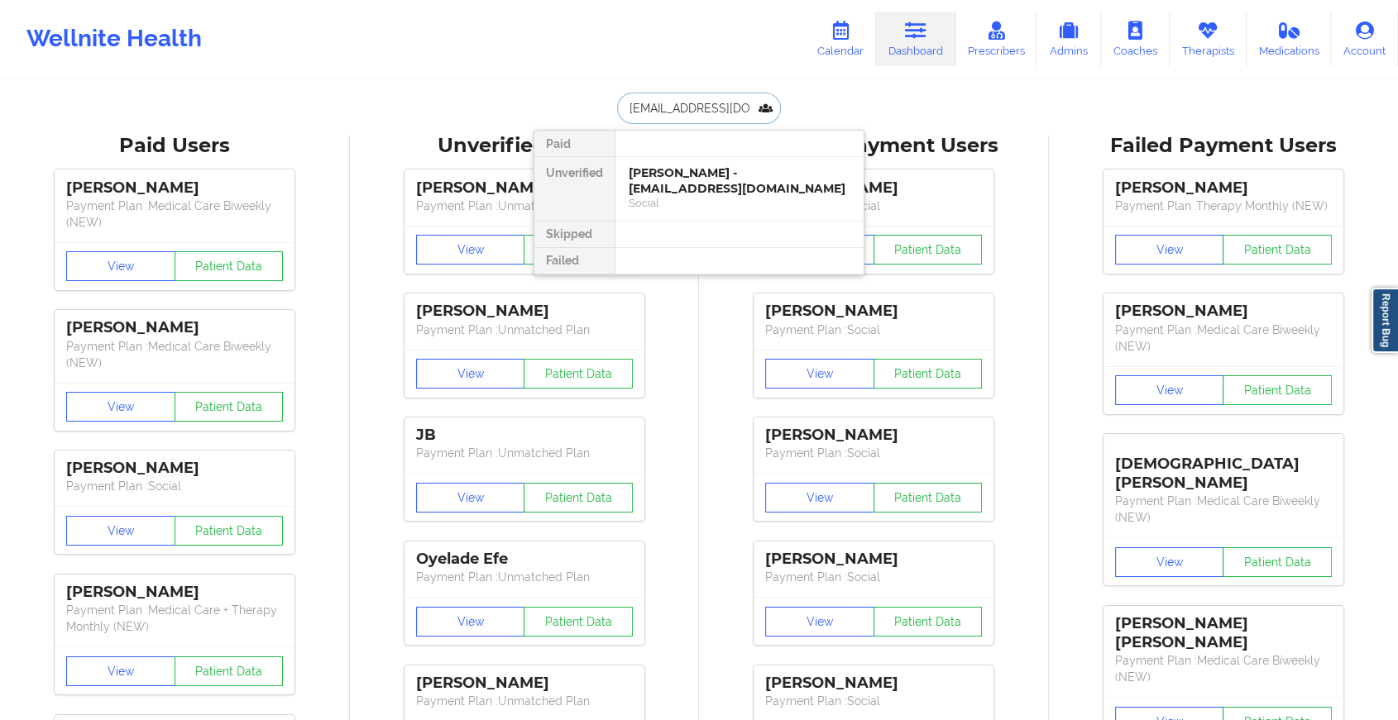
click at [707, 173] on div "[PERSON_NAME] - [EMAIL_ADDRESS][DOMAIN_NAME]" at bounding box center [740, 180] width 222 height 31
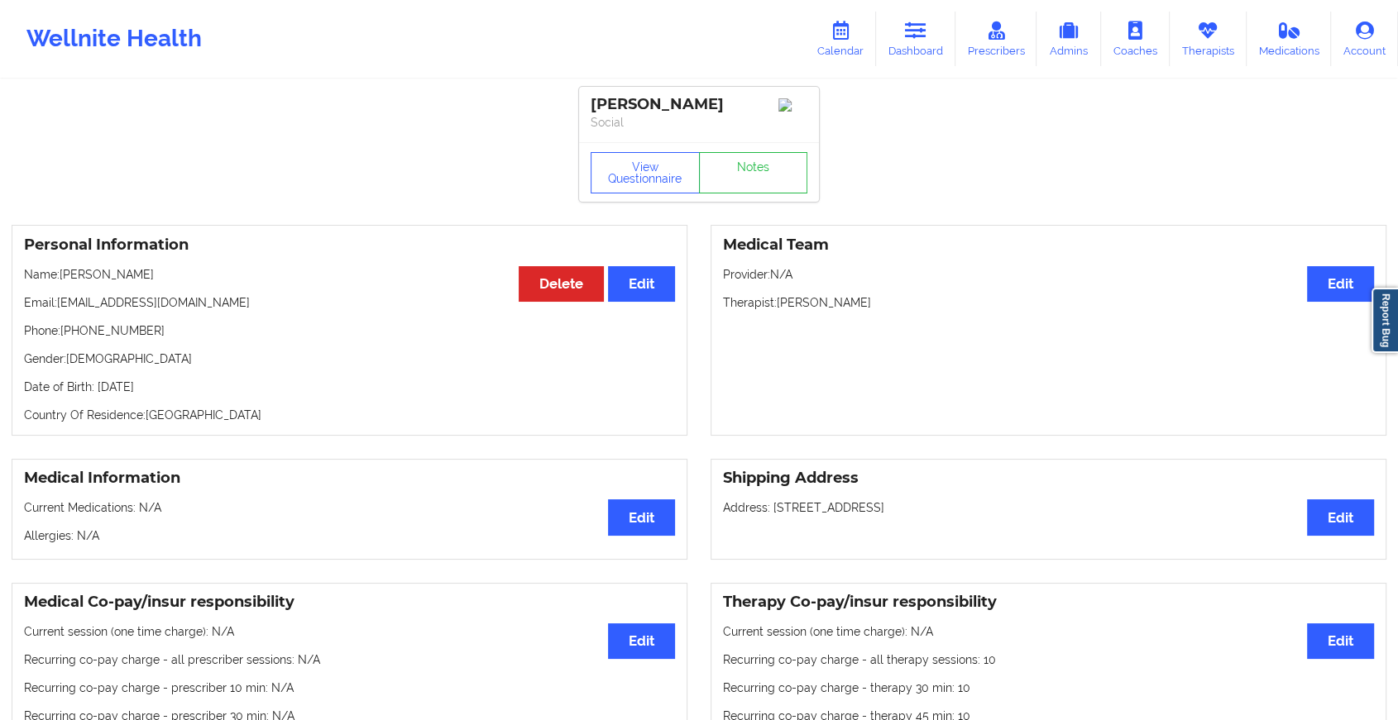
click at [750, 170] on div "View Questionnaire Notes" at bounding box center [699, 172] width 217 height 41
click at [750, 170] on link "Notes" at bounding box center [753, 172] width 109 height 41
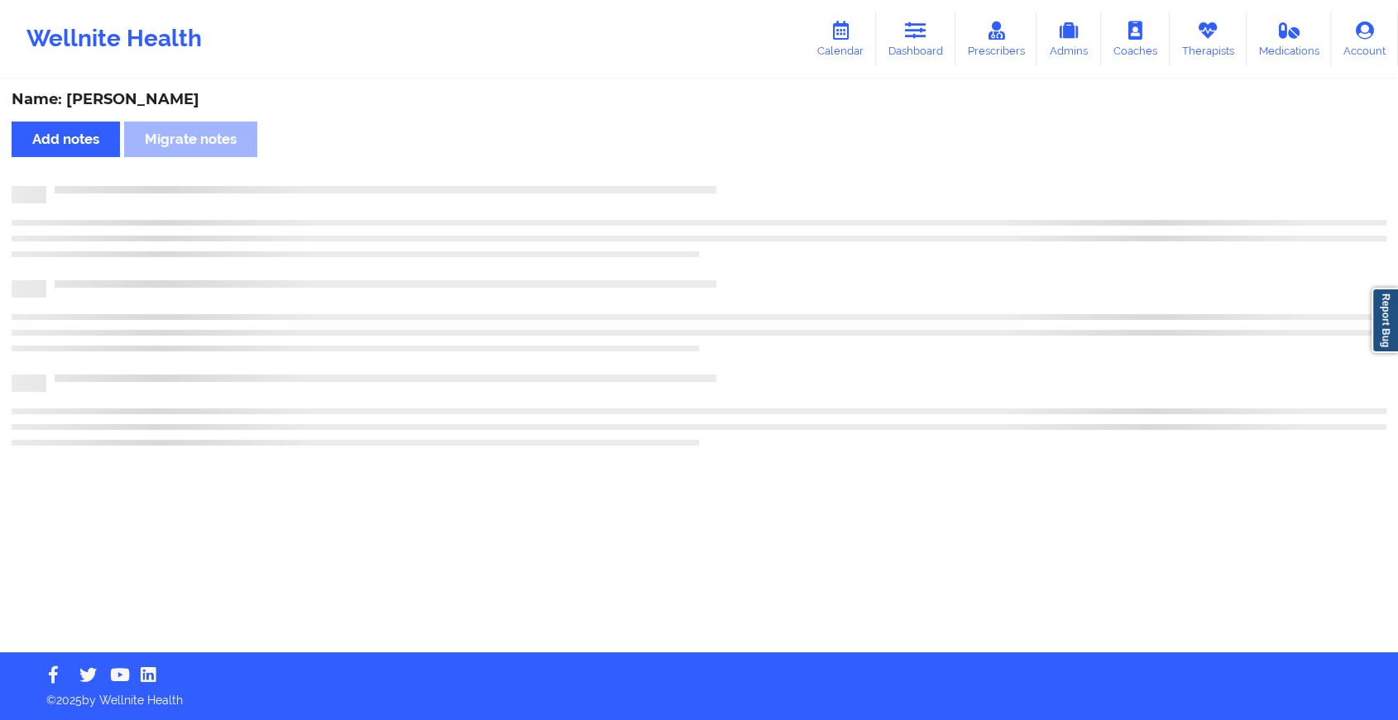
click at [750, 170] on div "Name: [PERSON_NAME] Add notes Migrate notes" at bounding box center [699, 366] width 1398 height 571
click at [750, 170] on div "Name: [PERSON_NAME] Add notes Migrate notes" at bounding box center [706, 366] width 1412 height 571
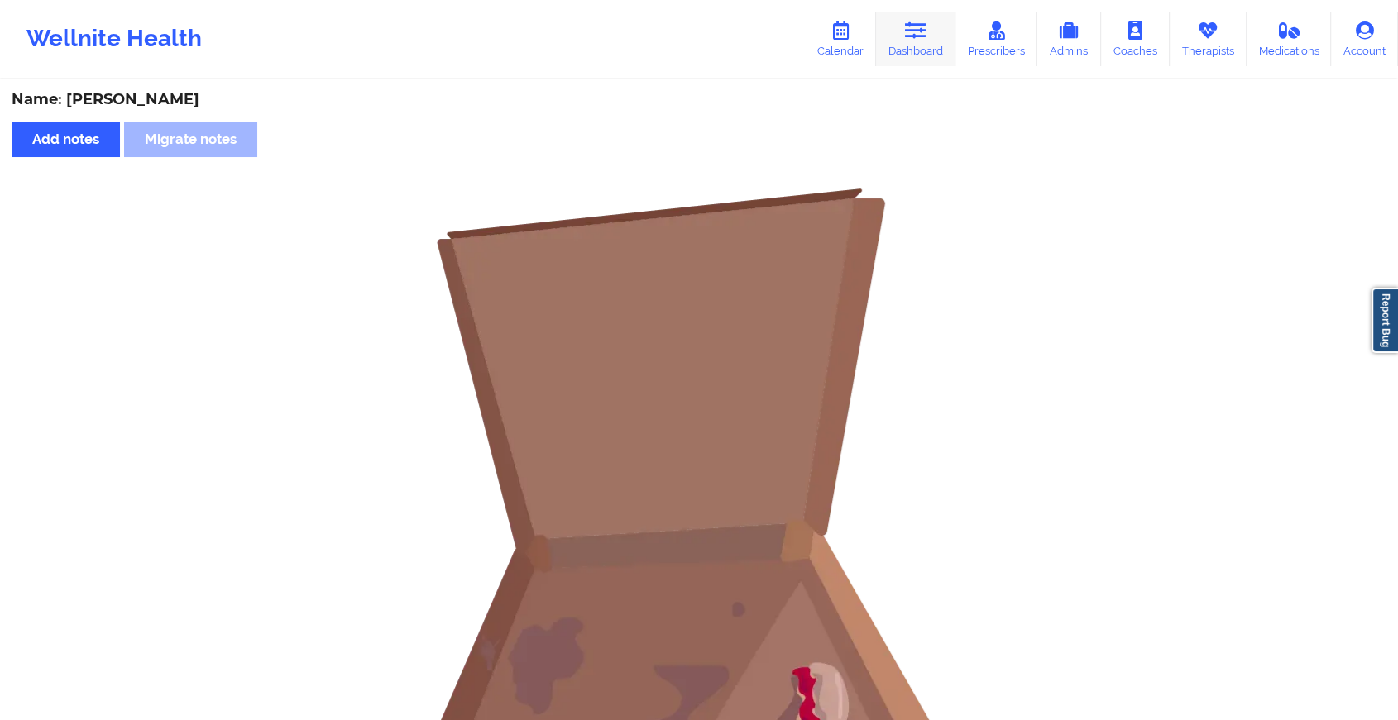
click at [900, 53] on link "Dashboard" at bounding box center [915, 39] width 79 height 55
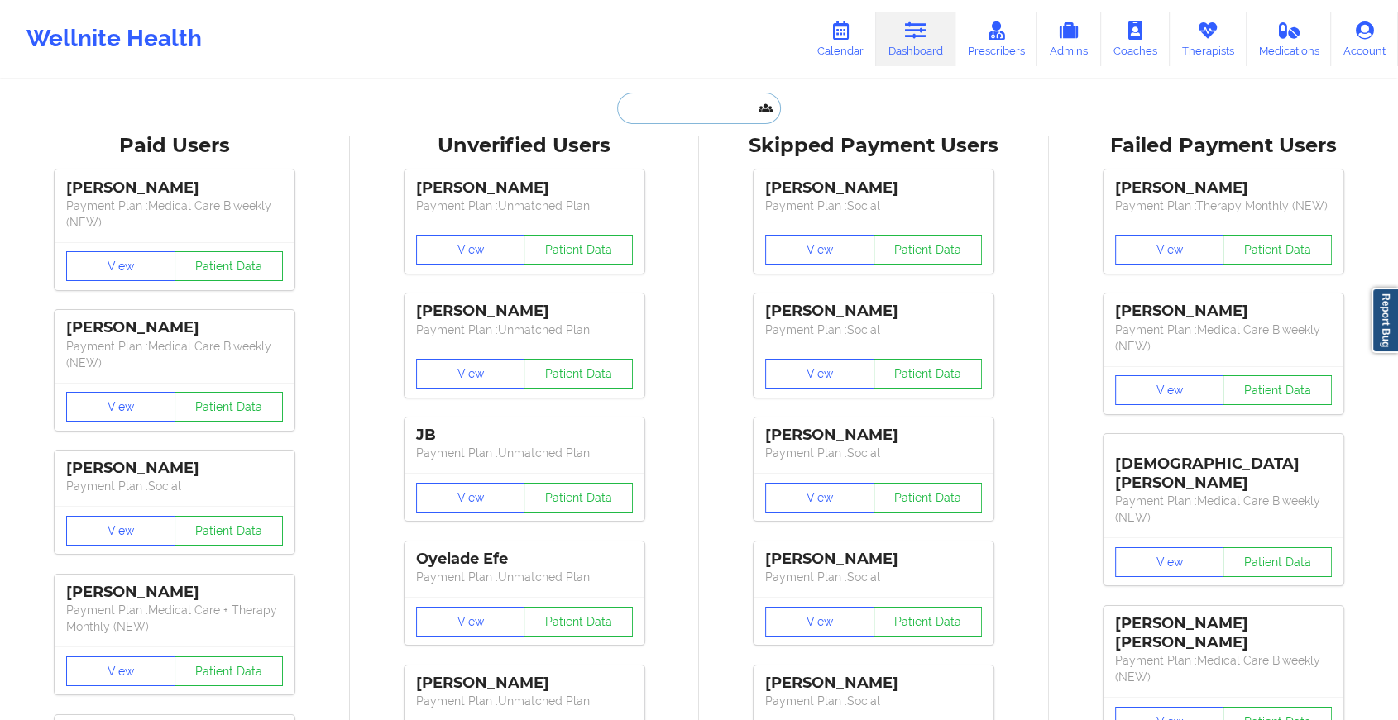
click at [713, 121] on input "text" at bounding box center [699, 108] width 164 height 31
paste input "[PERSON_NAME][EMAIL_ADDRESS][PERSON_NAME][DOMAIN_NAME]"
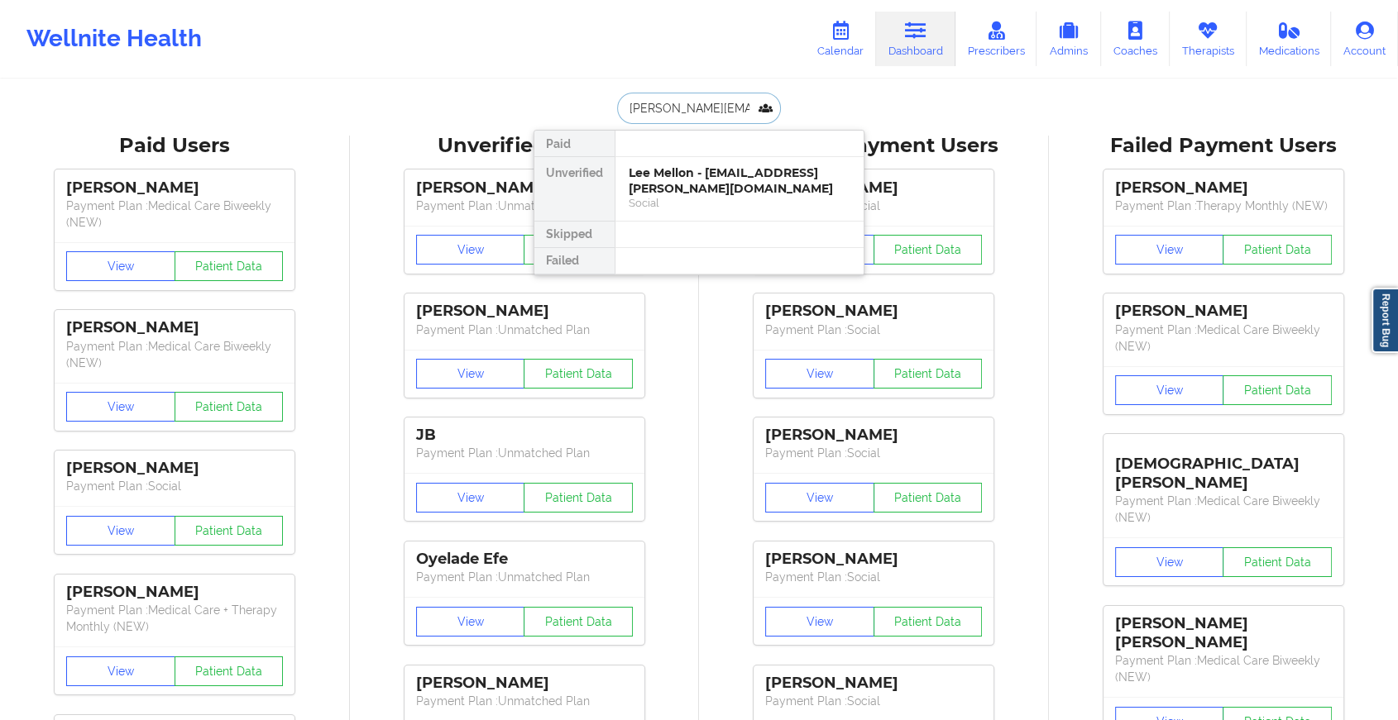
type input "[PERSON_NAME][EMAIL_ADDRESS][PERSON_NAME][DOMAIN_NAME]"
drag, startPoint x: 759, startPoint y: 216, endPoint x: 712, endPoint y: 190, distance: 53.7
click at [712, 190] on div "Paid Unverified Lee Mellon - [EMAIL_ADDRESS][PERSON_NAME][DOMAIN_NAME] Social S…" at bounding box center [698, 203] width 331 height 146
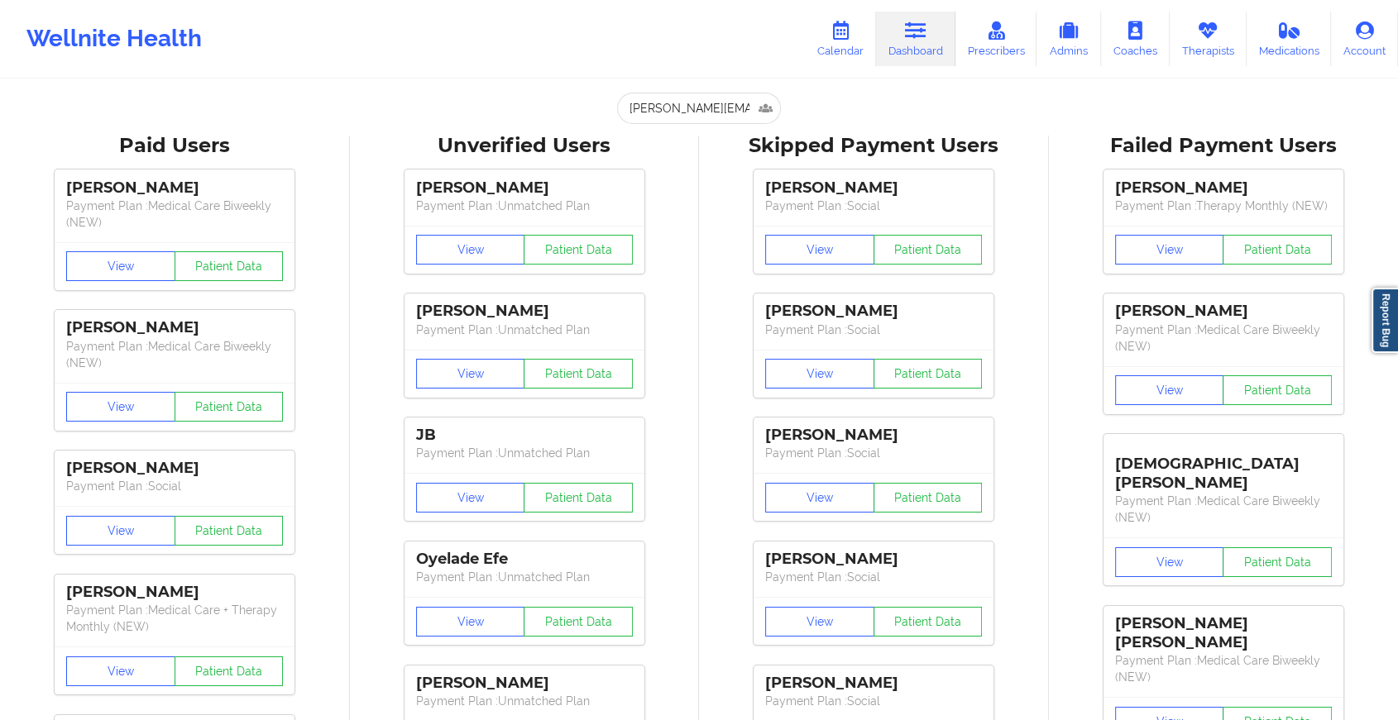
click at [712, 190] on div "[PERSON_NAME] Payment Plan : Social View Patient Data [PERSON_NAME] Payment Pla…" at bounding box center [874, 532] width 338 height 744
drag, startPoint x: 700, startPoint y: 134, endPoint x: 706, endPoint y: 112, distance: 23.3
click at [706, 112] on input "[PERSON_NAME][EMAIL_ADDRESS][PERSON_NAME][DOMAIN_NAME]" at bounding box center [699, 108] width 164 height 31
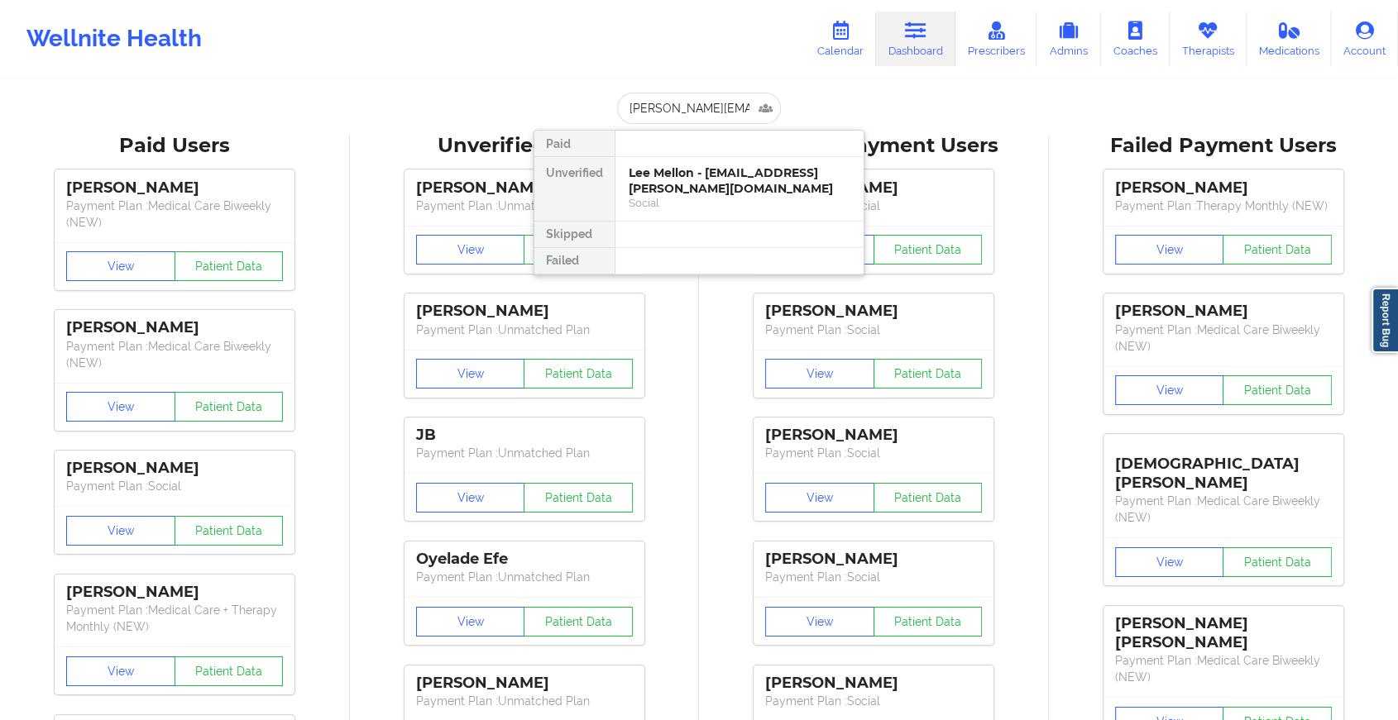
click at [753, 153] on div at bounding box center [739, 144] width 249 height 26
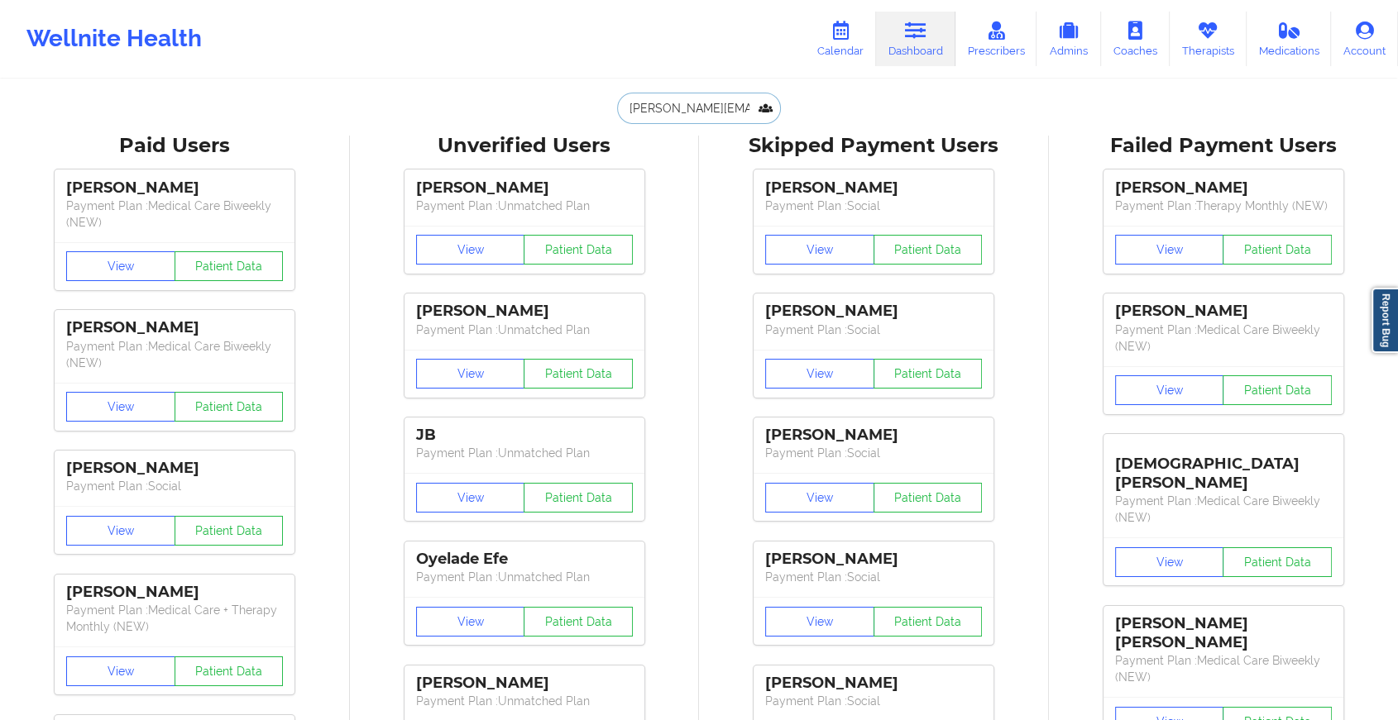
click at [712, 114] on input "[PERSON_NAME][EMAIL_ADDRESS][PERSON_NAME][DOMAIN_NAME]" at bounding box center [699, 108] width 164 height 31
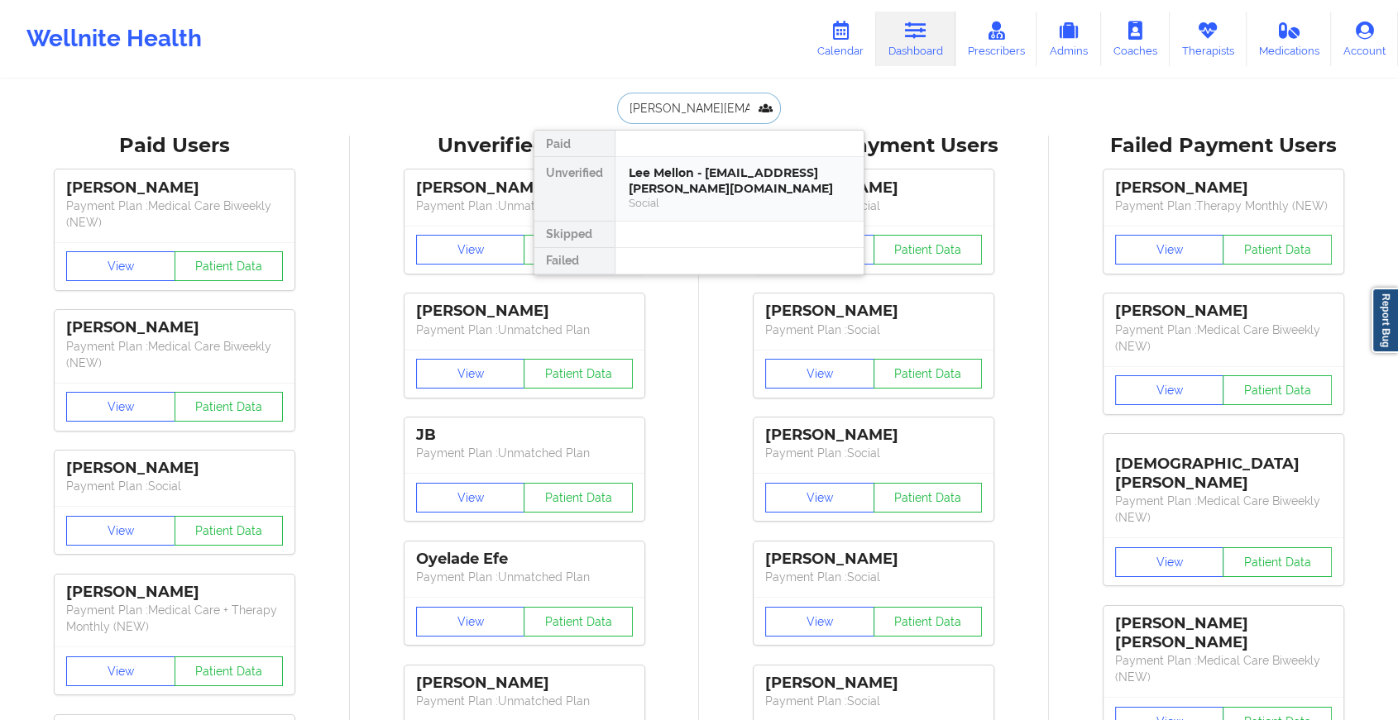
click at [715, 196] on div "Social" at bounding box center [740, 203] width 222 height 14
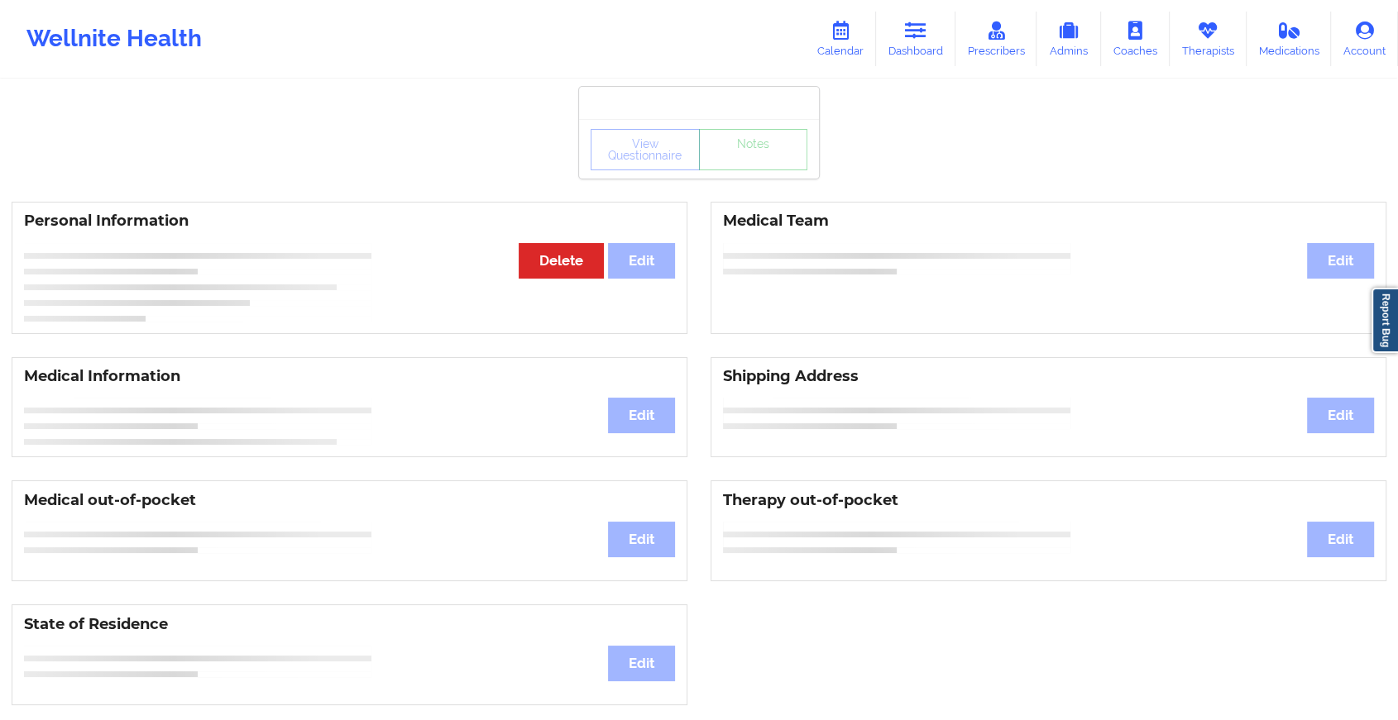
click at [758, 178] on div "View Questionnaire Notes" at bounding box center [699, 149] width 240 height 60
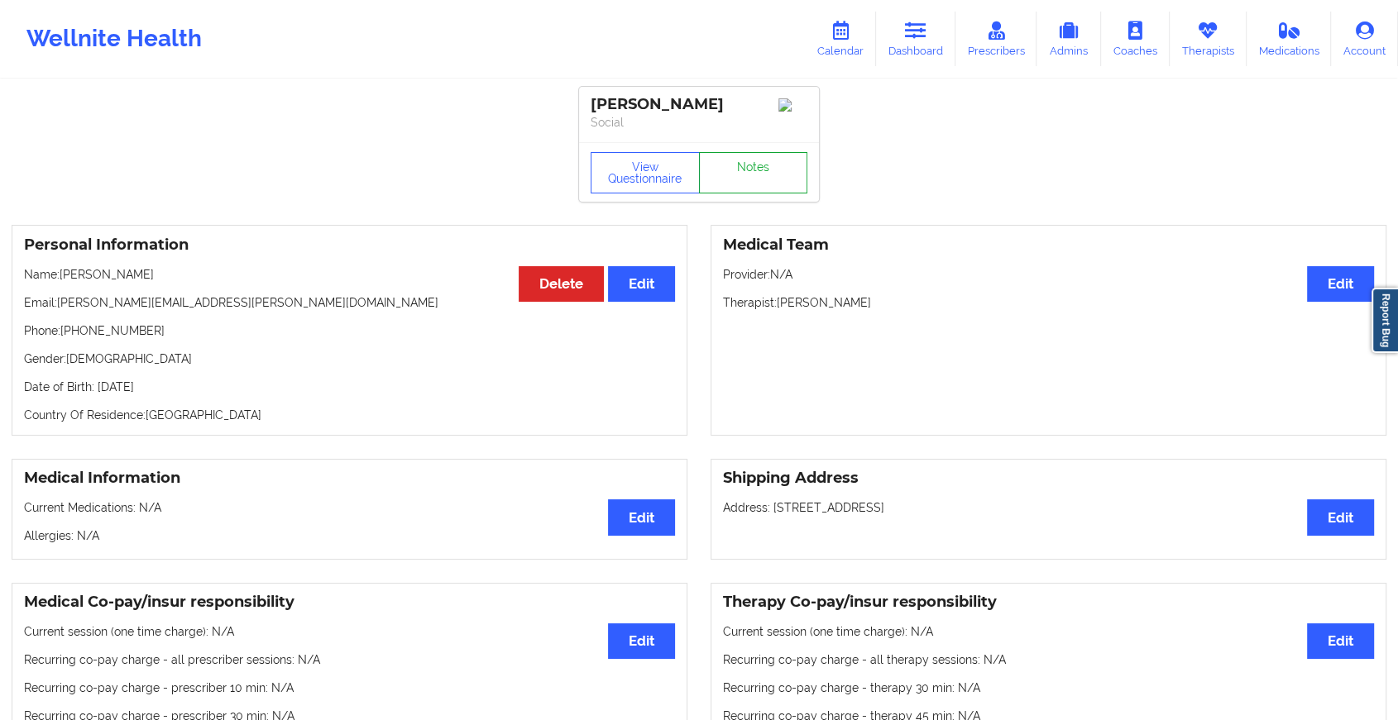
click at [758, 178] on link "Notes" at bounding box center [753, 172] width 109 height 41
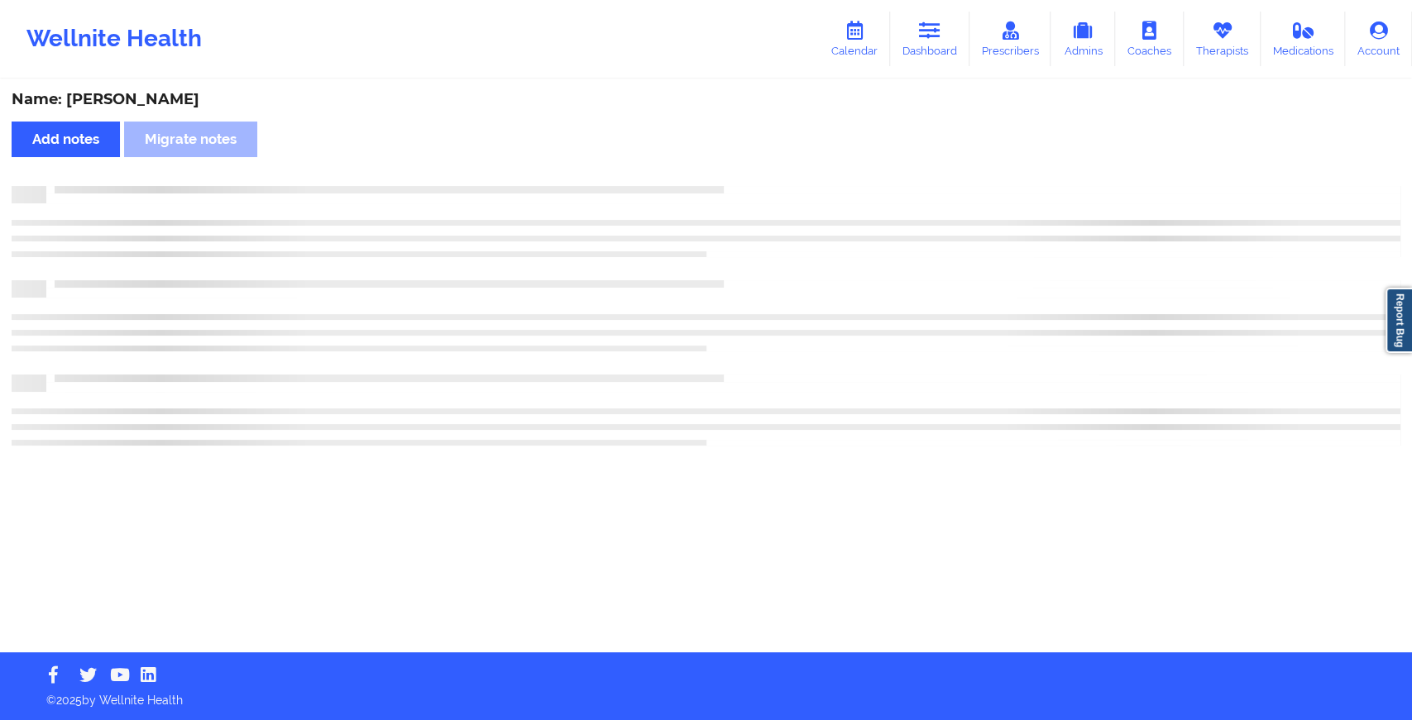
click at [1030, 357] on div "Name: [PERSON_NAME] Add notes Migrate notes" at bounding box center [706, 366] width 1412 height 571
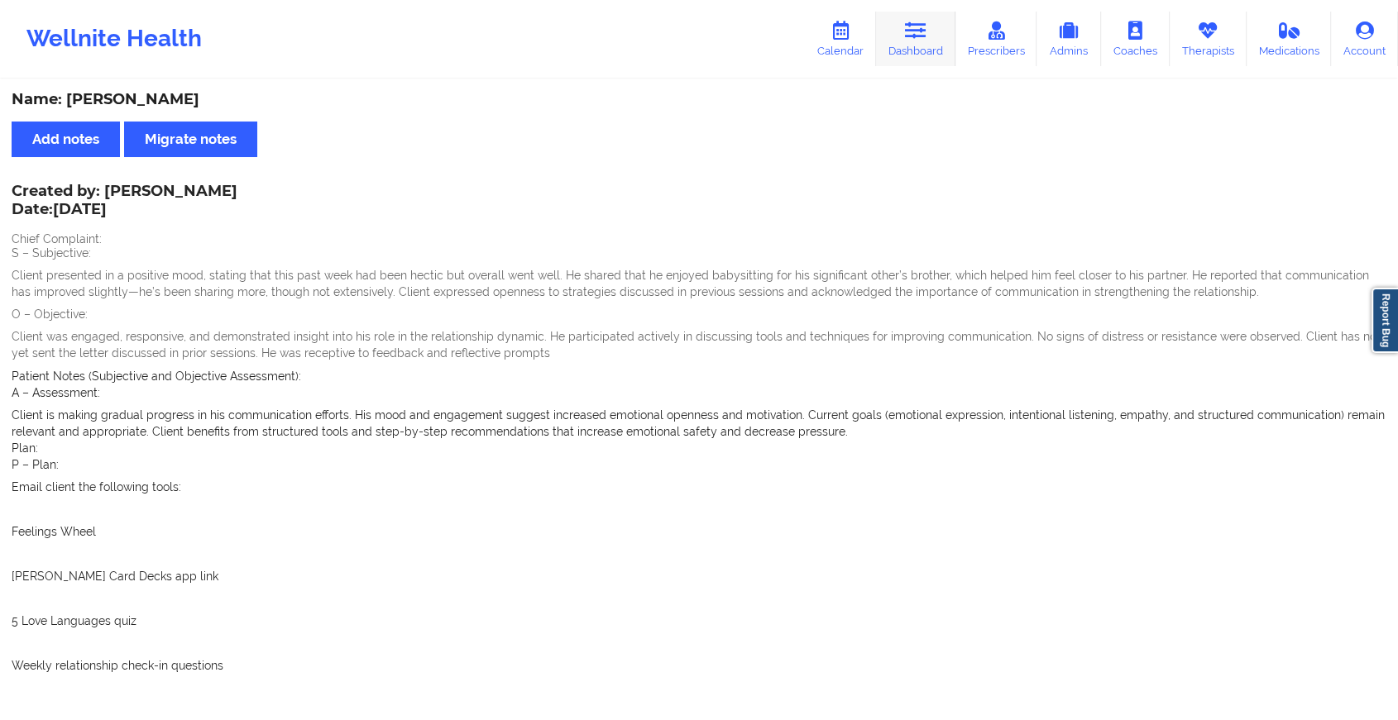
click at [914, 64] on link "Dashboard" at bounding box center [915, 39] width 79 height 55
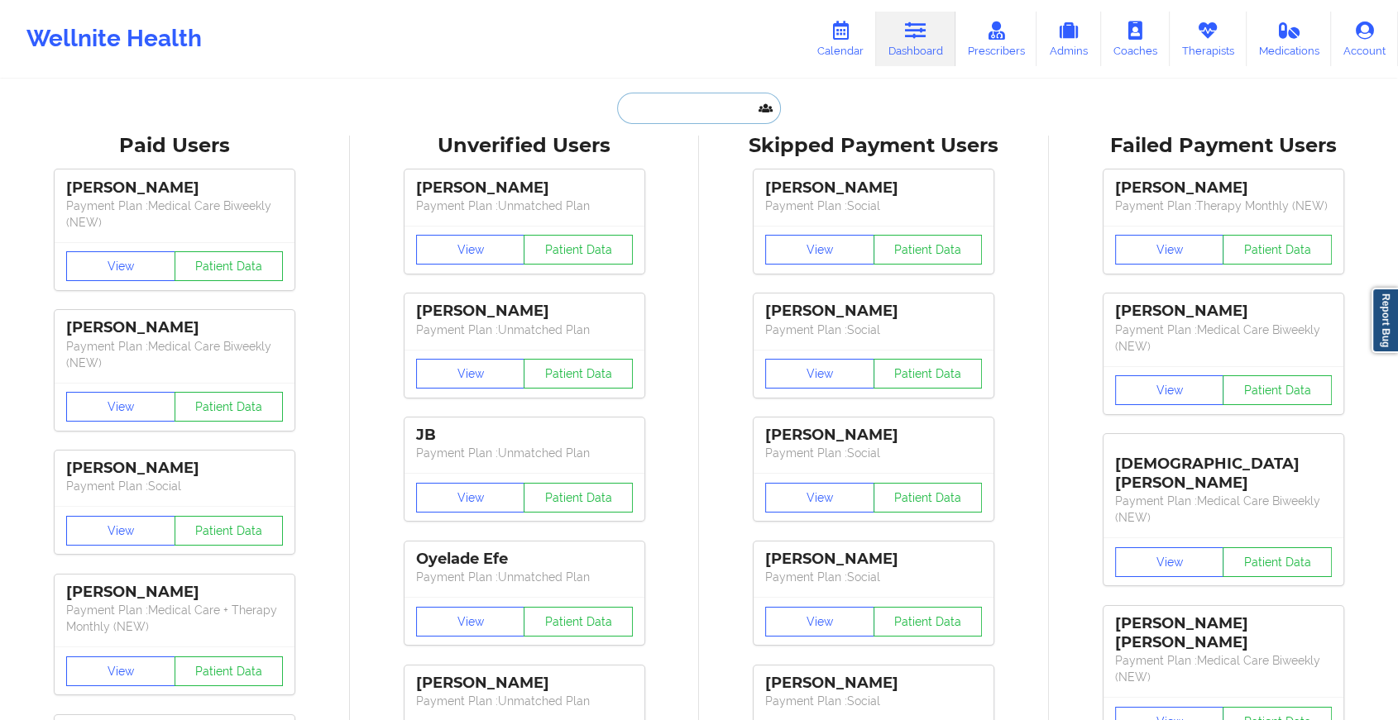
click at [734, 93] on input "text" at bounding box center [699, 108] width 164 height 31
paste input "[EMAIL_ADDRESS][DOMAIN_NAME]"
type input "[EMAIL_ADDRESS][DOMAIN_NAME]"
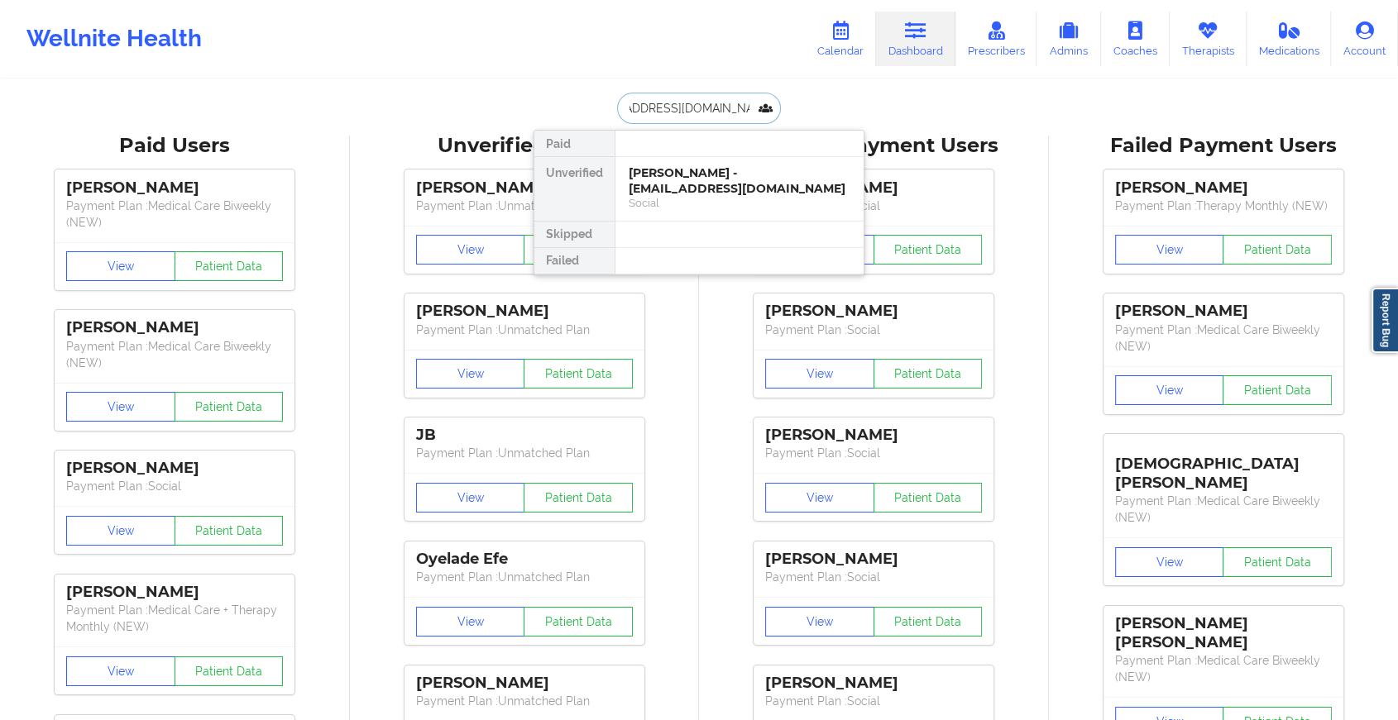
click at [770, 179] on div "[PERSON_NAME] - [EMAIL_ADDRESS][DOMAIN_NAME]" at bounding box center [740, 180] width 222 height 31
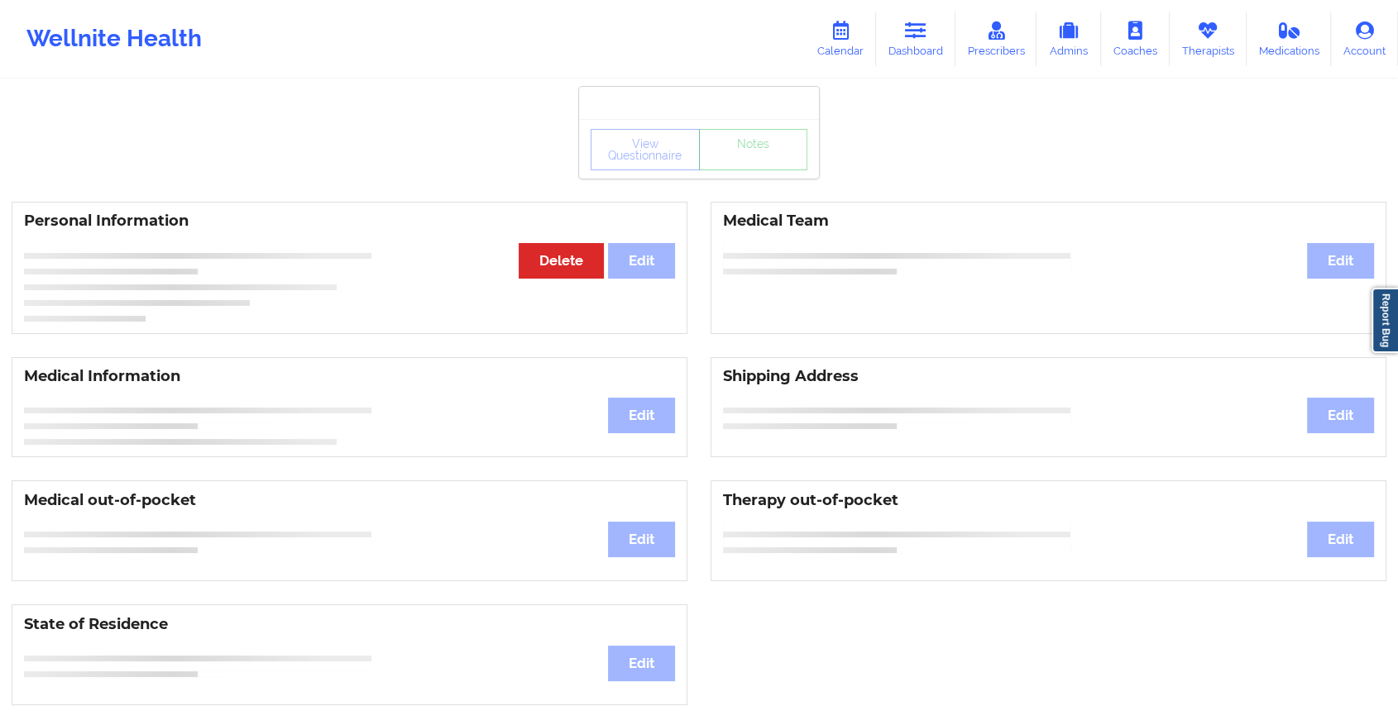
click at [737, 170] on div "View Questionnaire Notes" at bounding box center [699, 149] width 240 height 60
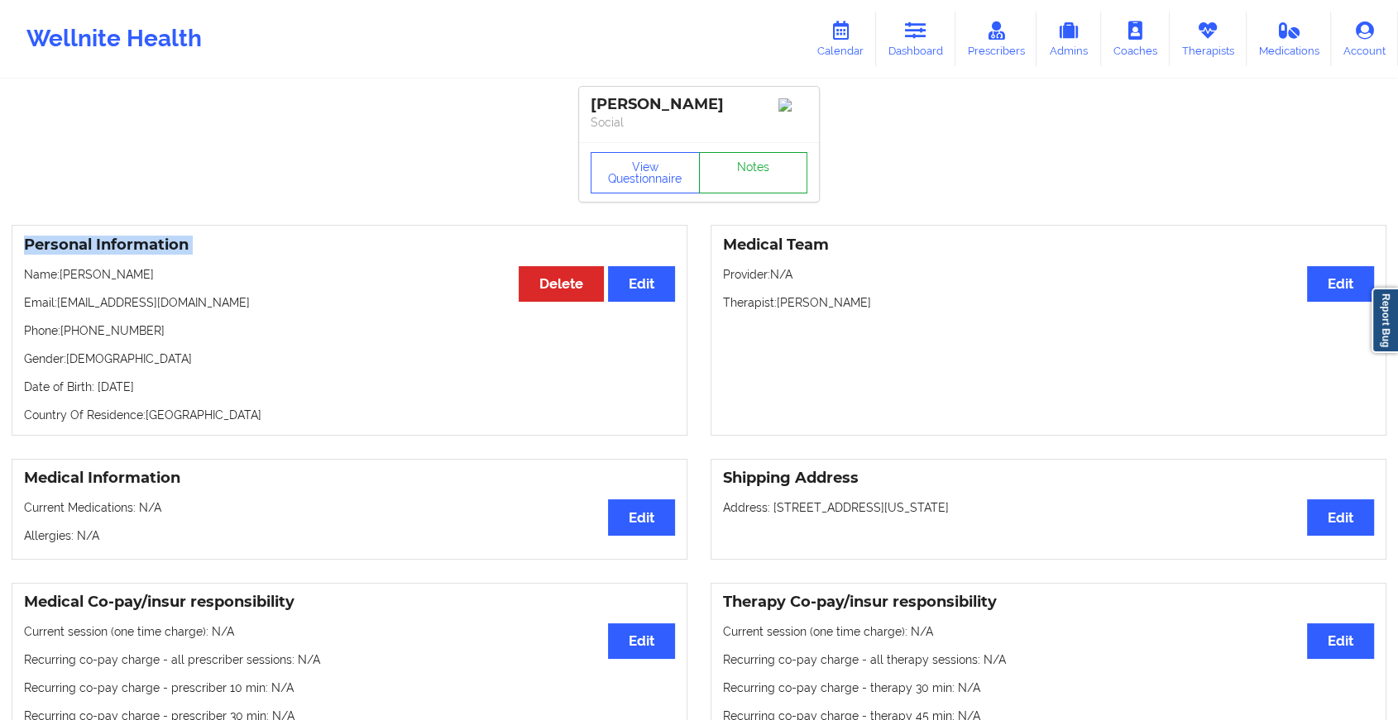
click at [737, 170] on link "Notes" at bounding box center [753, 172] width 109 height 41
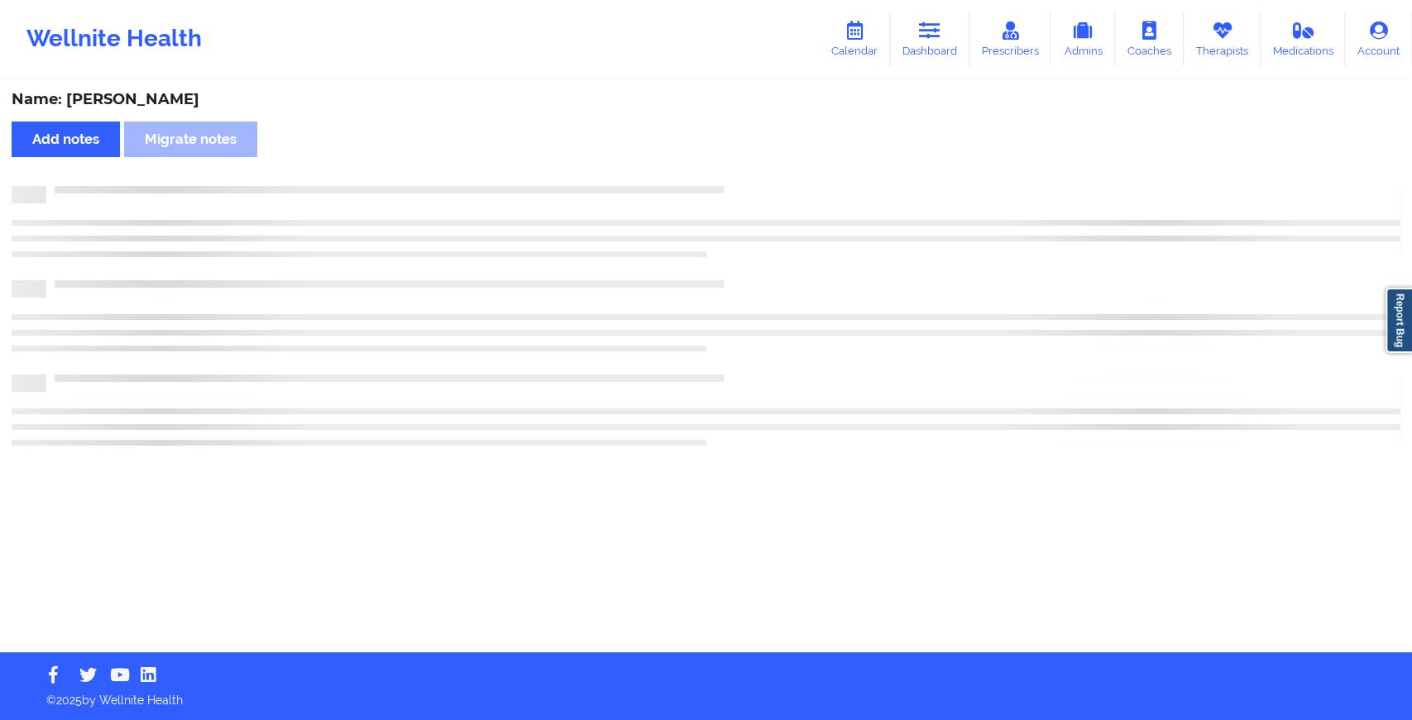
click at [737, 170] on div "Name: [PERSON_NAME] Add notes Migrate notes" at bounding box center [706, 366] width 1412 height 571
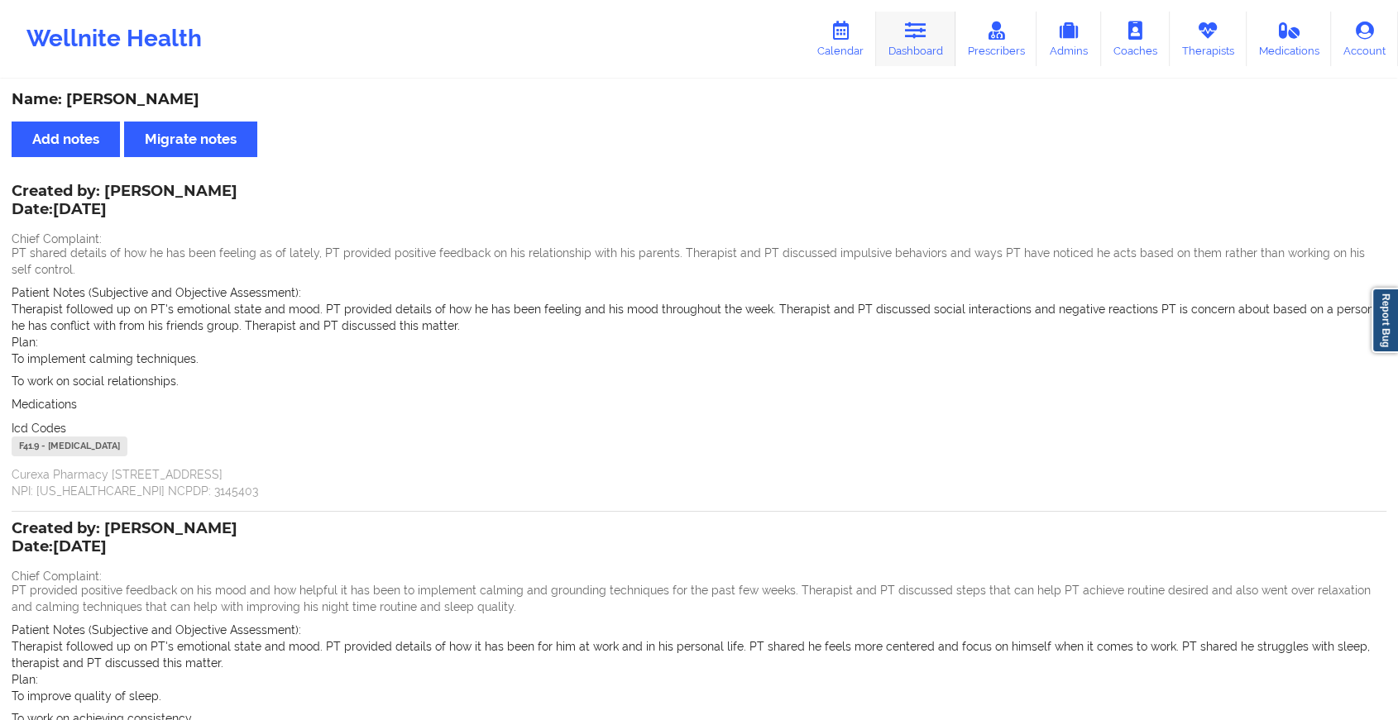
click at [933, 26] on link "Dashboard" at bounding box center [915, 39] width 79 height 55
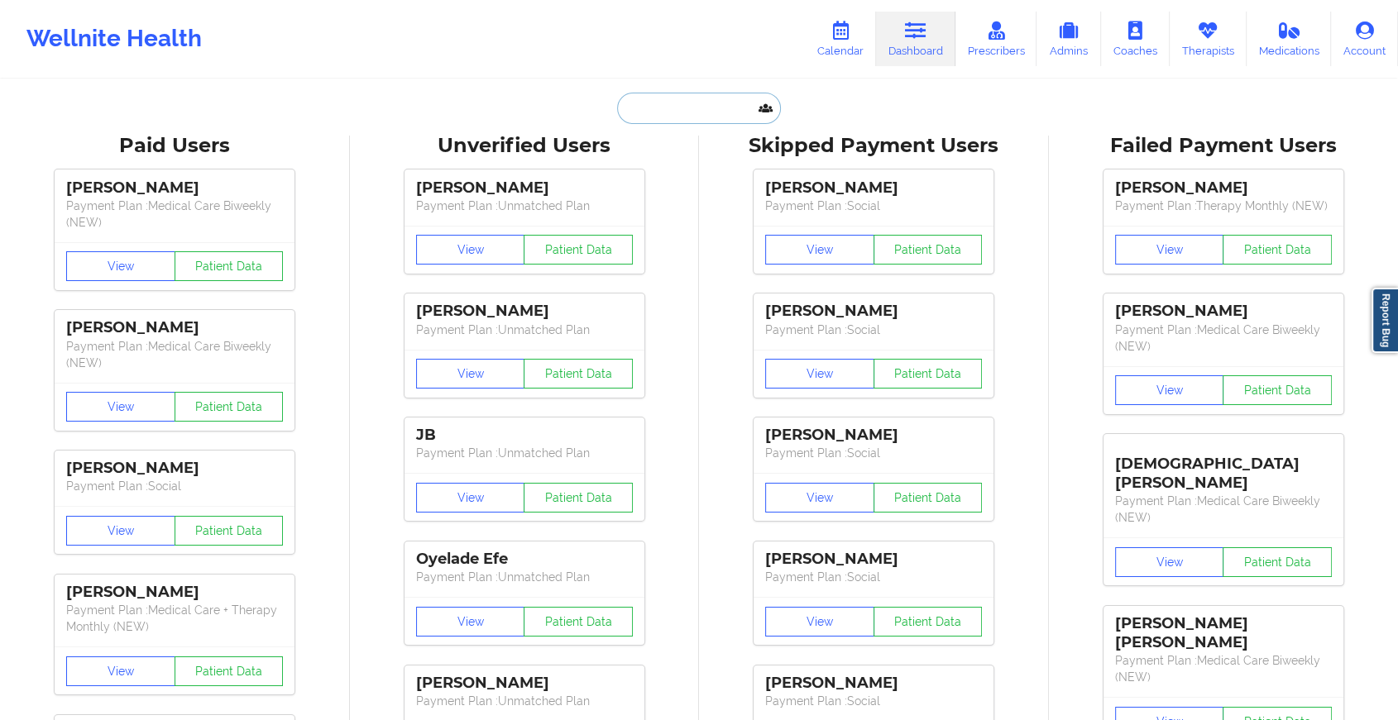
click at [644, 107] on input "text" at bounding box center [699, 108] width 164 height 31
paste input "[EMAIL_ADDRESS][DOMAIN_NAME]"
type input "[EMAIL_ADDRESS][DOMAIN_NAME]"
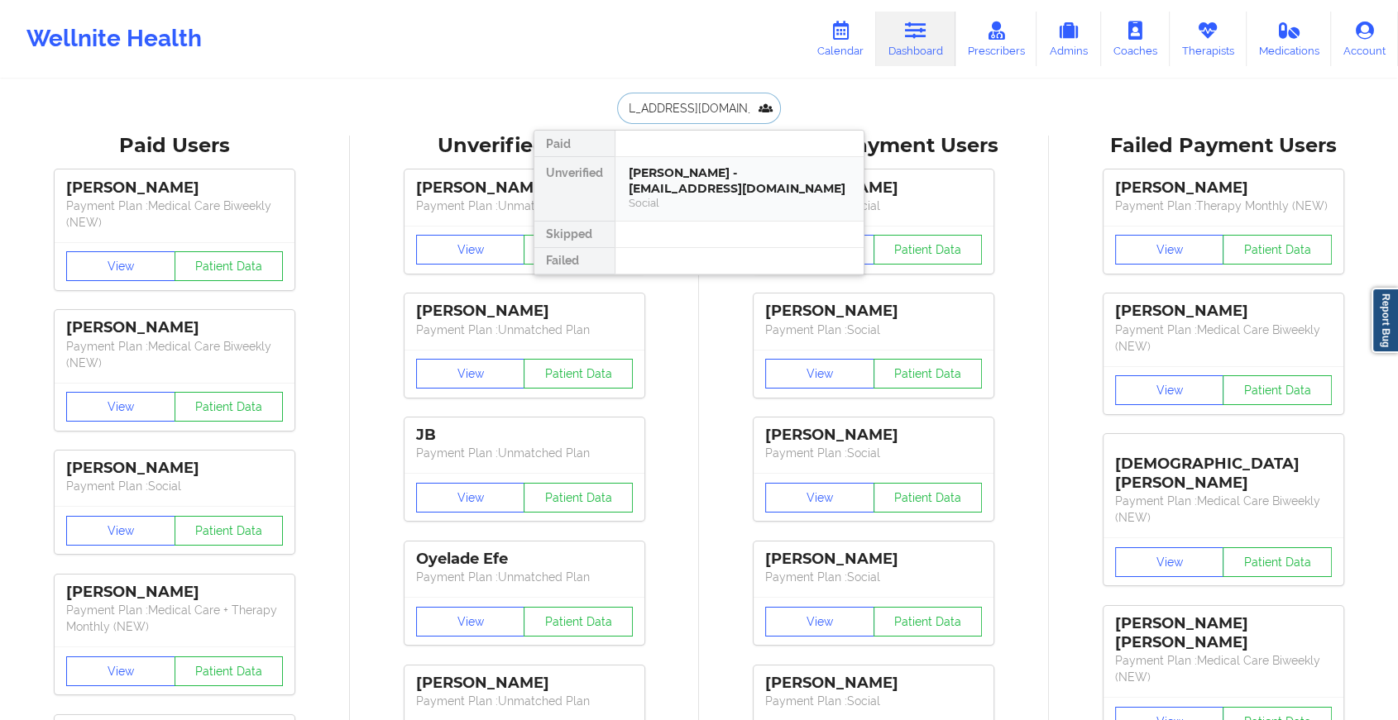
click at [695, 182] on div "[PERSON_NAME] - [EMAIL_ADDRESS][DOMAIN_NAME]" at bounding box center [740, 180] width 222 height 31
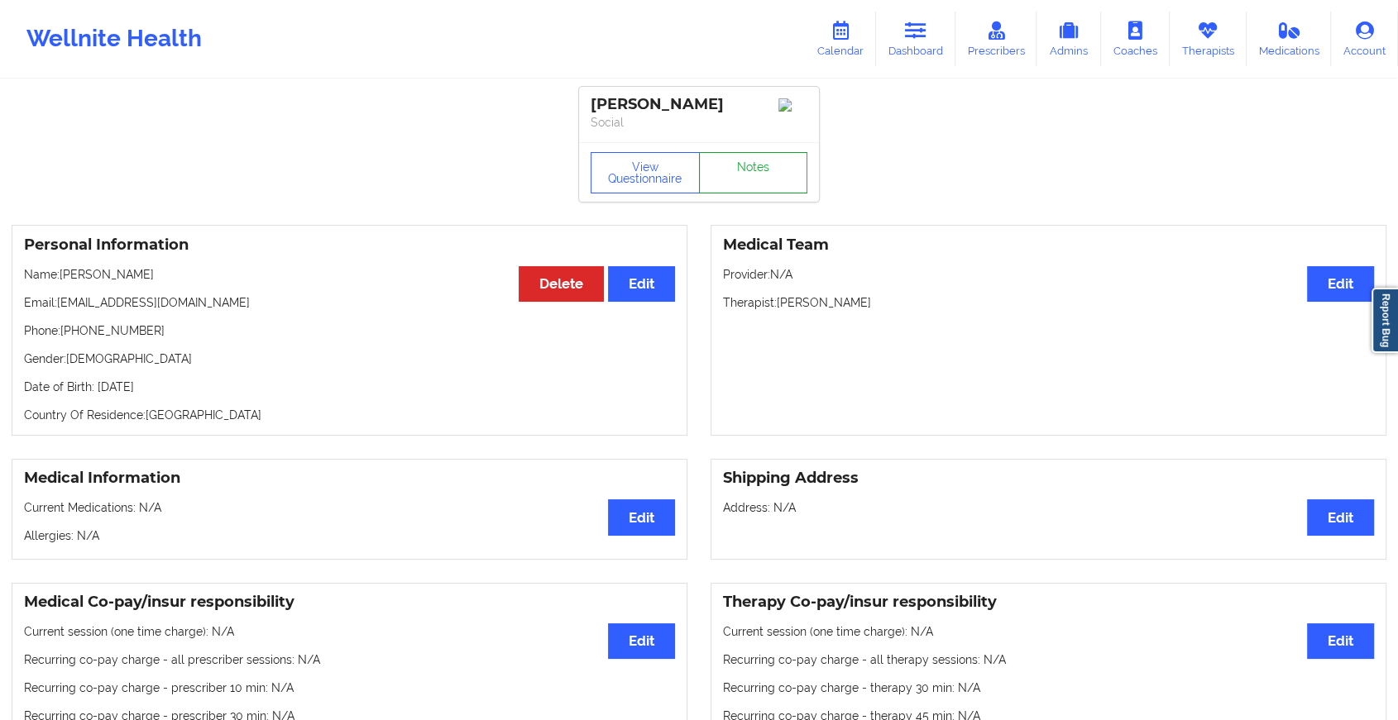
click at [758, 162] on link "Notes" at bounding box center [753, 172] width 109 height 41
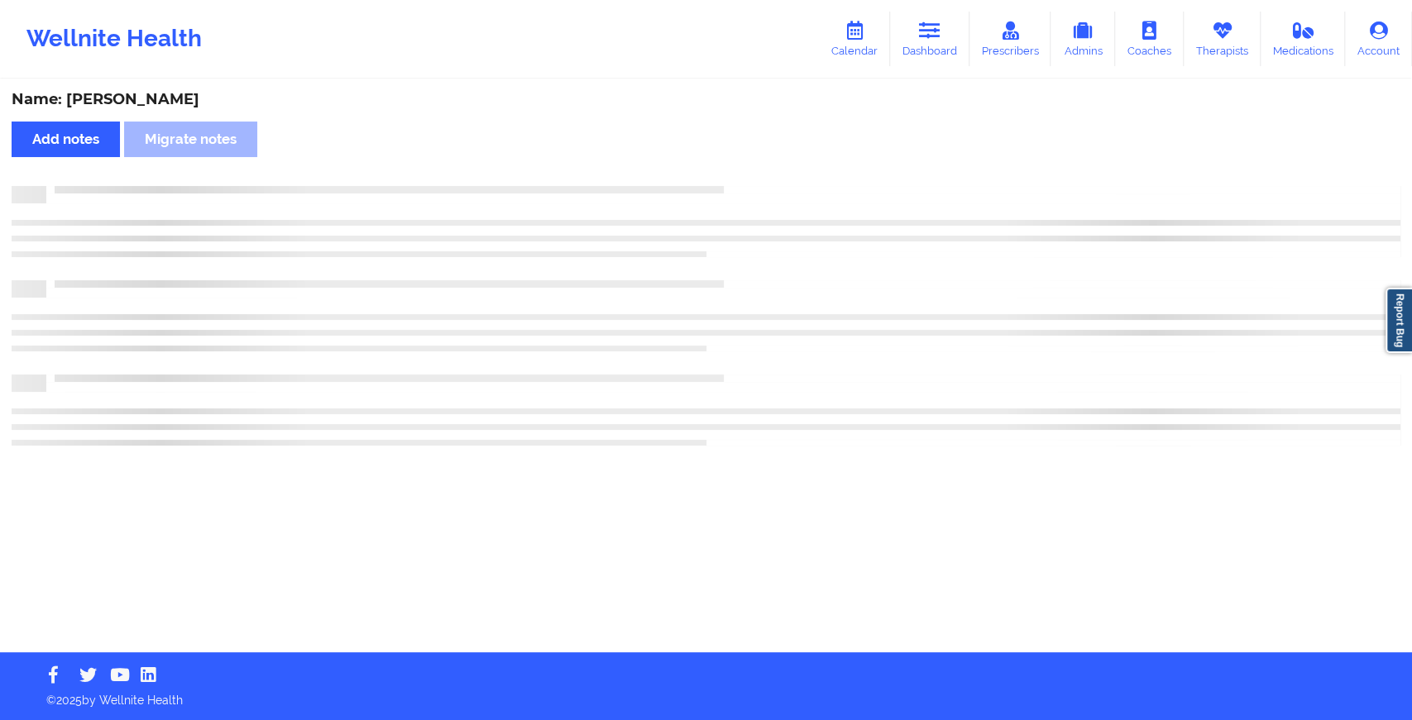
click at [758, 162] on div "Name: [PERSON_NAME] Add notes Migrate notes" at bounding box center [706, 366] width 1412 height 571
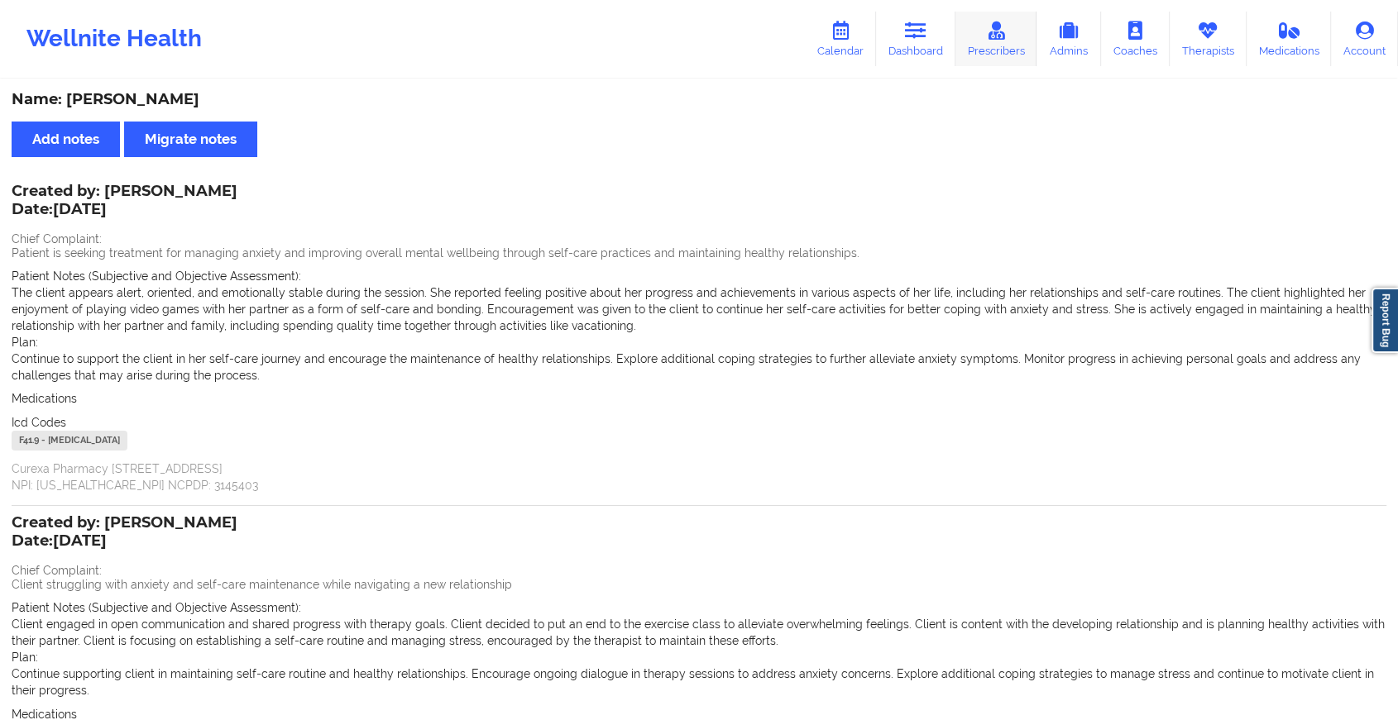
click at [959, 17] on link "Prescribers" at bounding box center [996, 39] width 82 height 55
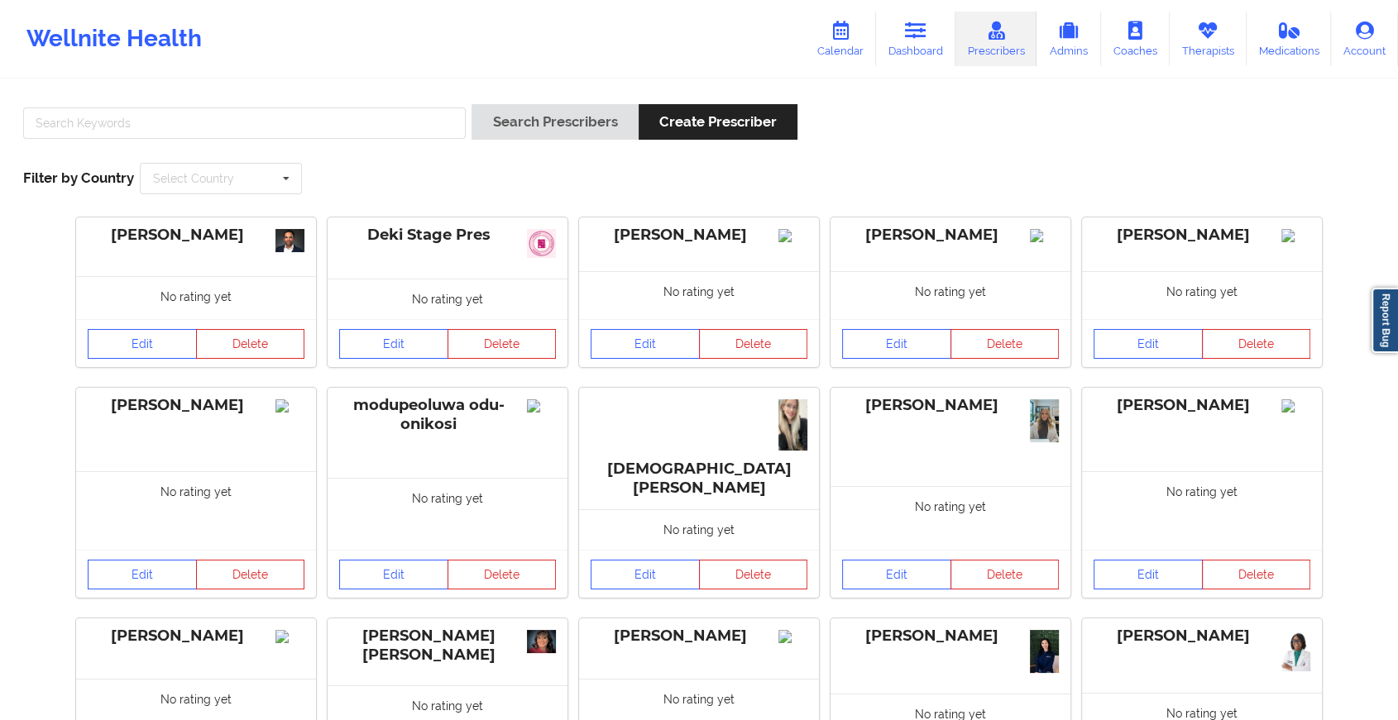
click at [934, 35] on link "Dashboard" at bounding box center [915, 39] width 79 height 55
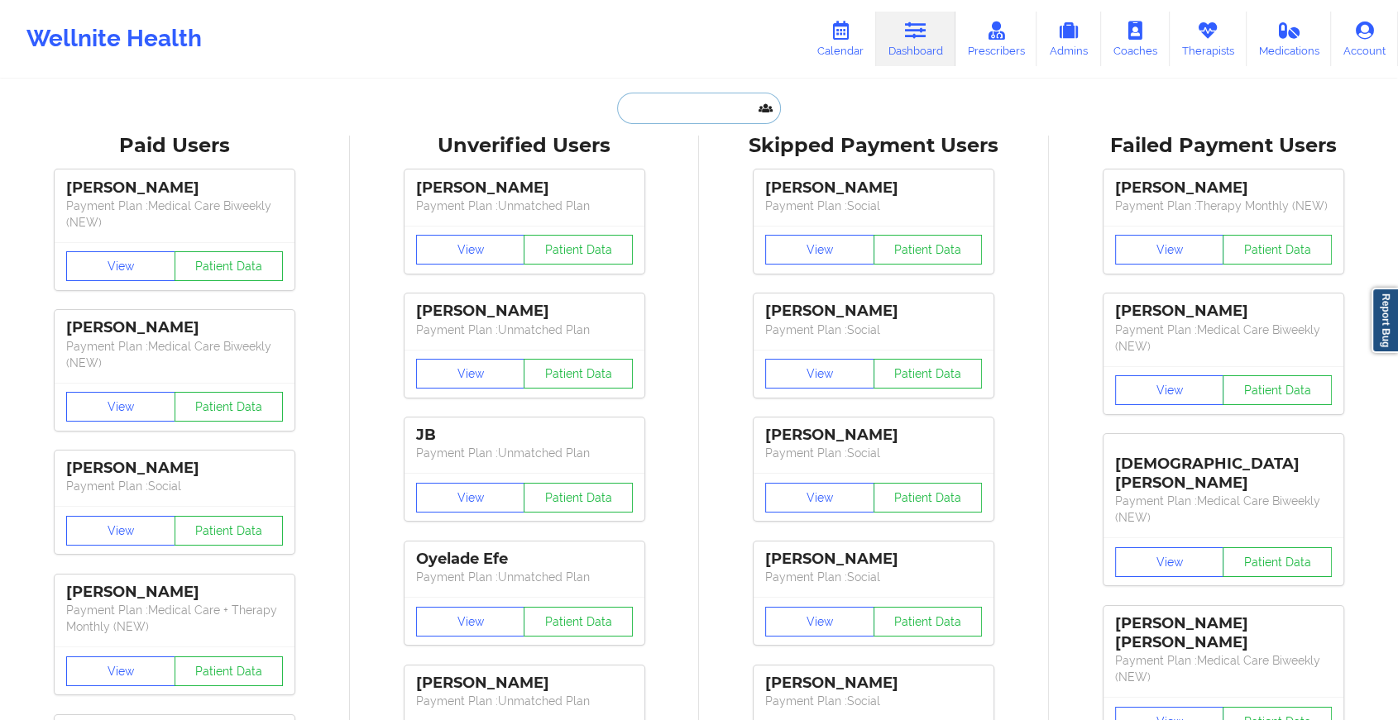
click at [662, 104] on input "text" at bounding box center [699, 108] width 164 height 31
paste input "[EMAIL_ADDRESS][DOMAIN_NAME]"
type input "[EMAIL_ADDRESS][DOMAIN_NAME]"
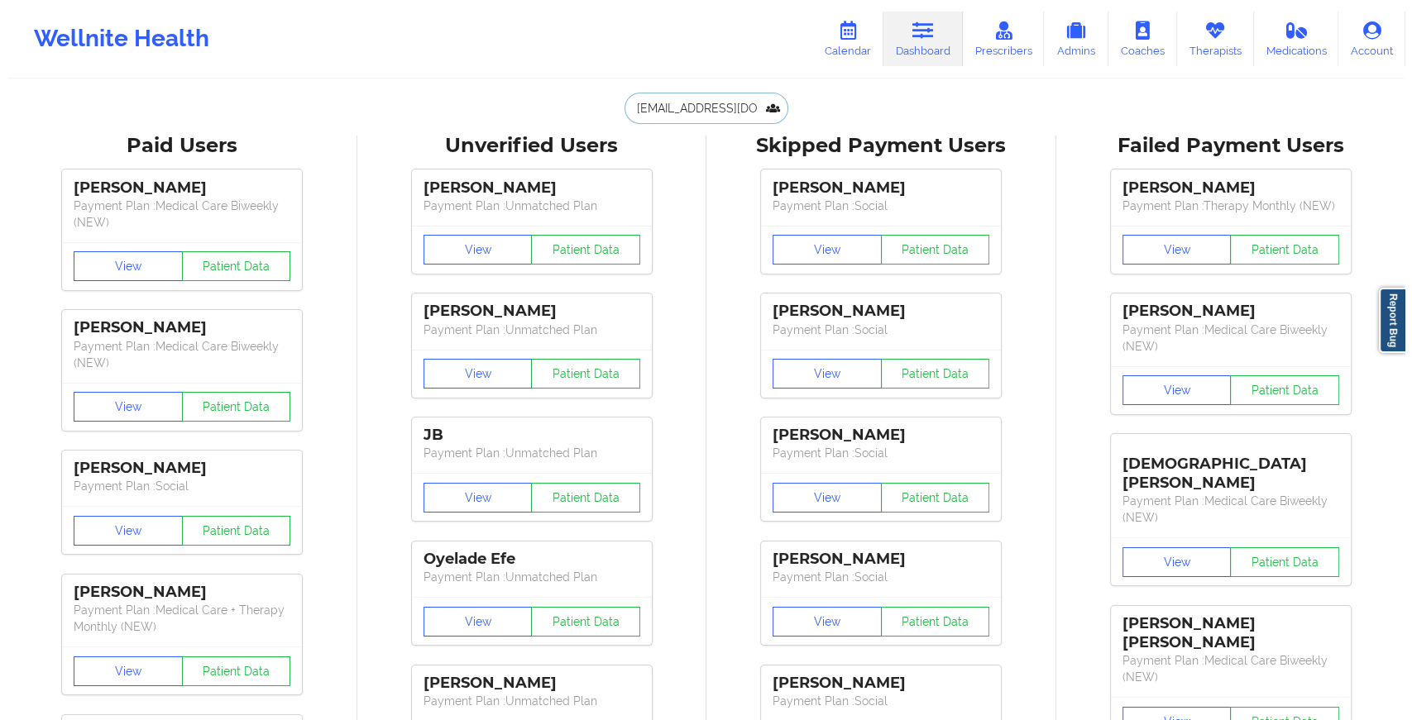
scroll to position [0, 15]
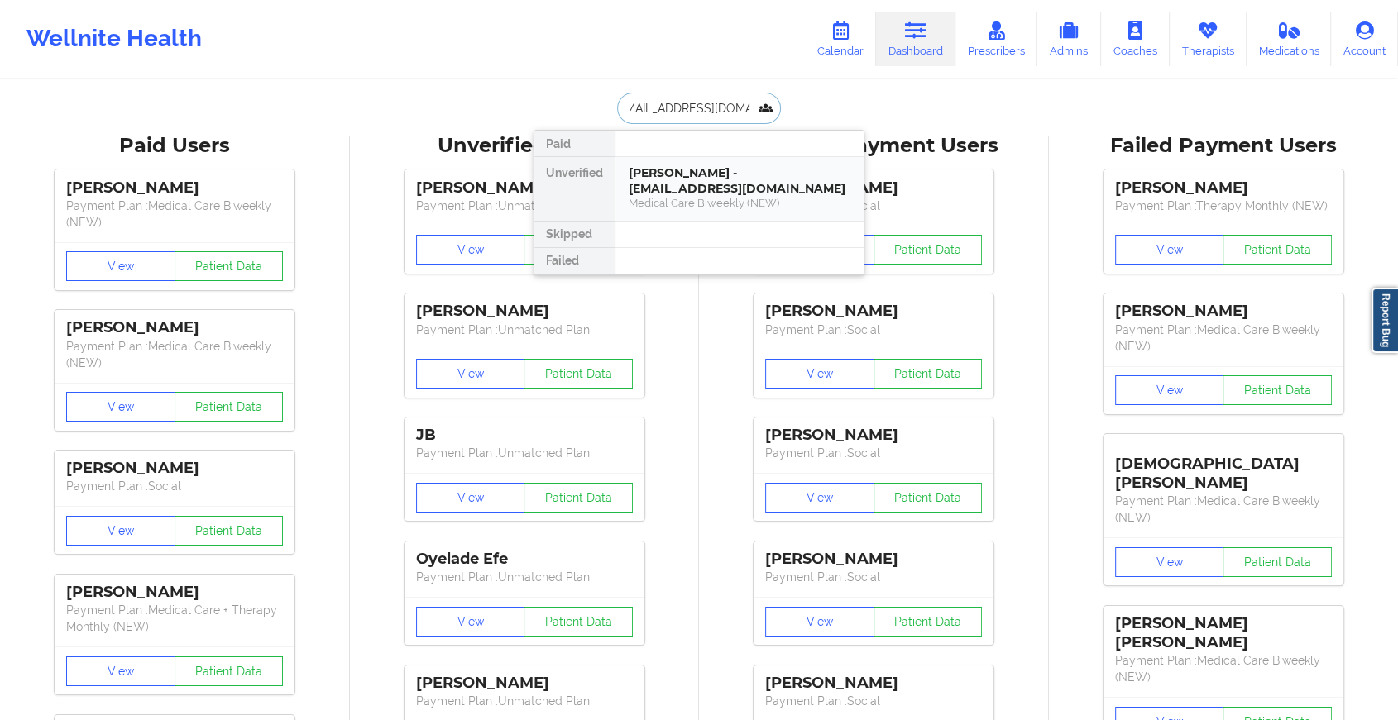
click at [696, 174] on div "[PERSON_NAME] - [EMAIL_ADDRESS][DOMAIN_NAME]" at bounding box center [740, 180] width 222 height 31
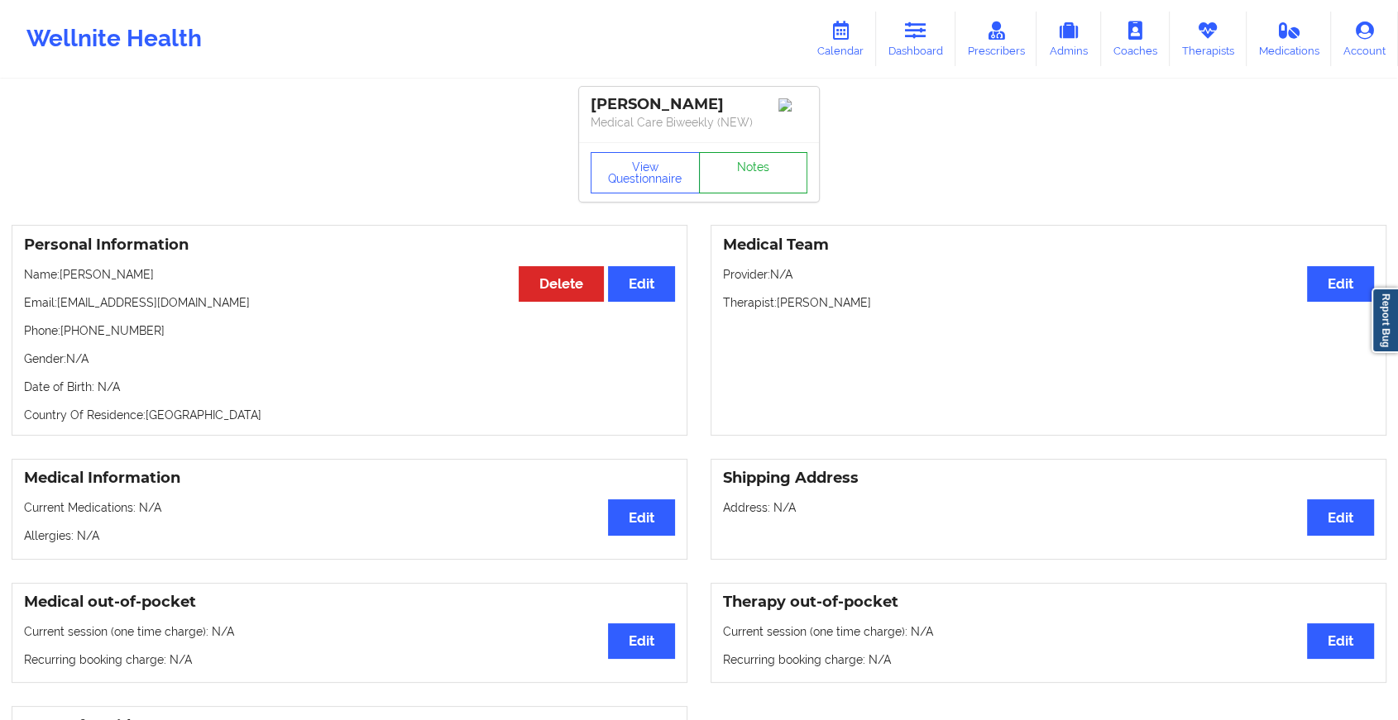
click at [743, 172] on link "Notes" at bounding box center [753, 172] width 109 height 41
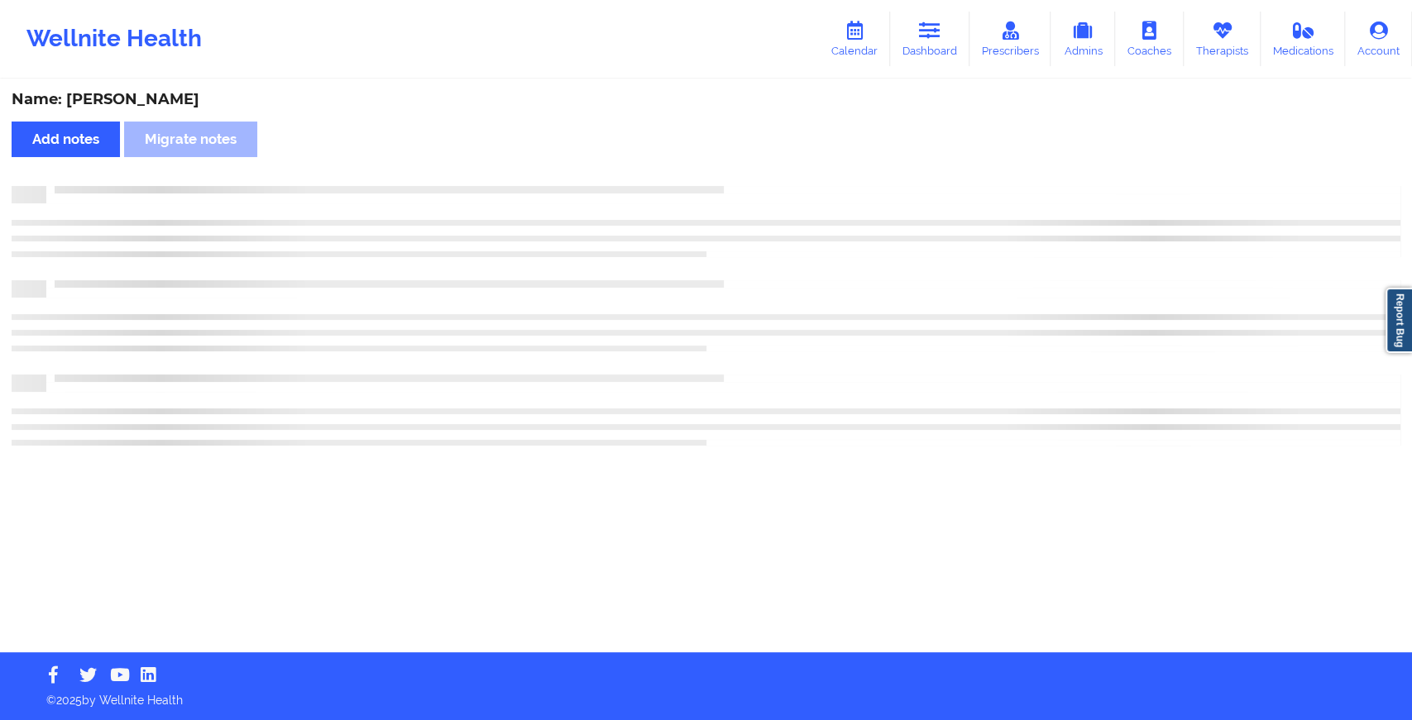
click at [743, 172] on div "Name: [PERSON_NAME] Add notes Migrate notes" at bounding box center [706, 366] width 1412 height 571
